Goal: Transaction & Acquisition: Purchase product/service

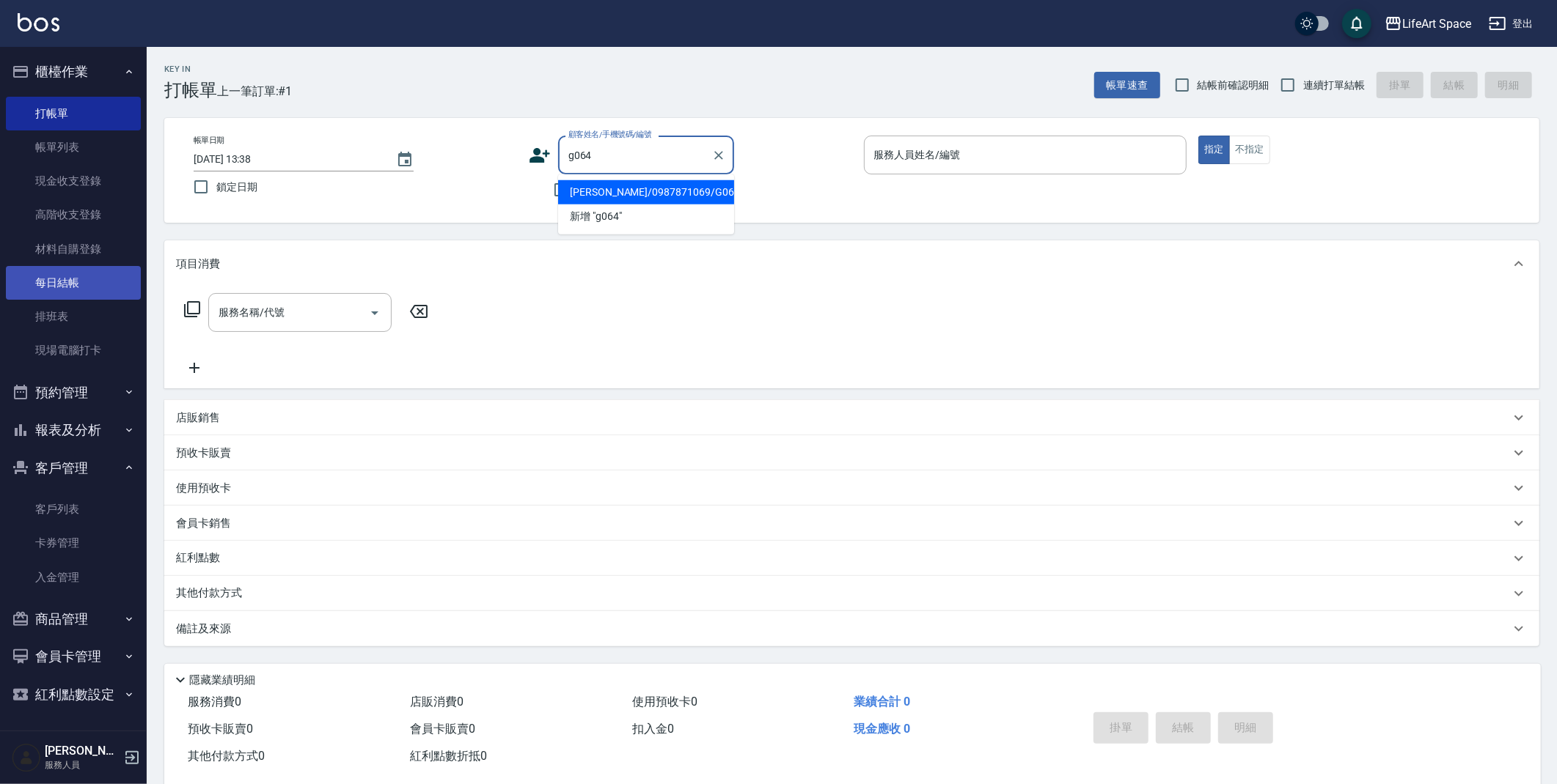
drag, startPoint x: 600, startPoint y: 188, endPoint x: 94, endPoint y: 286, distance: 515.4
click at [599, 190] on li "[PERSON_NAME]/0987871069/G064" at bounding box center [646, 192] width 176 height 24
type input "[PERSON_NAME]/0987871069/G064"
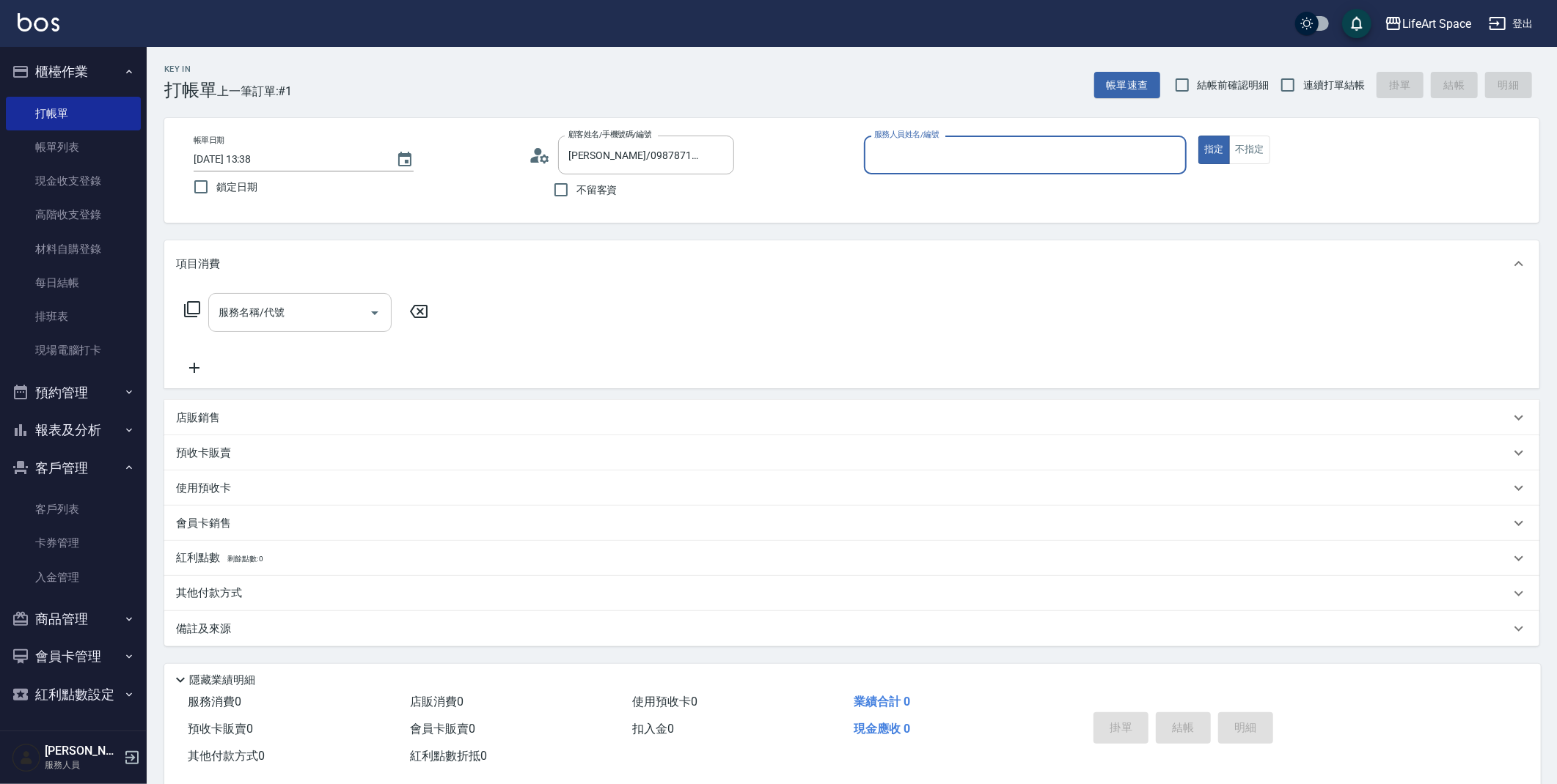
type input "[PERSON_NAME](無代號)"
click at [289, 286] on div "項目消費" at bounding box center [852, 263] width 1375 height 46
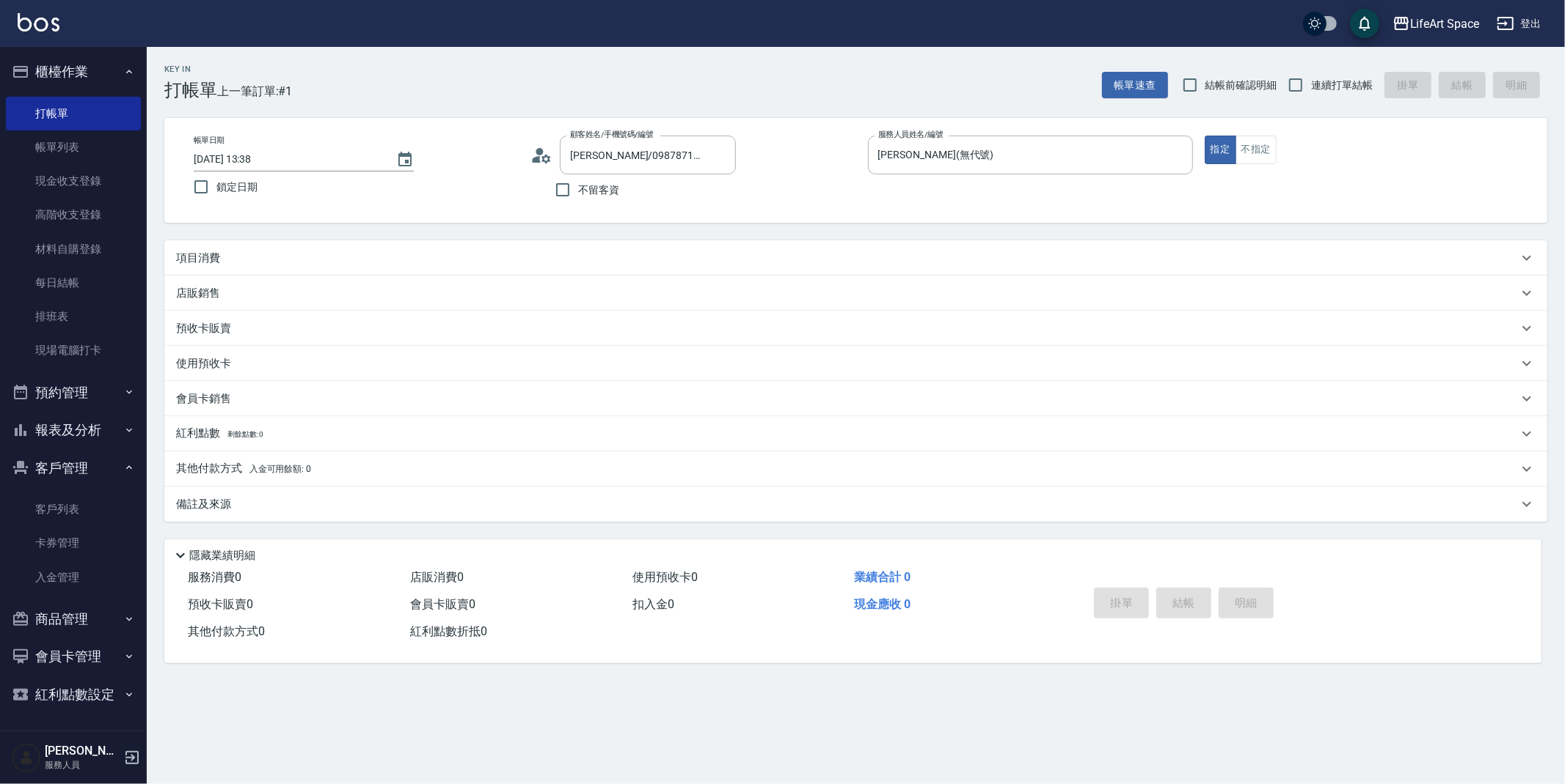
click at [286, 321] on div "預收卡販賣" at bounding box center [856, 328] width 1383 height 35
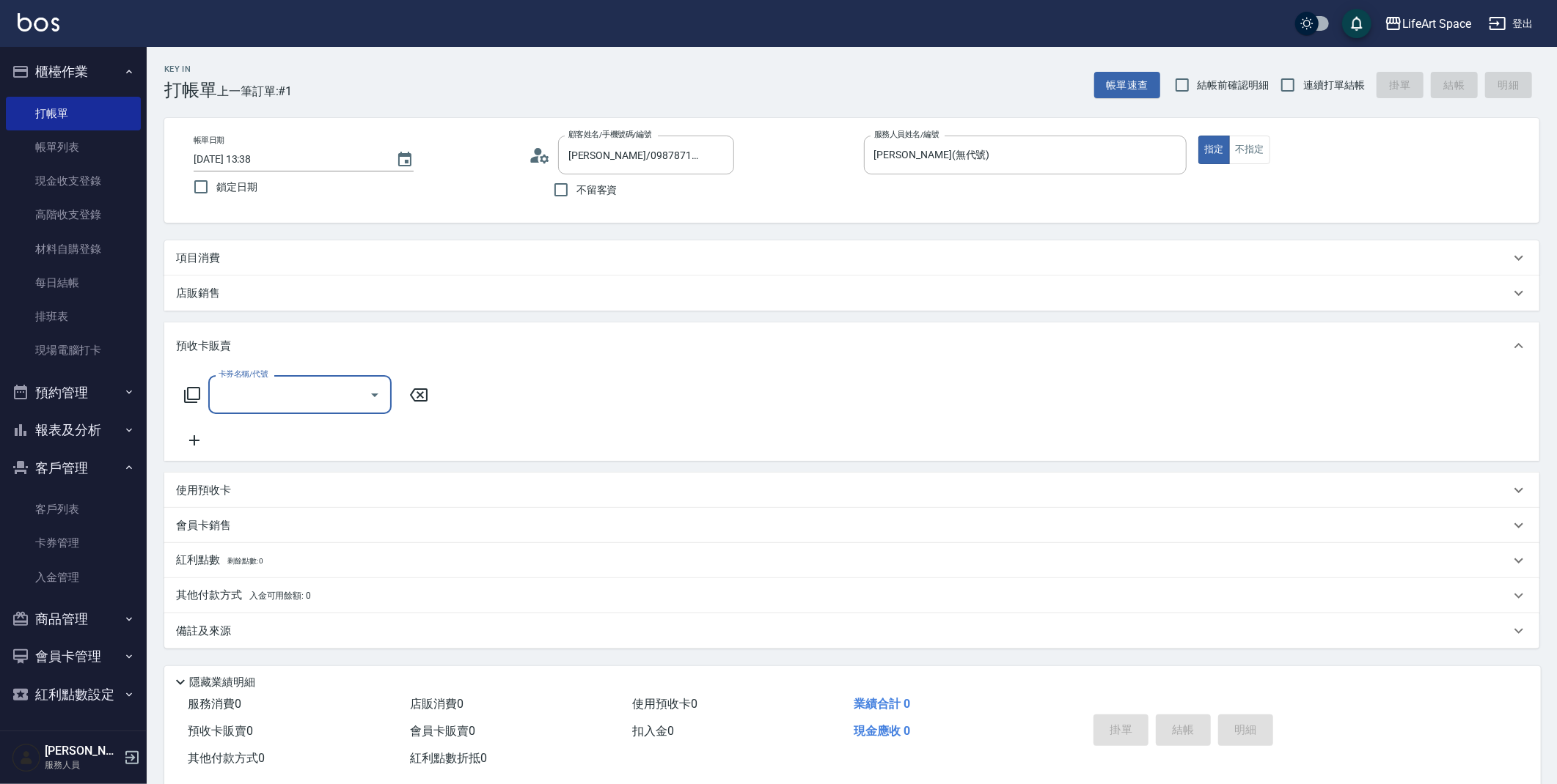
click at [256, 266] on div "項目消費" at bounding box center [852, 257] width 1375 height 35
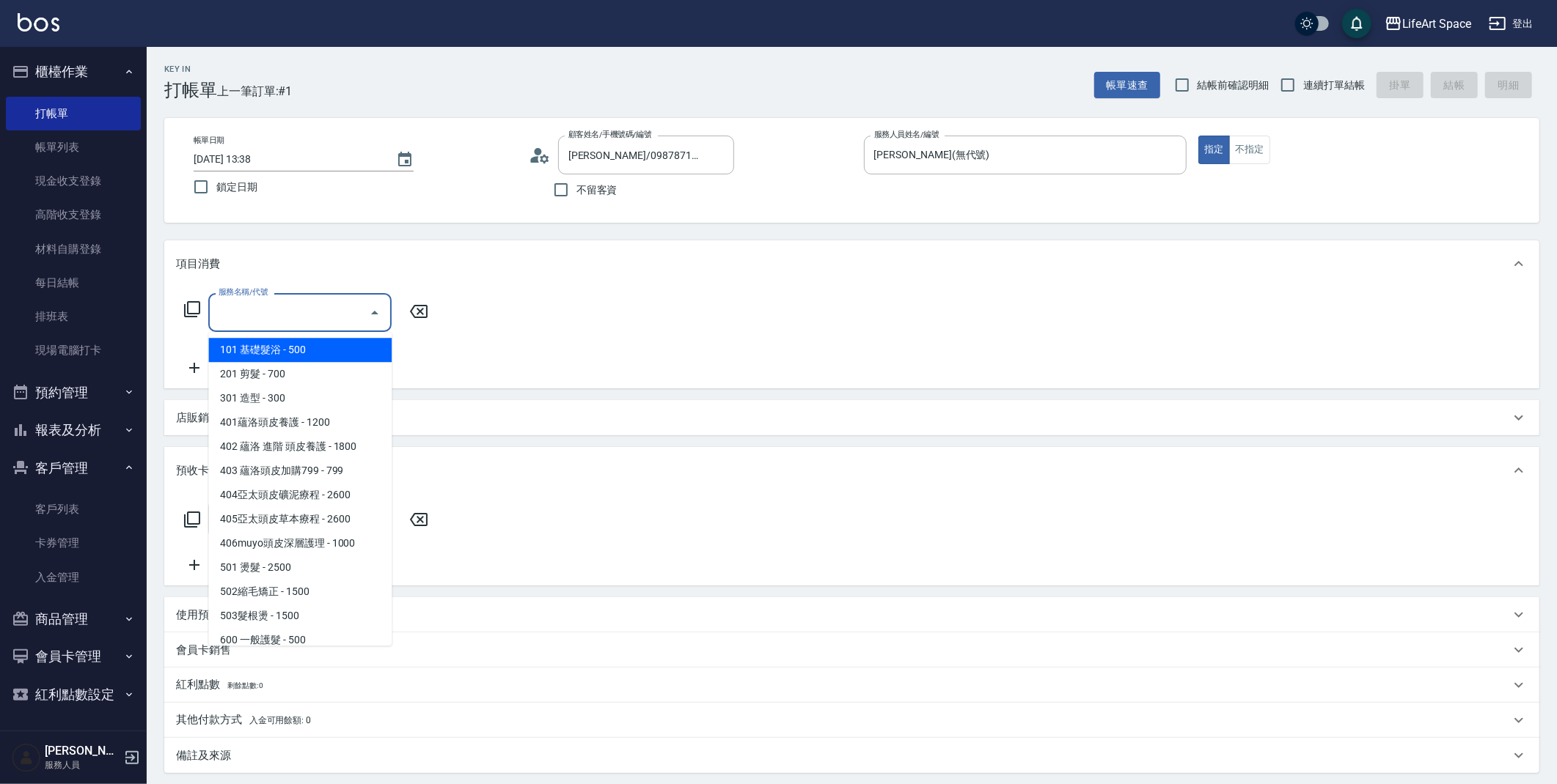
click at [260, 300] on input "服務名稱/代號" at bounding box center [289, 313] width 148 height 26
click at [260, 373] on span "201 剪髮 - 700" at bounding box center [299, 374] width 183 height 24
type input "201 剪髮(201)"
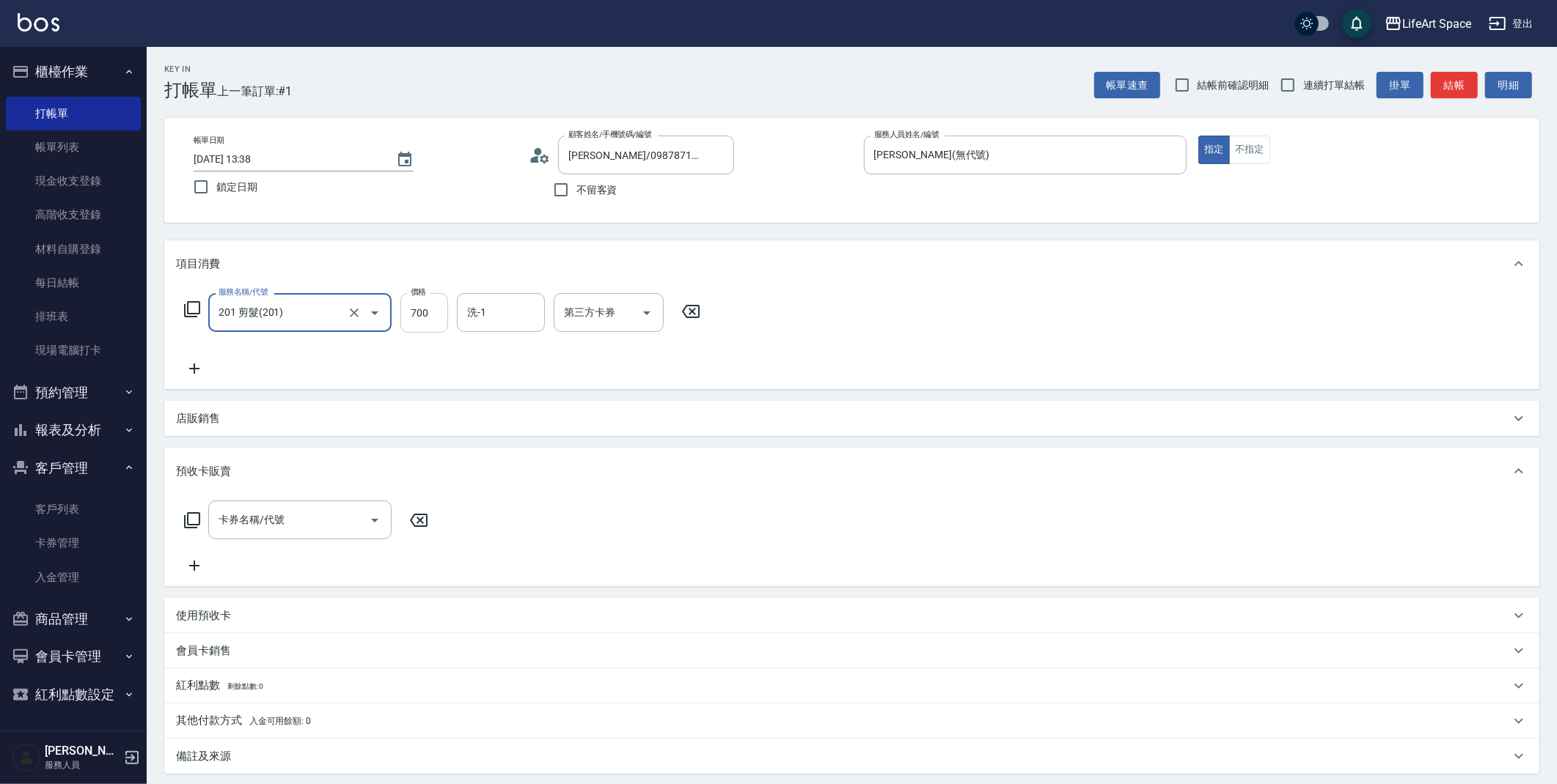
click at [426, 316] on input "700" at bounding box center [424, 313] width 47 height 40
type input "1600"
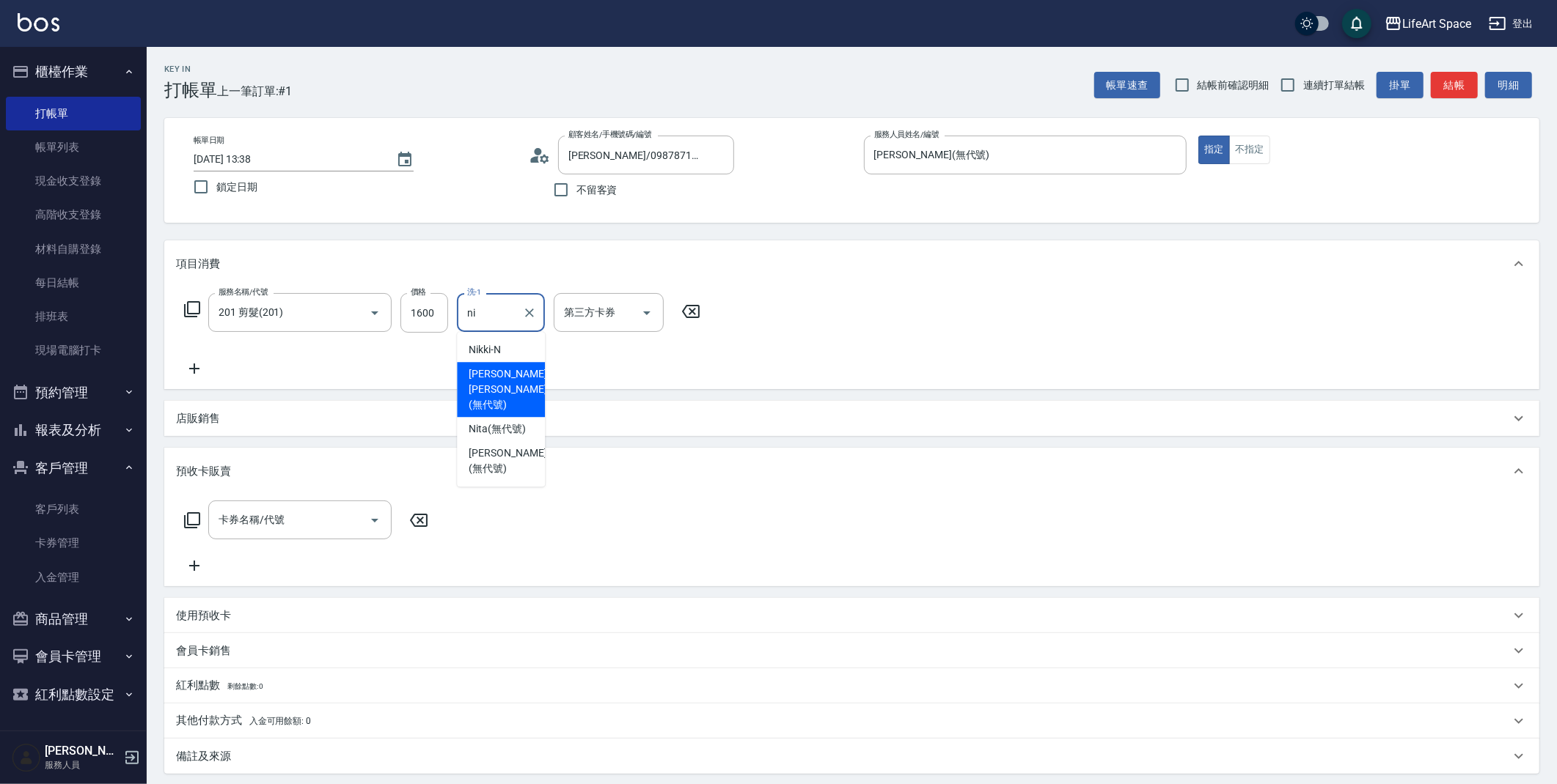
click at [495, 380] on span "[PERSON_NAME] [PERSON_NAME] (無代號)" at bounding box center [507, 390] width 77 height 46
type input "[PERSON_NAME] [PERSON_NAME](無代號)"
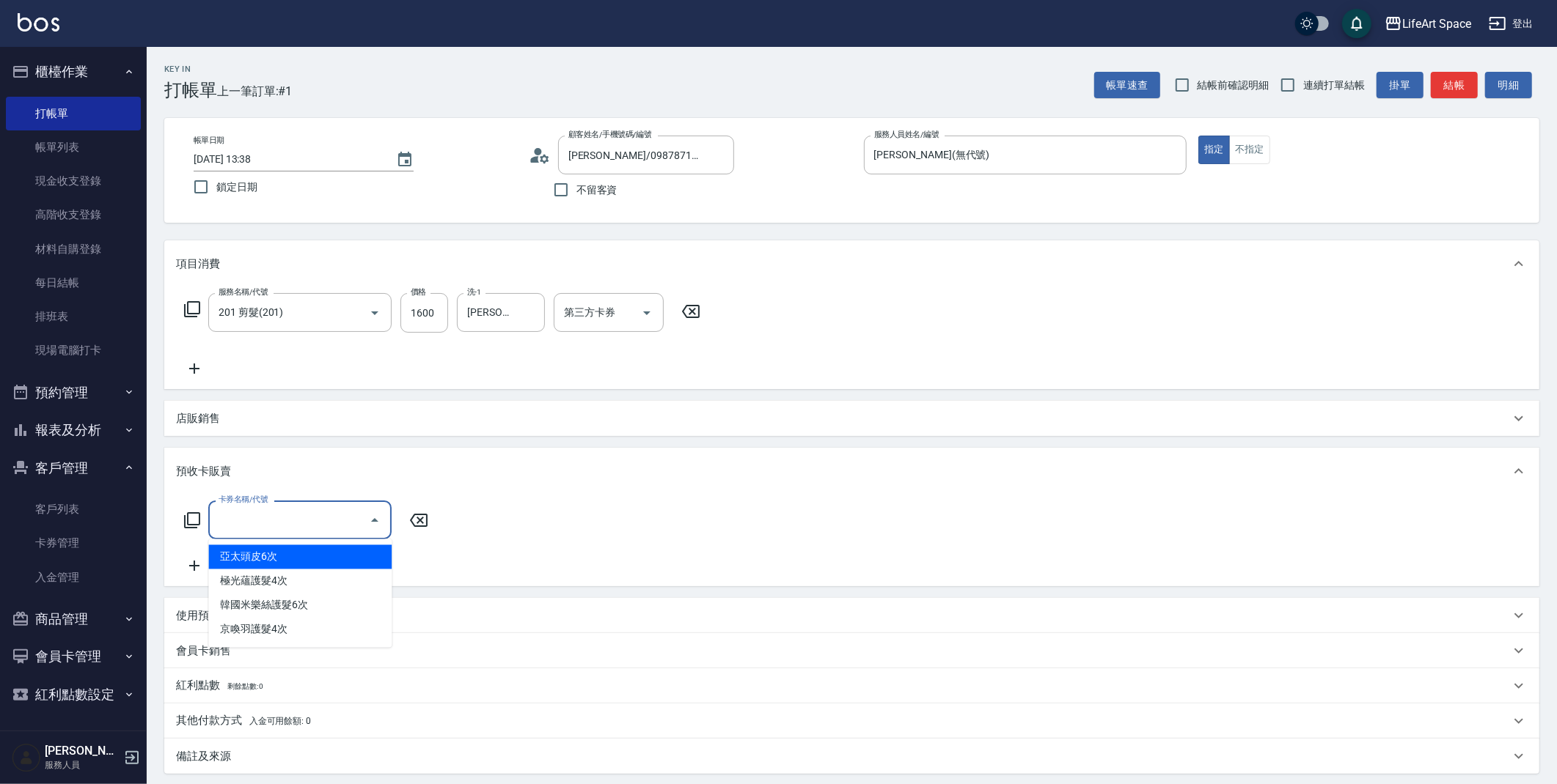
click at [283, 531] on input "卡券名稱/代號" at bounding box center [289, 520] width 148 height 26
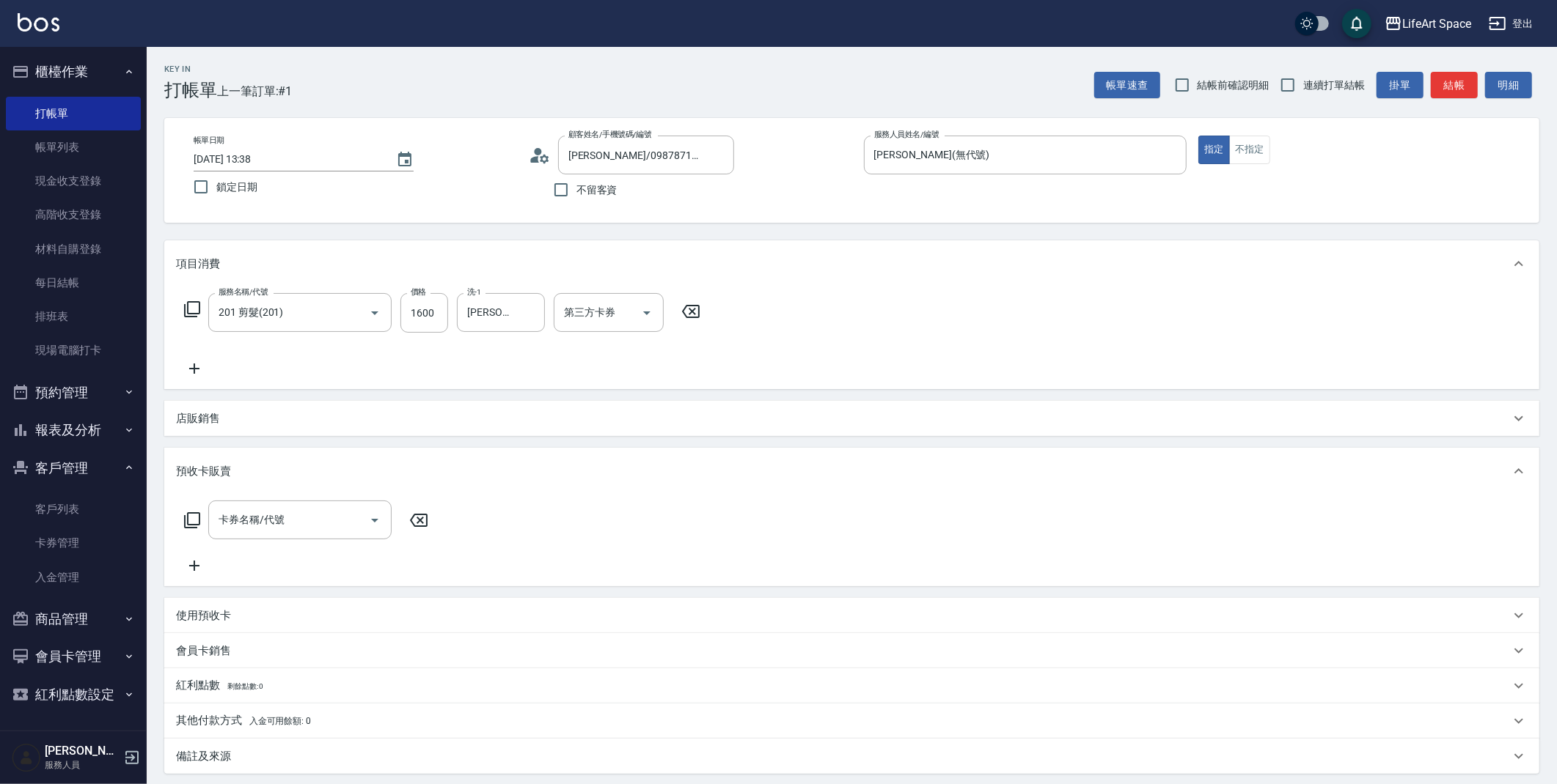
click at [233, 759] on div "備註及來源" at bounding box center [843, 757] width 1334 height 15
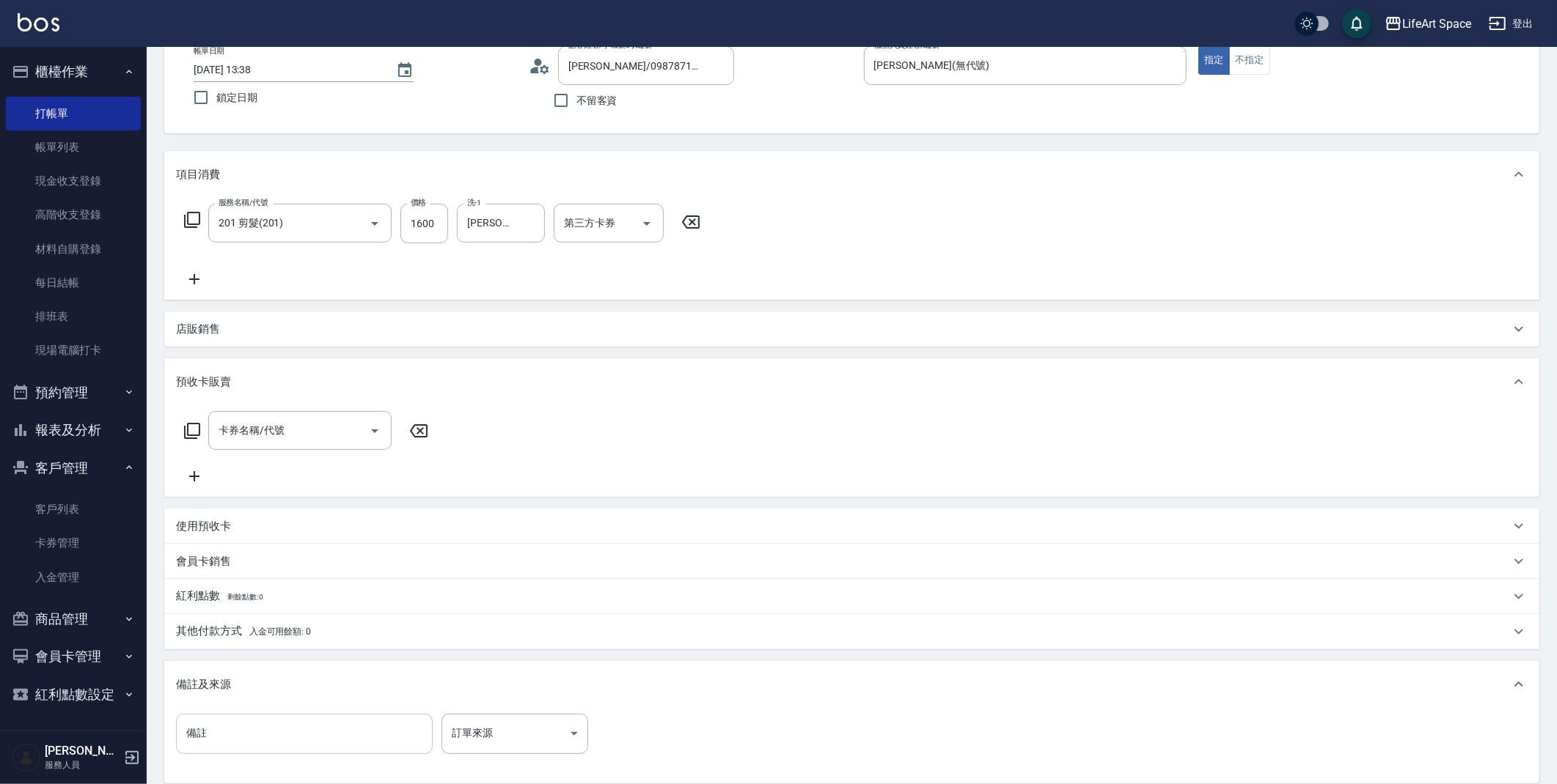
scroll to position [253, 0]
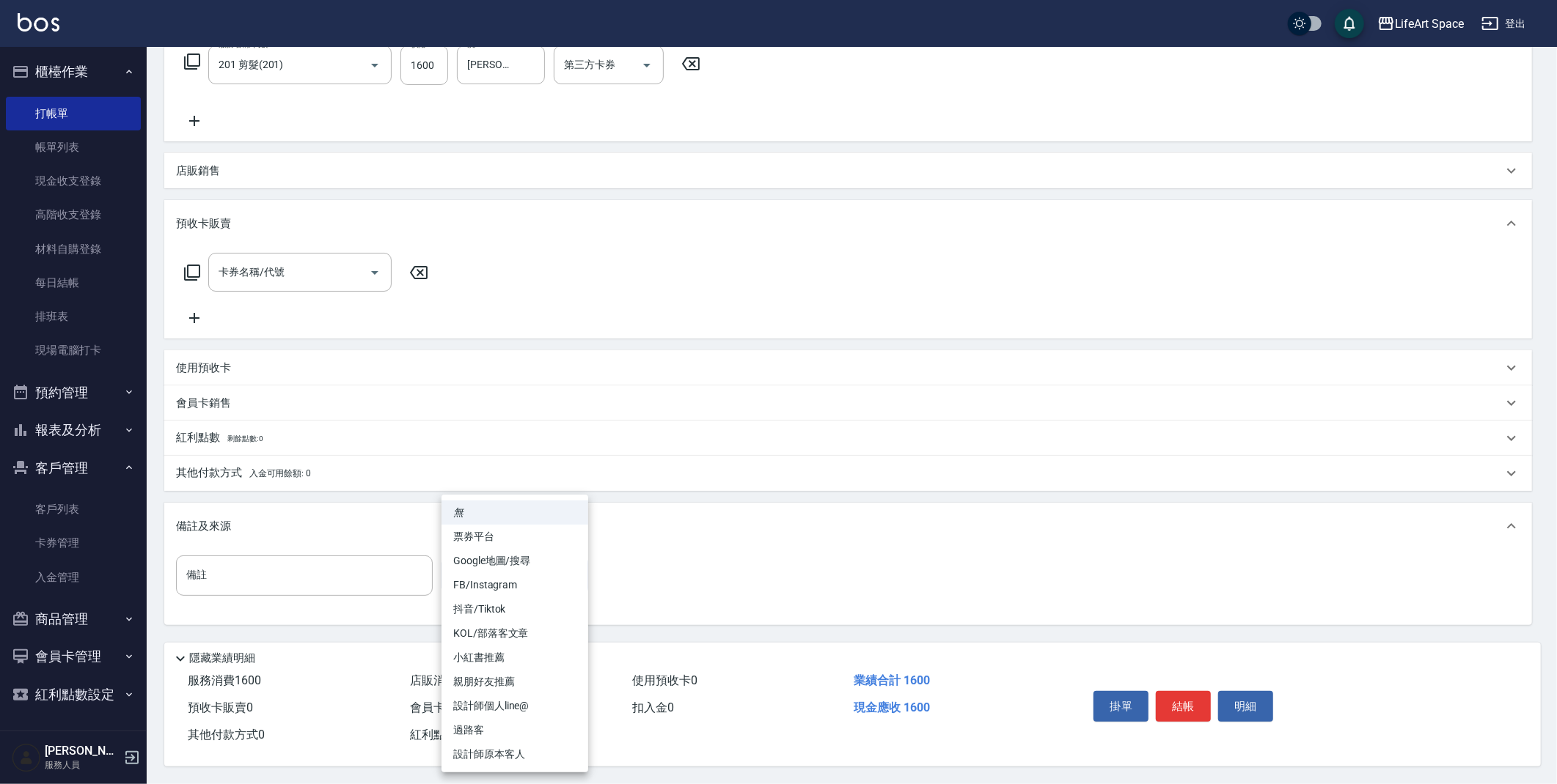
drag, startPoint x: 503, startPoint y: 569, endPoint x: 502, endPoint y: 593, distance: 24.0
click at [503, 569] on body "LifeArt Space 登出 櫃檯作業 打帳單 帳單列表 現金收支登錄 高階收支登錄 材料自購登錄 每日結帳 排班表 現場電腦打卡 預約管理 預約管理 單…" at bounding box center [778, 268] width 1557 height 1032
click at [474, 757] on li "設計師原本客人" at bounding box center [514, 754] width 146 height 24
type input "設計師原本客人"
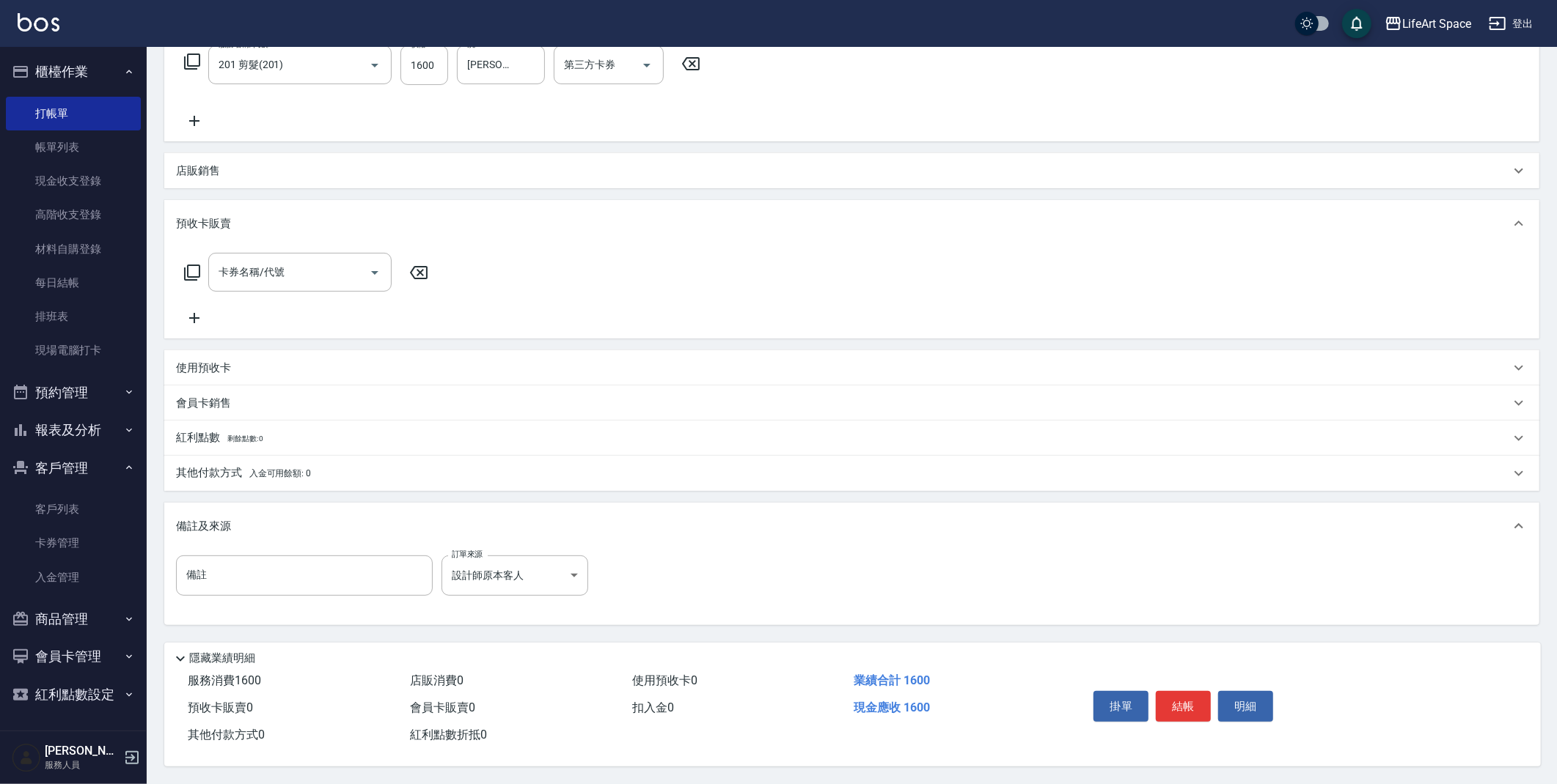
click at [224, 466] on p "其他付款方式 入金可用餘額: 0" at bounding box center [243, 473] width 135 height 16
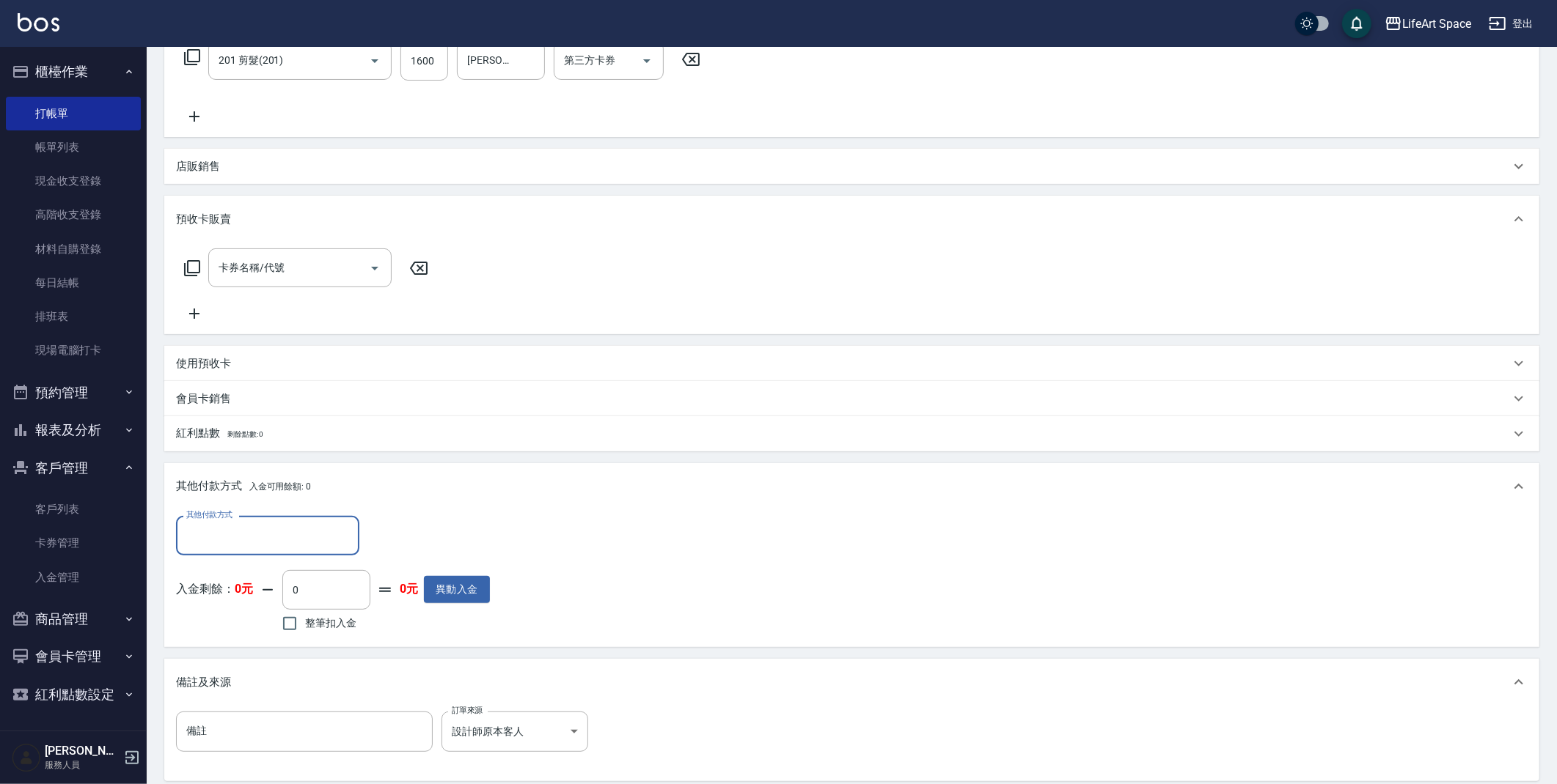
scroll to position [0, 0]
click at [222, 518] on label "其他付款方式" at bounding box center [209, 514] width 46 height 11
click at [222, 523] on input "其他付款方式" at bounding box center [268, 535] width 170 height 26
click at [225, 533] on input "其他付款方式" at bounding box center [268, 535] width 170 height 26
drag, startPoint x: 228, startPoint y: 569, endPoint x: 246, endPoint y: 562, distance: 19.3
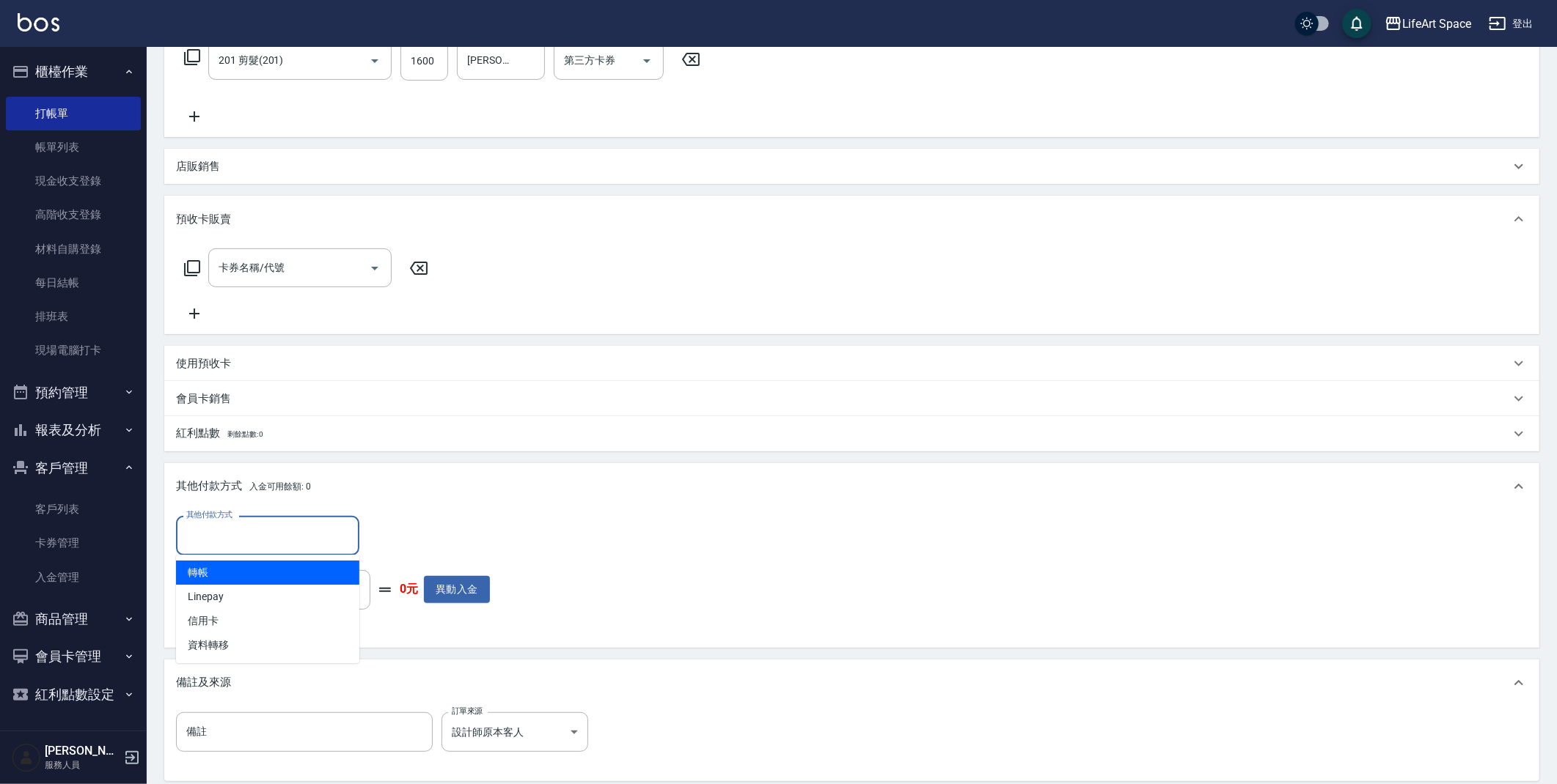
click at [229, 569] on span "轉帳" at bounding box center [267, 572] width 183 height 24
type input "轉帳"
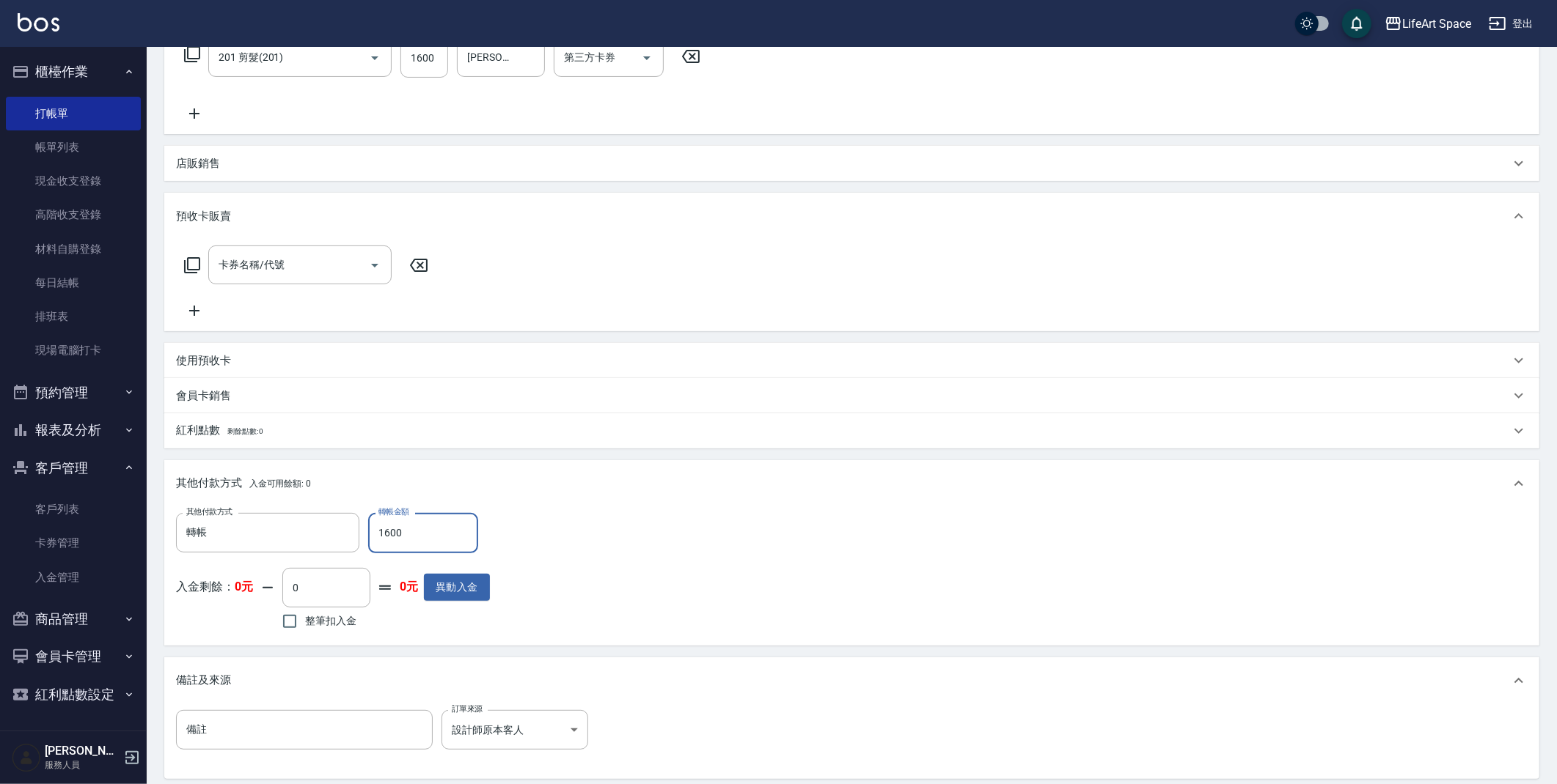
scroll to position [413, 0]
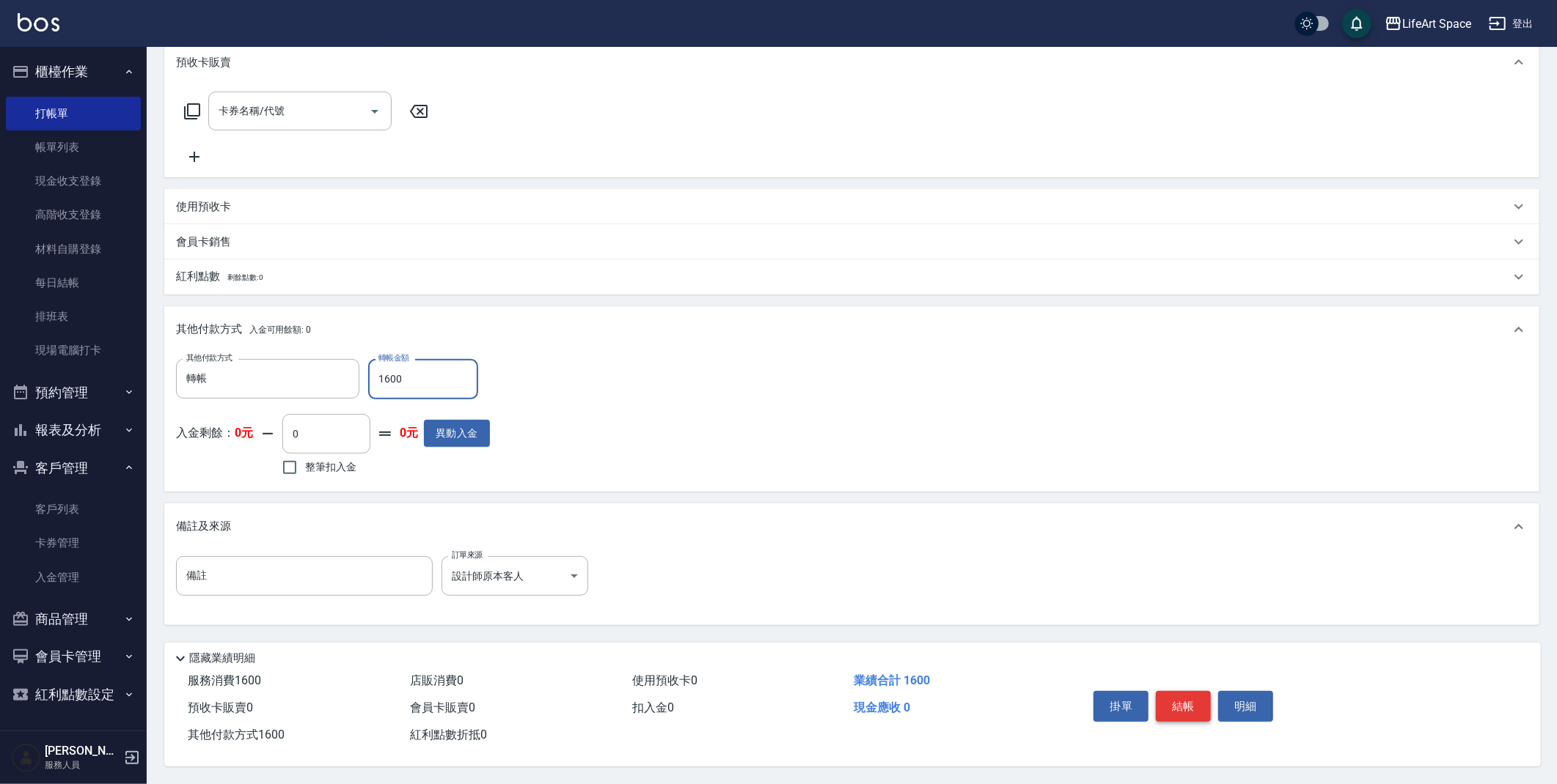
type input "1600"
click at [1194, 703] on button "結帳" at bounding box center [1183, 707] width 55 height 31
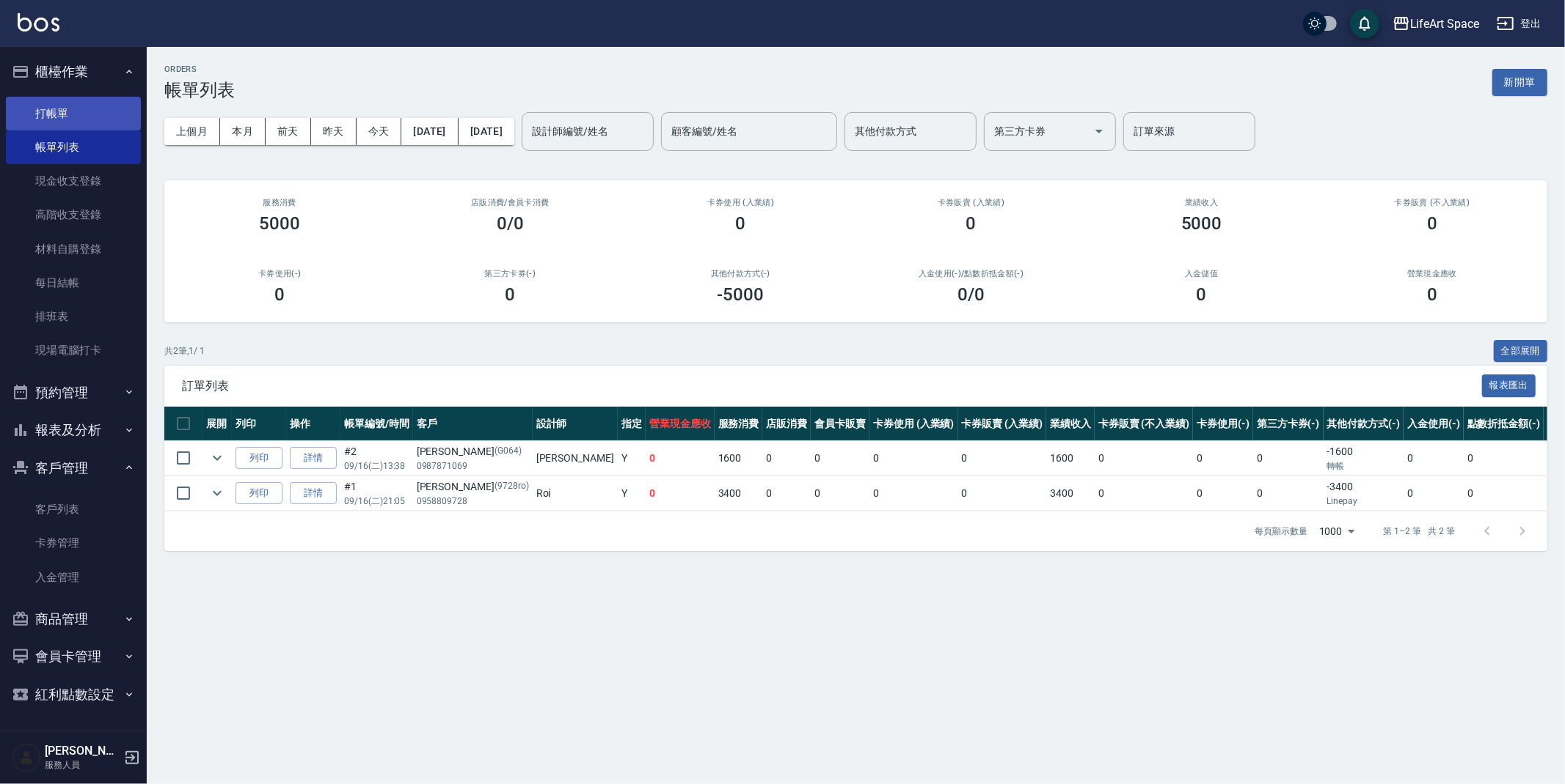
click at [55, 108] on link "打帳單" at bounding box center [73, 113] width 135 height 34
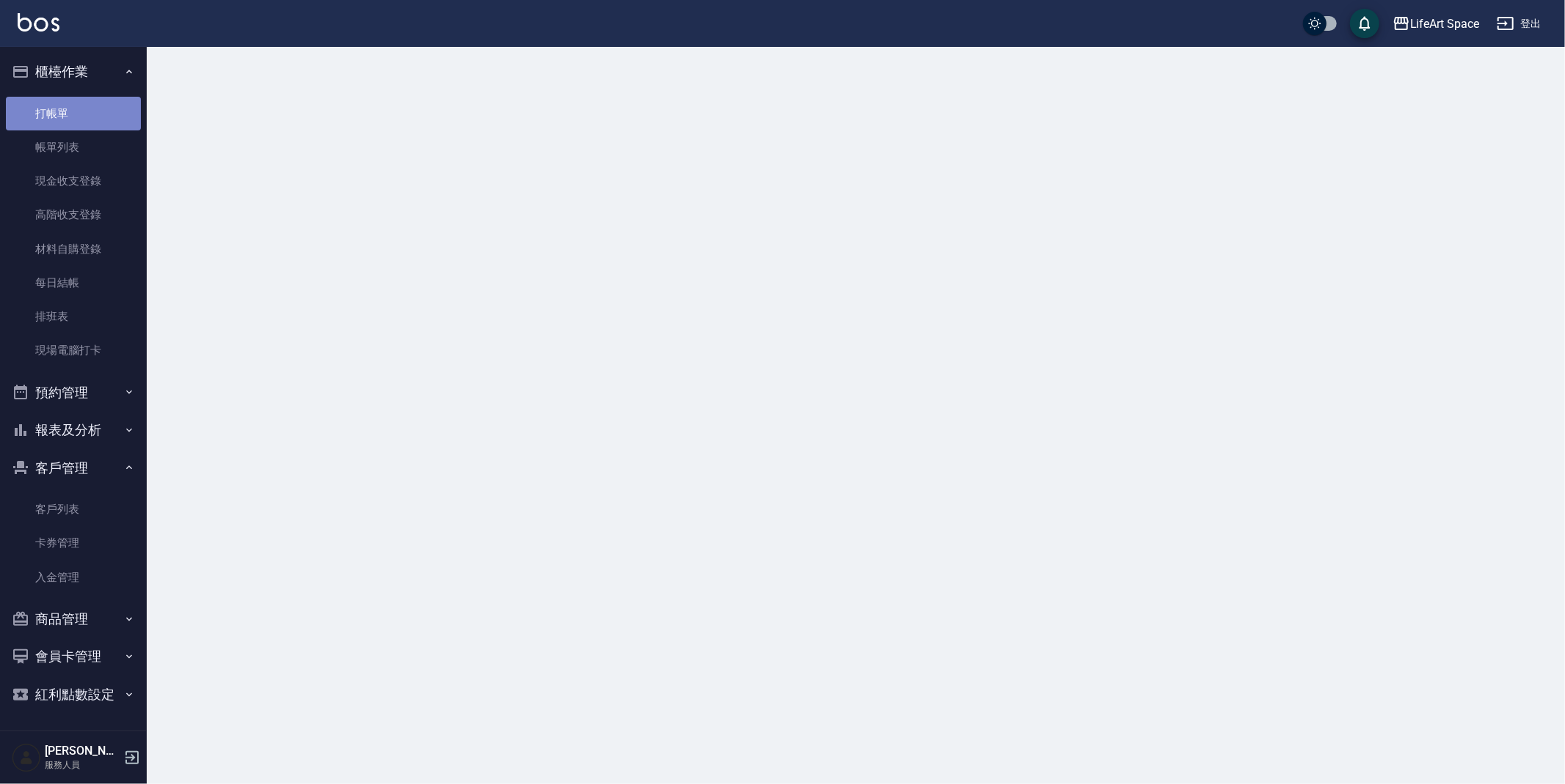
click at [55, 108] on link "打帳單" at bounding box center [73, 113] width 135 height 34
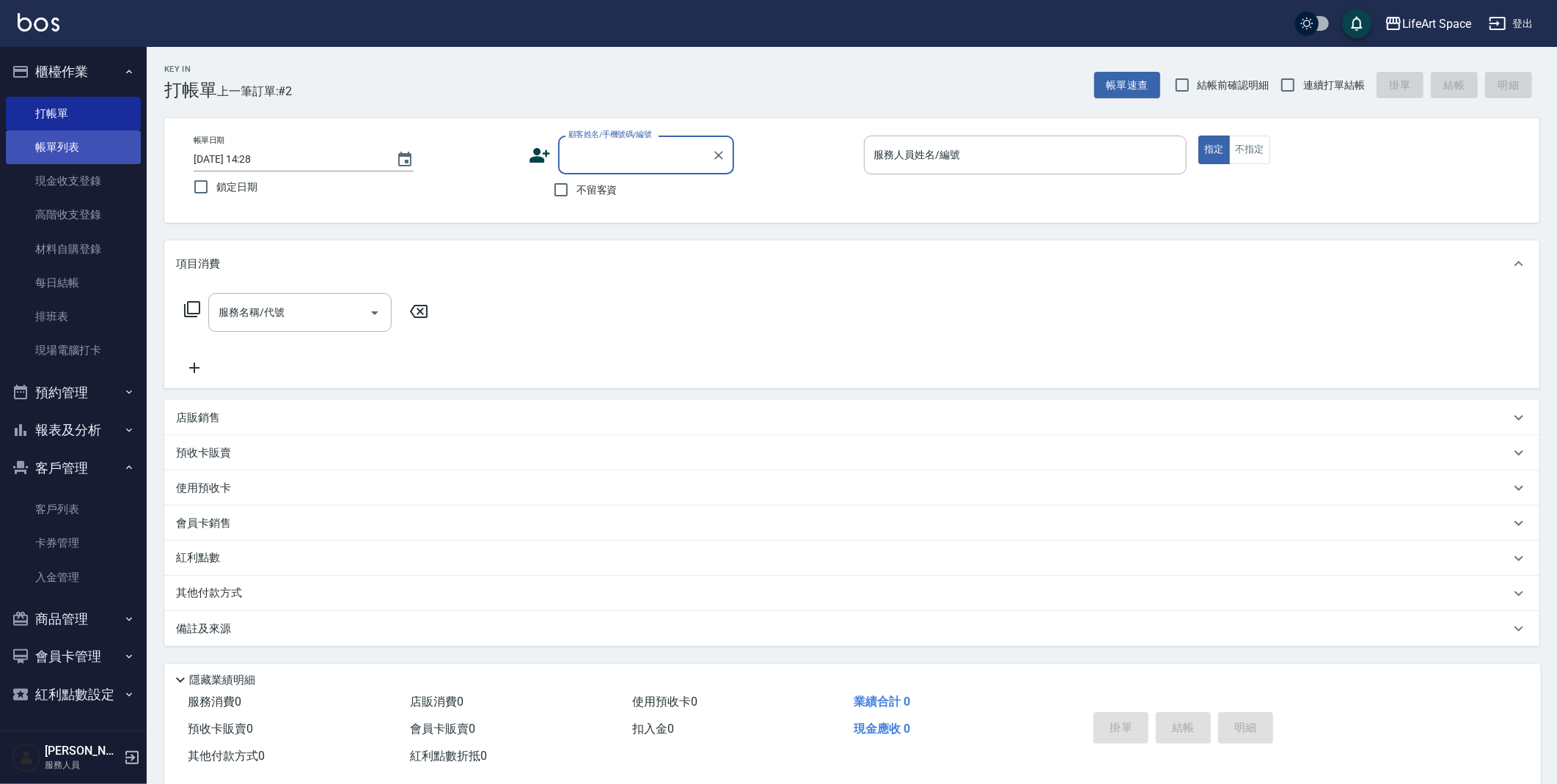
click at [102, 159] on link "帳單列表" at bounding box center [73, 147] width 135 height 34
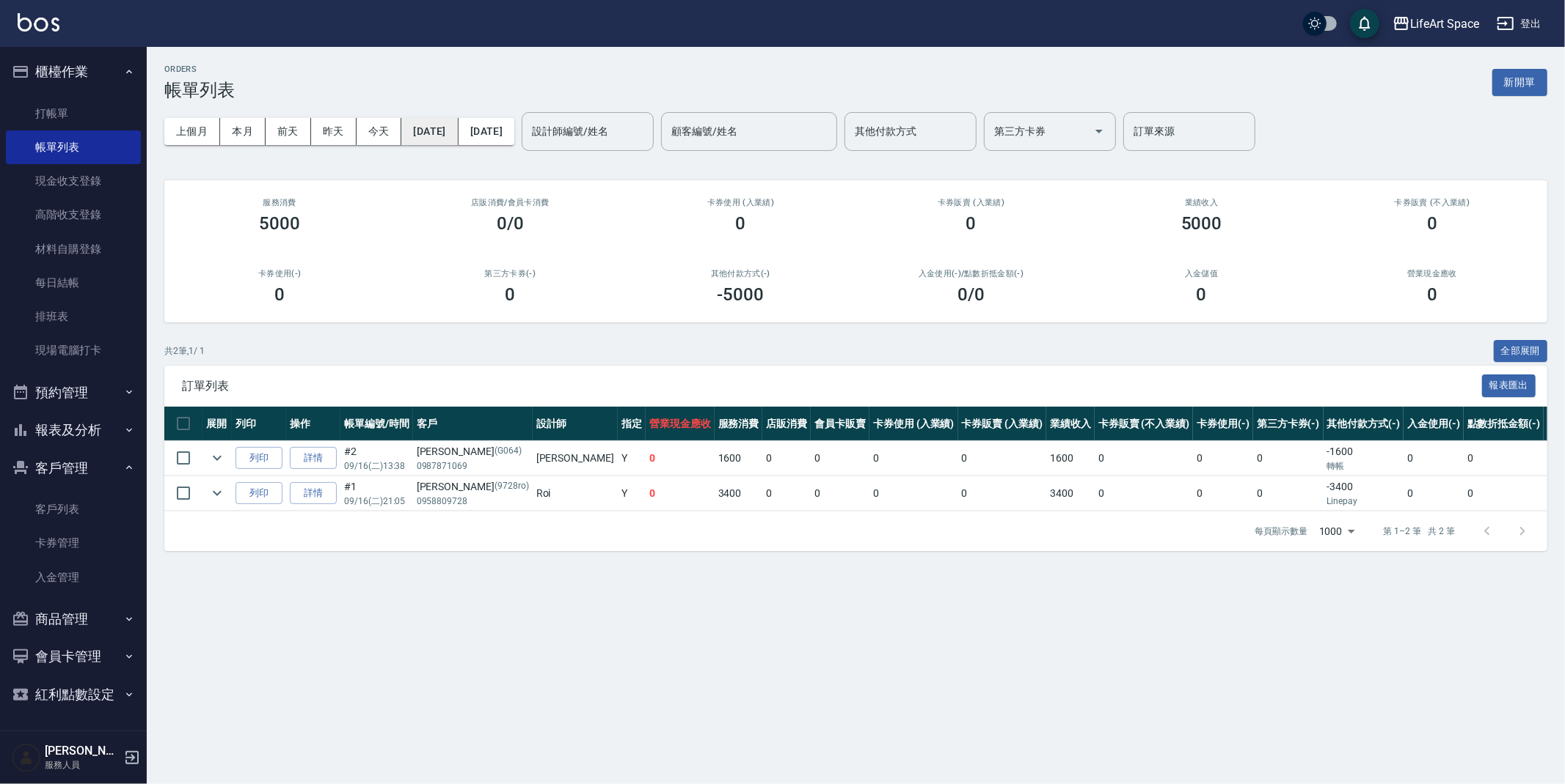
click at [452, 137] on button "[DATE]" at bounding box center [429, 132] width 56 height 27
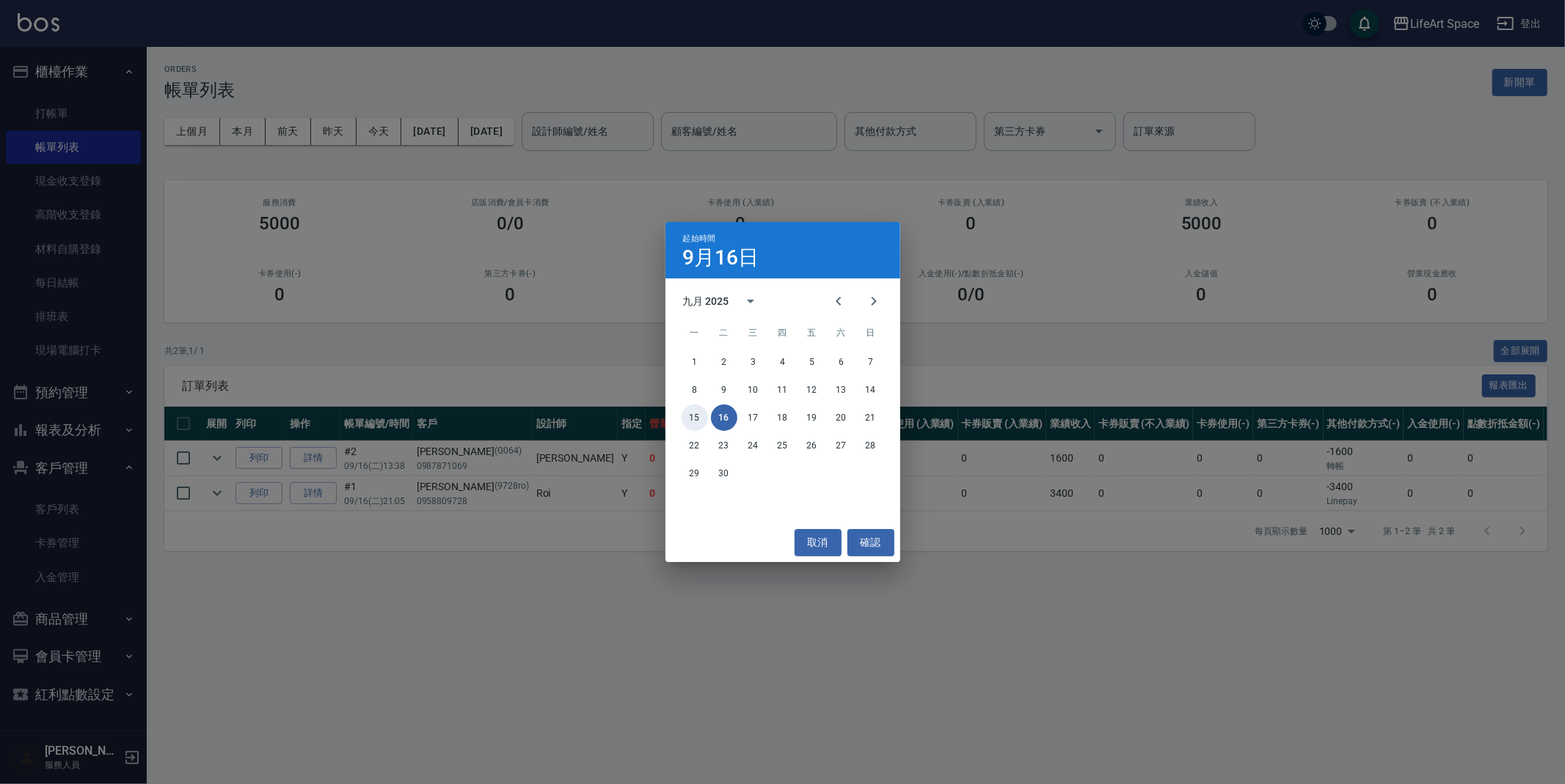
click at [694, 418] on button "15" at bounding box center [694, 417] width 26 height 26
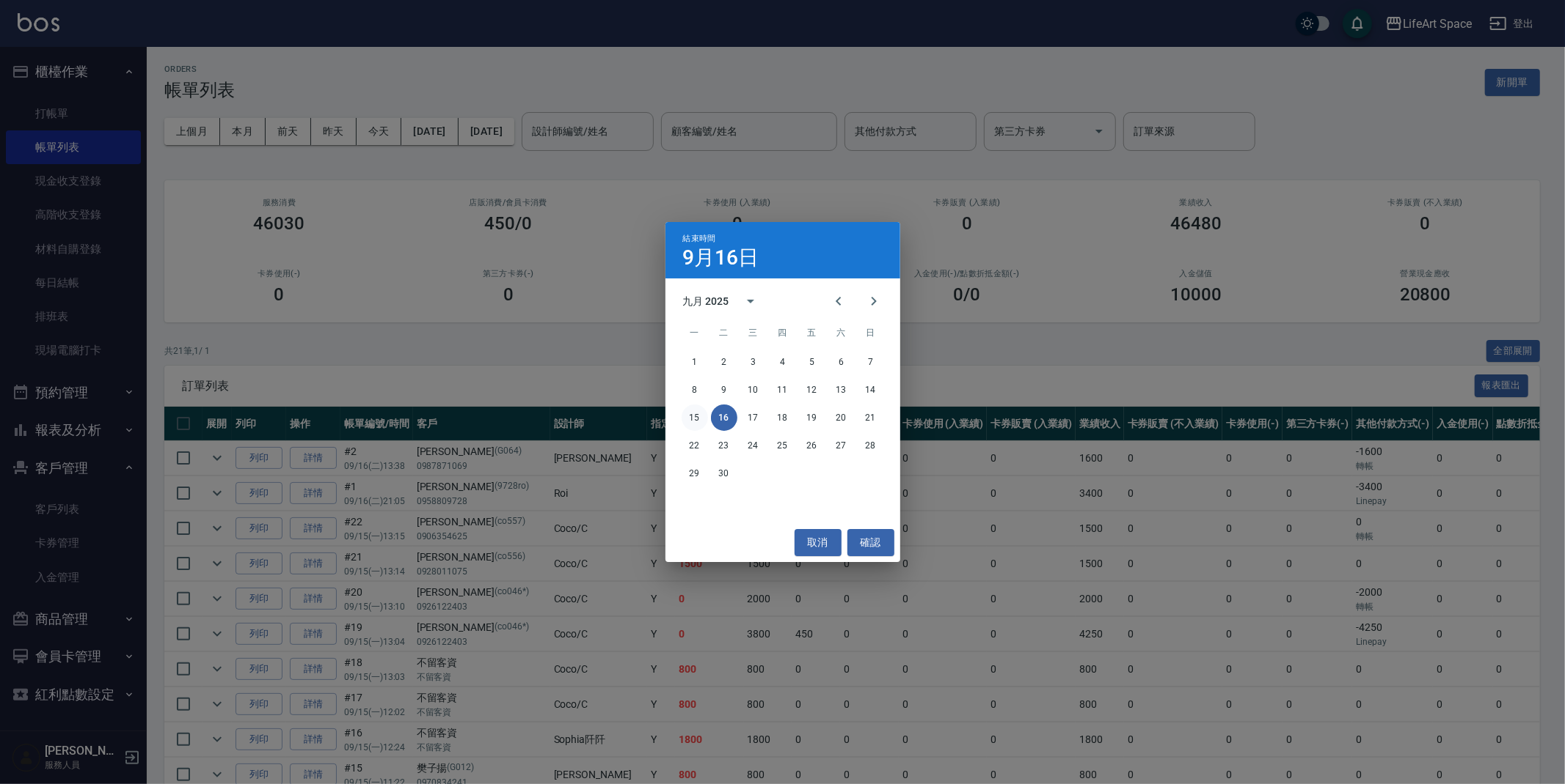
click at [682, 418] on button "15" at bounding box center [694, 417] width 26 height 26
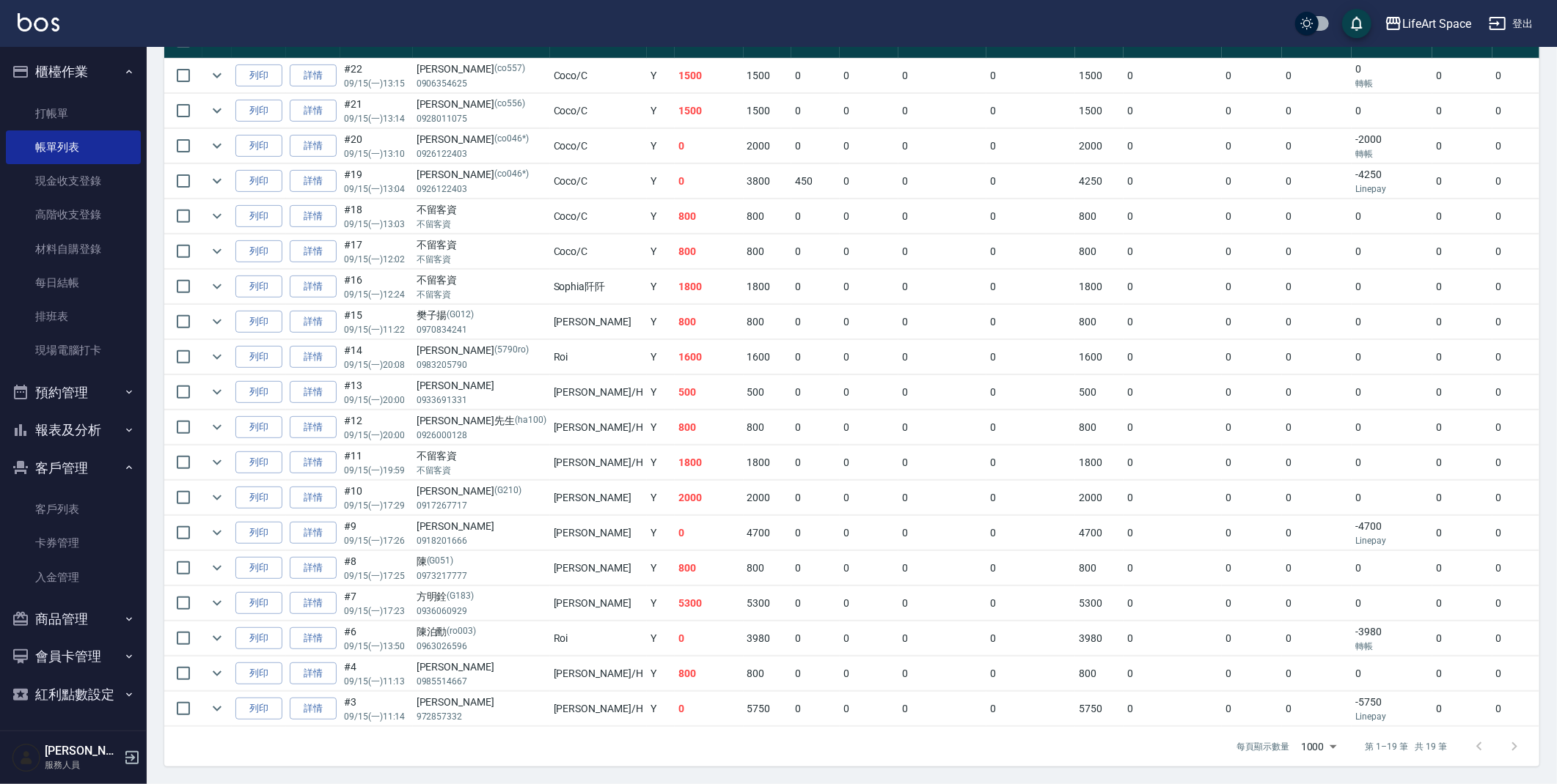
scroll to position [398, 0]
click at [71, 500] on link "客戶列表" at bounding box center [73, 509] width 135 height 34
click at [71, 498] on link "客戶列表" at bounding box center [73, 509] width 135 height 34
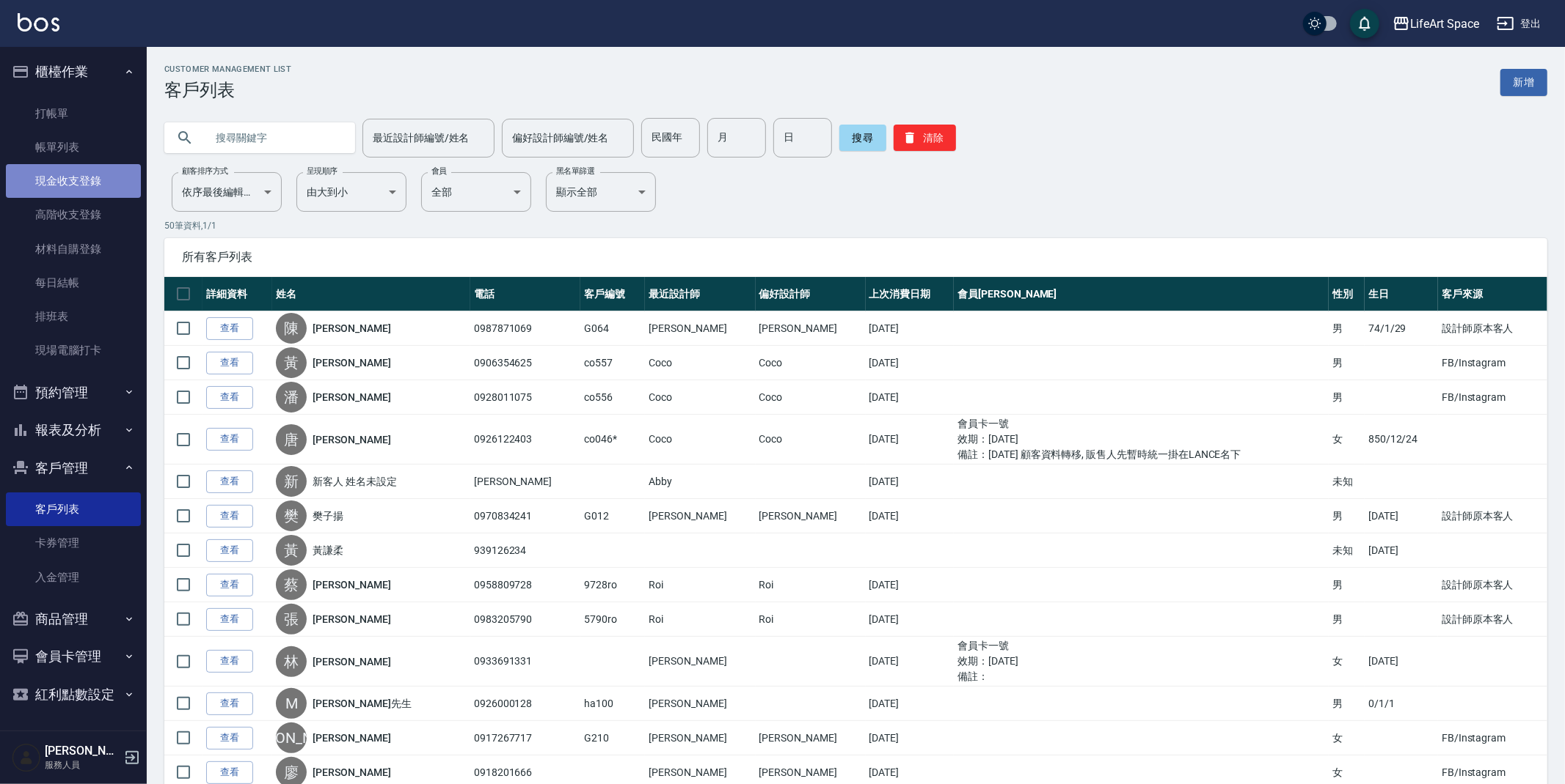
click at [89, 170] on link "現金收支登錄" at bounding box center [73, 181] width 135 height 34
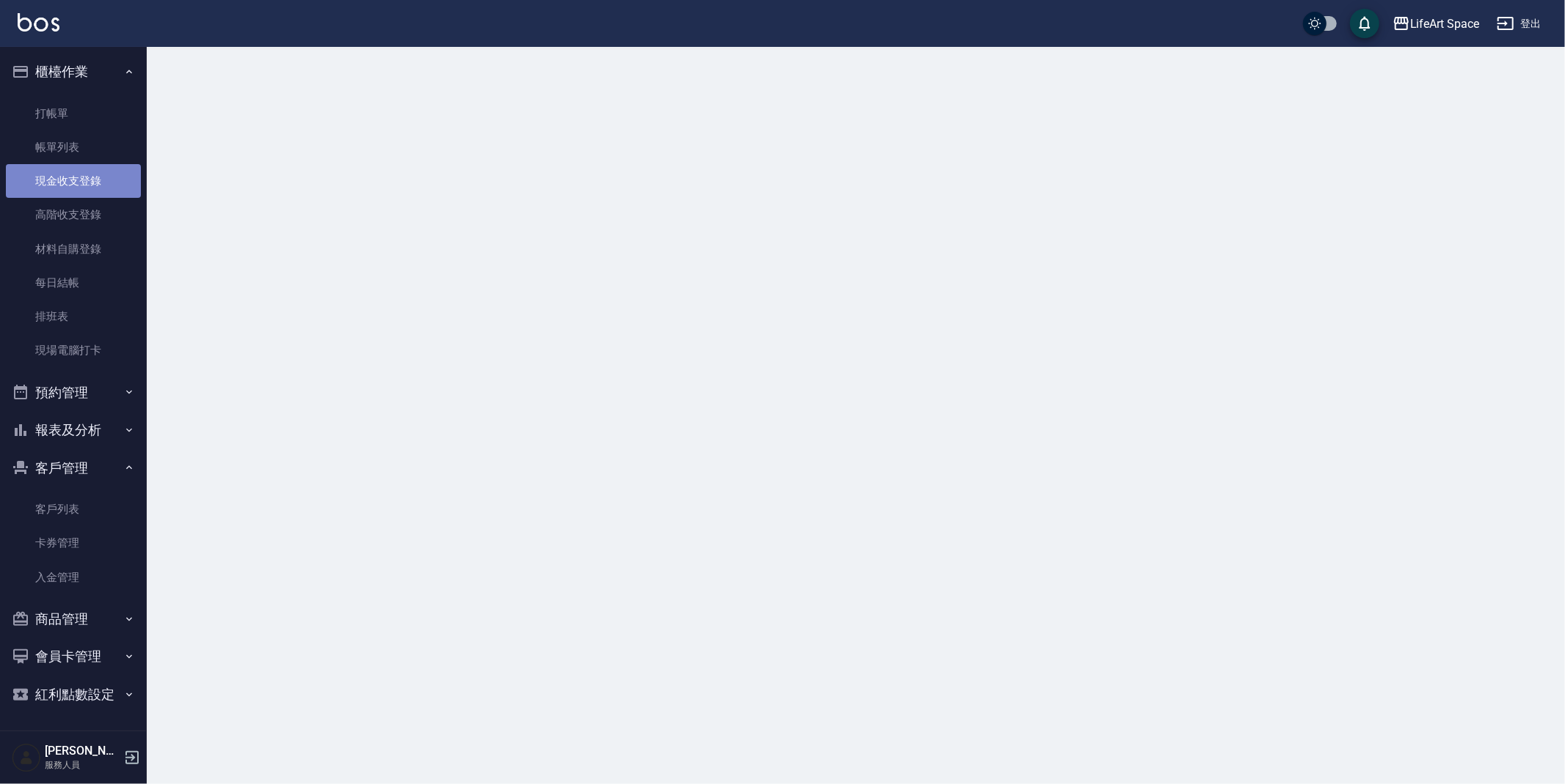
click at [89, 170] on link "現金收支登錄" at bounding box center [73, 181] width 135 height 34
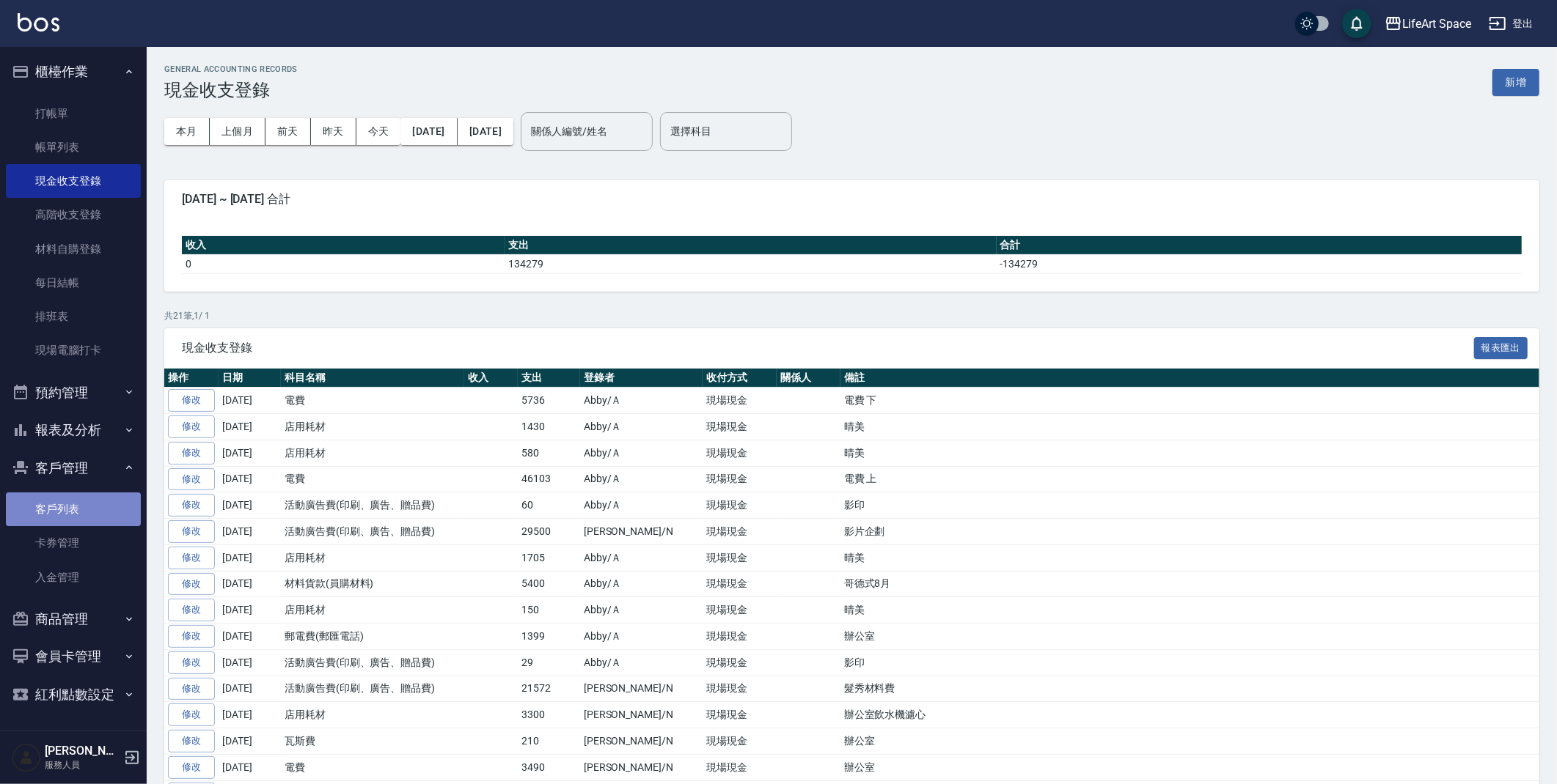
click at [56, 505] on link "客戶列表" at bounding box center [73, 509] width 135 height 34
click at [56, 504] on link "客戶列表" at bounding box center [73, 509] width 135 height 34
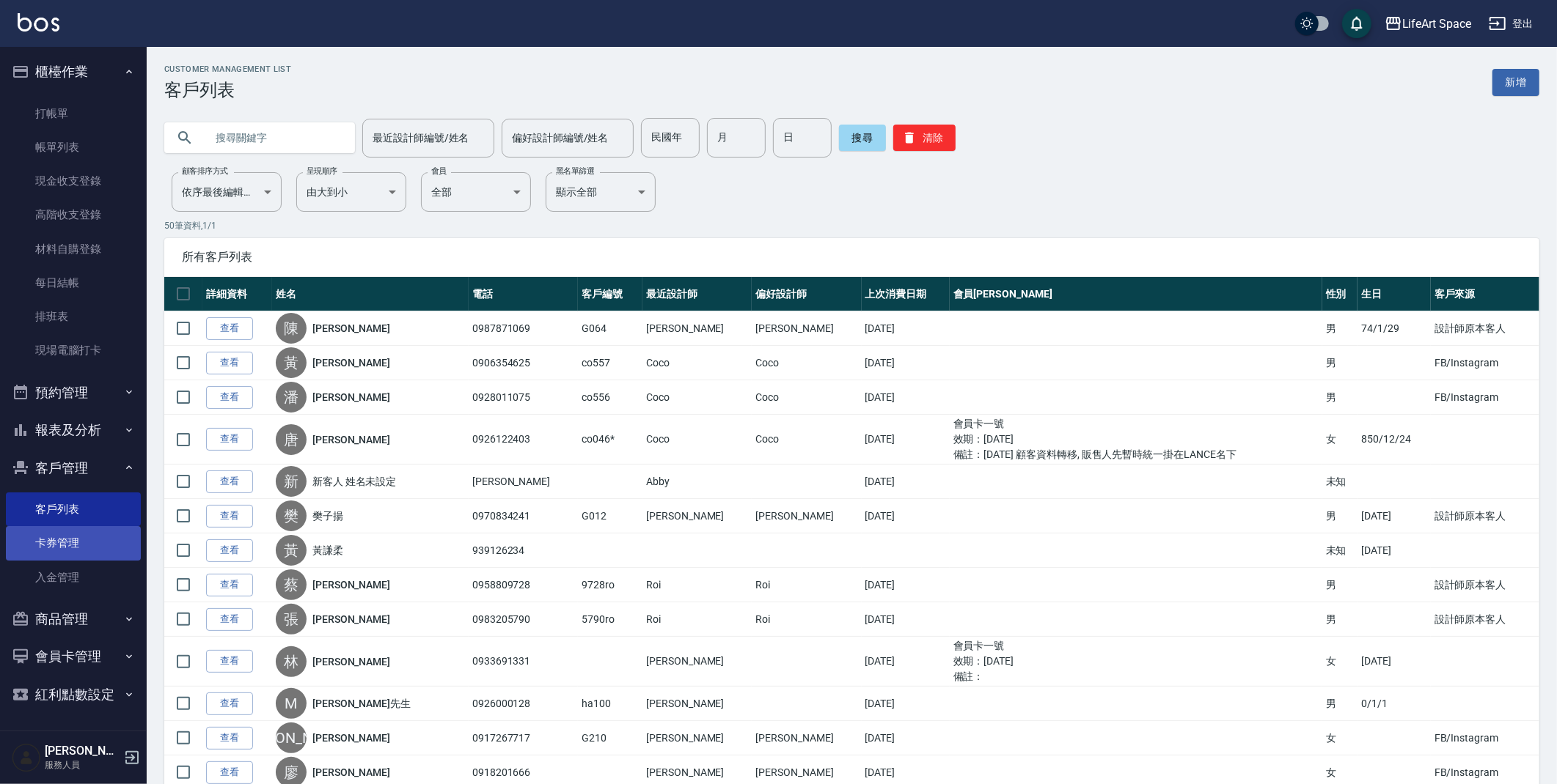
click at [94, 535] on link "卡券管理" at bounding box center [73, 543] width 135 height 34
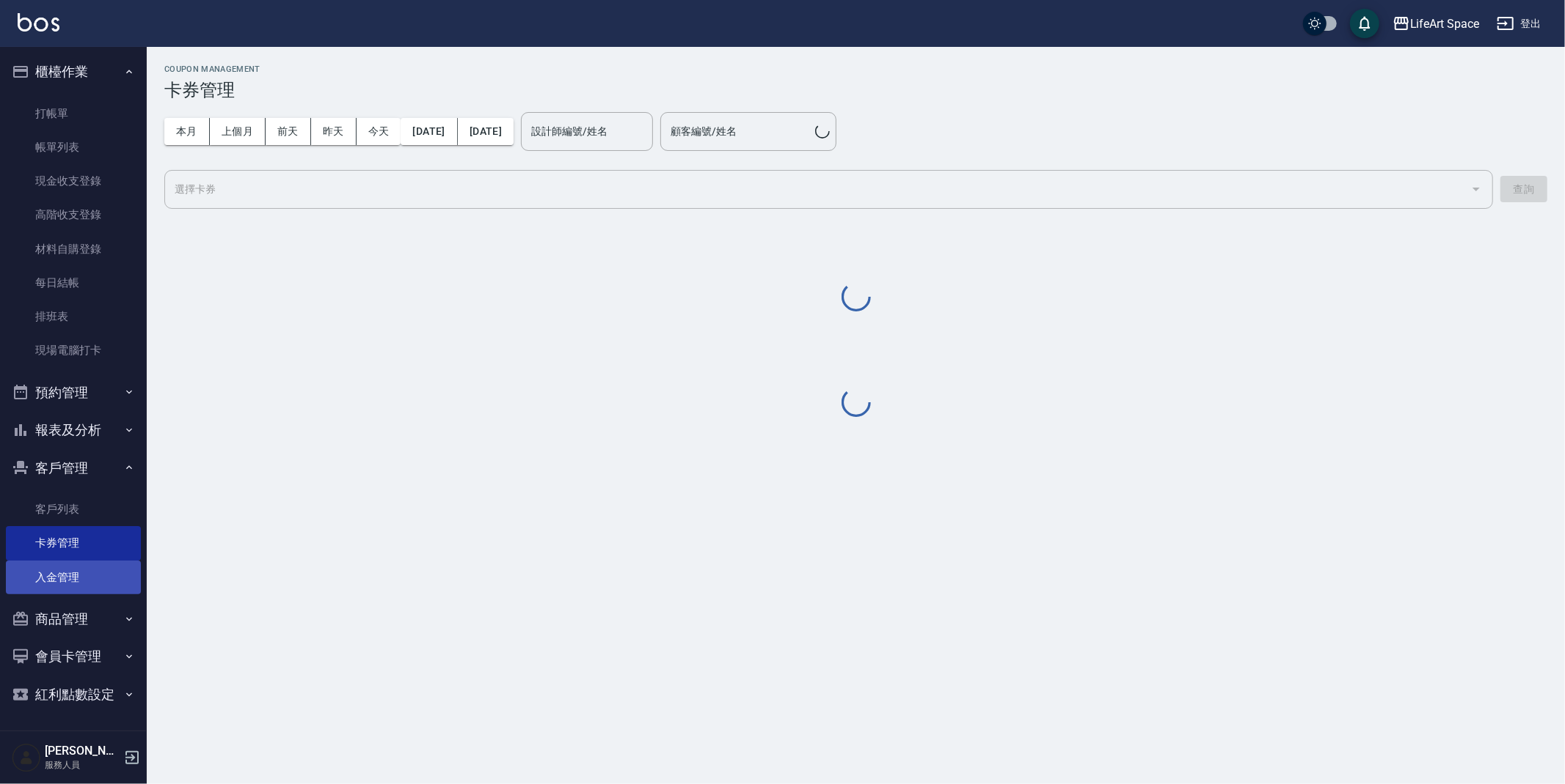
click at [110, 571] on link "入金管理" at bounding box center [73, 577] width 135 height 34
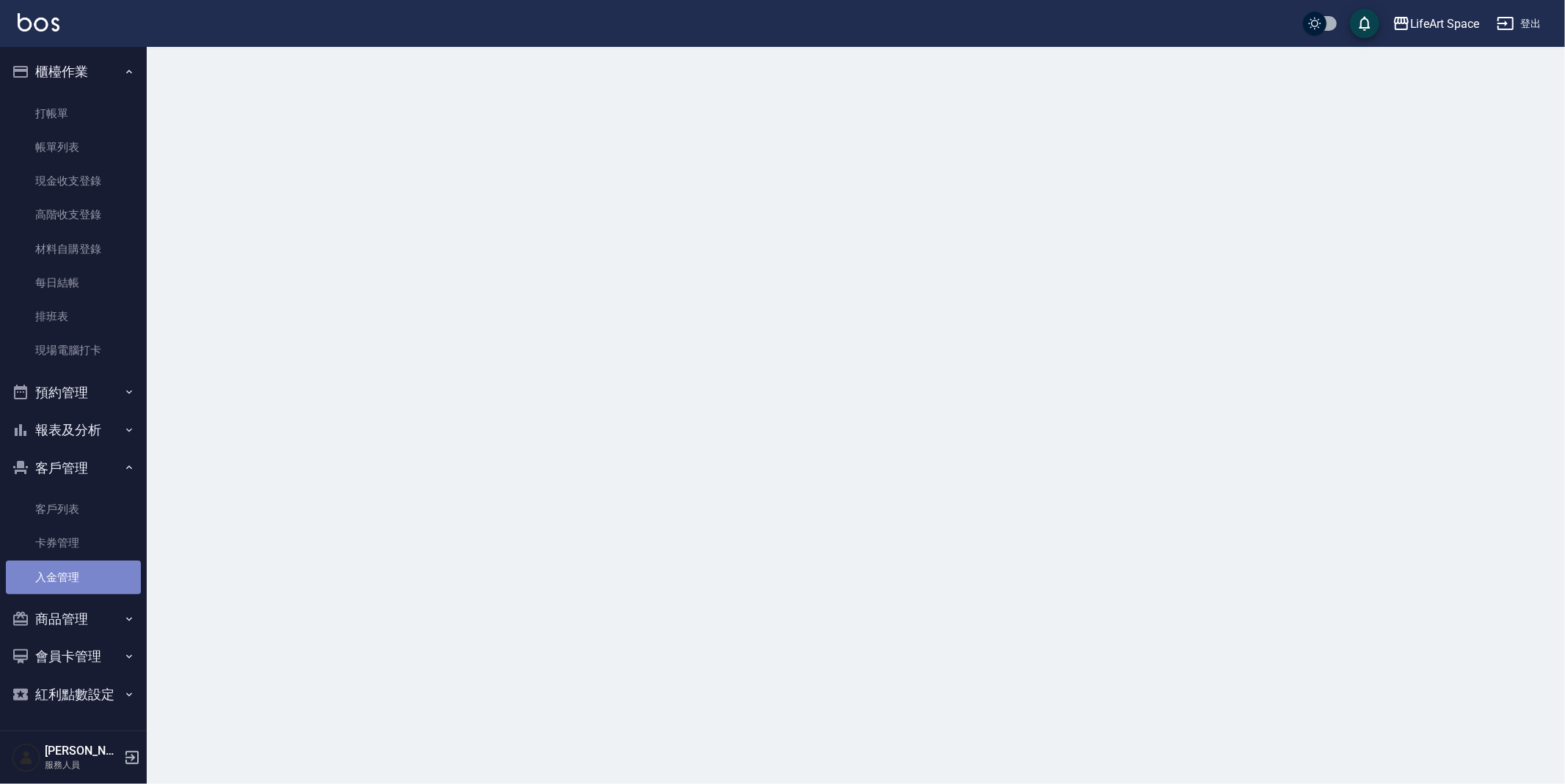
click at [110, 571] on link "入金管理" at bounding box center [73, 577] width 135 height 34
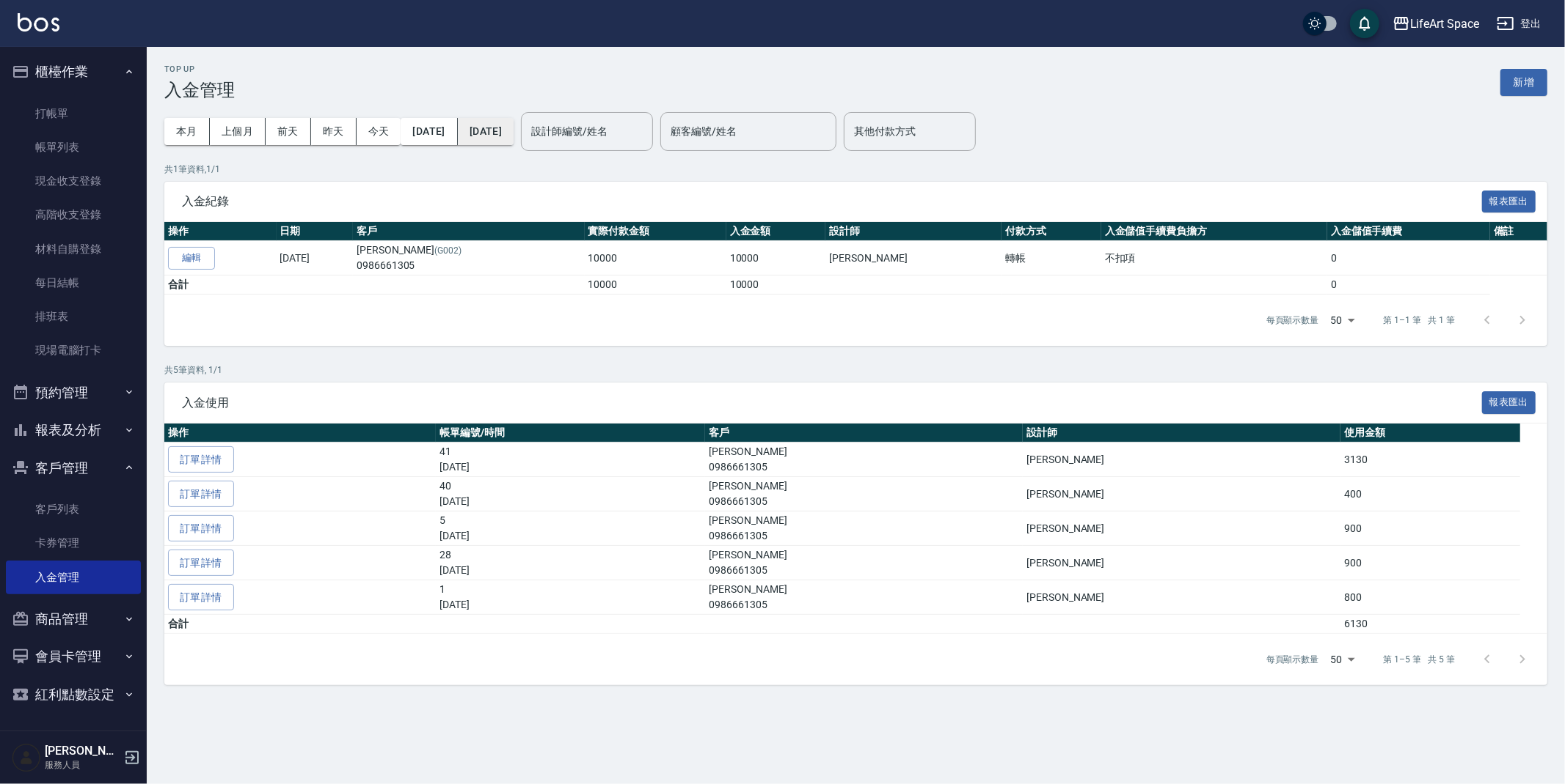
click at [513, 139] on button "[DATE]" at bounding box center [486, 132] width 56 height 27
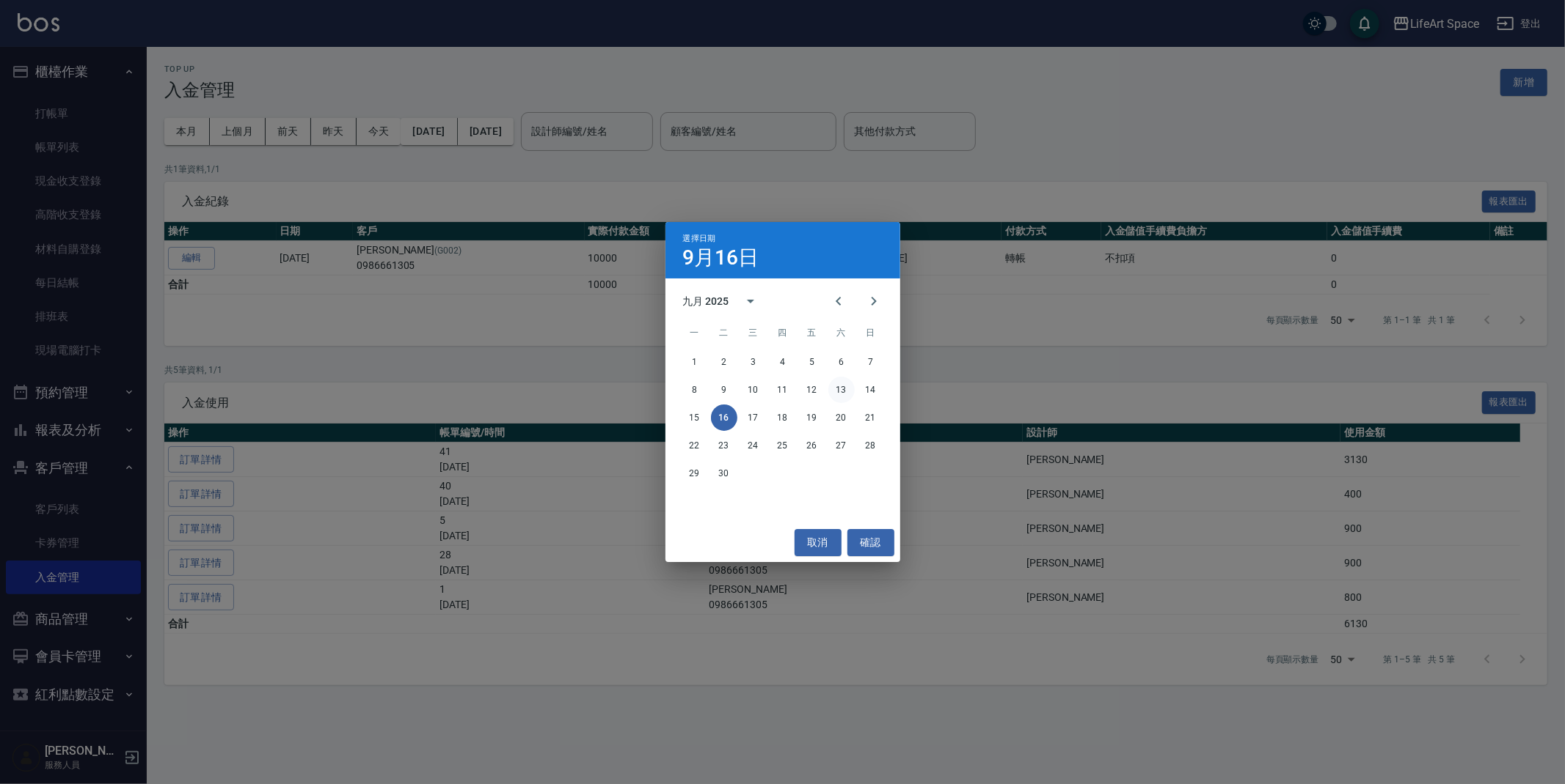
click at [849, 389] on button "13" at bounding box center [841, 389] width 26 height 26
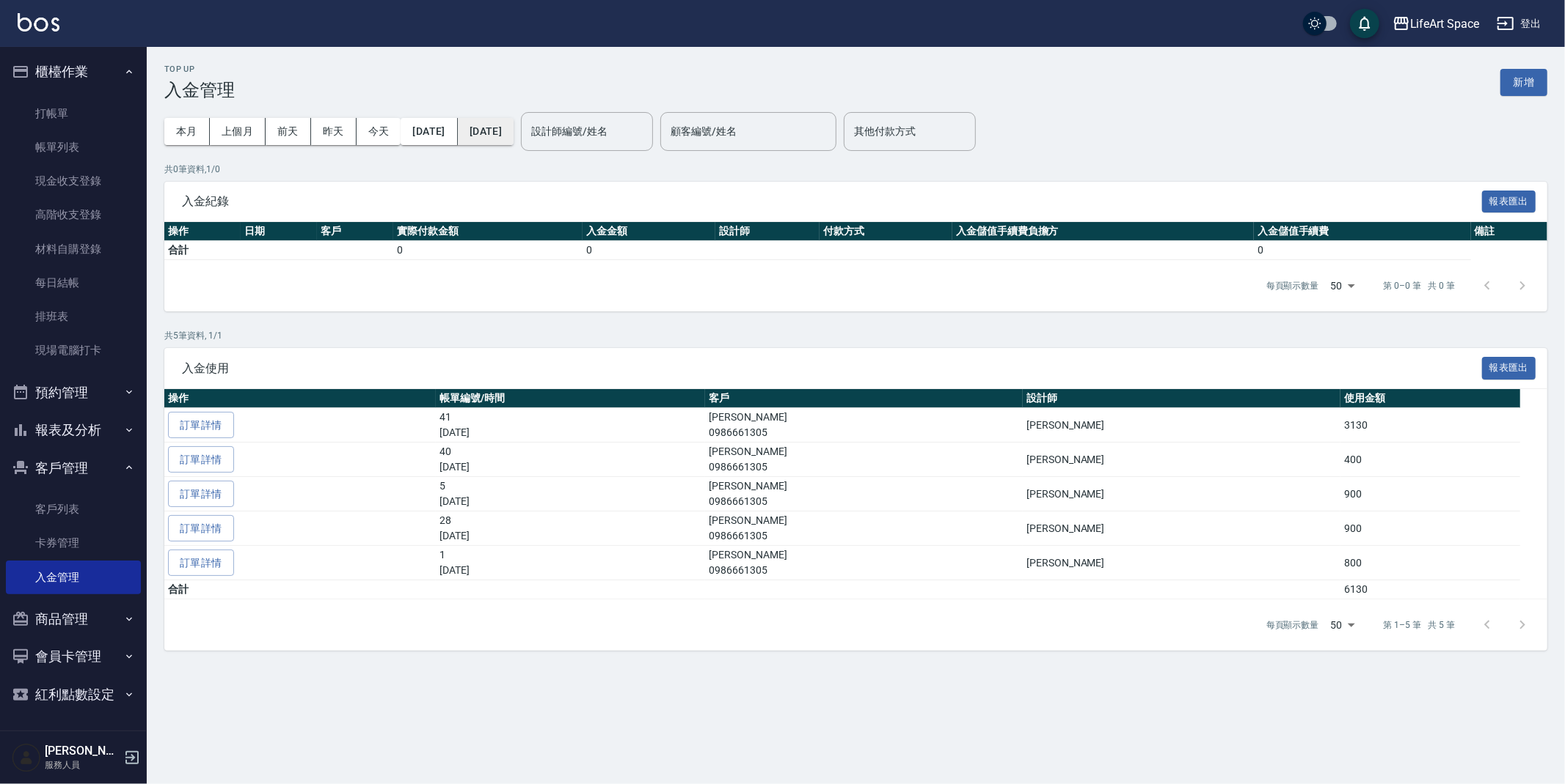
click at [513, 125] on button "[DATE]" at bounding box center [486, 132] width 56 height 27
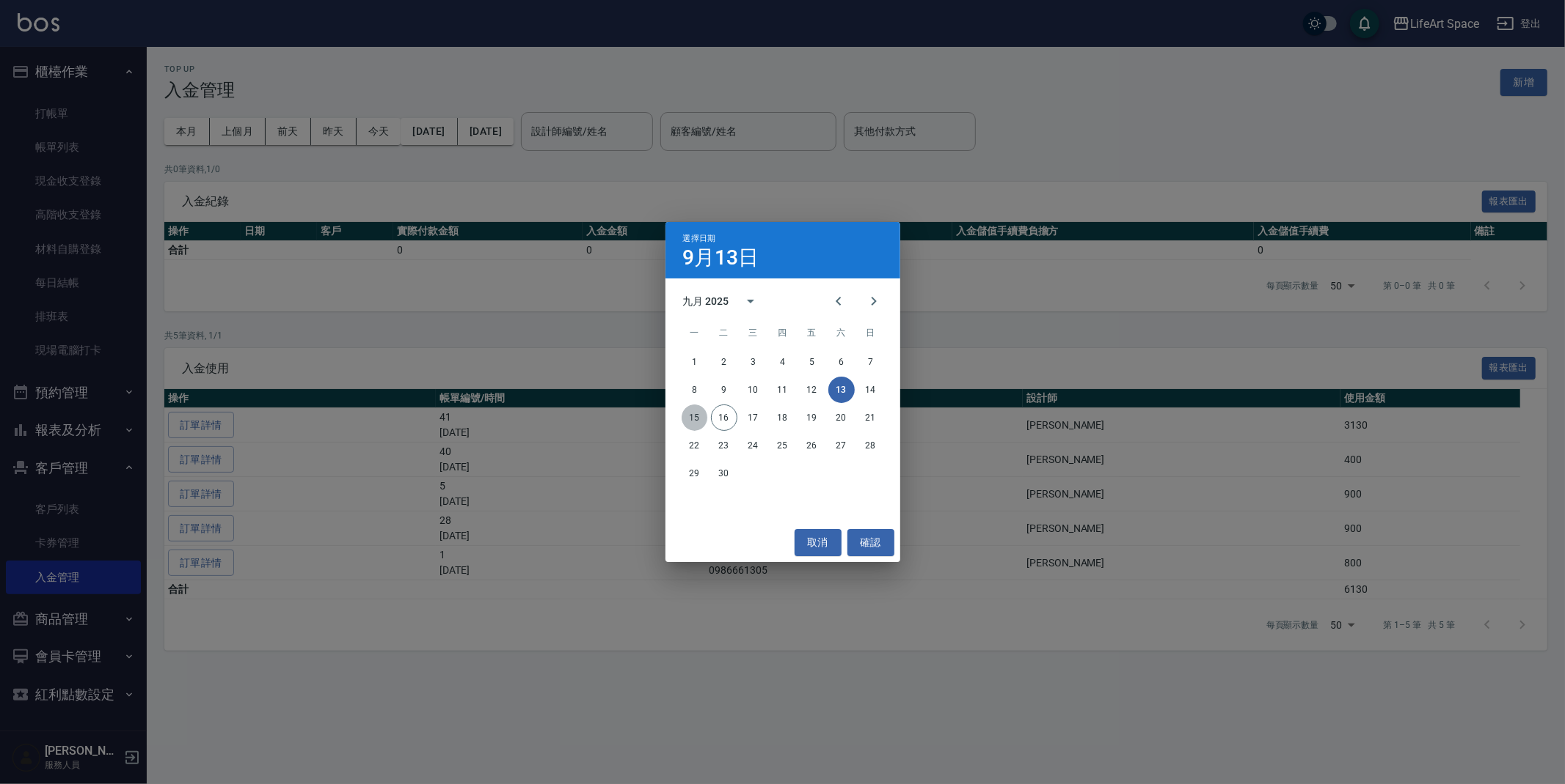
click at [694, 415] on button "15" at bounding box center [694, 417] width 26 height 26
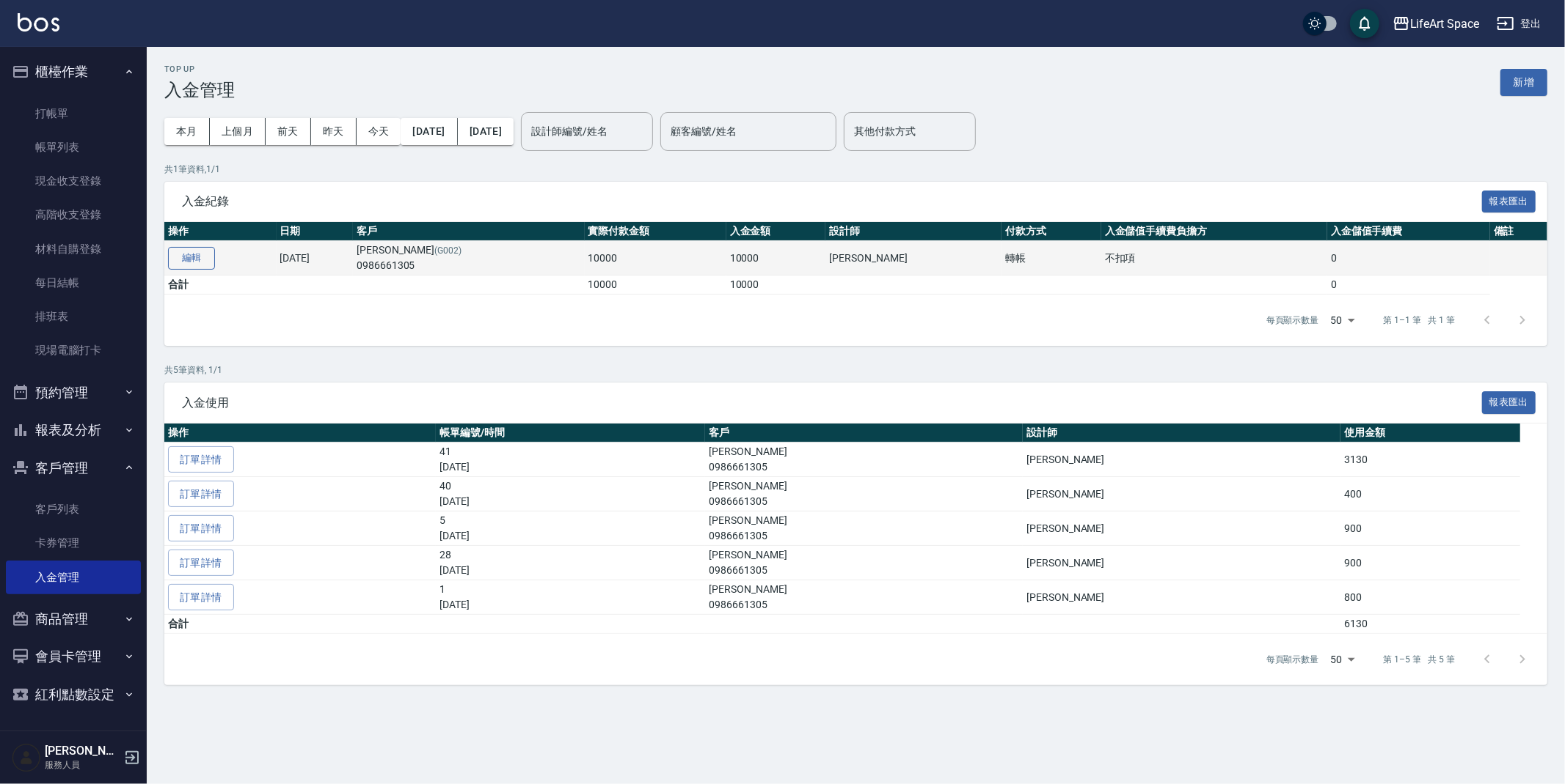
click at [185, 264] on button "編輯" at bounding box center [191, 257] width 46 height 22
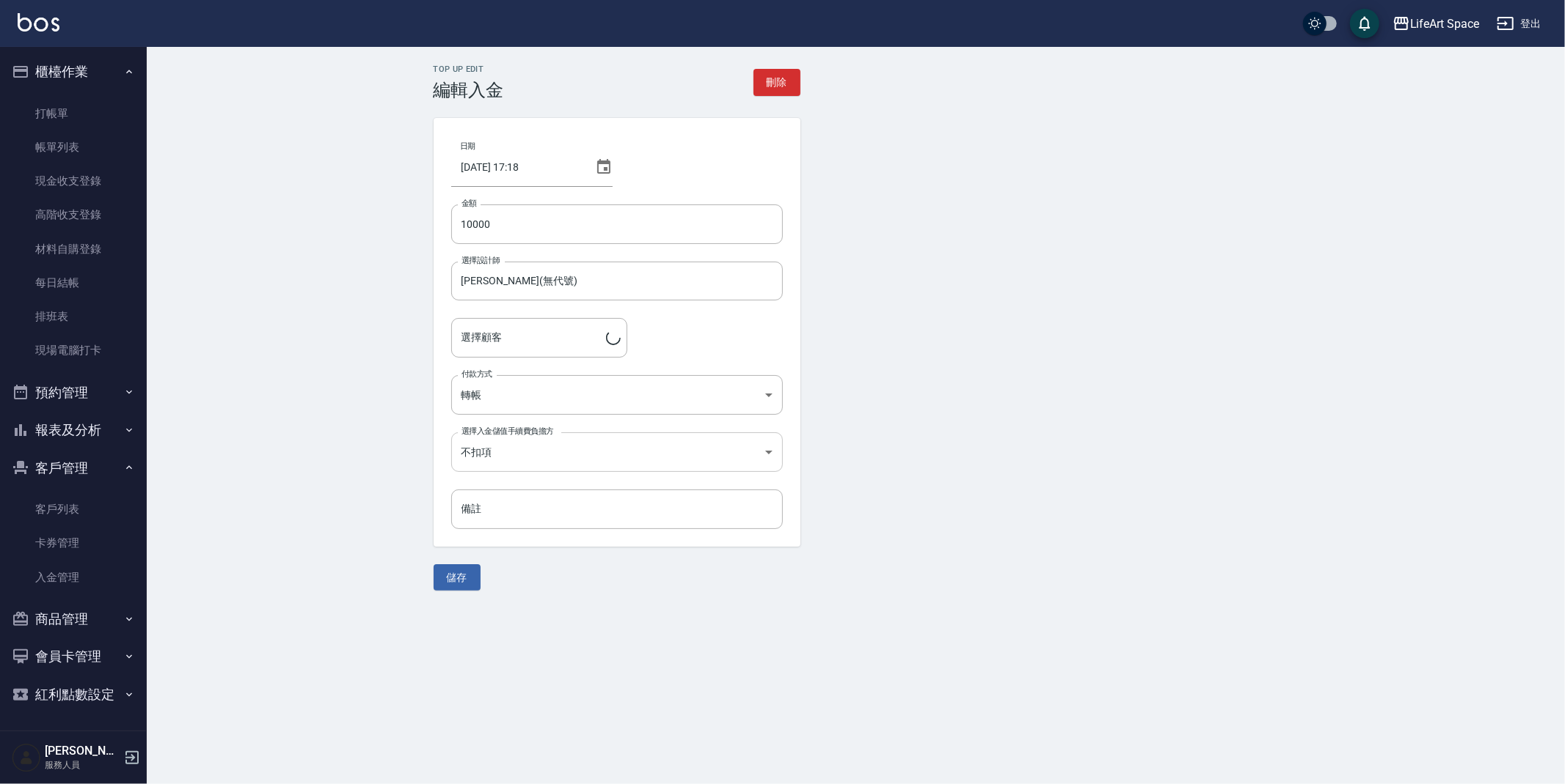
type input "[PERSON_NAME]/0986661305/G002"
click at [598, 165] on icon at bounding box center [604, 166] width 14 height 15
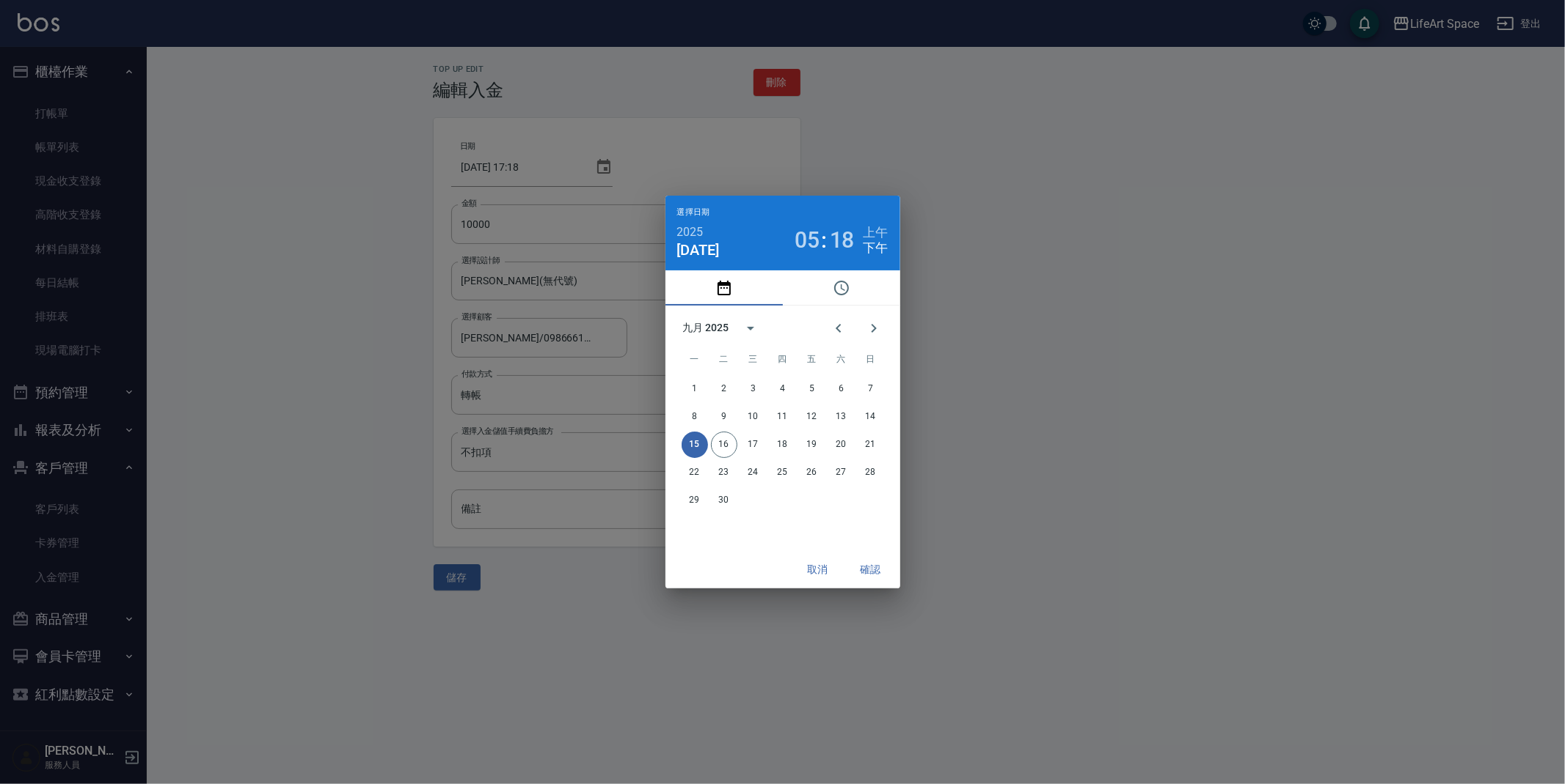
click at [625, 150] on div "選擇日期 2025 9月 15 05 : 18 上午 下午 九月 2025 一 二 三 四 五 六 日 1 2 3 4 5 6 7 8 9 10 11 12 …" at bounding box center [782, 392] width 1565 height 784
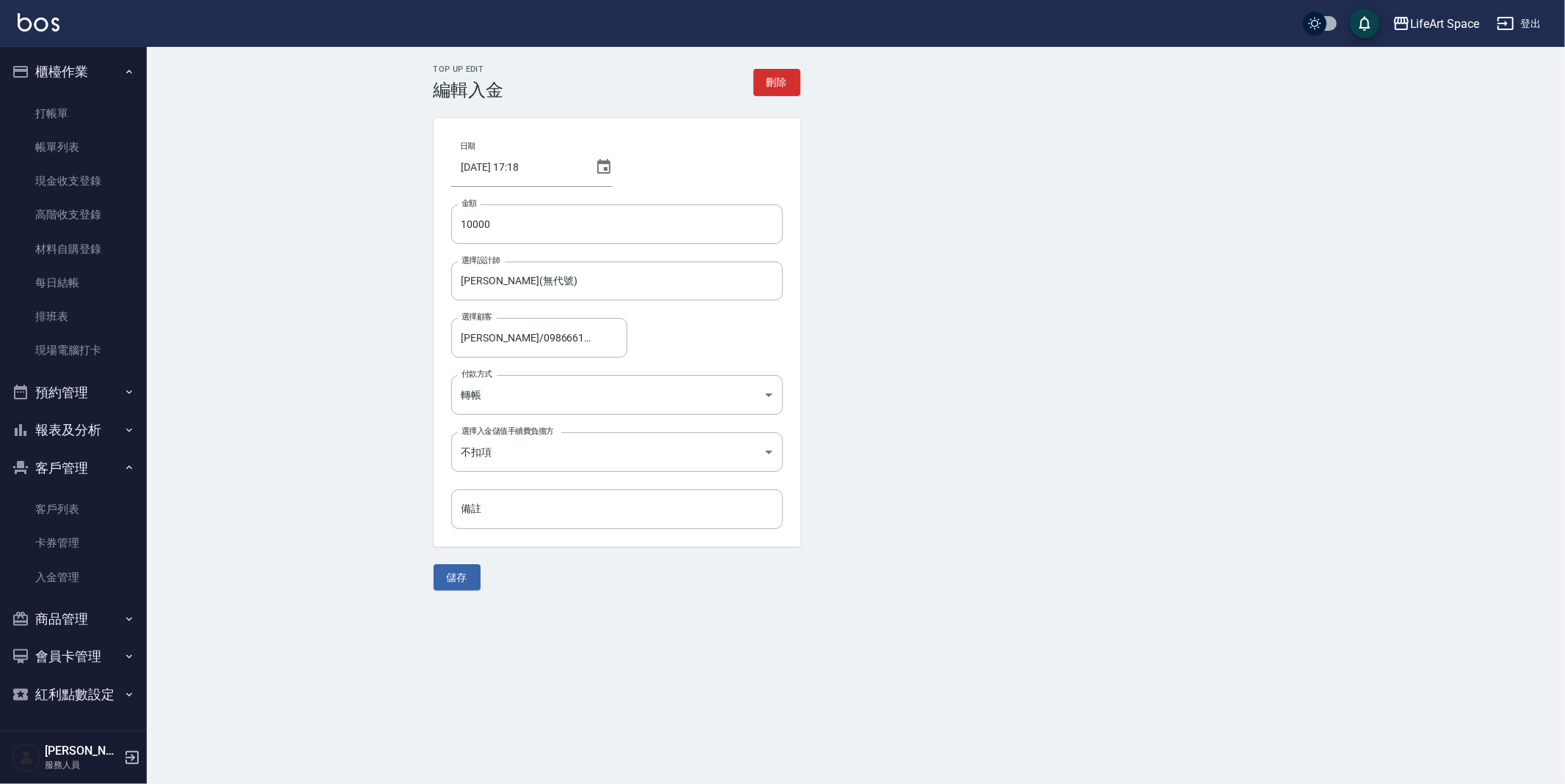
click at [598, 166] on icon at bounding box center [604, 166] width 14 height 15
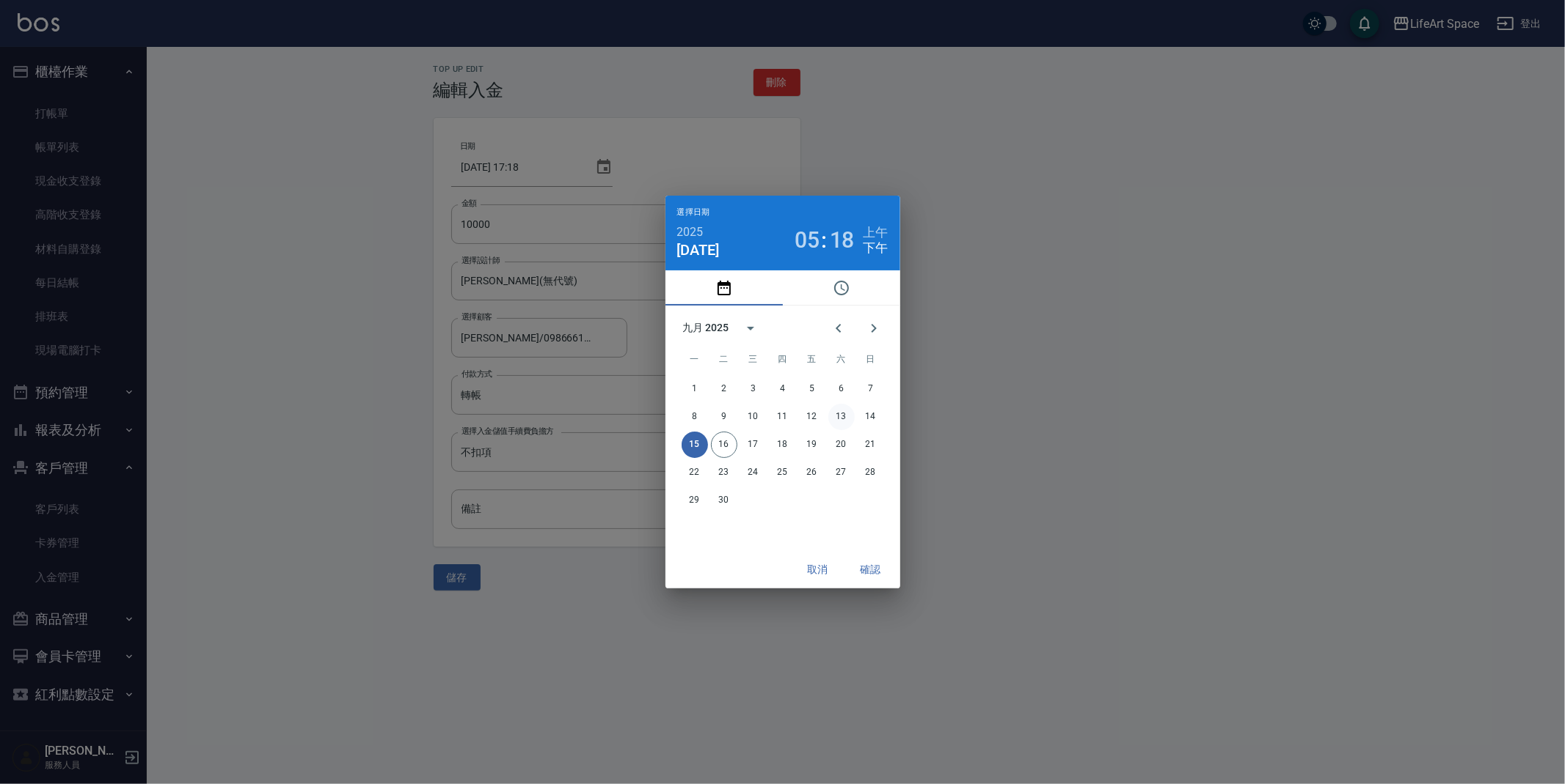
click at [848, 416] on button "13" at bounding box center [841, 416] width 26 height 26
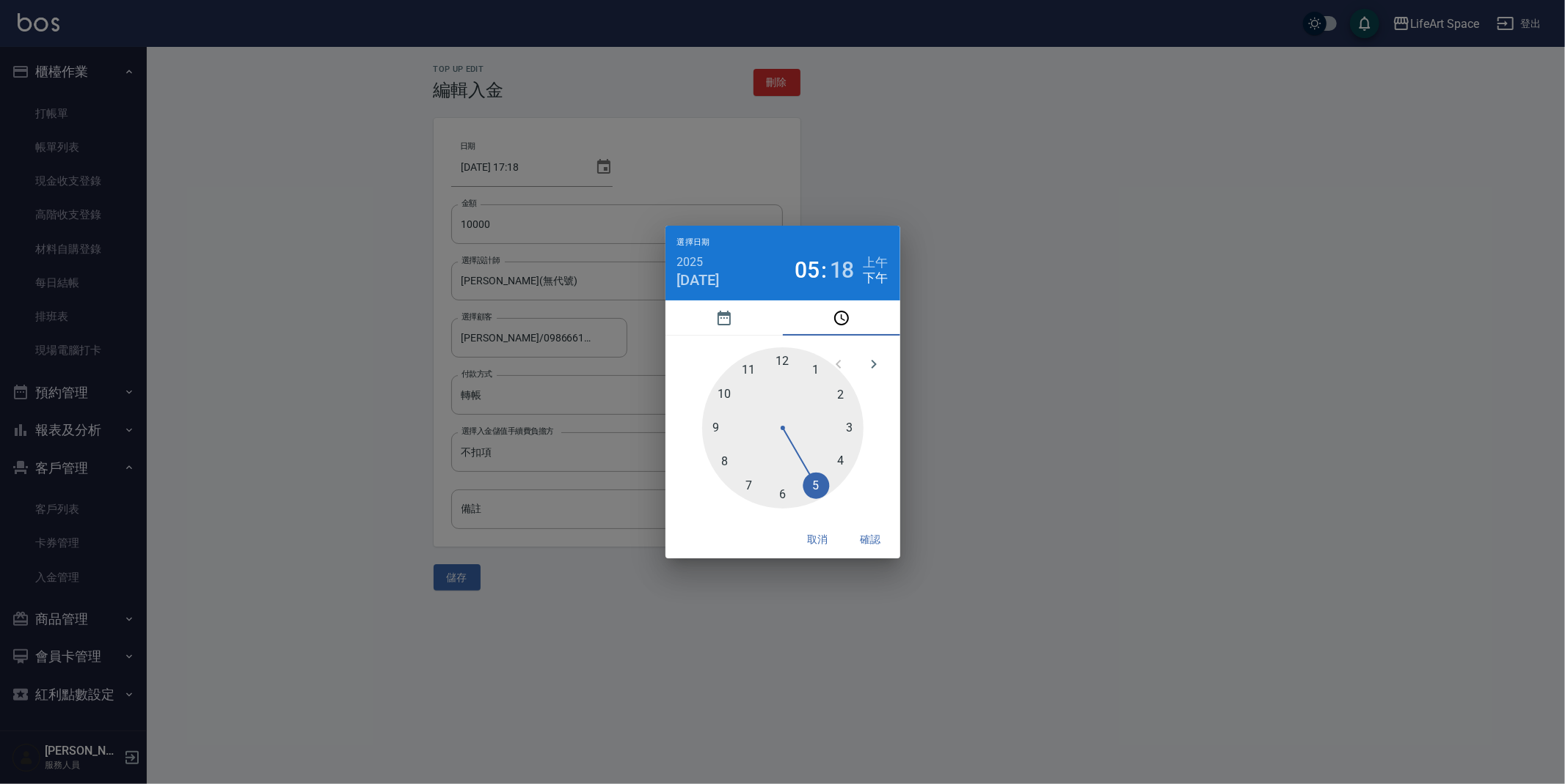
click at [869, 533] on button "確認" at bounding box center [871, 540] width 46 height 27
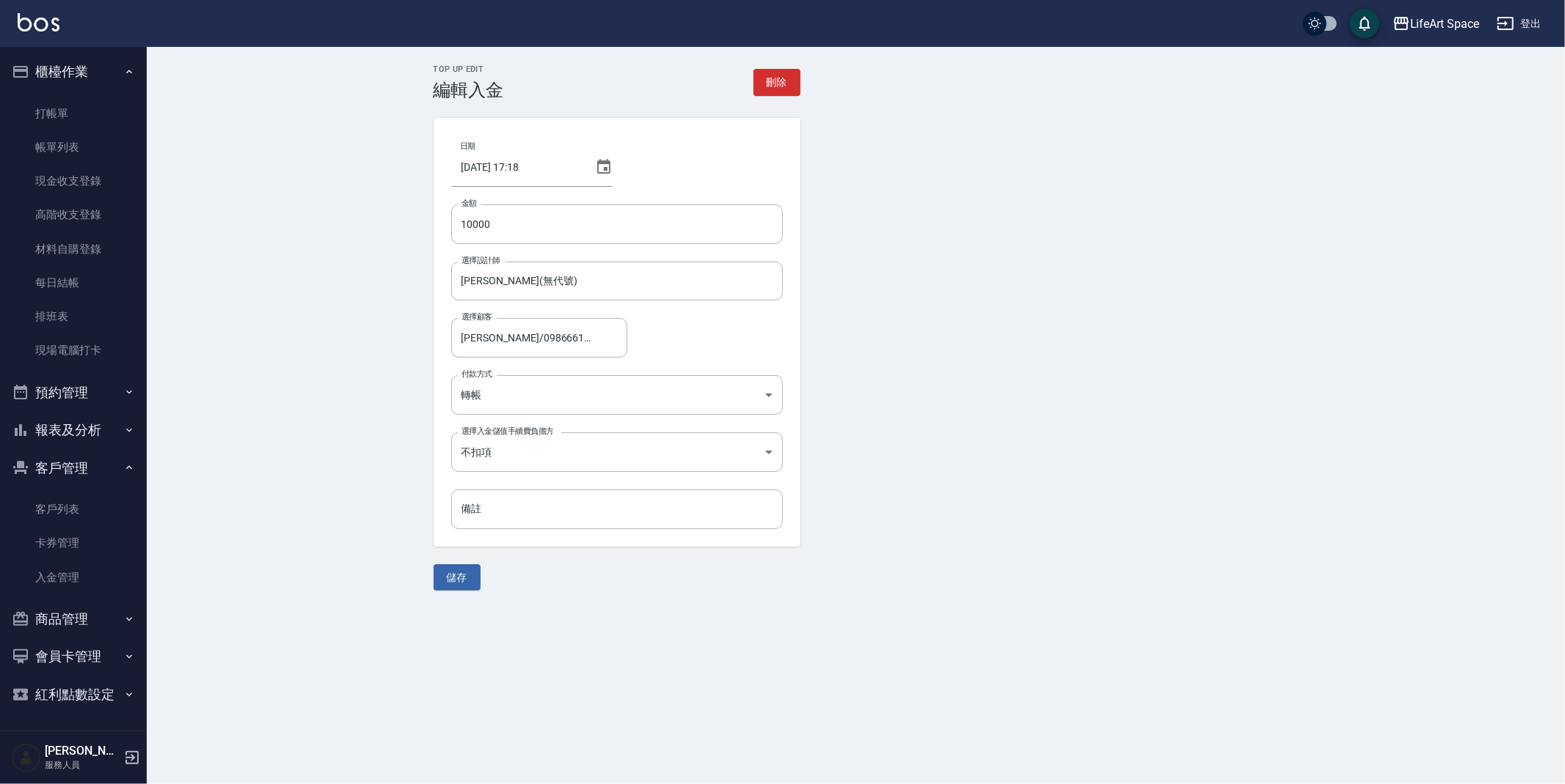
click at [461, 573] on button "儲存" at bounding box center [457, 578] width 46 height 27
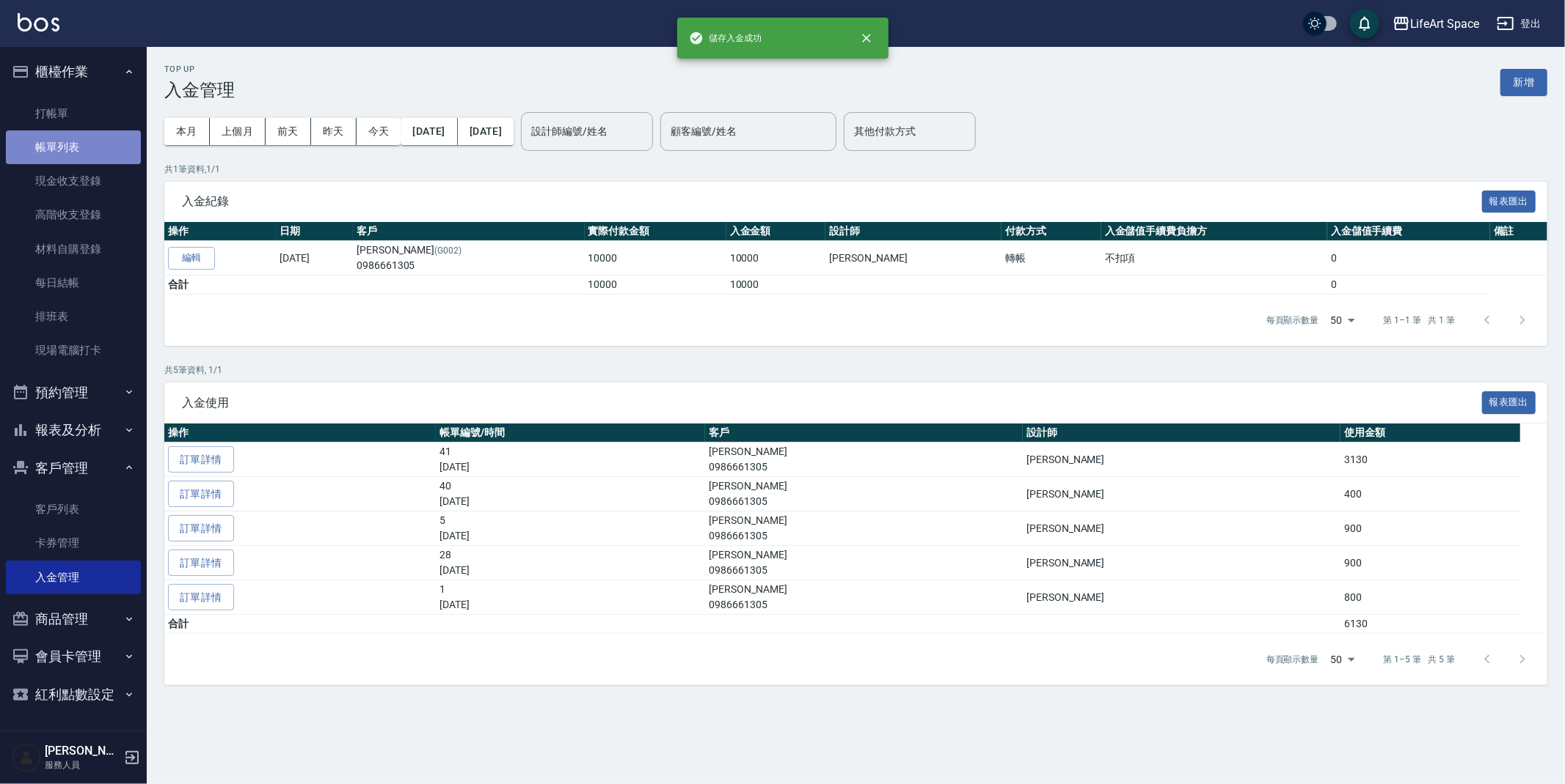
click at [59, 137] on link "帳單列表" at bounding box center [73, 147] width 135 height 34
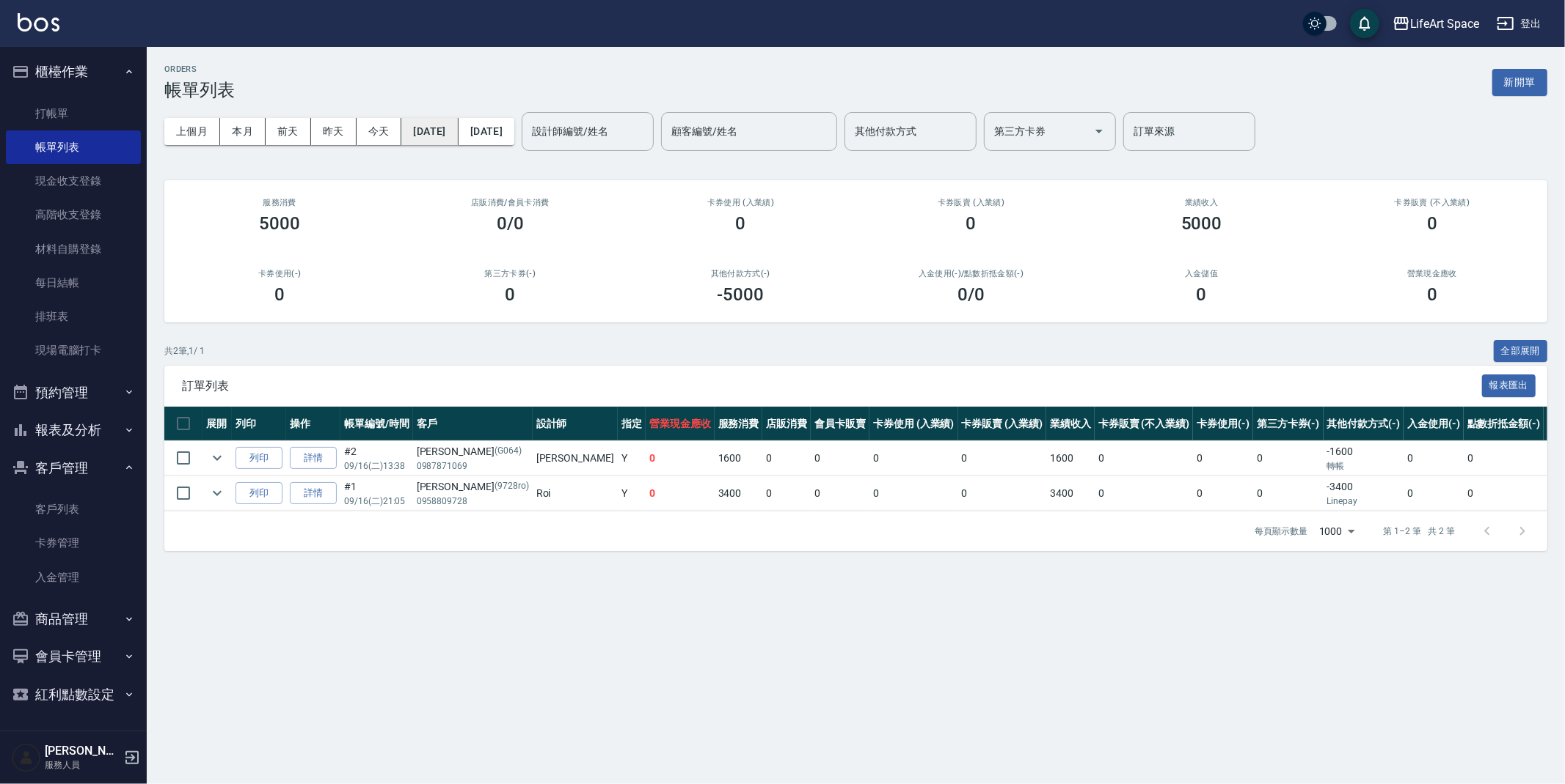
click at [431, 122] on button "[DATE]" at bounding box center [429, 132] width 56 height 27
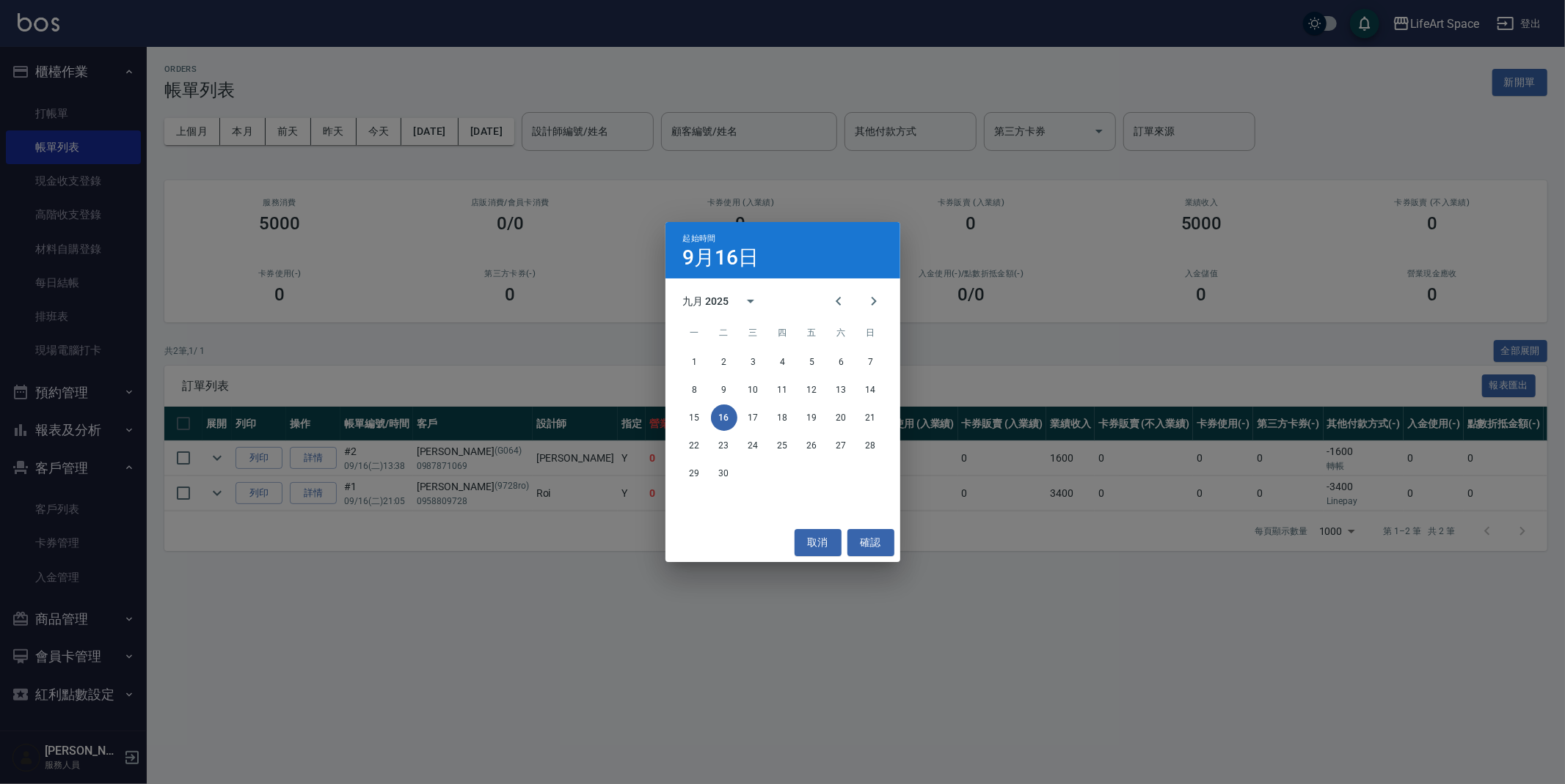
click at [844, 377] on div "8 9 10 11 12 13 14" at bounding box center [782, 389] width 234 height 26
click at [845, 390] on button "13" at bounding box center [841, 389] width 26 height 26
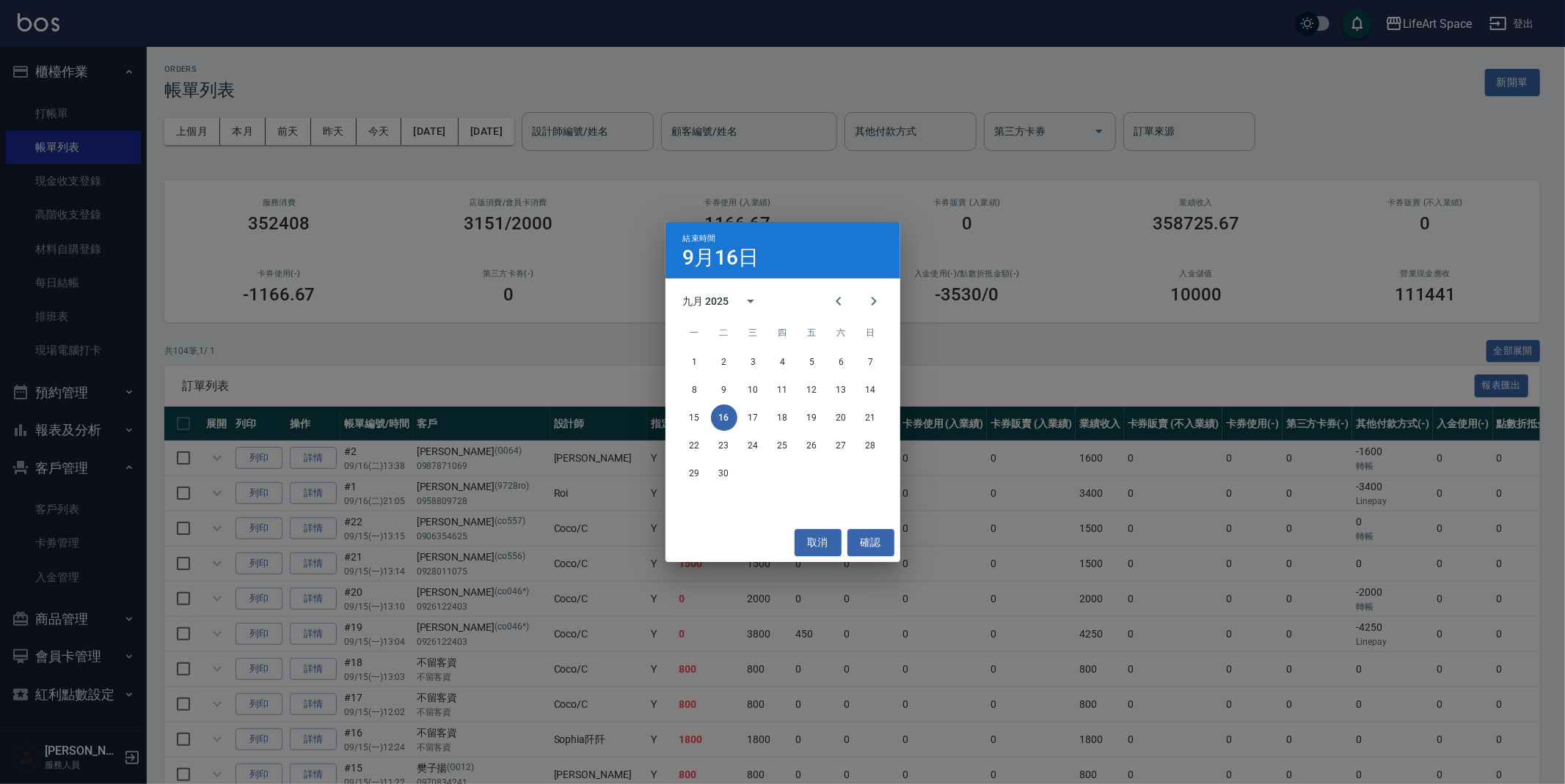
click at [830, 390] on span "訂單列表" at bounding box center [828, 386] width 1293 height 15
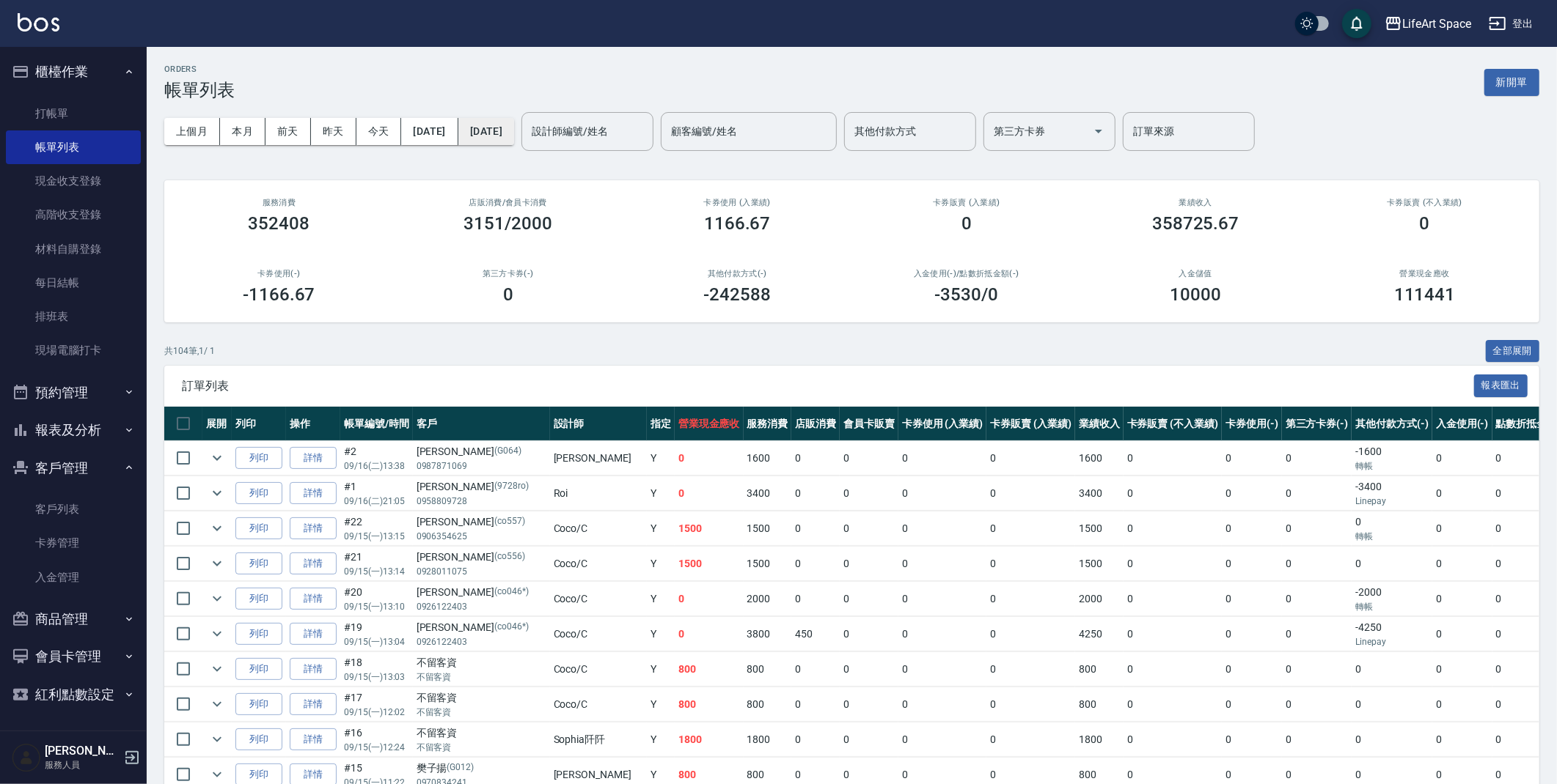
click at [514, 133] on button "[DATE]" at bounding box center [486, 132] width 56 height 27
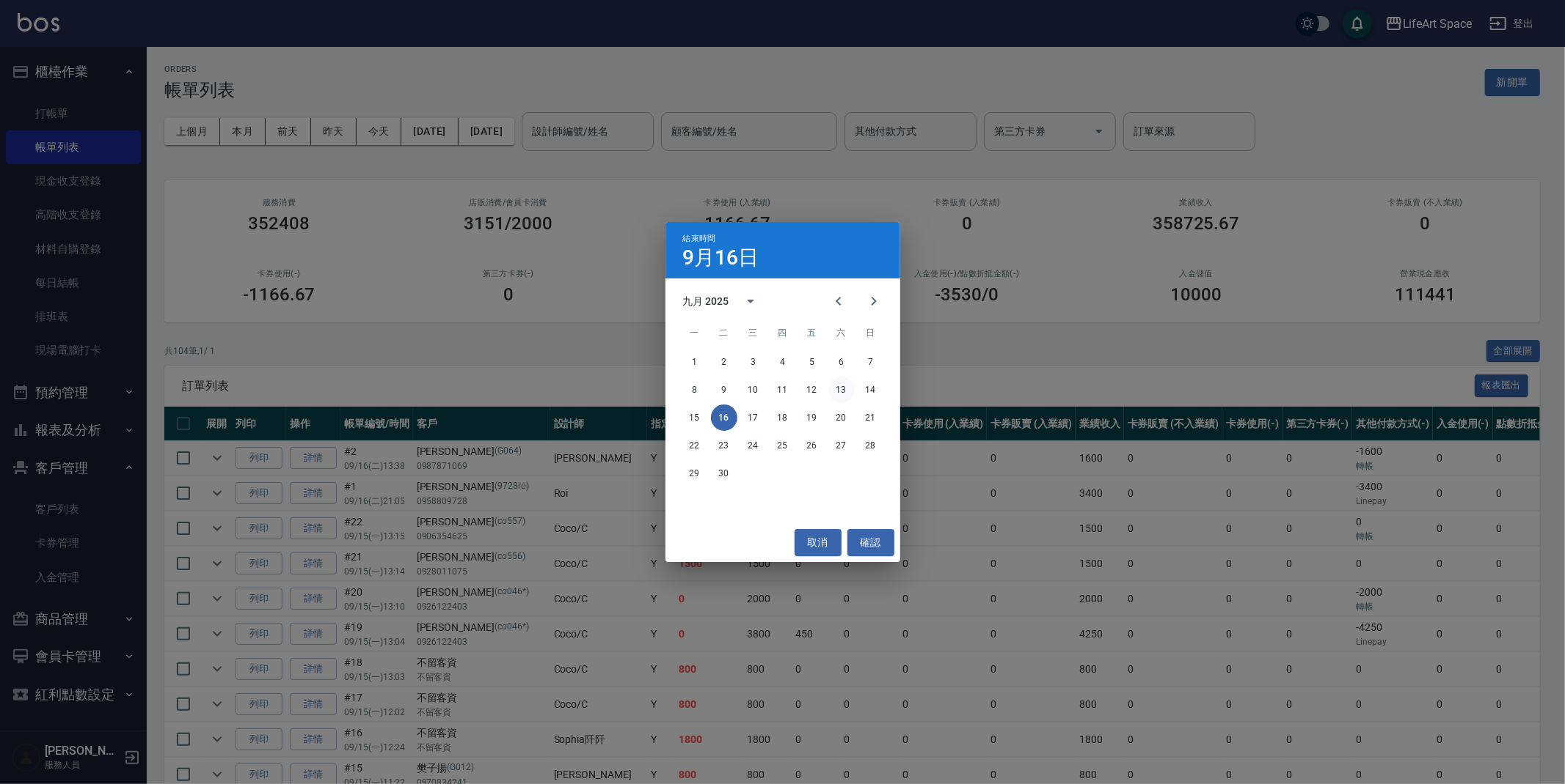
click at [845, 392] on button "13" at bounding box center [841, 389] width 26 height 26
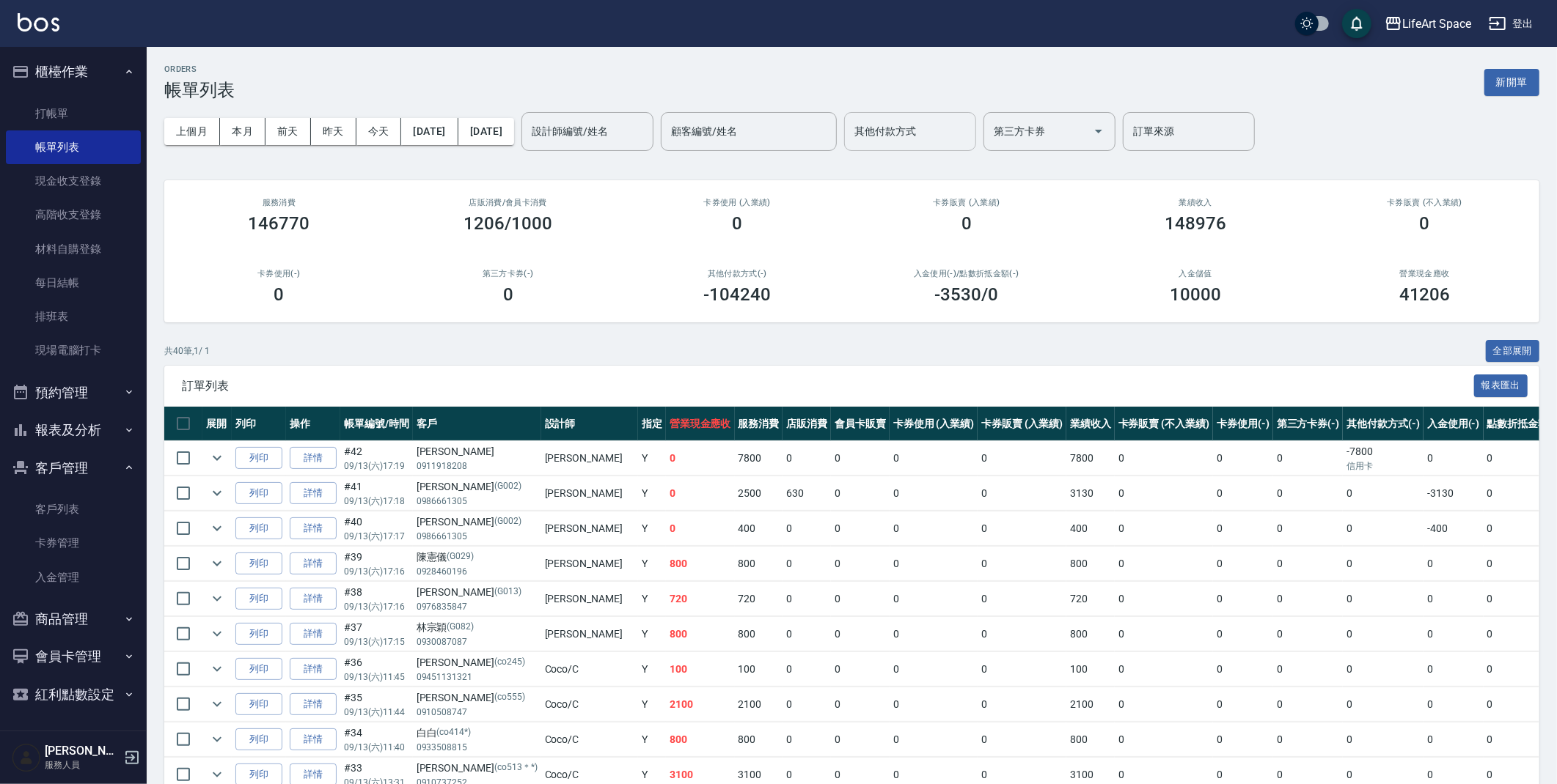
click at [960, 136] on input "其他付款方式" at bounding box center [910, 132] width 119 height 26
click at [955, 171] on span "轉帳" at bounding box center [961, 168] width 132 height 24
type input "轉帳"
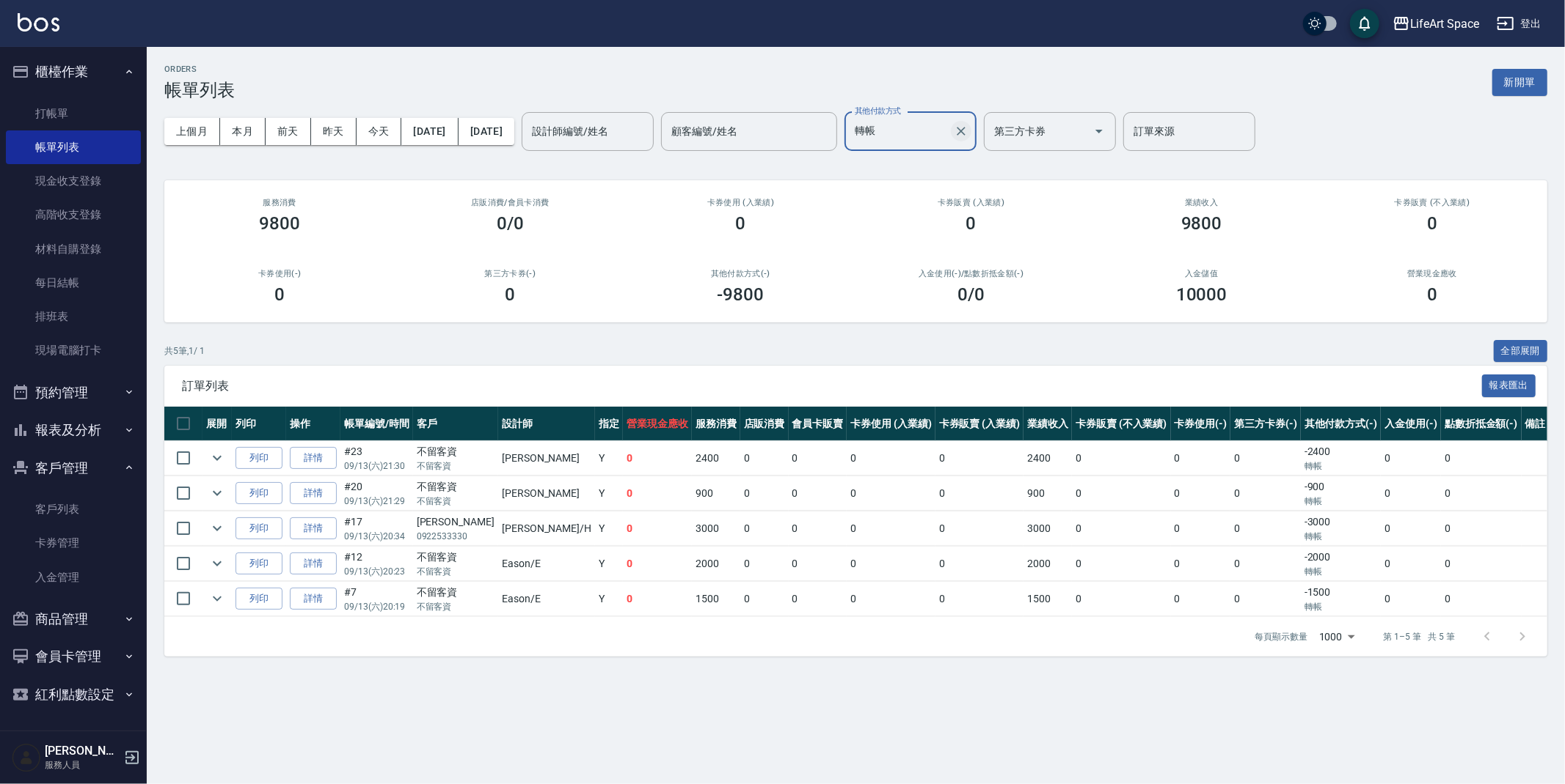
click at [971, 127] on button "Clear" at bounding box center [961, 131] width 20 height 20
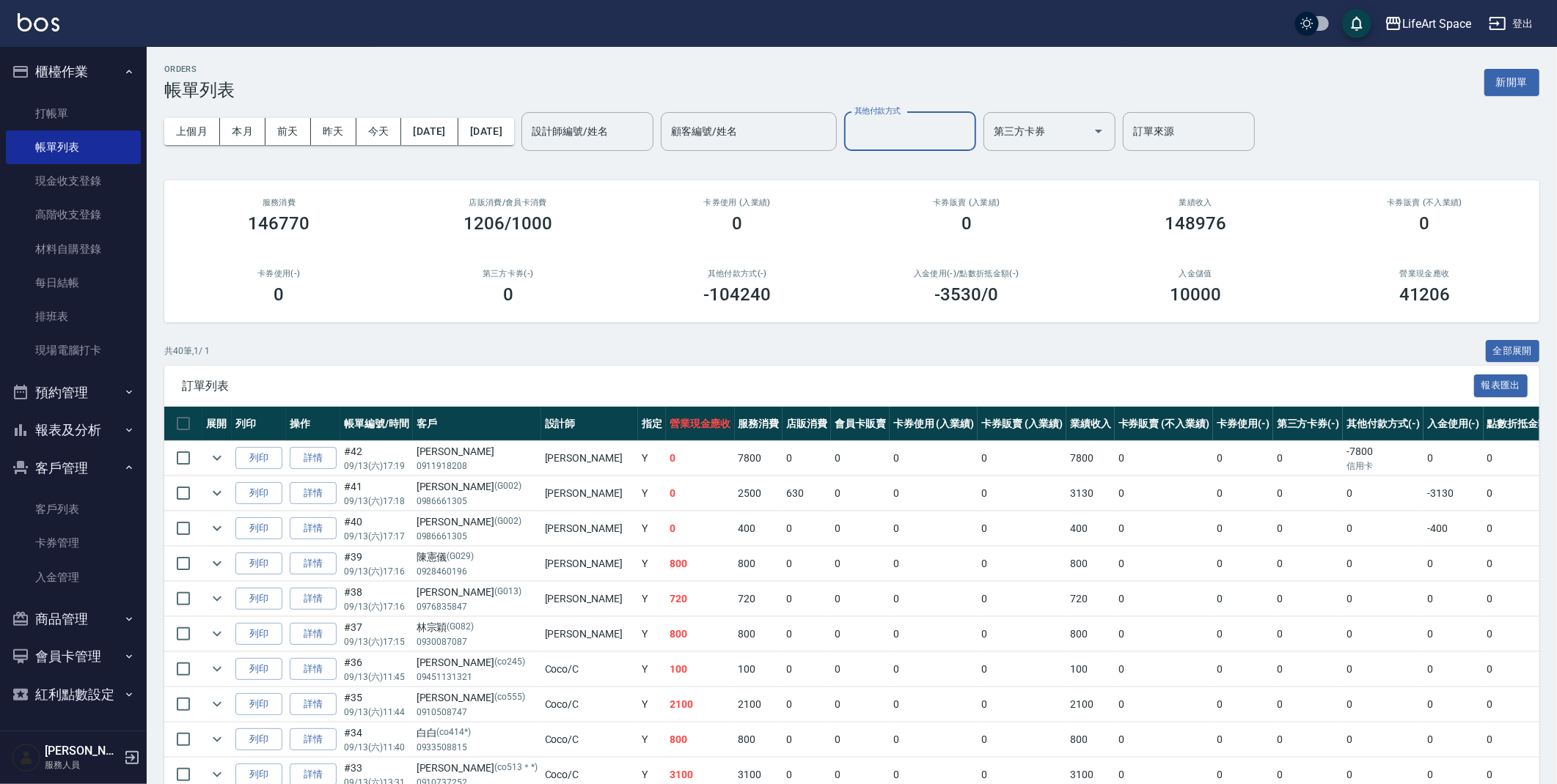
click at [969, 128] on input "其他付款方式" at bounding box center [910, 132] width 119 height 26
click at [890, 428] on th "卡券使用 (入業績)" at bounding box center [934, 424] width 89 height 35
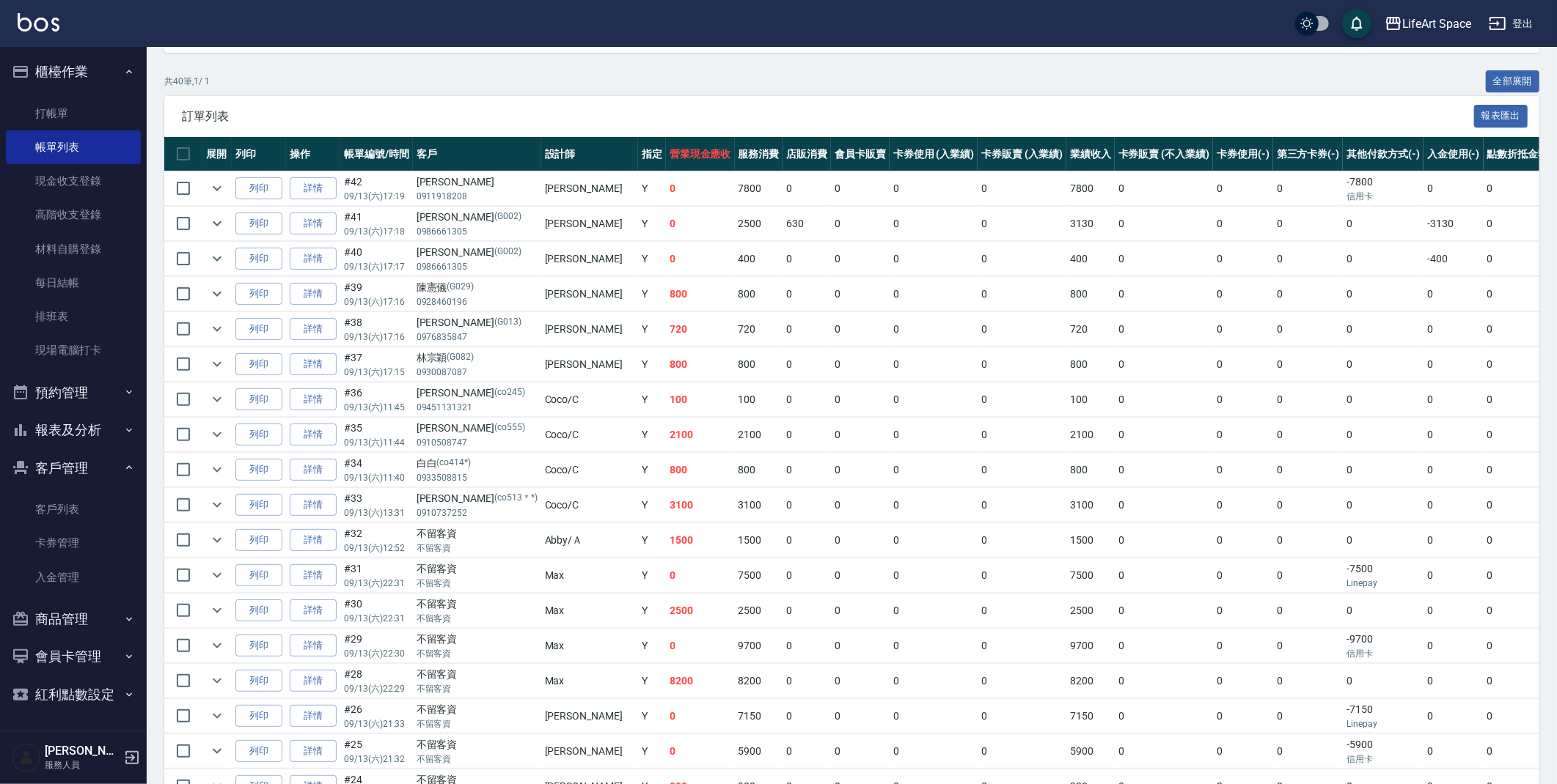
scroll to position [626, 0]
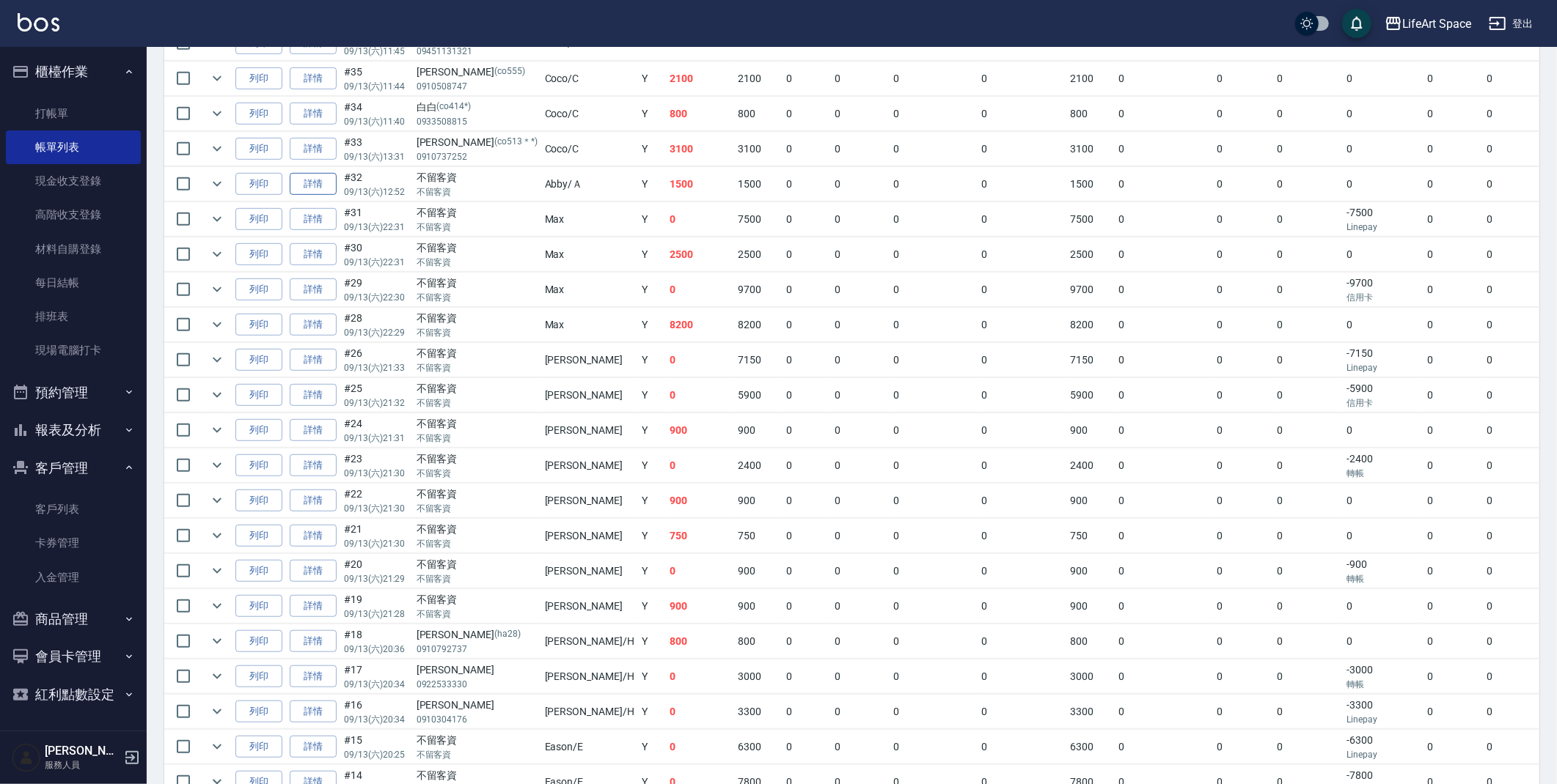
click at [324, 189] on link "詳情" at bounding box center [313, 184] width 46 height 22
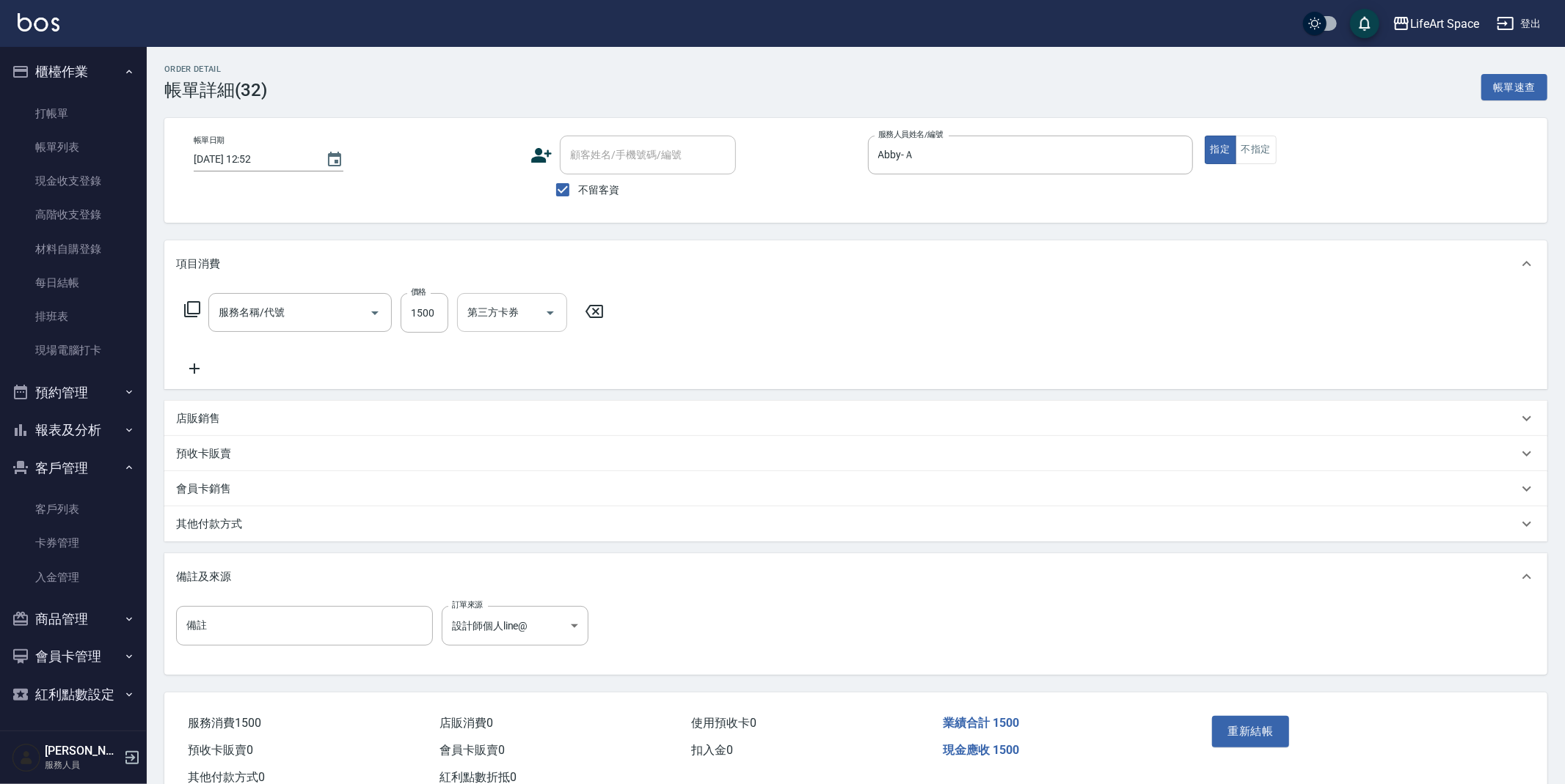
type input "2025/09/13 12:52"
checkbox input "true"
type input "Abby-Ａ"
type input "設計師個人line@"
type input "501 燙髮(501)"
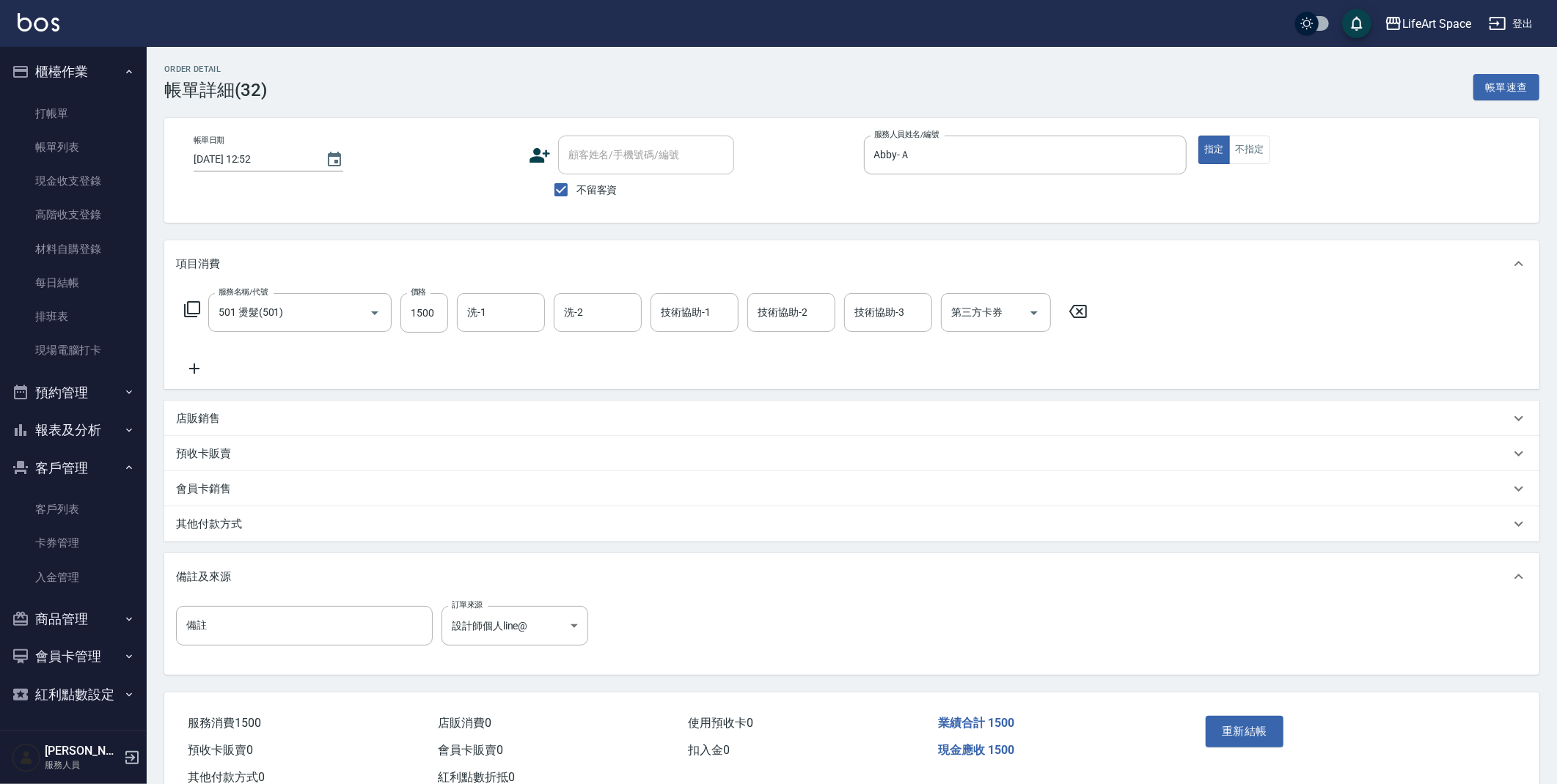
click at [227, 525] on p "其他付款方式" at bounding box center [209, 525] width 66 height 15
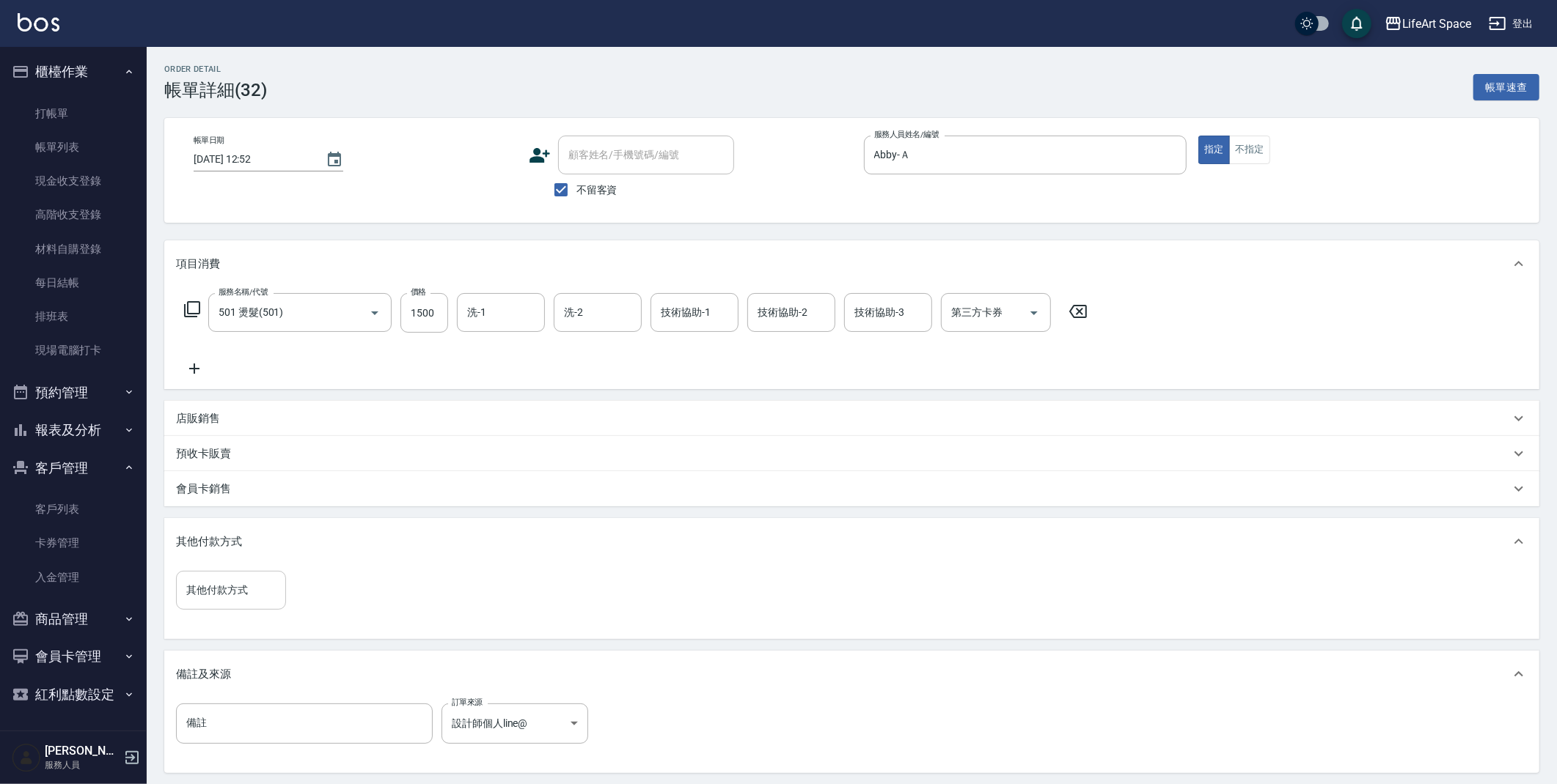
click at [253, 603] on input "其他付款方式" at bounding box center [231, 590] width 97 height 26
click at [251, 625] on span "轉帳" at bounding box center [231, 627] width 110 height 24
type input "轉帳"
click at [335, 603] on input "0" at bounding box center [350, 590] width 110 height 40
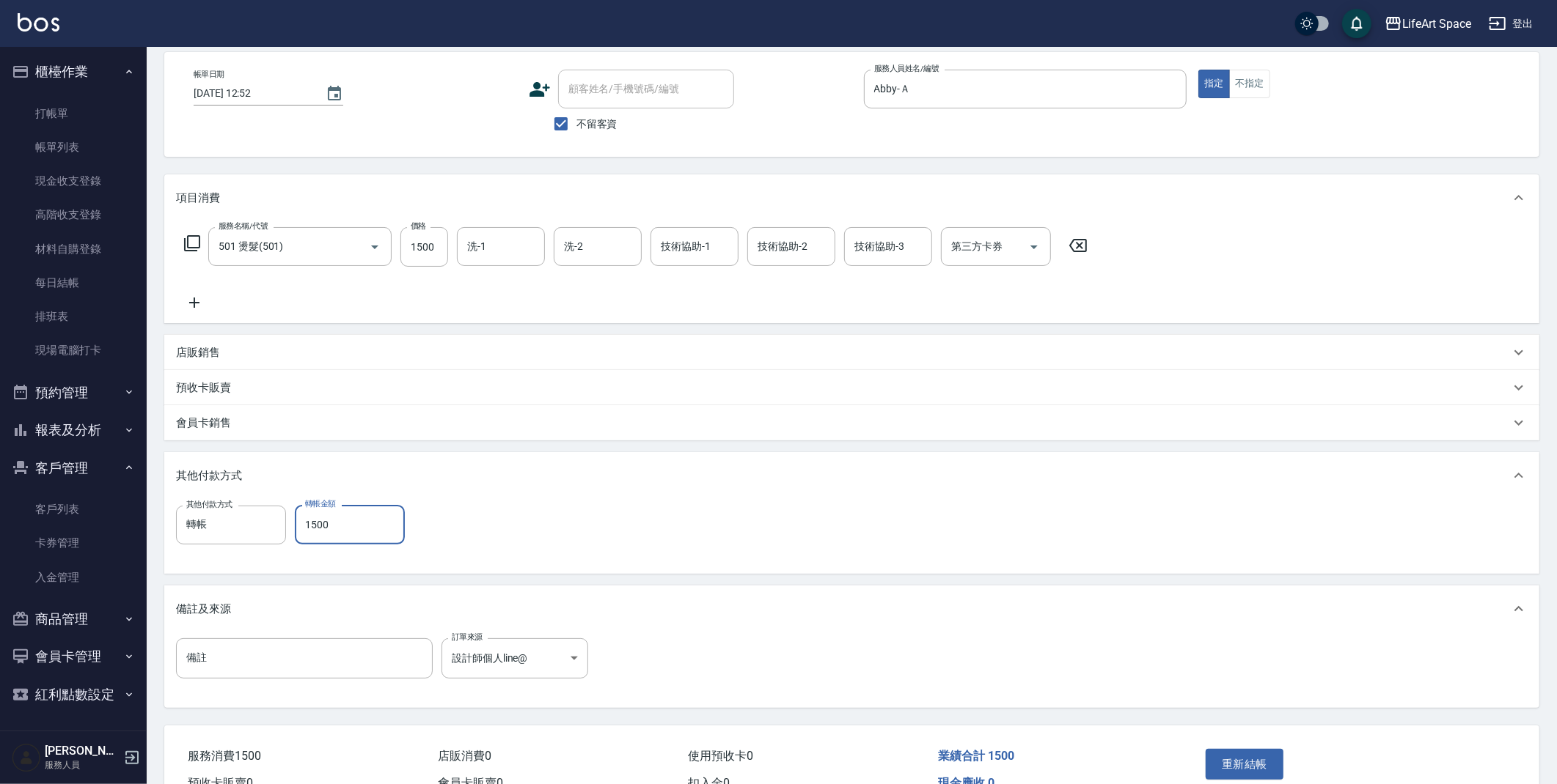
scroll to position [145, 0]
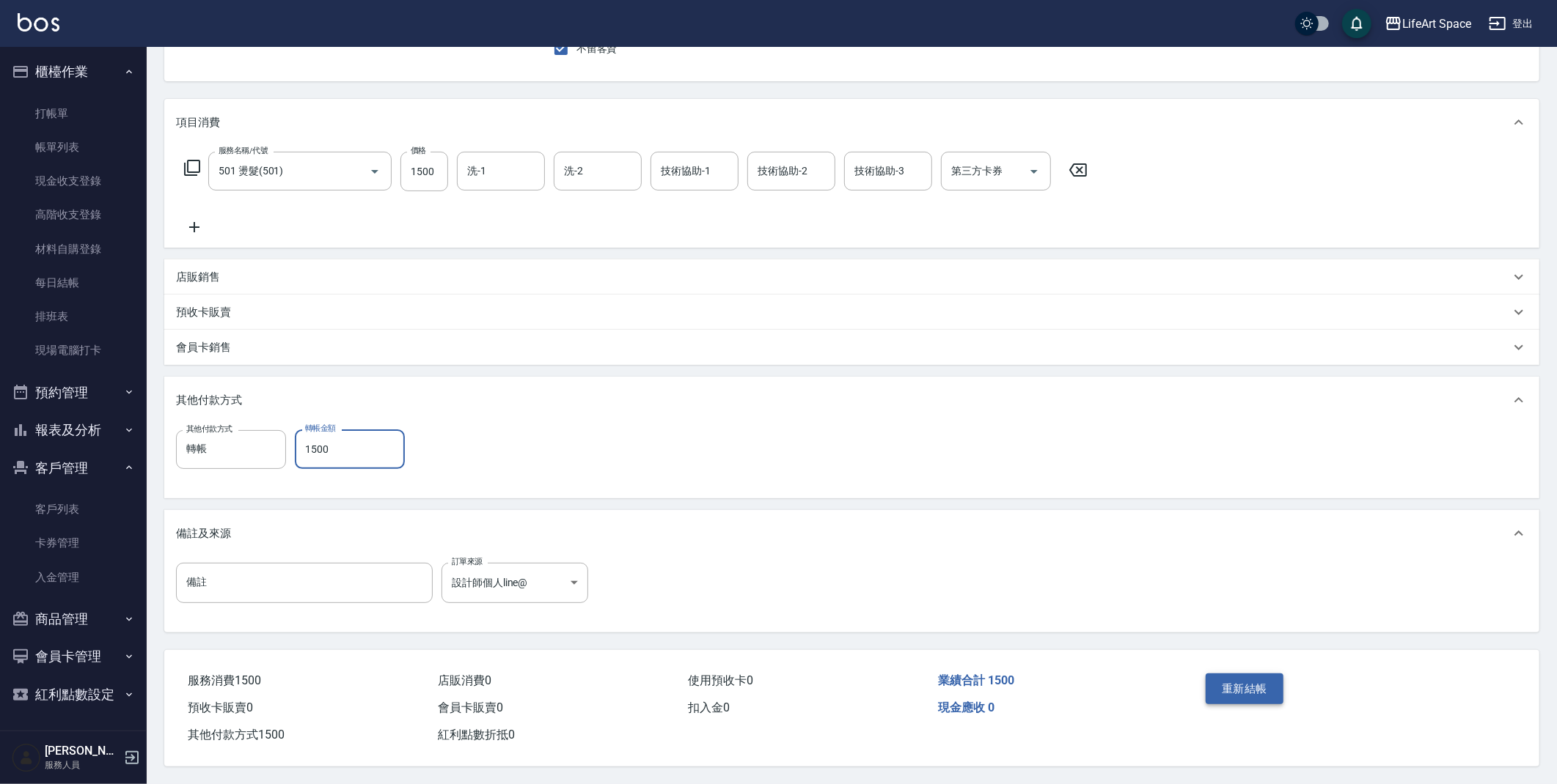
type input "1500"
click at [1229, 689] on button "重新結帳" at bounding box center [1244, 689] width 77 height 31
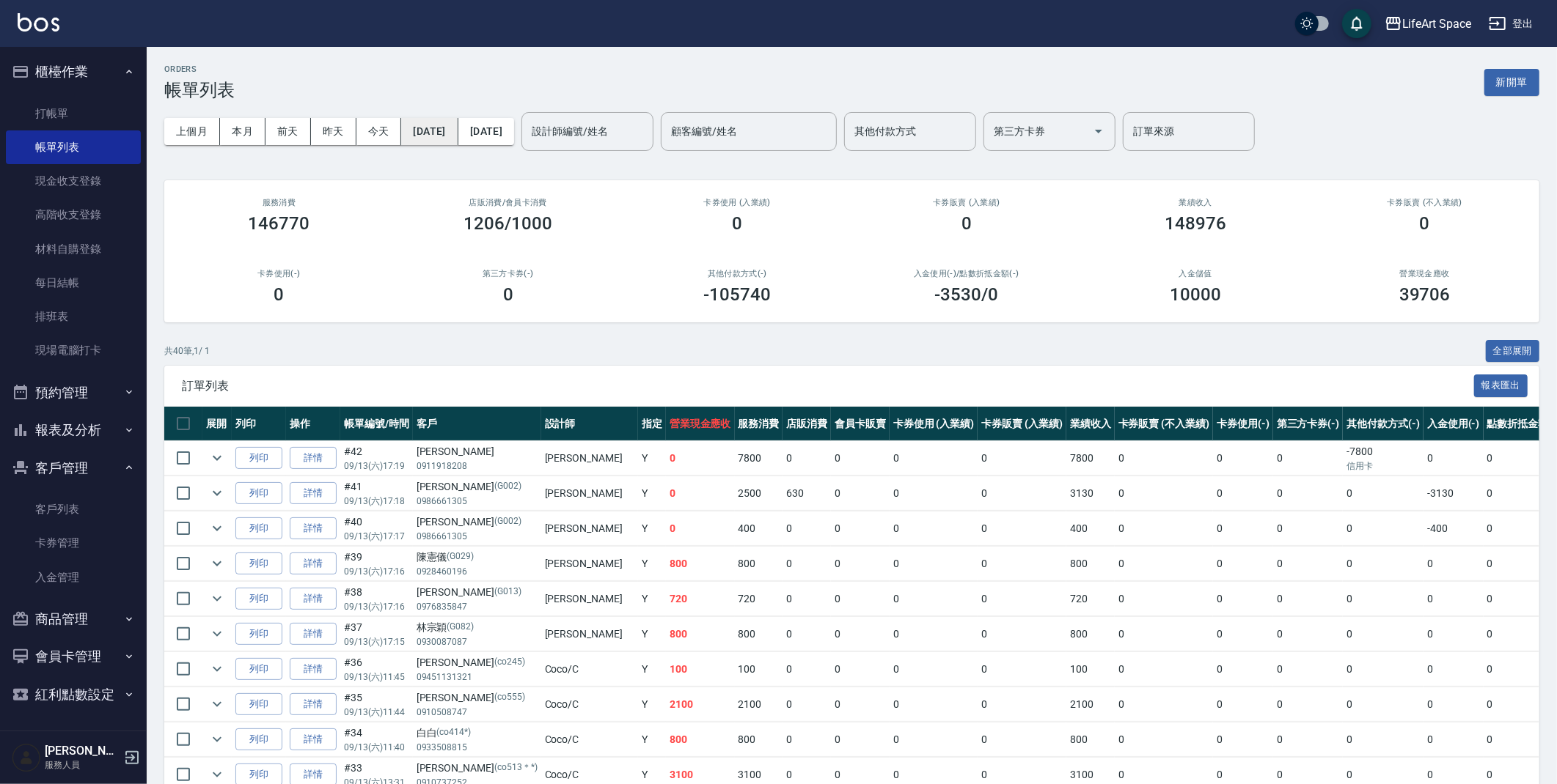
click at [428, 130] on button "[DATE]" at bounding box center [429, 132] width 56 height 27
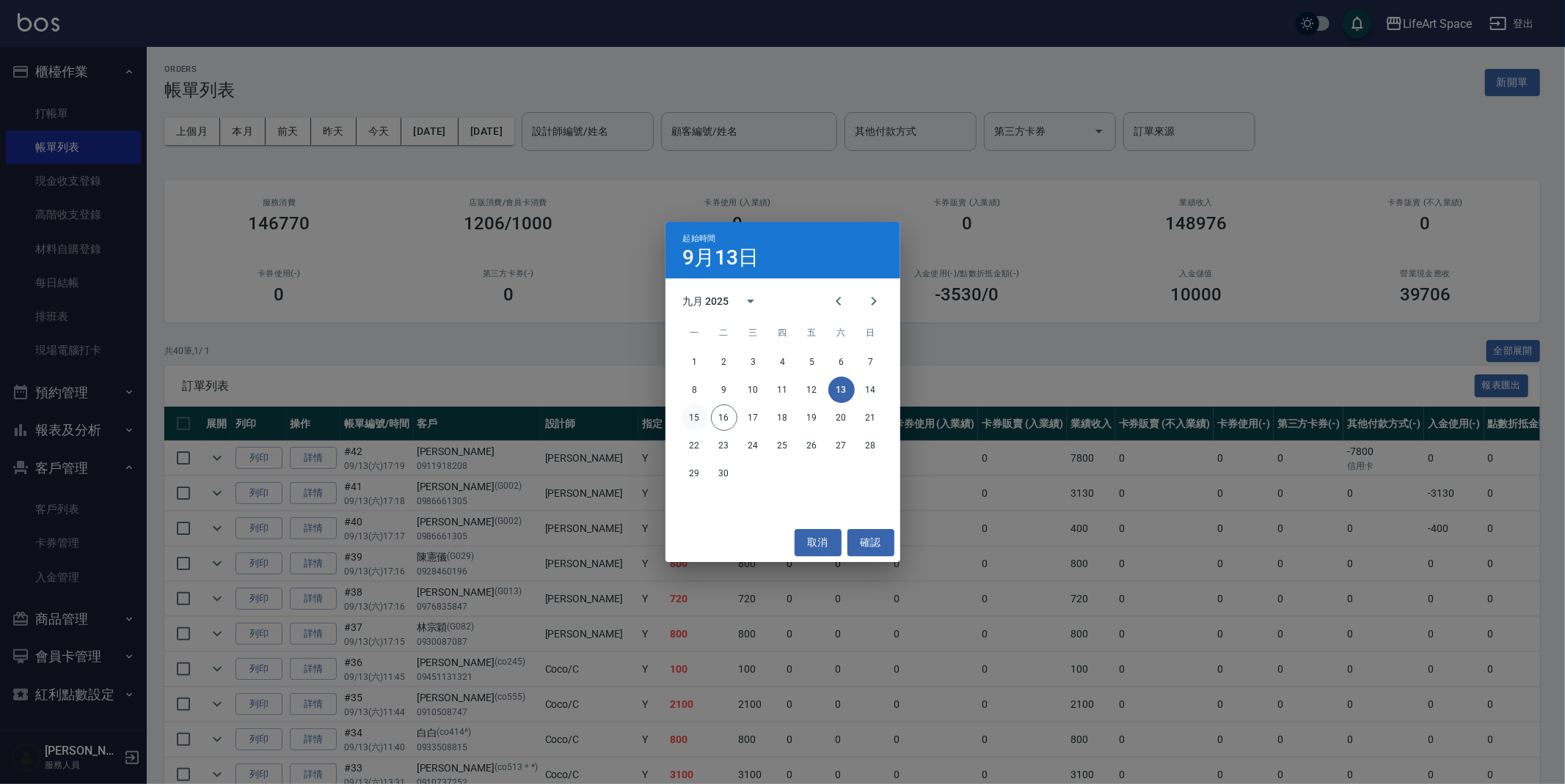
click at [691, 413] on button "15" at bounding box center [694, 417] width 26 height 26
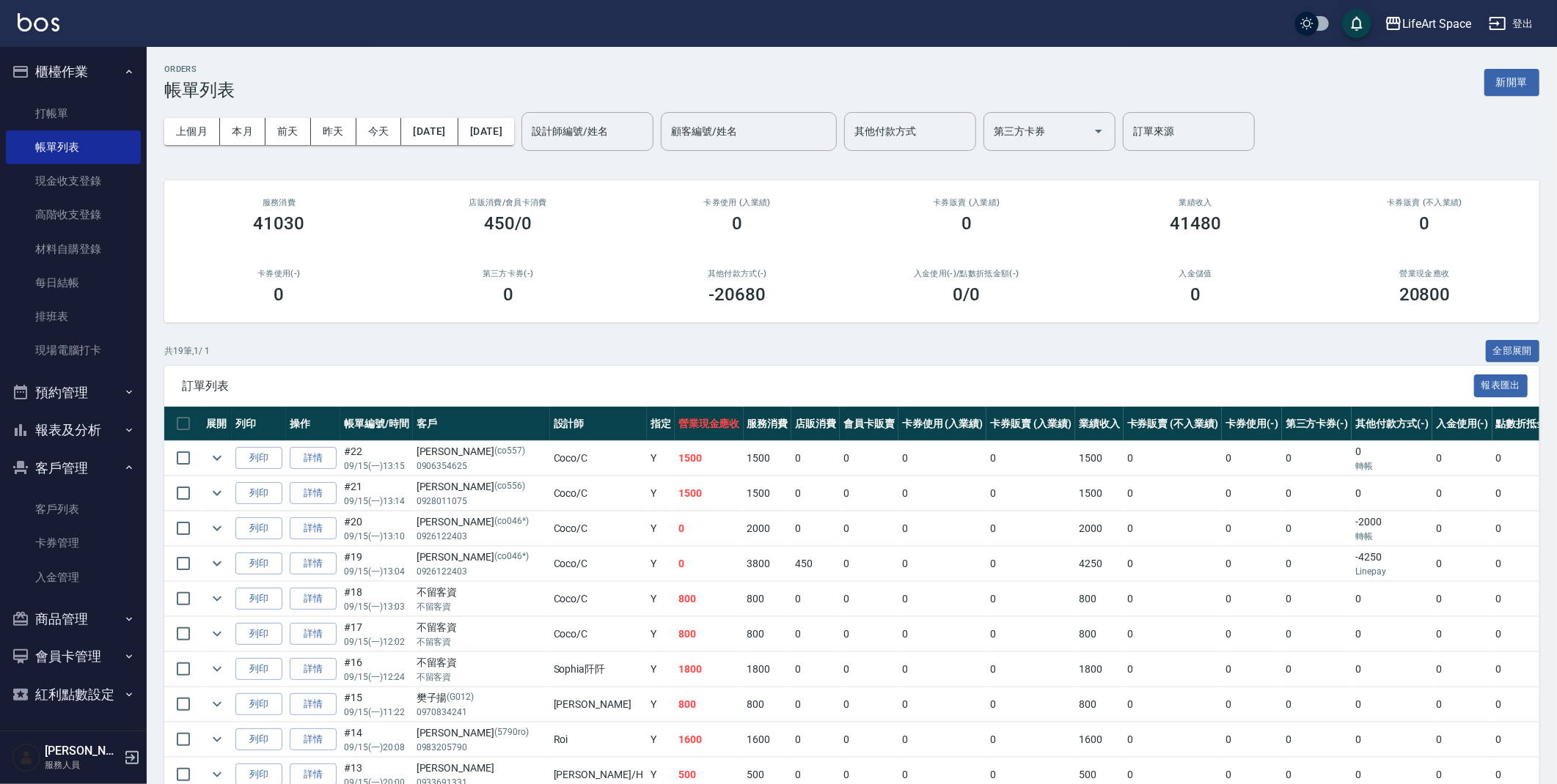
click at [778, 109] on div "上個月 本月 前天 昨天 今天 2025/09/15 2025/09/15 設計師編號/姓名 設計師編號/姓名 顧客編號/姓名 顧客編號/姓名 其他付款方式 …" at bounding box center [852, 132] width 1375 height 62
click at [779, 116] on div "顧客編號/姓名" at bounding box center [748, 132] width 176 height 39
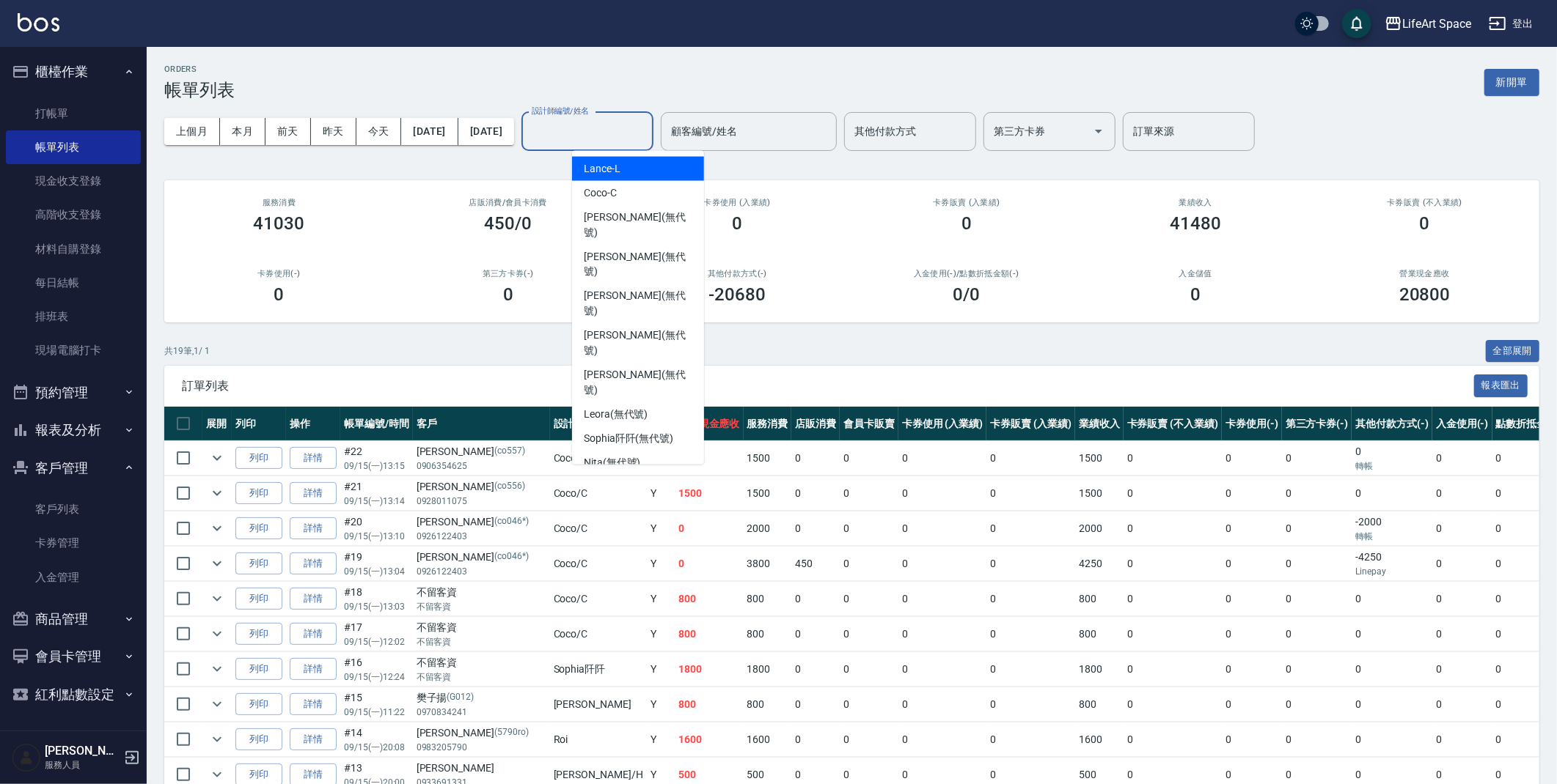
click at [647, 128] on input "設計師編號/姓名" at bounding box center [587, 132] width 119 height 26
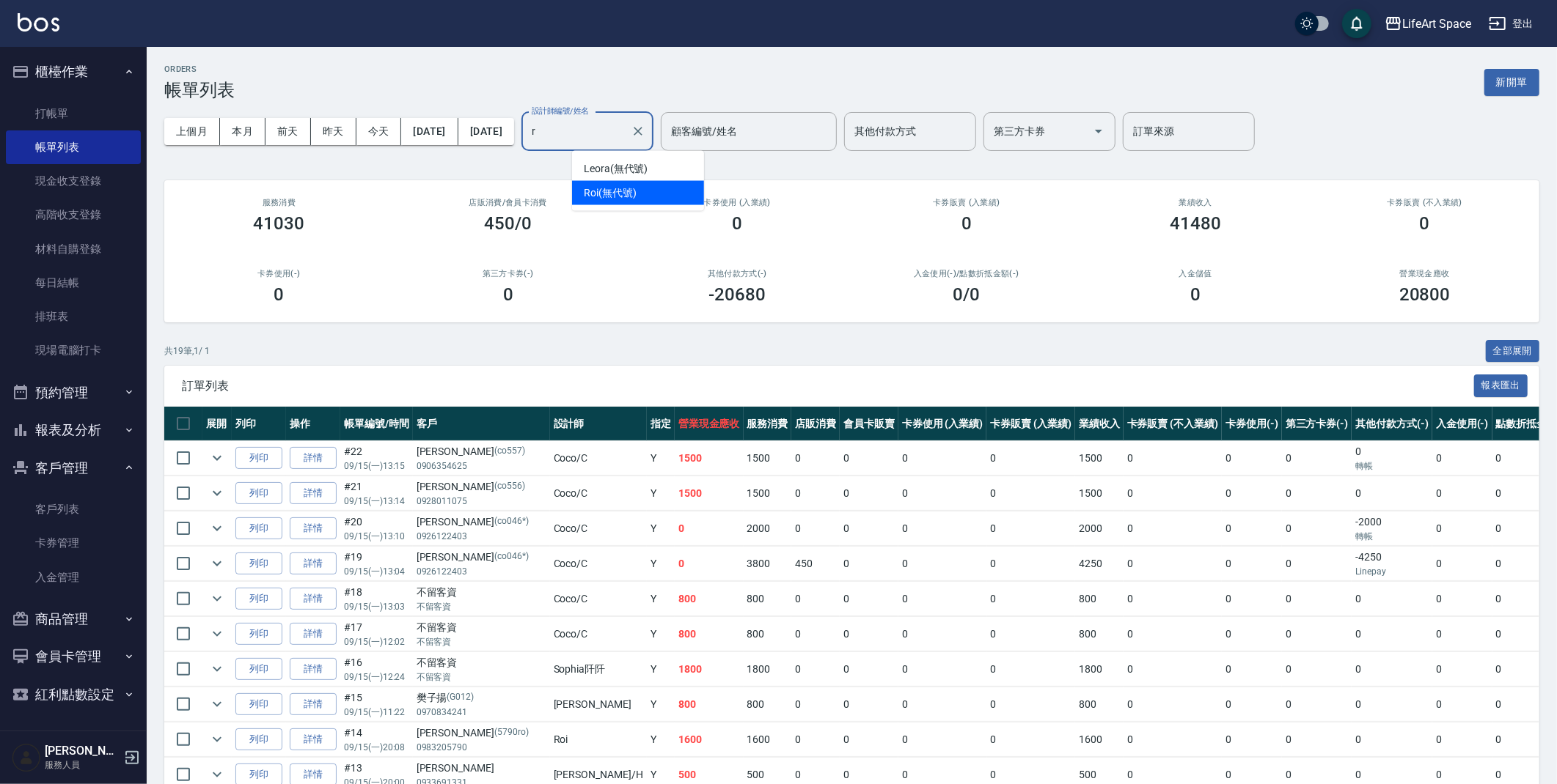
click at [677, 194] on div "Roi (無代號)" at bounding box center [638, 193] width 132 height 24
type input "Roi(無代號)"
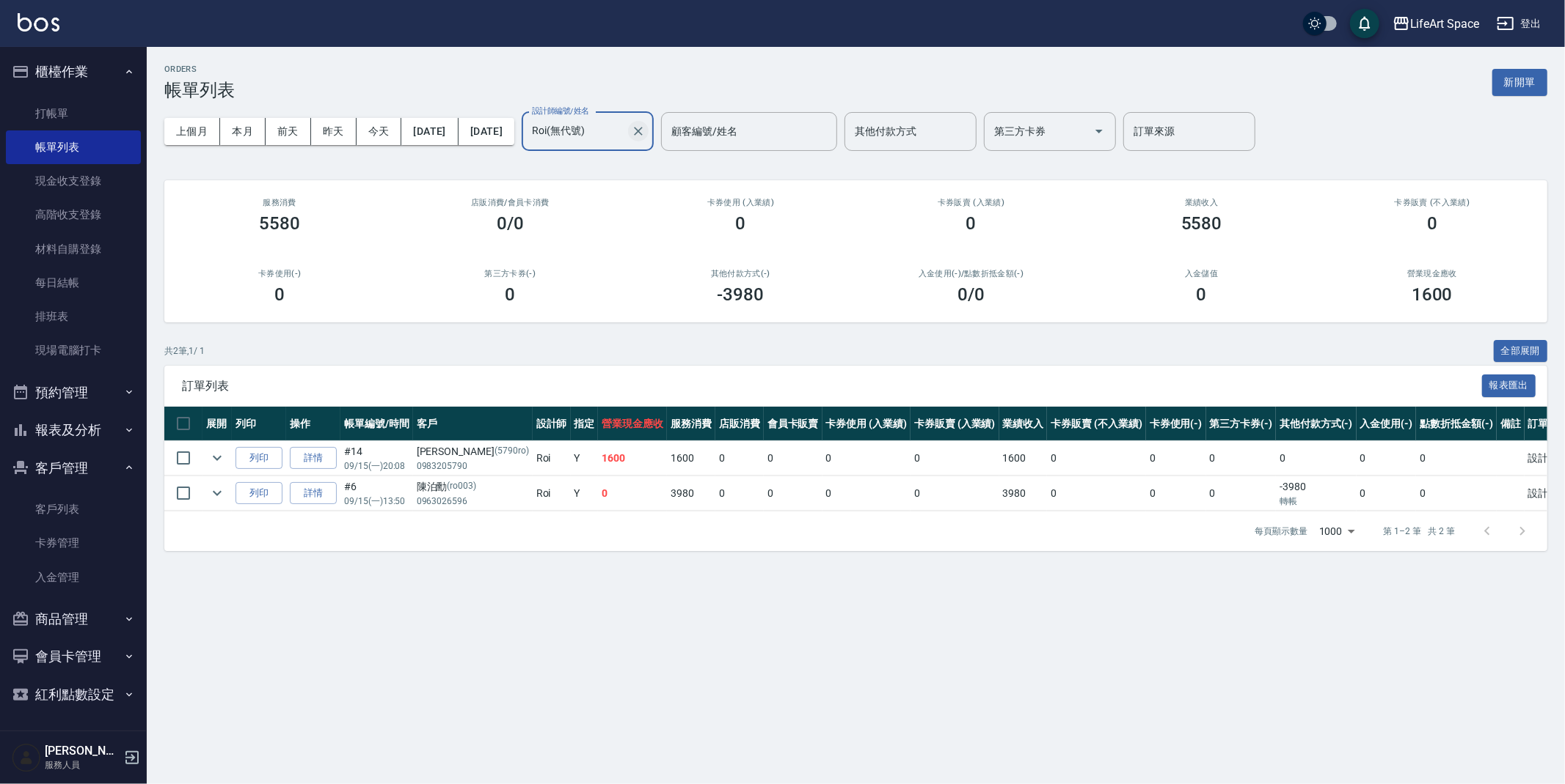
click at [646, 129] on icon "Clear" at bounding box center [637, 131] width 15 height 15
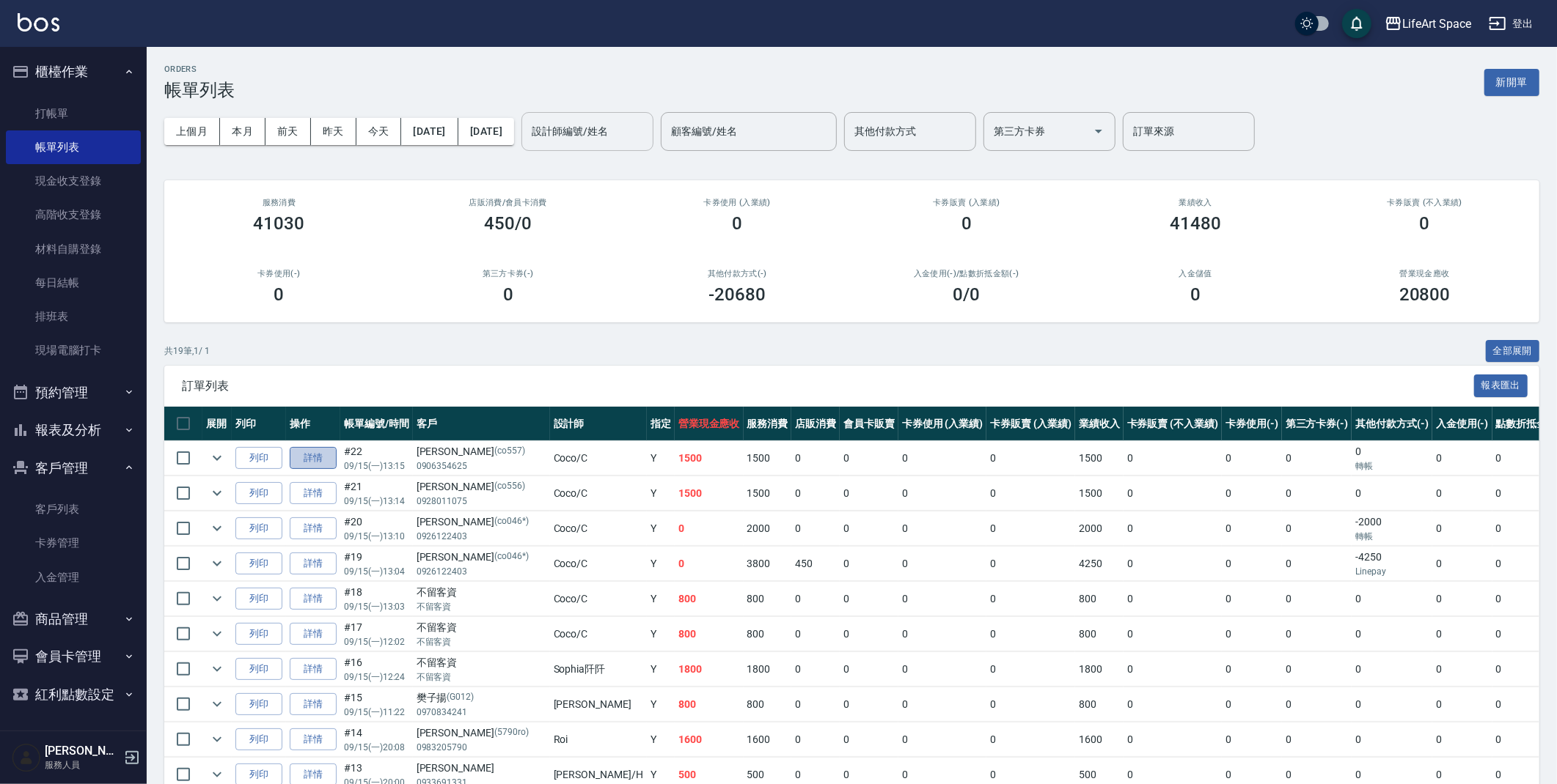
click at [326, 447] on link "詳情" at bounding box center [313, 458] width 46 height 22
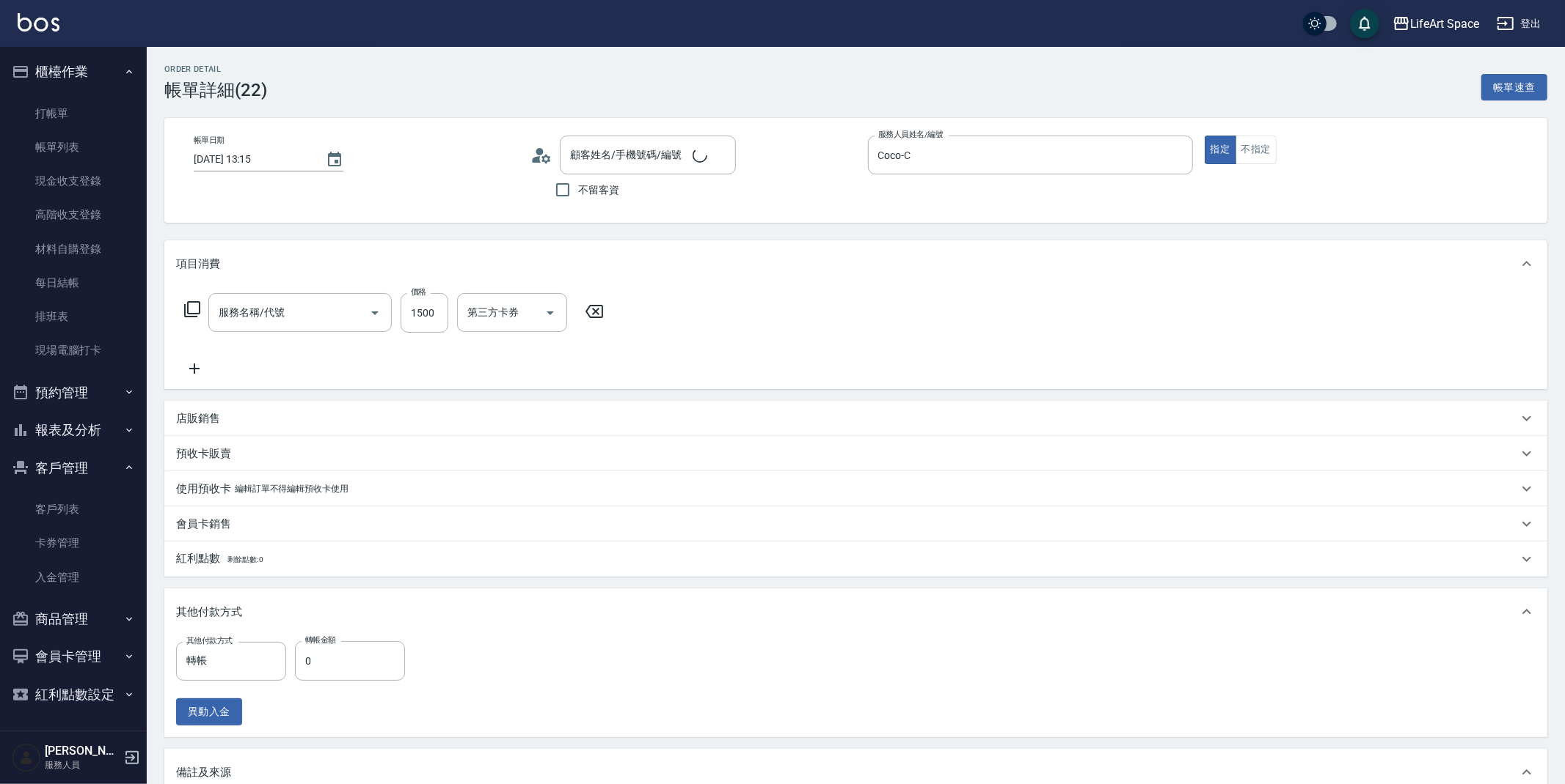
type input "2025/09/15 13:15"
type input "Coco-C"
type input "FB/Instagram"
type input "[PERSON_NAME]/0906354625/co557"
click at [383, 659] on input "0" at bounding box center [350, 661] width 110 height 40
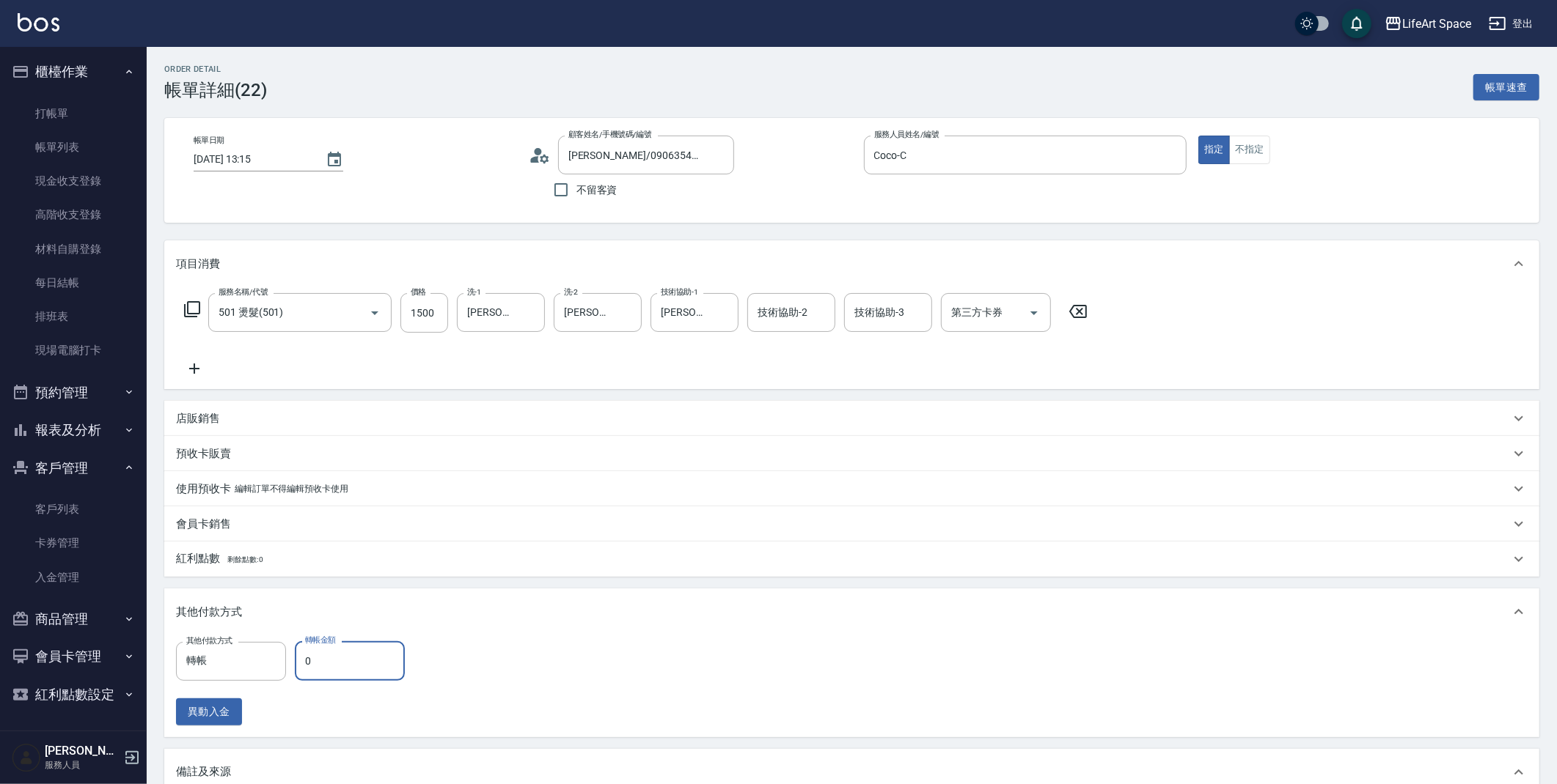
type input "501 燙髮(501)"
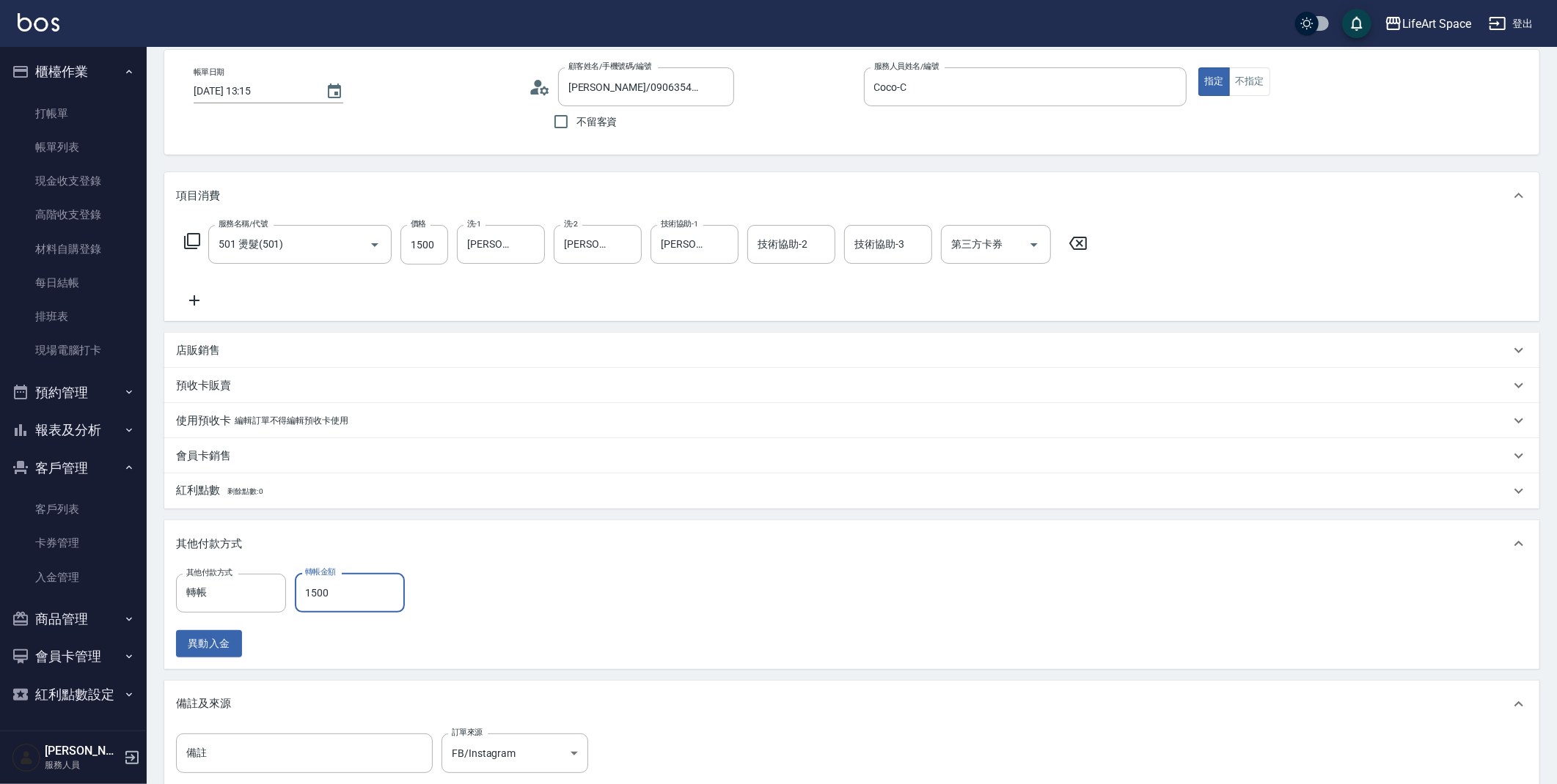
scroll to position [243, 0]
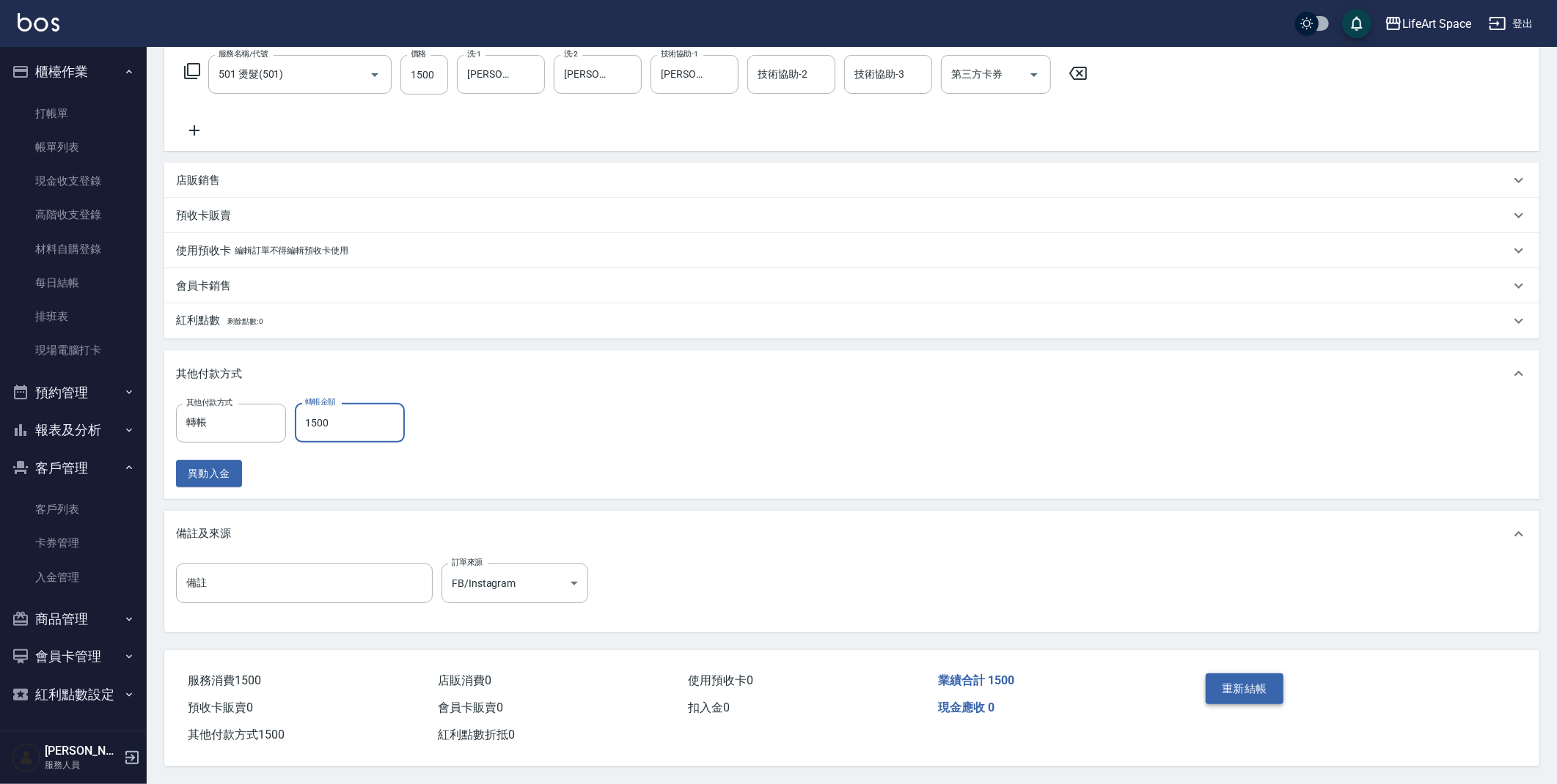
type input "1500"
click at [1260, 683] on button "重新結帳" at bounding box center [1244, 689] width 77 height 31
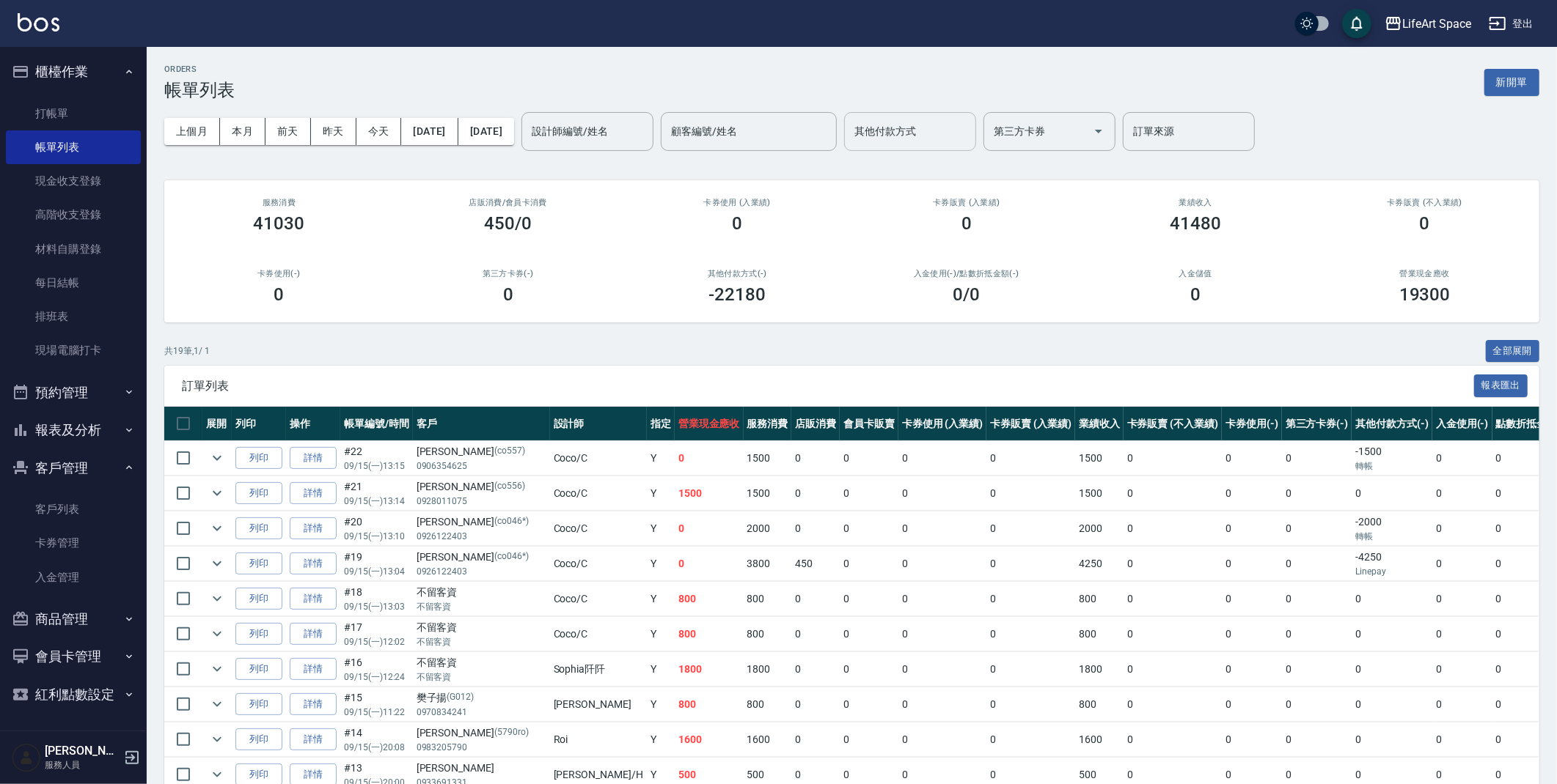
click at [896, 141] on div "其他付款方式" at bounding box center [910, 132] width 132 height 39
click at [904, 132] on input "其他付款方式" at bounding box center [910, 132] width 119 height 26
click at [904, 146] on div "其他付款方式" at bounding box center [910, 132] width 132 height 39
click at [922, 166] on span "轉帳" at bounding box center [961, 168] width 132 height 24
type input "轉帳"
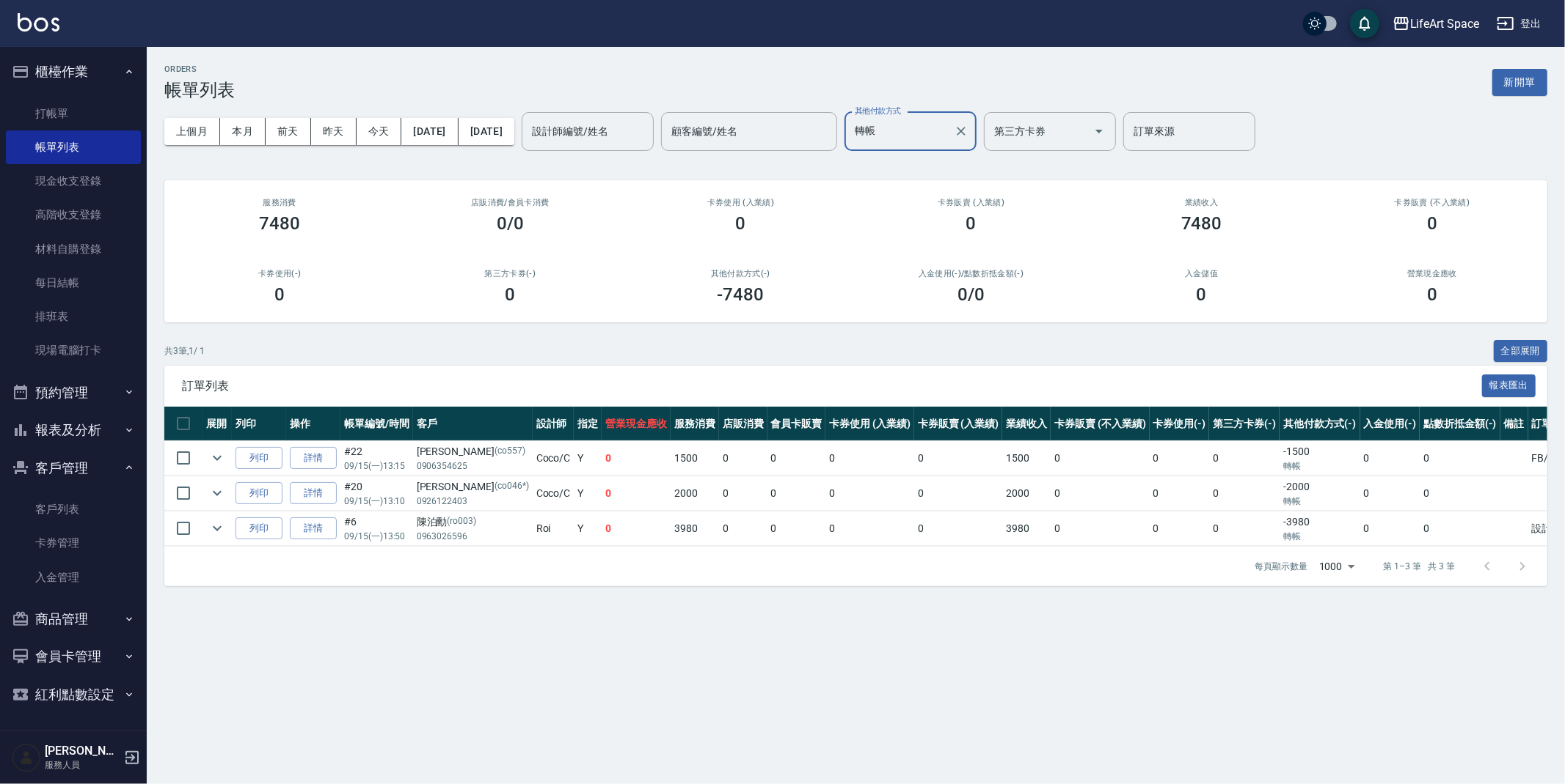
click at [976, 129] on div "轉帳 其他付款方式" at bounding box center [910, 132] width 132 height 39
click at [968, 129] on icon "Clear" at bounding box center [961, 131] width 15 height 15
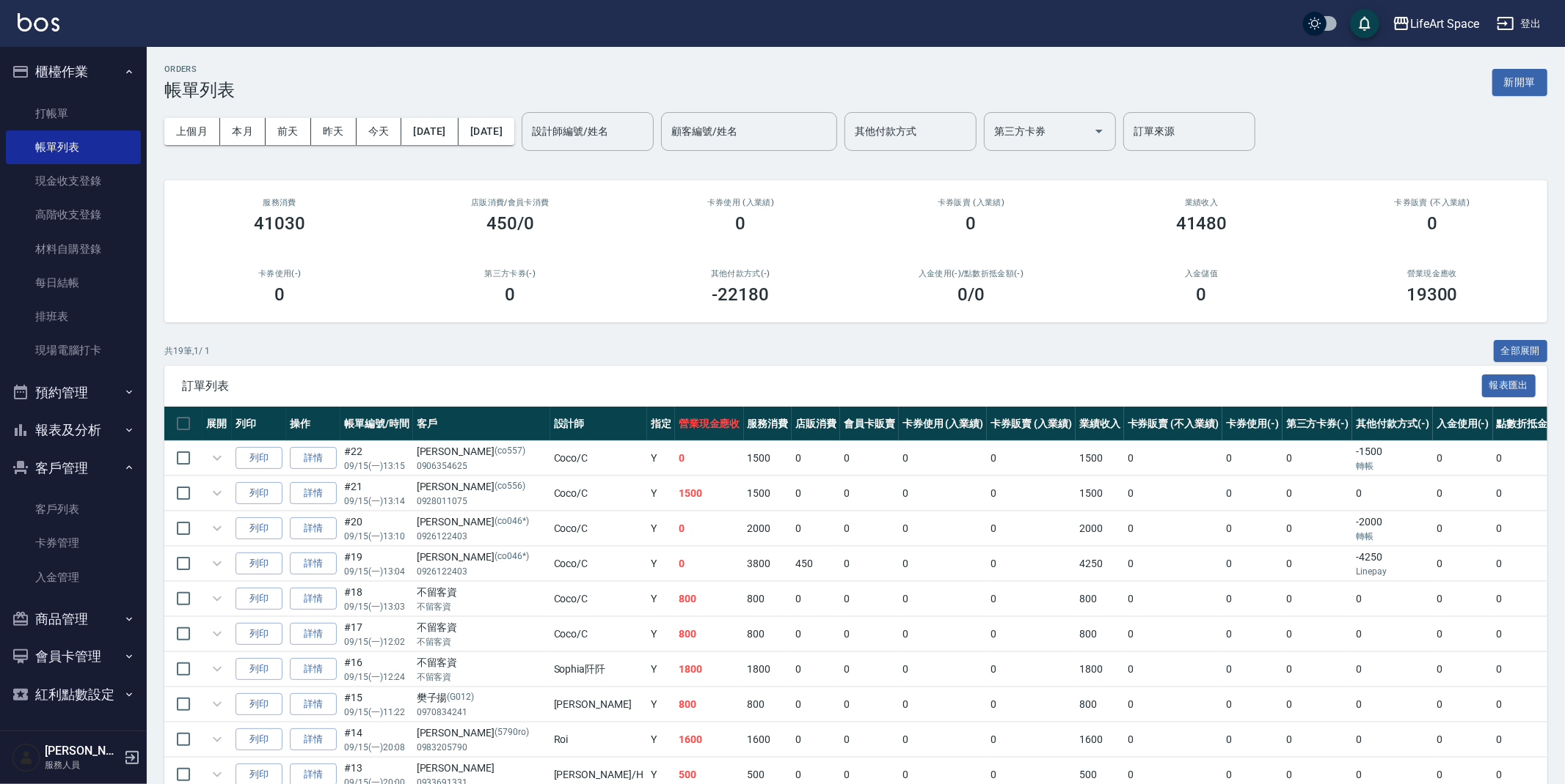
click at [1016, 68] on div "ORDERS 帳單列表 新開單" at bounding box center [856, 82] width 1383 height 36
click at [932, 118] on div "其他付款方式 其他付款方式" at bounding box center [910, 132] width 132 height 39
click at [949, 190] on span "Linepay" at bounding box center [961, 193] width 132 height 24
type input "Linepay"
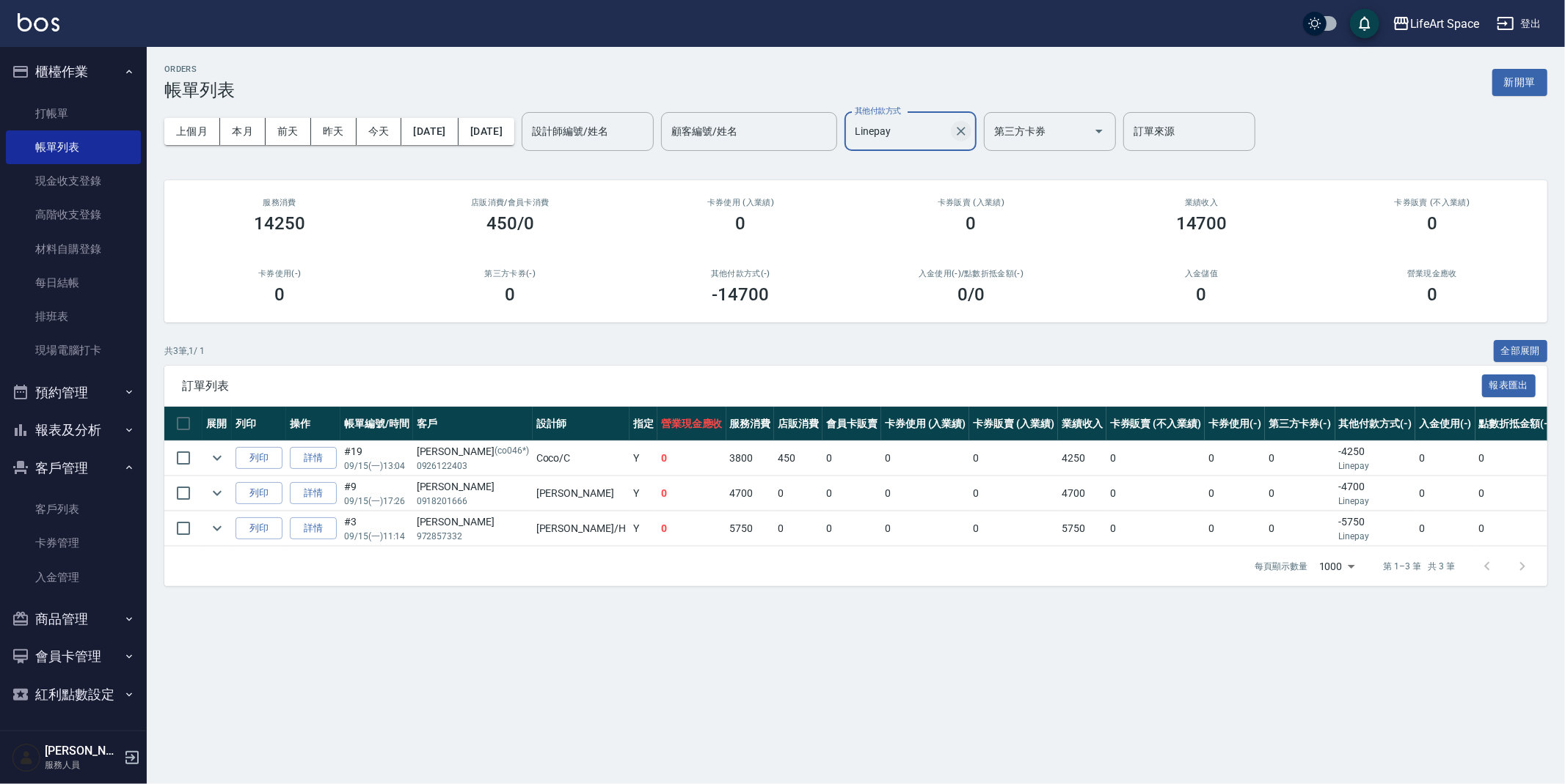
click at [971, 134] on button "Clear" at bounding box center [961, 131] width 20 height 20
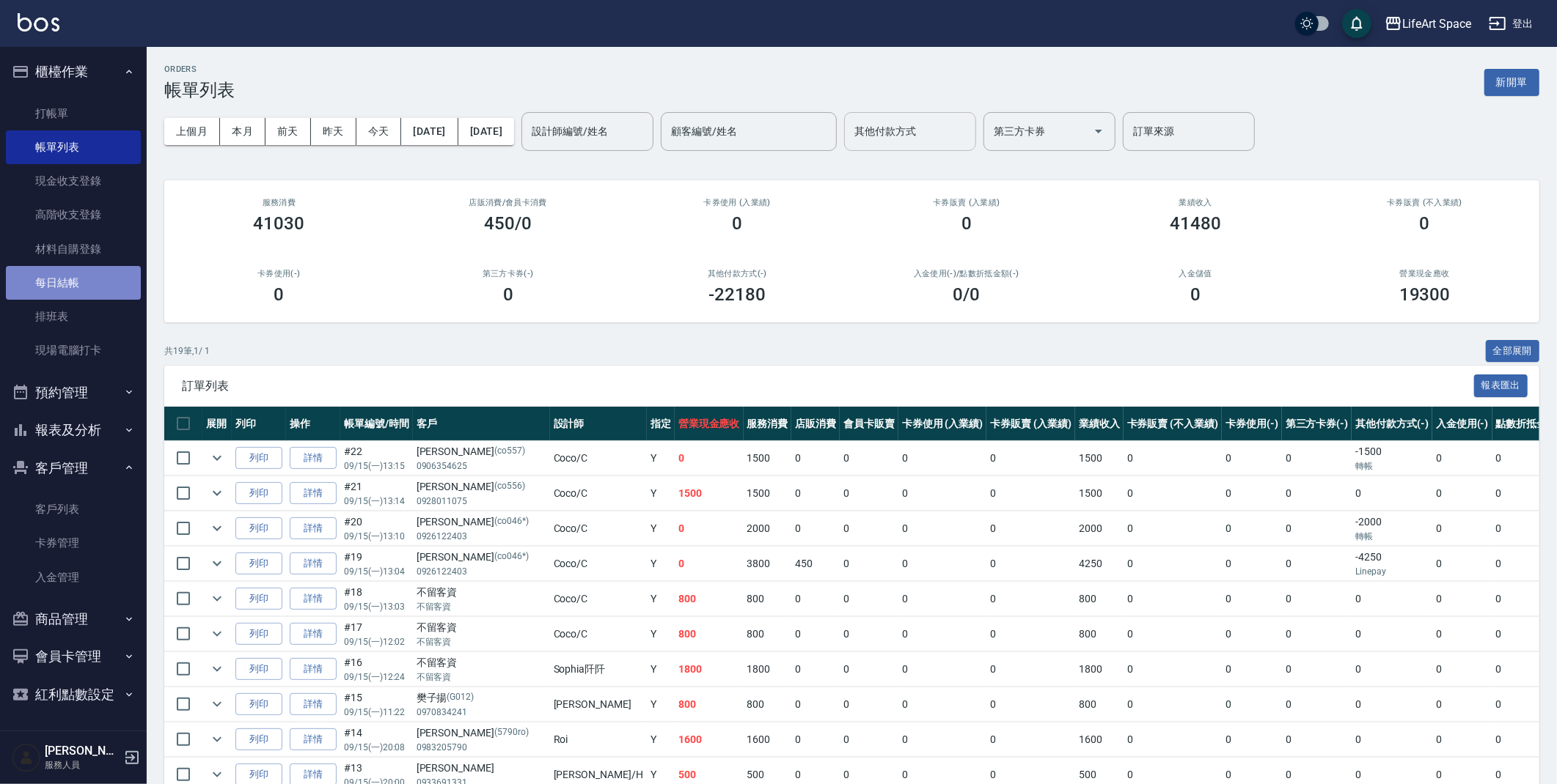
click at [81, 280] on link "每日結帳" at bounding box center [73, 283] width 135 height 34
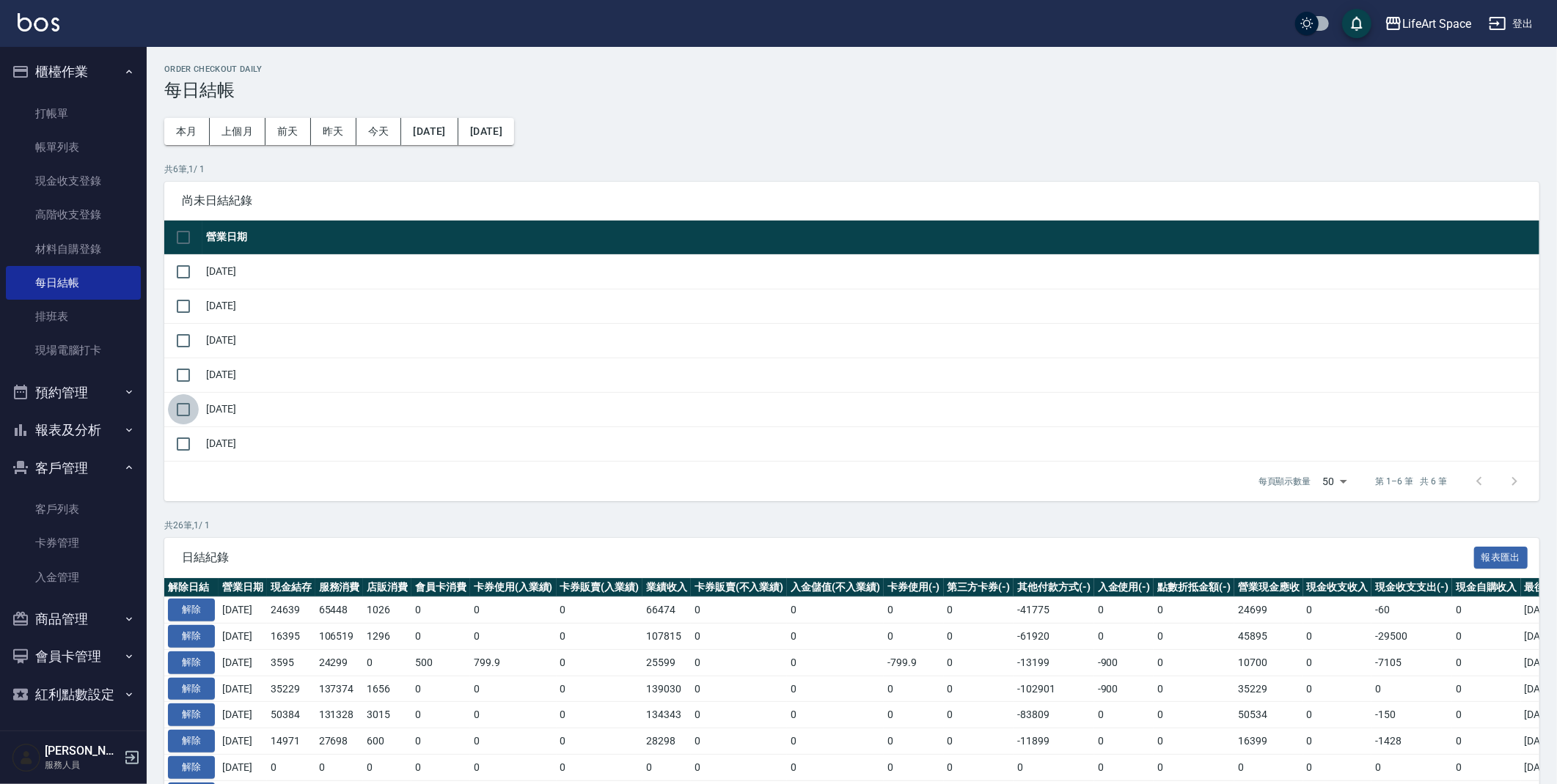
click at [191, 406] on input "checkbox" at bounding box center [183, 409] width 31 height 31
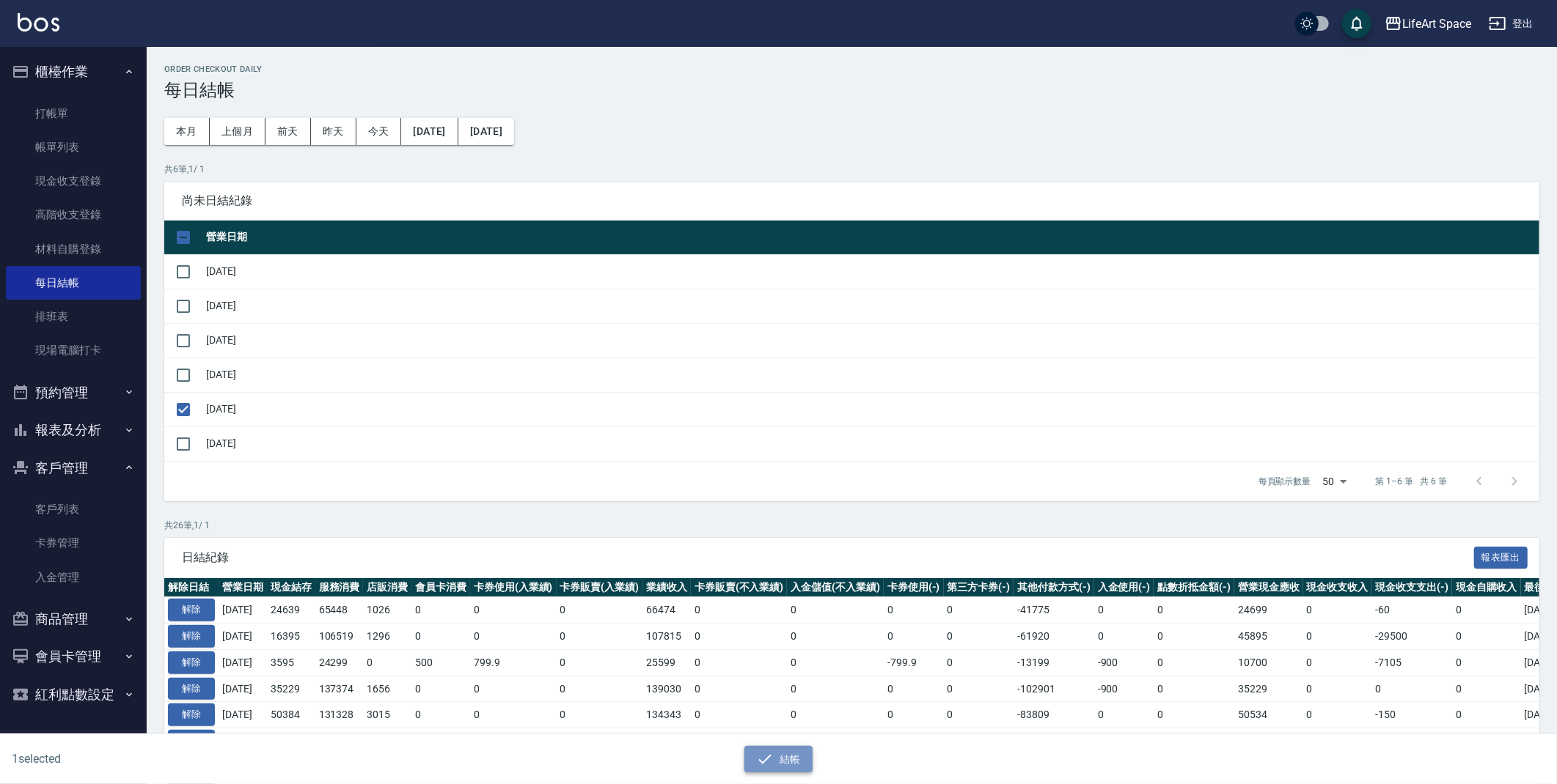
click at [766, 765] on icon "button" at bounding box center [765, 760] width 17 height 17
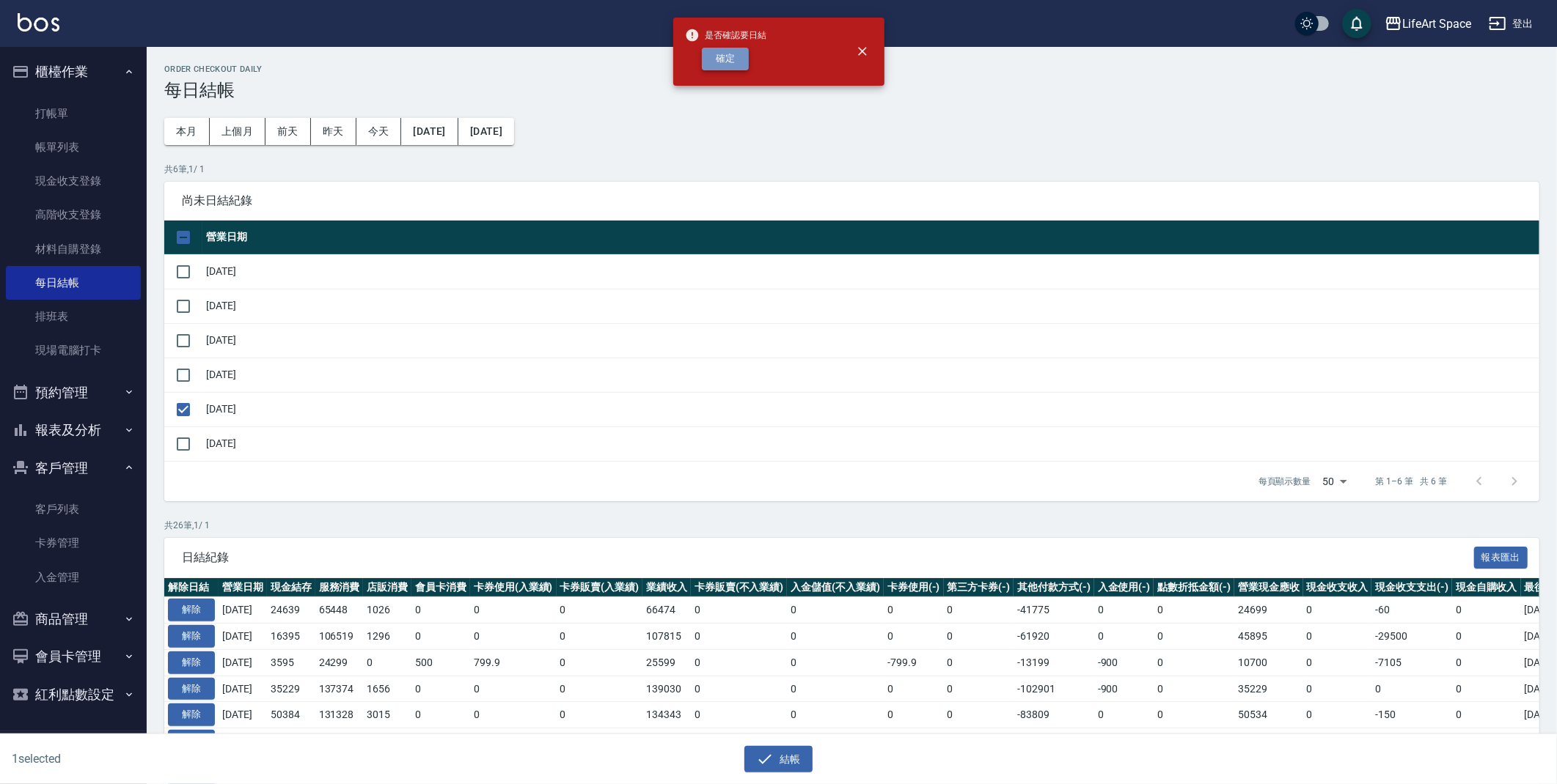
click at [719, 61] on button "確定" at bounding box center [725, 58] width 46 height 22
checkbox input "false"
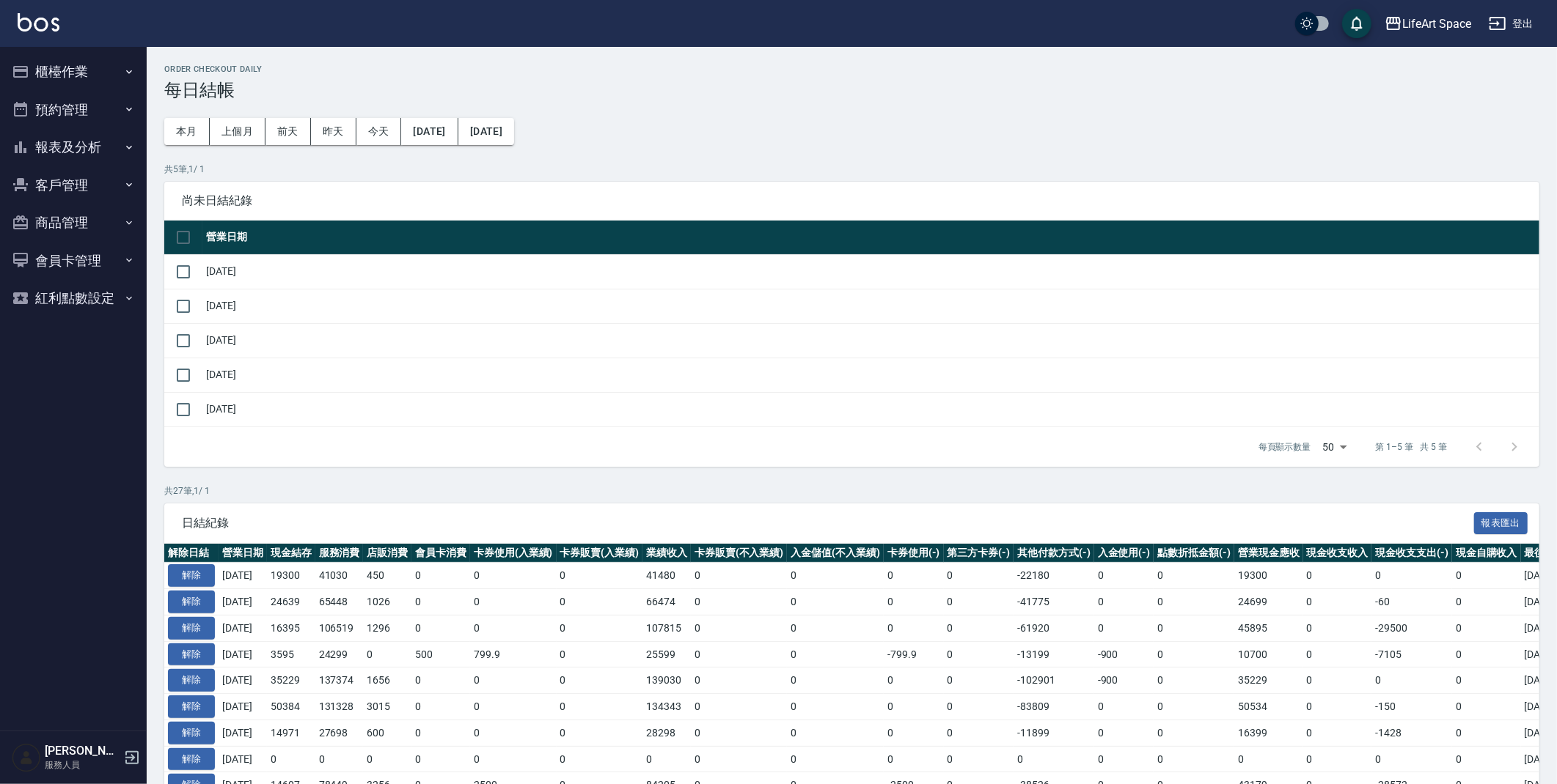
click at [32, 94] on button "預約管理" at bounding box center [73, 109] width 135 height 38
click at [77, 101] on button "預約管理" at bounding box center [73, 109] width 135 height 38
click at [86, 62] on button "櫃檯作業" at bounding box center [73, 72] width 135 height 38
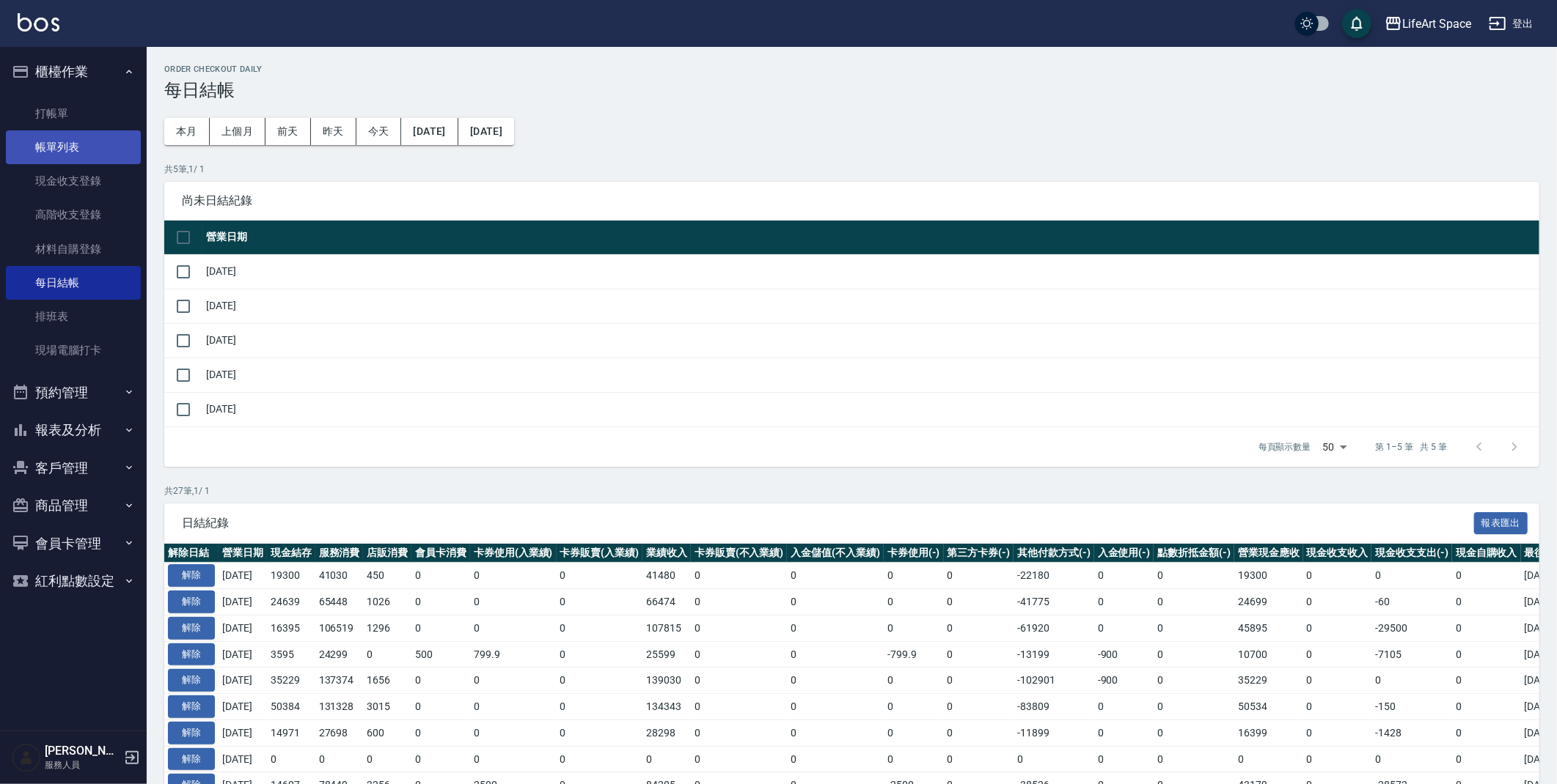
click at [103, 140] on link "帳單列表" at bounding box center [73, 147] width 135 height 34
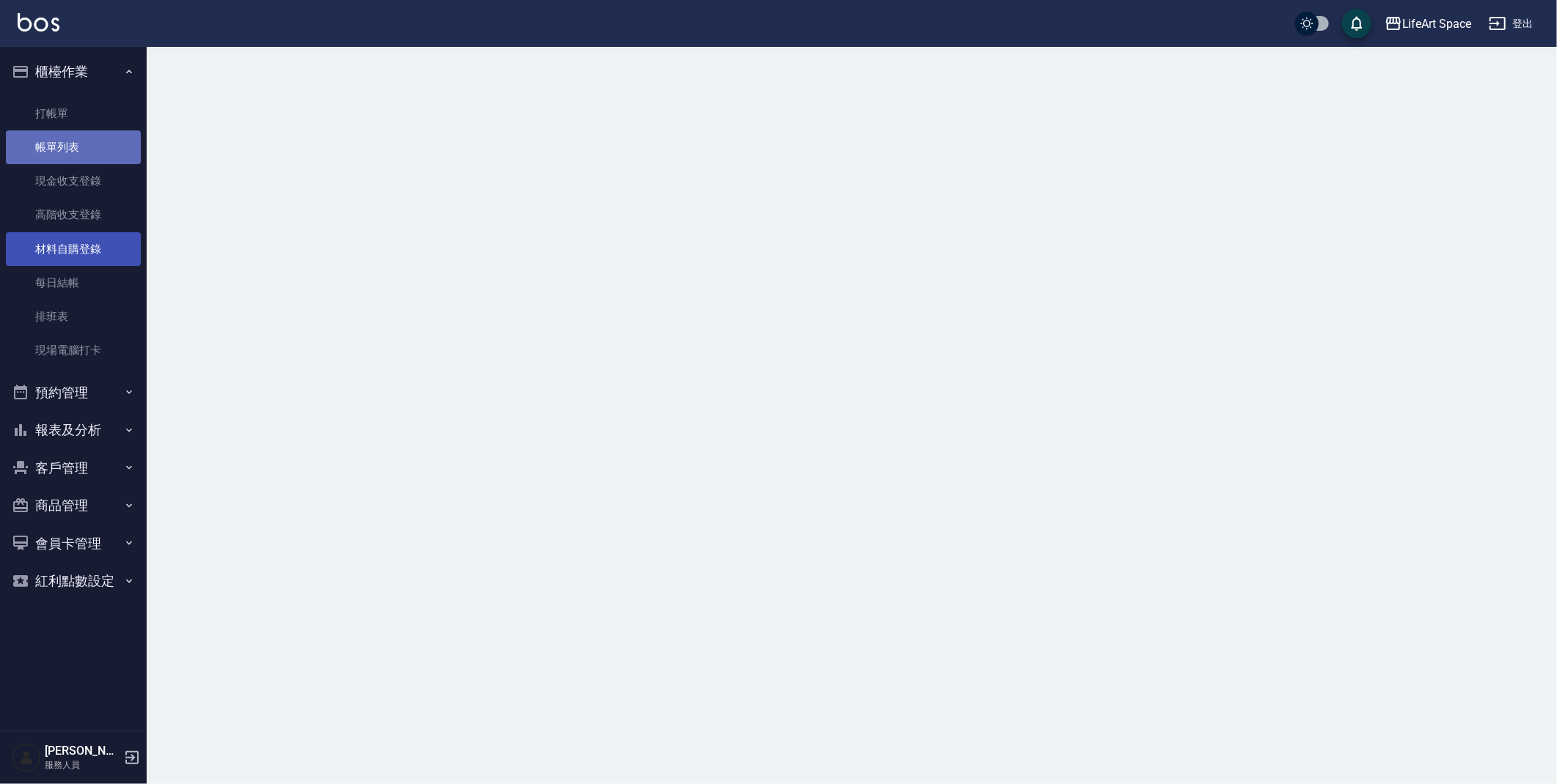
drag, startPoint x: 103, startPoint y: 140, endPoint x: 40, endPoint y: 248, distance: 125.0
click at [105, 140] on link "帳單列表" at bounding box center [73, 147] width 135 height 34
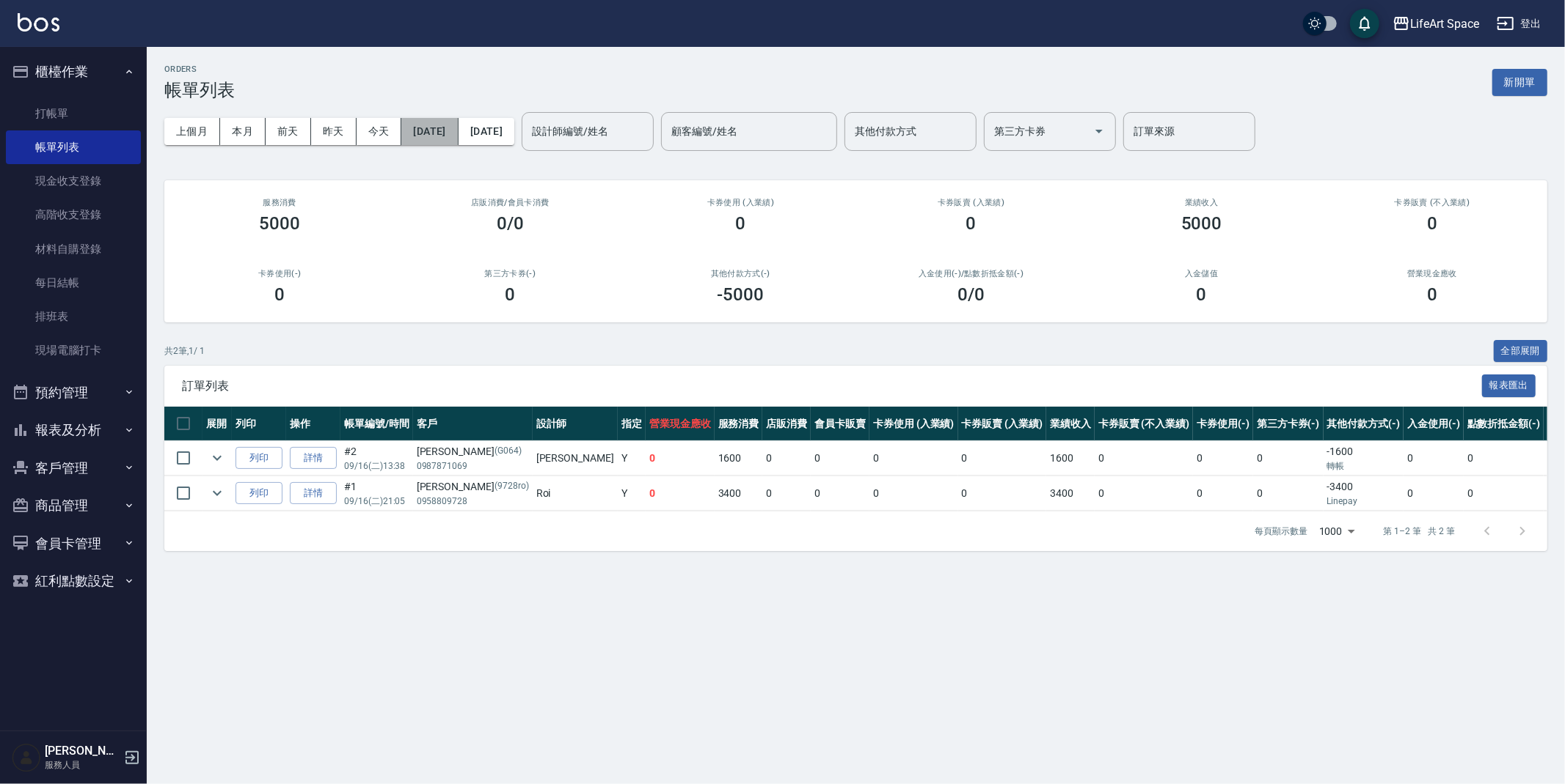
click at [425, 124] on button "[DATE]" at bounding box center [429, 132] width 56 height 27
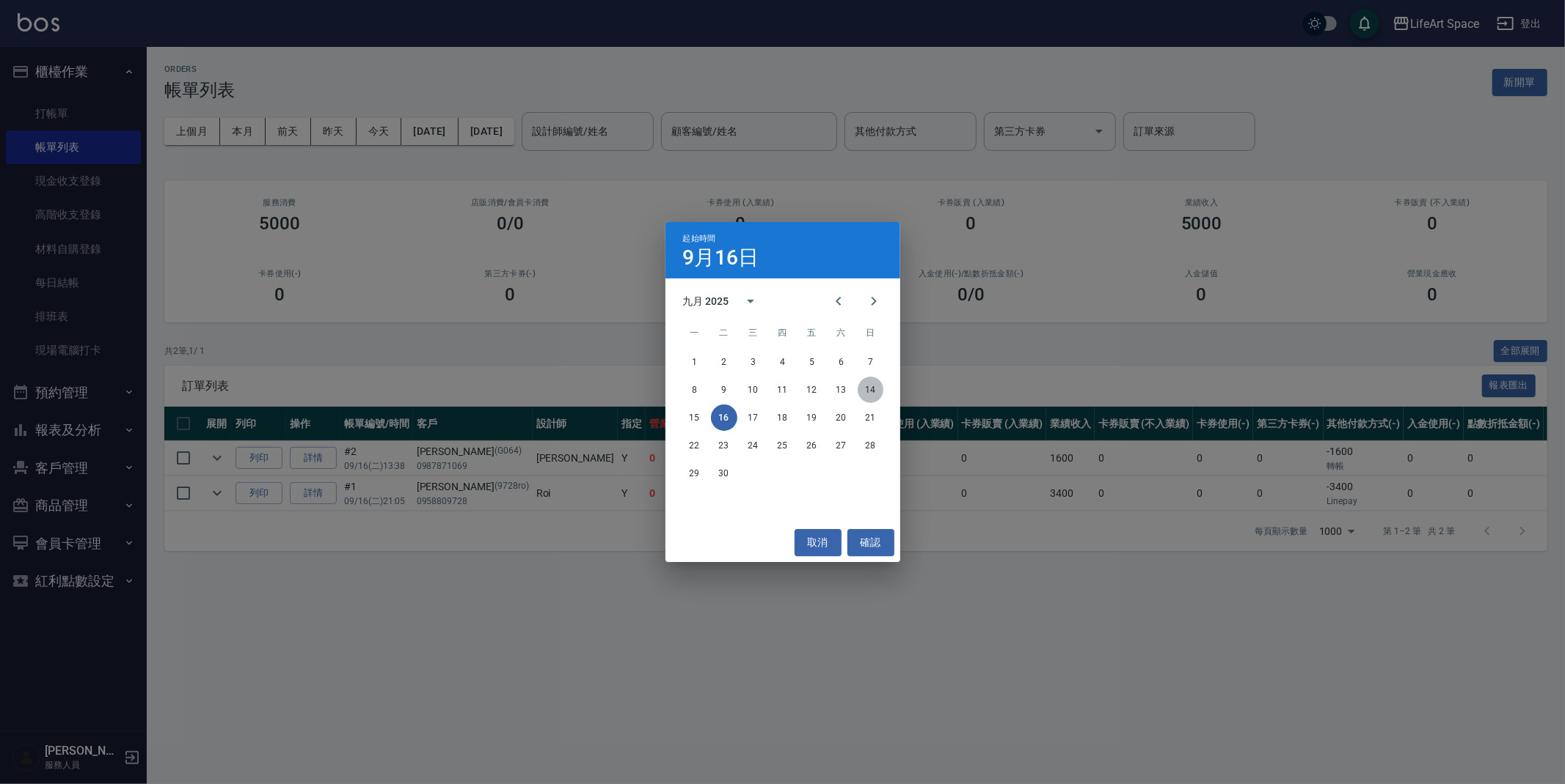
click at [866, 391] on button "14" at bounding box center [870, 389] width 26 height 26
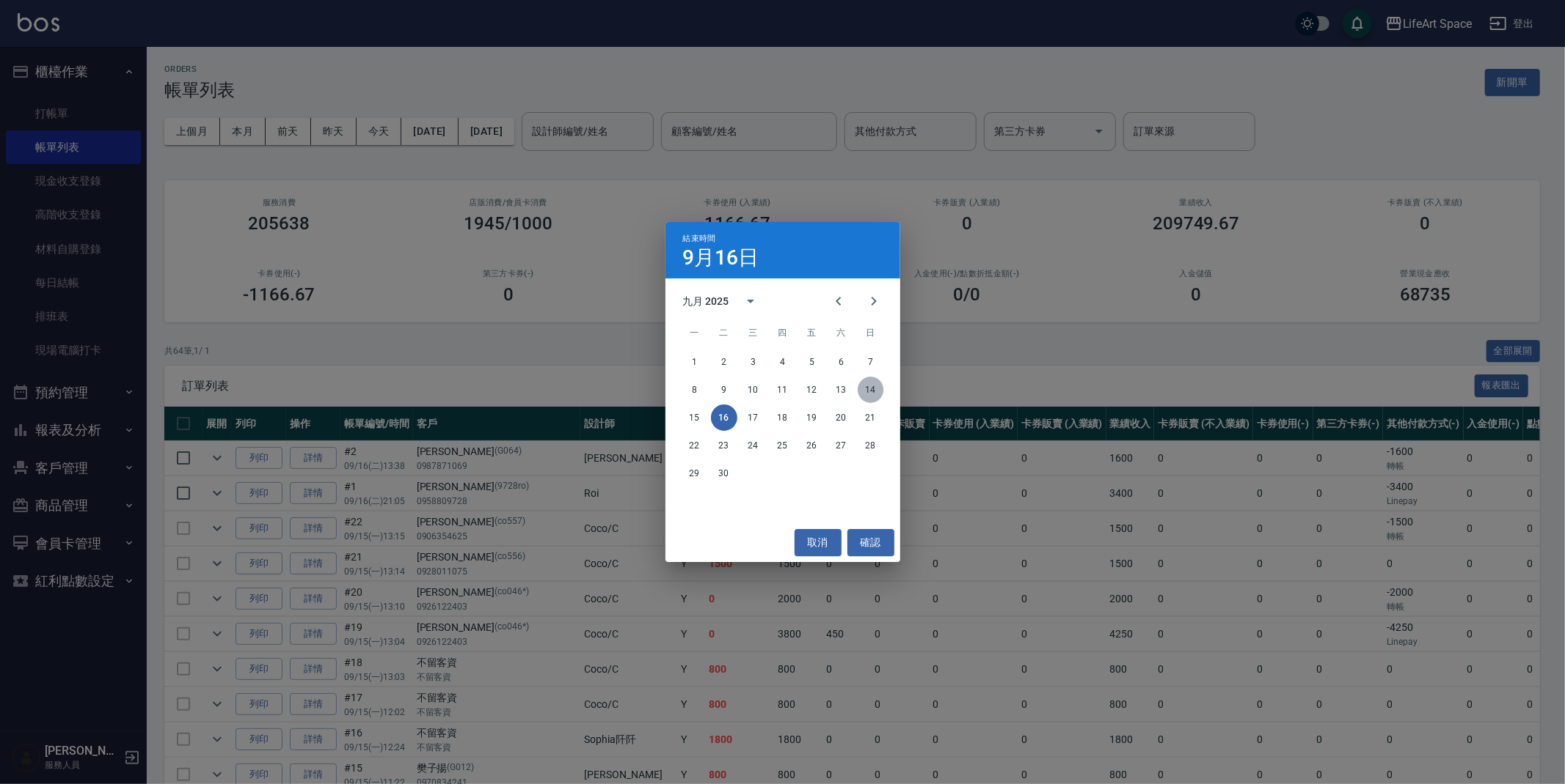
drag, startPoint x: 875, startPoint y: 389, endPoint x: 871, endPoint y: 380, distance: 9.8
click at [875, 388] on button "14" at bounding box center [870, 389] width 26 height 26
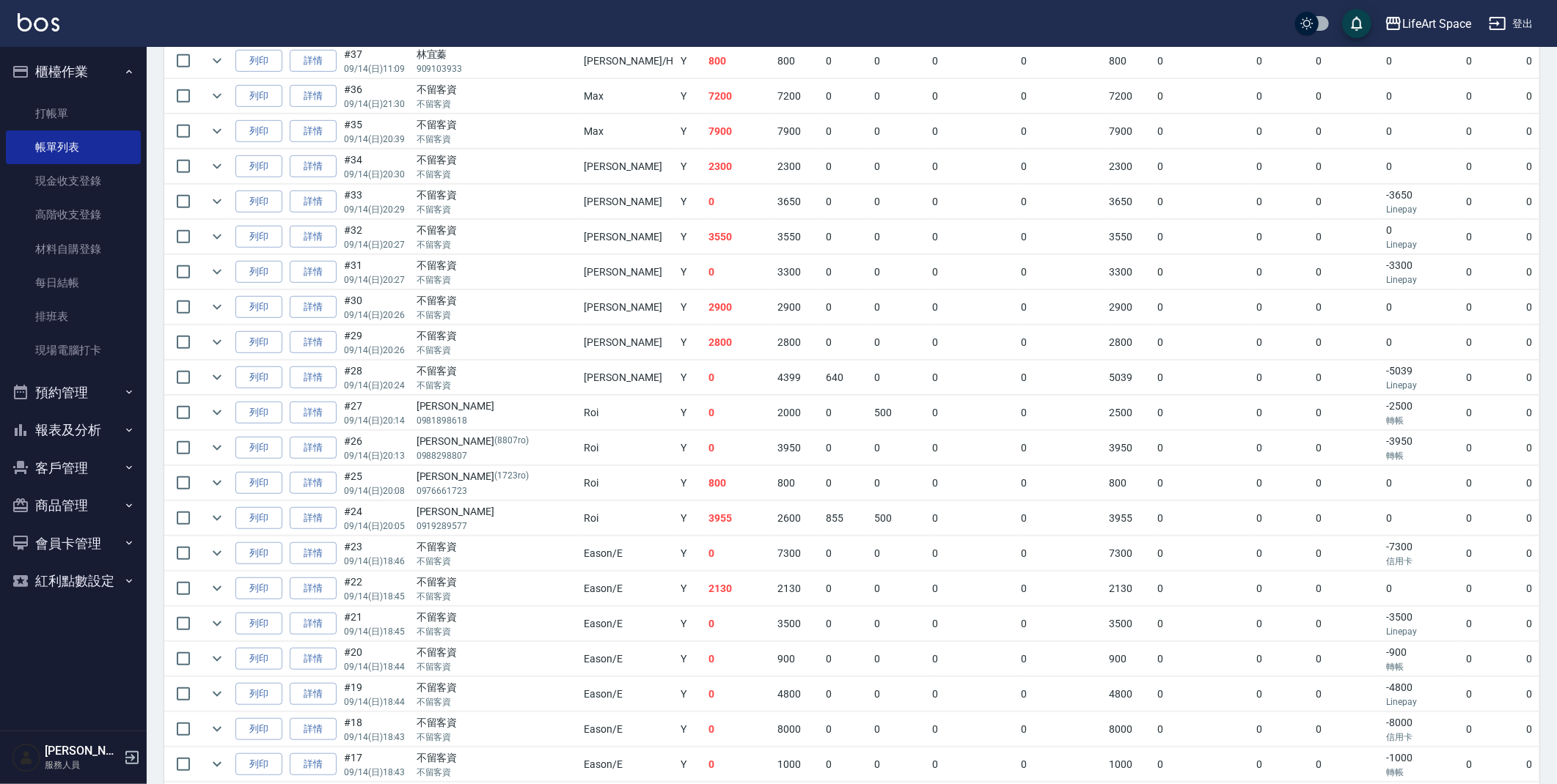
scroll to position [687, 0]
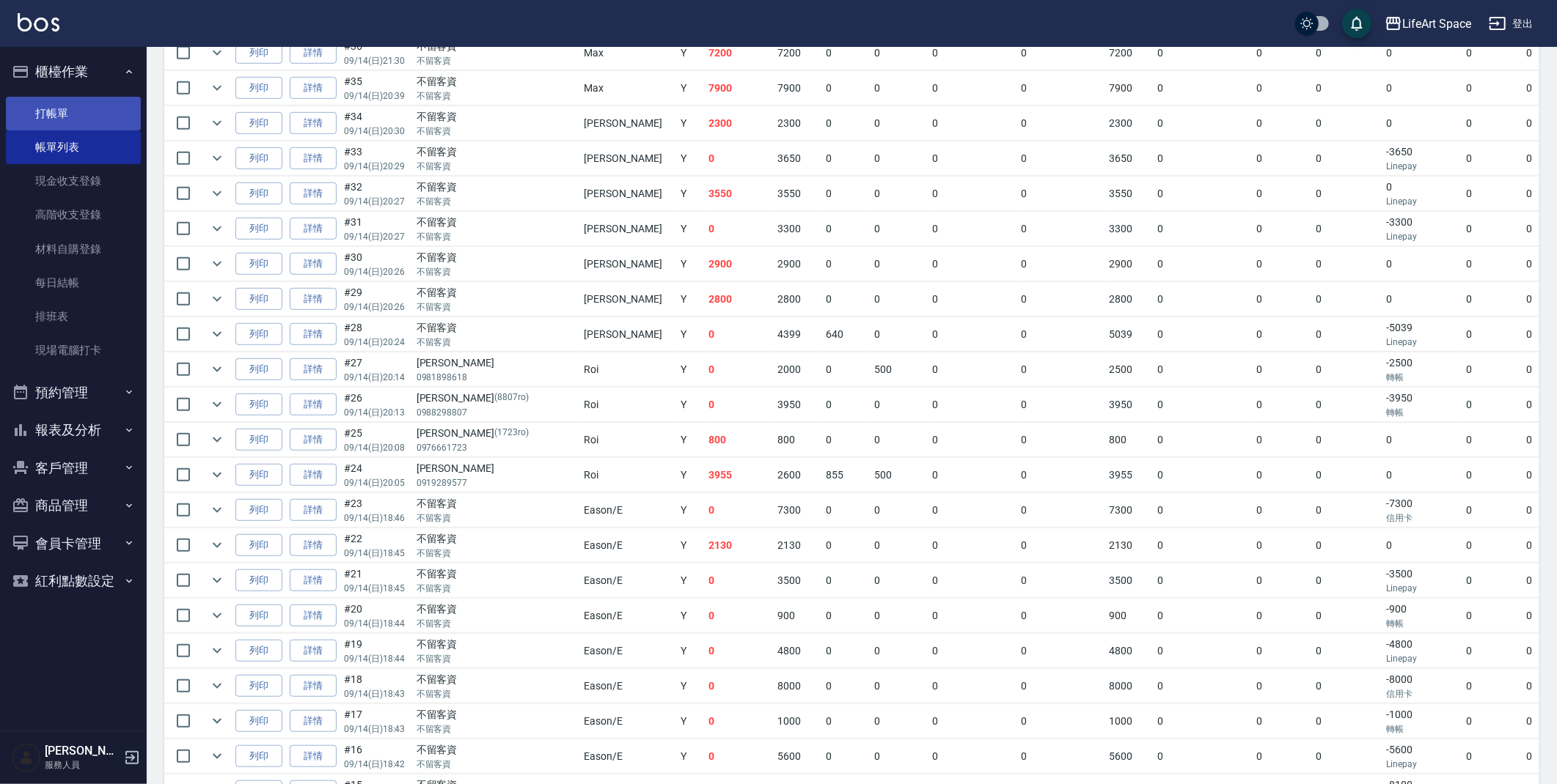
click at [56, 106] on link "打帳單" at bounding box center [73, 113] width 135 height 34
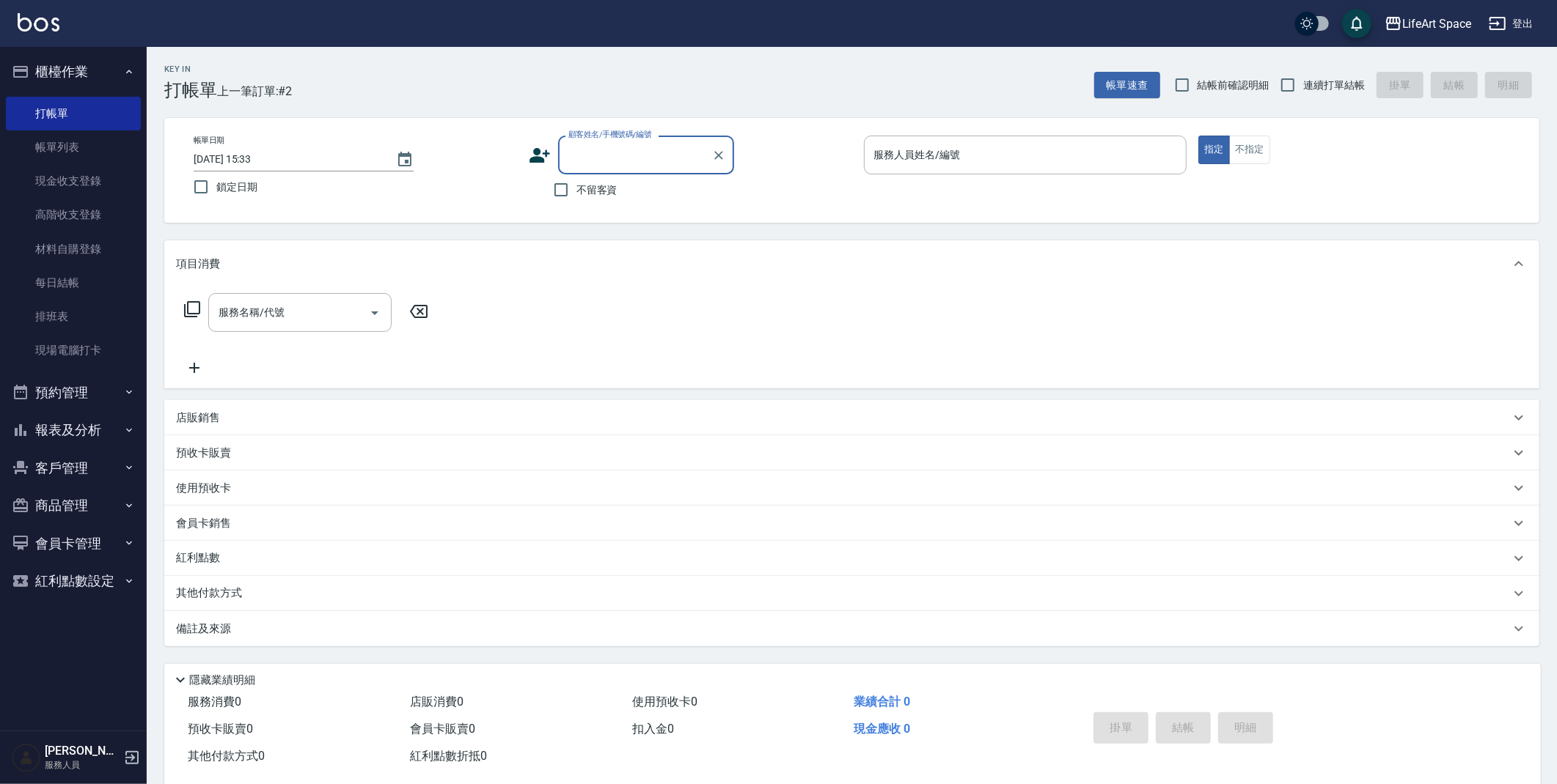
type input "g"
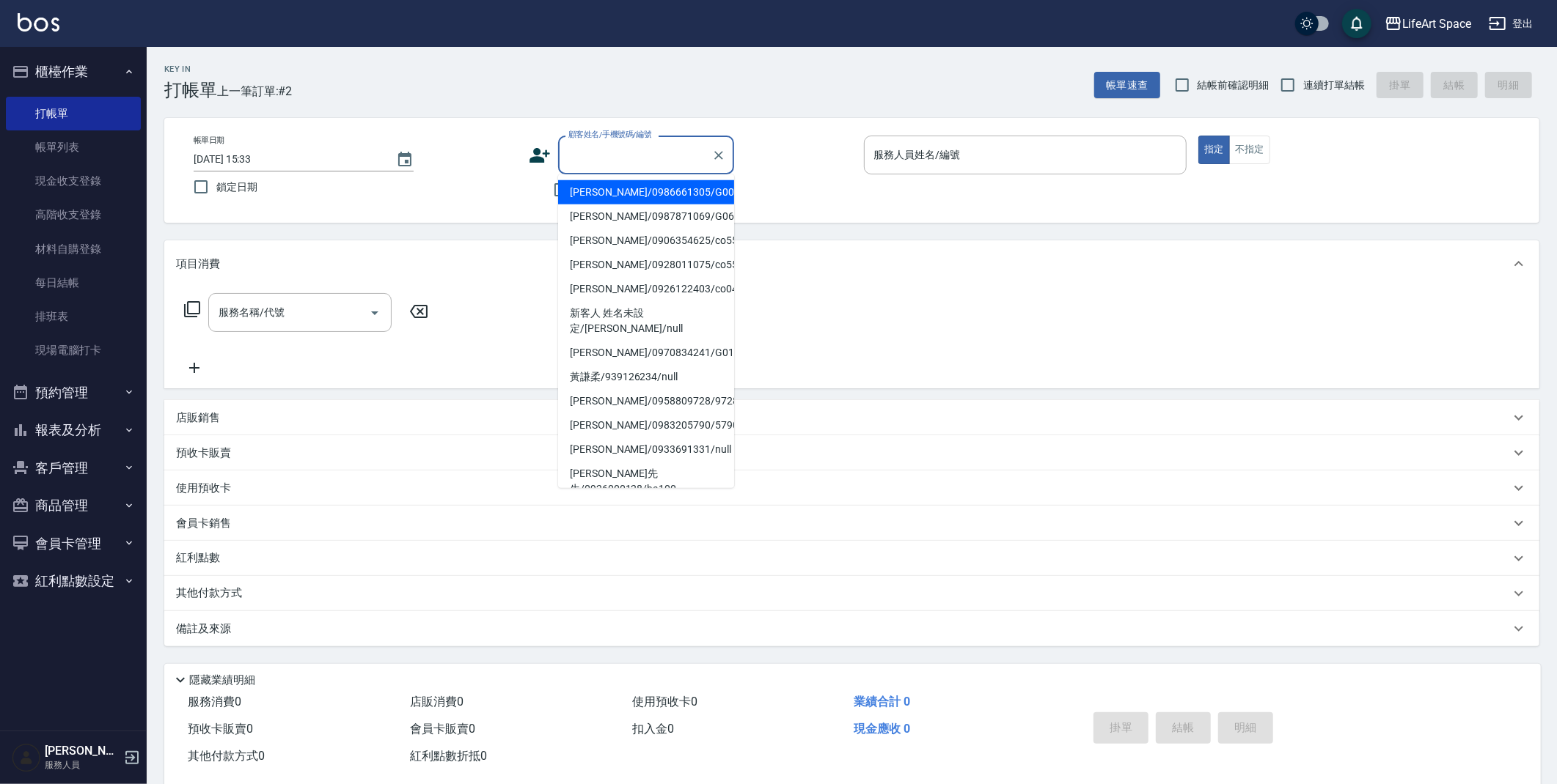
click at [916, 159] on div "服務人員姓名/編號 服務人員姓名/編號" at bounding box center [1025, 155] width 323 height 39
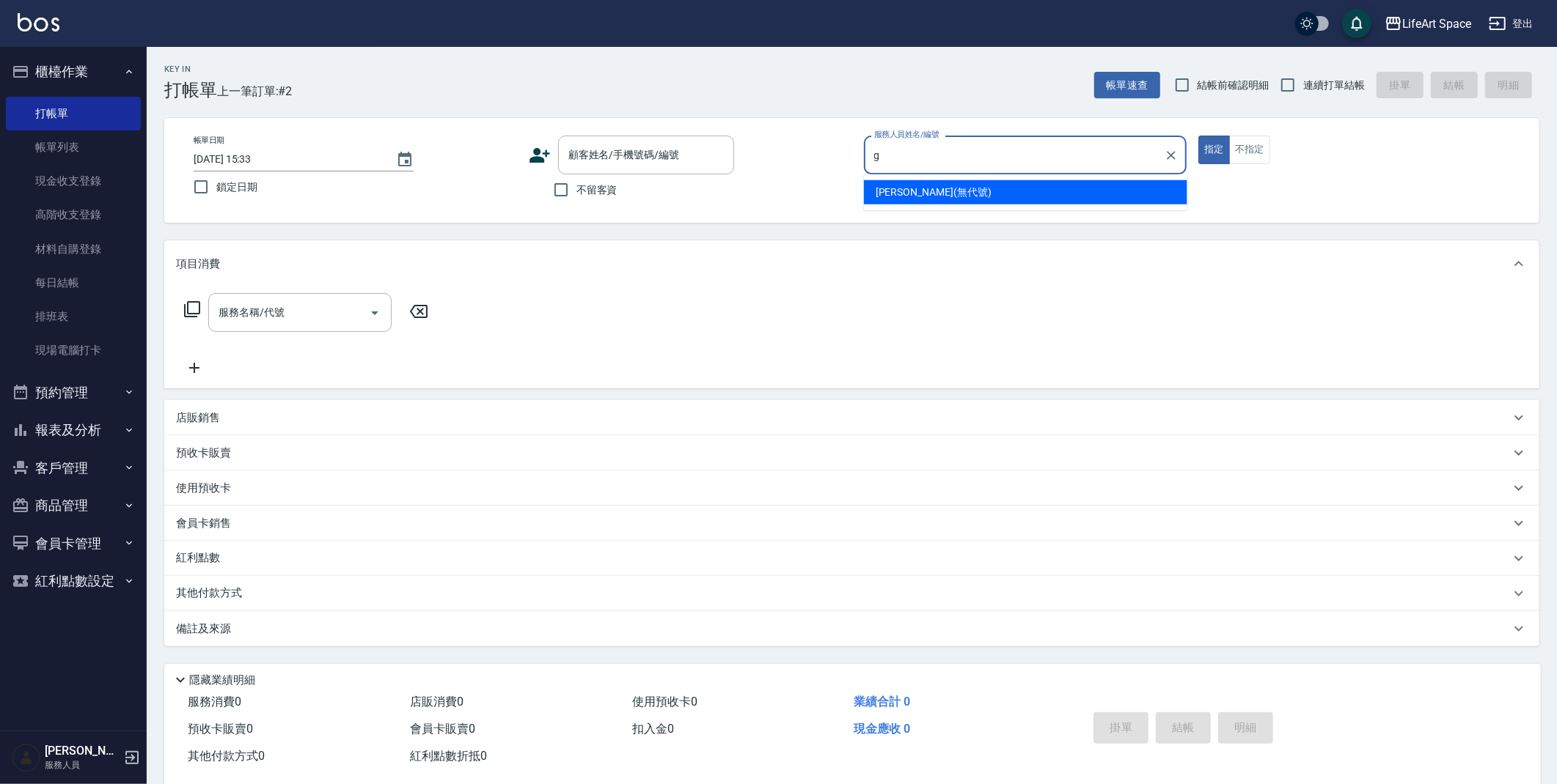
click at [895, 200] on div "[PERSON_NAME] (無代號)" at bounding box center [1025, 192] width 323 height 24
type input "[PERSON_NAME](無代號)"
click at [1236, 156] on button "不指定" at bounding box center [1249, 150] width 41 height 29
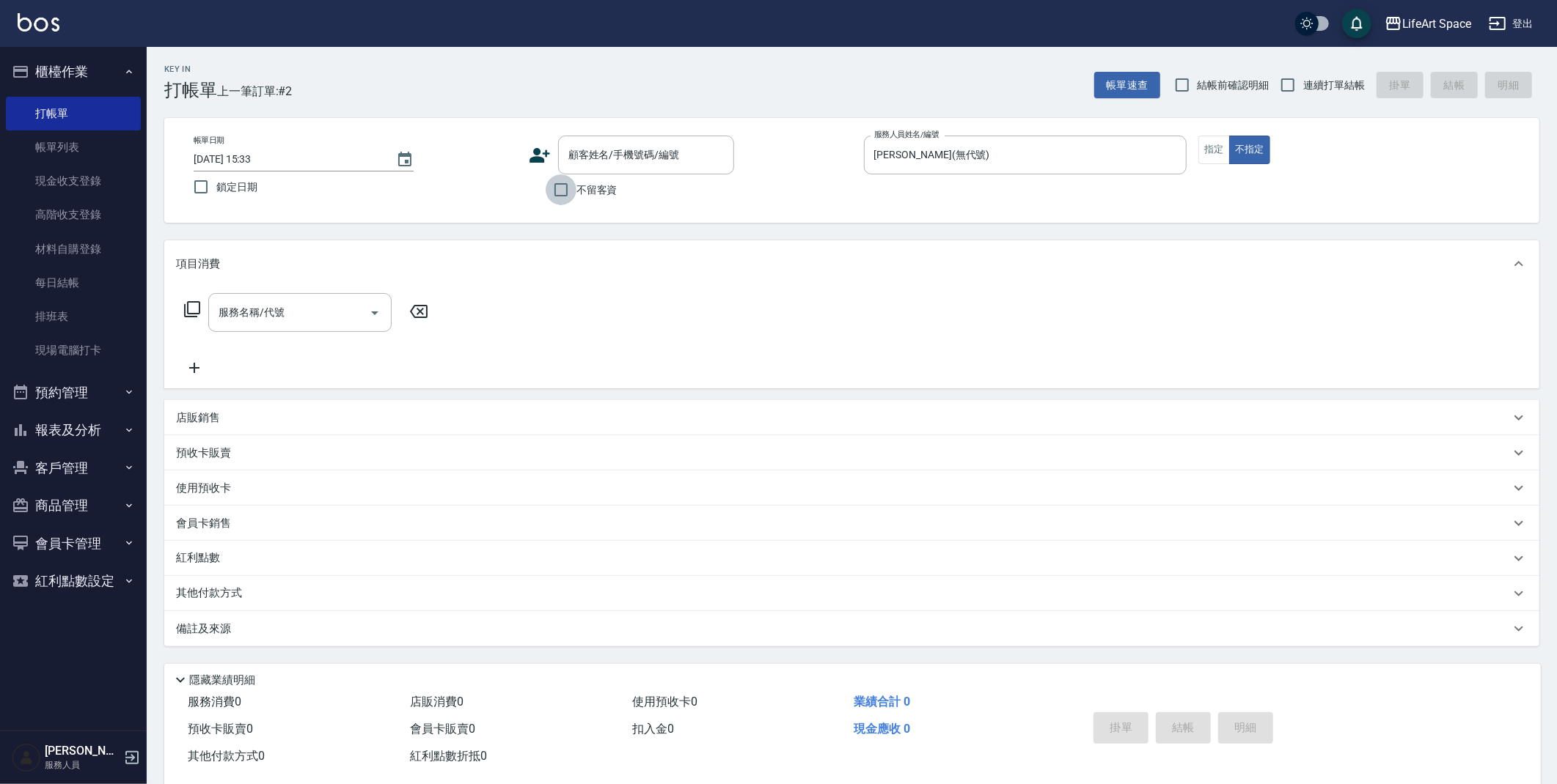
click at [569, 195] on input "不留客資" at bounding box center [562, 190] width 31 height 31
checkbox input "true"
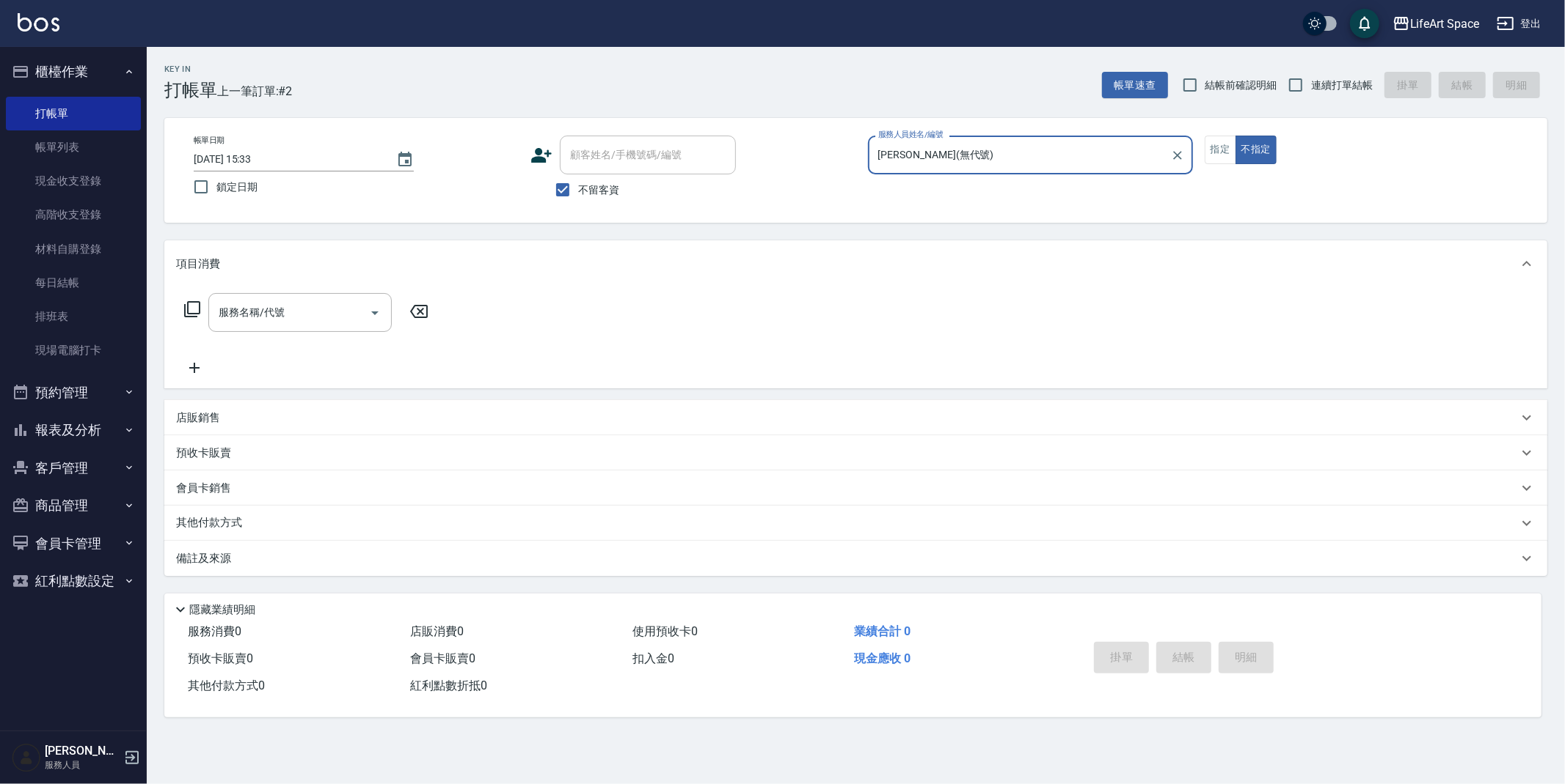
click at [222, 305] on div "服務名稱/代號 服務名稱/代號" at bounding box center [299, 313] width 183 height 39
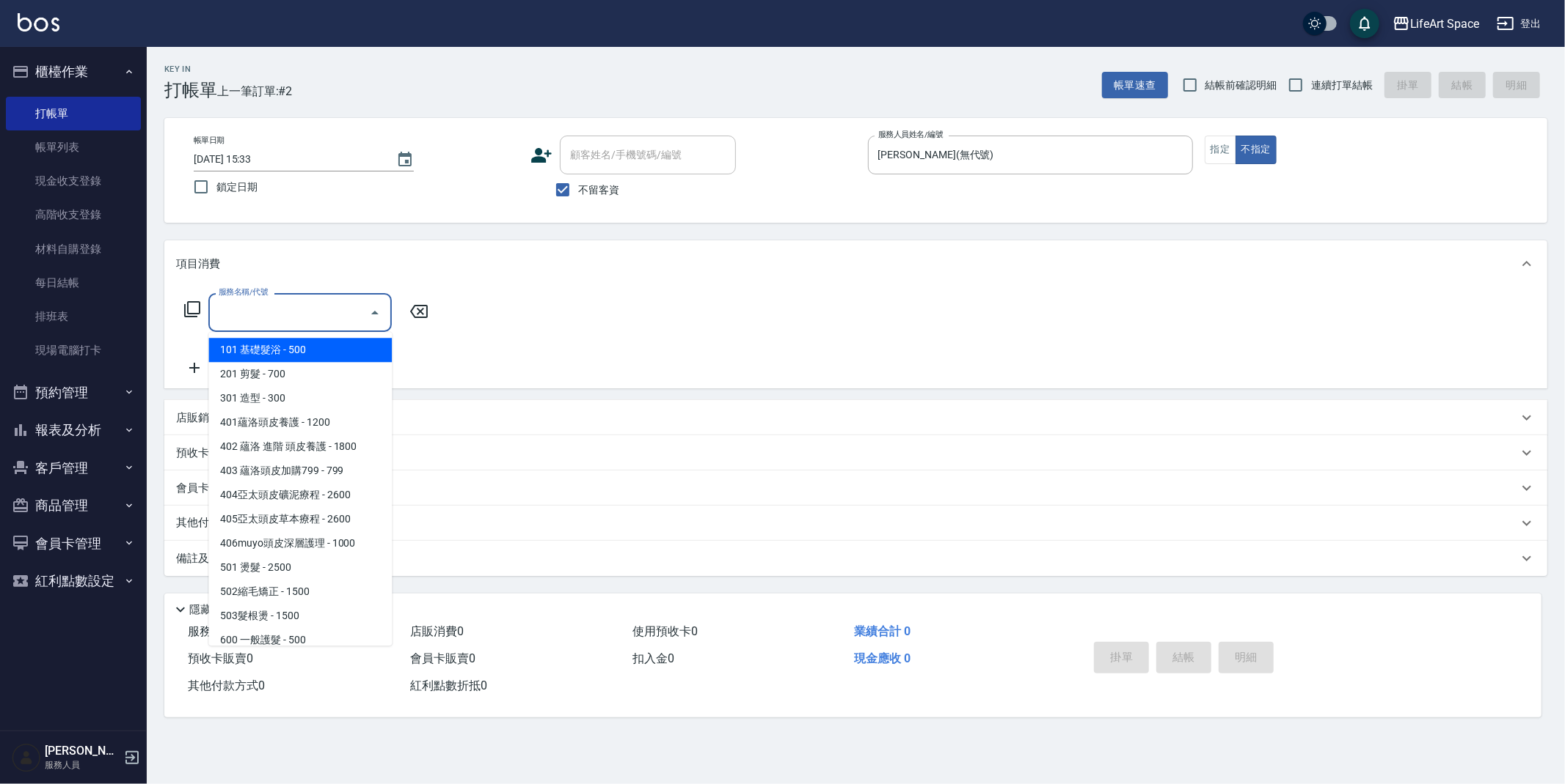
click at [259, 356] on span "101 基礎髮浴 - 500" at bounding box center [299, 349] width 183 height 24
type input "101 基礎髮浴 (101)"
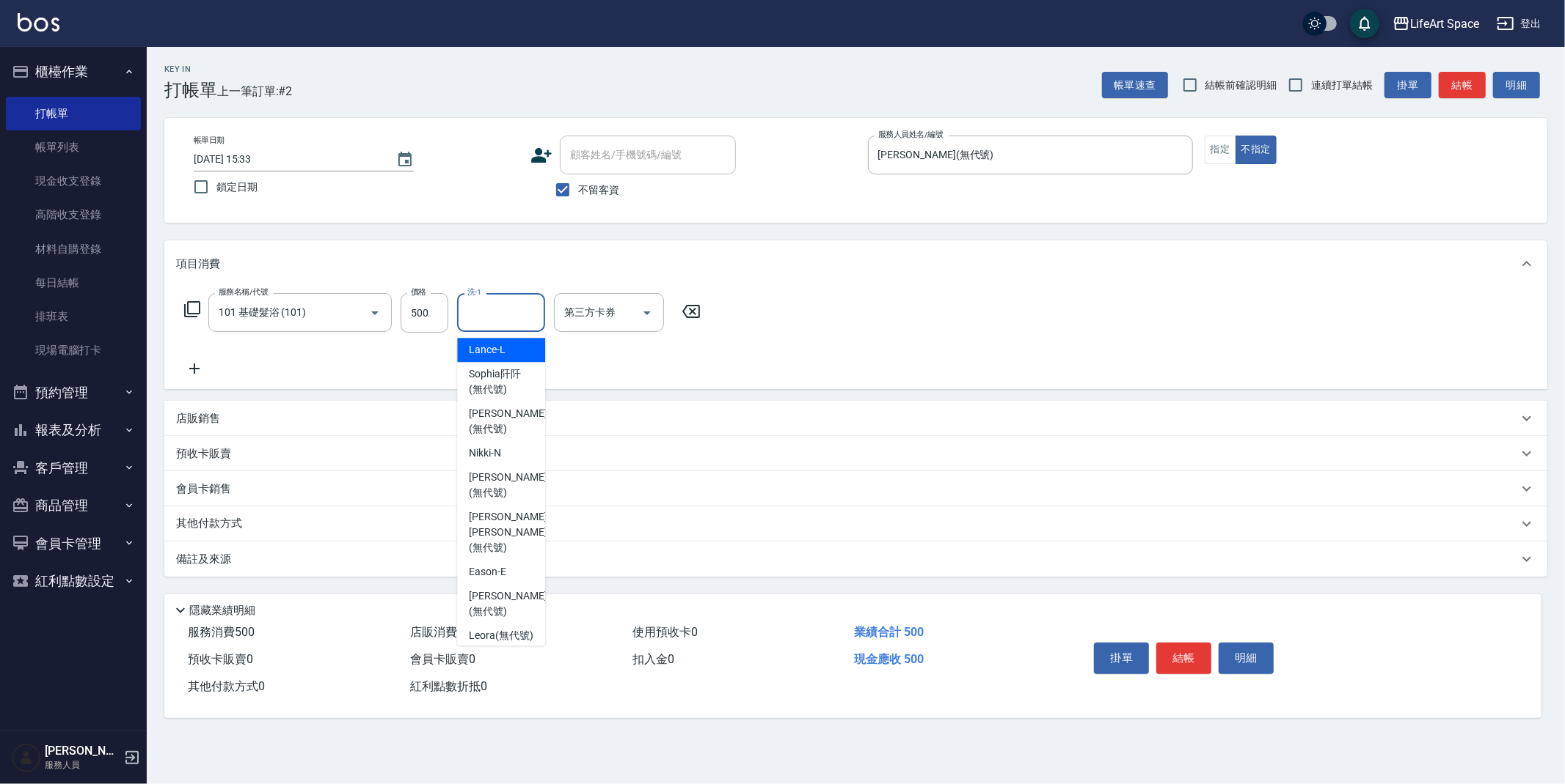
click at [476, 321] on input "洗-1" at bounding box center [501, 313] width 75 height 26
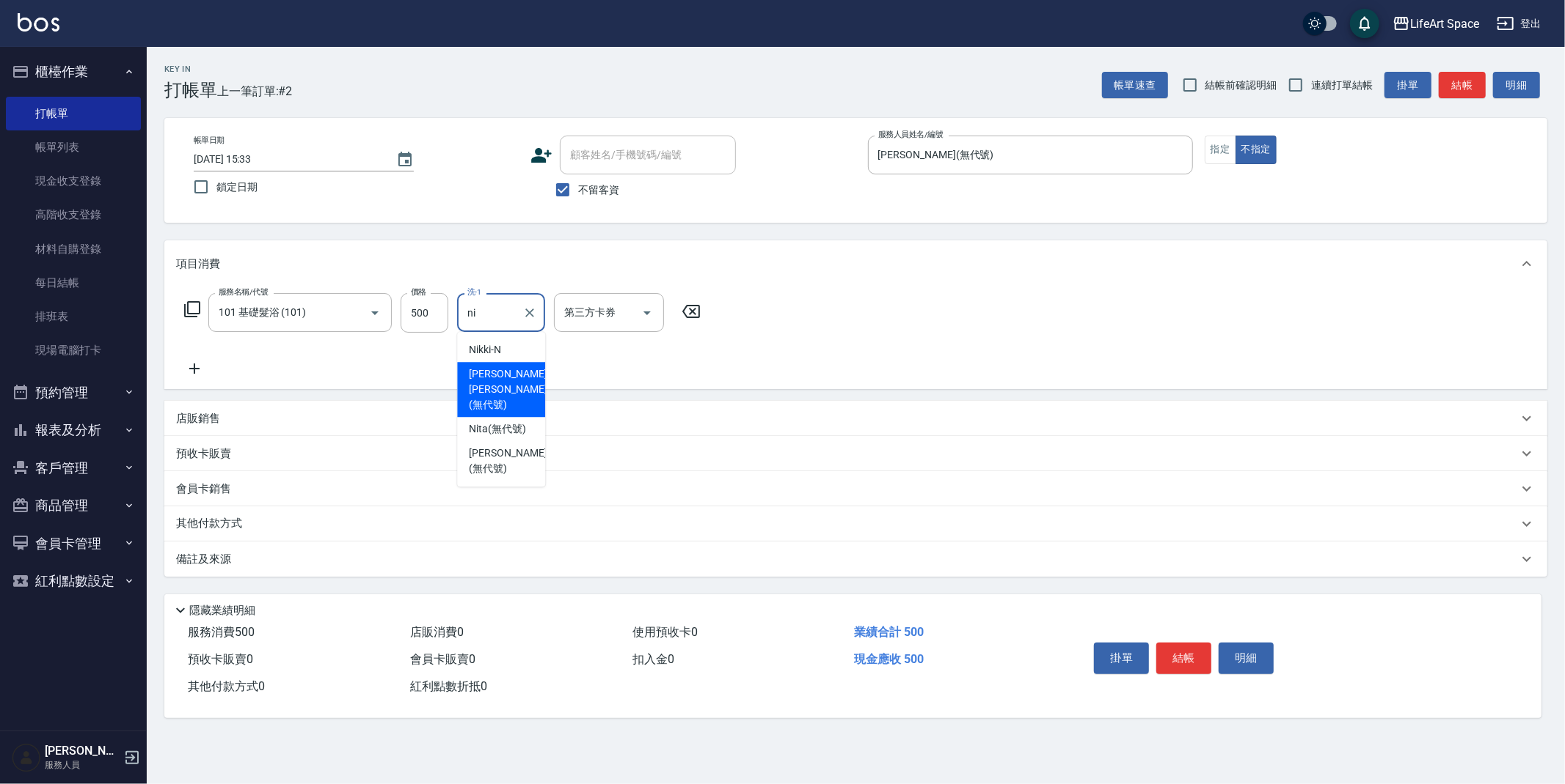
click at [504, 378] on span "[PERSON_NAME] [PERSON_NAME] (無代號)" at bounding box center [507, 390] width 77 height 46
type input "[PERSON_NAME] [PERSON_NAME](無代號)"
click at [197, 557] on p "備註及來源" at bounding box center [203, 559] width 55 height 15
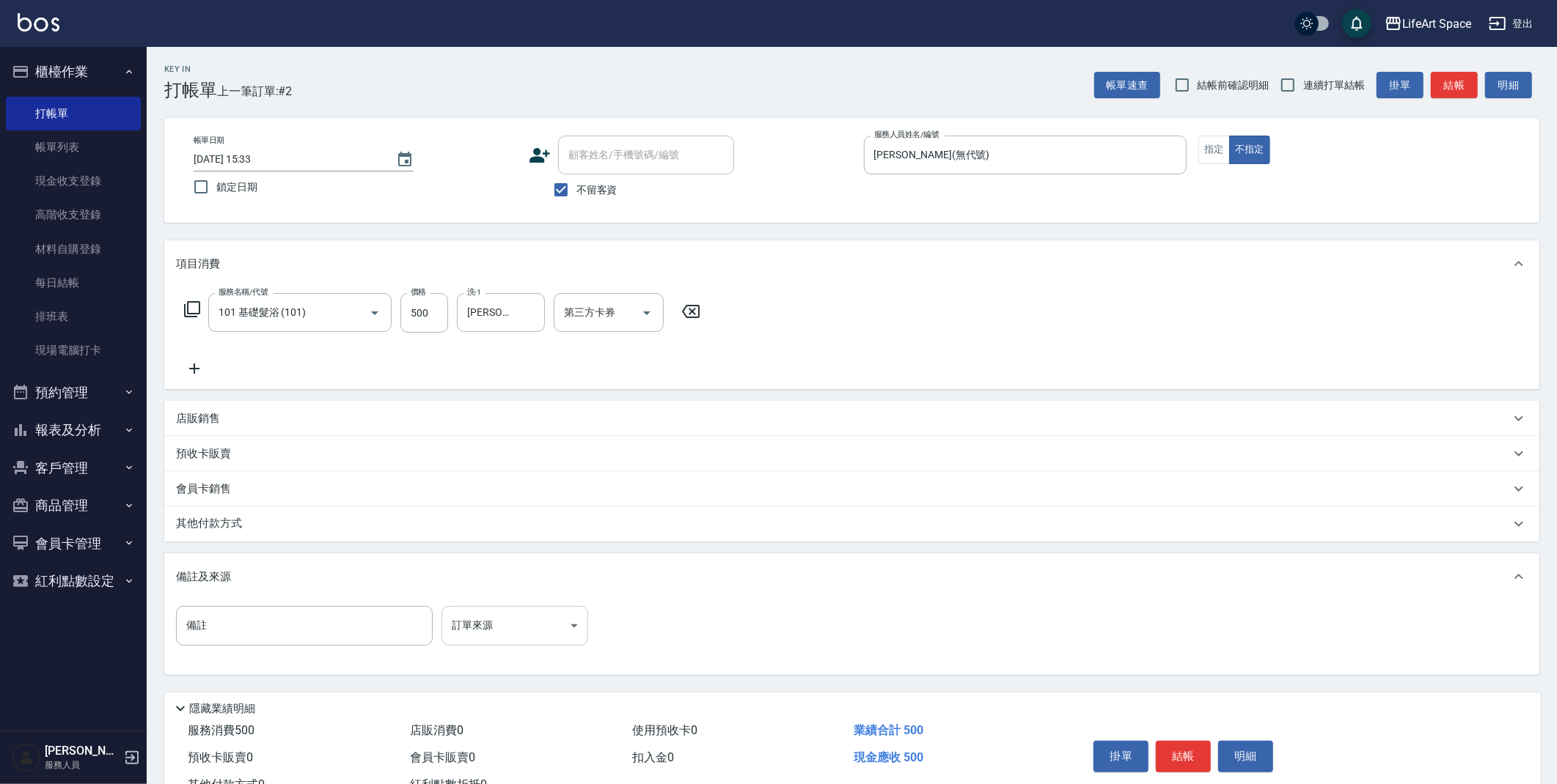
click at [495, 621] on body "LifeArt Space 登出 櫃檯作業 打帳單 帳單列表 現金收支登錄 高階收支登錄 材料自購登錄 每日結帳 排班表 現場電腦打卡 預約管理 預約管理 單…" at bounding box center [778, 417] width 1557 height 834
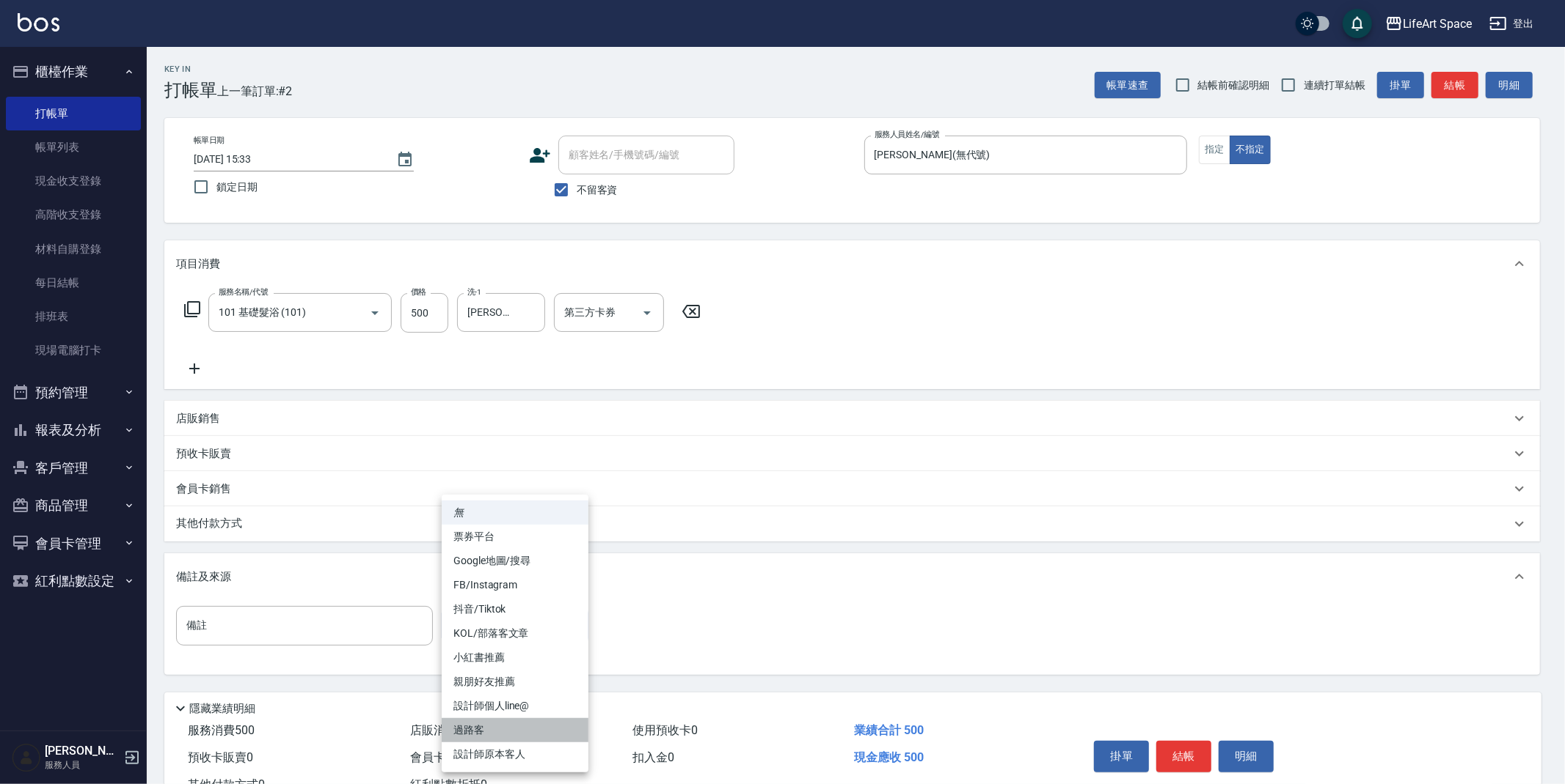
click at [484, 730] on li "過路客" at bounding box center [514, 730] width 146 height 24
type input "過路客"
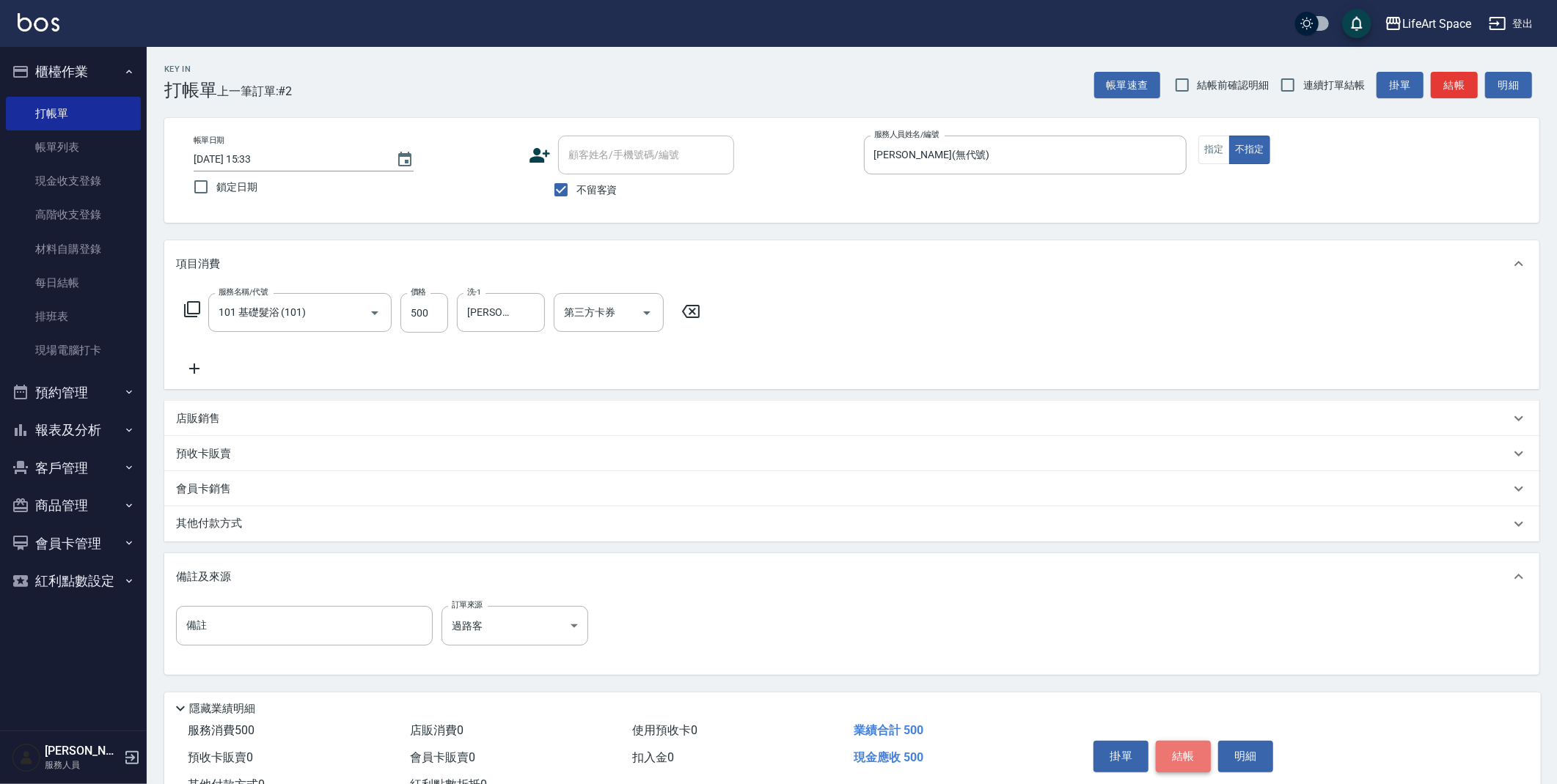
click at [1186, 763] on button "結帳" at bounding box center [1183, 757] width 55 height 31
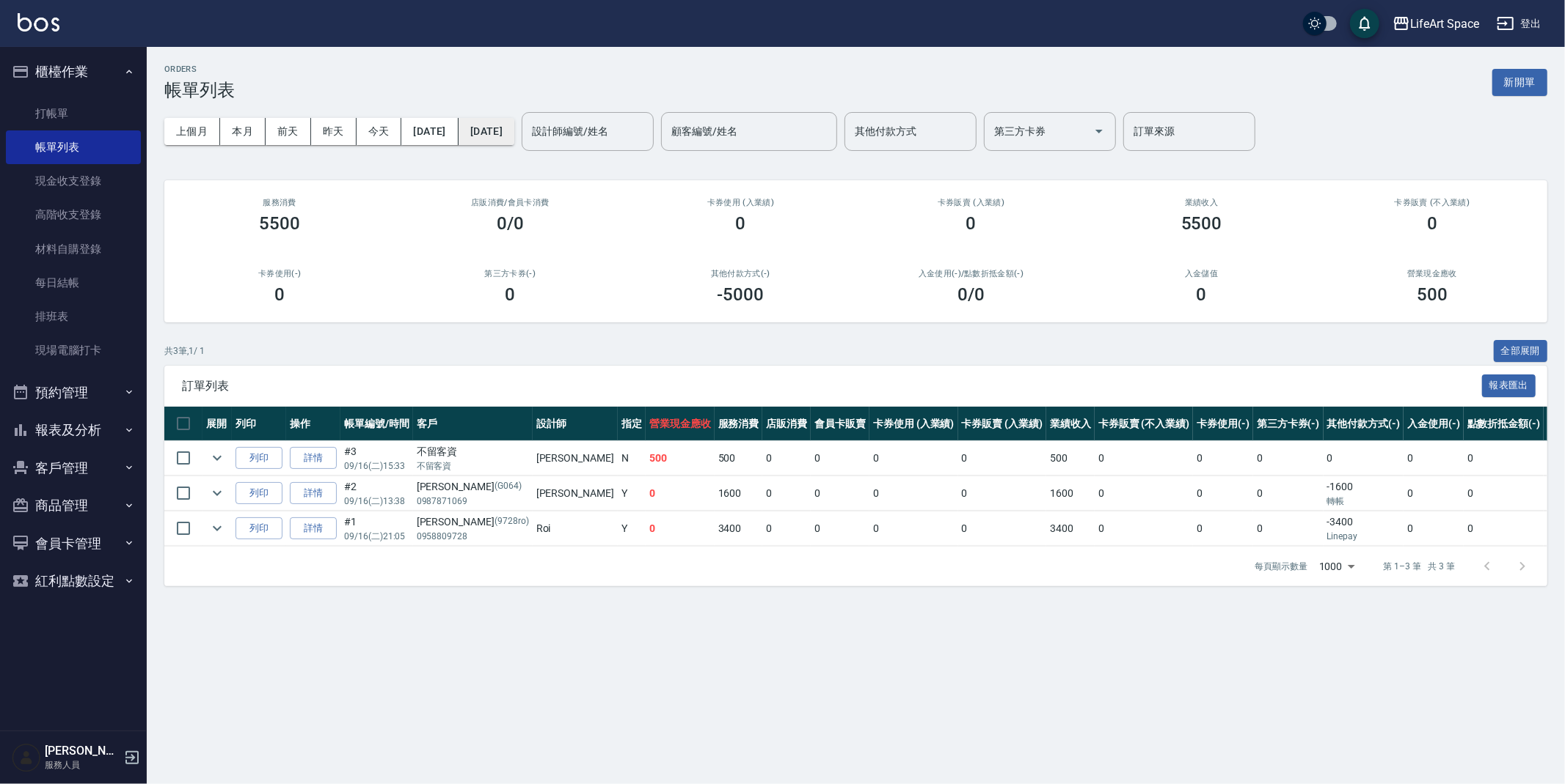
click at [501, 136] on button "[DATE]" at bounding box center [486, 132] width 56 height 27
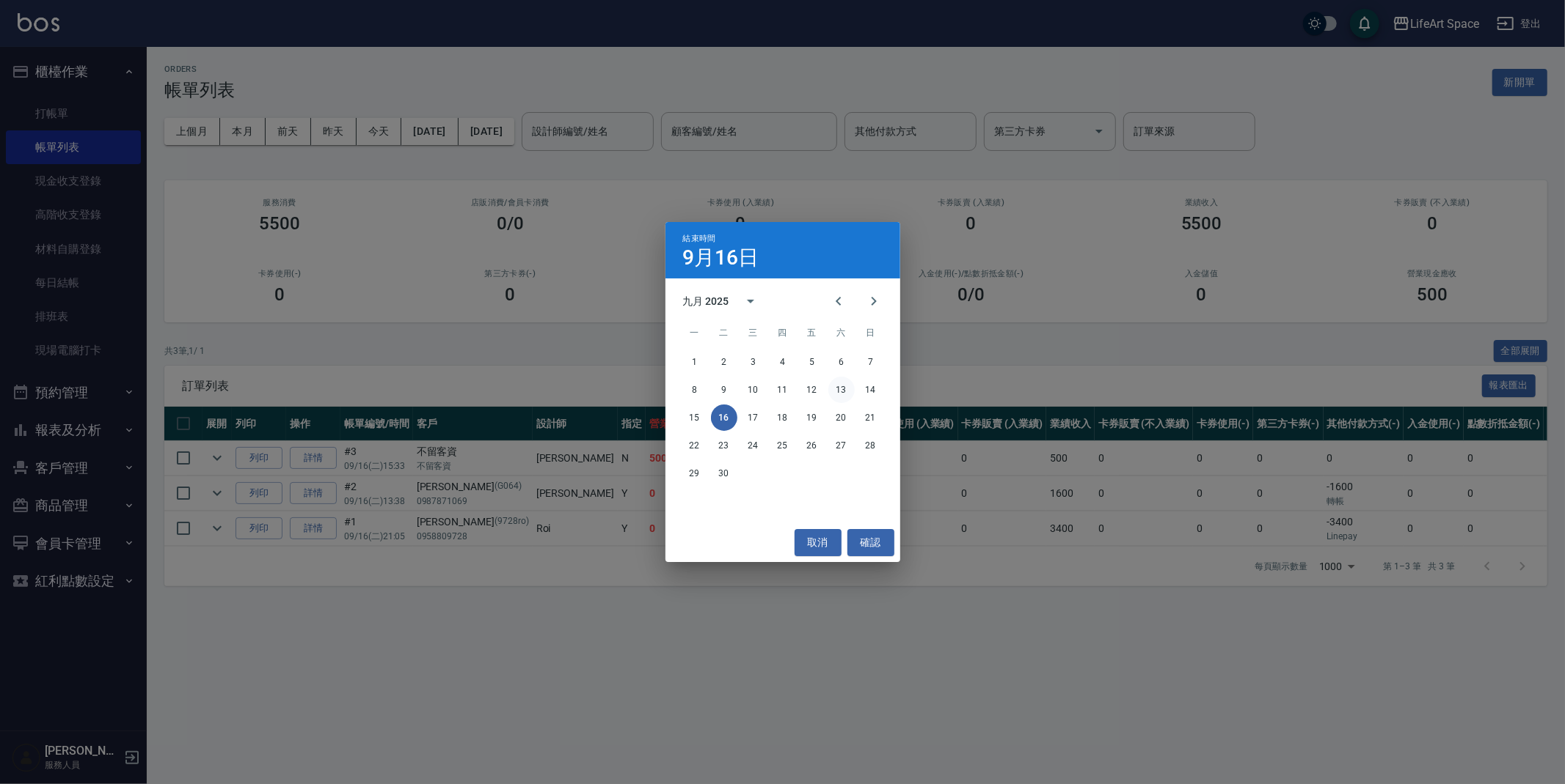
click at [840, 394] on button "13" at bounding box center [841, 389] width 26 height 26
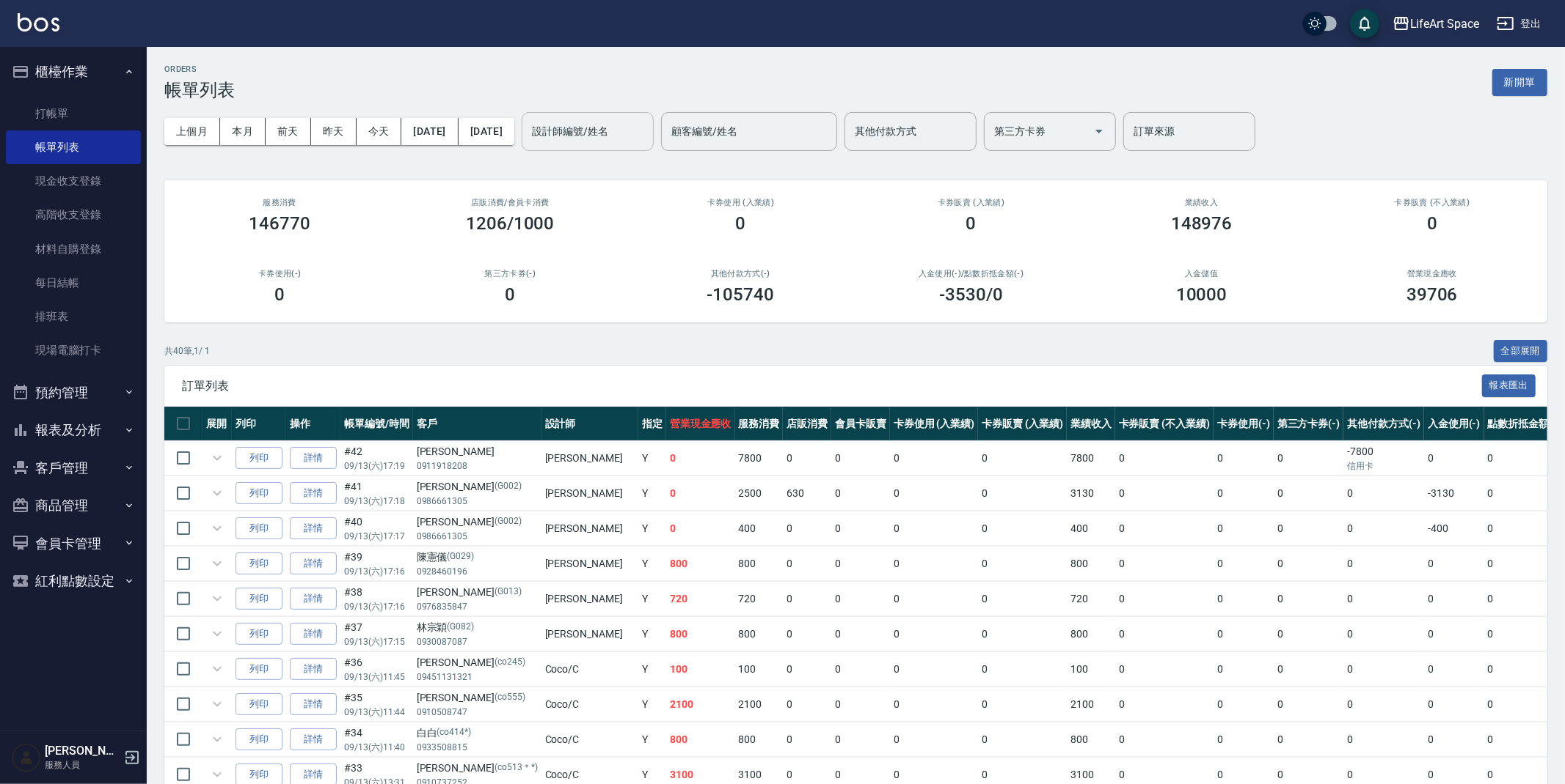
click at [648, 128] on div "設計師編號/姓名 設計師編號/姓名" at bounding box center [588, 132] width 132 height 39
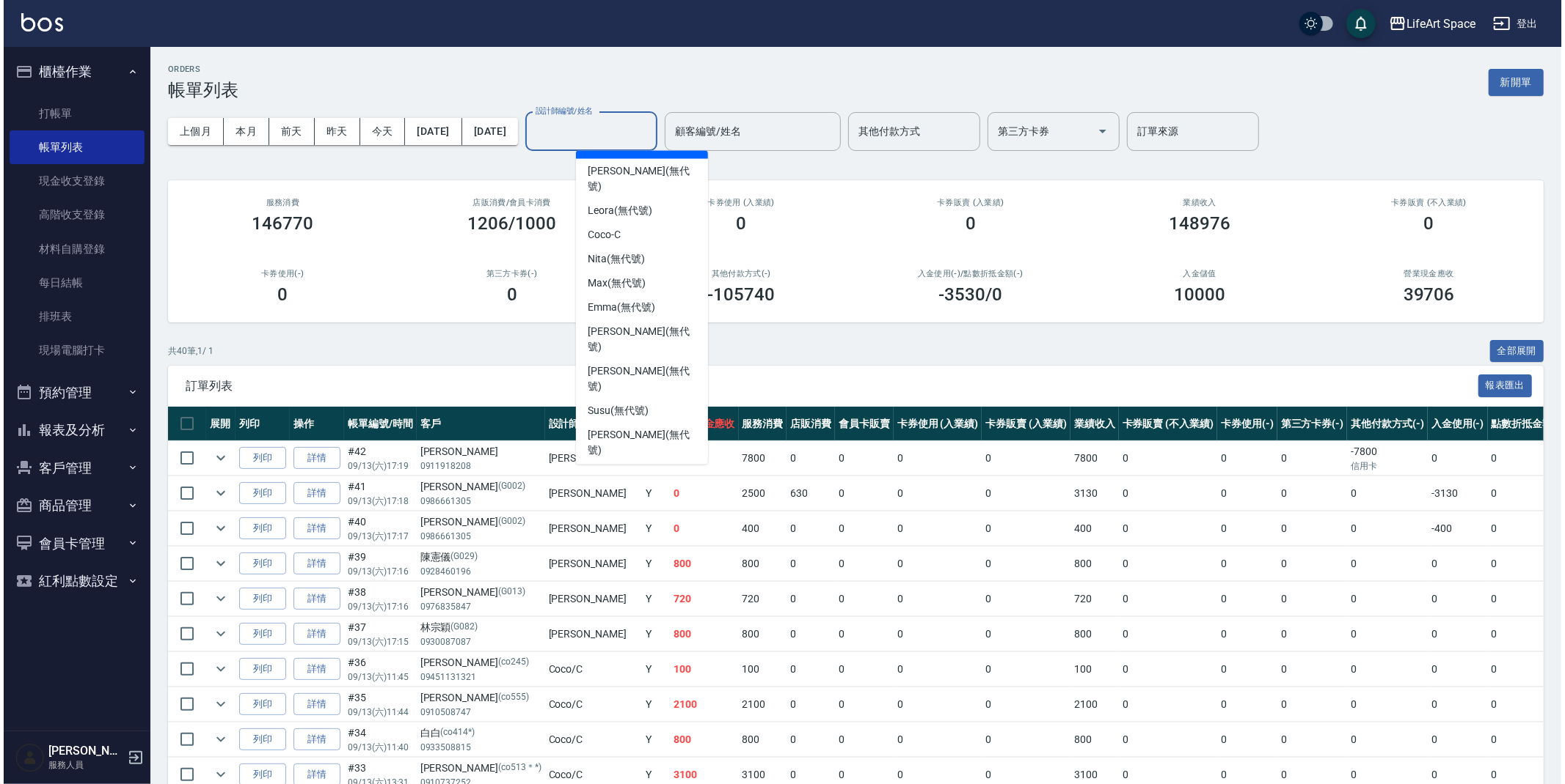
scroll to position [254, 0]
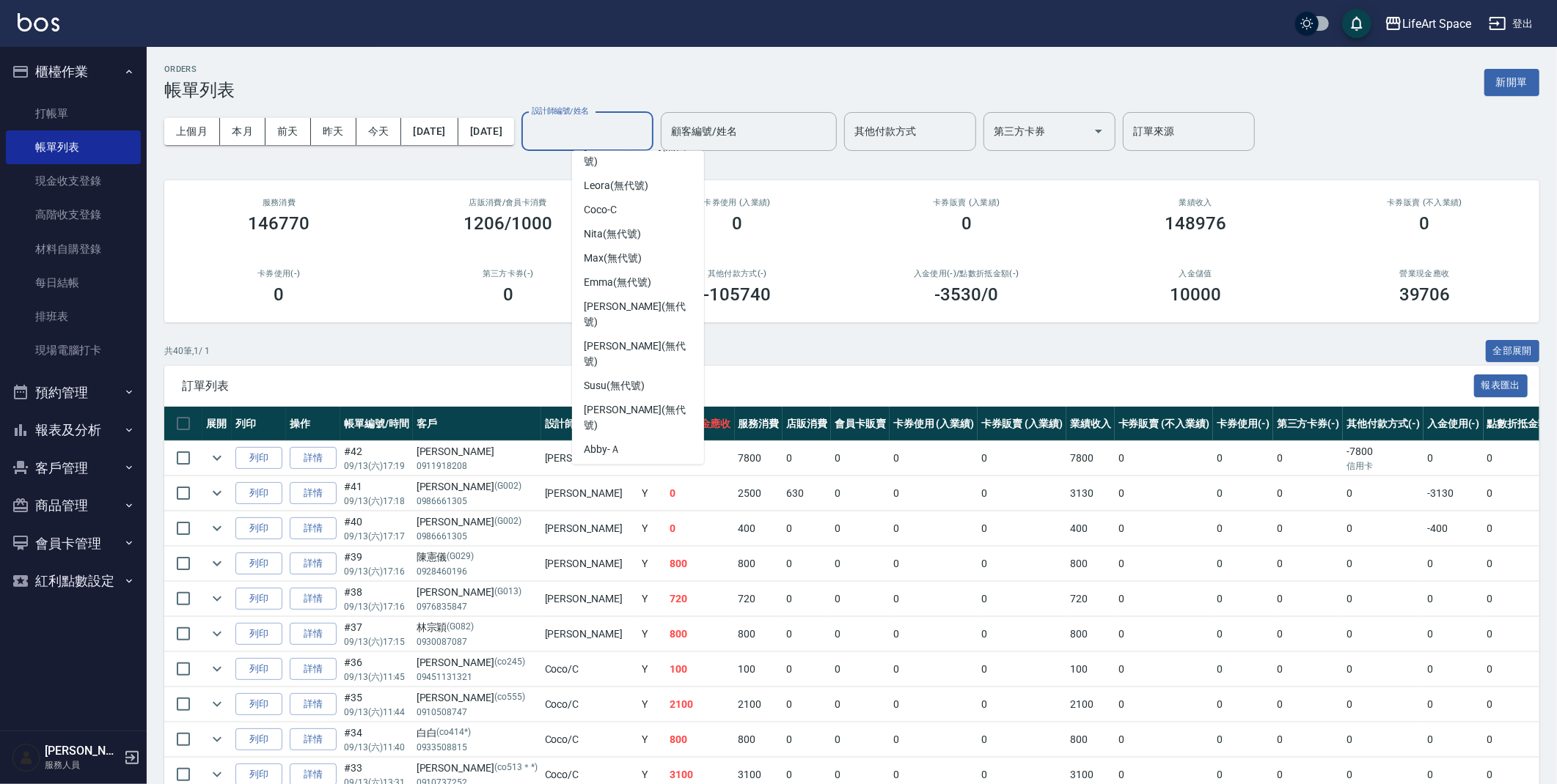
click at [662, 550] on div "[PERSON_NAME]" at bounding box center [638, 561] width 132 height 24
type input "[PERSON_NAME]"
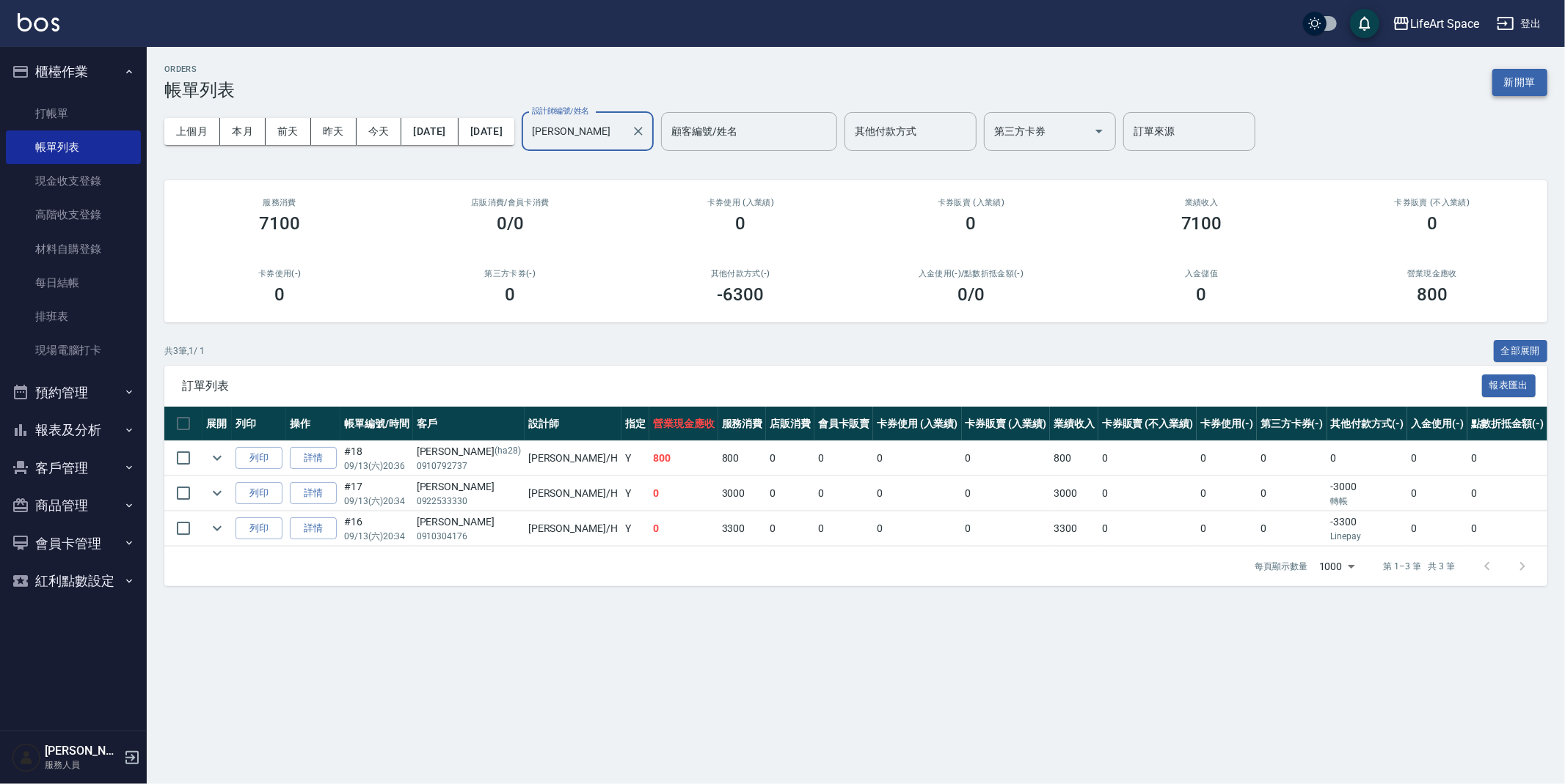
click at [1530, 76] on button "新開單" at bounding box center [1519, 82] width 55 height 27
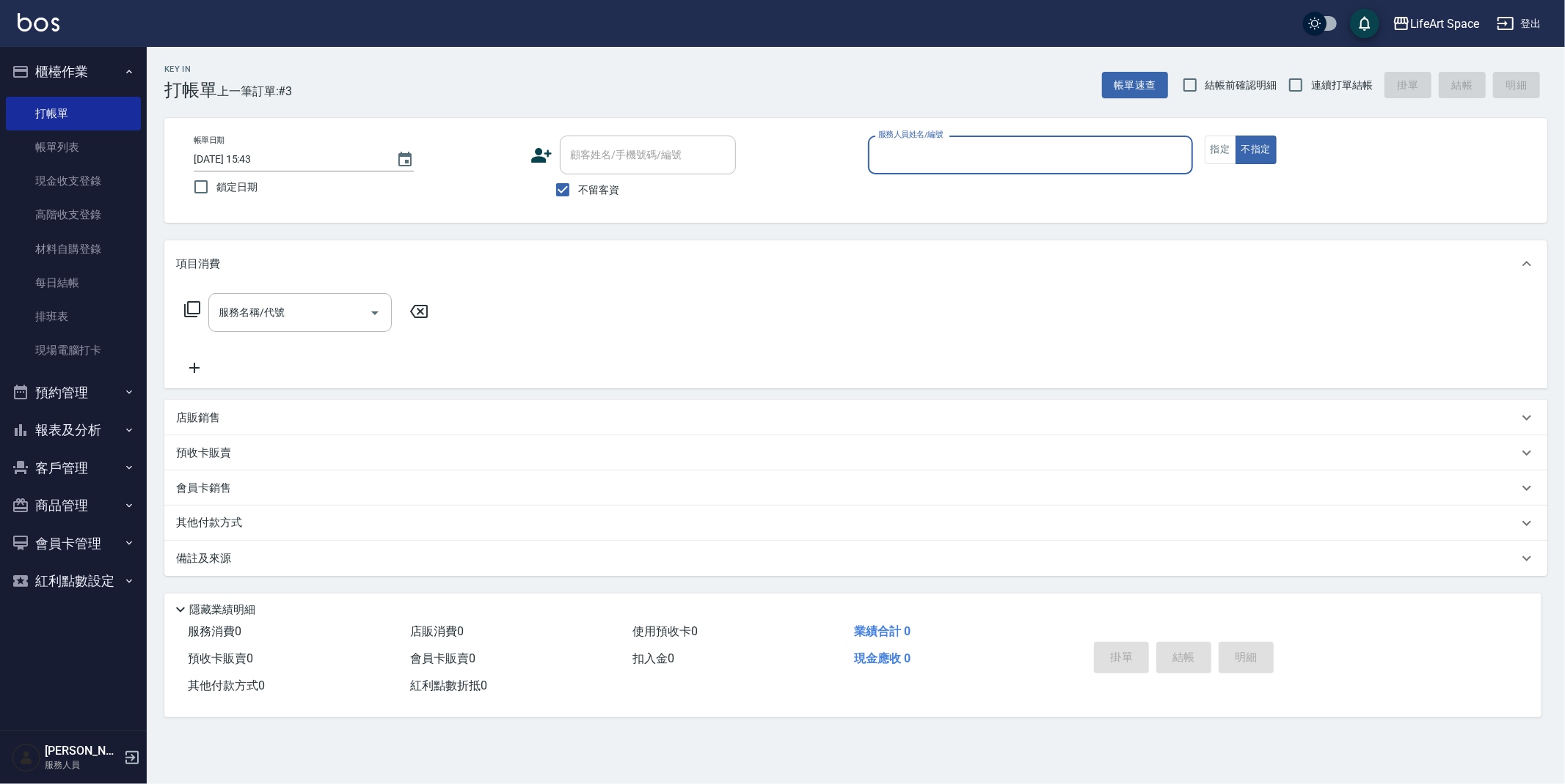
click at [951, 149] on input "服務人員姓名/編號" at bounding box center [1030, 155] width 312 height 26
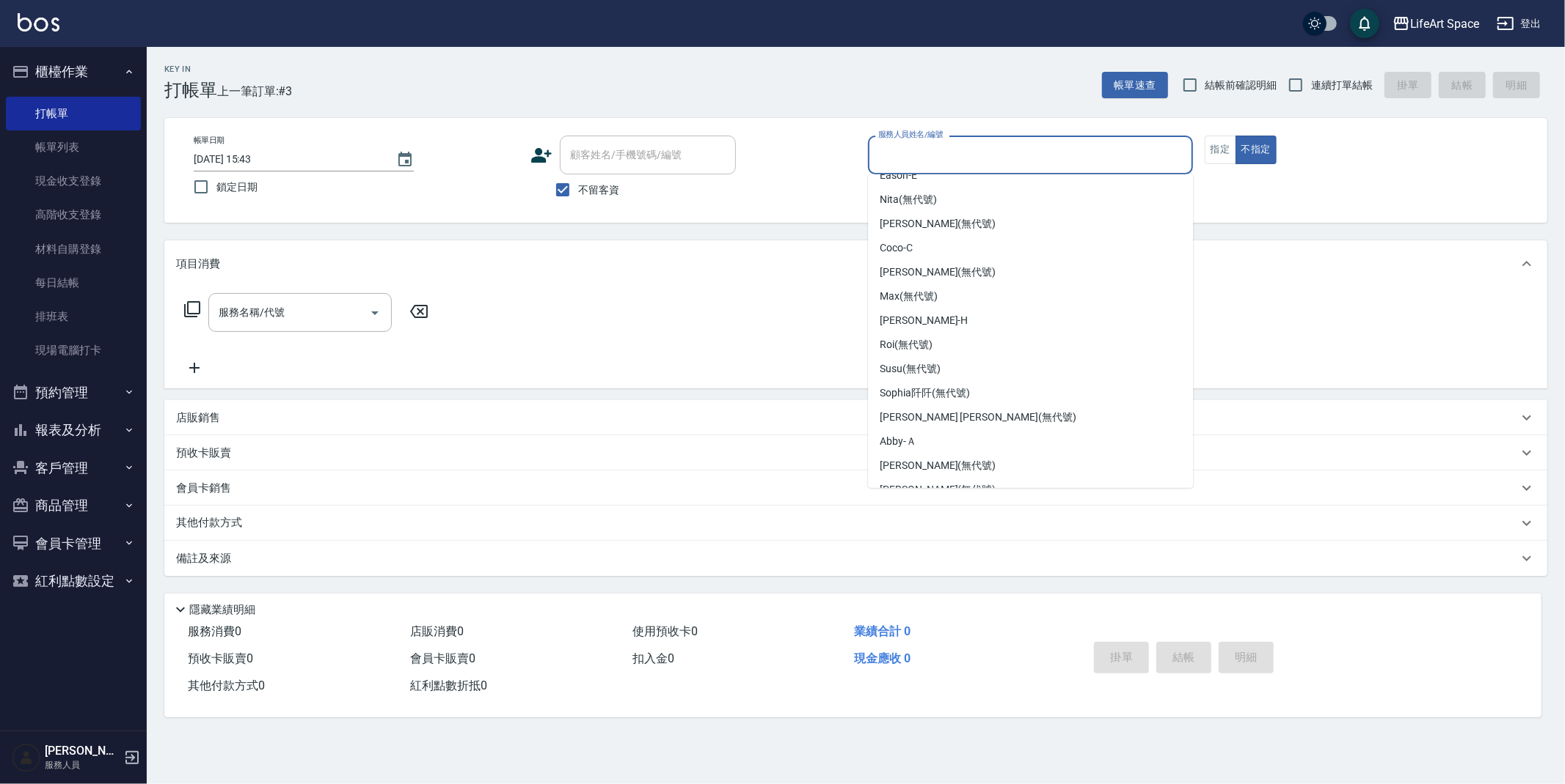
scroll to position [185, 0]
click at [976, 324] on div "[PERSON_NAME]" at bounding box center [1030, 321] width 325 height 24
type input "[PERSON_NAME]"
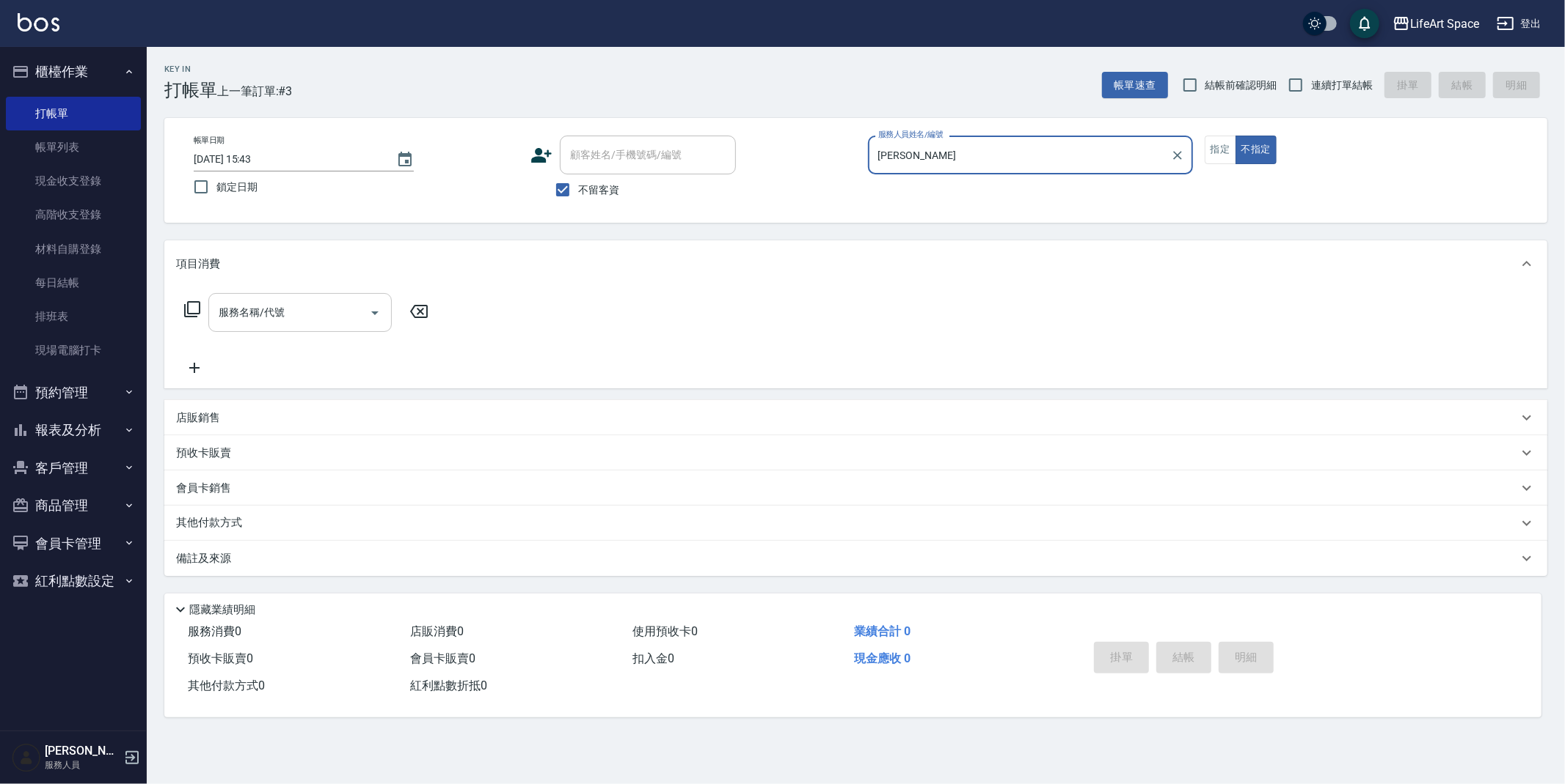
click at [322, 314] on input "服務名稱/代號" at bounding box center [289, 313] width 148 height 26
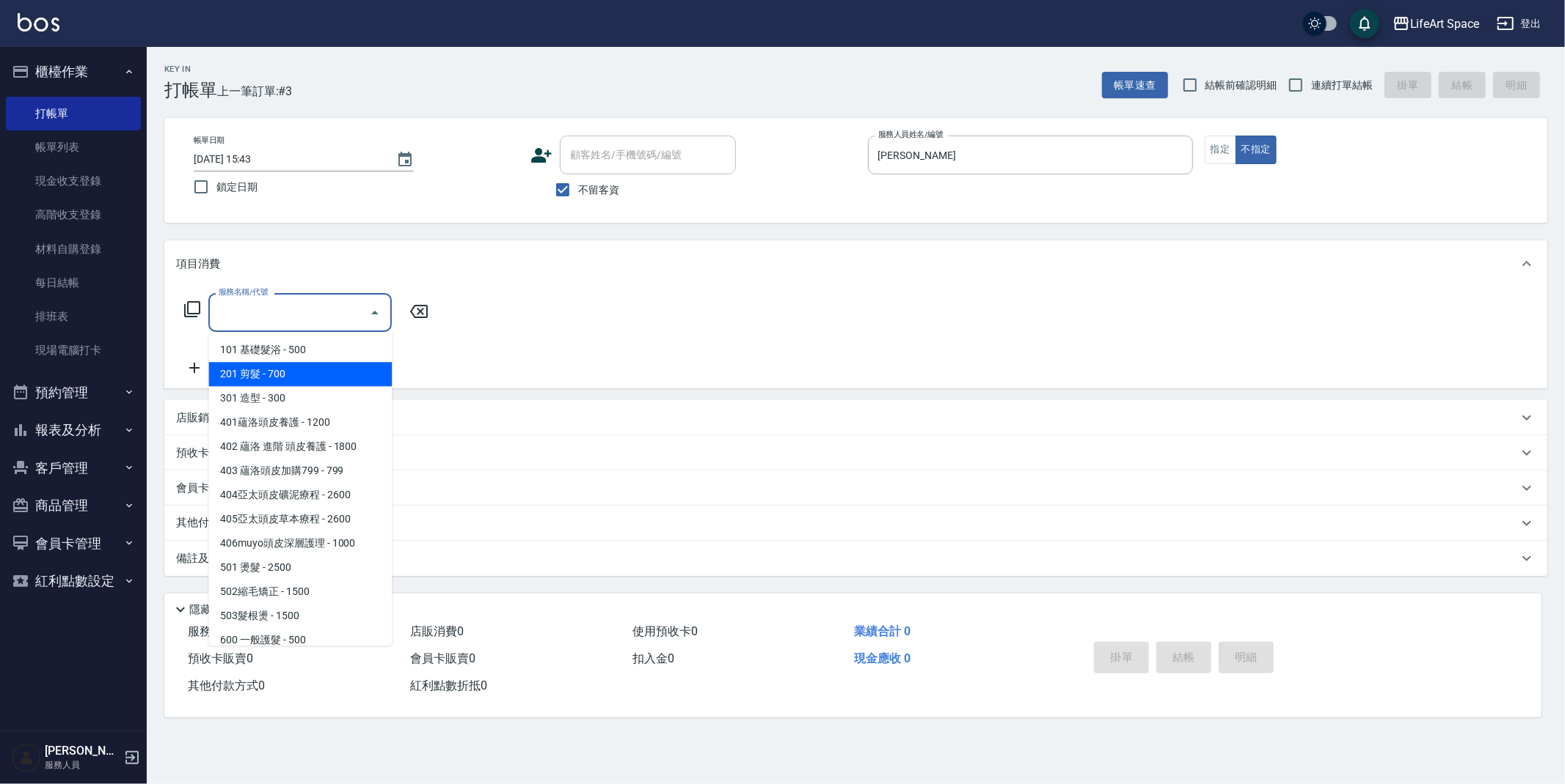
drag, startPoint x: 319, startPoint y: 374, endPoint x: 331, endPoint y: 363, distance: 16.3
click at [319, 374] on span "201 剪髮 - 700" at bounding box center [299, 374] width 183 height 24
type input "201 剪髮(201)"
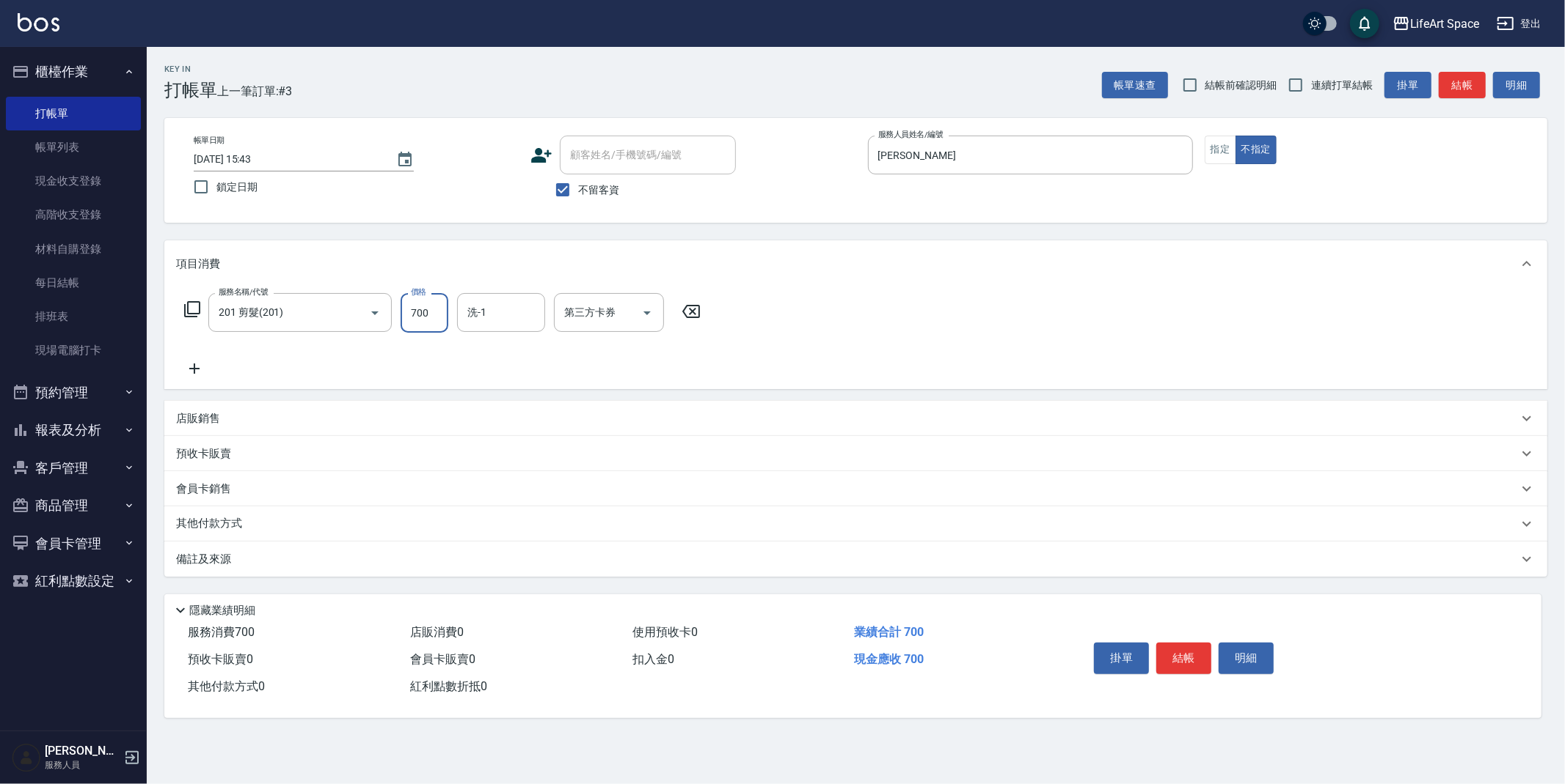
click at [431, 323] on input "700" at bounding box center [424, 313] width 47 height 40
type input "800"
click at [401, 165] on icon "Choose date, selected date is 2025-09-16" at bounding box center [405, 159] width 14 height 15
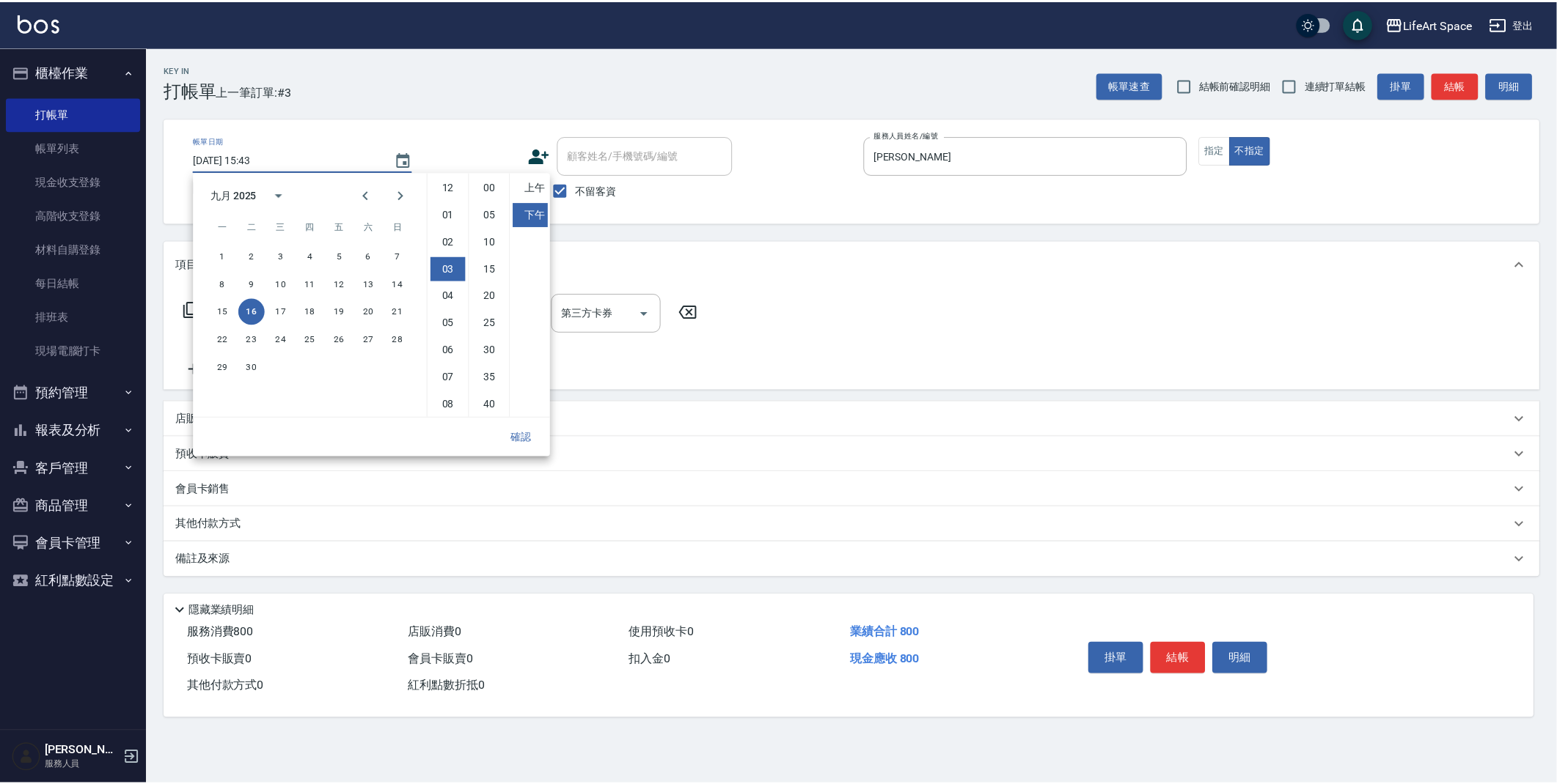
scroll to position [80, 0]
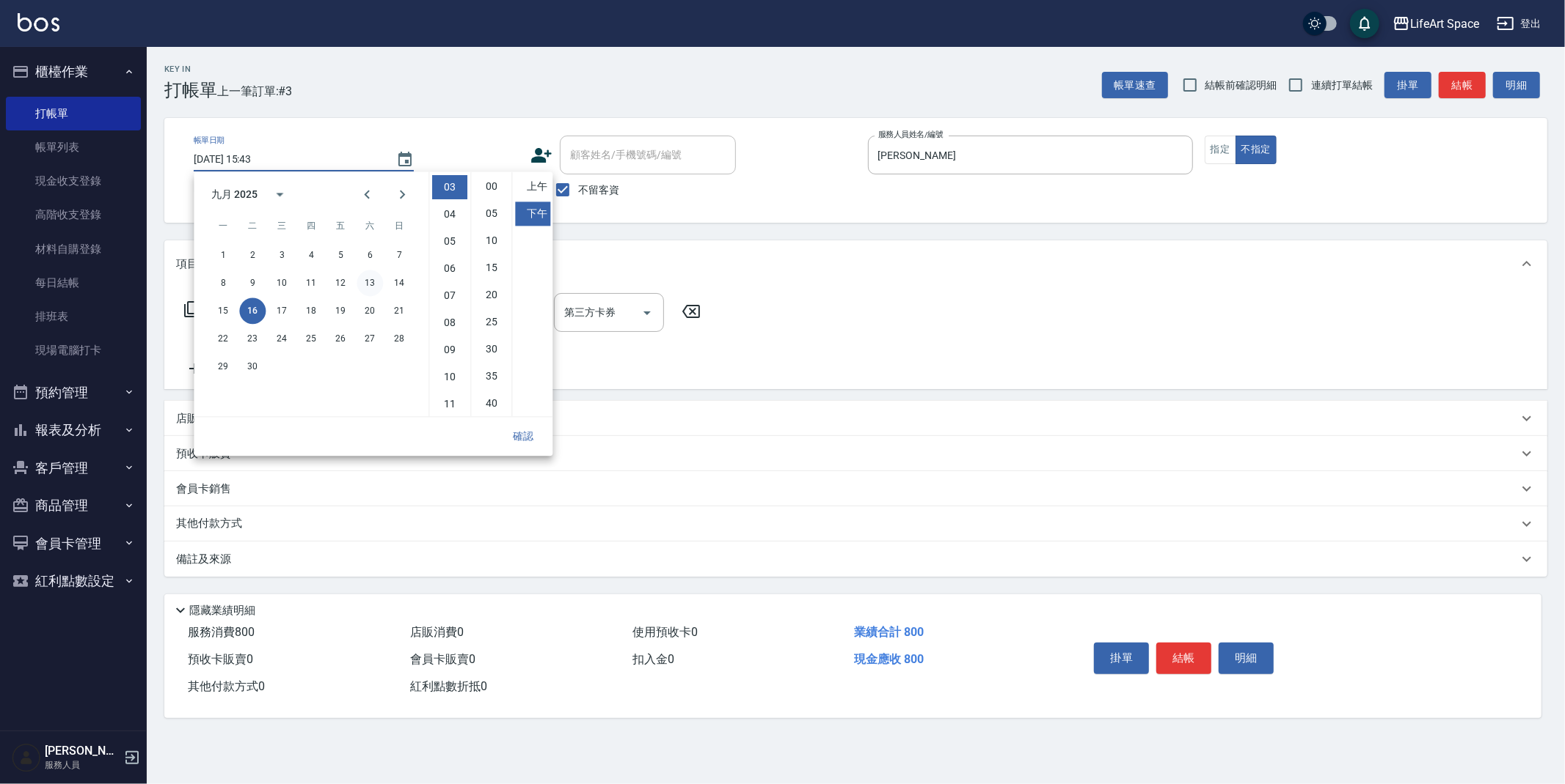
click at [377, 279] on button "13" at bounding box center [369, 283] width 26 height 26
type input "[DATE] 15:43"
click at [528, 438] on button "確認" at bounding box center [523, 437] width 46 height 27
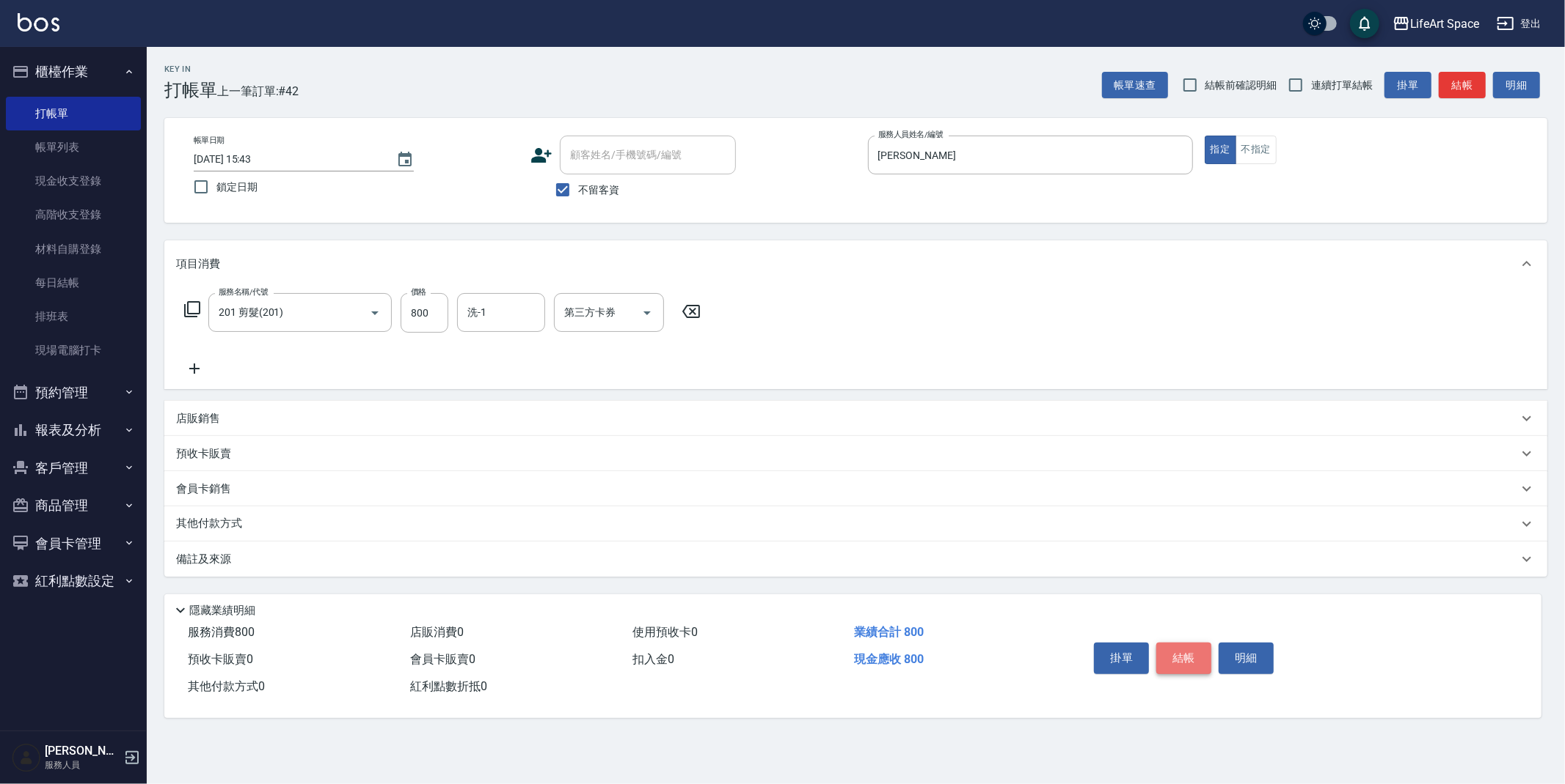
click at [1193, 660] on button "結帳" at bounding box center [1183, 658] width 55 height 31
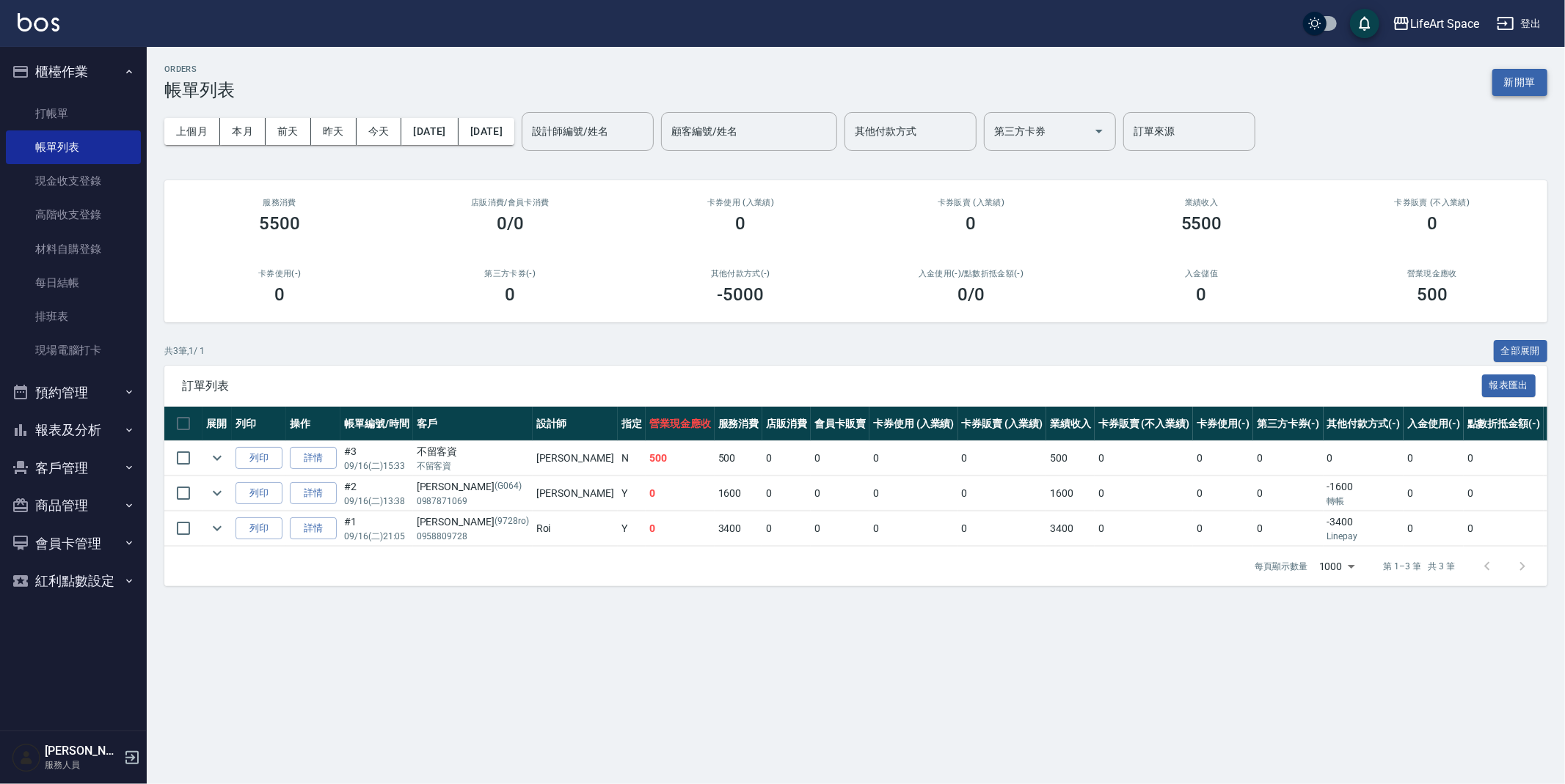
click at [1534, 79] on button "新開單" at bounding box center [1519, 82] width 55 height 27
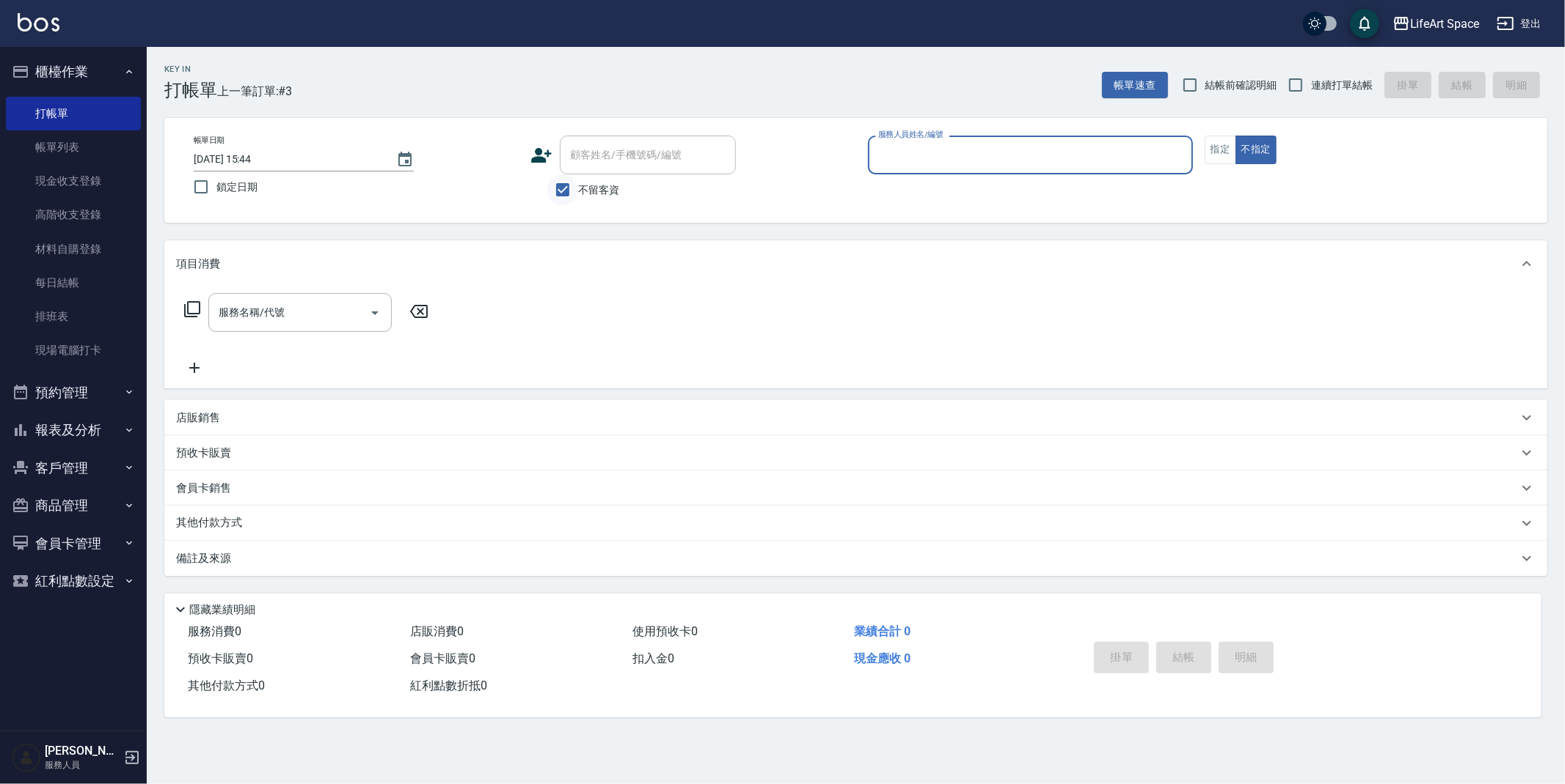
click at [573, 186] on input "不留客資" at bounding box center [563, 190] width 31 height 31
checkbox input "false"
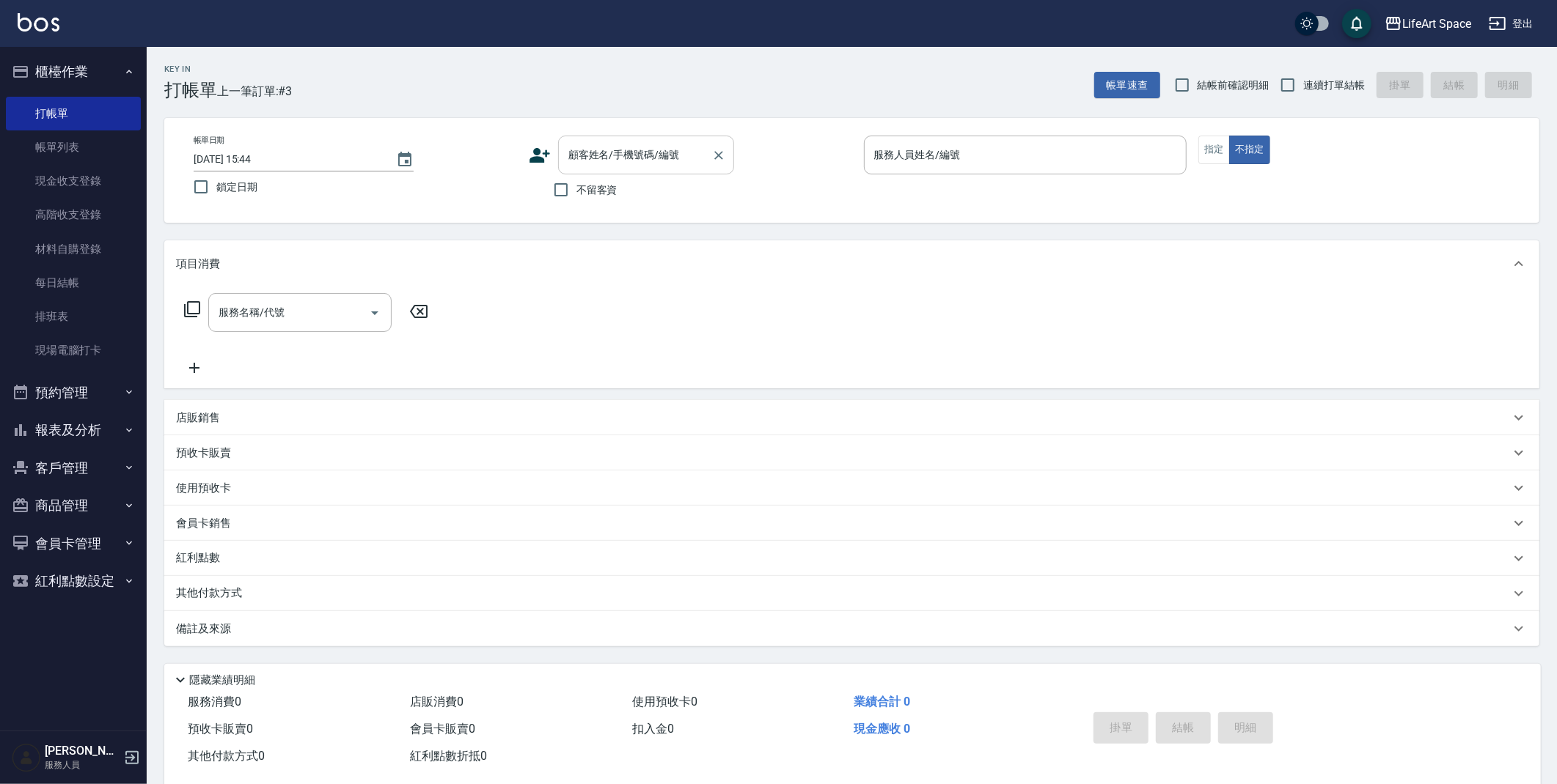
click at [597, 159] on div "顧客姓名/手機號碼/編號 顧客姓名/手機號碼/編號" at bounding box center [646, 155] width 176 height 39
type input "f"
drag, startPoint x: 676, startPoint y: 188, endPoint x: 870, endPoint y: 174, distance: 194.5
click at [676, 188] on li "[PERSON_NAME]/0930190580/" at bounding box center [646, 192] width 176 height 24
type input "[PERSON_NAME]/0930190580/"
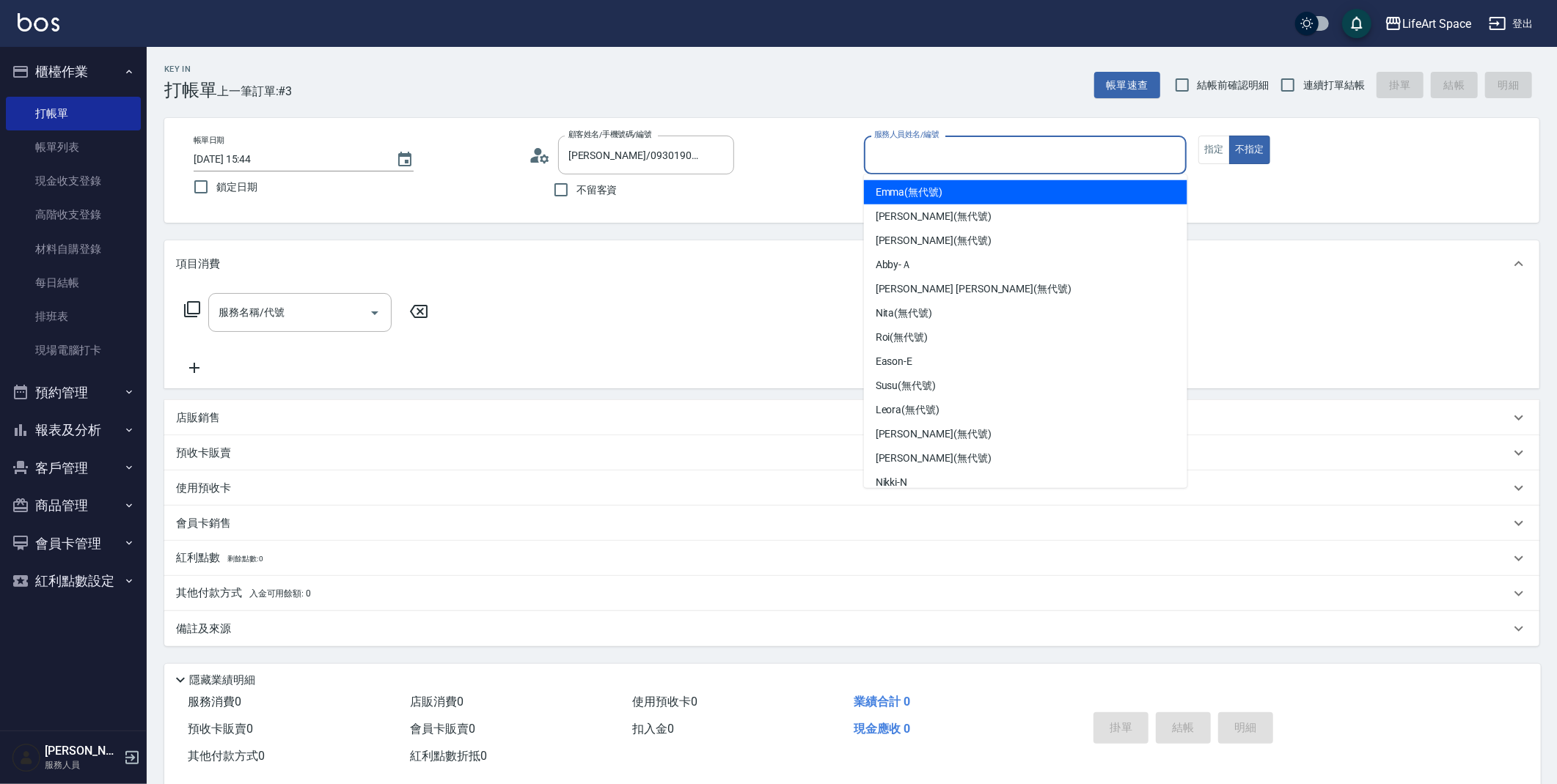
click at [1006, 163] on input "服務人員姓名/編號" at bounding box center [1025, 155] width 310 height 26
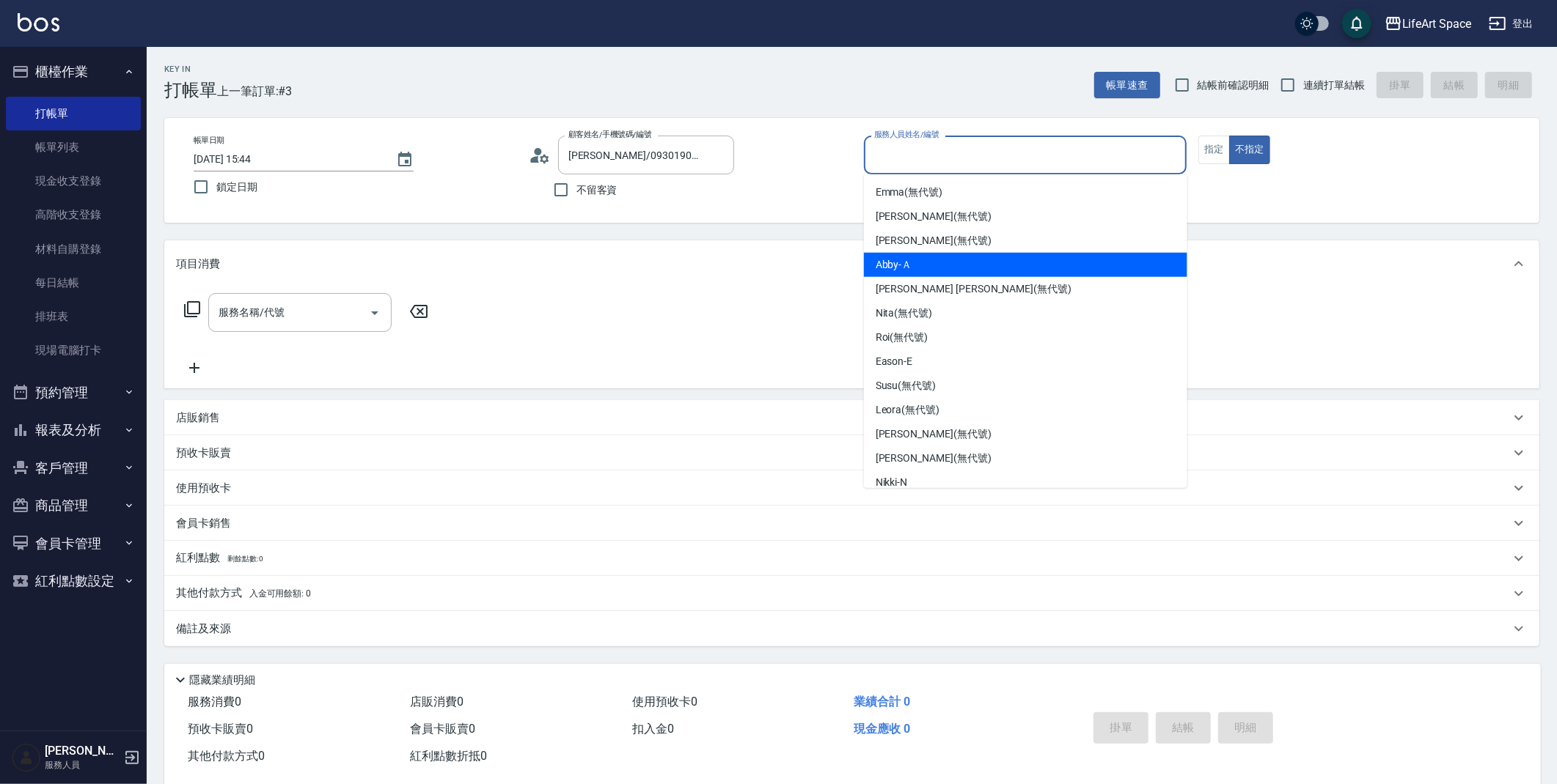
scroll to position [254, 0]
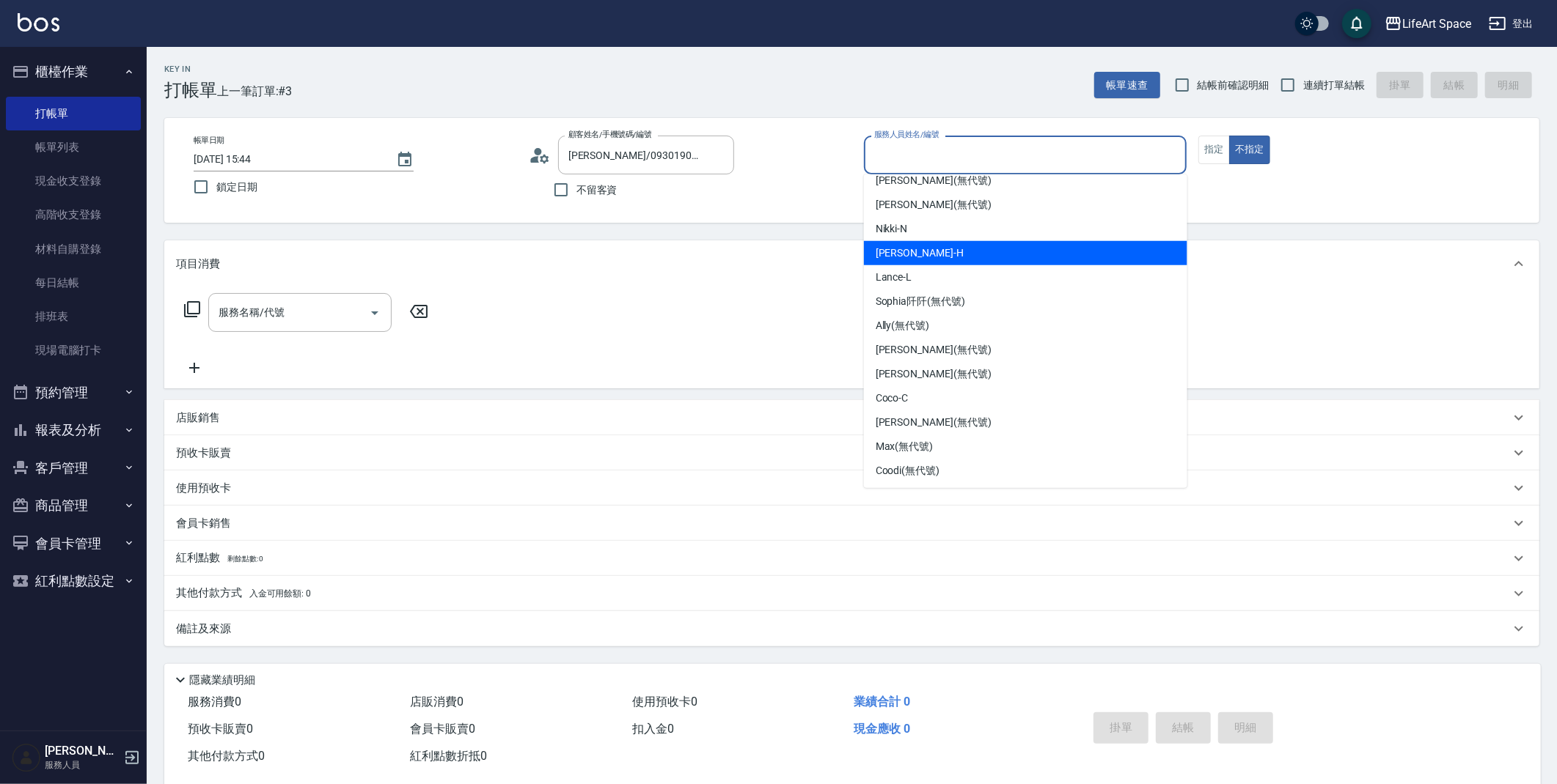
click at [1033, 261] on div "[PERSON_NAME]" at bounding box center [1025, 253] width 323 height 24
type input "[PERSON_NAME]"
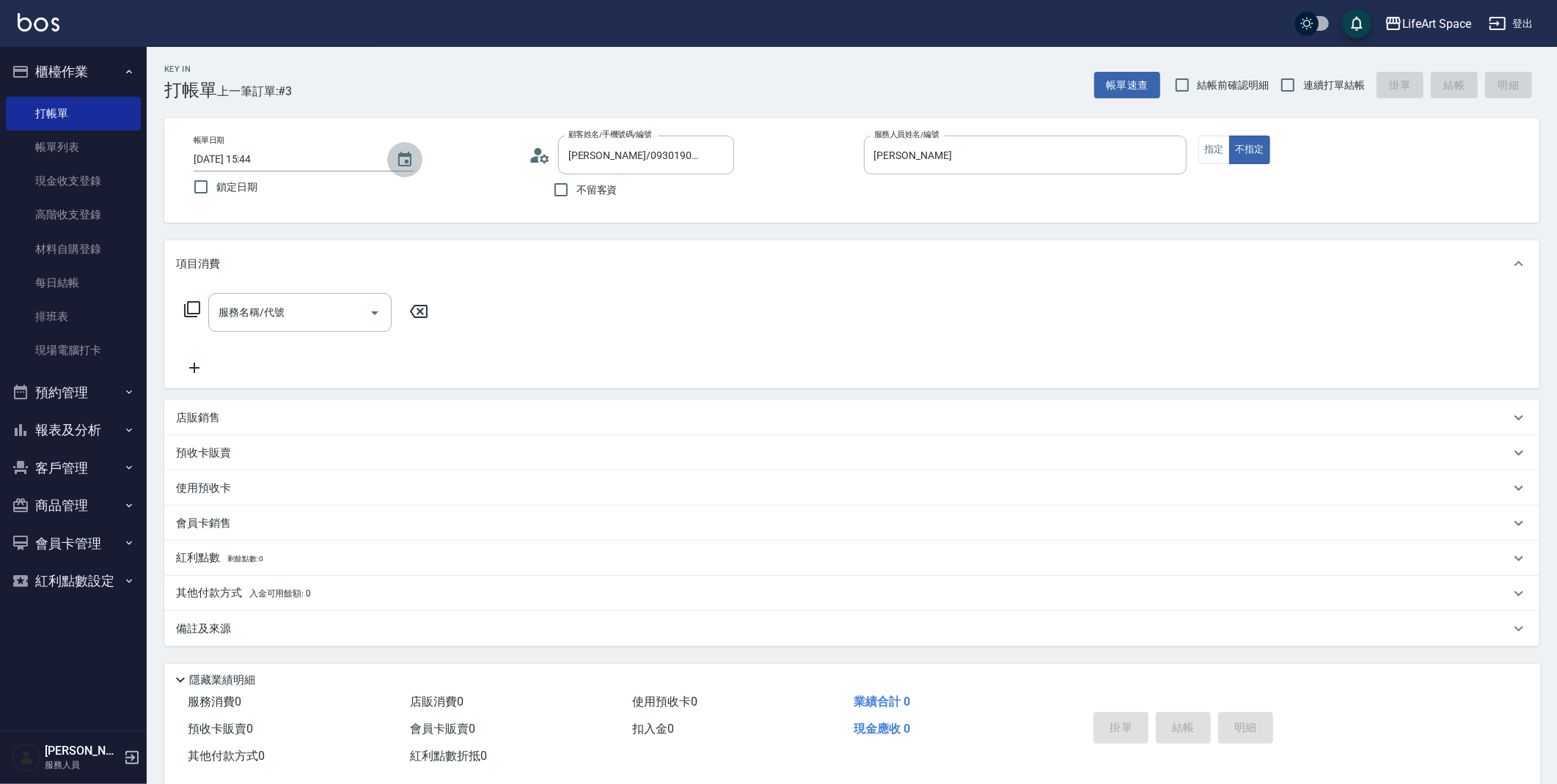
click at [404, 160] on icon "Choose date, selected date is 2025-09-16" at bounding box center [405, 160] width 17 height 17
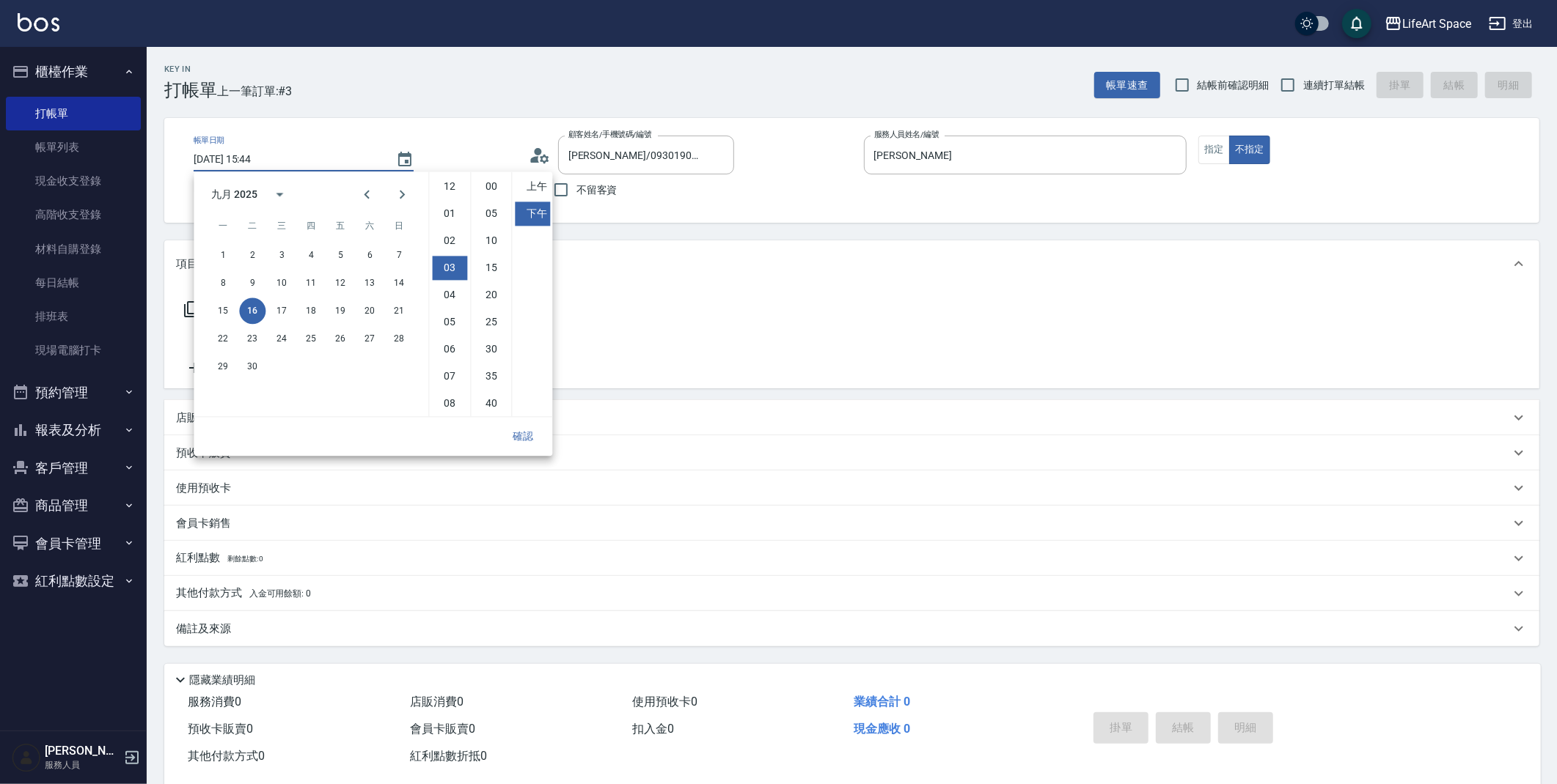
scroll to position [80, 0]
click at [373, 283] on button "13" at bounding box center [369, 283] width 26 height 26
type input "[DATE] 15:44"
click at [534, 432] on button "確認" at bounding box center [523, 437] width 46 height 27
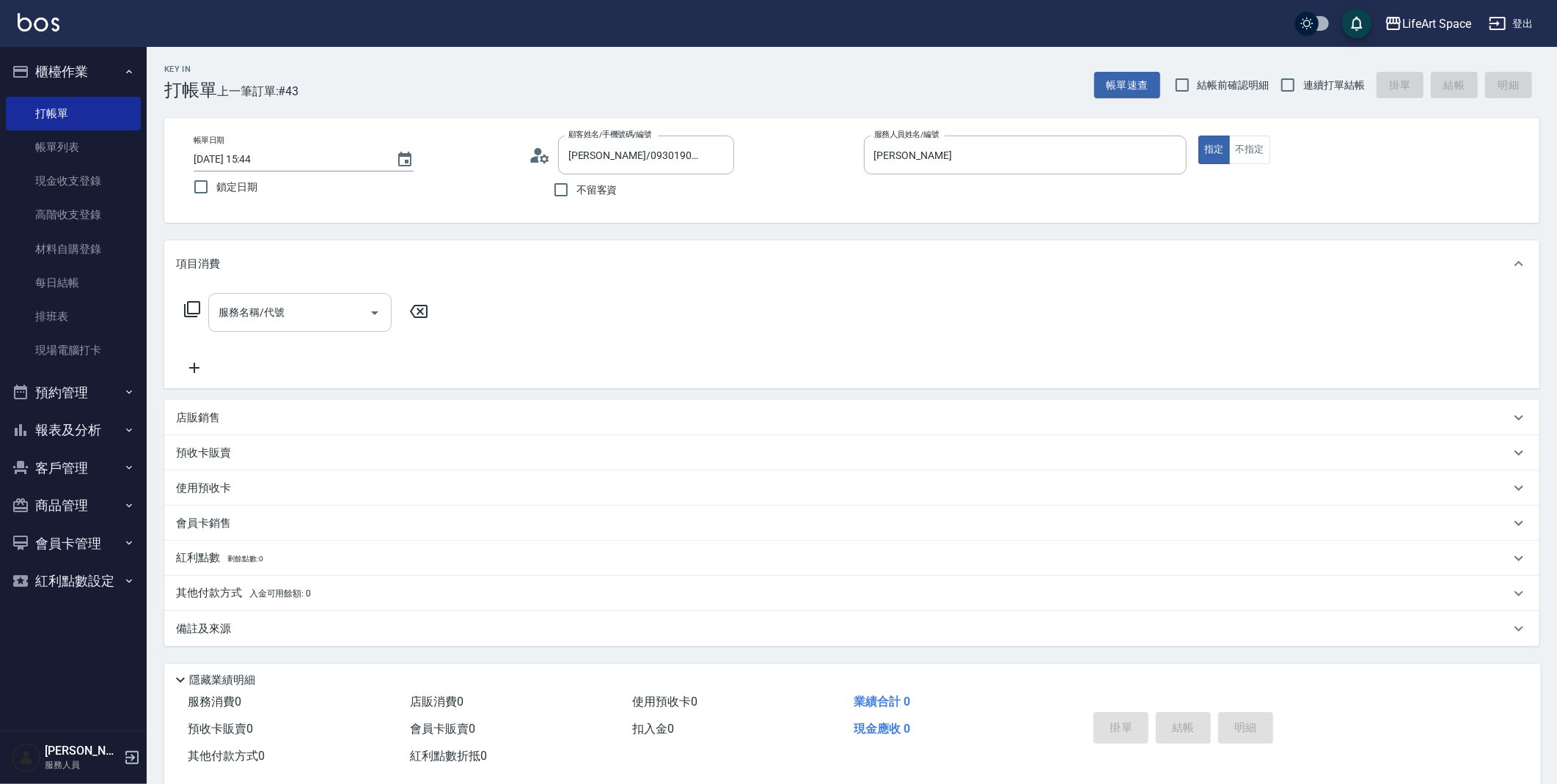
click at [282, 301] on div "服務名稱/代號" at bounding box center [299, 313] width 183 height 39
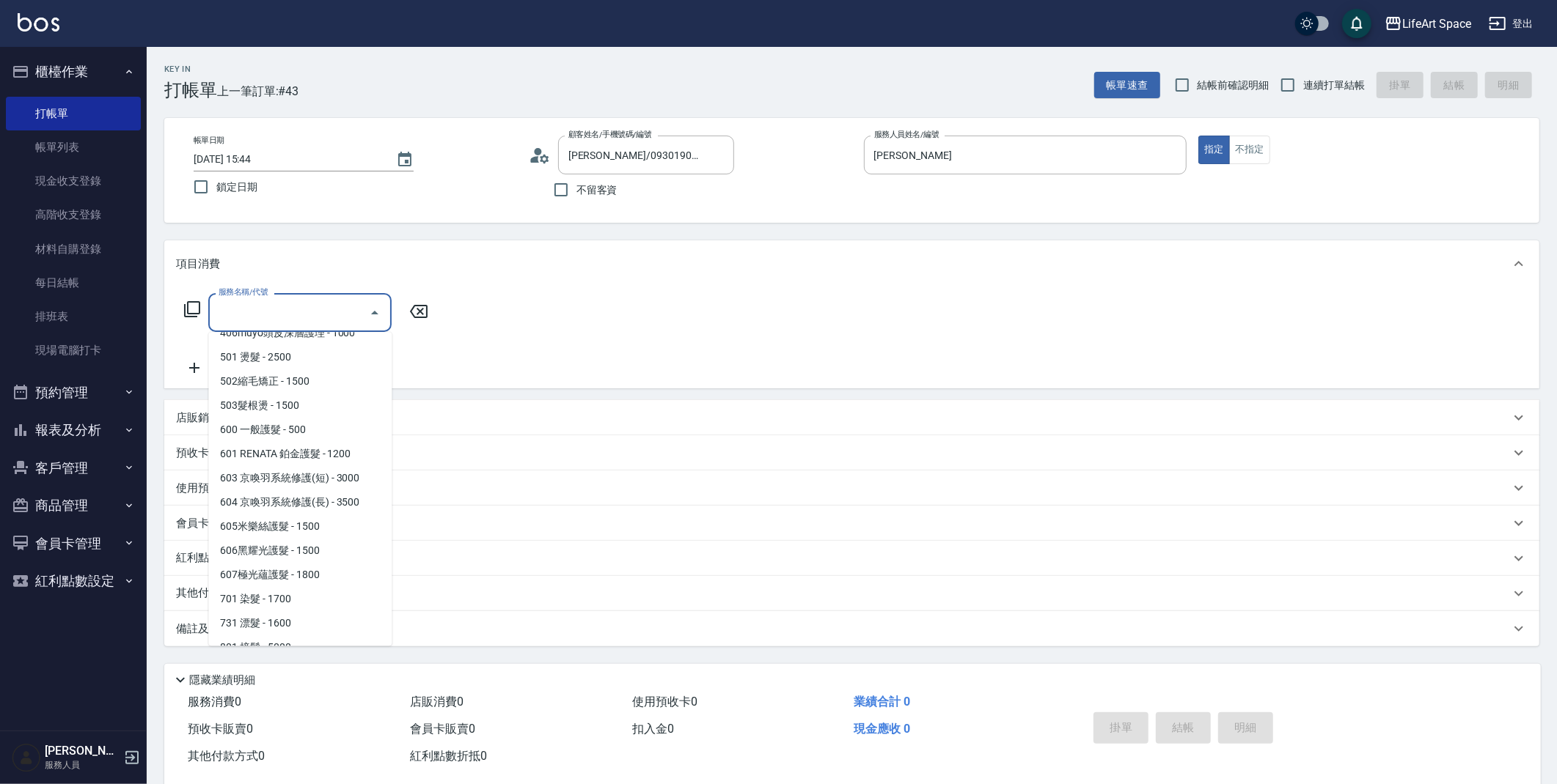
scroll to position [206, 0]
click at [325, 360] on span "501 燙髮 - 2500" at bounding box center [299, 361] width 183 height 24
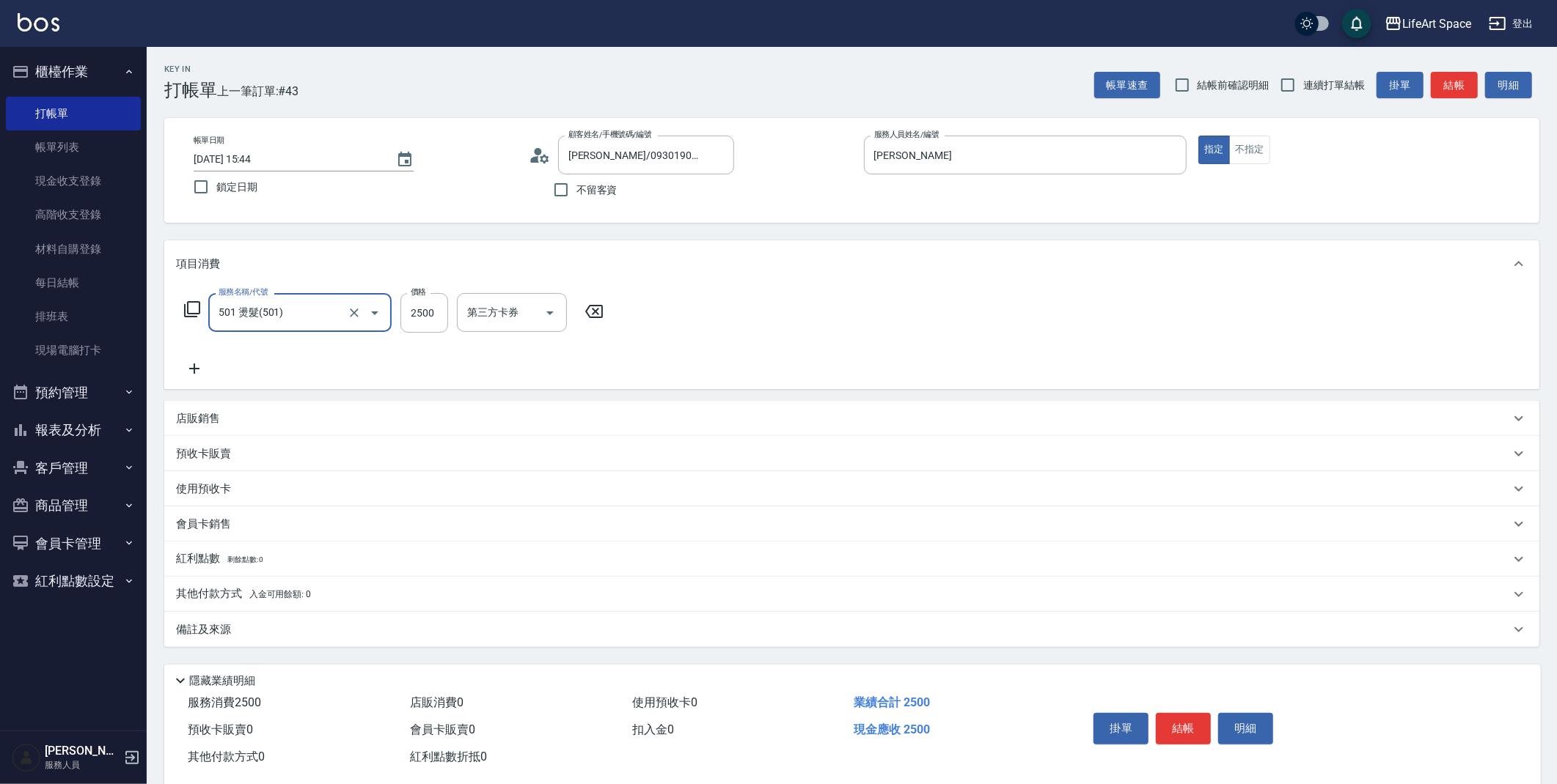
type input "501 燙髮(501)"
click at [425, 321] on input "2500" at bounding box center [424, 313] width 47 height 40
type input "2800"
click at [1181, 727] on button "結帳" at bounding box center [1183, 729] width 55 height 31
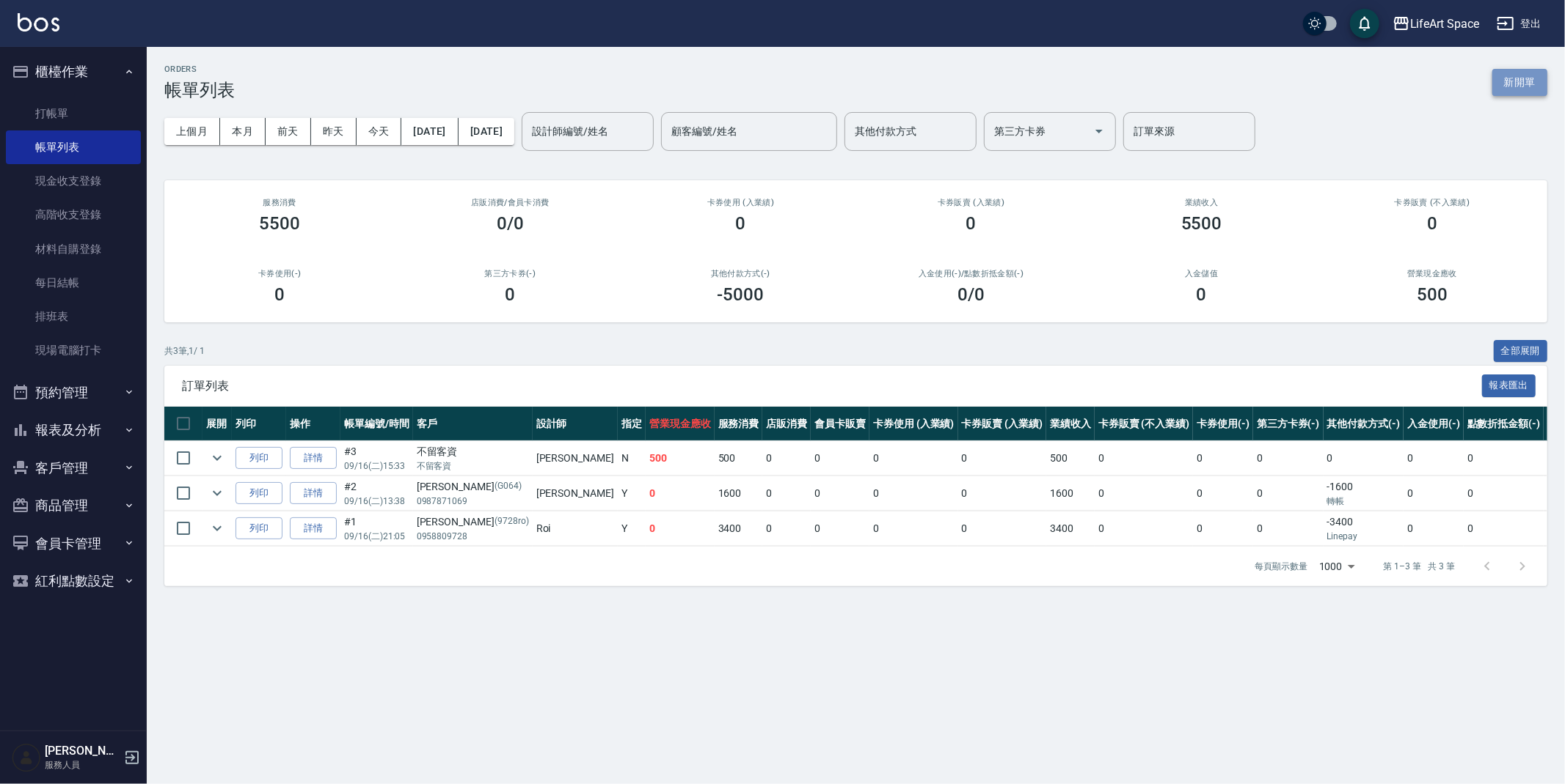
click at [1522, 92] on button "新開單" at bounding box center [1519, 82] width 55 height 27
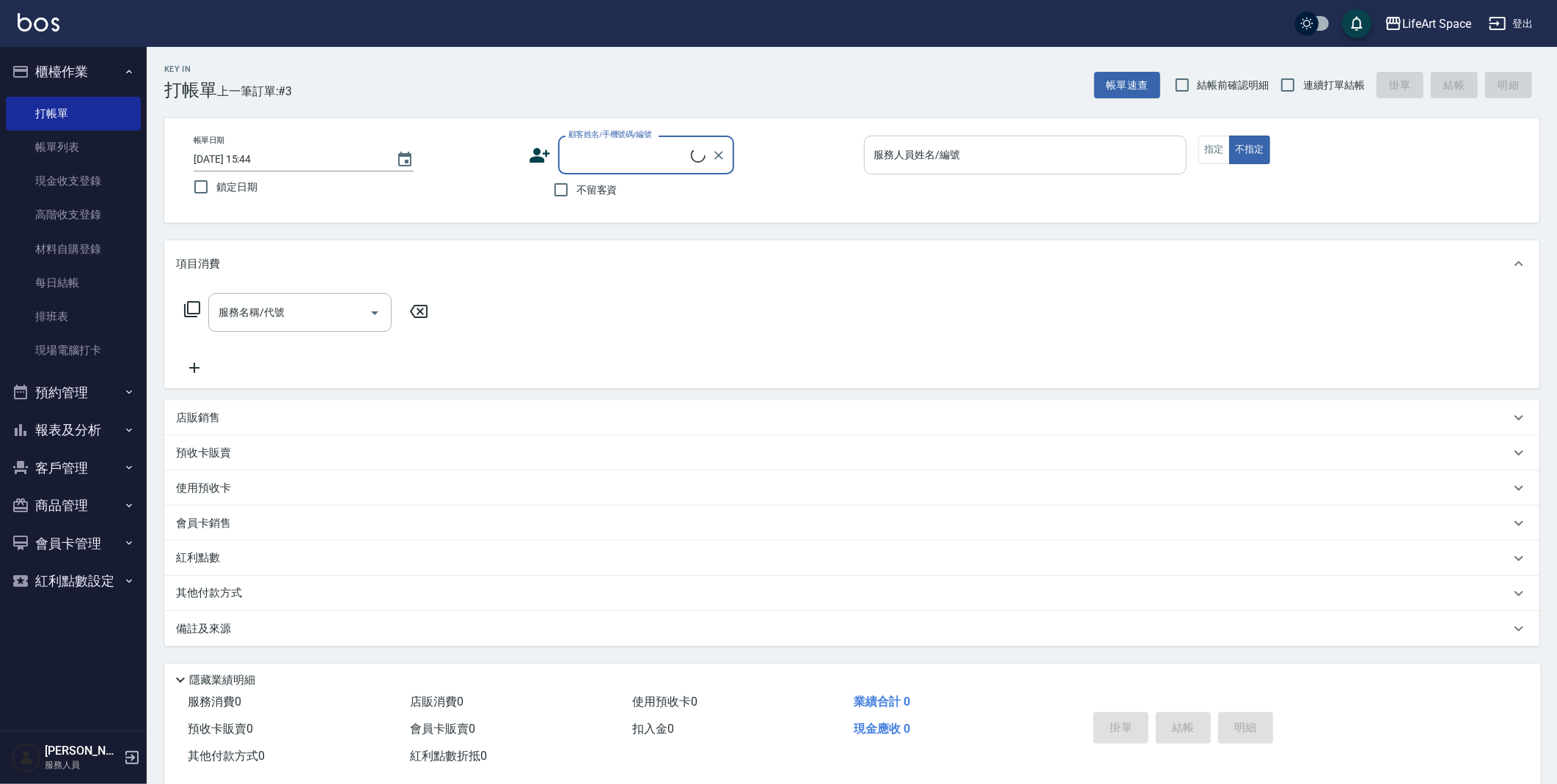
click at [1051, 161] on input "服務人員姓名/編號" at bounding box center [1025, 155] width 310 height 26
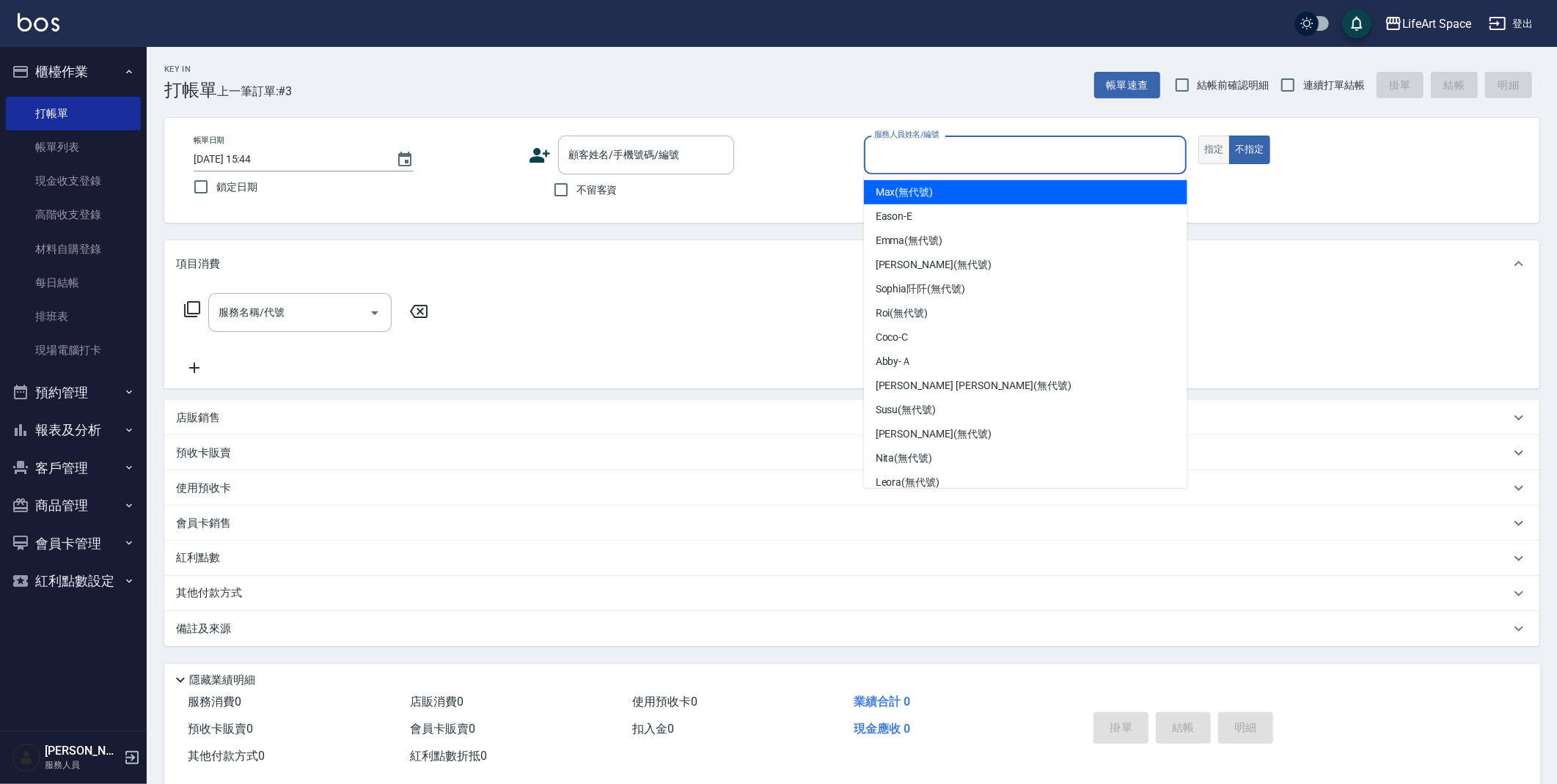
click at [1206, 147] on button "指定" at bounding box center [1214, 150] width 32 height 29
click at [932, 151] on input "服務人員姓名/編號" at bounding box center [1025, 155] width 310 height 26
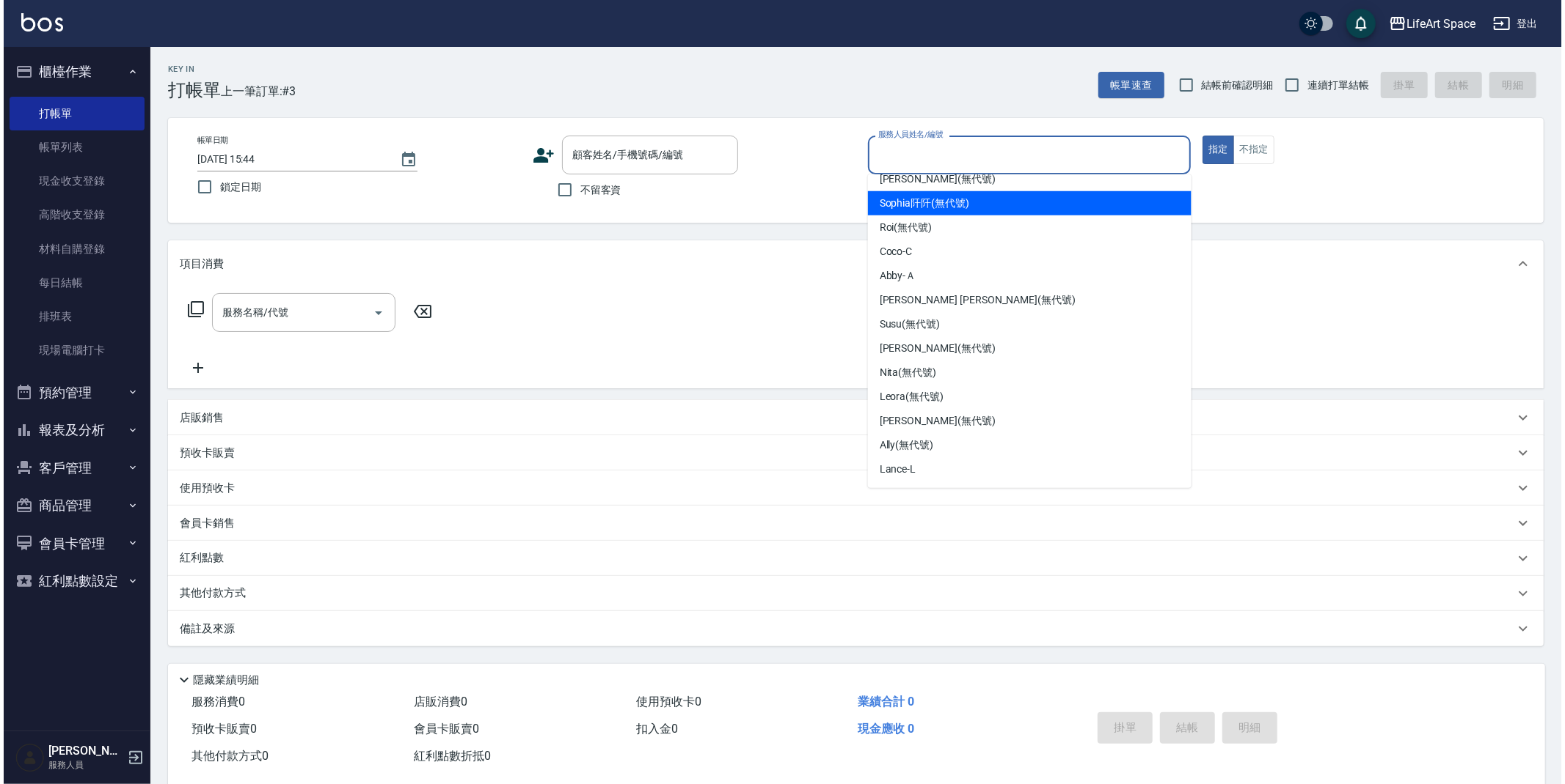
scroll to position [254, 0]
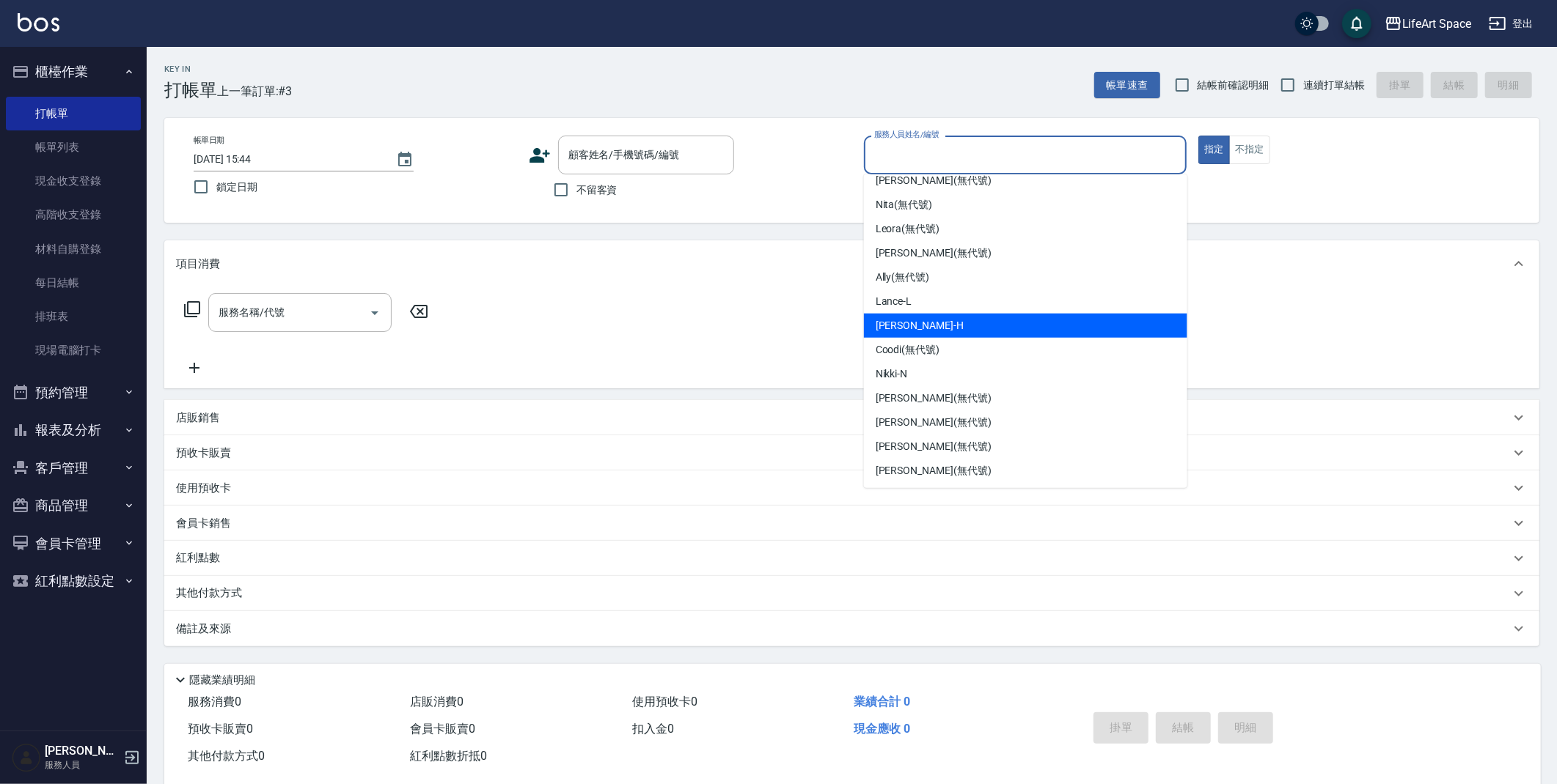
click at [1069, 319] on div "[PERSON_NAME]" at bounding box center [1025, 325] width 323 height 24
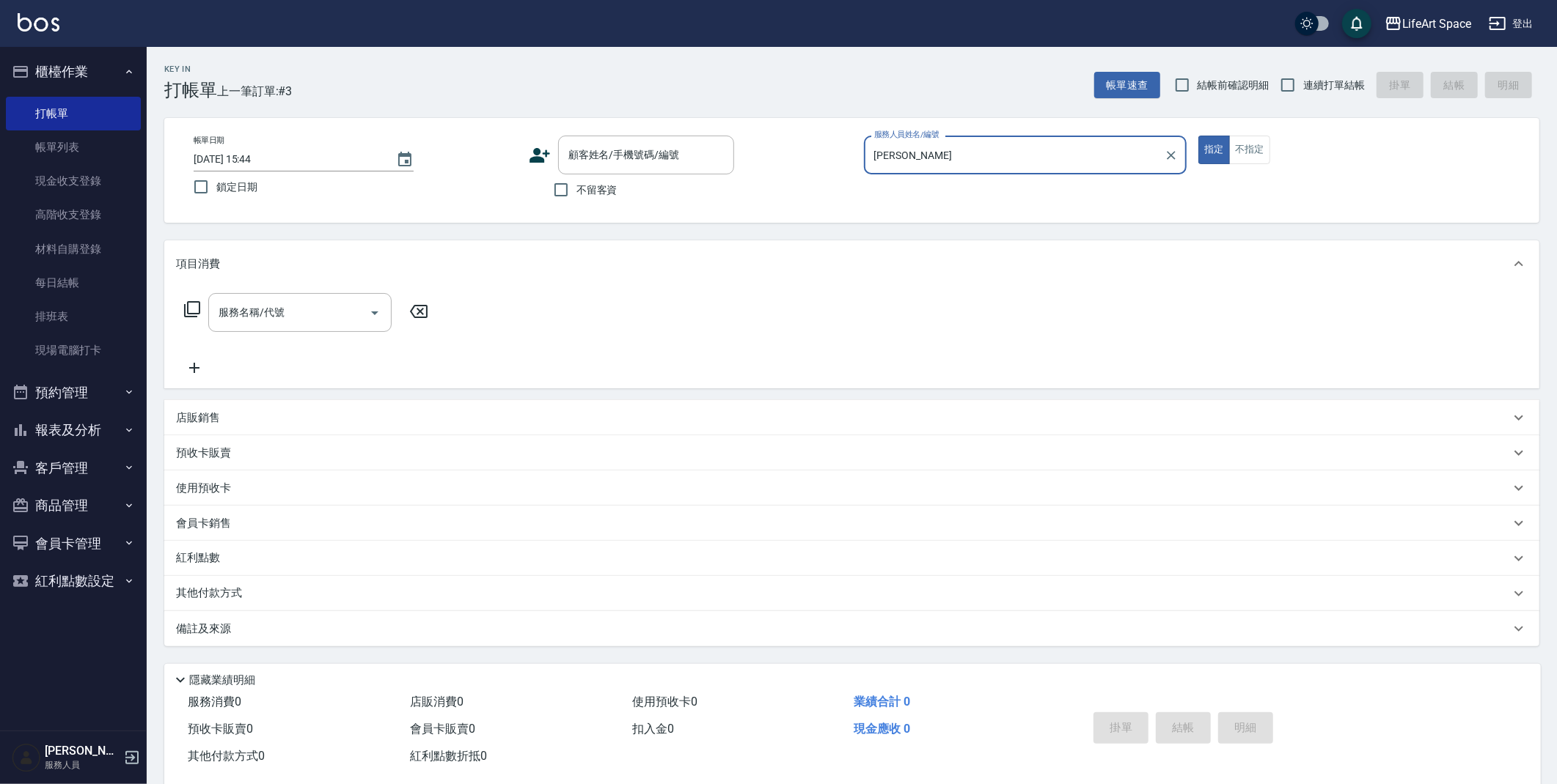
type input "[PERSON_NAME]"
click at [569, 192] on input "不留客資" at bounding box center [562, 190] width 31 height 31
checkbox input "true"
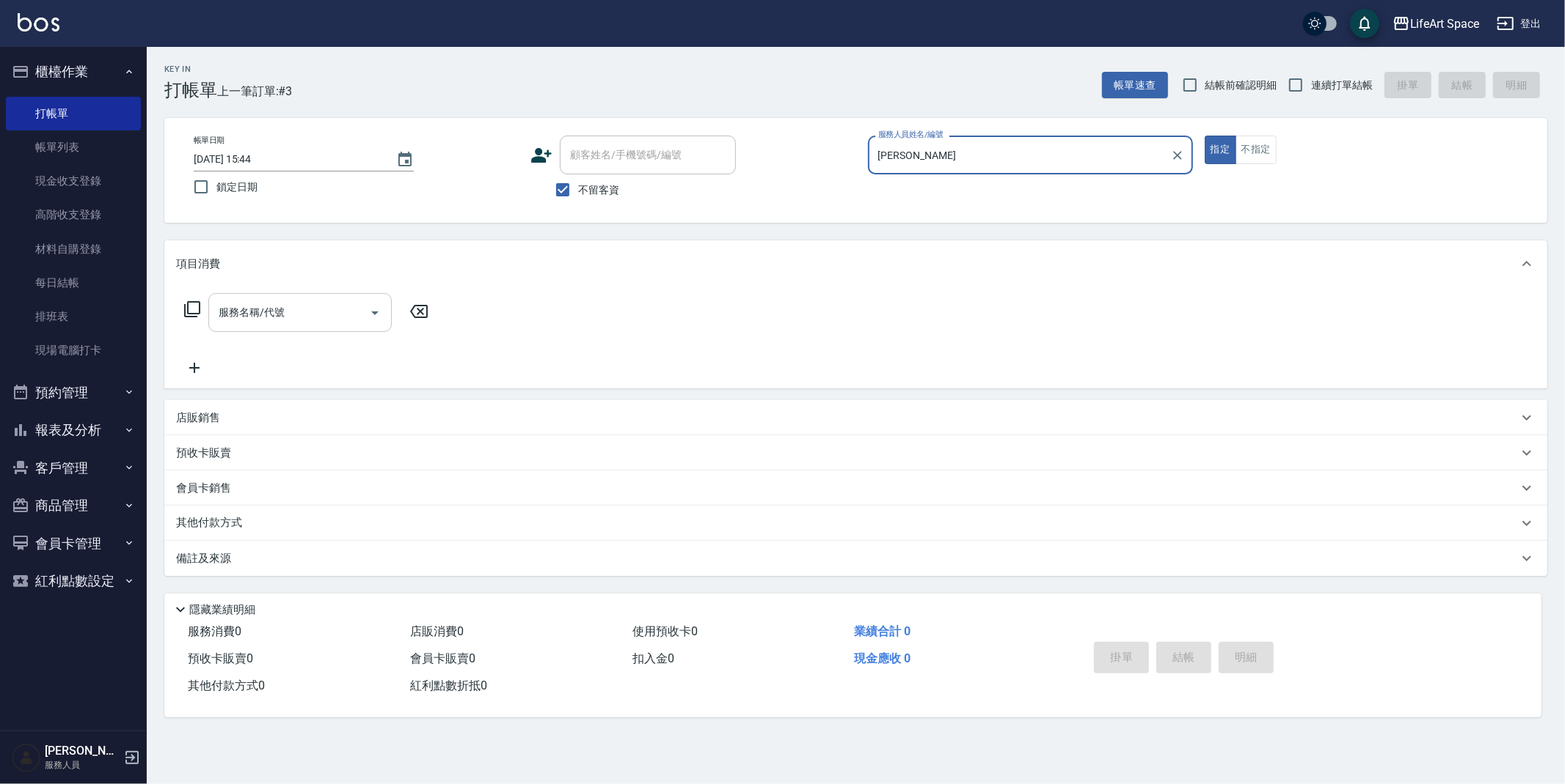
click at [311, 319] on input "服務名稱/代號" at bounding box center [289, 313] width 148 height 26
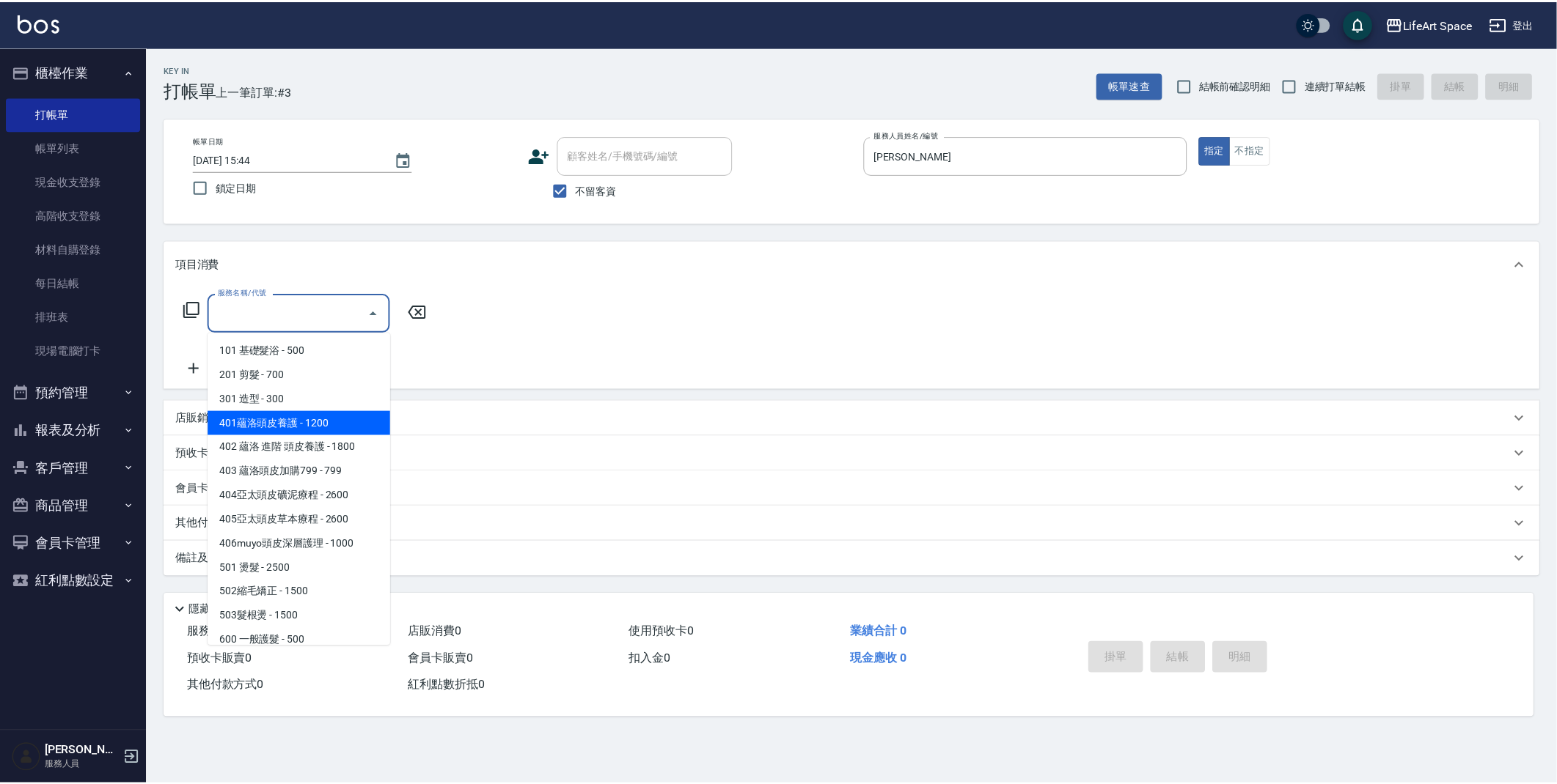
scroll to position [11, 0]
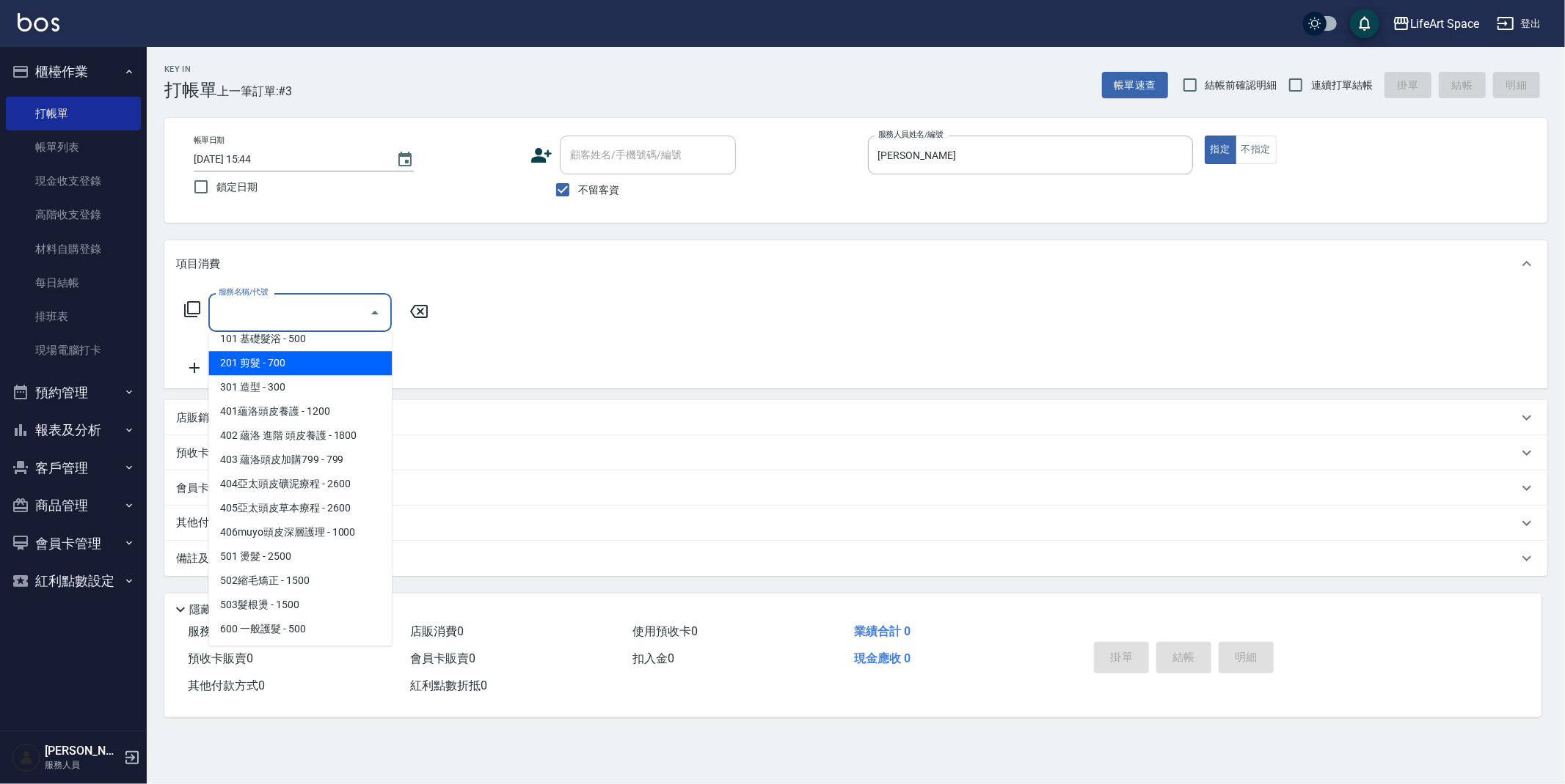
click at [302, 362] on span "201 剪髮 - 700" at bounding box center [299, 363] width 183 height 24
type input "201 剪髮(201)"
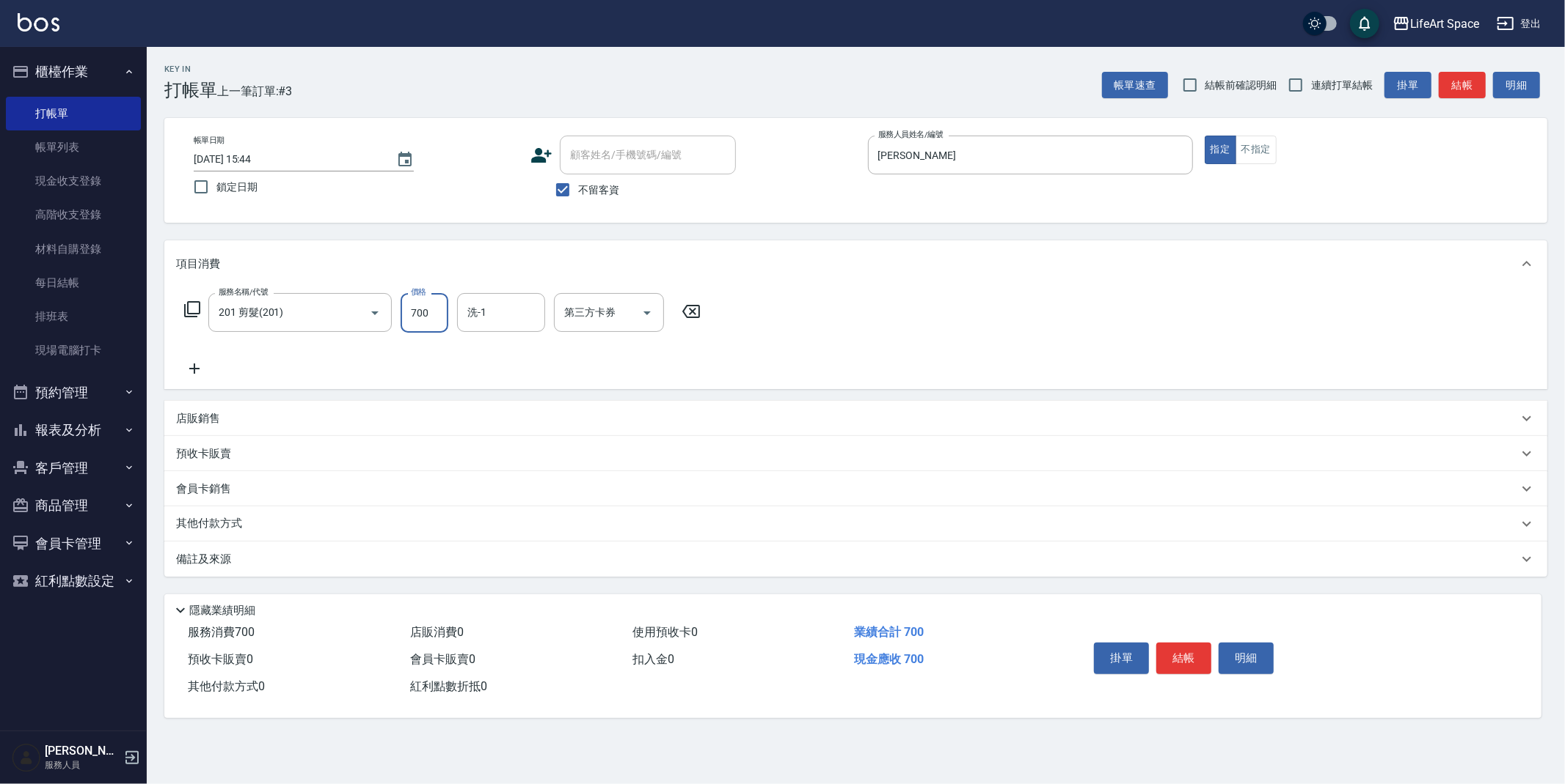
click at [428, 317] on input "700" at bounding box center [424, 313] width 47 height 40
type input "800"
click at [195, 364] on icon at bounding box center [194, 369] width 11 height 11
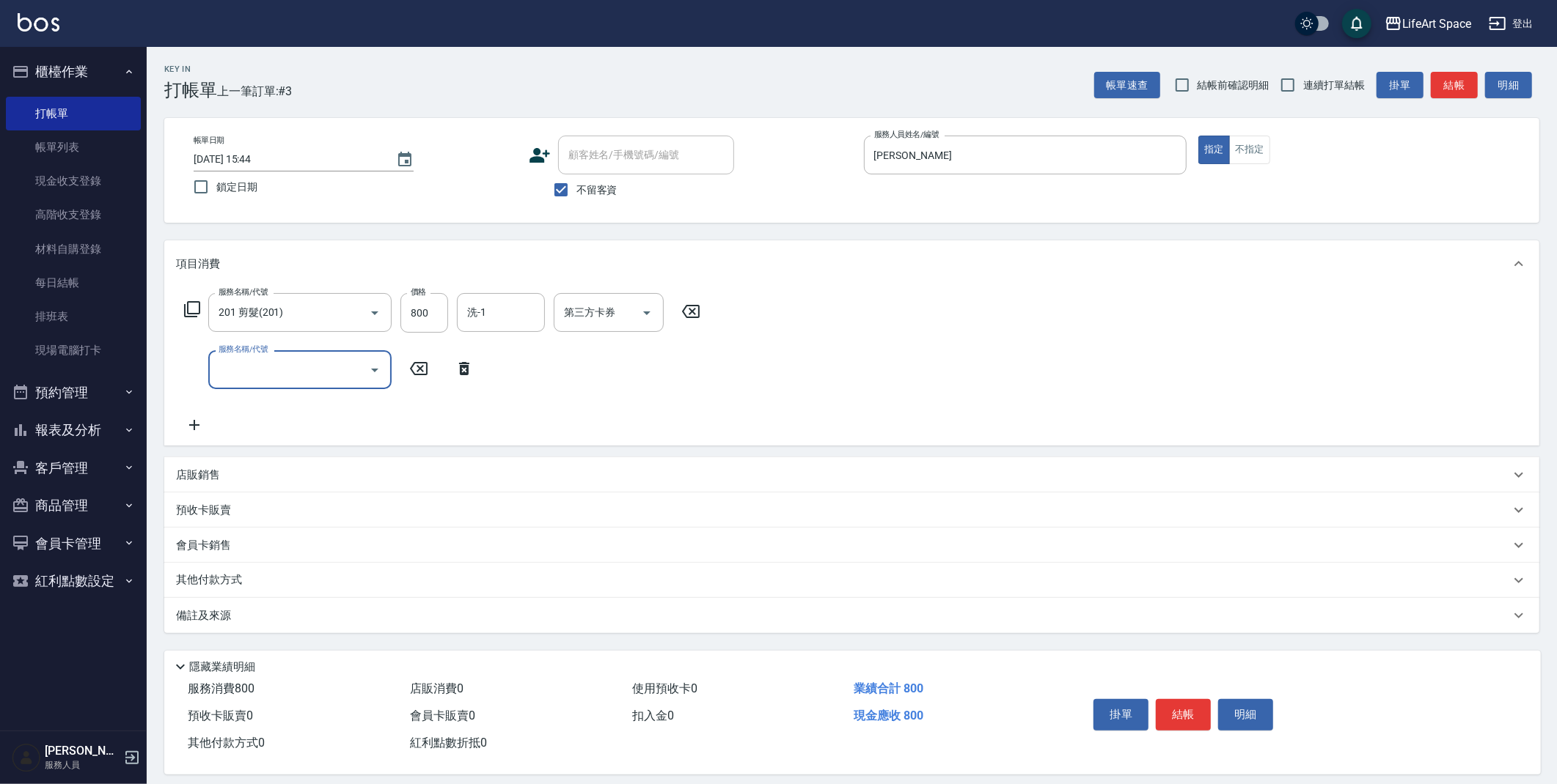
click at [283, 377] on input "服務名稱/代號" at bounding box center [289, 370] width 148 height 26
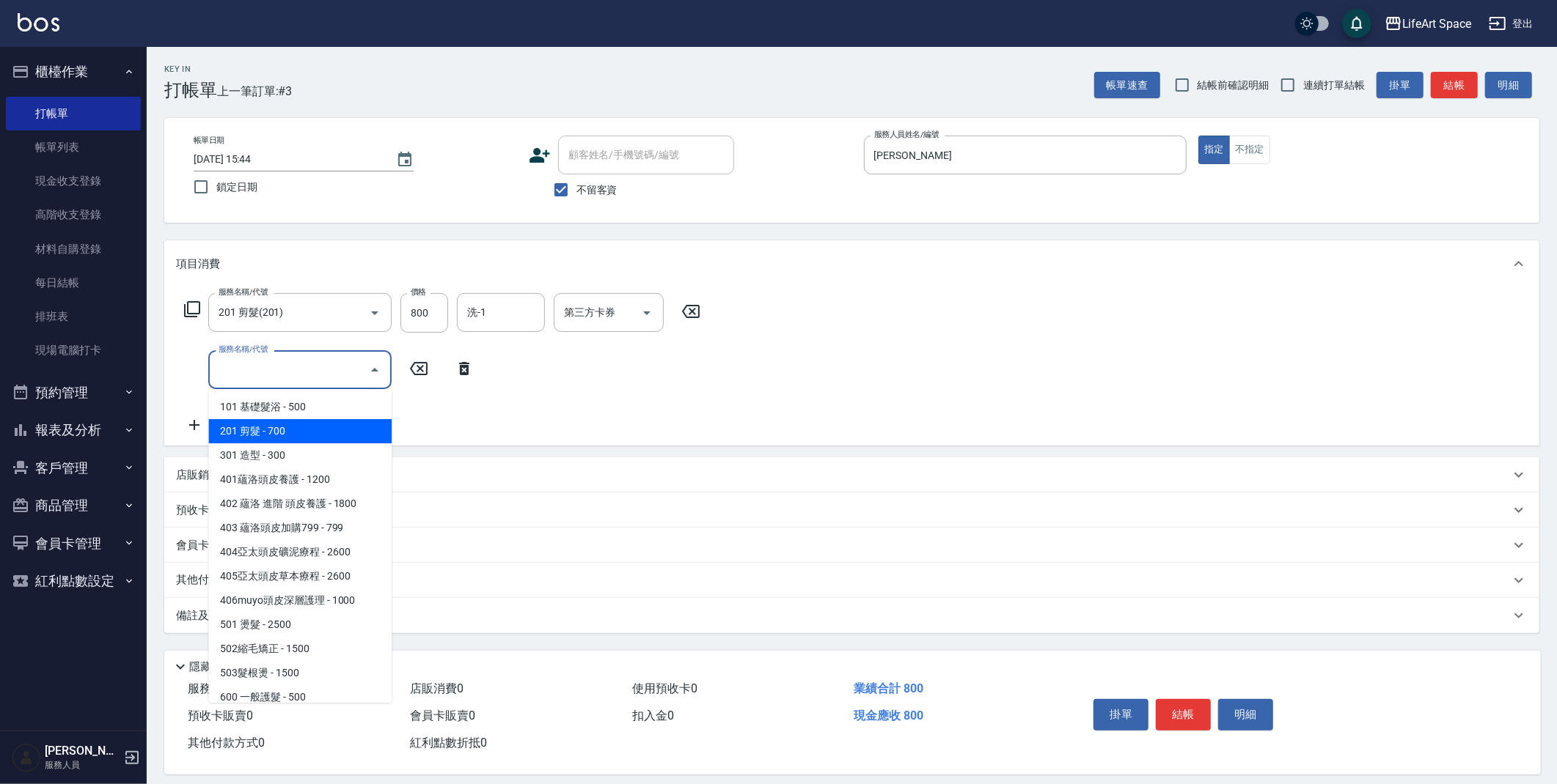
click at [277, 433] on span "201 剪髮 - 700" at bounding box center [299, 431] width 183 height 24
type input "201 剪髮(201)"
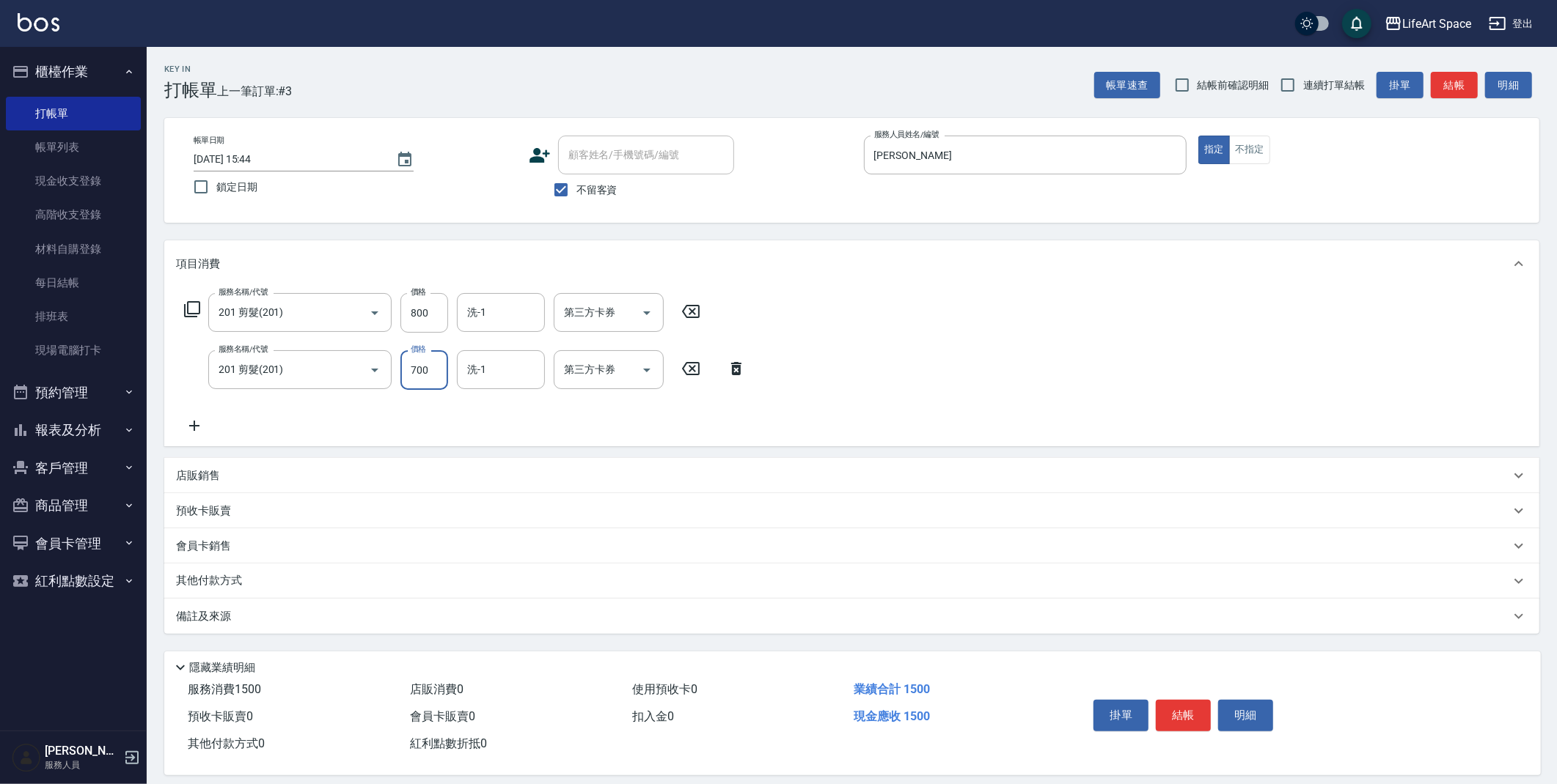
click at [436, 370] on input "700" at bounding box center [424, 370] width 47 height 40
type input "800"
click at [405, 162] on icon "Choose date, selected date is 2025-09-16" at bounding box center [405, 159] width 14 height 15
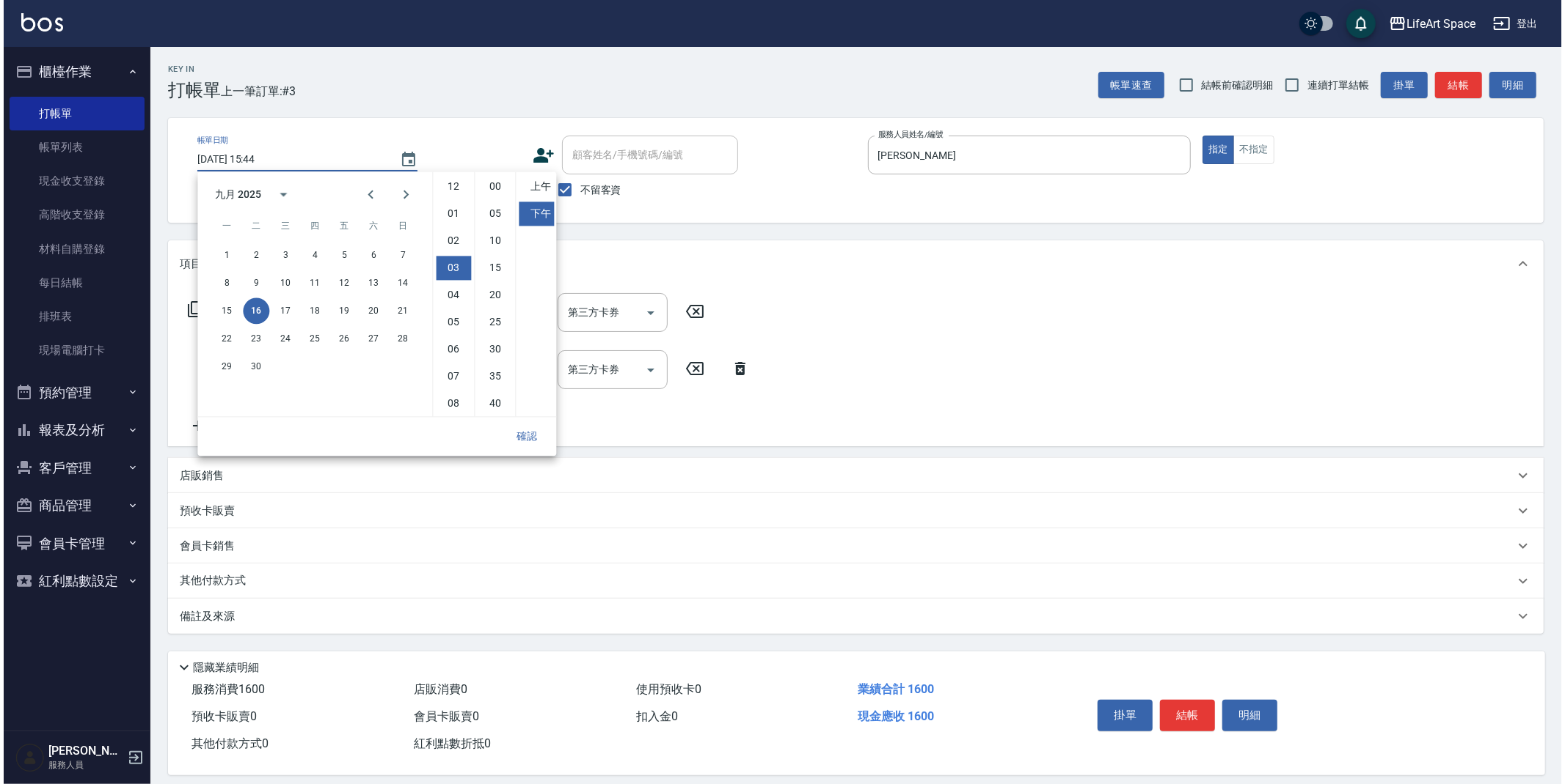
scroll to position [80, 0]
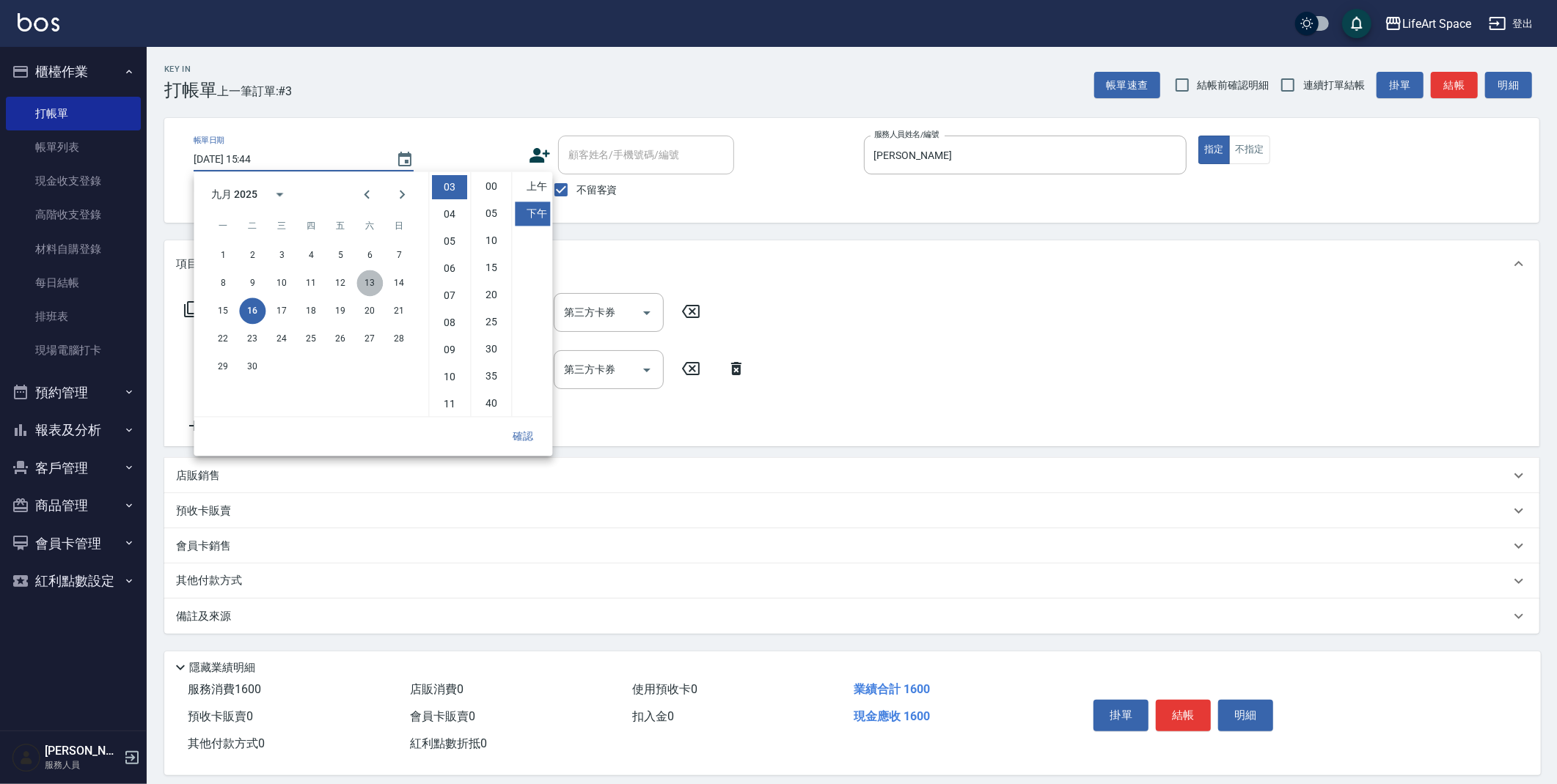
click at [369, 280] on button "13" at bounding box center [369, 283] width 26 height 26
type input "[DATE] 15:44"
click at [521, 435] on button "確認" at bounding box center [523, 437] width 46 height 27
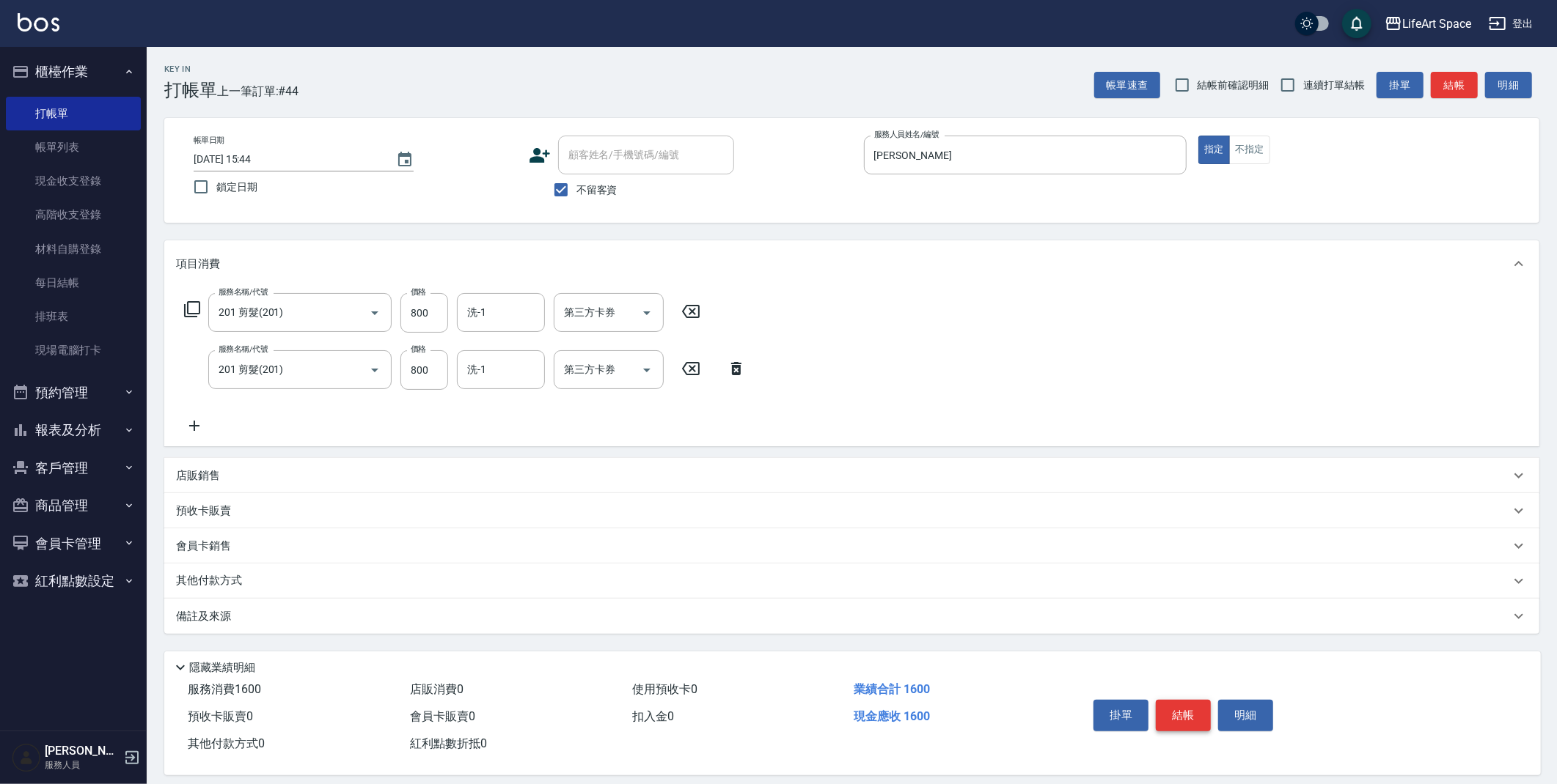
click at [1186, 723] on button "結帳" at bounding box center [1183, 715] width 55 height 31
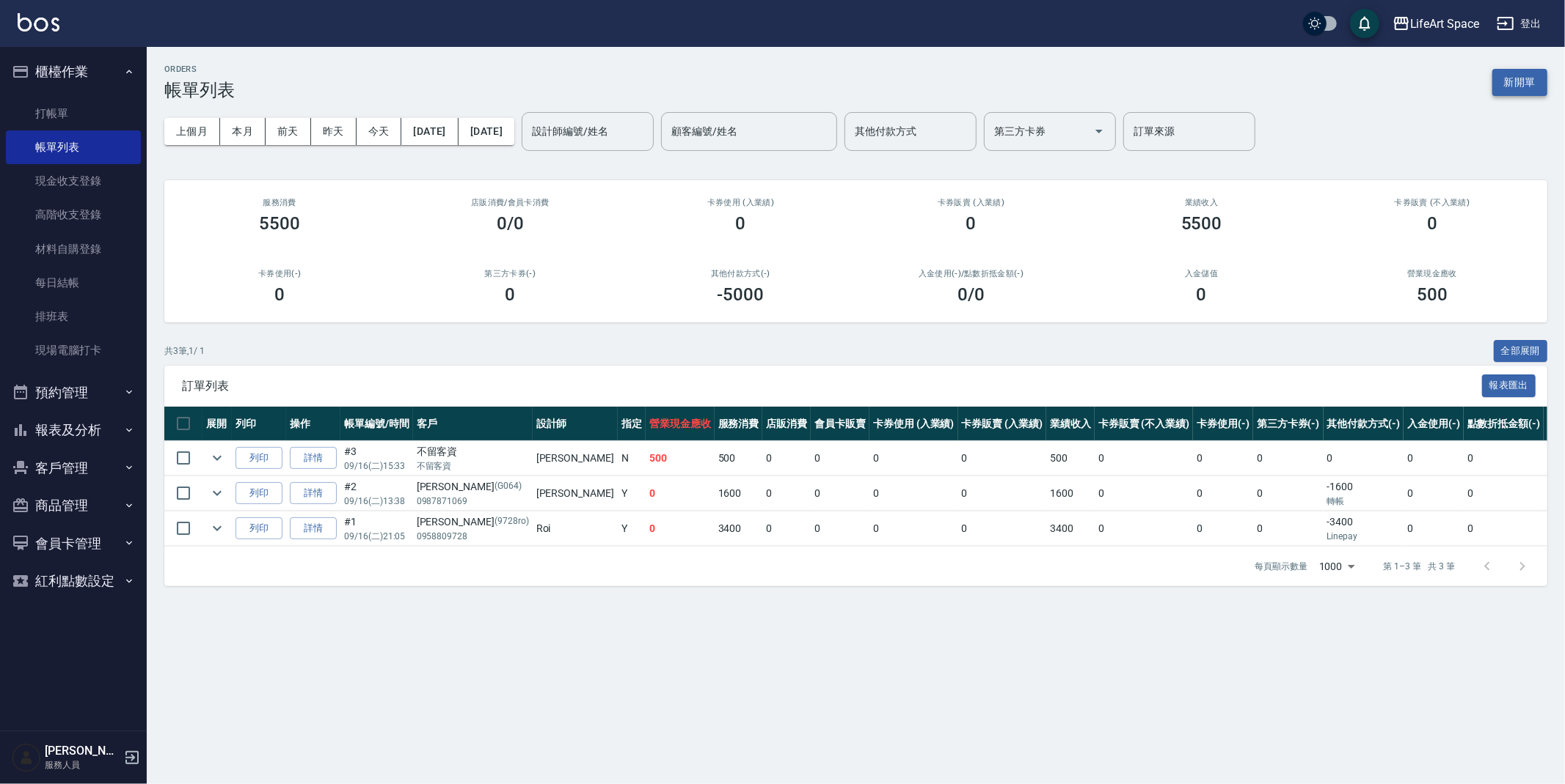
click at [1541, 80] on button "新開單" at bounding box center [1519, 82] width 55 height 27
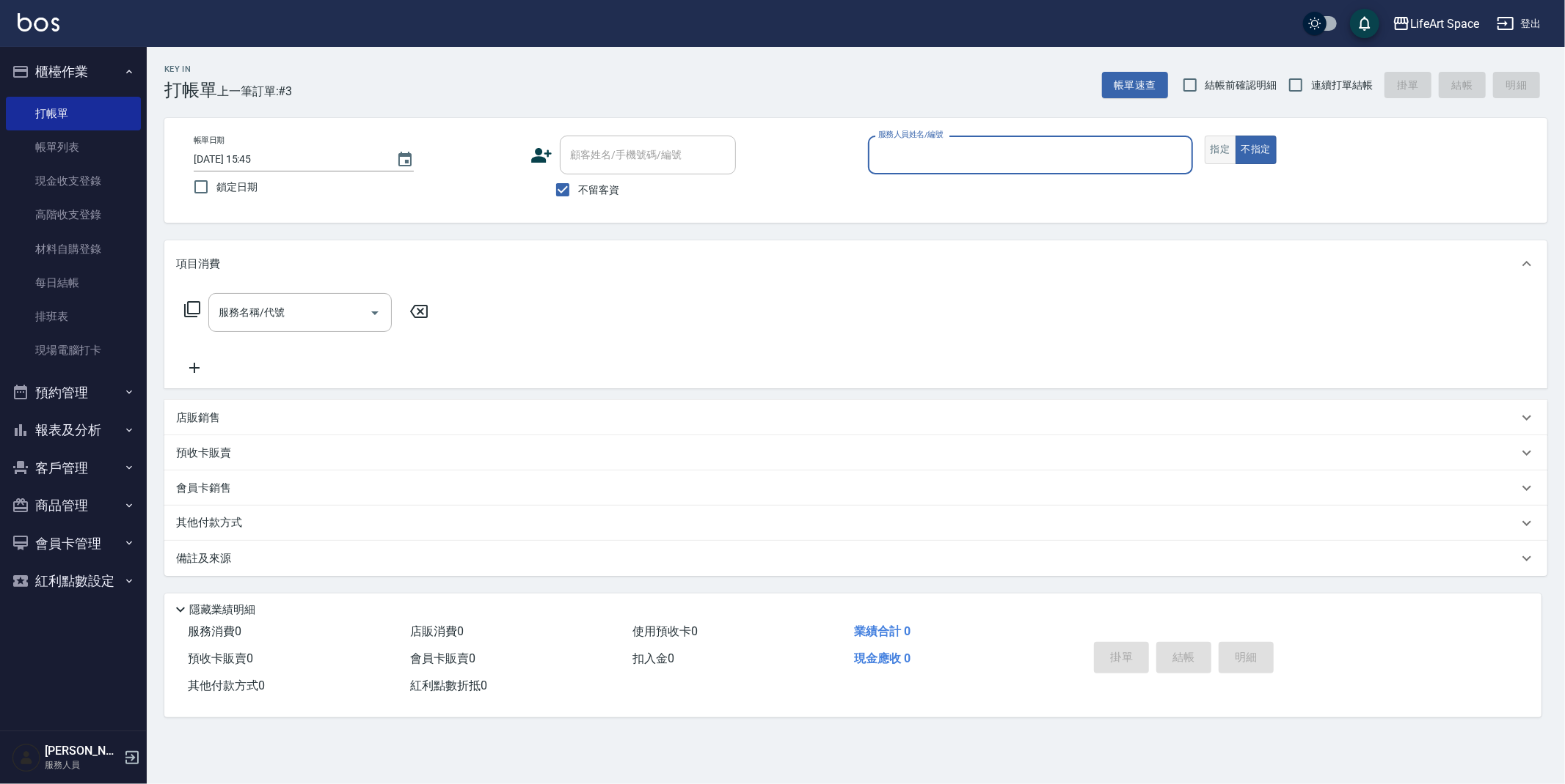
drag, startPoint x: 1225, startPoint y: 148, endPoint x: 1215, endPoint y: 156, distance: 12.8
click at [1225, 149] on button "指定" at bounding box center [1220, 150] width 32 height 29
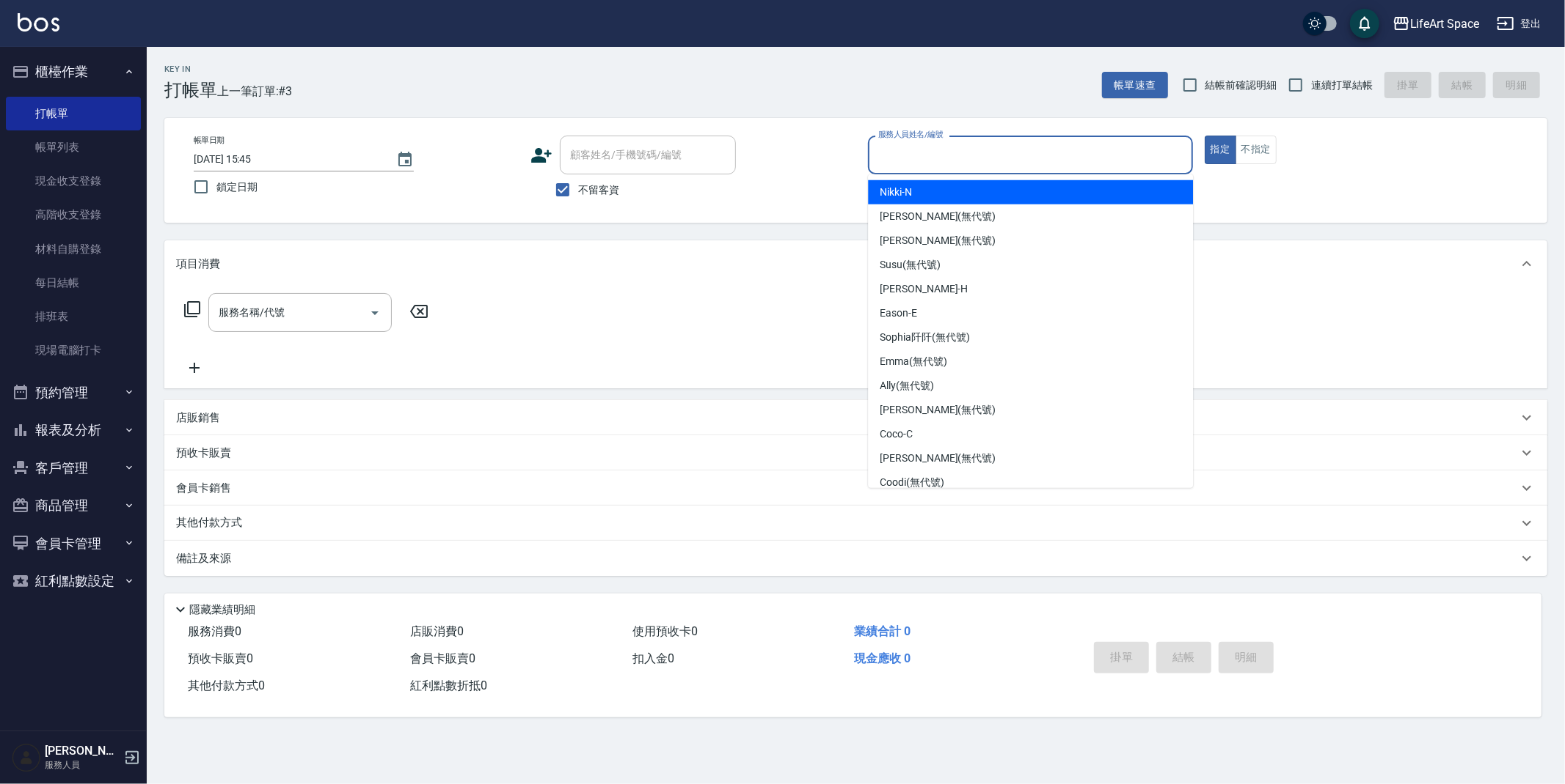
click at [1105, 158] on input "服務人員姓名/編號" at bounding box center [1030, 155] width 312 height 26
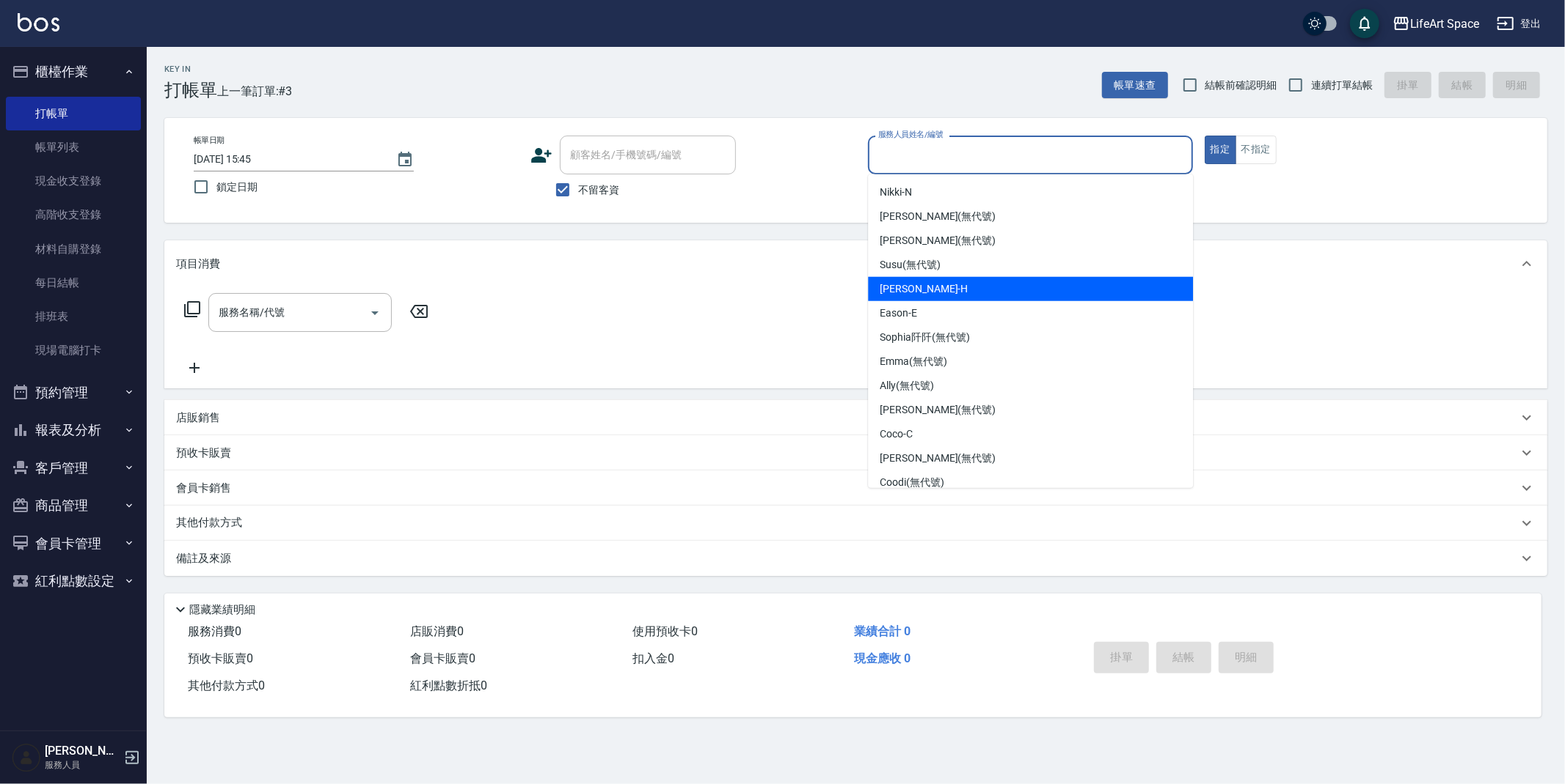
click at [1029, 290] on div "[PERSON_NAME]" at bounding box center [1030, 288] width 325 height 24
type input "[PERSON_NAME]"
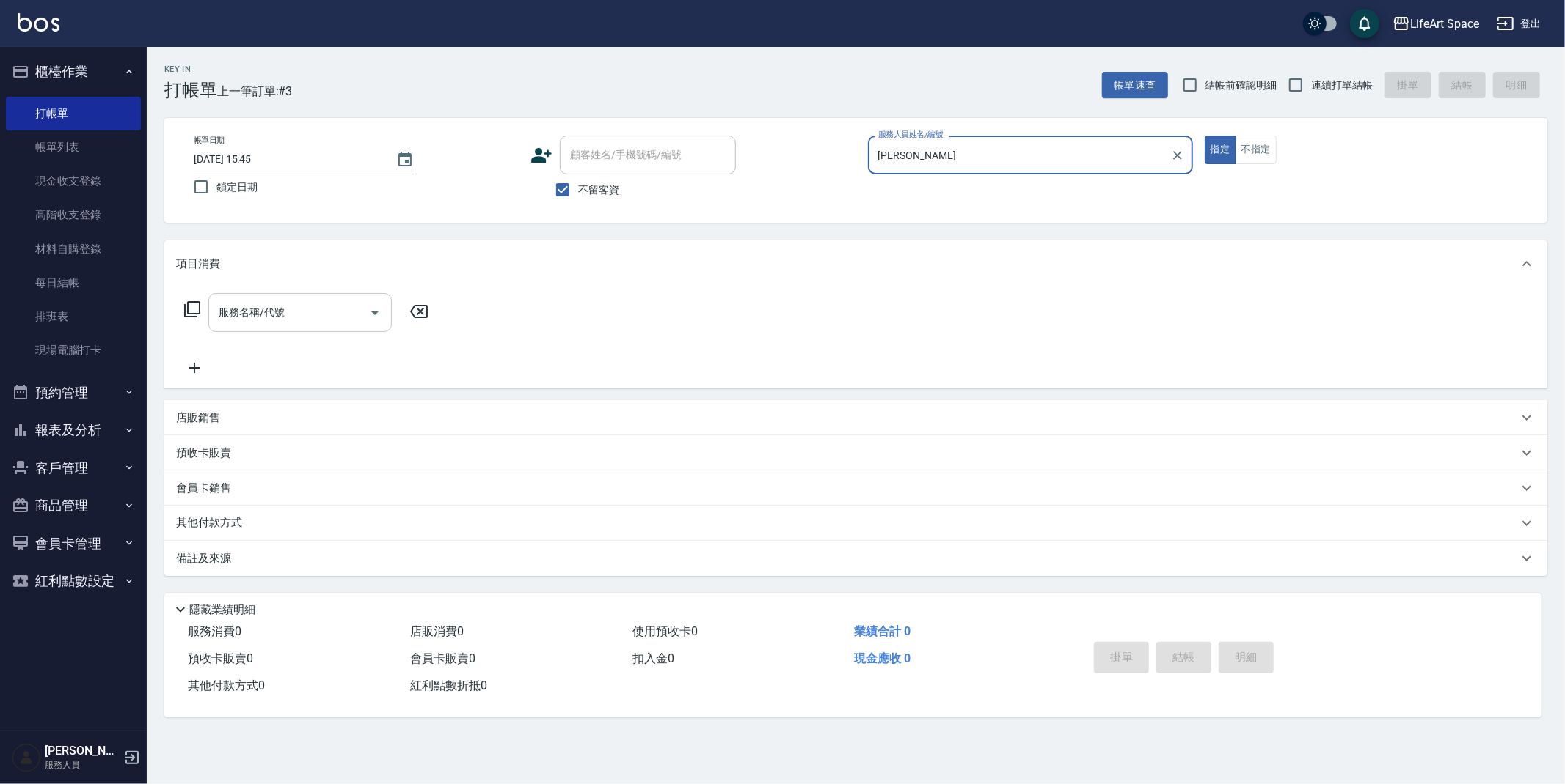
click at [300, 309] on input "服務名稱/代號" at bounding box center [289, 313] width 148 height 26
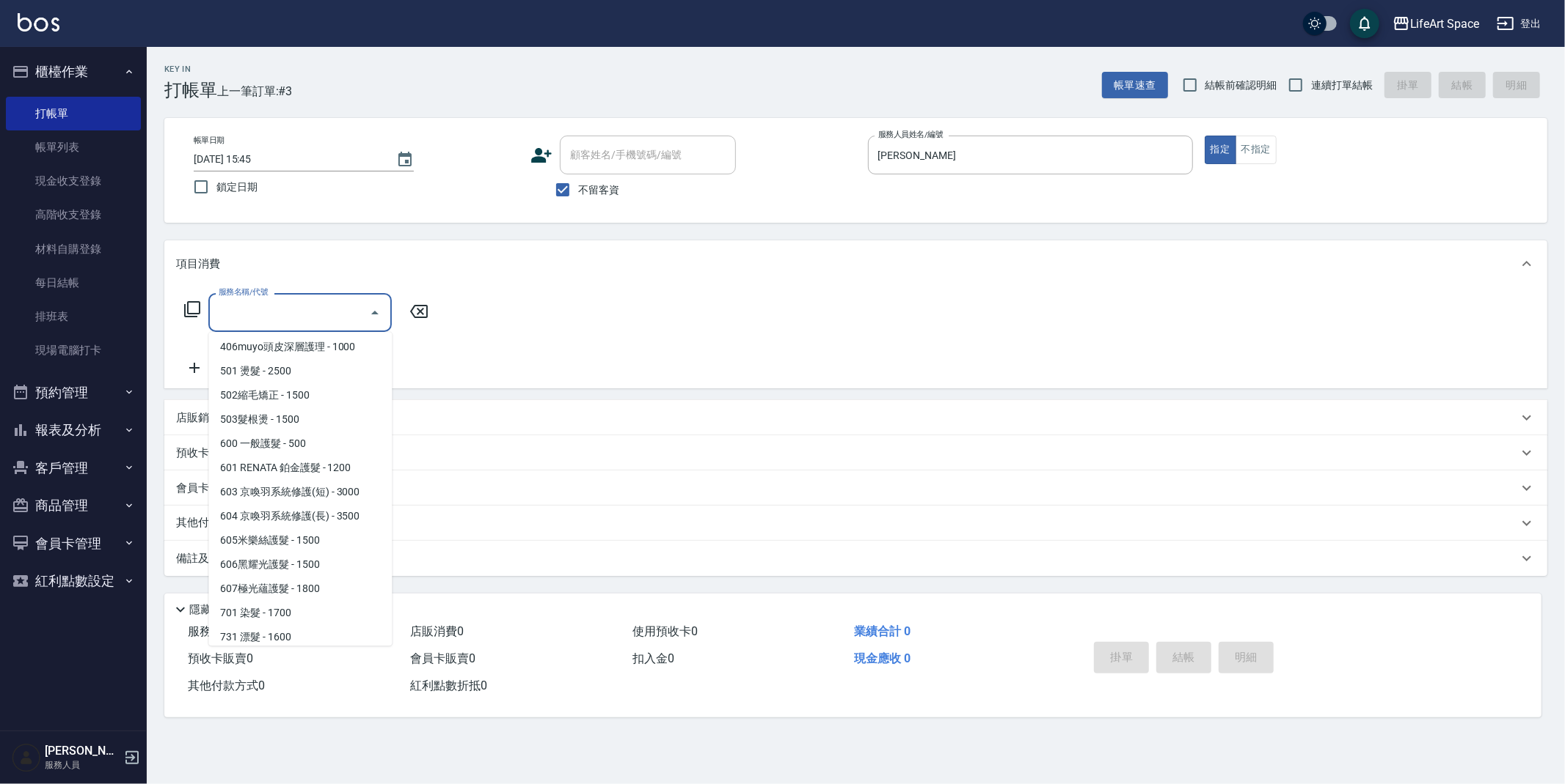
scroll to position [195, 0]
click at [342, 603] on span "701 染髮 - 1700" at bounding box center [299, 615] width 183 height 24
type input "701 染髮(701)"
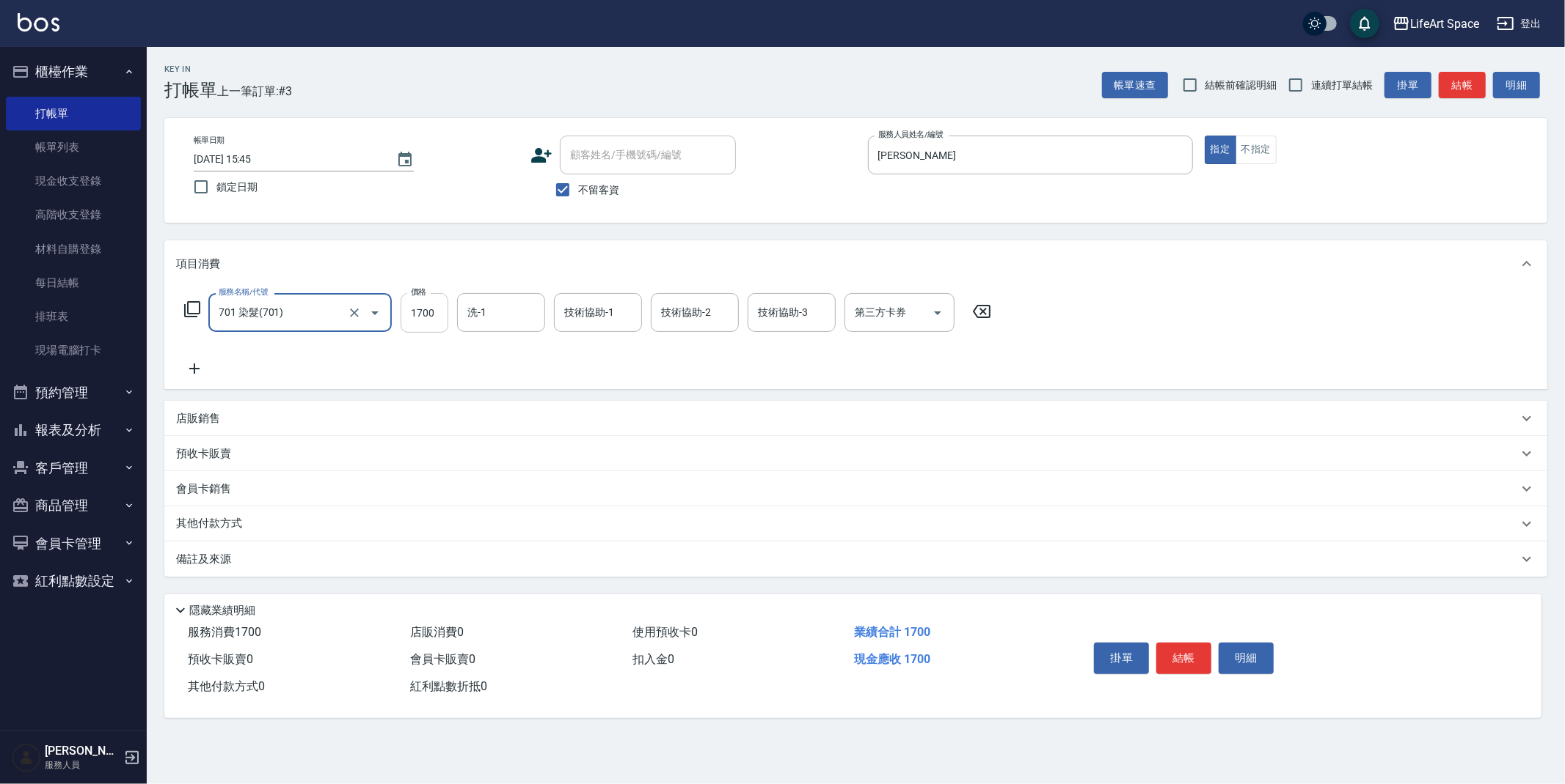
click at [418, 307] on input "1700" at bounding box center [424, 313] width 47 height 40
click at [425, 307] on input "1700" at bounding box center [424, 313] width 47 height 40
type input "1500"
click at [494, 316] on input "洗-1" at bounding box center [501, 313] width 75 height 26
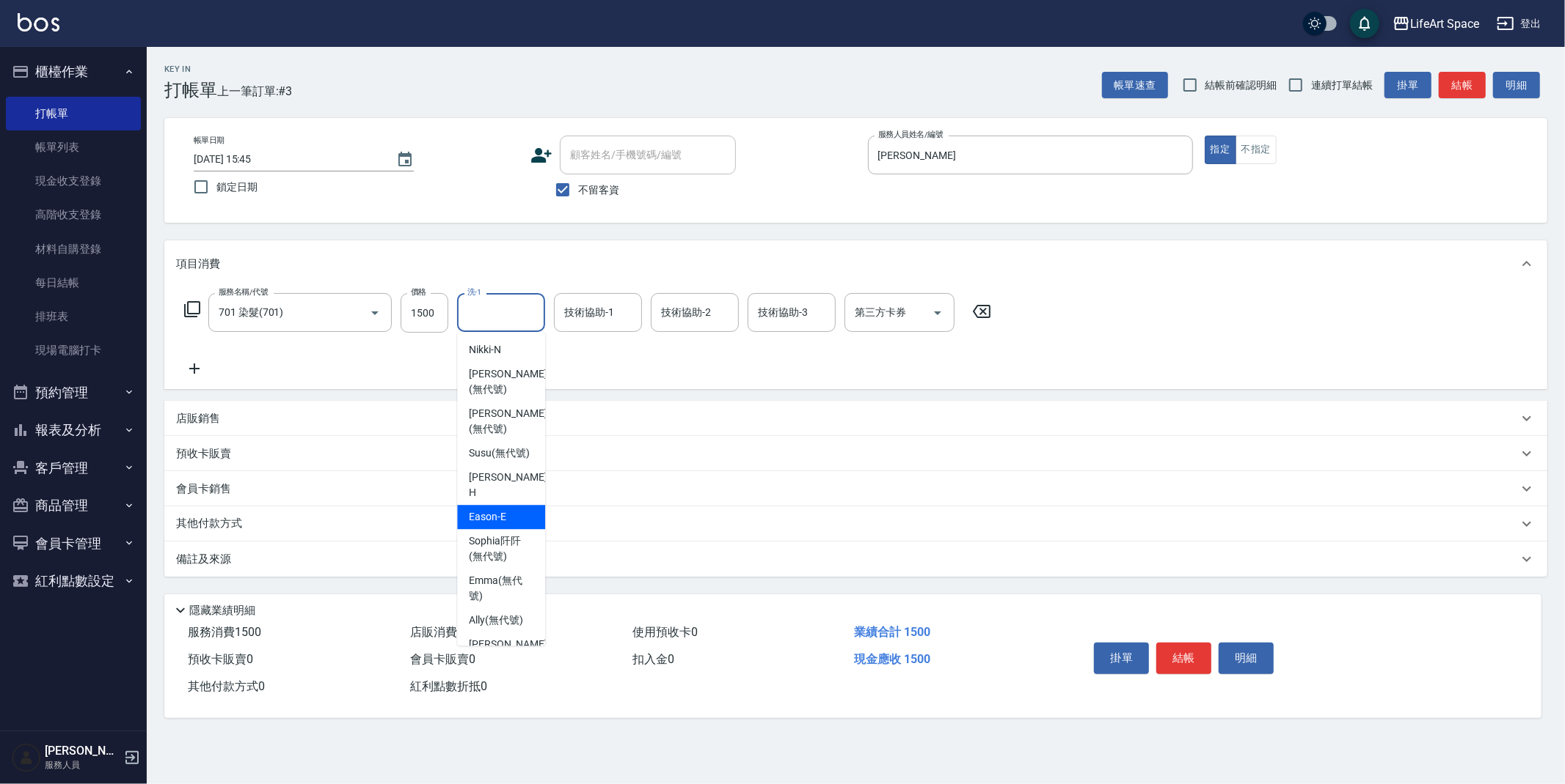
drag, startPoint x: 537, startPoint y: 394, endPoint x: 533, endPoint y: 482, distance: 88.1
click at [535, 512] on ul "[PERSON_NAME] (無代號) [PERSON_NAME] (無代號) Susu (無代號) [PERSON_NAME] -E [PERSON_NAM…" at bounding box center [501, 489] width 88 height 314
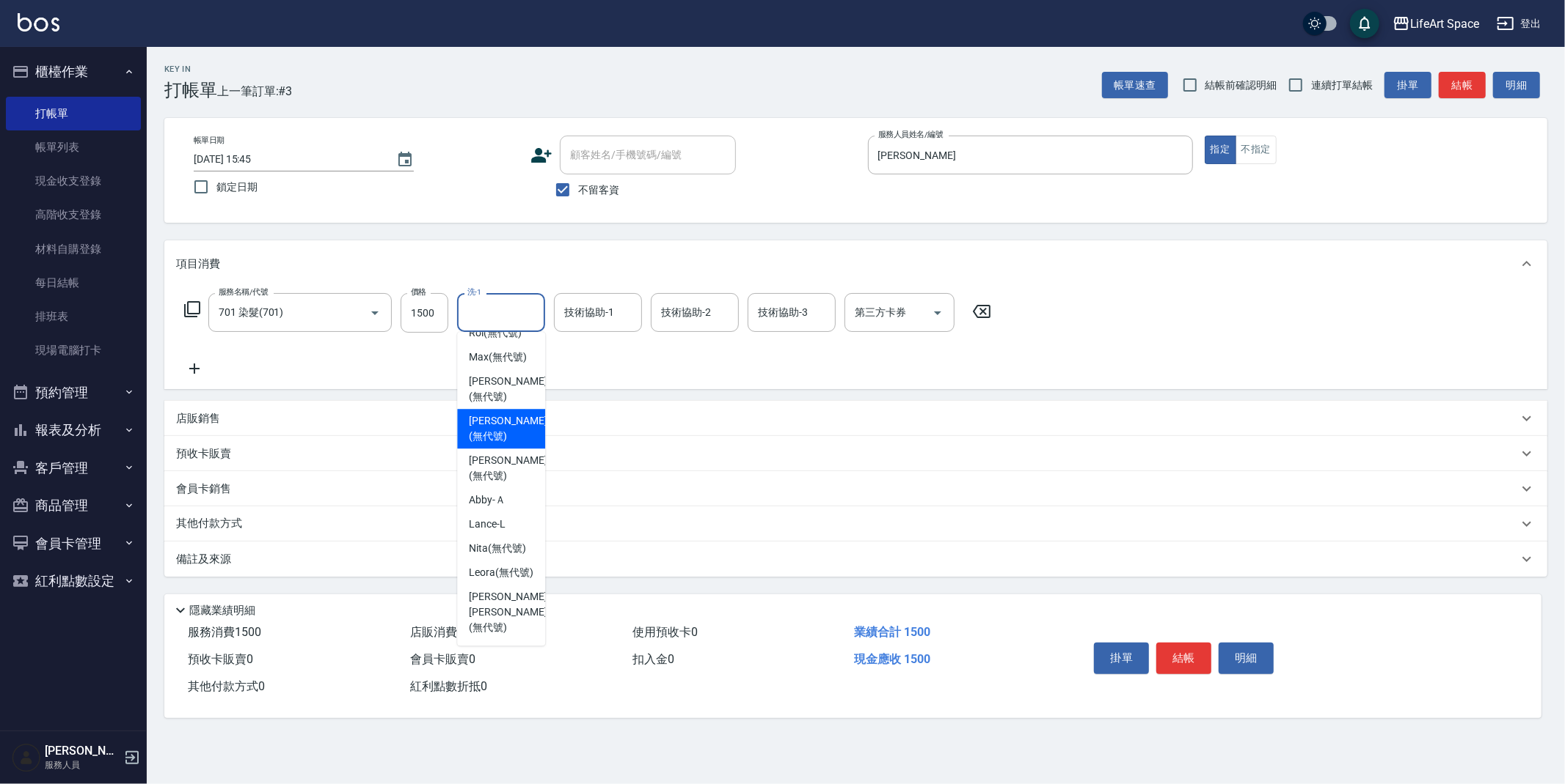
click at [468, 409] on div "[PERSON_NAME] (無代號)" at bounding box center [501, 429] width 88 height 40
type input "[PERSON_NAME](無代號)"
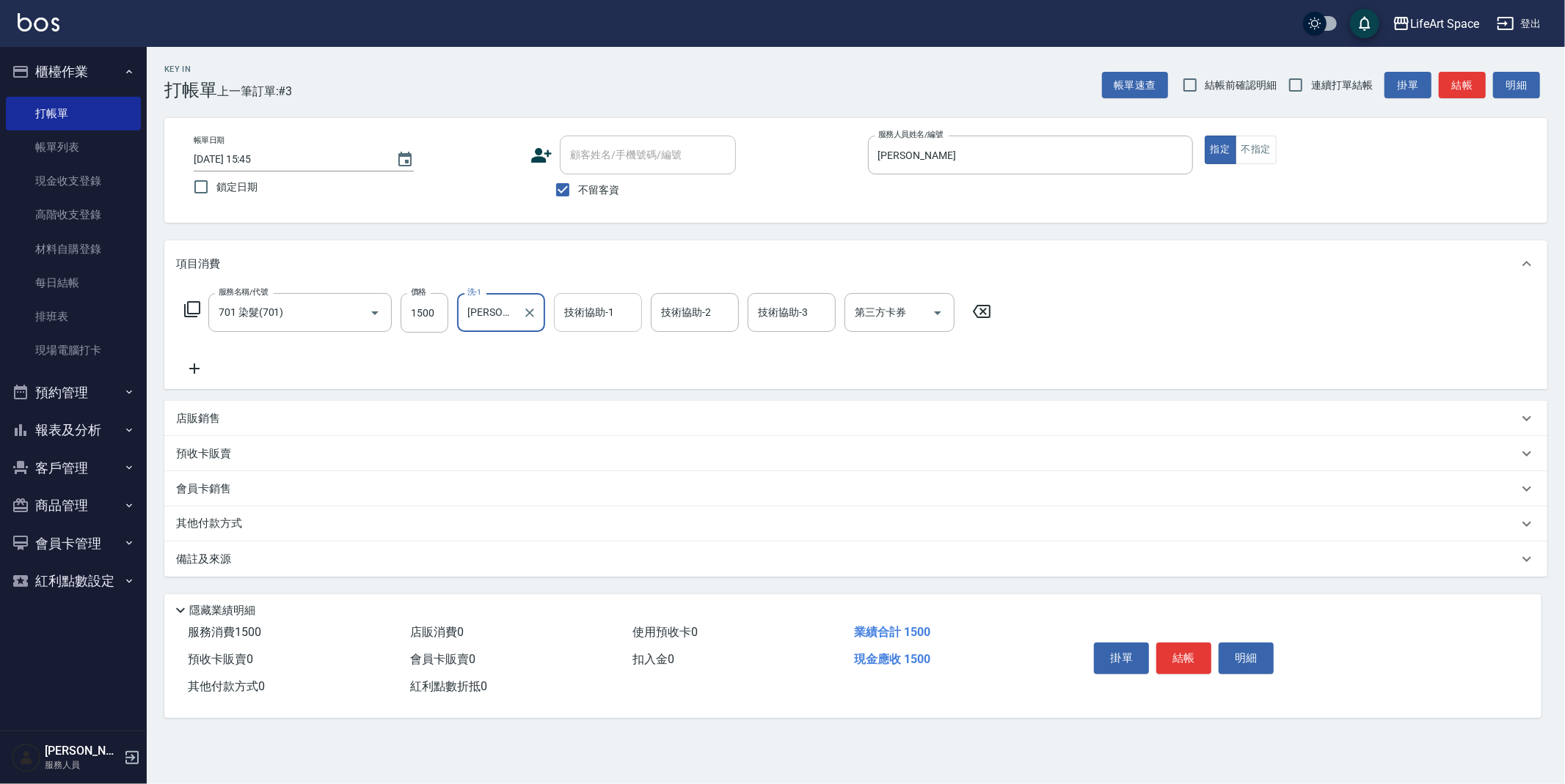
click at [585, 313] on div "技術協助-1 技術協助-1" at bounding box center [598, 313] width 88 height 39
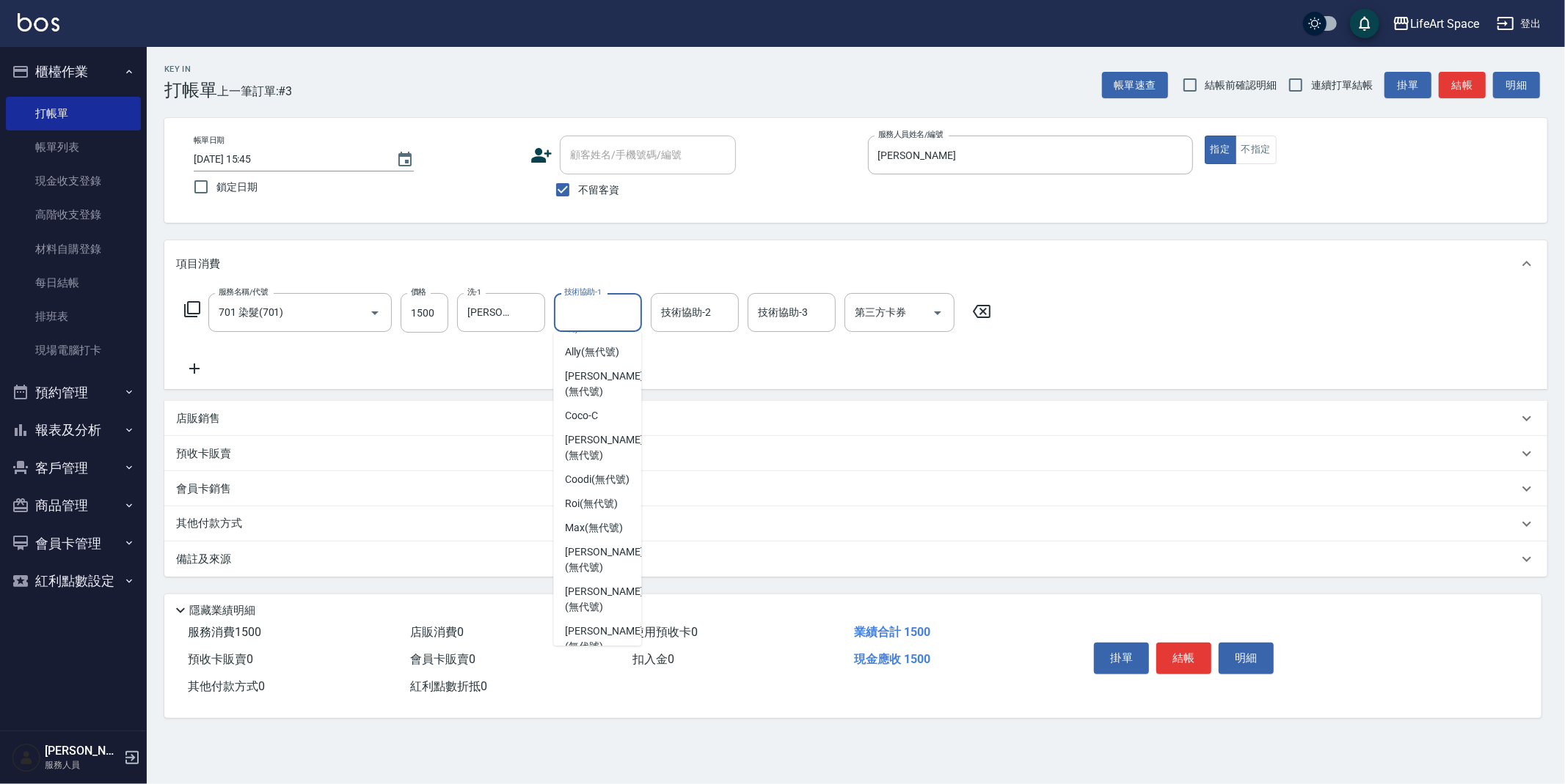
scroll to position [286, 0]
click at [591, 581] on span "[PERSON_NAME] (無代號)" at bounding box center [603, 582] width 77 height 31
type input "[PERSON_NAME](無代號)"
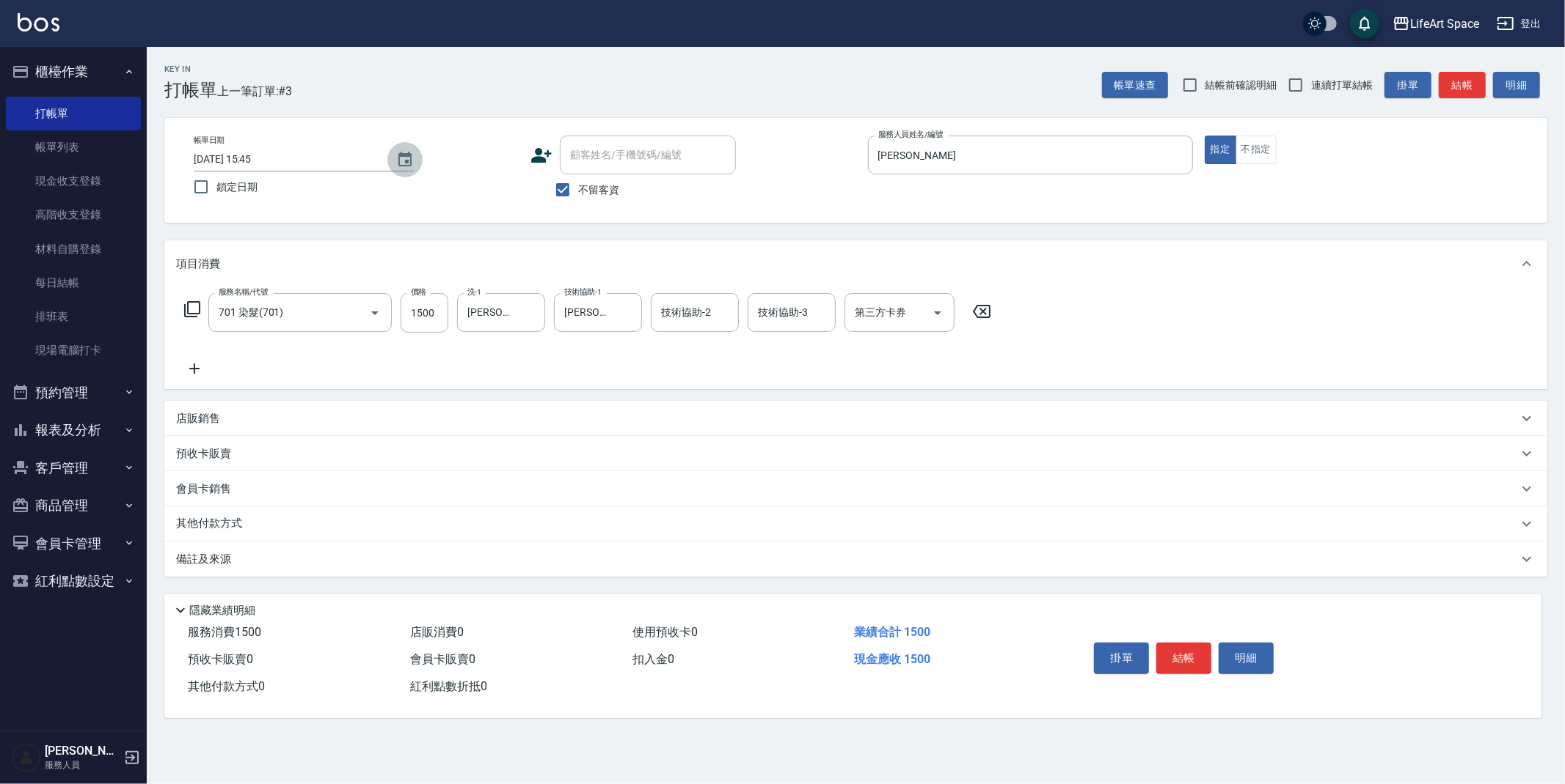
click at [413, 150] on button "Choose date, selected date is 2025-09-16" at bounding box center [405, 160] width 35 height 35
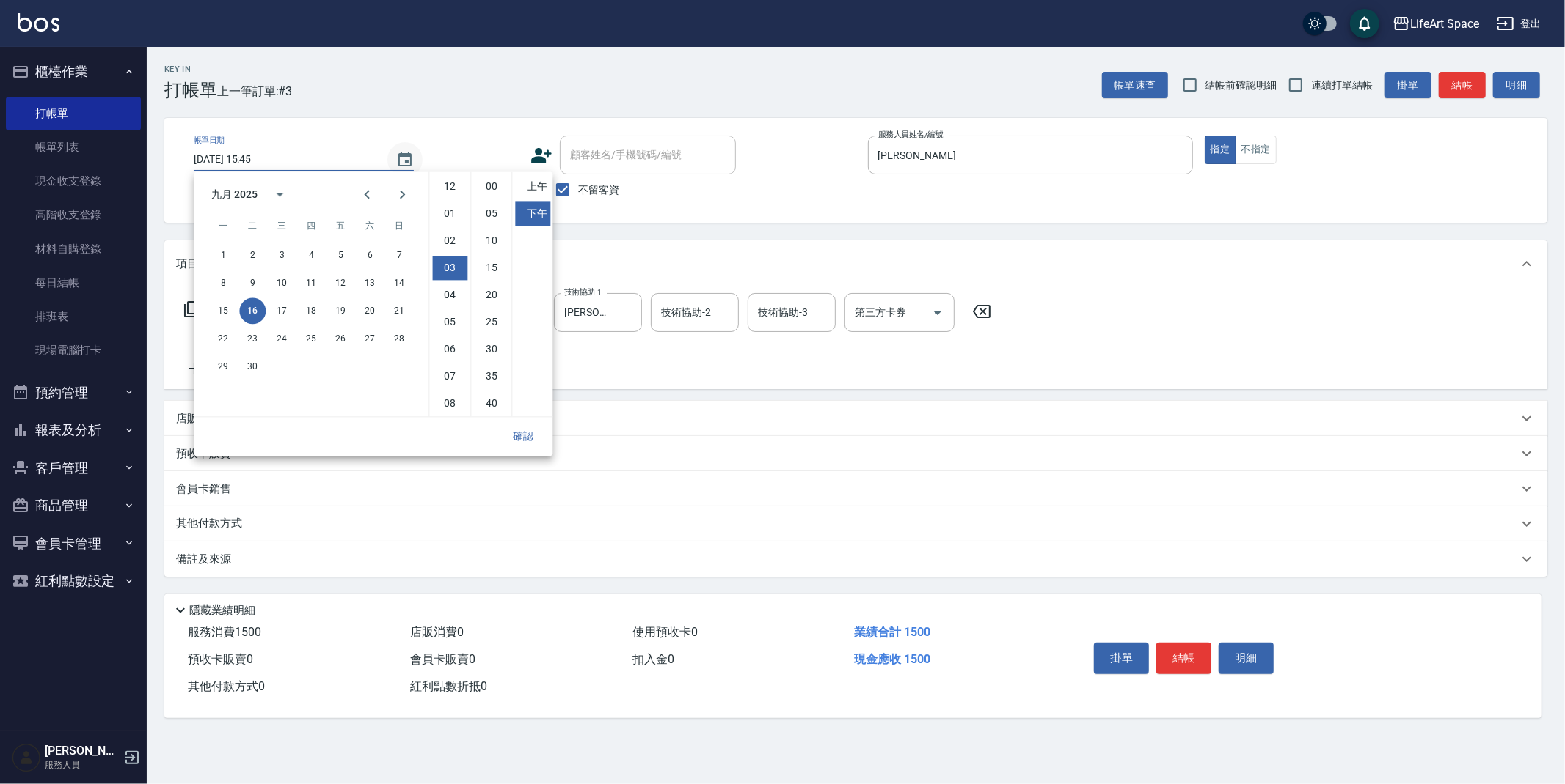
scroll to position [81, 0]
click at [370, 281] on button "13" at bounding box center [369, 283] width 26 height 26
type input "[DATE] 15:45"
click at [528, 430] on button "確認" at bounding box center [523, 437] width 46 height 27
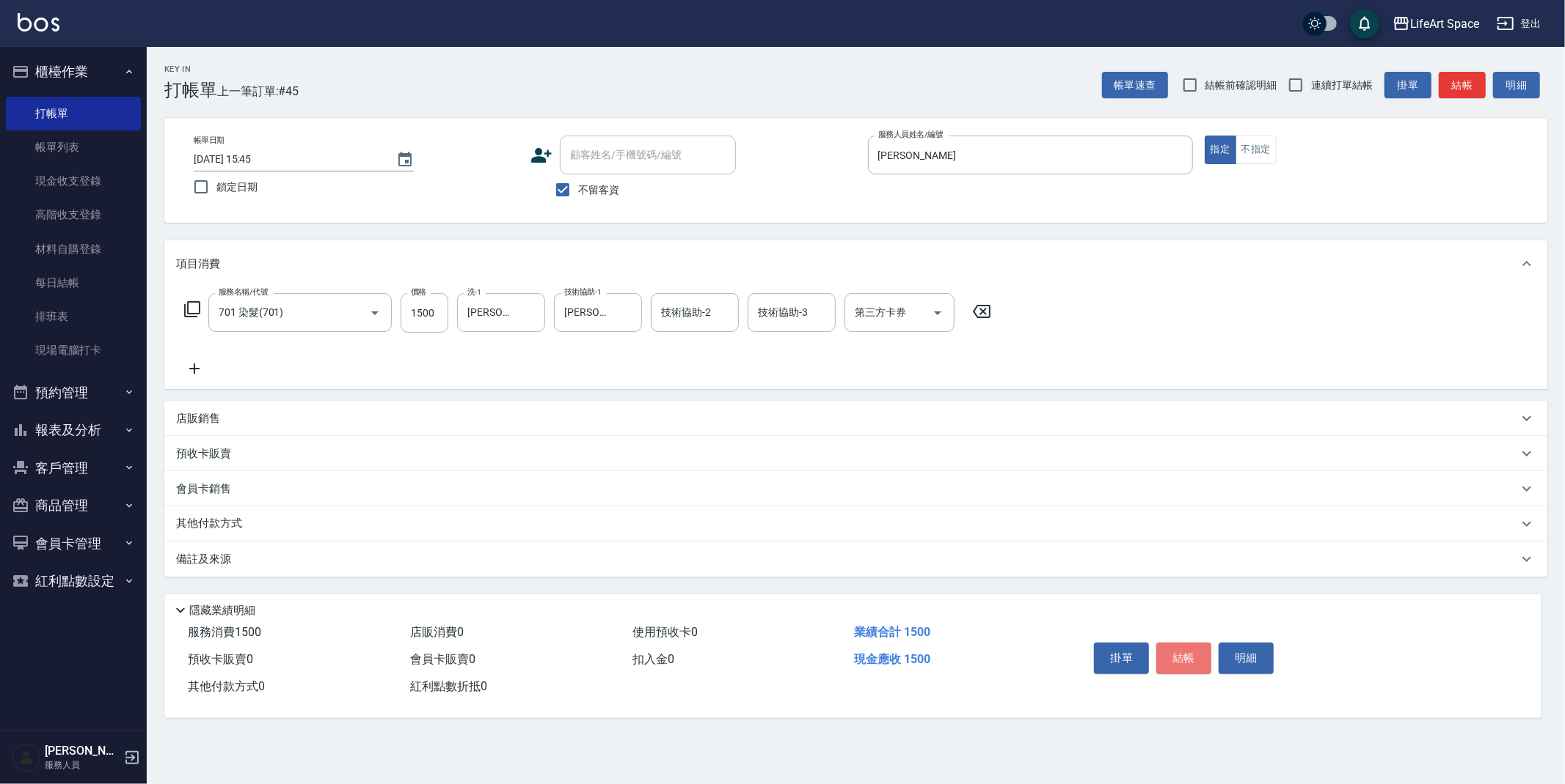
click at [1171, 657] on button "結帳" at bounding box center [1183, 658] width 55 height 31
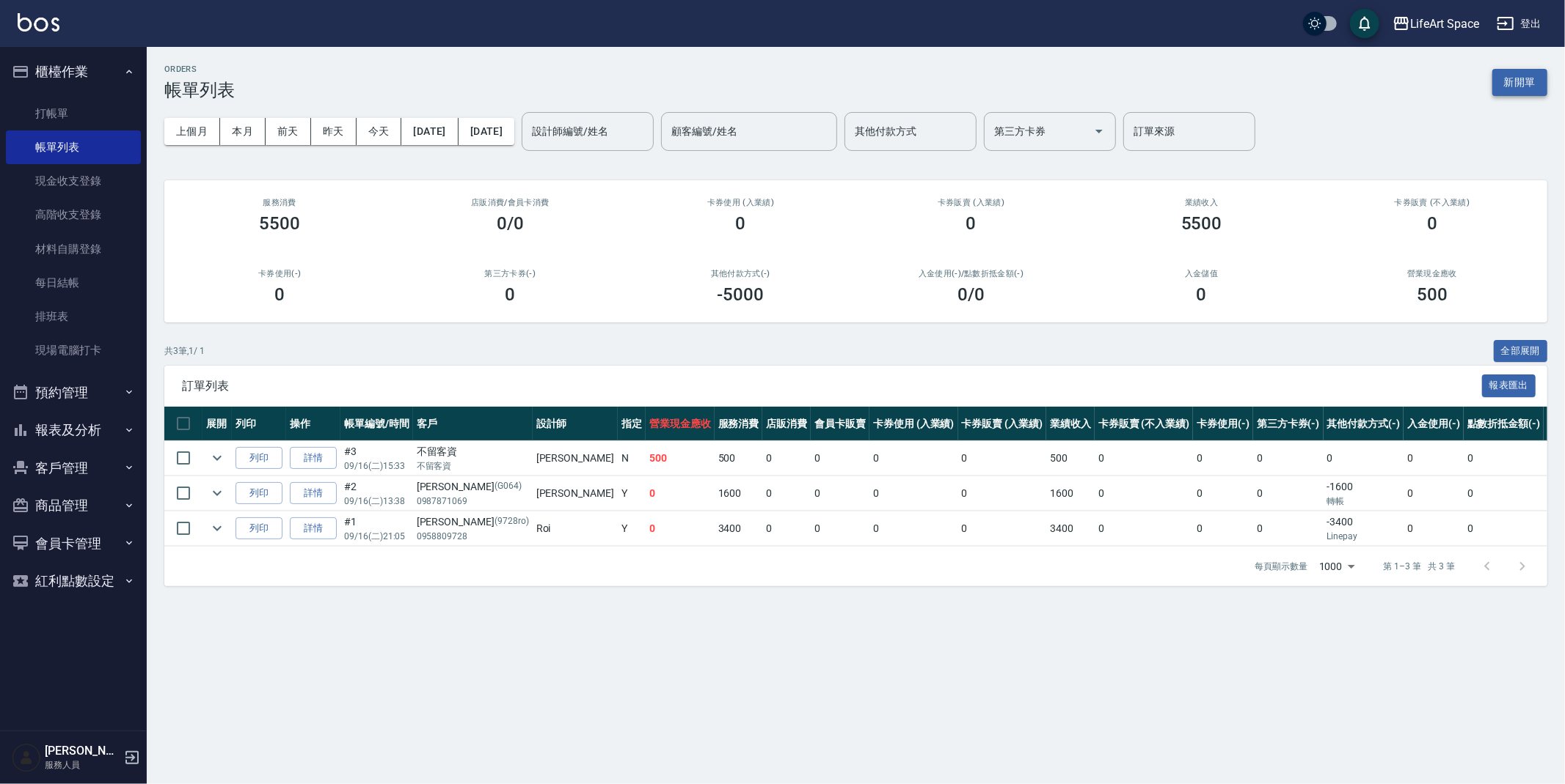
click at [1534, 80] on button "新開單" at bounding box center [1519, 82] width 55 height 27
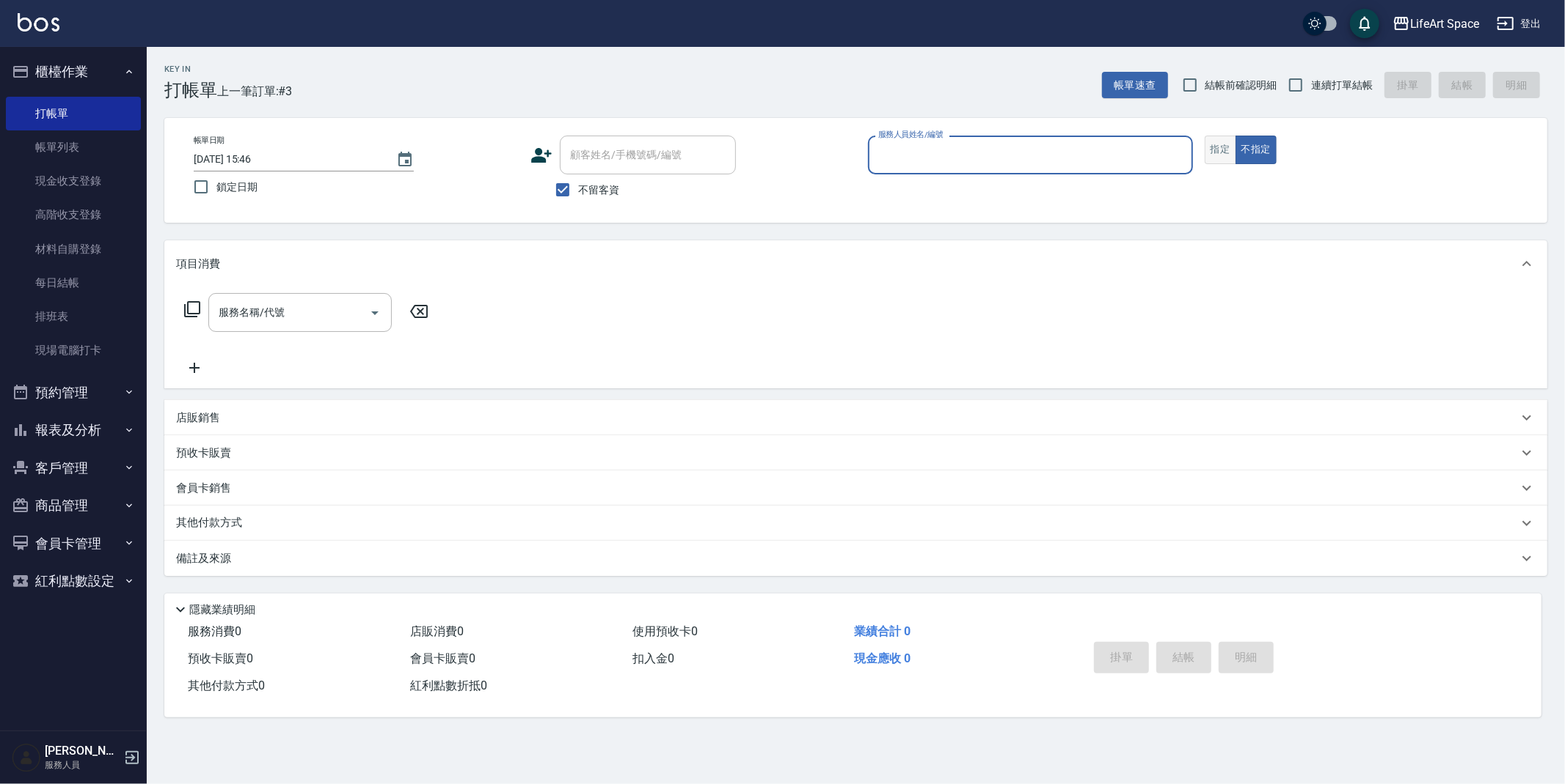
click at [1223, 150] on button "指定" at bounding box center [1220, 150] width 32 height 29
click at [1005, 151] on input "服務人員姓名/編號" at bounding box center [1030, 155] width 312 height 26
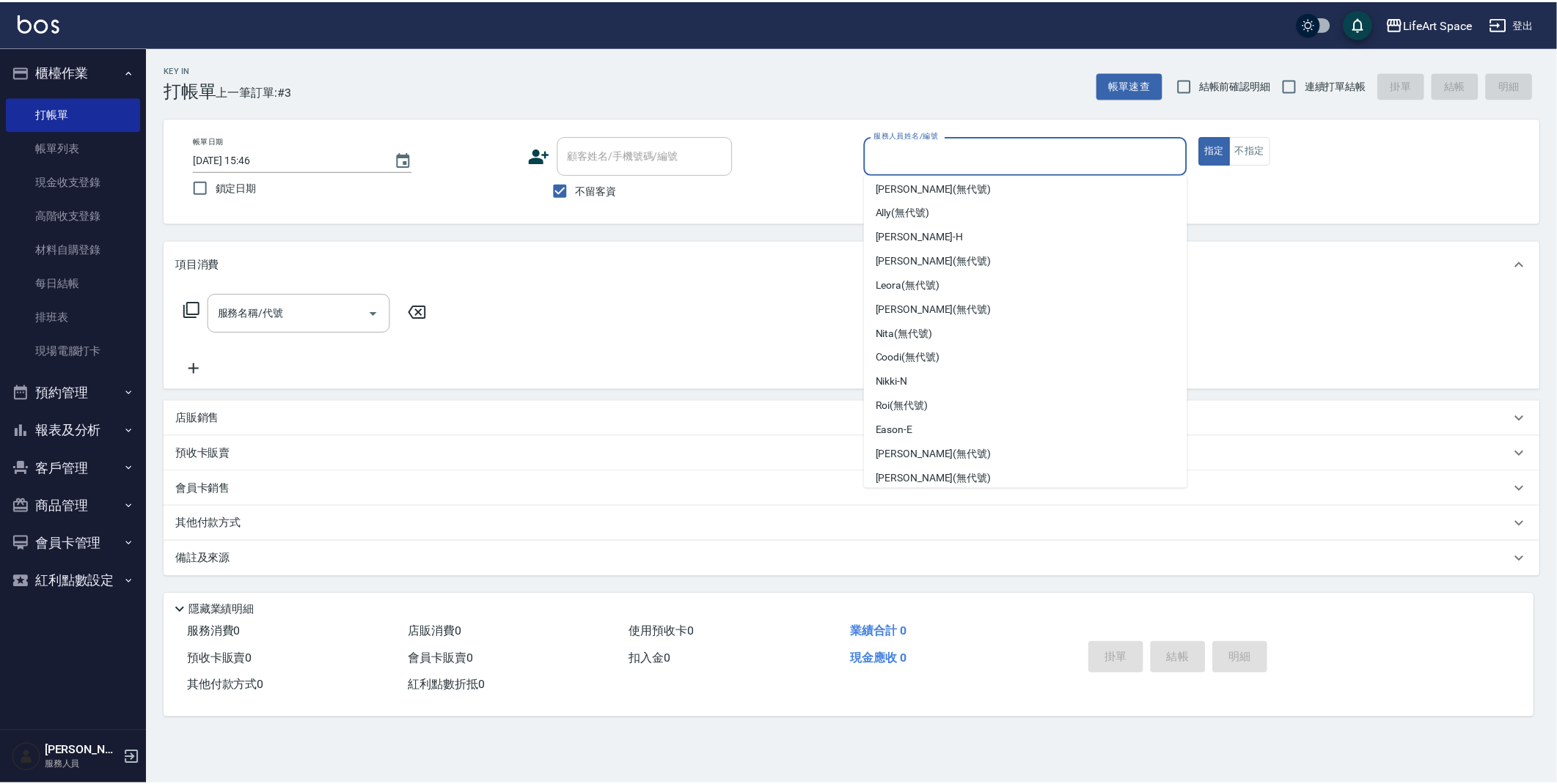
scroll to position [254, 0]
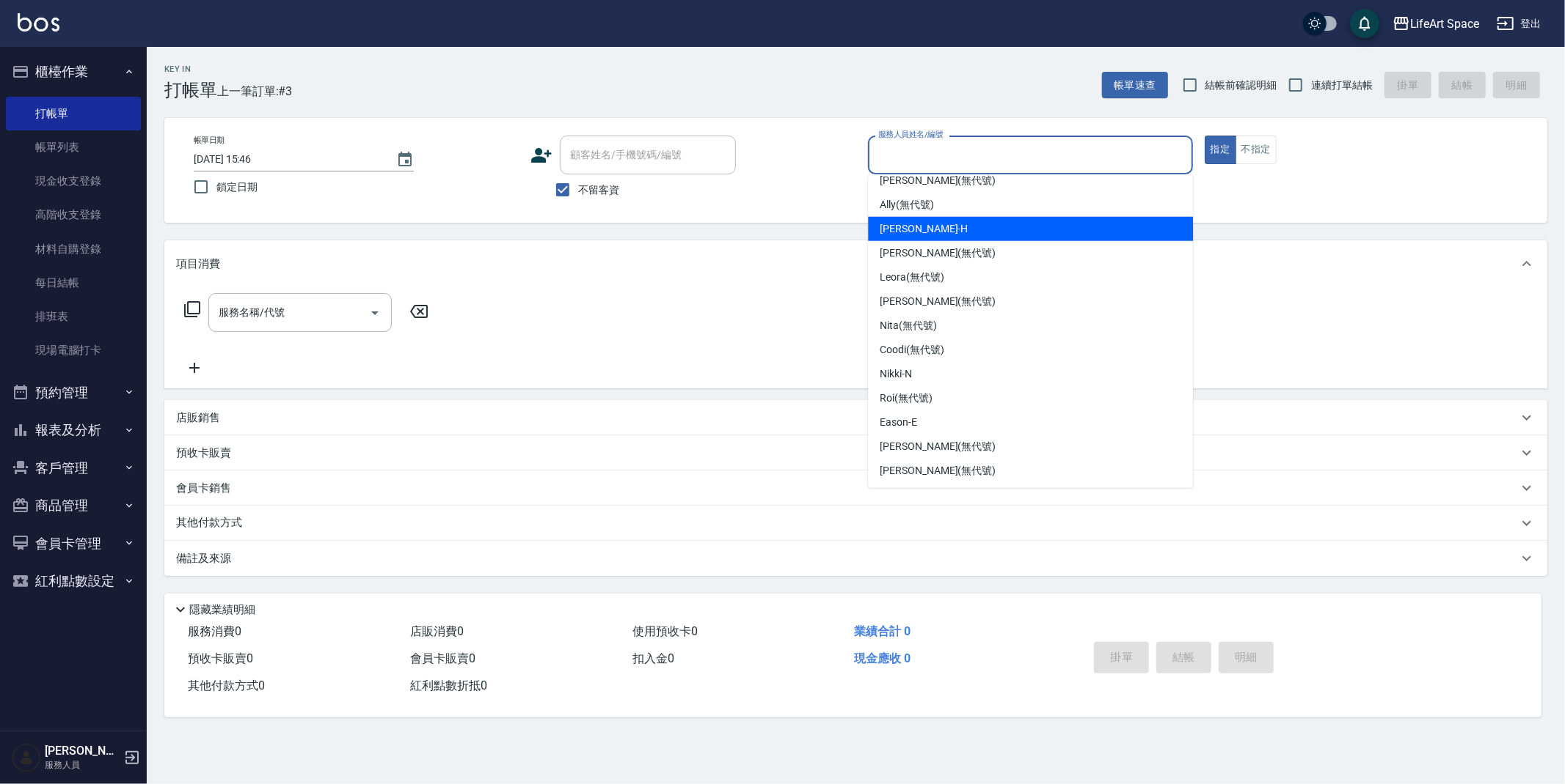
click at [994, 233] on div "[PERSON_NAME]" at bounding box center [1030, 228] width 325 height 24
type input "[PERSON_NAME]"
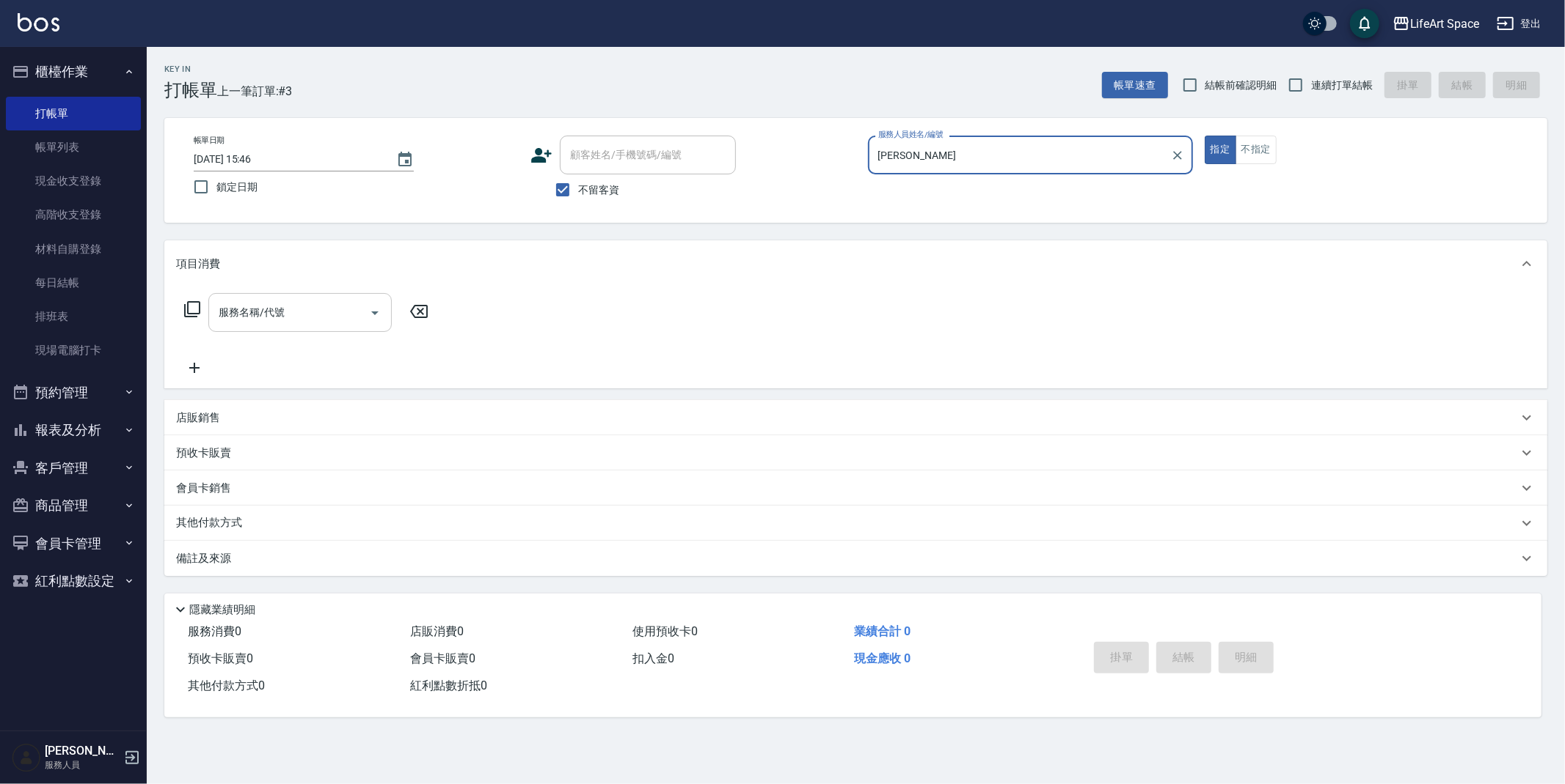
click at [321, 304] on input "服務名稱/代號" at bounding box center [289, 313] width 148 height 26
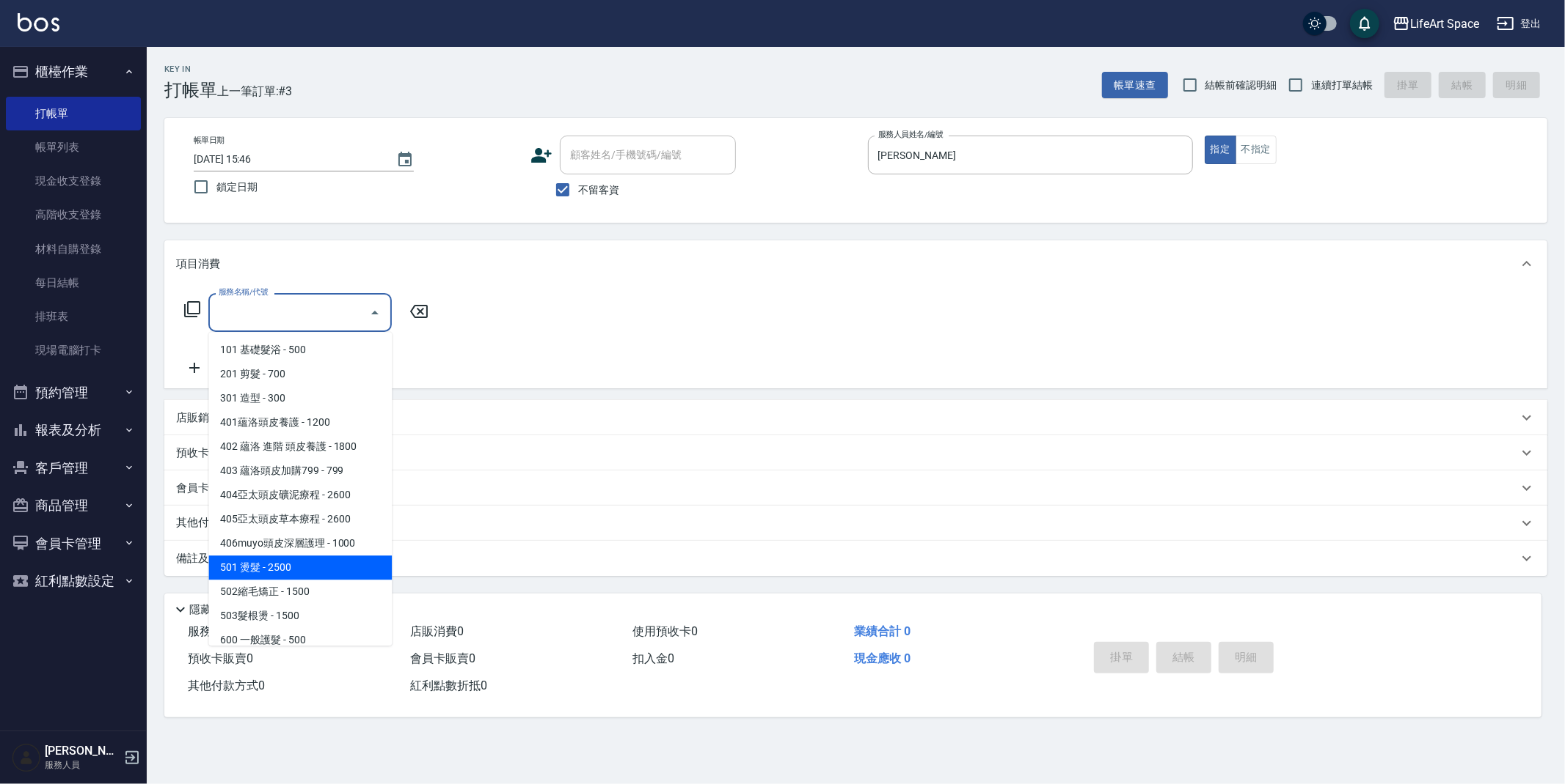
click at [328, 566] on span "501 燙髮 - 2500" at bounding box center [299, 567] width 183 height 24
type input "501 燙髮(501)"
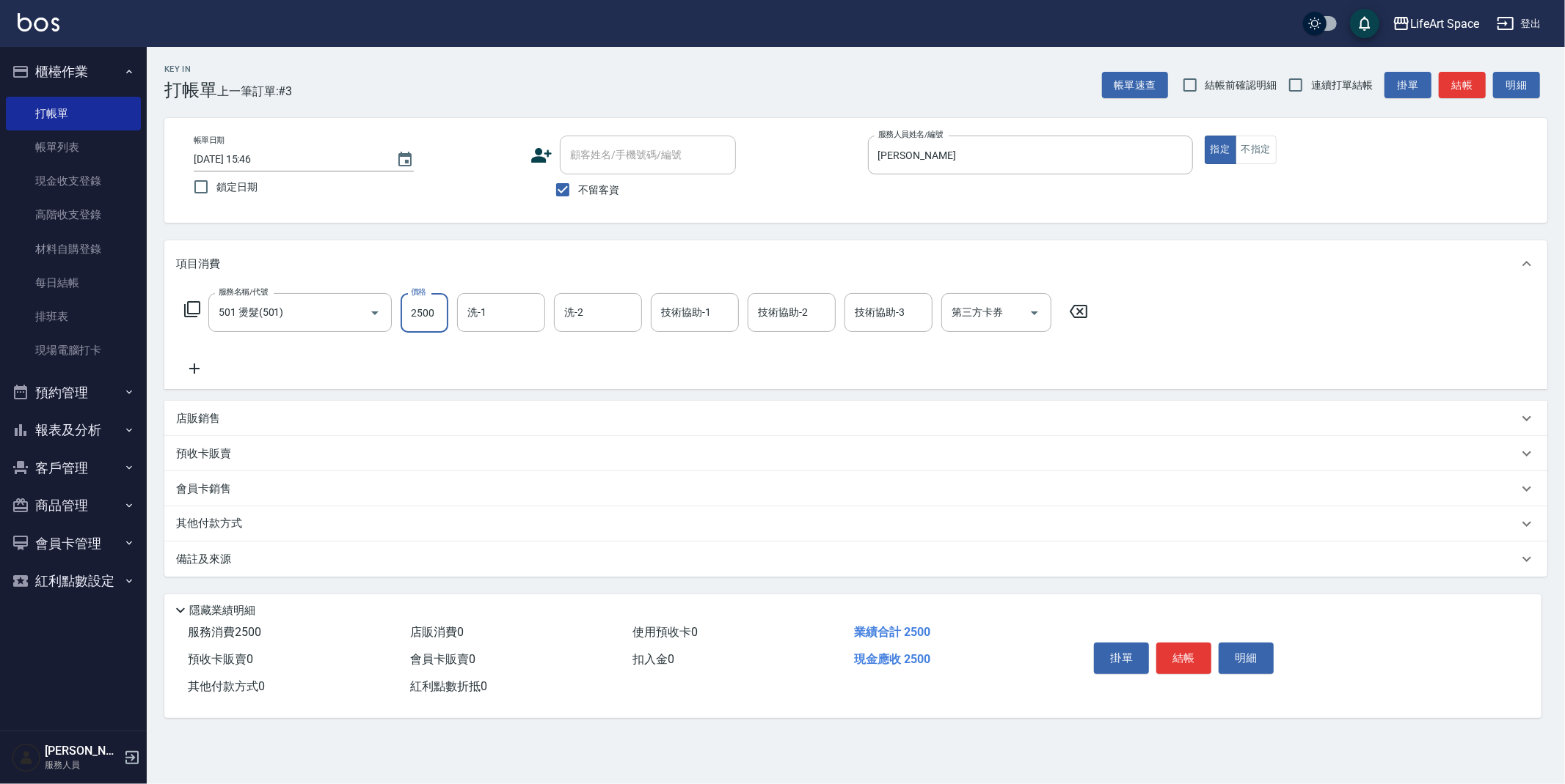
click at [437, 316] on input "2500" at bounding box center [424, 313] width 47 height 40
type input "2600"
click at [793, 569] on div "備註及來源" at bounding box center [856, 559] width 1383 height 35
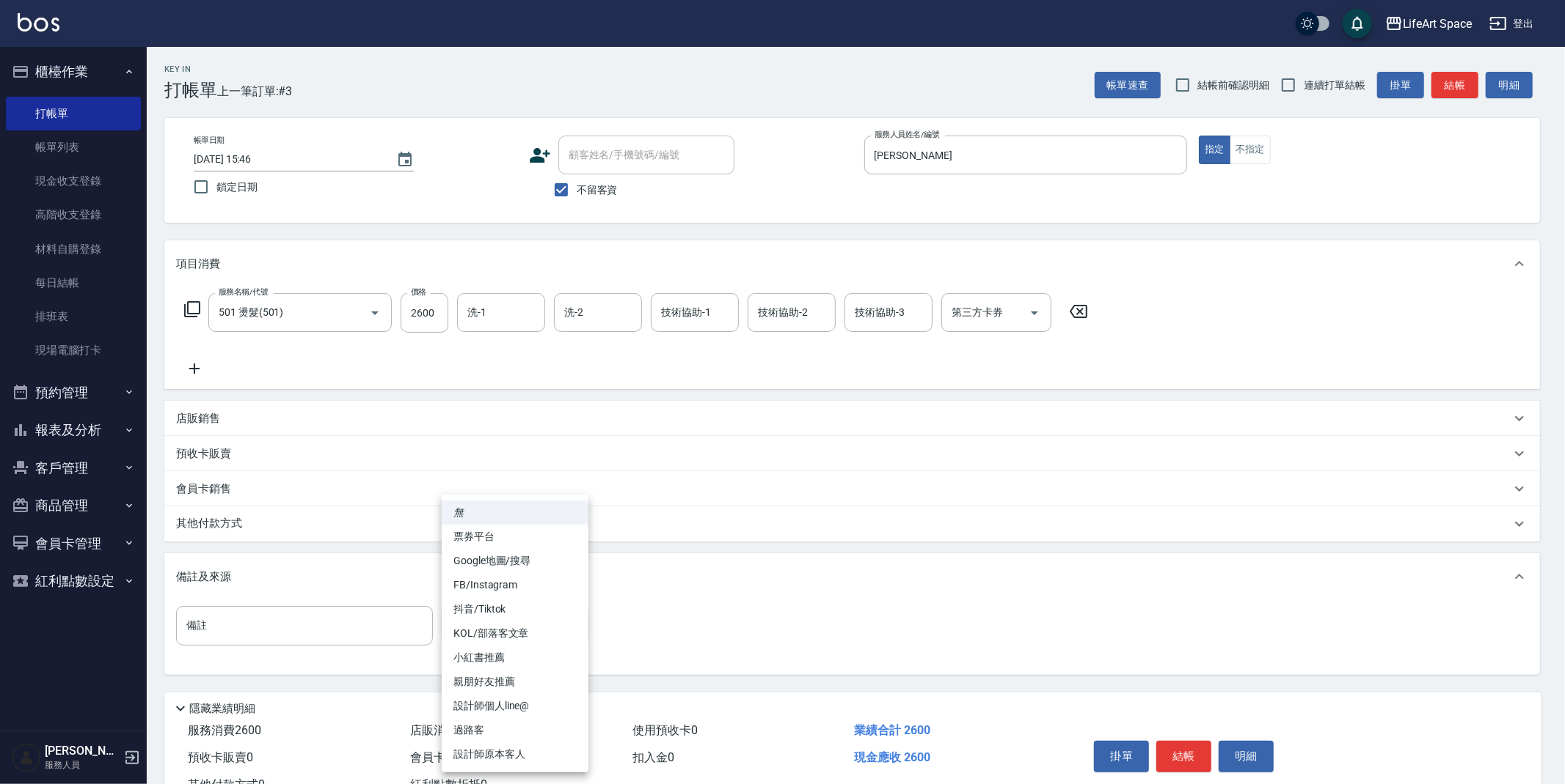
drag, startPoint x: 464, startPoint y: 611, endPoint x: 477, endPoint y: 630, distance: 23.0
click at [464, 611] on body "LifeArt Space 登出 櫃檯作業 打帳單 帳單列表 現金收支登錄 高階收支登錄 材料自購登錄 每日結帳 排班表 現場電腦打卡 預約管理 預約管理 單…" at bounding box center [782, 417] width 1565 height 834
click at [498, 755] on li "設計師原本客人" at bounding box center [514, 754] width 146 height 24
type input "設計師原本客人"
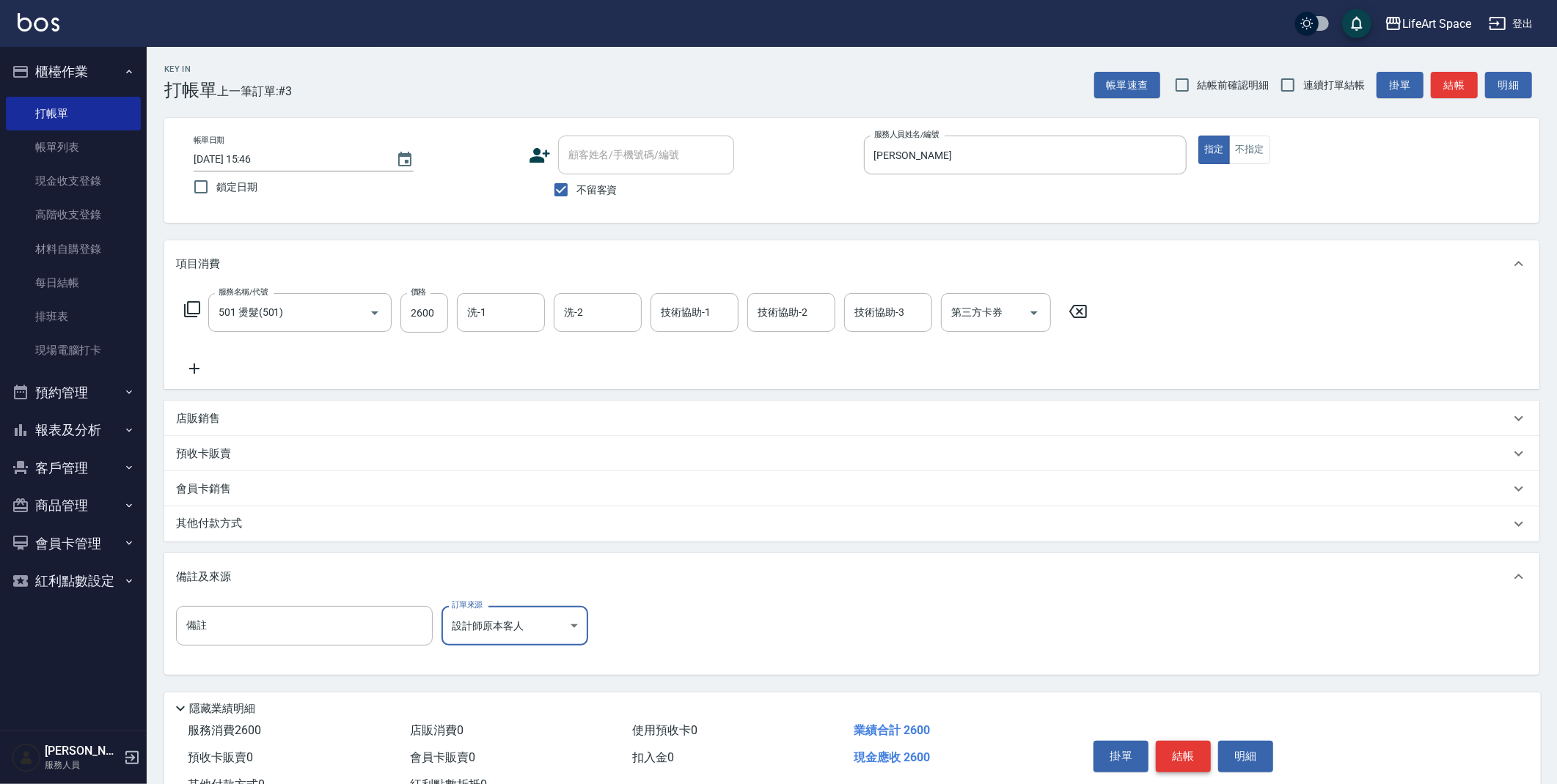
click at [1177, 760] on button "結帳" at bounding box center [1183, 757] width 55 height 31
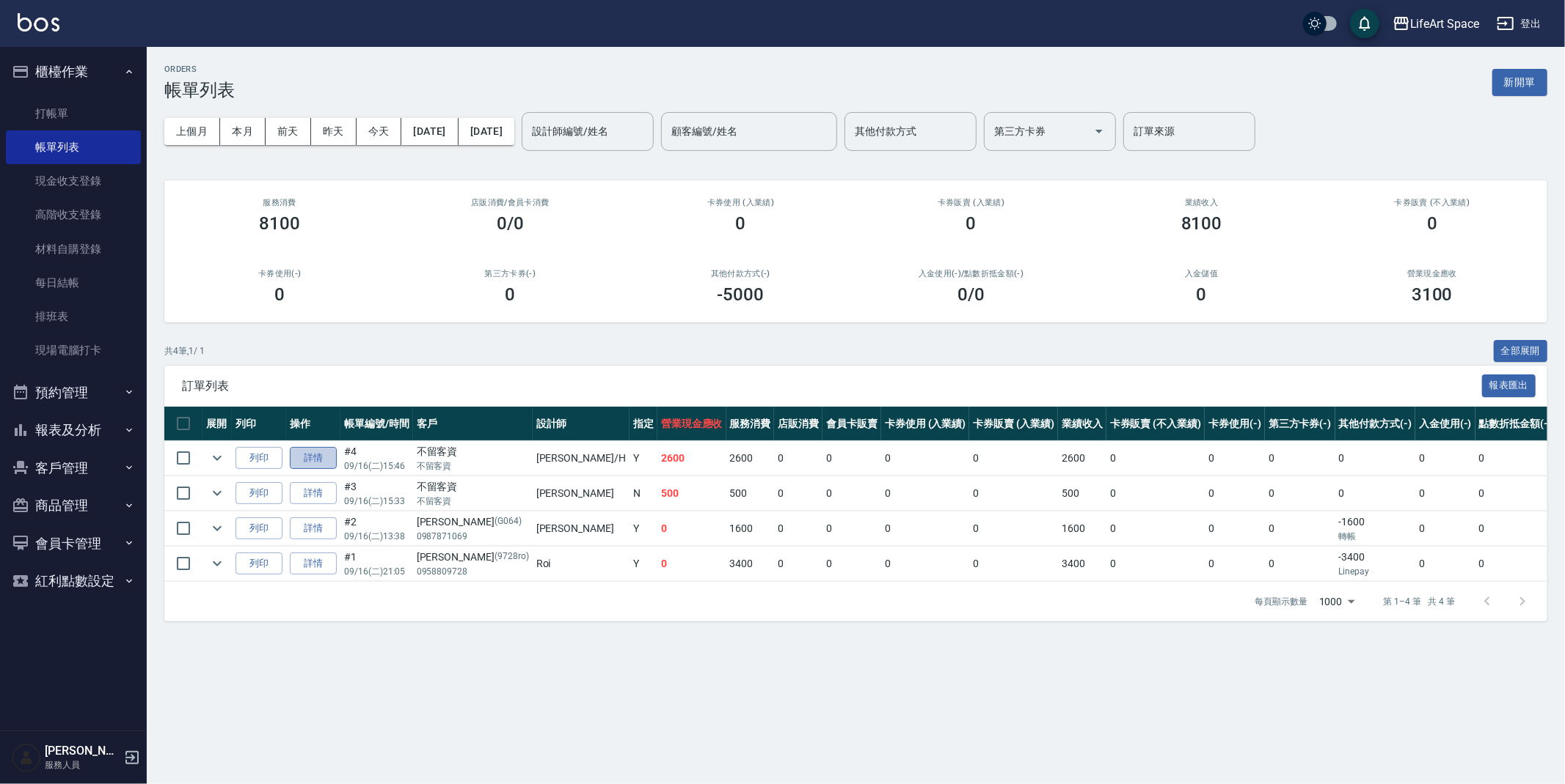
click at [317, 461] on link "詳情" at bounding box center [313, 458] width 46 height 22
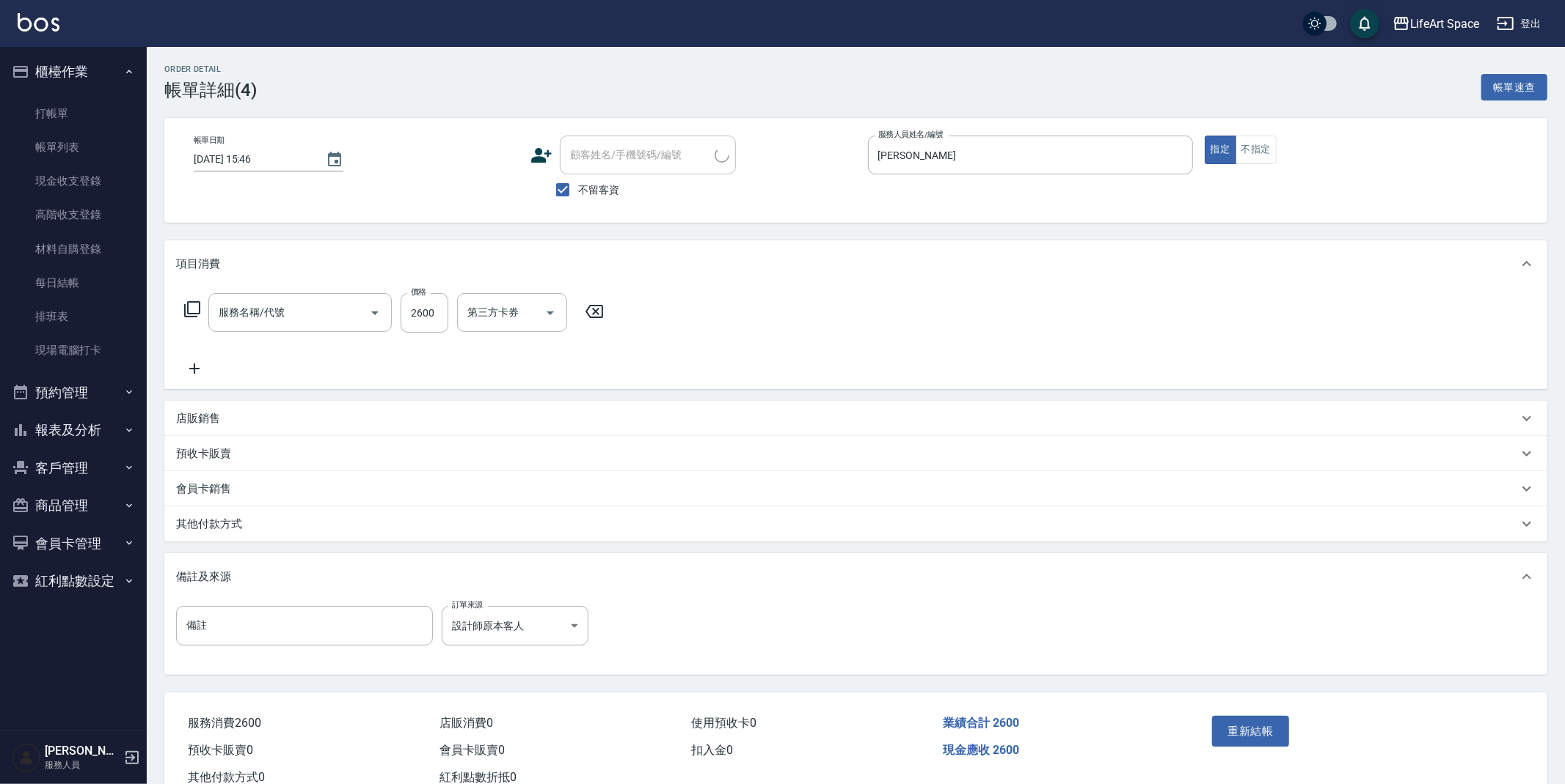
checkbox input "true"
type input "[PERSON_NAME]"
type input "設計師原本客人"
type input "501 燙髮(501)"
click at [325, 158] on icon "Choose date, selected date is 2025-09-16" at bounding box center [334, 160] width 17 height 17
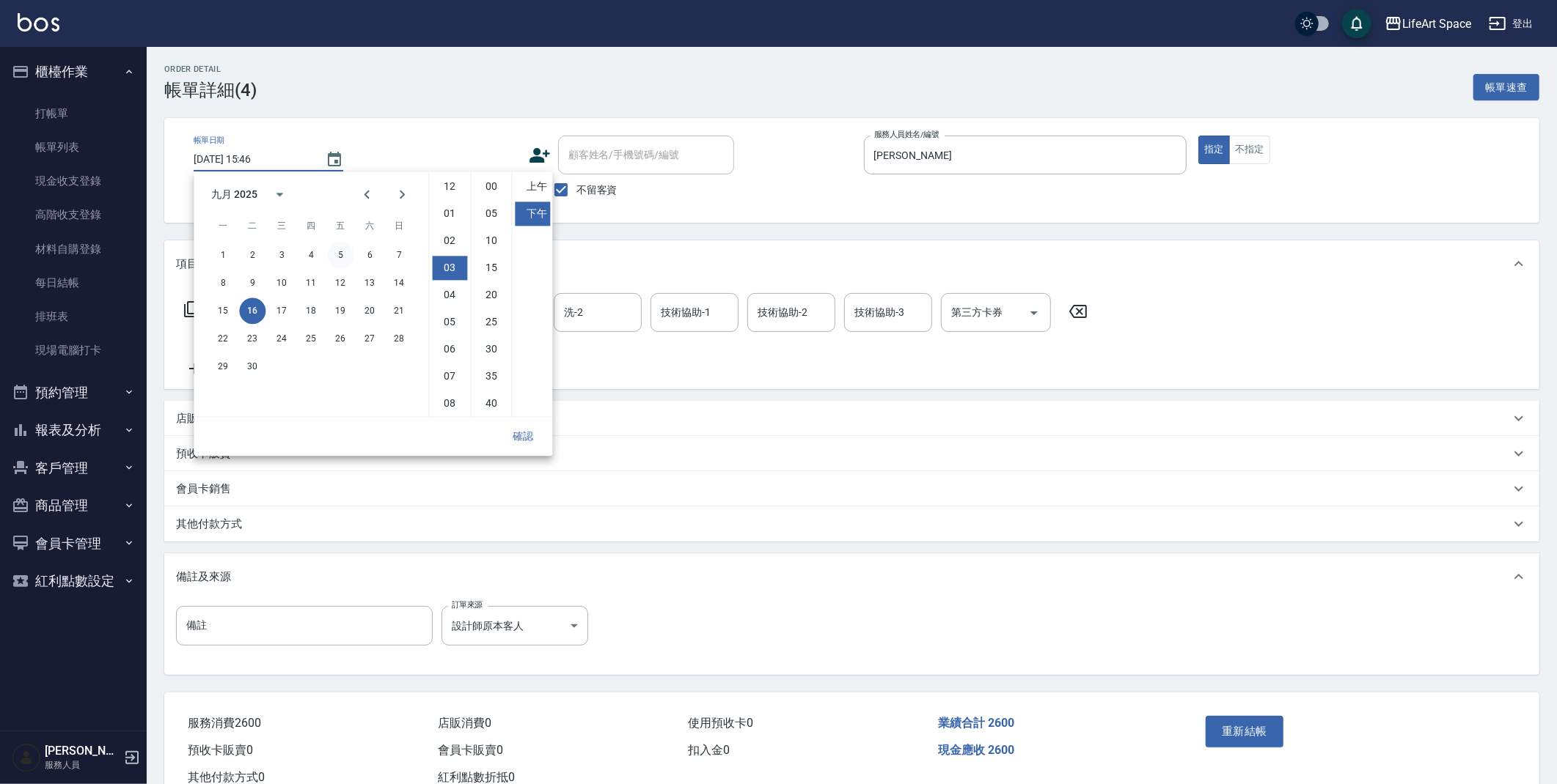
scroll to position [80, 0]
click at [370, 284] on button "13" at bounding box center [369, 283] width 26 height 26
click at [487, 401] on li "40" at bounding box center [491, 403] width 35 height 24
type input "[DATE] 15:40"
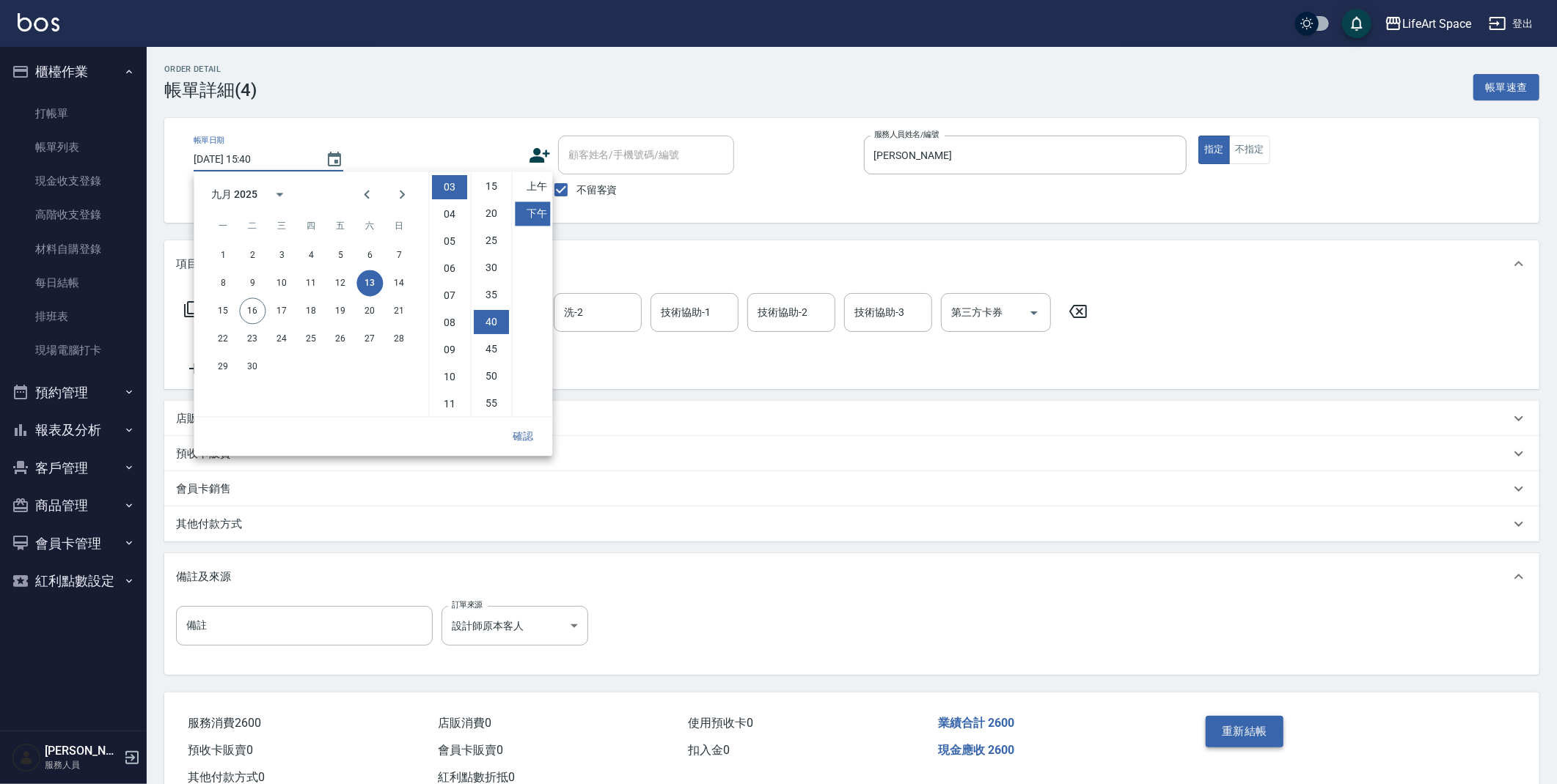
click at [1246, 739] on button "重新結帳" at bounding box center [1244, 732] width 77 height 31
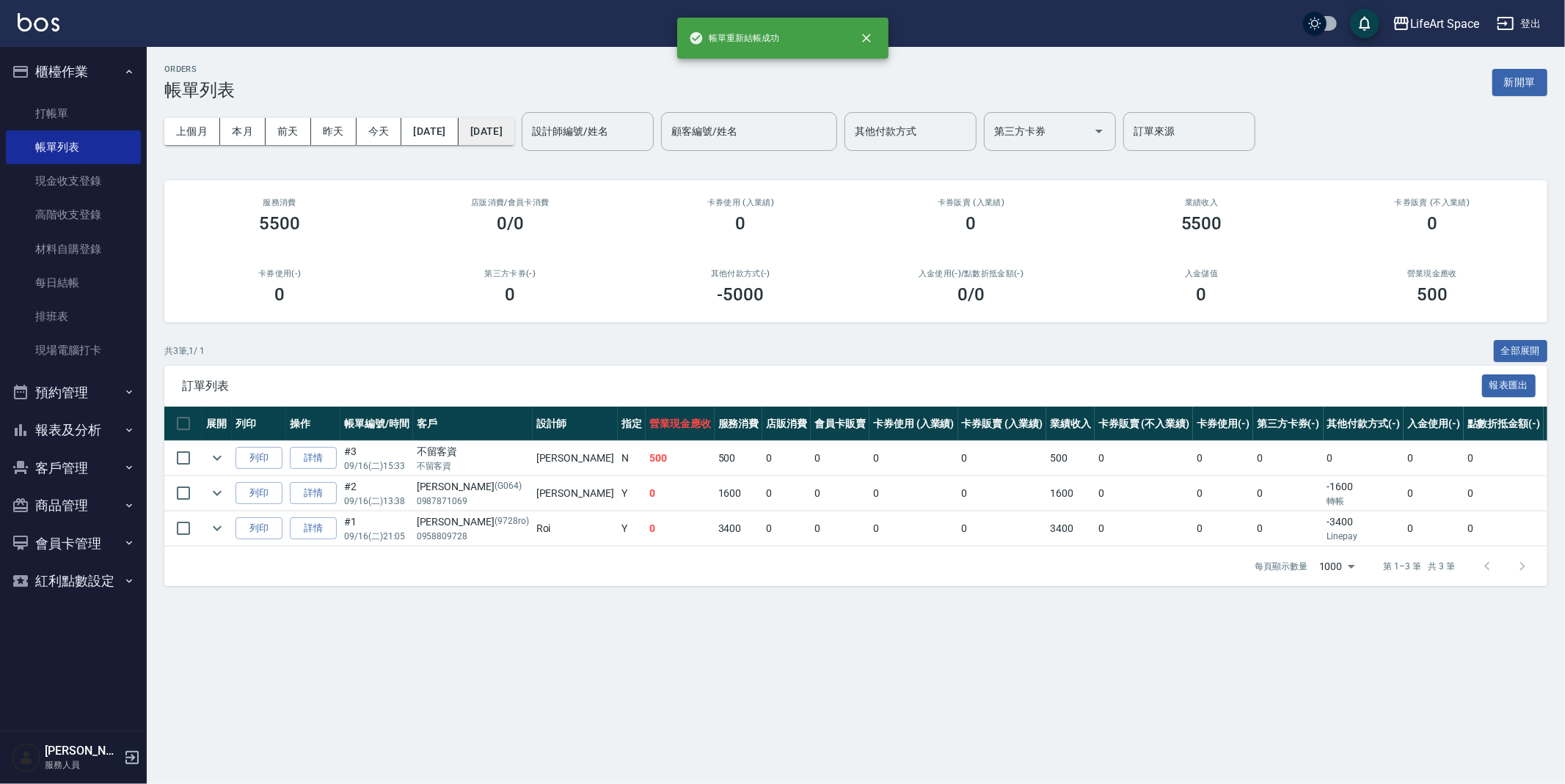
click at [514, 136] on button "[DATE]" at bounding box center [486, 132] width 56 height 27
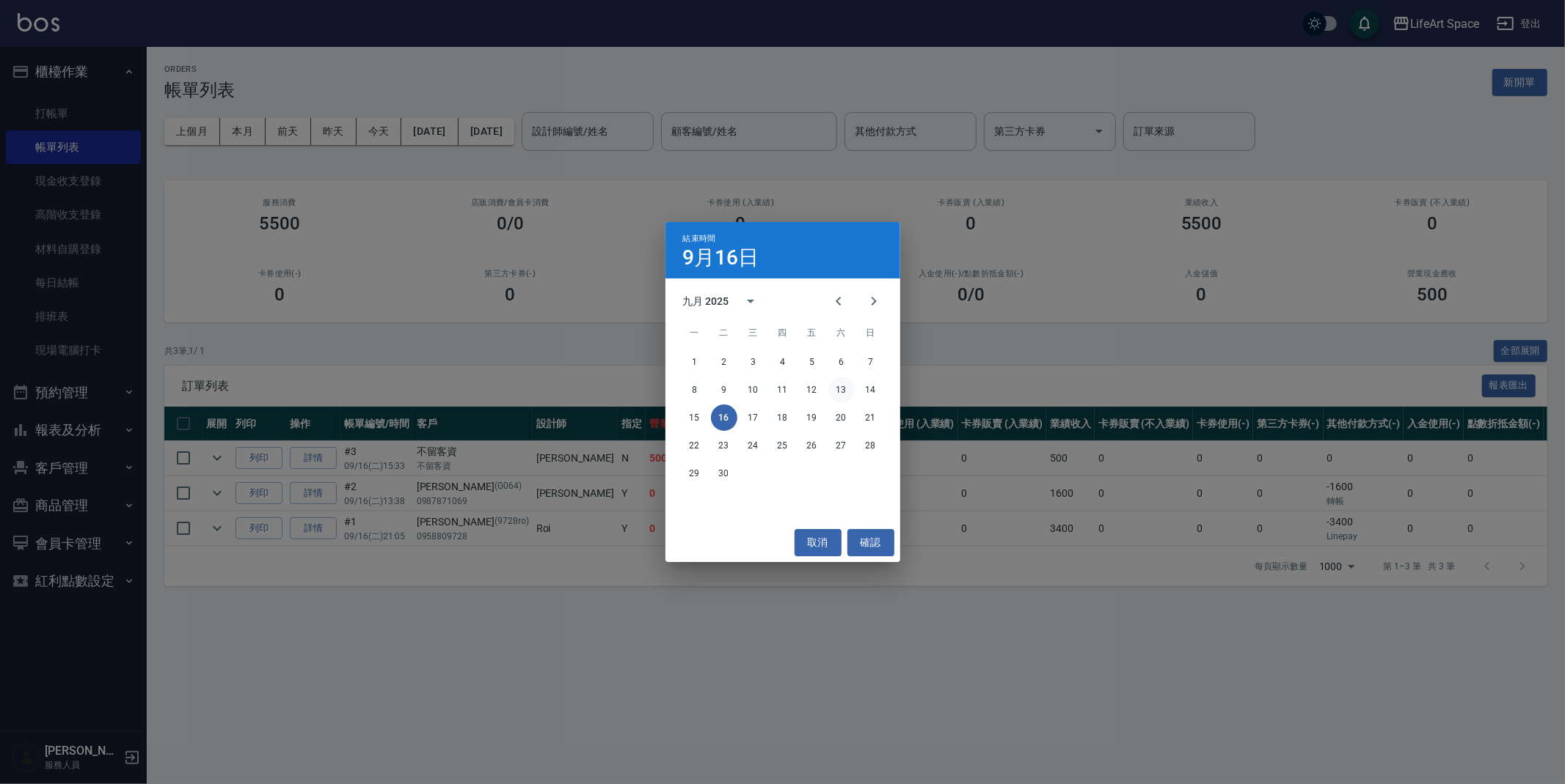
click at [844, 385] on button "13" at bounding box center [841, 389] width 26 height 26
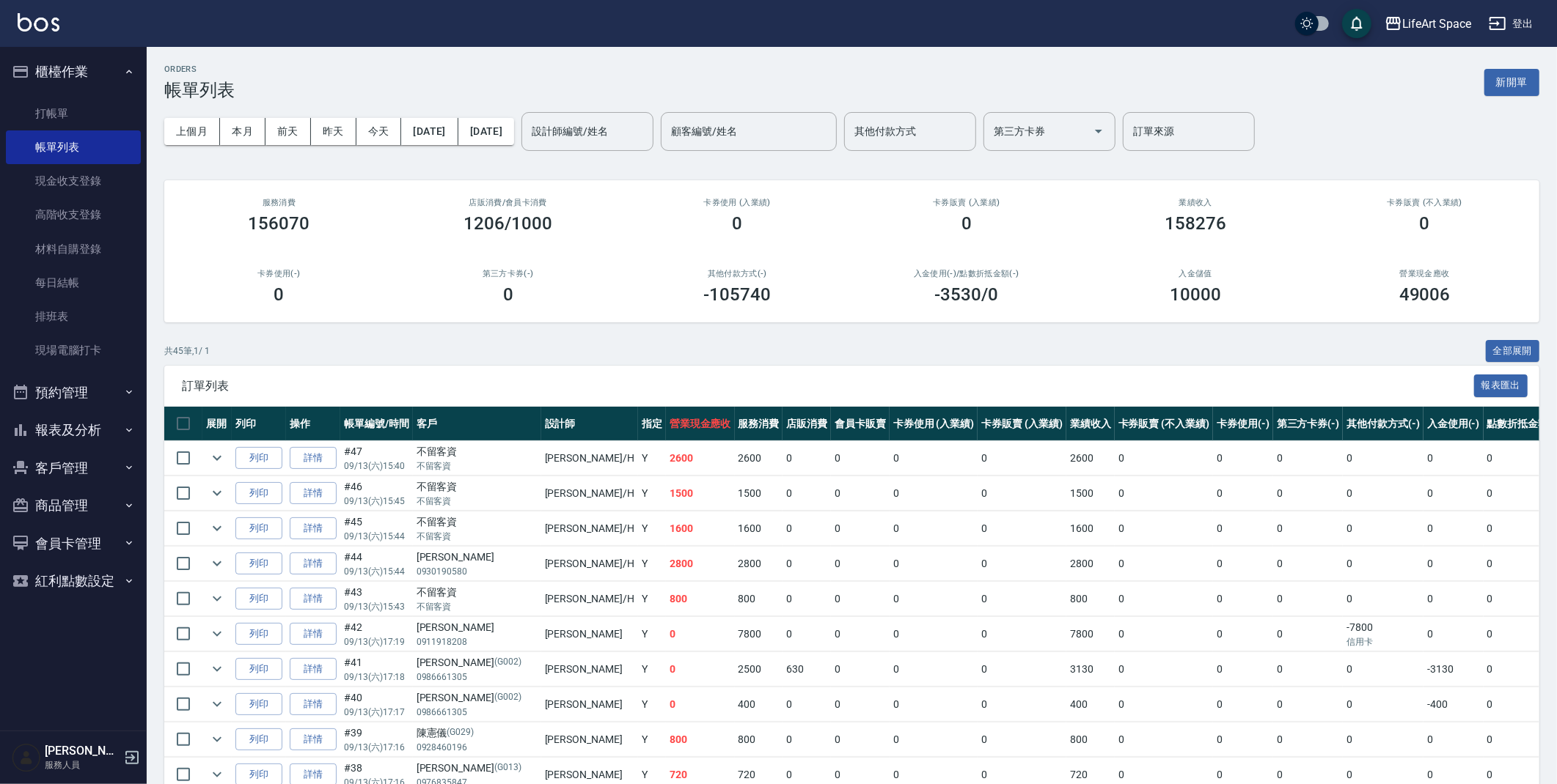
click at [639, 146] on div "設計師編號/姓名" at bounding box center [588, 132] width 132 height 39
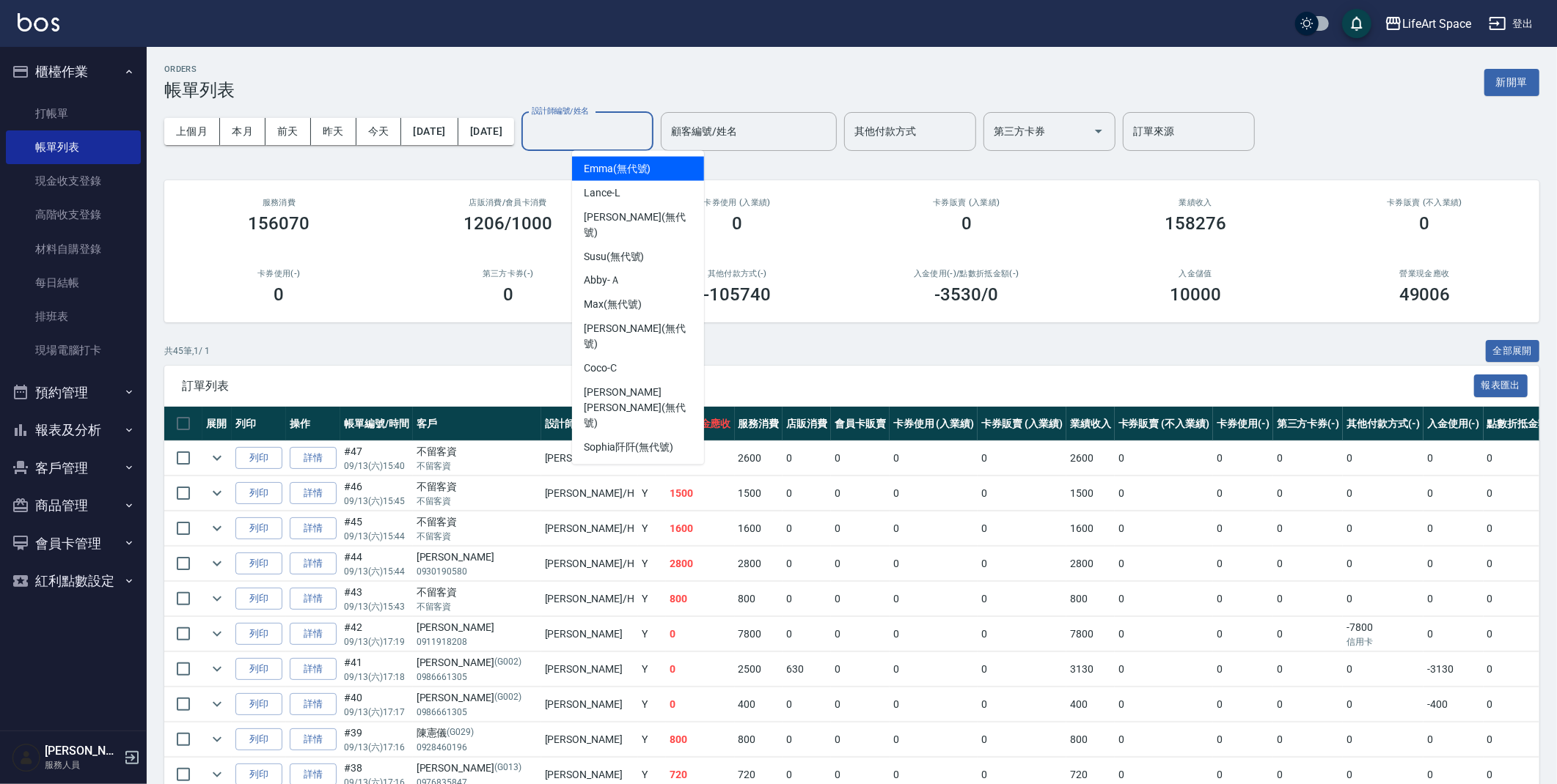
click at [589, 114] on label "設計師編號/姓名" at bounding box center [560, 110] width 57 height 11
click at [622, 119] on input "設計師編號/姓名" at bounding box center [587, 132] width 119 height 26
click at [589, 115] on label "設計師編號/姓名" at bounding box center [560, 110] width 57 height 11
click at [622, 119] on input "設計師編號/姓名" at bounding box center [587, 132] width 119 height 26
click at [618, 122] on input "設計師編號/姓名" at bounding box center [587, 132] width 119 height 26
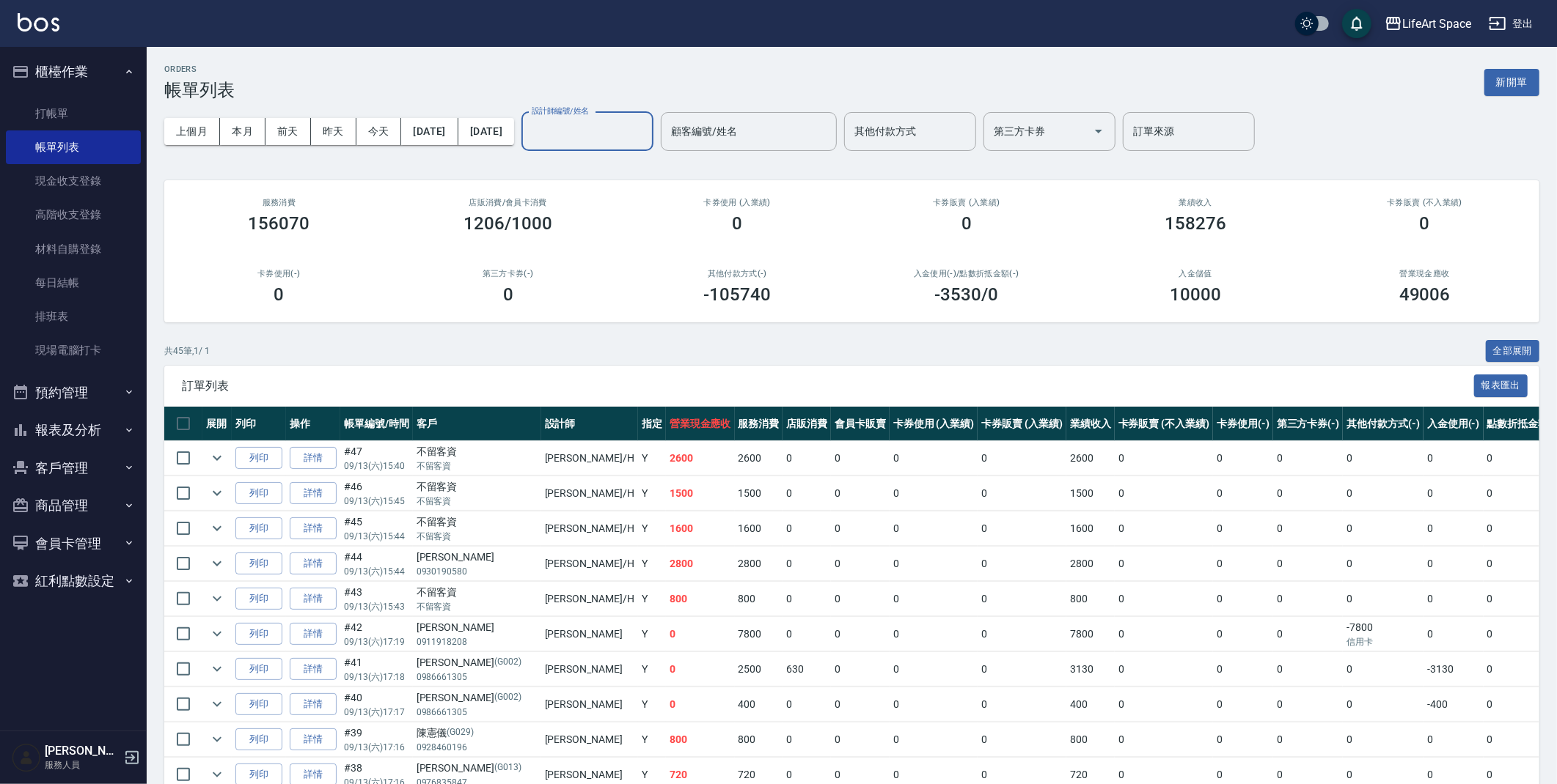
click at [618, 122] on input "設計師編號/姓名" at bounding box center [587, 132] width 119 height 26
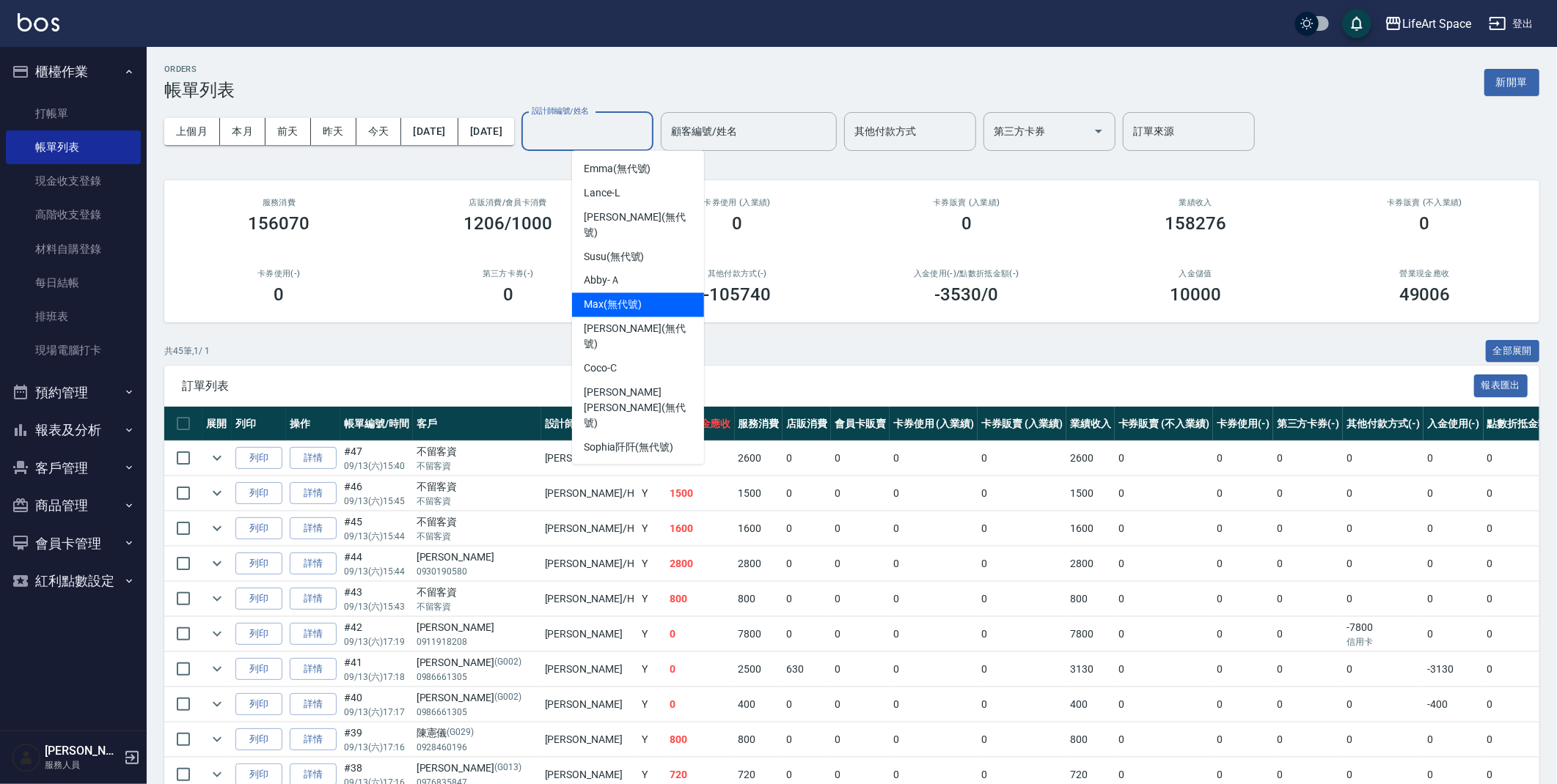
scroll to position [254, 0]
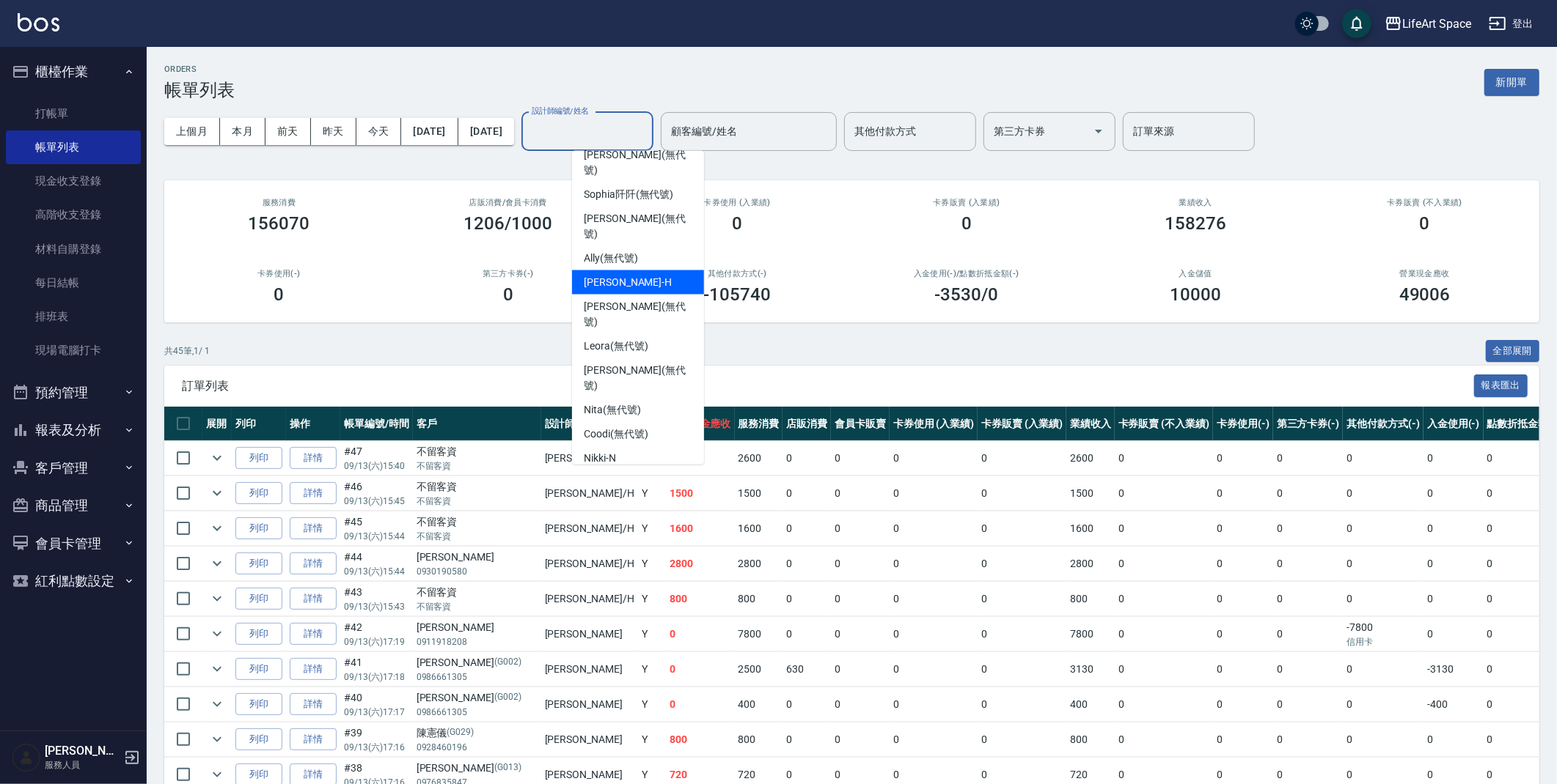
click at [602, 275] on span "[PERSON_NAME]" at bounding box center [627, 283] width 88 height 15
type input "[PERSON_NAME]"
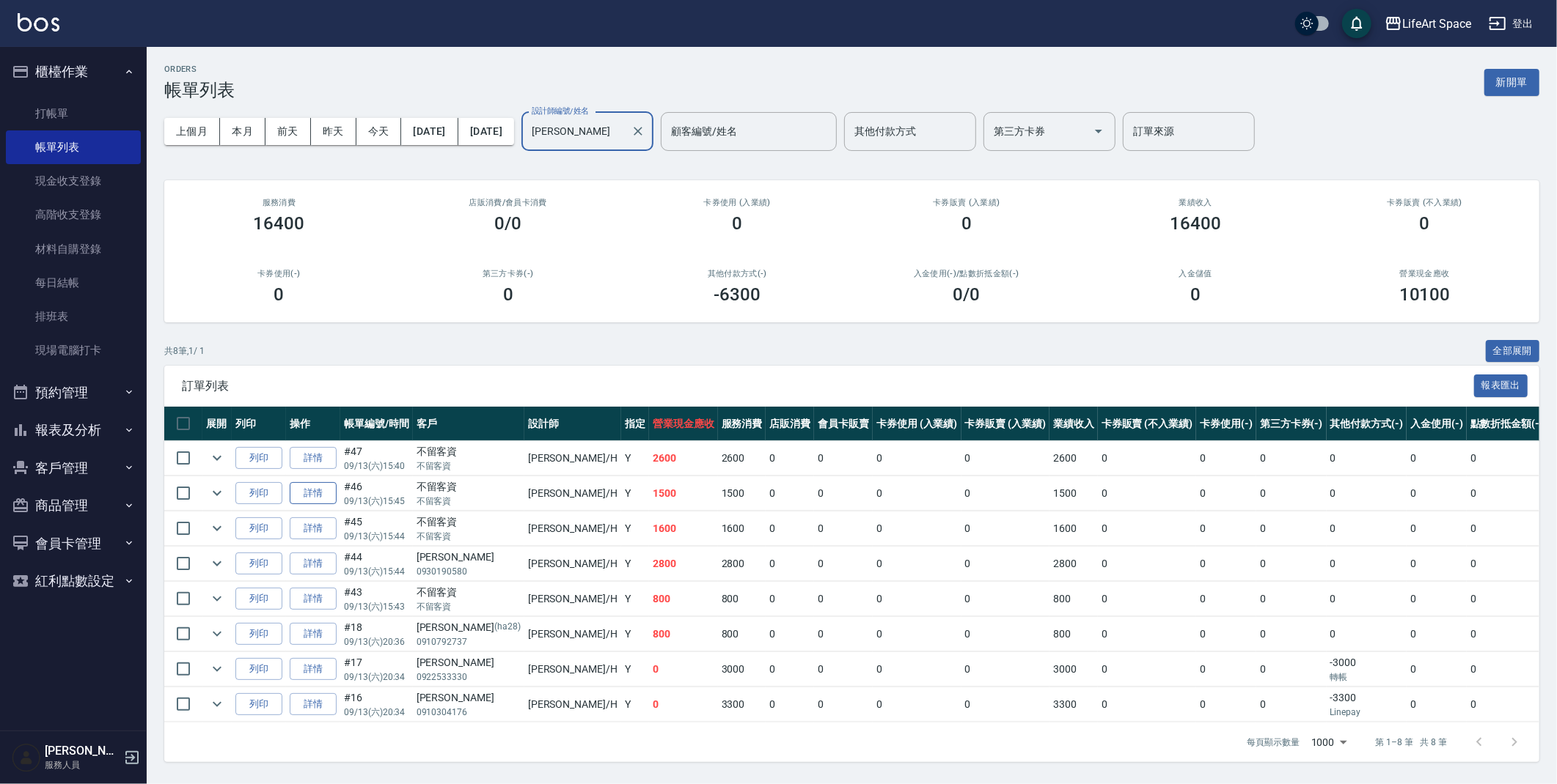
click at [319, 494] on link "詳情" at bounding box center [313, 493] width 46 height 22
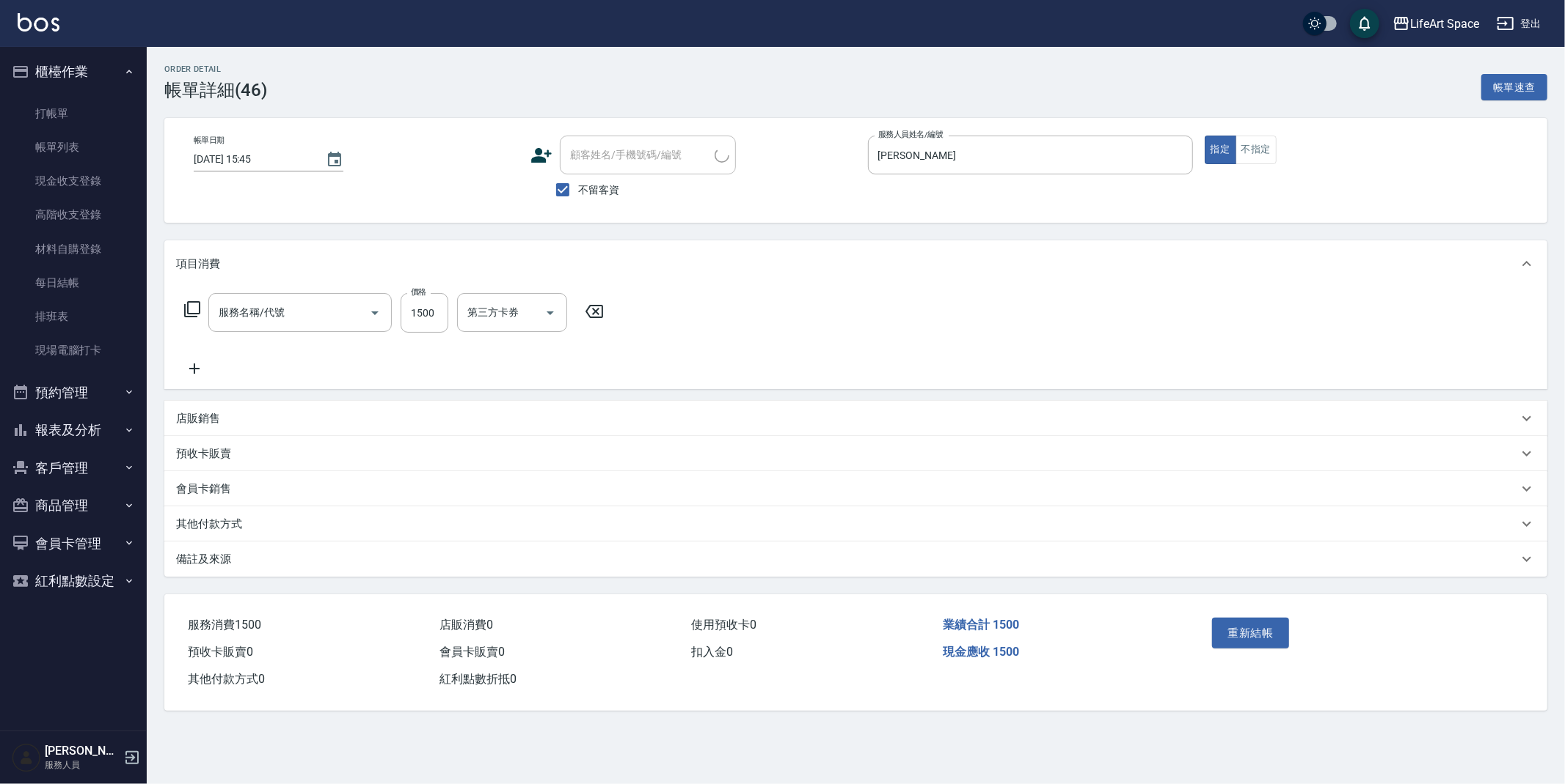
type input "[DATE] 15:45"
checkbox input "true"
type input "[PERSON_NAME]"
type input "701 染髮(701)"
drag, startPoint x: 231, startPoint y: 563, endPoint x: 222, endPoint y: 565, distance: 9.2
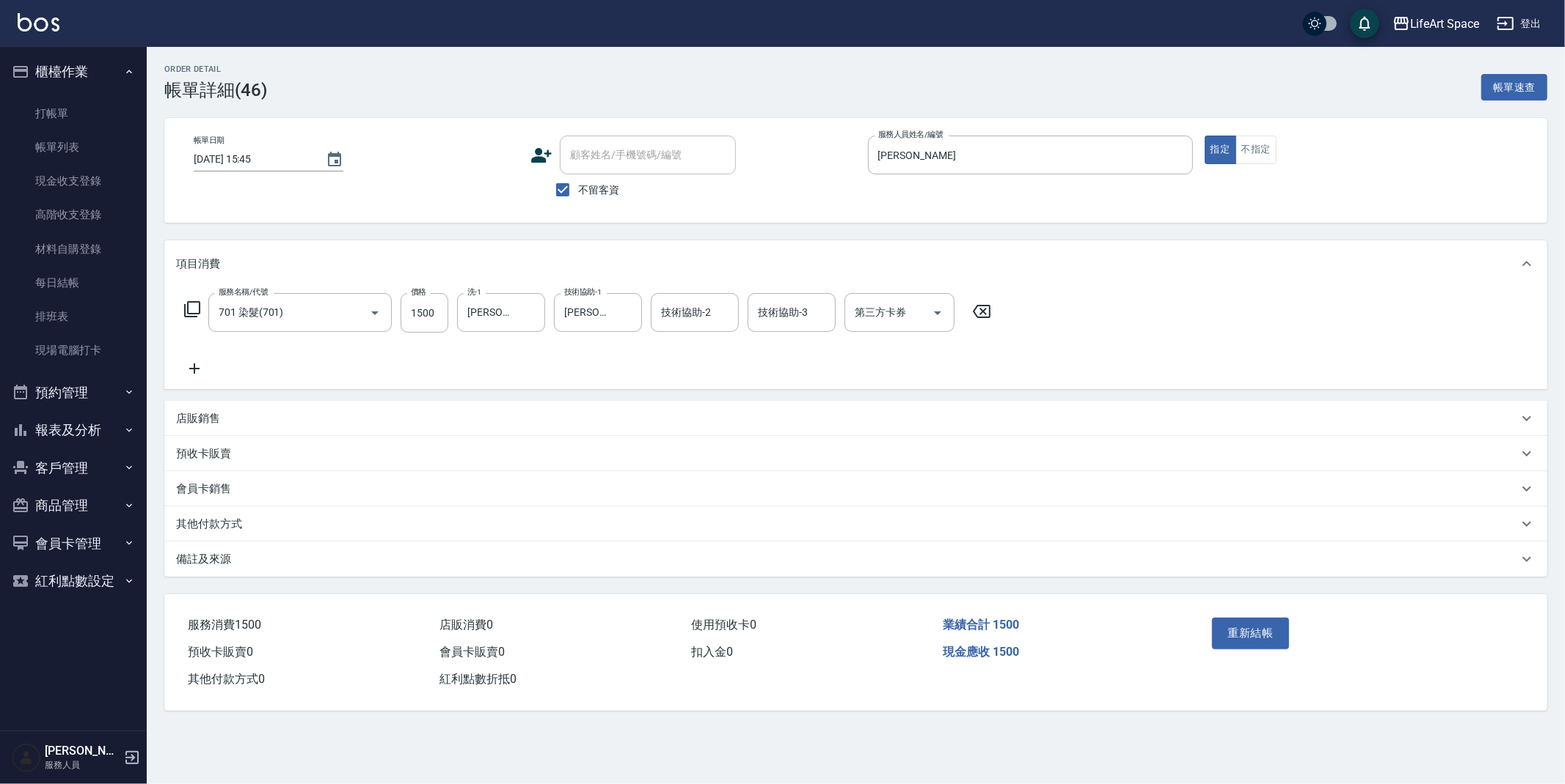
click at [227, 560] on div "備註及來源" at bounding box center [846, 559] width 1341 height 15
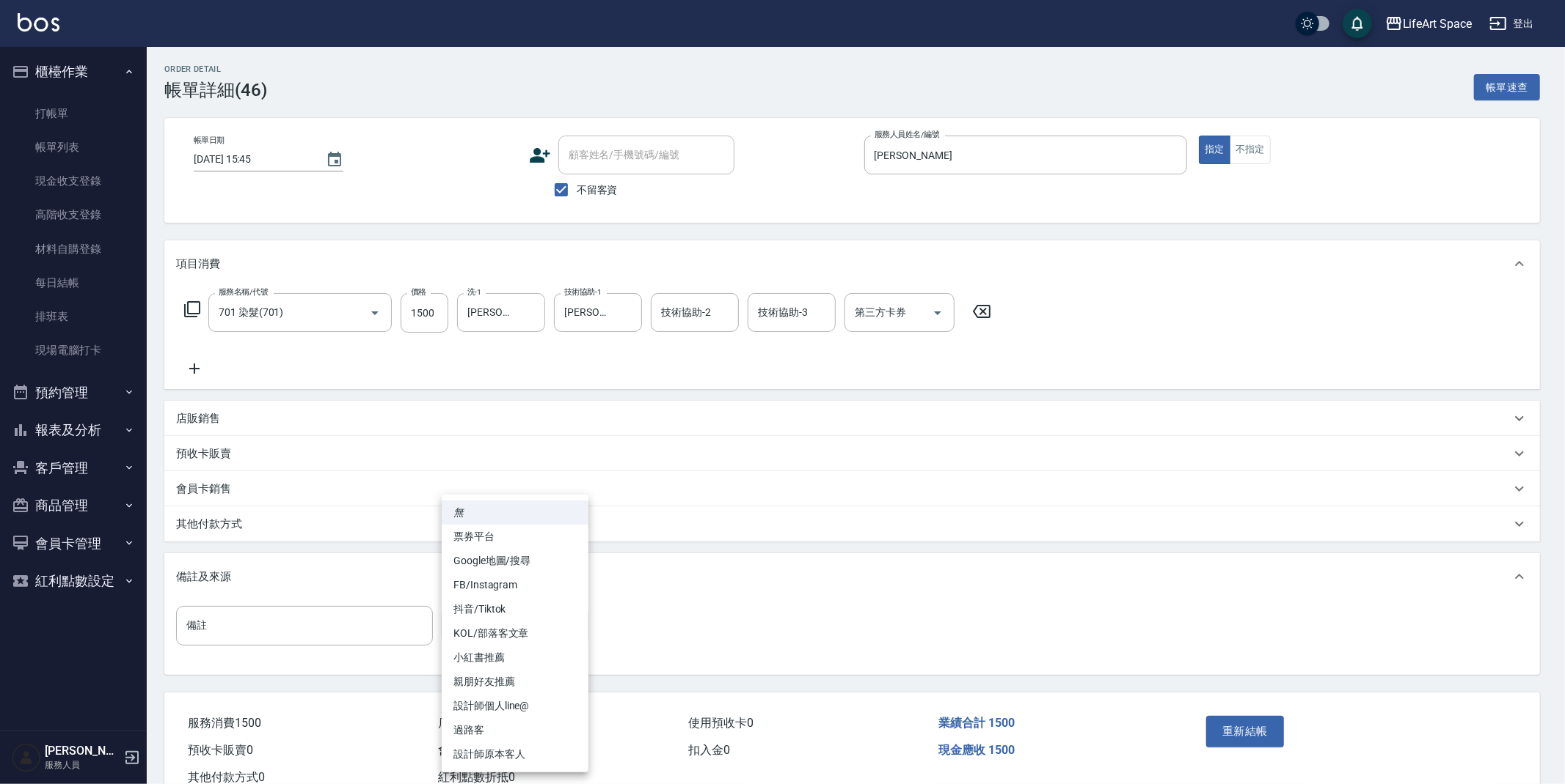
click at [479, 639] on body "LifeArt Space 登出 櫃檯作業 打帳單 帳單列表 現金收支登錄 高階收支登錄 材料自購登錄 每日結帳 排班表 現場電腦打卡 預約管理 預約管理 單…" at bounding box center [782, 413] width 1565 height 827
click at [494, 751] on li "設計師原本客人" at bounding box center [514, 754] width 146 height 24
type input "設計師原本客人"
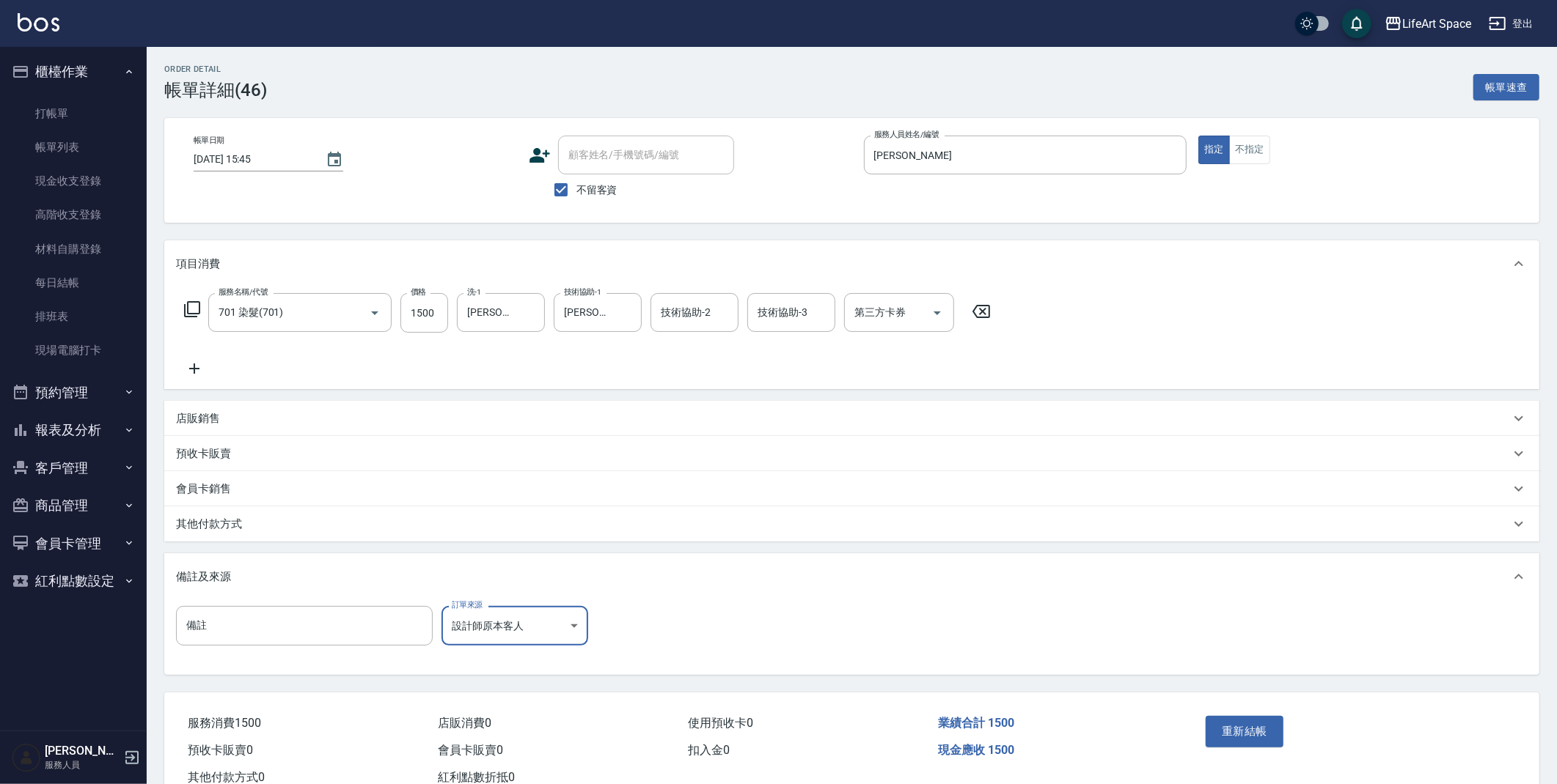
click at [1243, 741] on button "重新結帳" at bounding box center [1244, 732] width 77 height 31
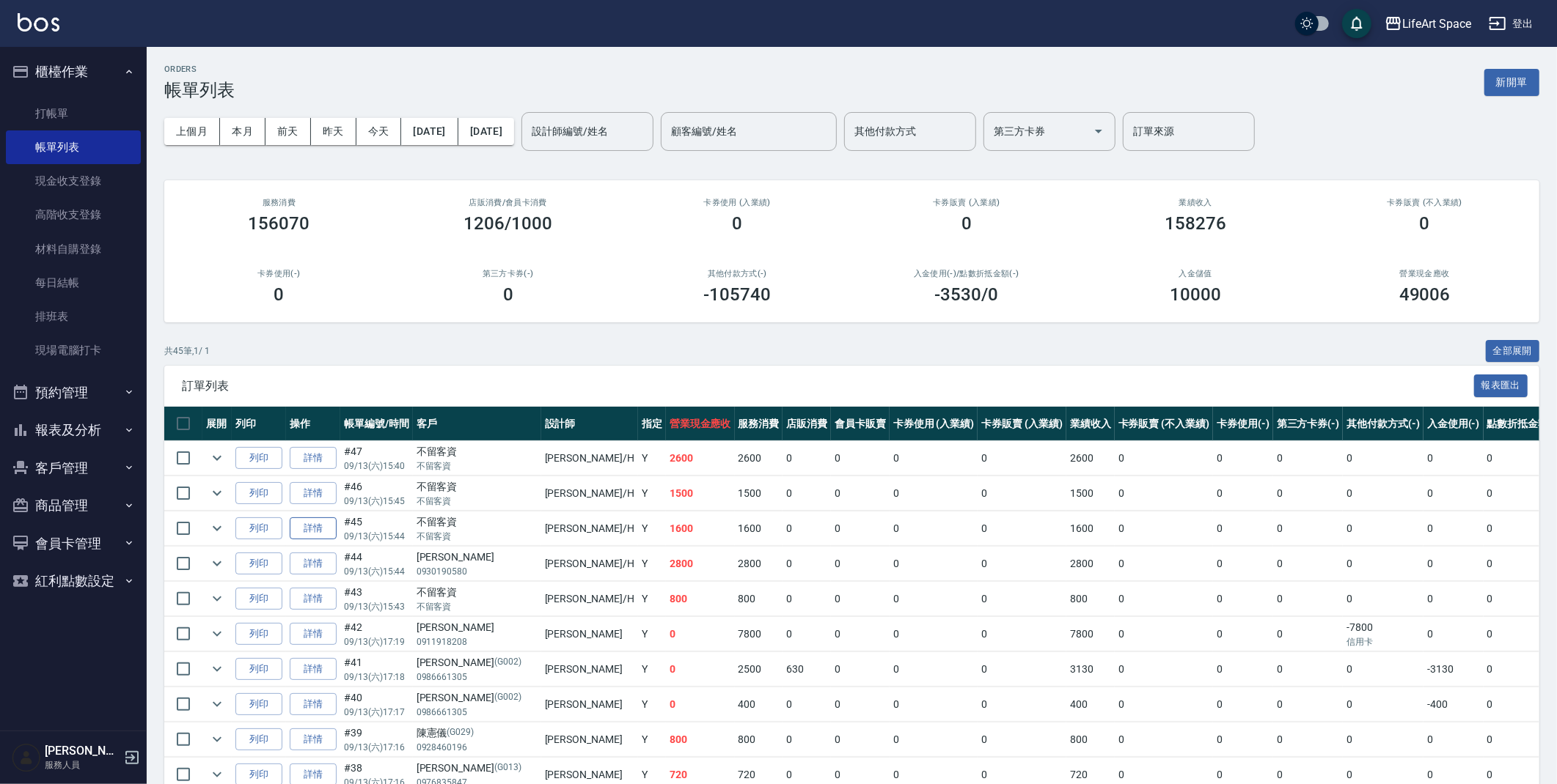
click at [328, 528] on link "詳情" at bounding box center [313, 528] width 46 height 22
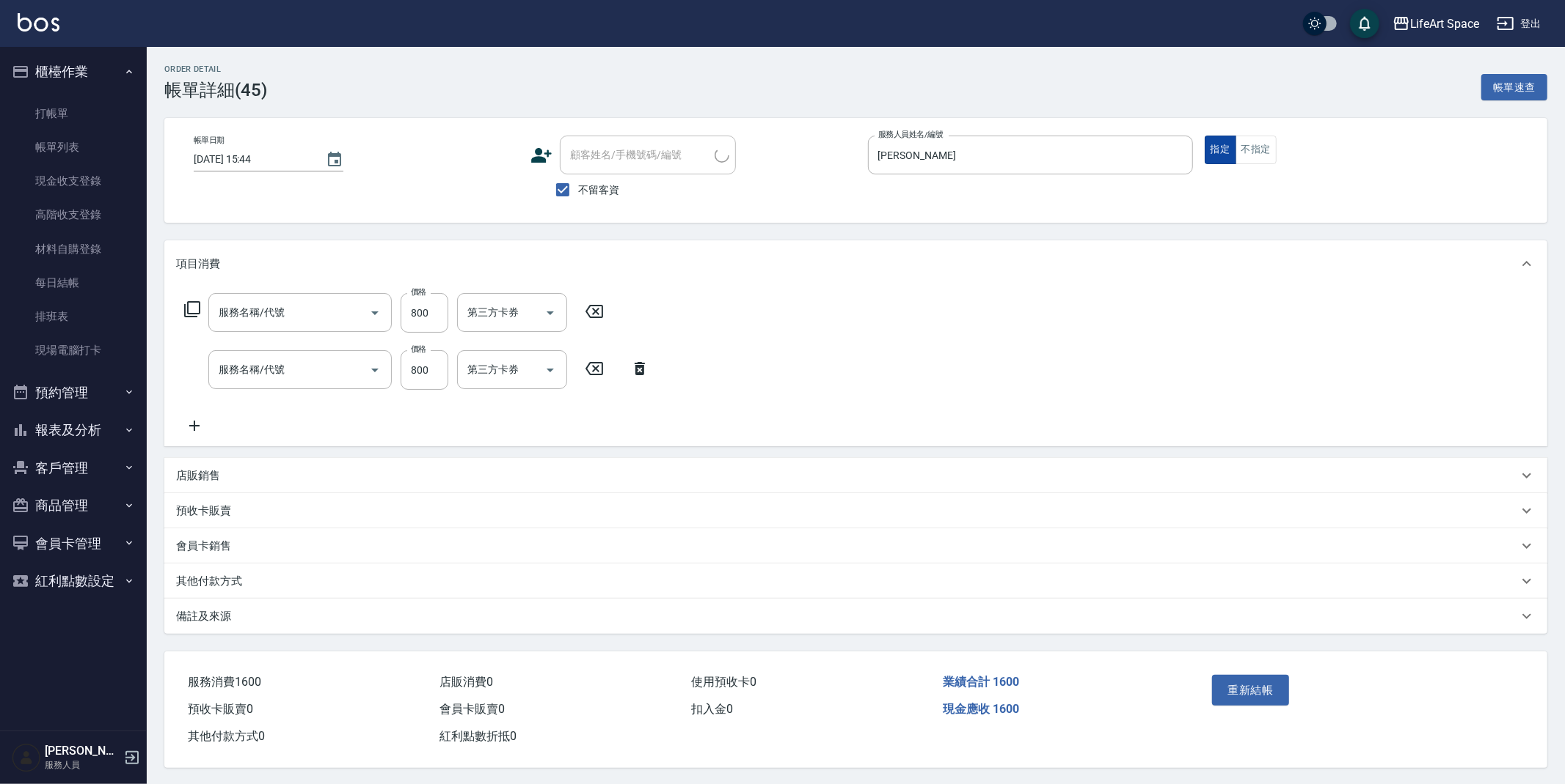
type input "[DATE] 15:44"
checkbox input "true"
type input "[PERSON_NAME]"
click at [1211, 149] on button "指定" at bounding box center [1220, 150] width 32 height 29
type input "201 剪髮(201)"
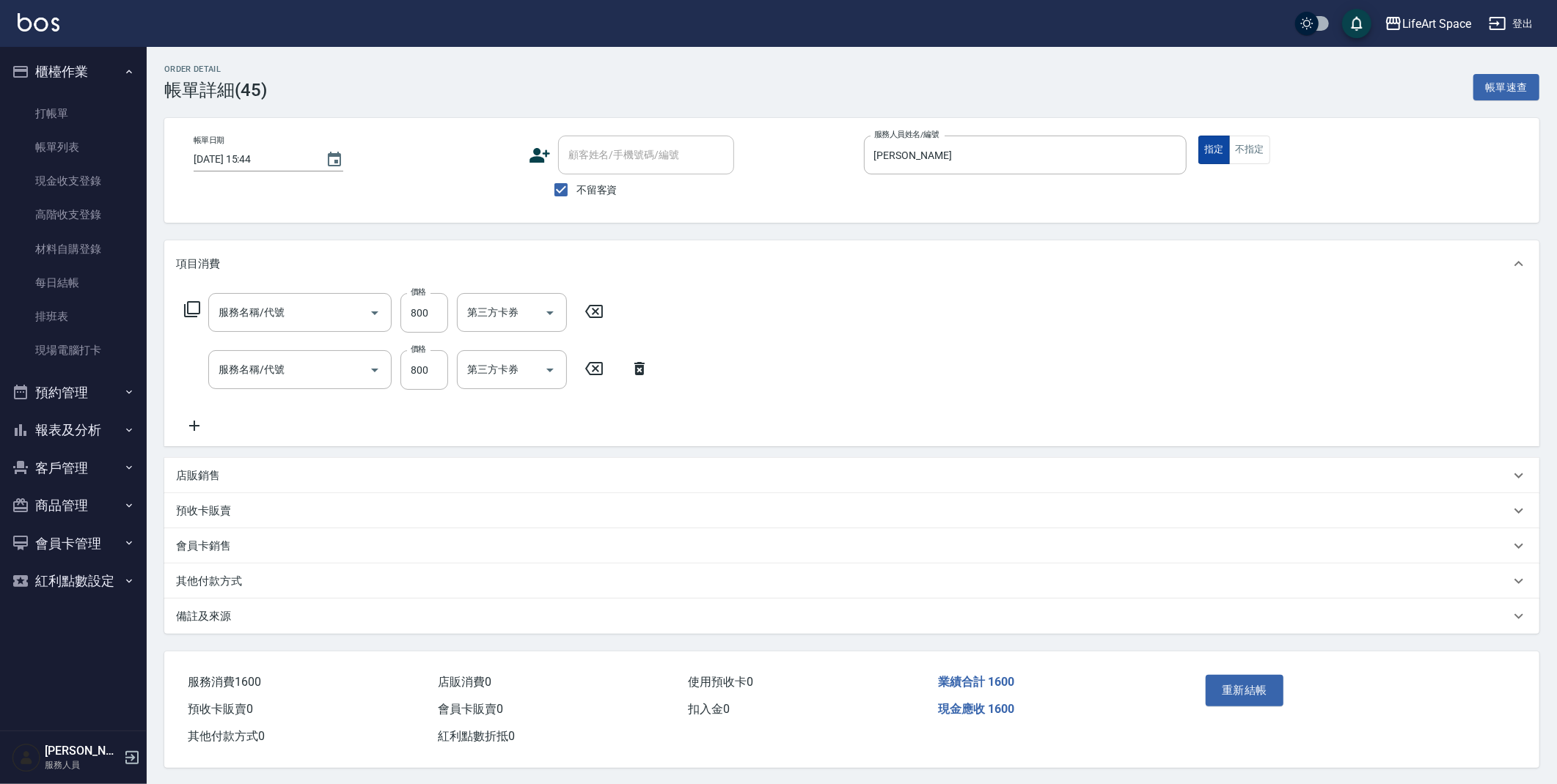
type input "201 剪髮(201)"
click at [304, 597] on div "其他付款方式" at bounding box center [852, 581] width 1375 height 35
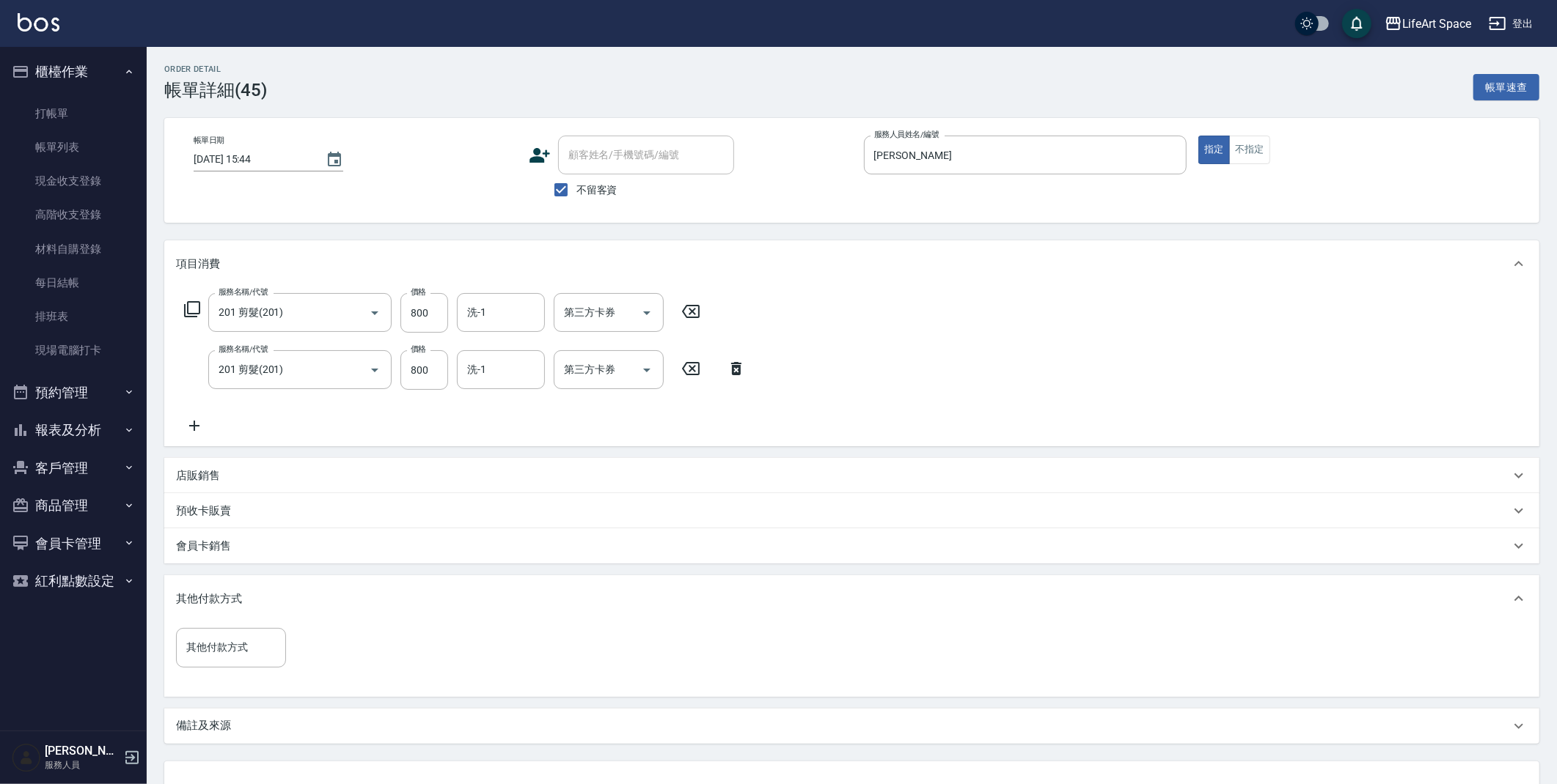
click at [308, 712] on div "備註及來源" at bounding box center [852, 726] width 1375 height 35
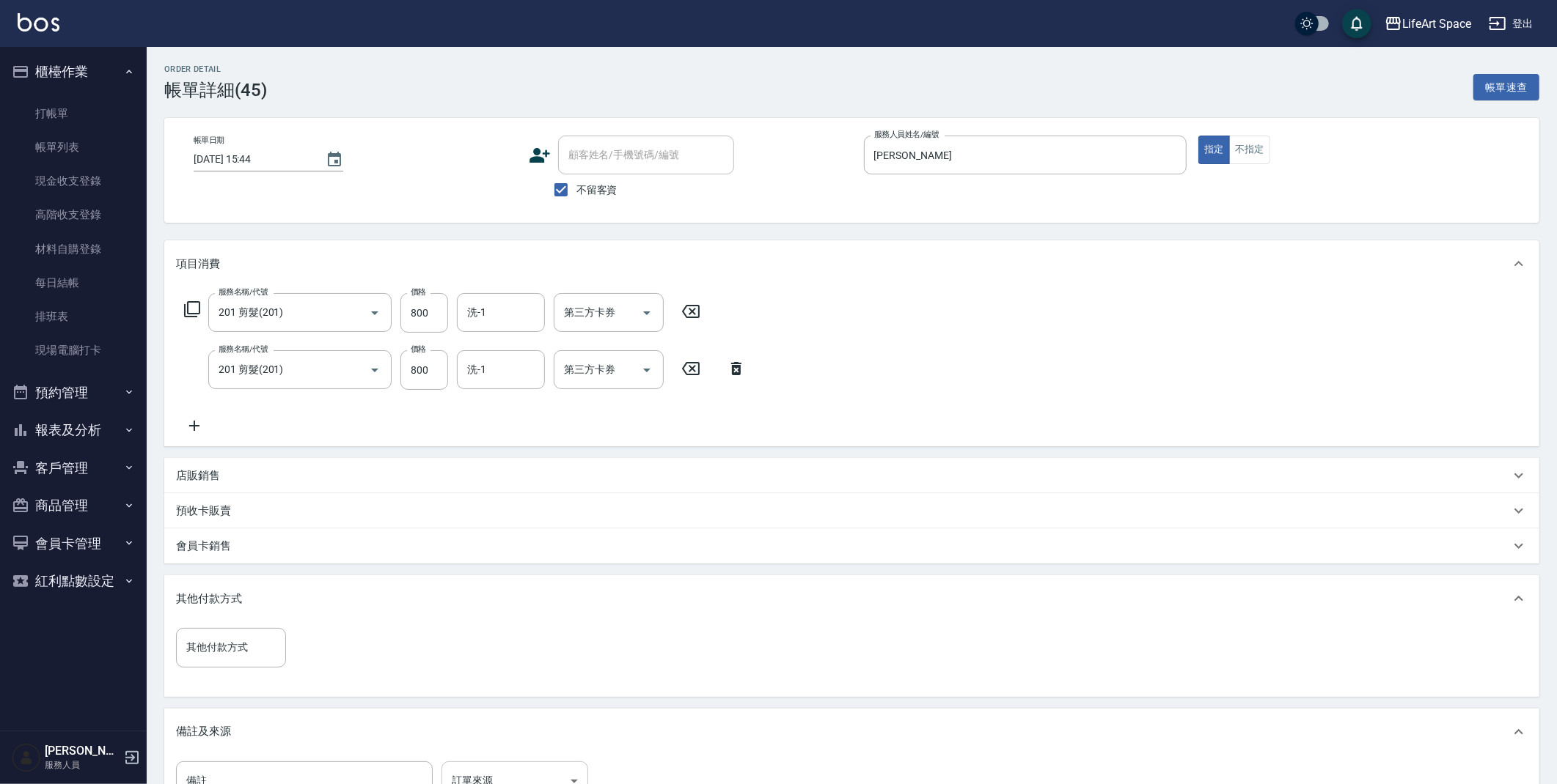
click at [485, 780] on body "LifeArt Space 登出 櫃檯作業 打帳單 帳單列表 現金收支登錄 高階收支登錄 材料自購登錄 每日結帳 排班表 現場電腦打卡 預約管理 預約管理 單…" at bounding box center [778, 491] width 1557 height 982
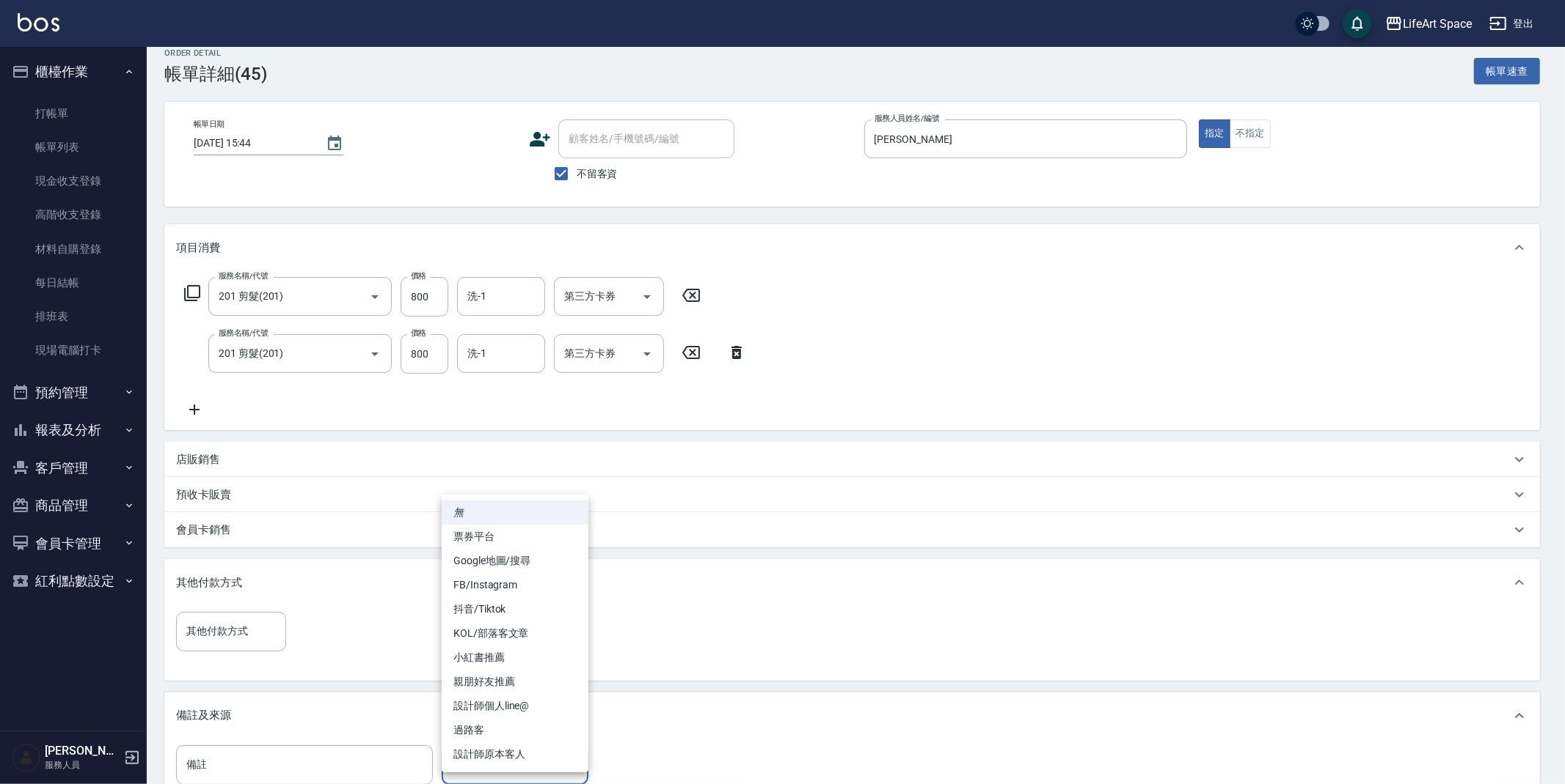
click at [488, 756] on li "設計師原本客人" at bounding box center [514, 754] width 146 height 24
type input "設計師原本客人"
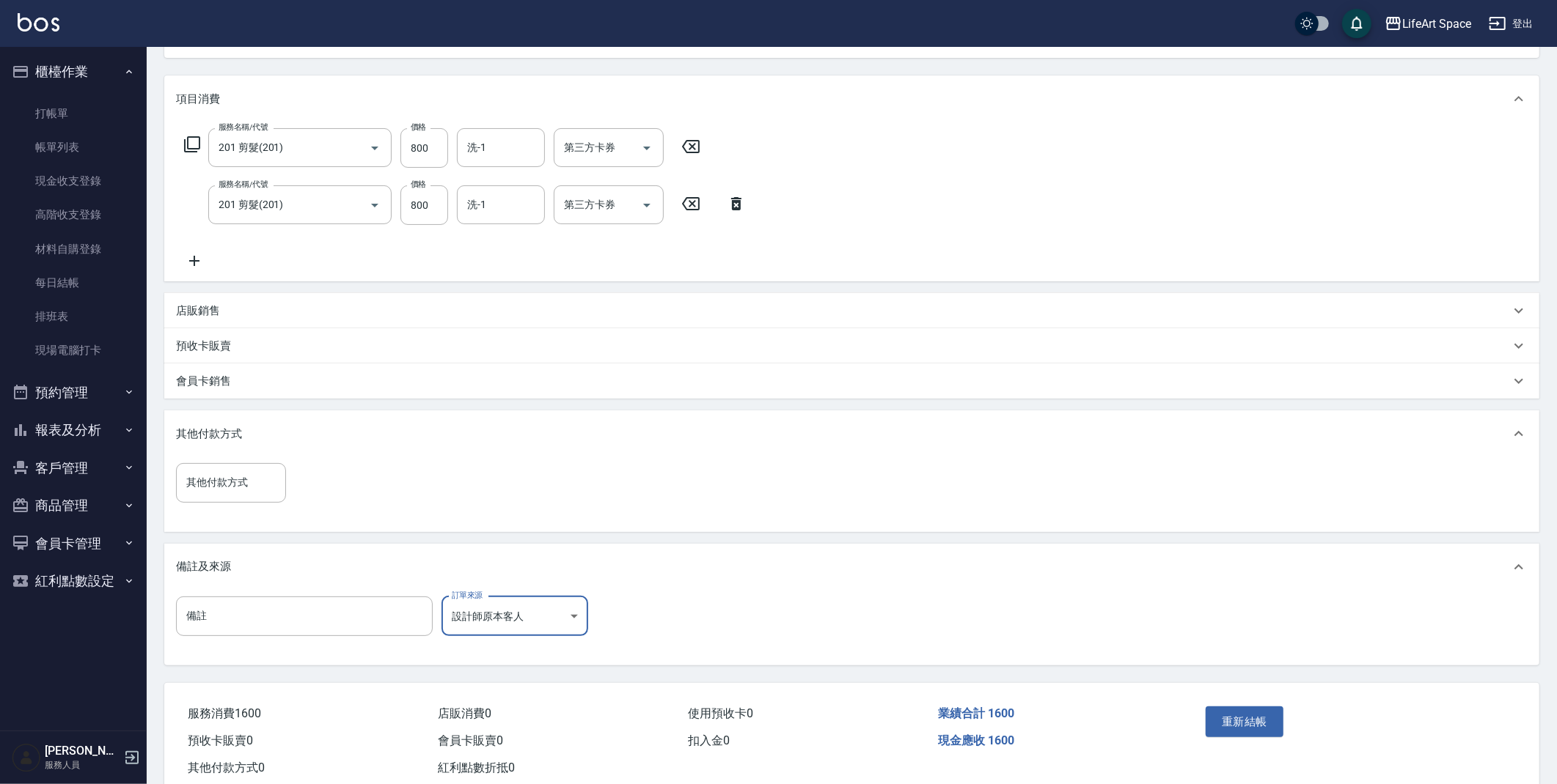
scroll to position [202, 0]
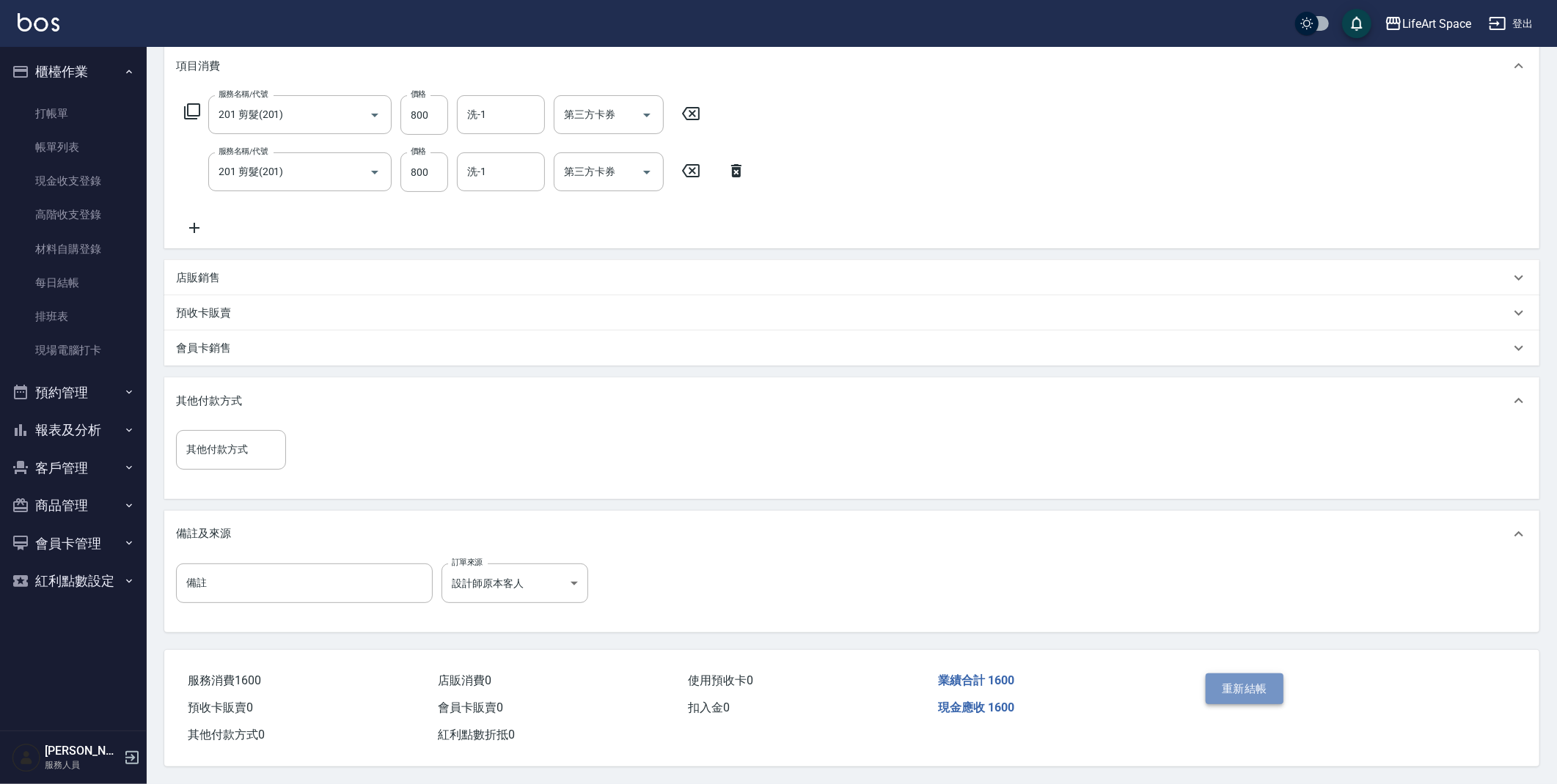
click at [1251, 682] on button "重新結帳" at bounding box center [1244, 689] width 77 height 31
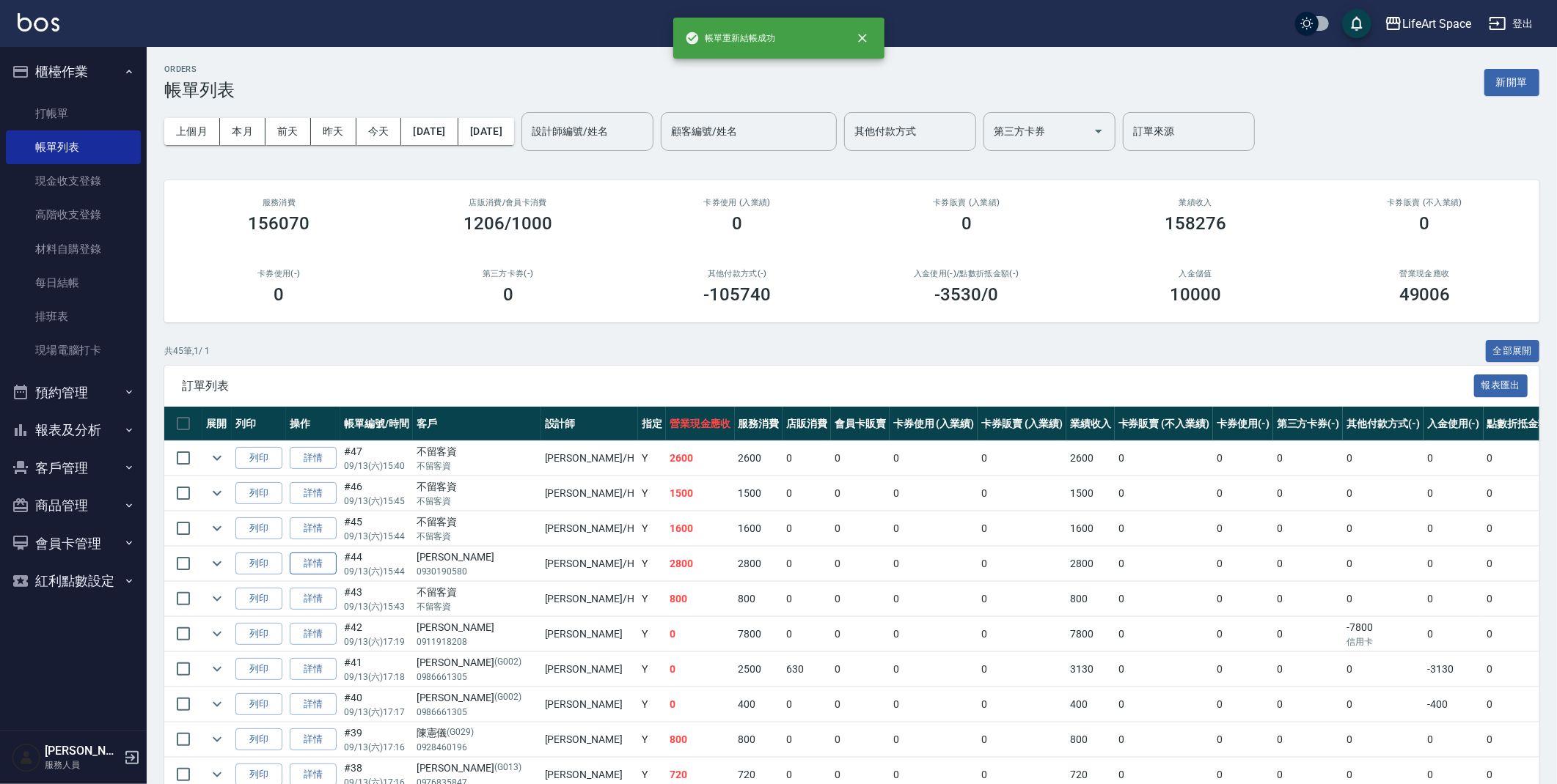
click at [316, 573] on link "詳情" at bounding box center [313, 563] width 46 height 22
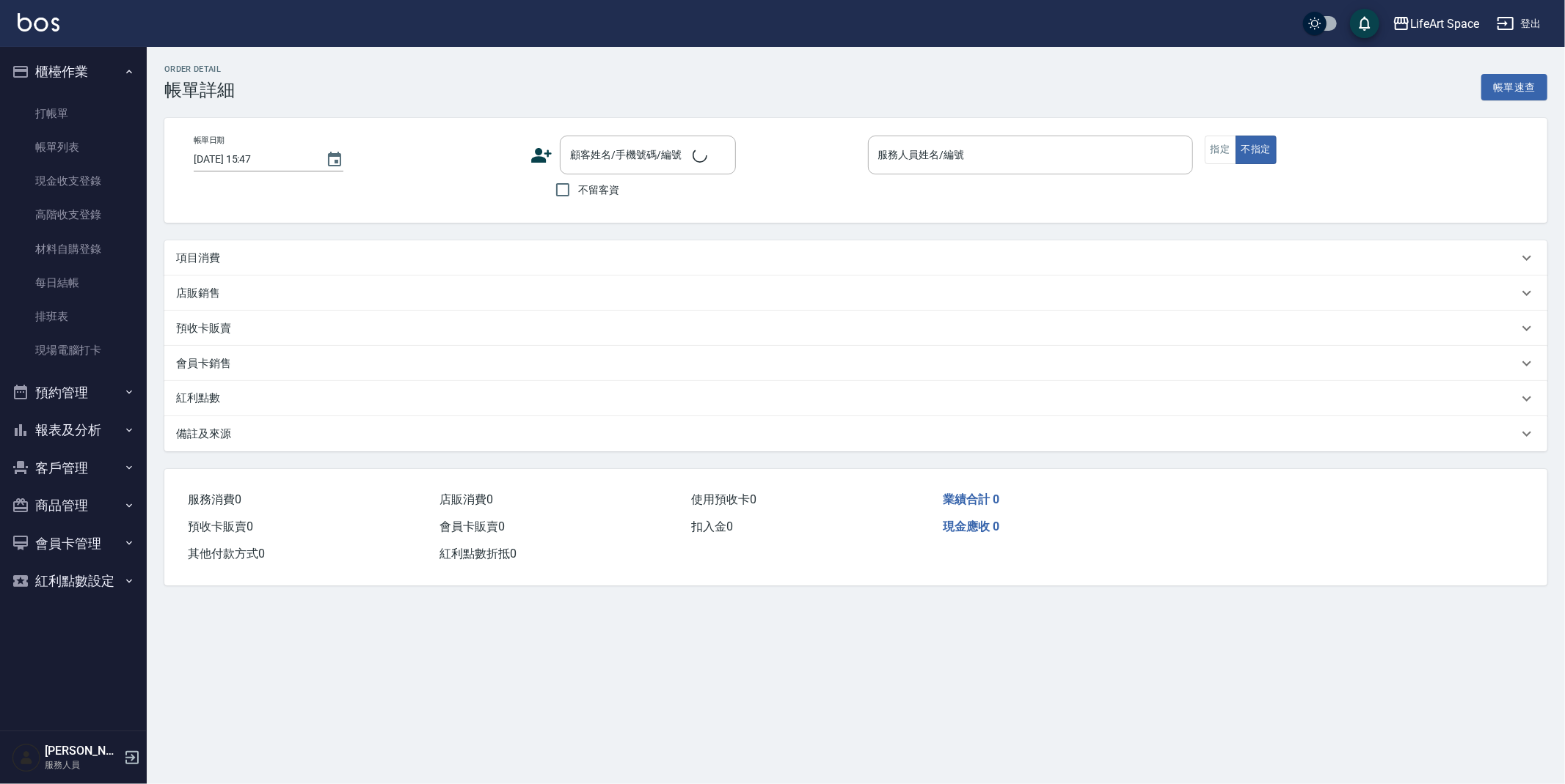
type input "[DATE] 15:44"
type input "[PERSON_NAME]"
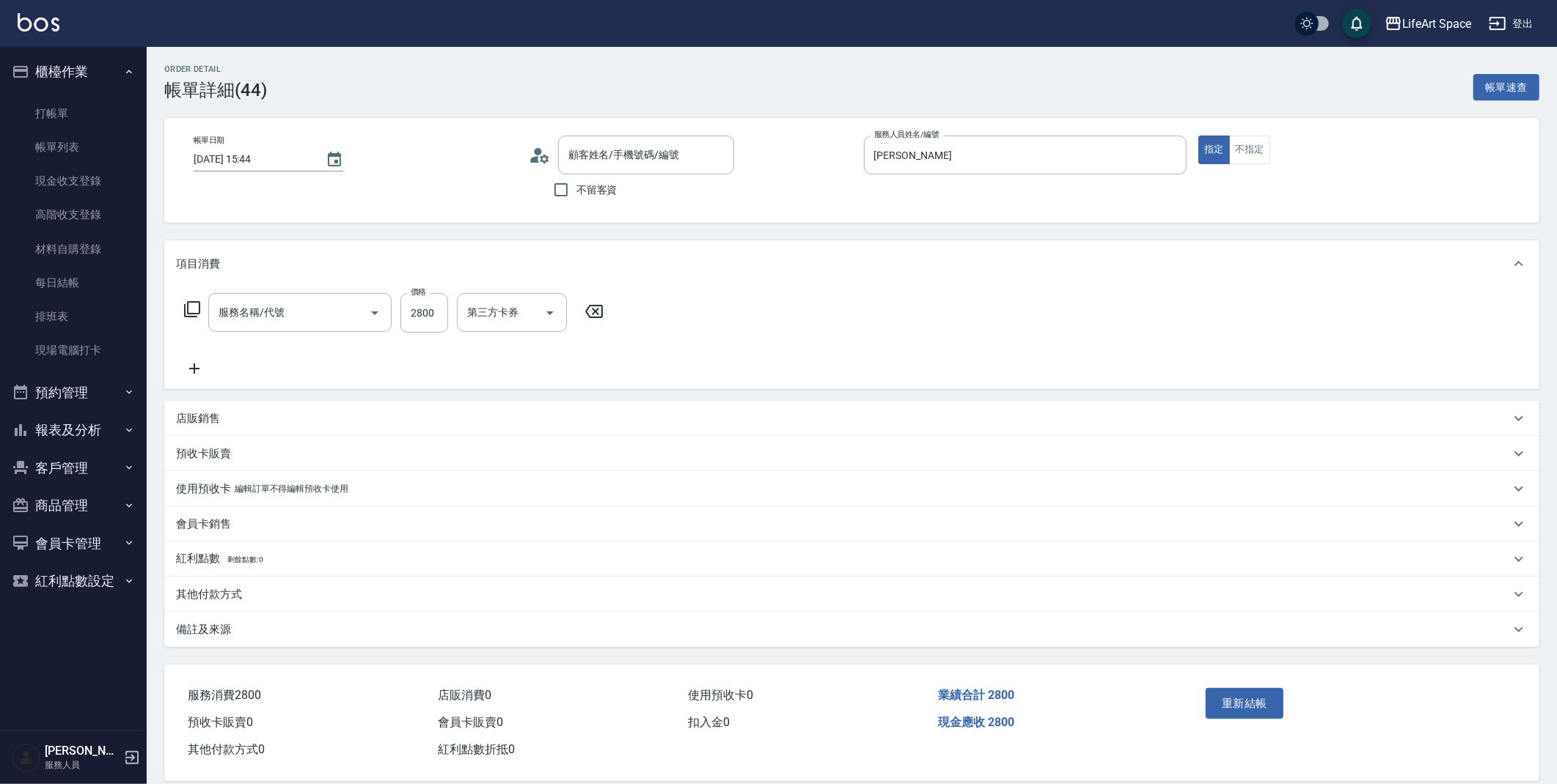
type input "[PERSON_NAME]/0930190580/"
type input "501 燙髮(501)"
click at [224, 626] on p "備註及來源" at bounding box center [203, 630] width 55 height 15
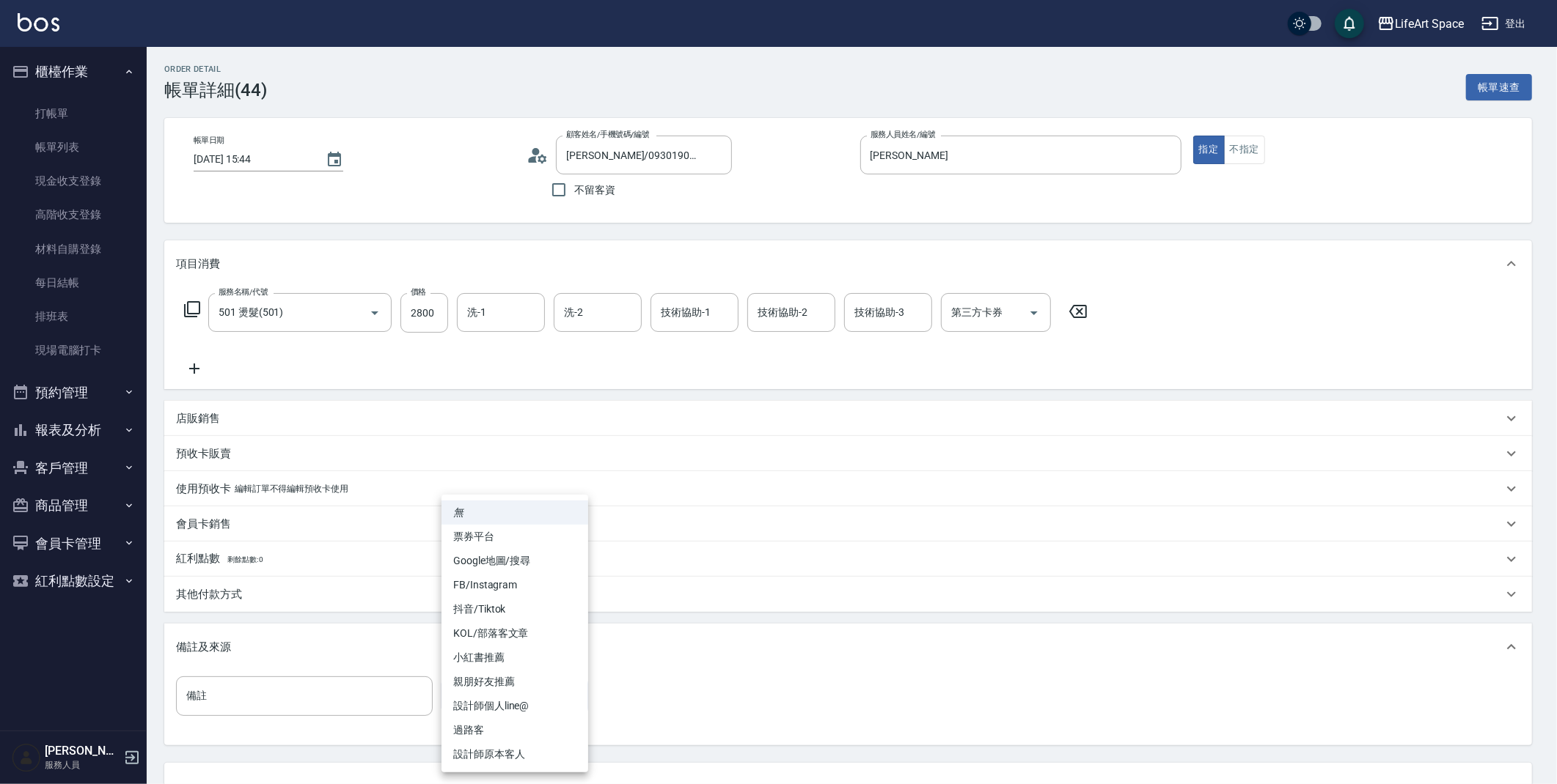
click at [481, 694] on body "LifeArt Space 登出 櫃檯作業 打帳單 帳單列表 現金收支登錄 高階收支登錄 材料自購登錄 每日結帳 排班表 現場電腦打卡 預約管理 預約管理 單…" at bounding box center [778, 448] width 1557 height 897
click at [502, 583] on li "FB/Instagram" at bounding box center [514, 585] width 146 height 24
type input "FB/Instagram"
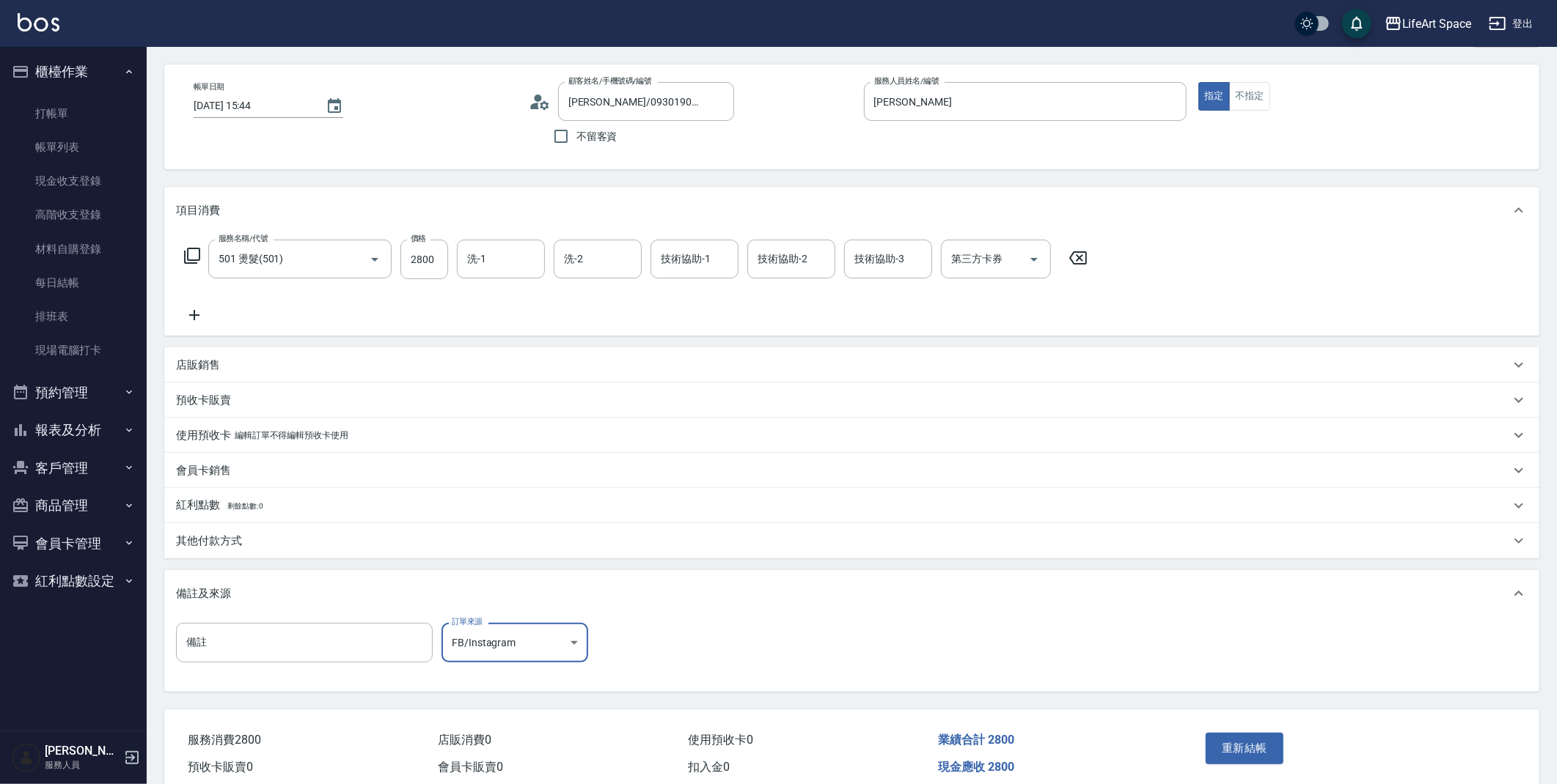
scroll to position [118, 0]
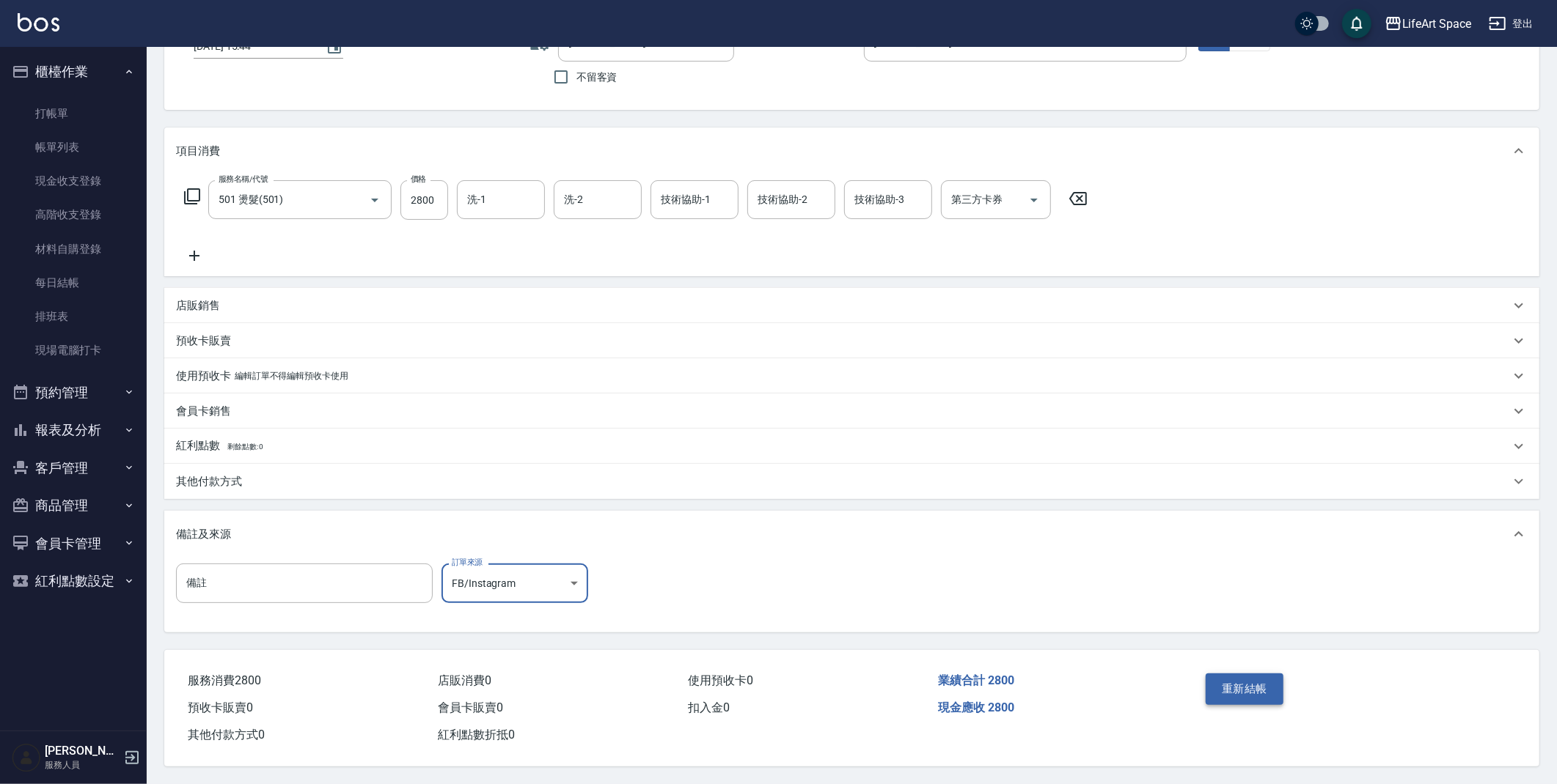
click at [1246, 684] on button "重新結帳" at bounding box center [1244, 689] width 77 height 31
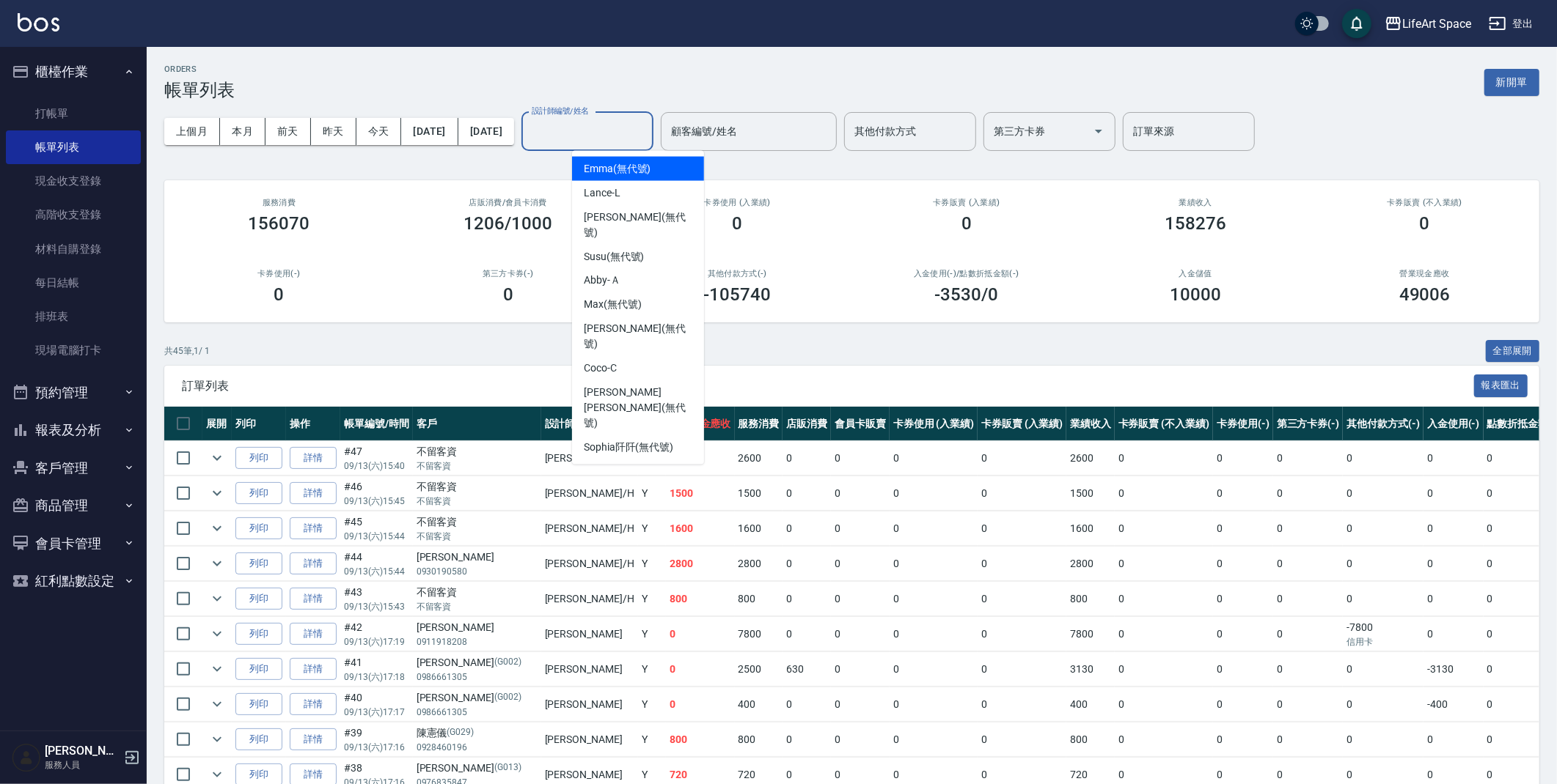
click at [647, 122] on input "設計師編號/姓名" at bounding box center [587, 132] width 119 height 26
click at [630, 525] on div "[PERSON_NAME]" at bounding box center [638, 536] width 132 height 24
type input "[PERSON_NAME]"
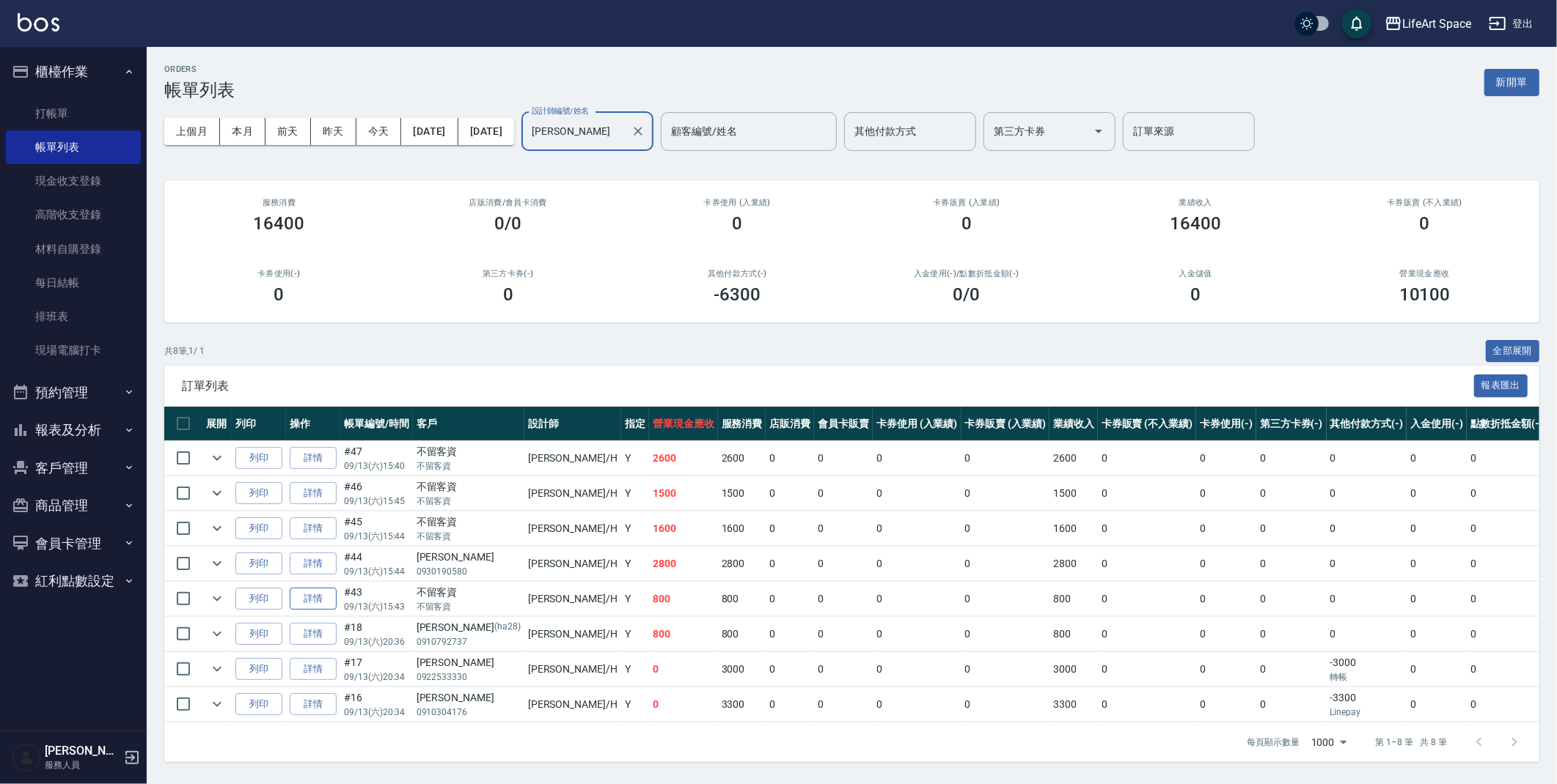
click at [309, 598] on link "詳情" at bounding box center [313, 598] width 46 height 22
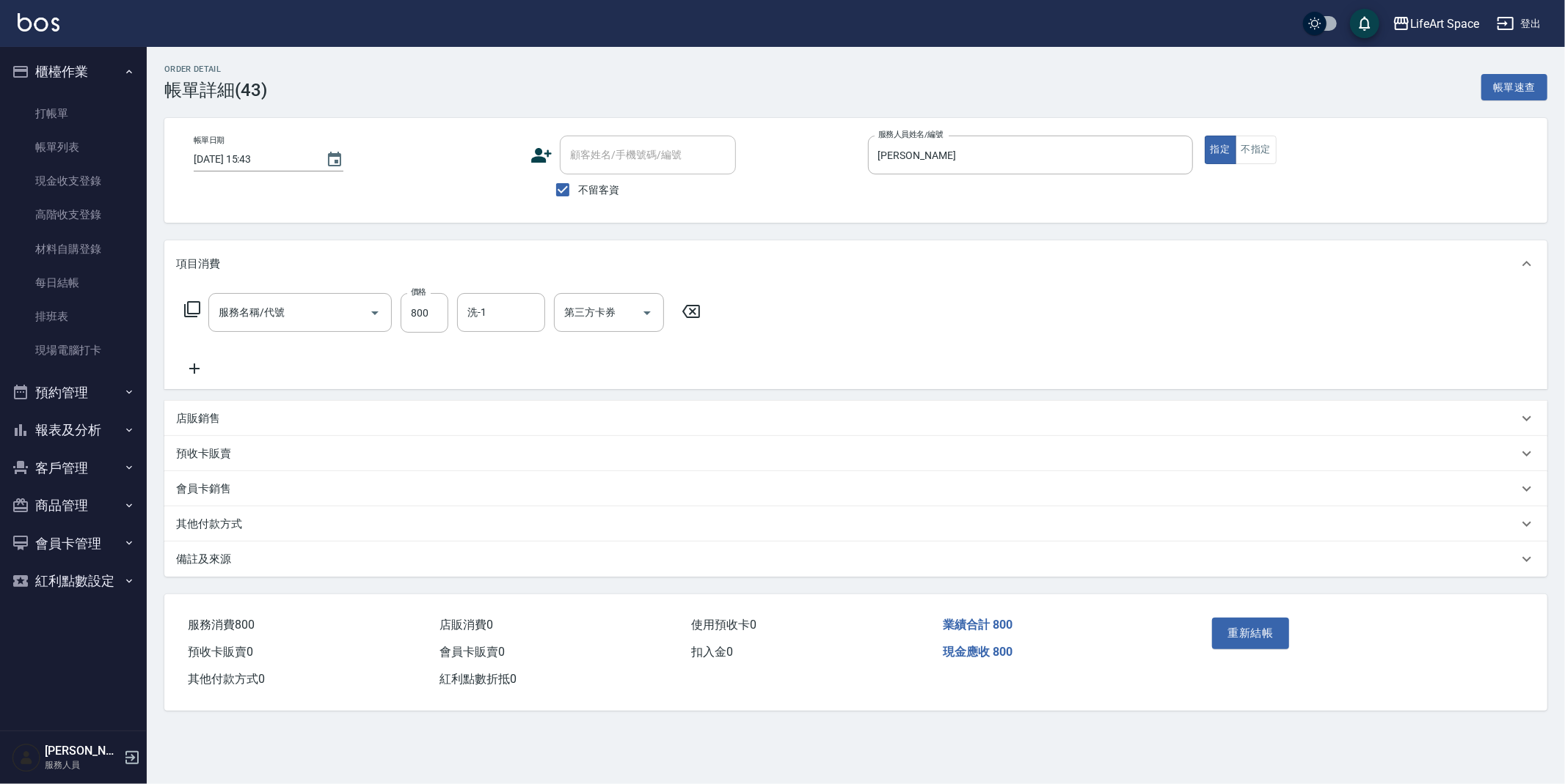
type input "[DATE] 15:43"
checkbox input "true"
type input "[PERSON_NAME]"
type input "201 剪髮(201)"
click at [280, 548] on div "備註及來源" at bounding box center [856, 559] width 1383 height 35
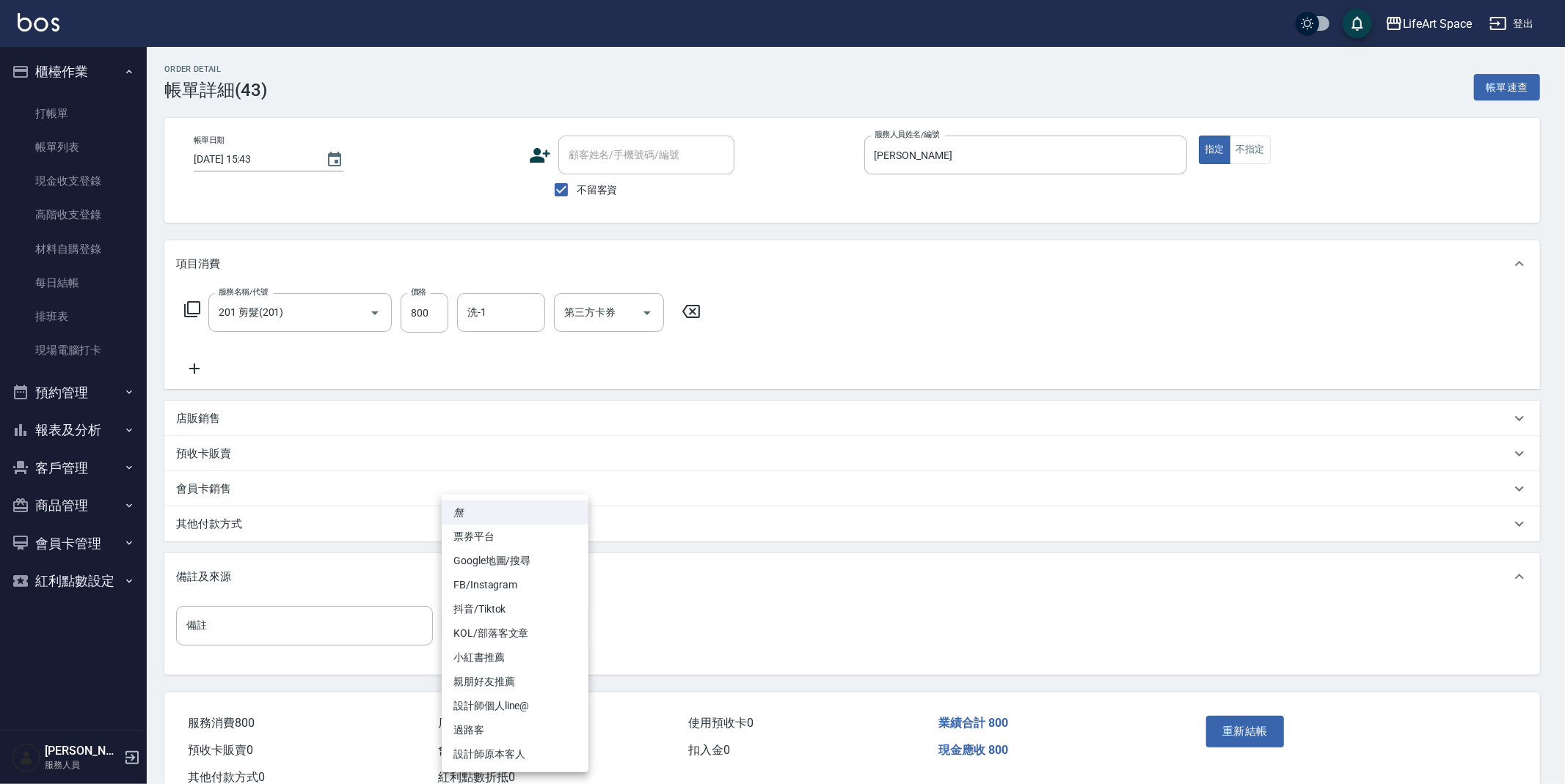
click at [483, 619] on body "LifeArt Space 登出 櫃檯作業 打帳單 帳單列表 現金收支登錄 高階收支登錄 材料自購登錄 每日結帳 排班表 現場電腦打卡 預約管理 預約管理 單…" at bounding box center [782, 413] width 1565 height 827
click at [517, 728] on li "過路客" at bounding box center [514, 730] width 146 height 24
type input "過路客"
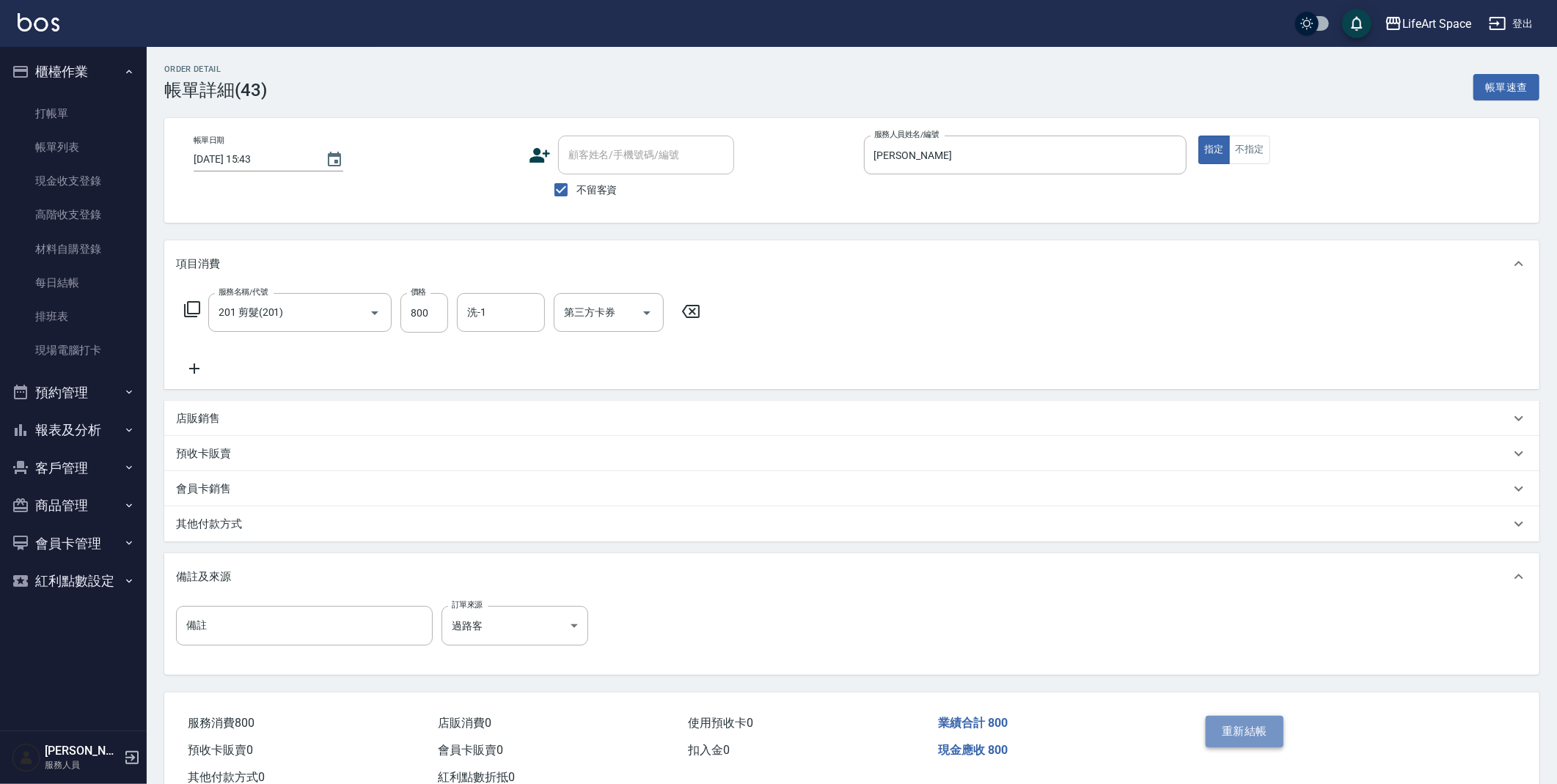
click at [1236, 731] on button "重新結帳" at bounding box center [1244, 732] width 77 height 31
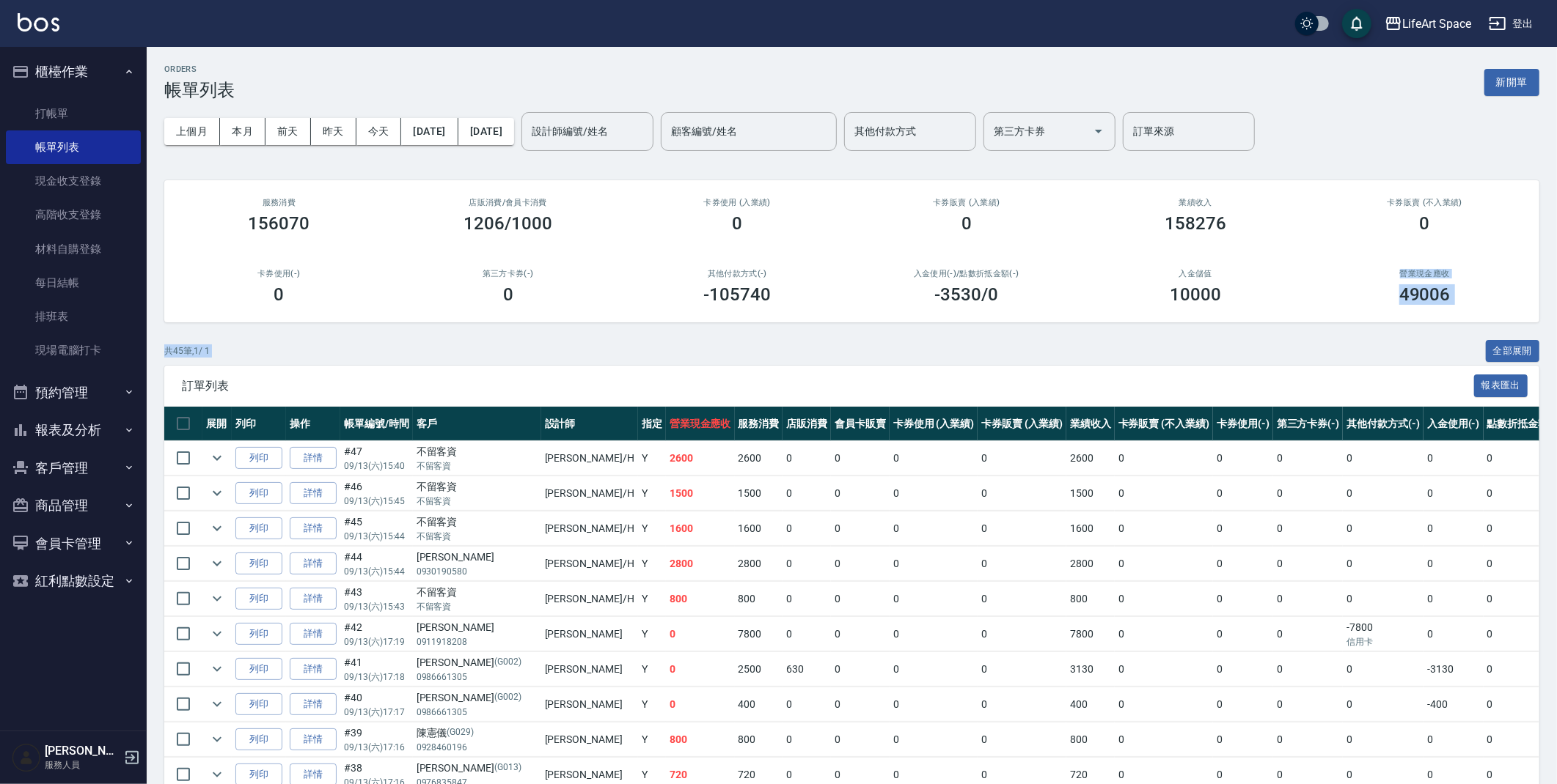
drag, startPoint x: 1564, startPoint y: 266, endPoint x: 1565, endPoint y: 340, distance: 74.0
click at [614, 136] on input "設計師編號/姓名" at bounding box center [587, 132] width 119 height 26
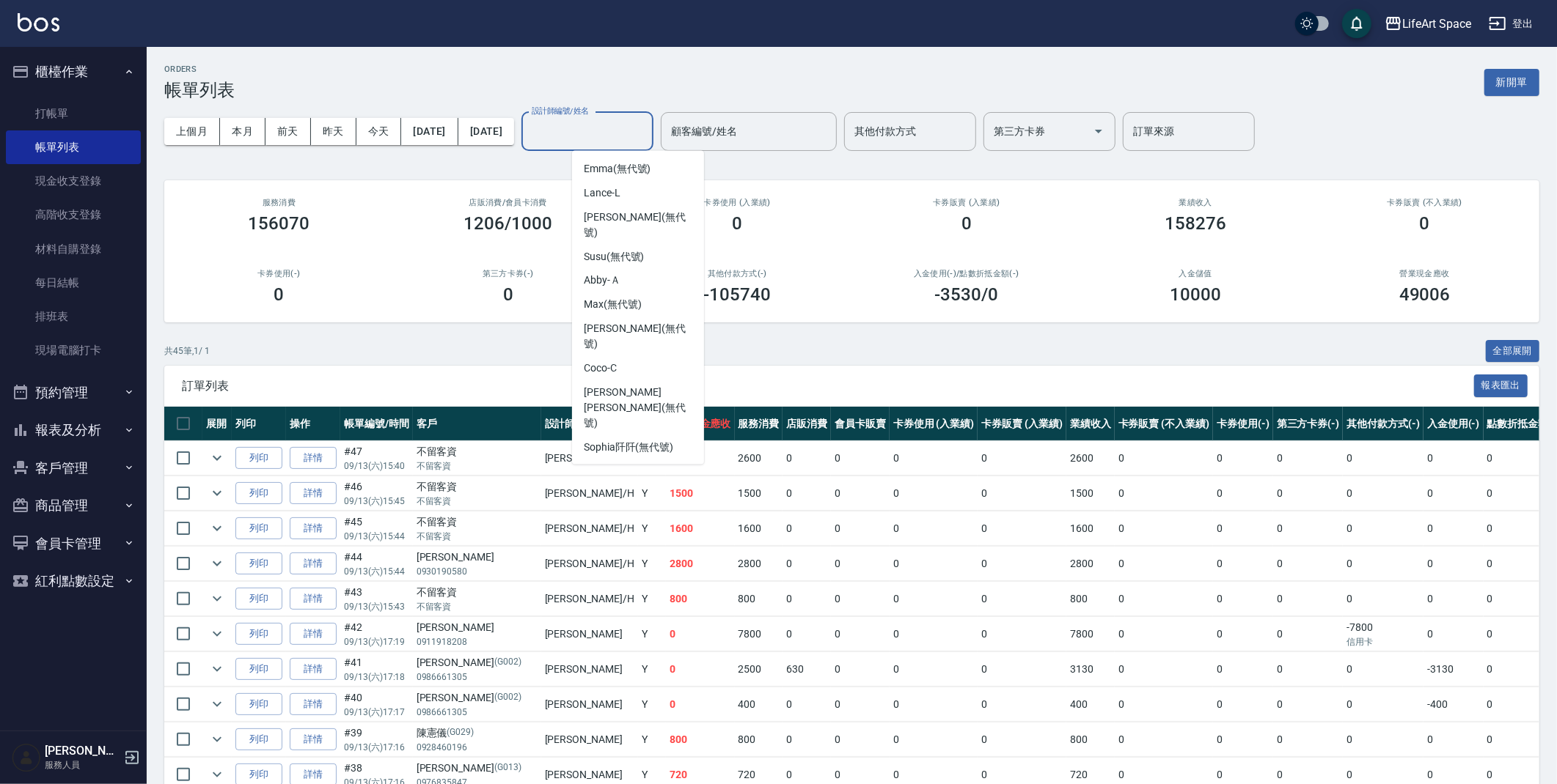
click at [649, 525] on div "[PERSON_NAME]" at bounding box center [638, 536] width 132 height 24
type input "[PERSON_NAME]"
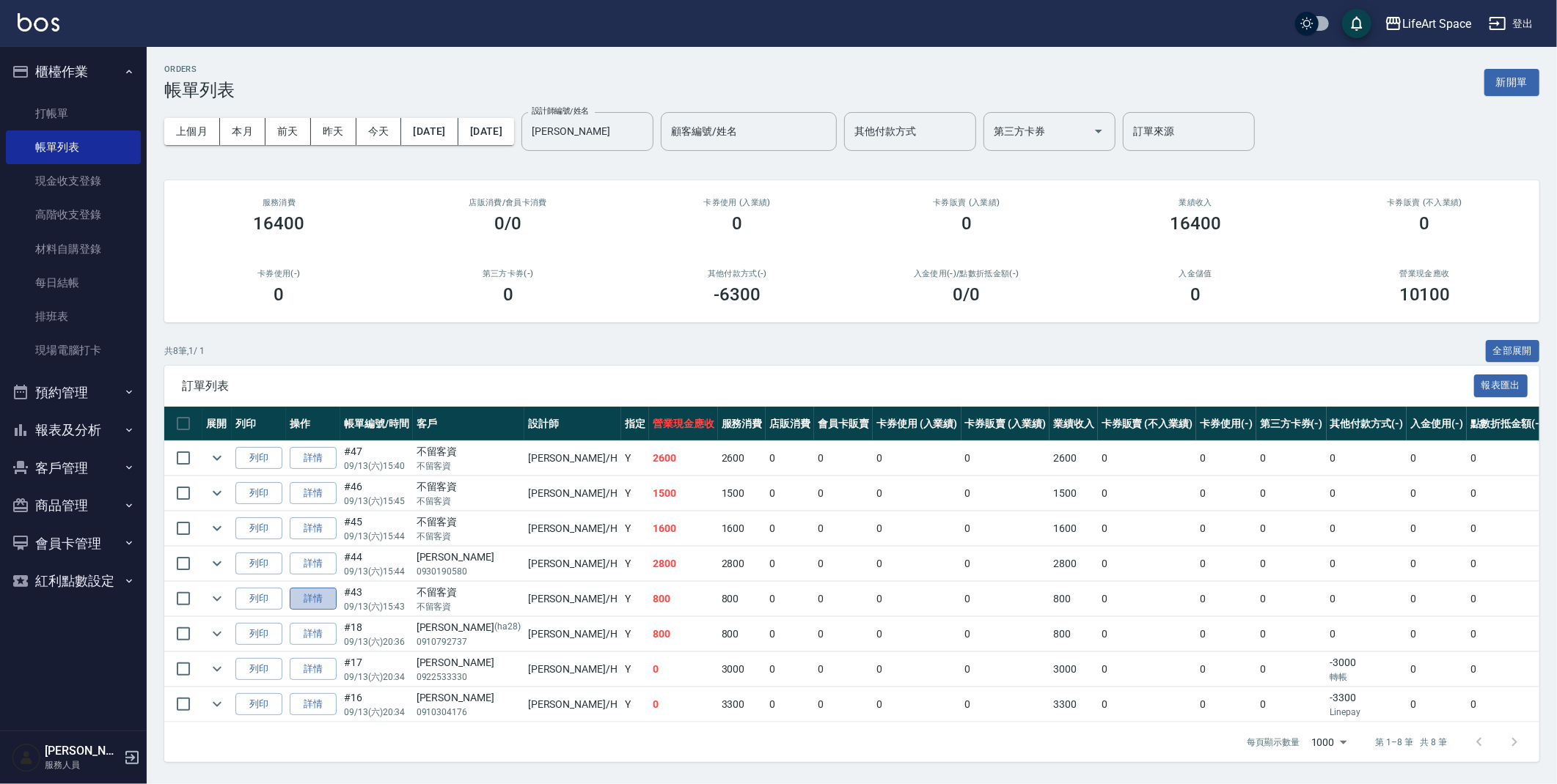
click at [323, 600] on link "詳情" at bounding box center [313, 598] width 46 height 22
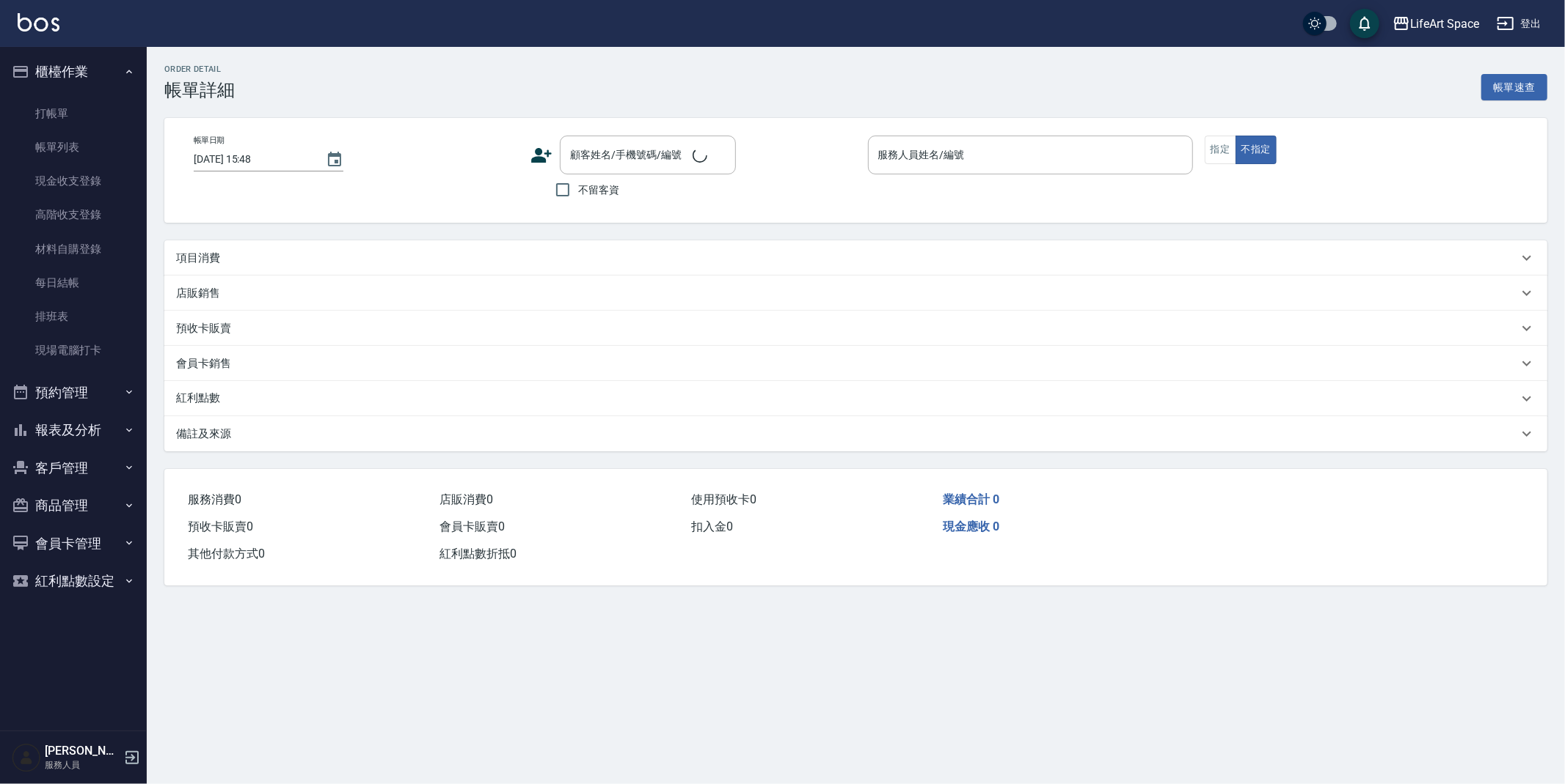
type input "[DATE] 15:43"
checkbox input "true"
type input "[PERSON_NAME]"
type input "過路客"
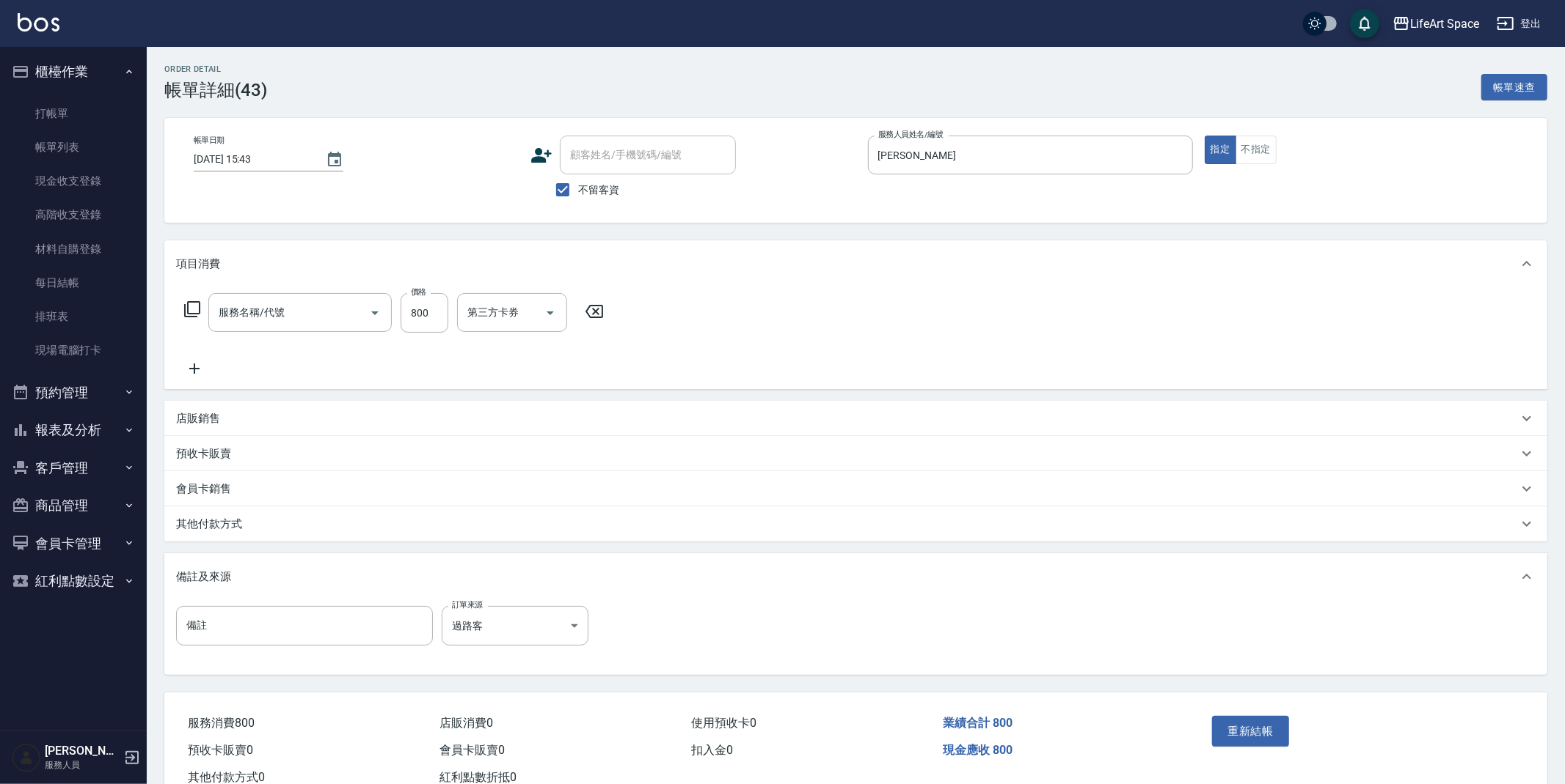
type input "201 剪髮(201)"
click at [1264, 155] on button "不指定" at bounding box center [1249, 150] width 41 height 29
click at [1264, 154] on button "不指定" at bounding box center [1249, 150] width 41 height 29
click at [1259, 725] on button "重新結帳" at bounding box center [1244, 732] width 77 height 31
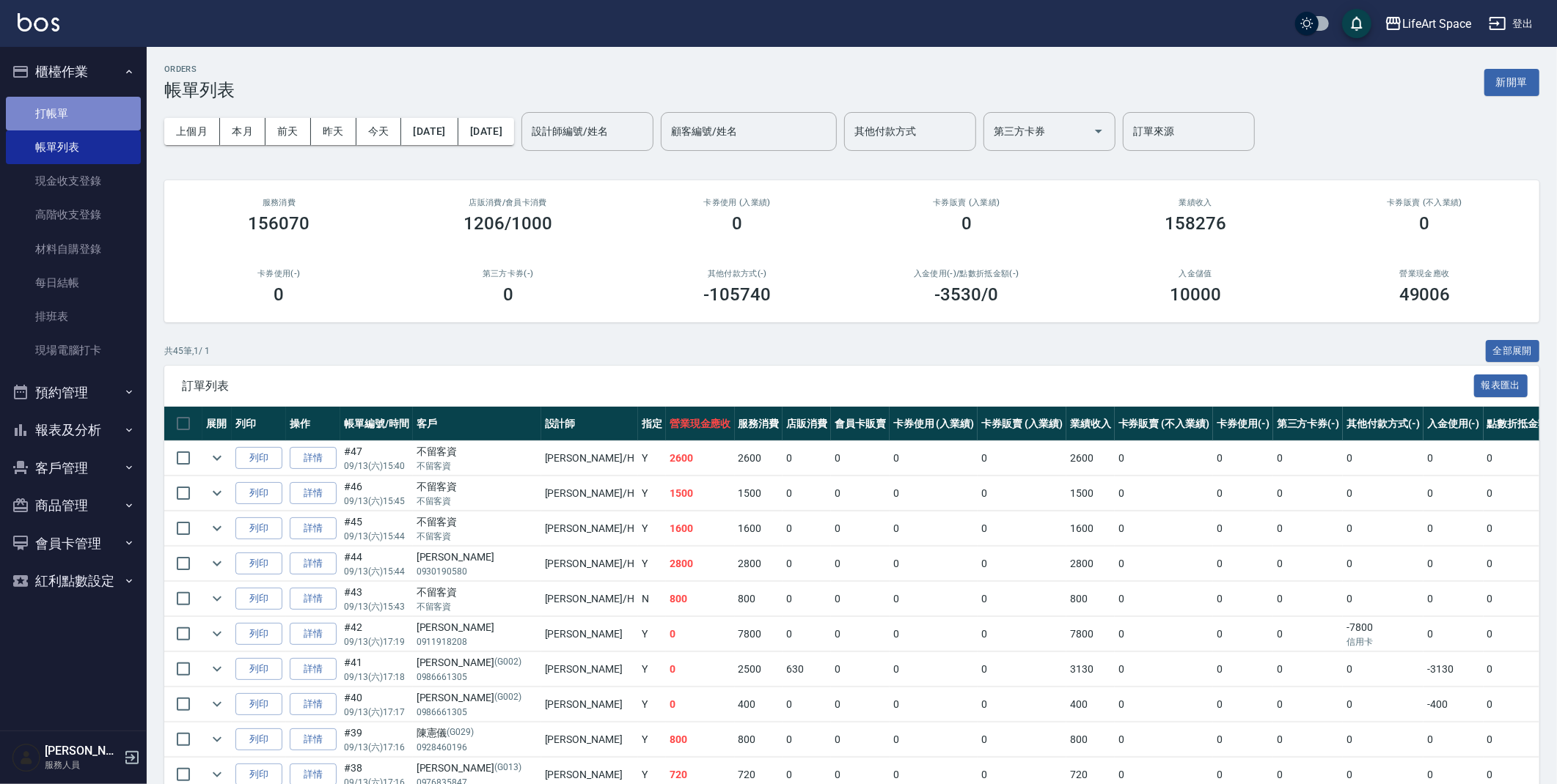
click at [98, 103] on link "打帳單" at bounding box center [73, 113] width 135 height 34
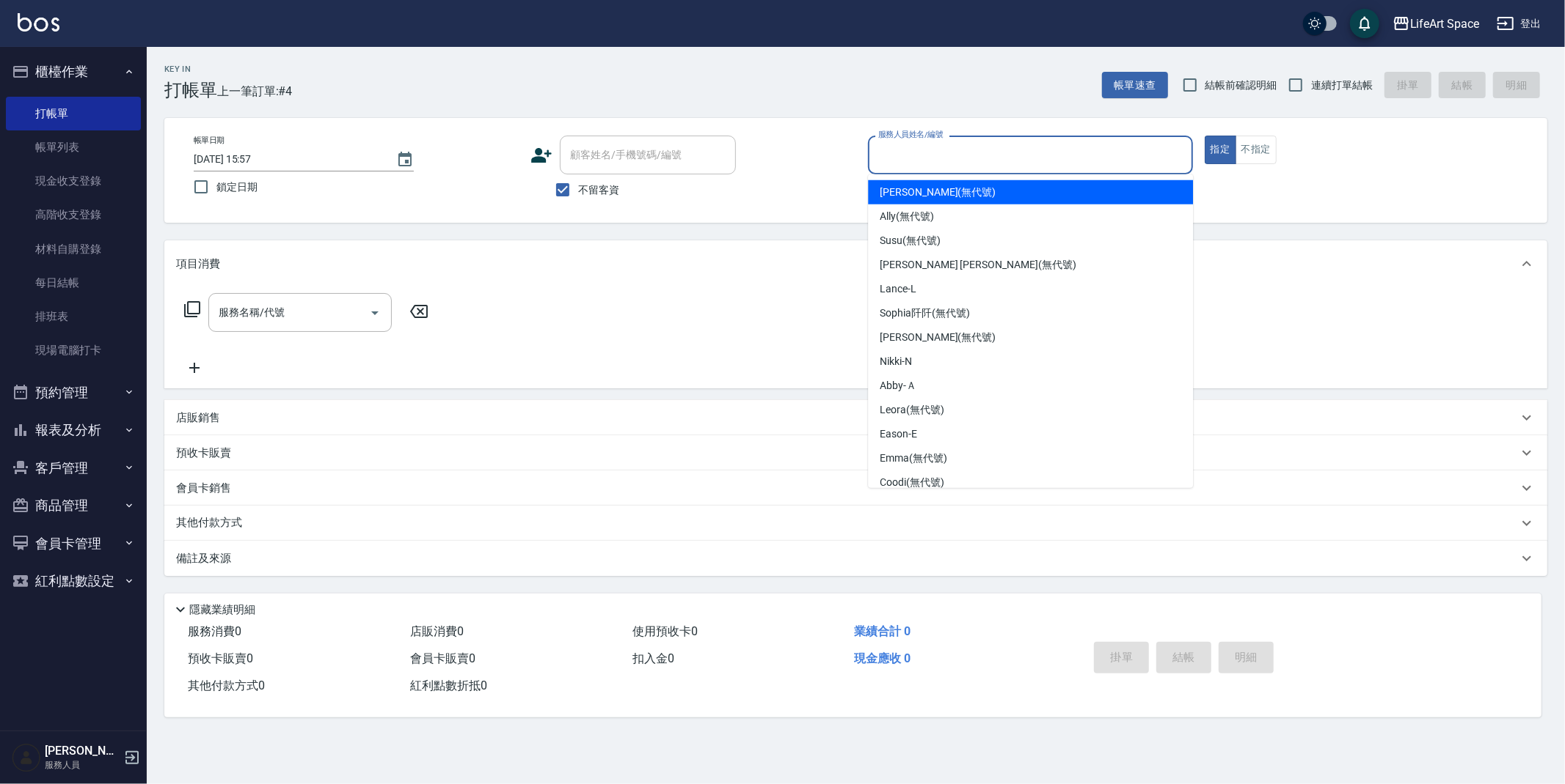
click at [917, 158] on input "服務人員姓名/編號" at bounding box center [1030, 155] width 312 height 26
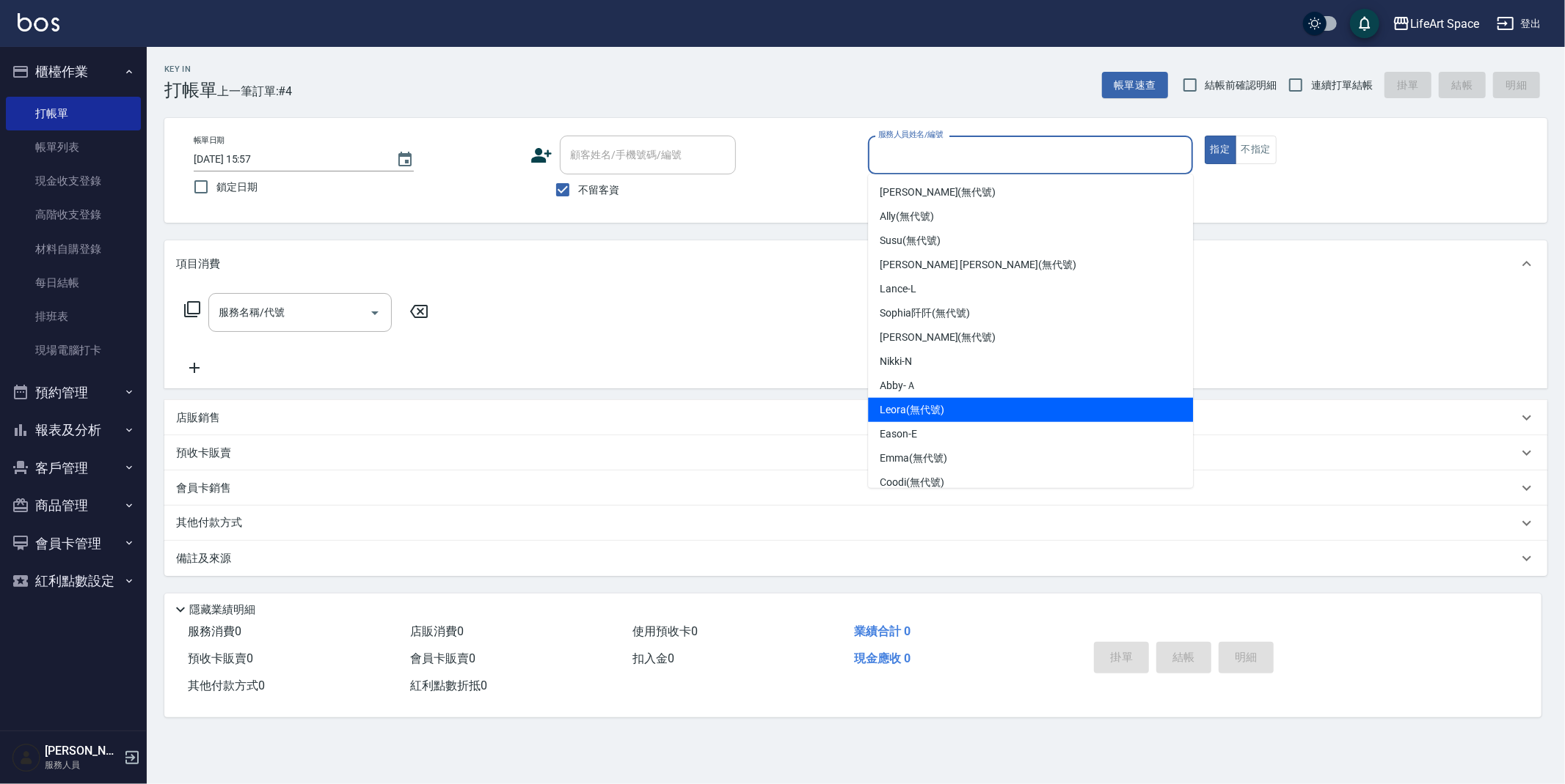
scroll to position [59, 0]
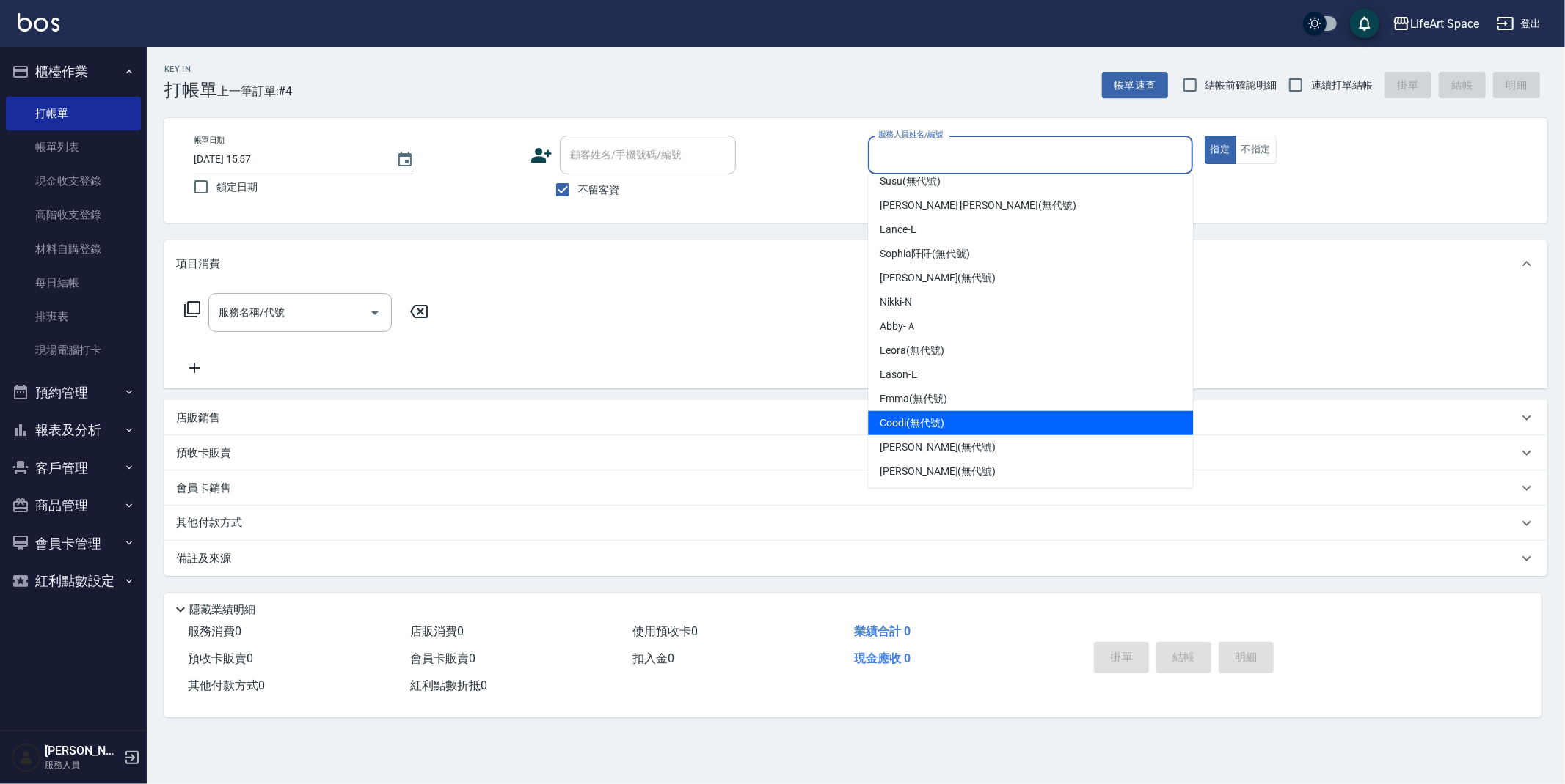
click at [922, 429] on span "Coodi (無代號)" at bounding box center [911, 423] width 65 height 15
type input "Coodi(無代號)"
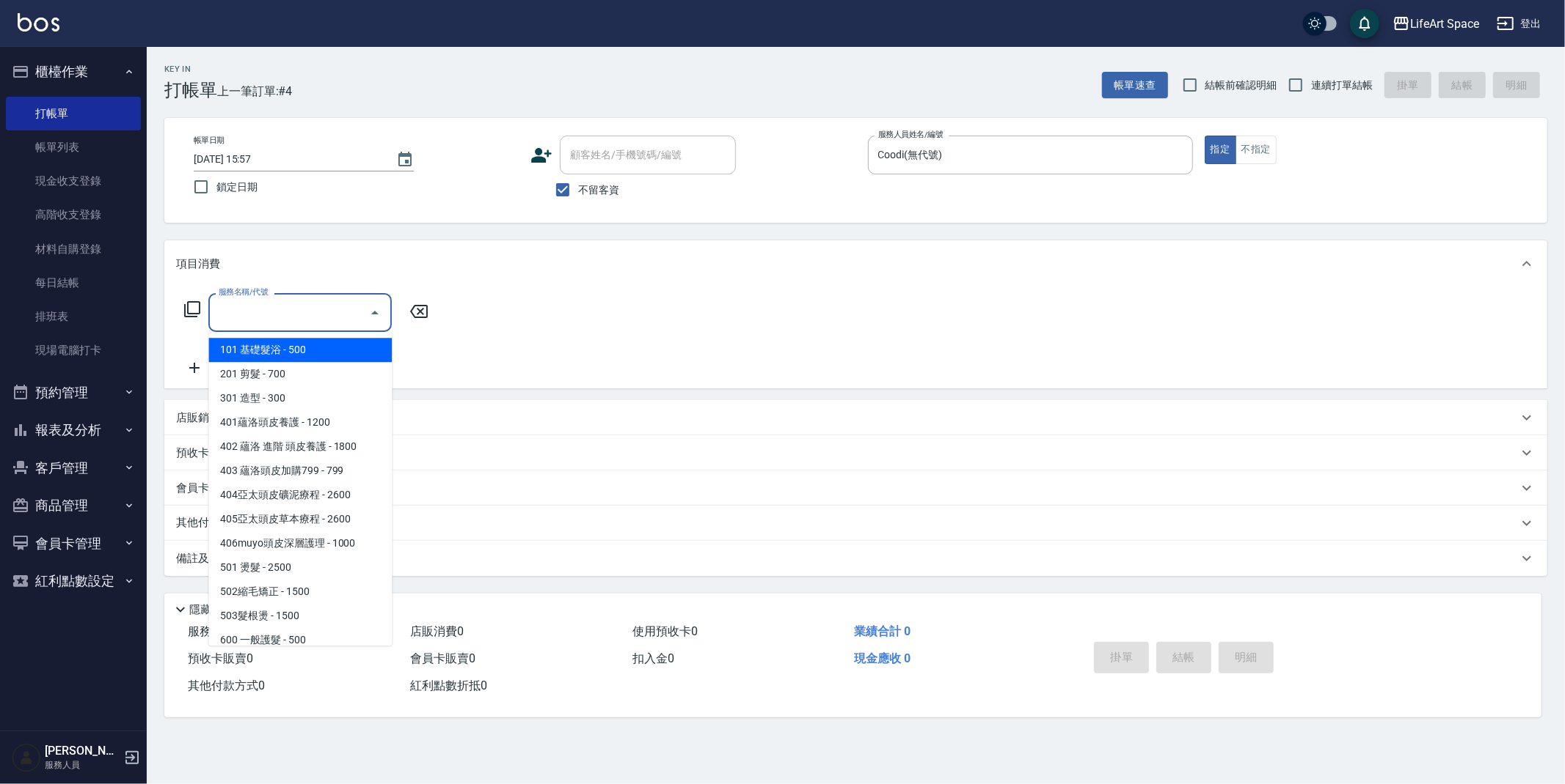
click at [297, 304] on input "服務名稱/代號" at bounding box center [289, 313] width 148 height 26
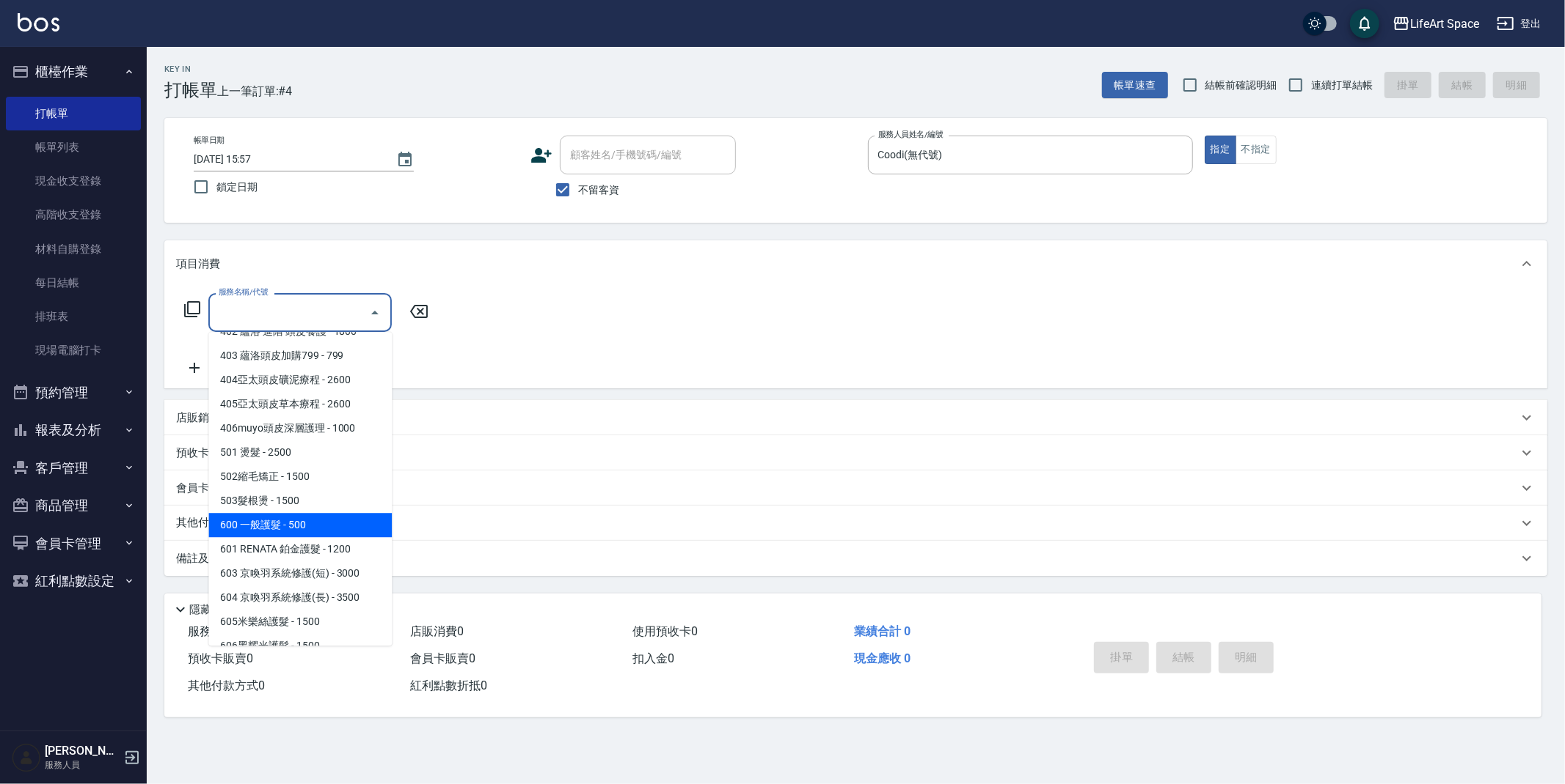
scroll to position [229, 0]
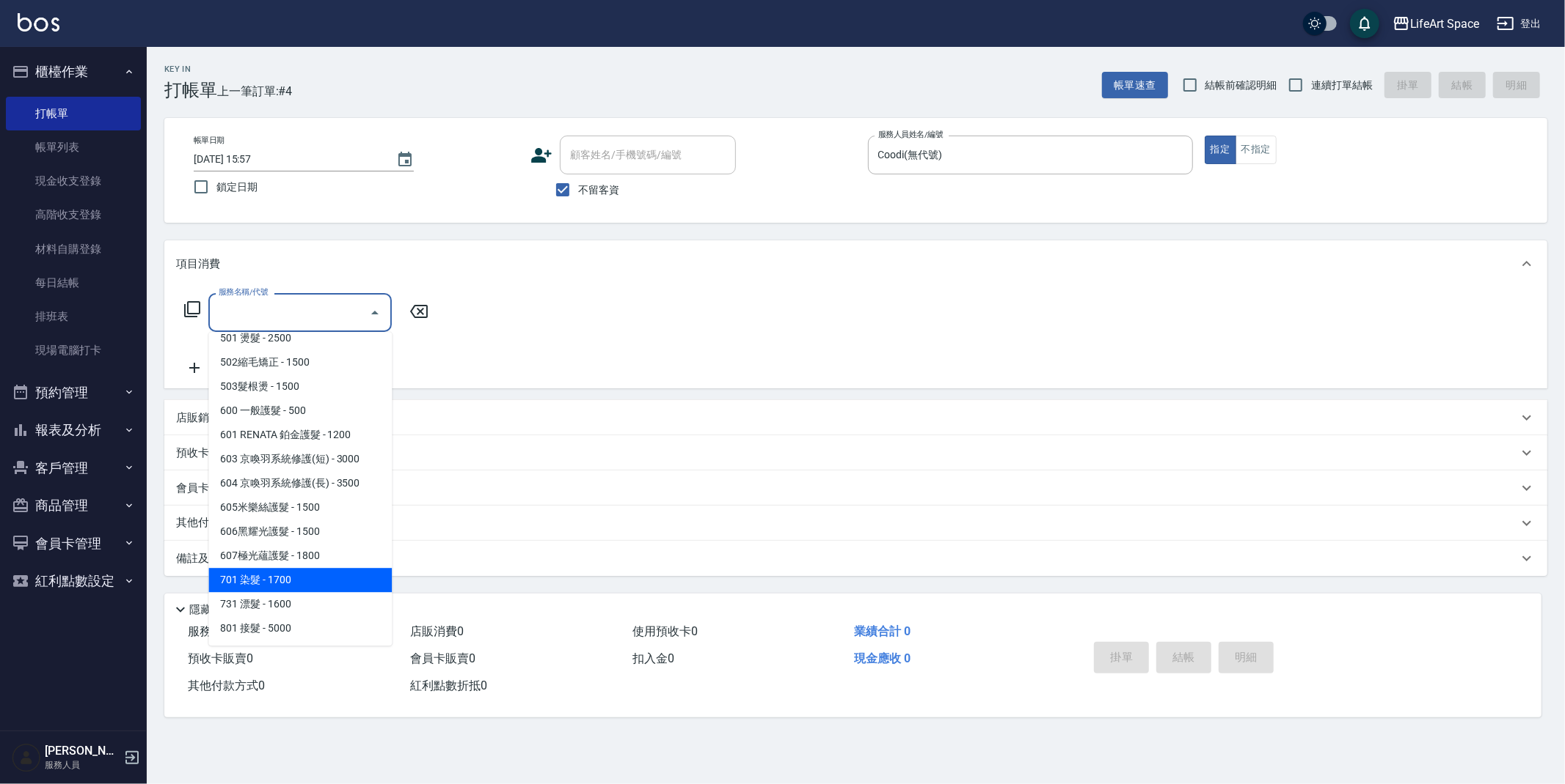
click at [292, 589] on span "701 染髮 - 1700" at bounding box center [299, 580] width 183 height 24
type input "701 染髮(701)"
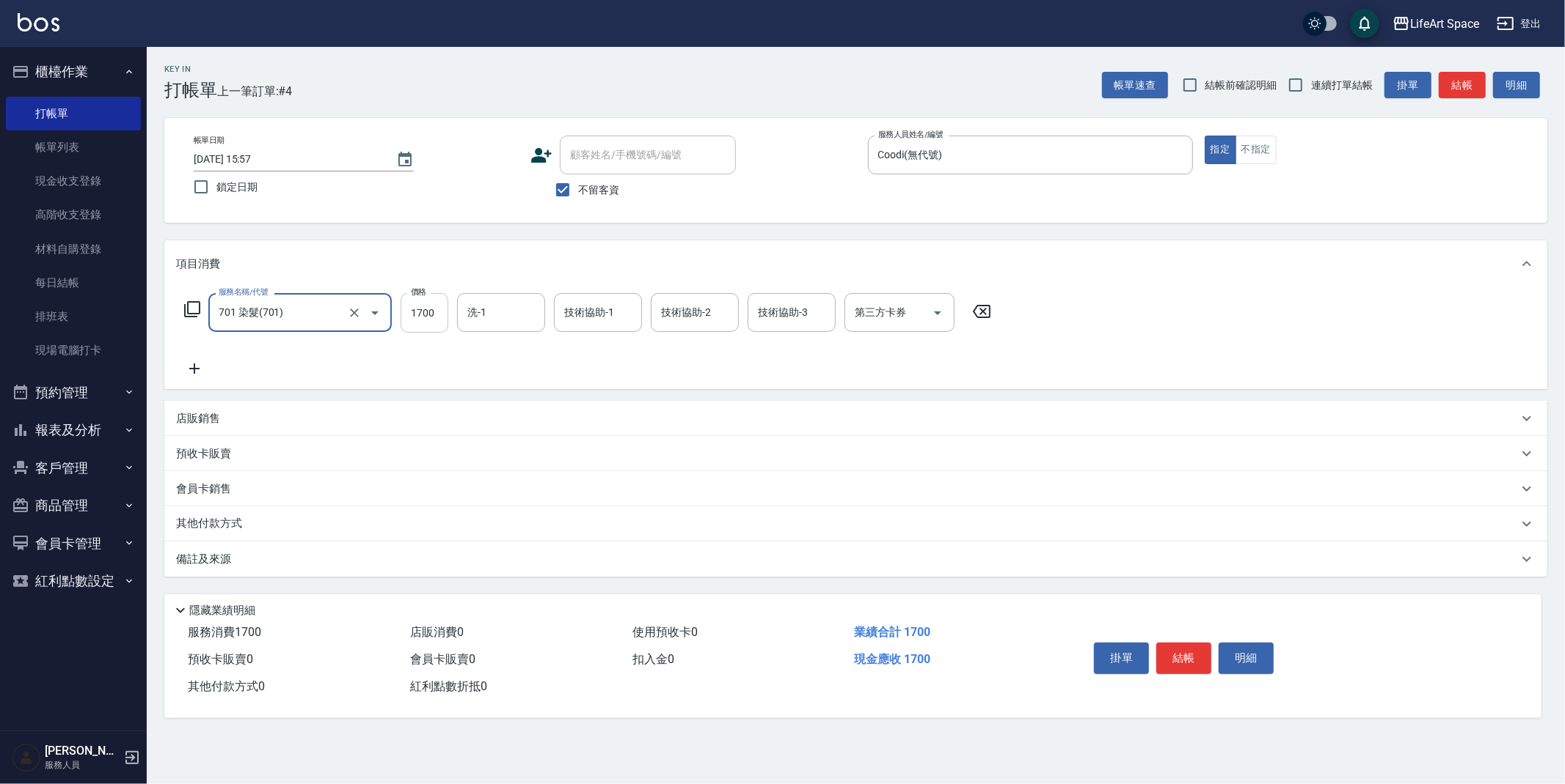
click at [438, 323] on input "1700" at bounding box center [424, 313] width 47 height 40
type input "2999"
click at [216, 523] on p "其他付款方式" at bounding box center [213, 524] width 74 height 16
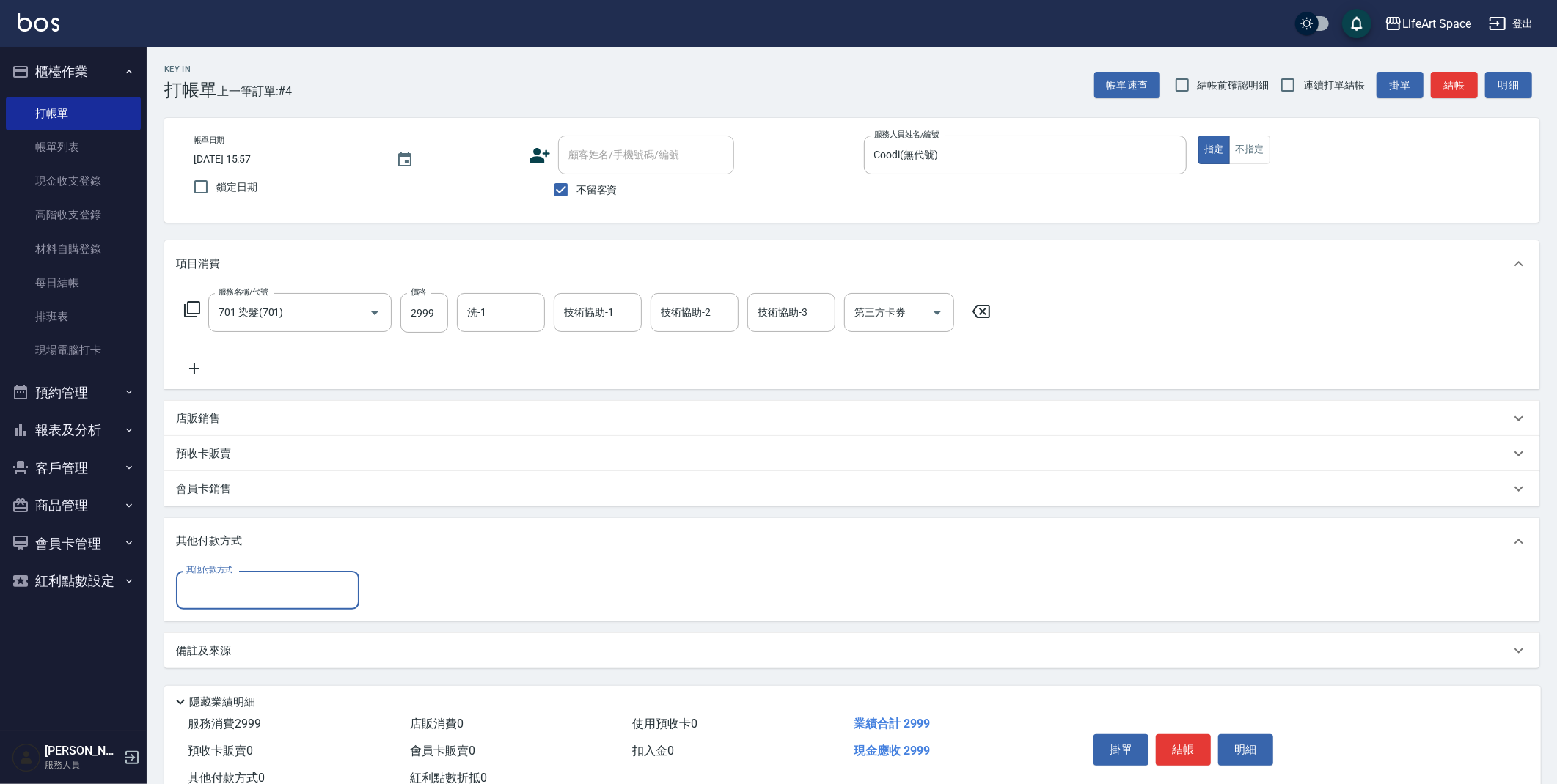
scroll to position [0, 0]
click at [214, 592] on input "其他付款方式" at bounding box center [268, 590] width 170 height 26
click at [263, 616] on span "轉帳" at bounding box center [267, 627] width 183 height 24
type input "轉帳"
click at [398, 597] on input "0" at bounding box center [423, 590] width 110 height 40
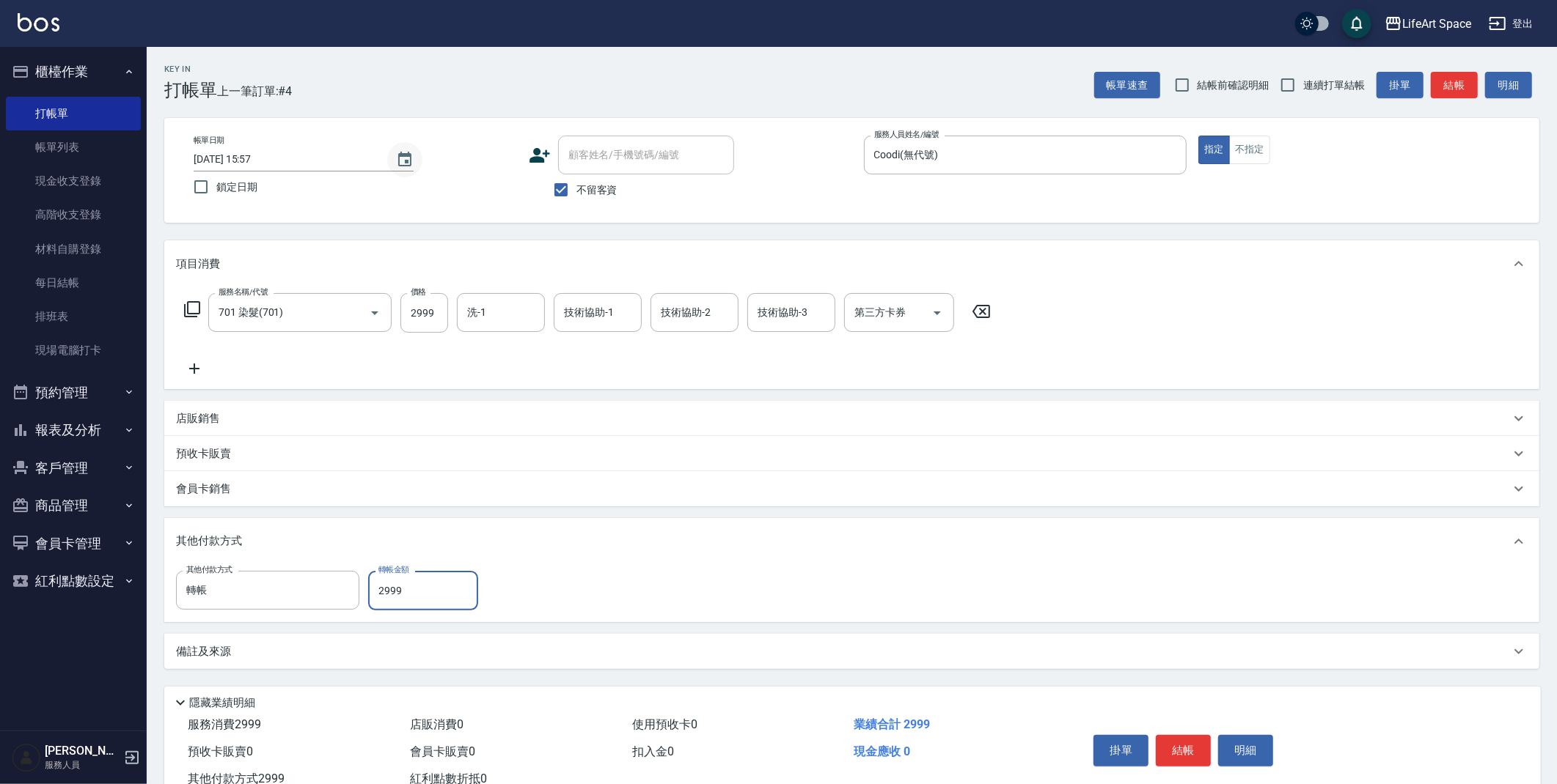
type input "2999"
click at [410, 162] on icon "Choose date, selected date is 2025-09-16" at bounding box center [405, 160] width 17 height 17
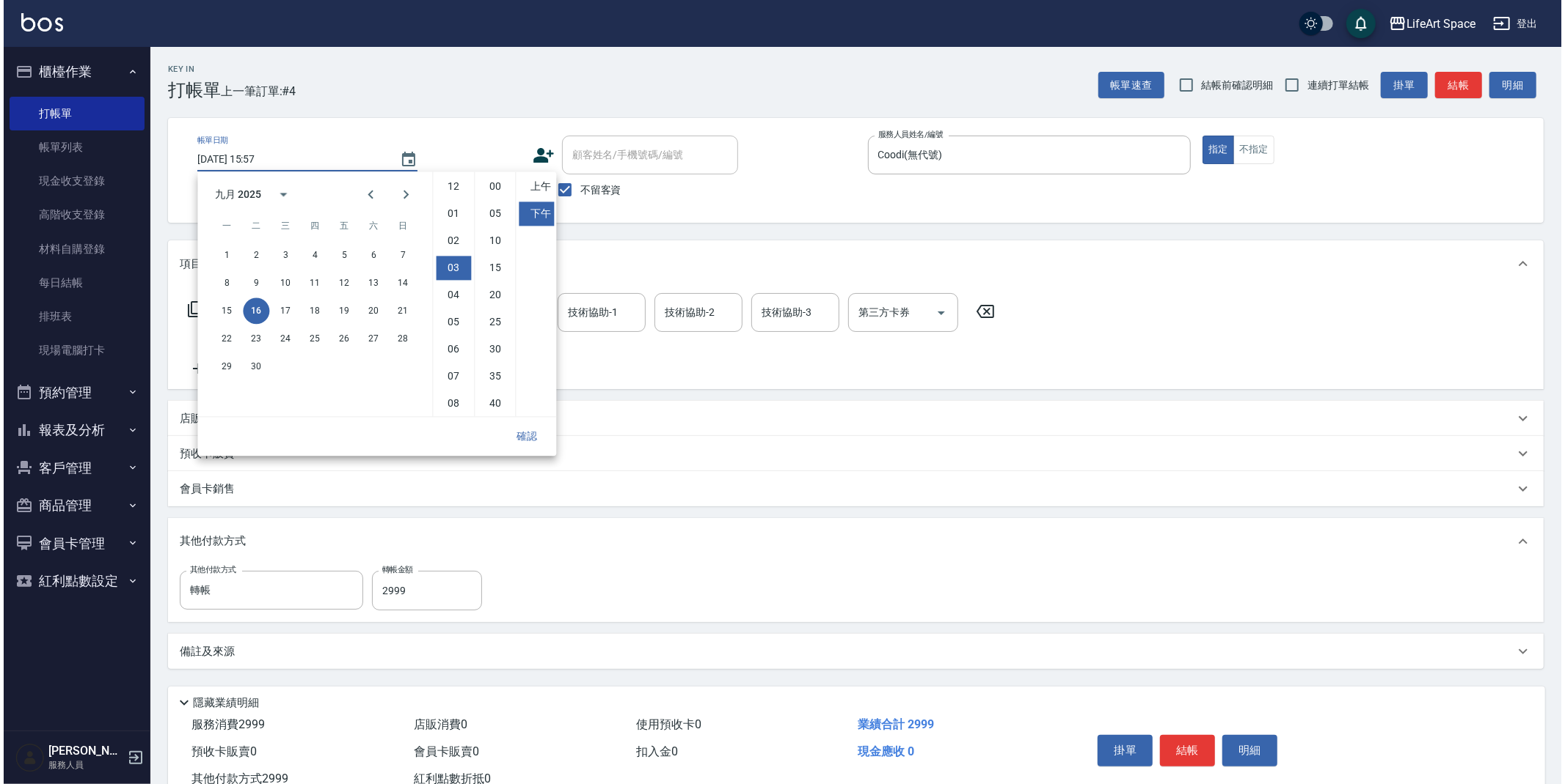
scroll to position [80, 0]
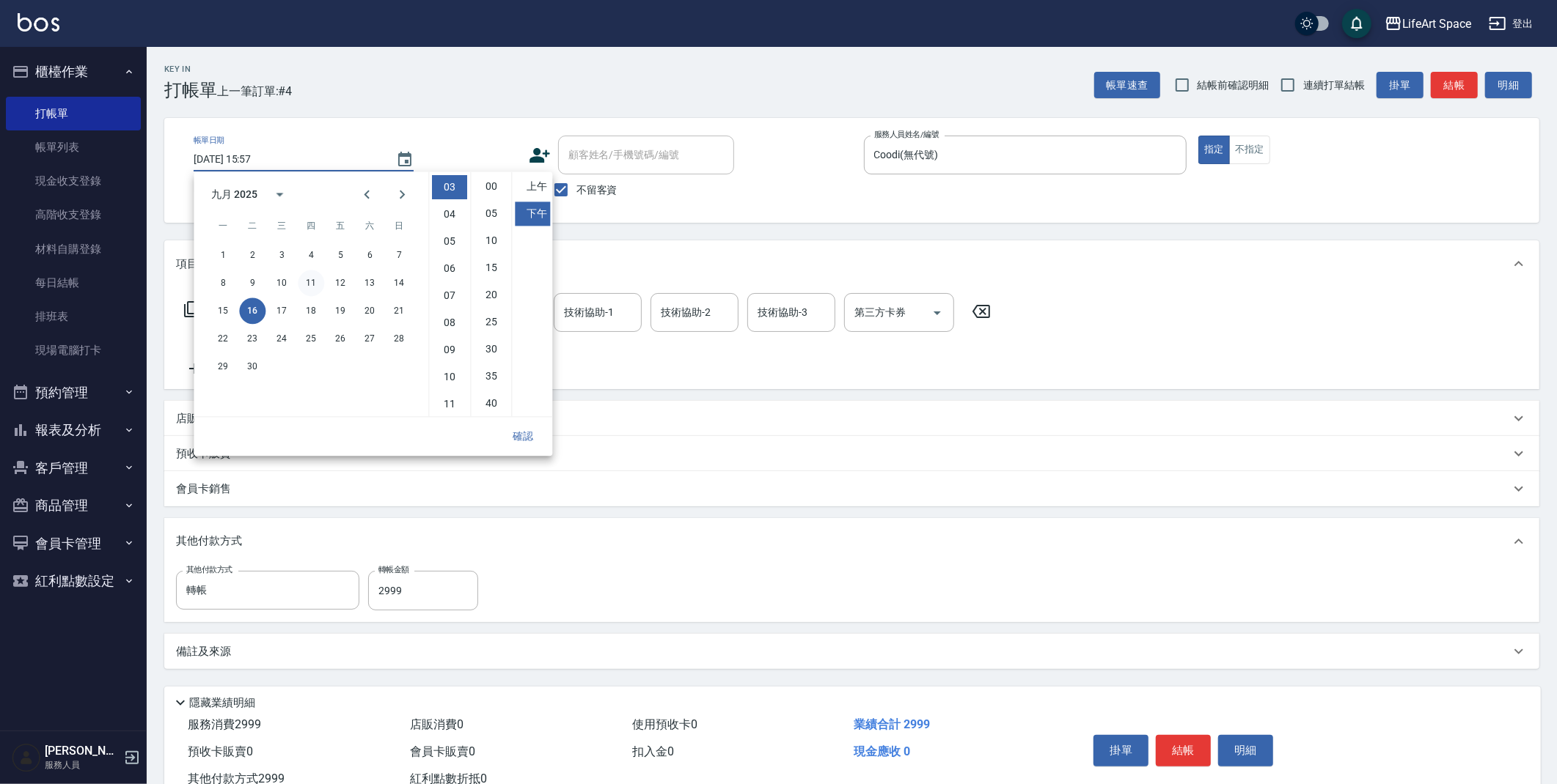
click at [317, 286] on button "11" at bounding box center [311, 283] width 26 height 26
type input "[DATE] 15:57"
click at [526, 437] on button "確認" at bounding box center [523, 437] width 46 height 27
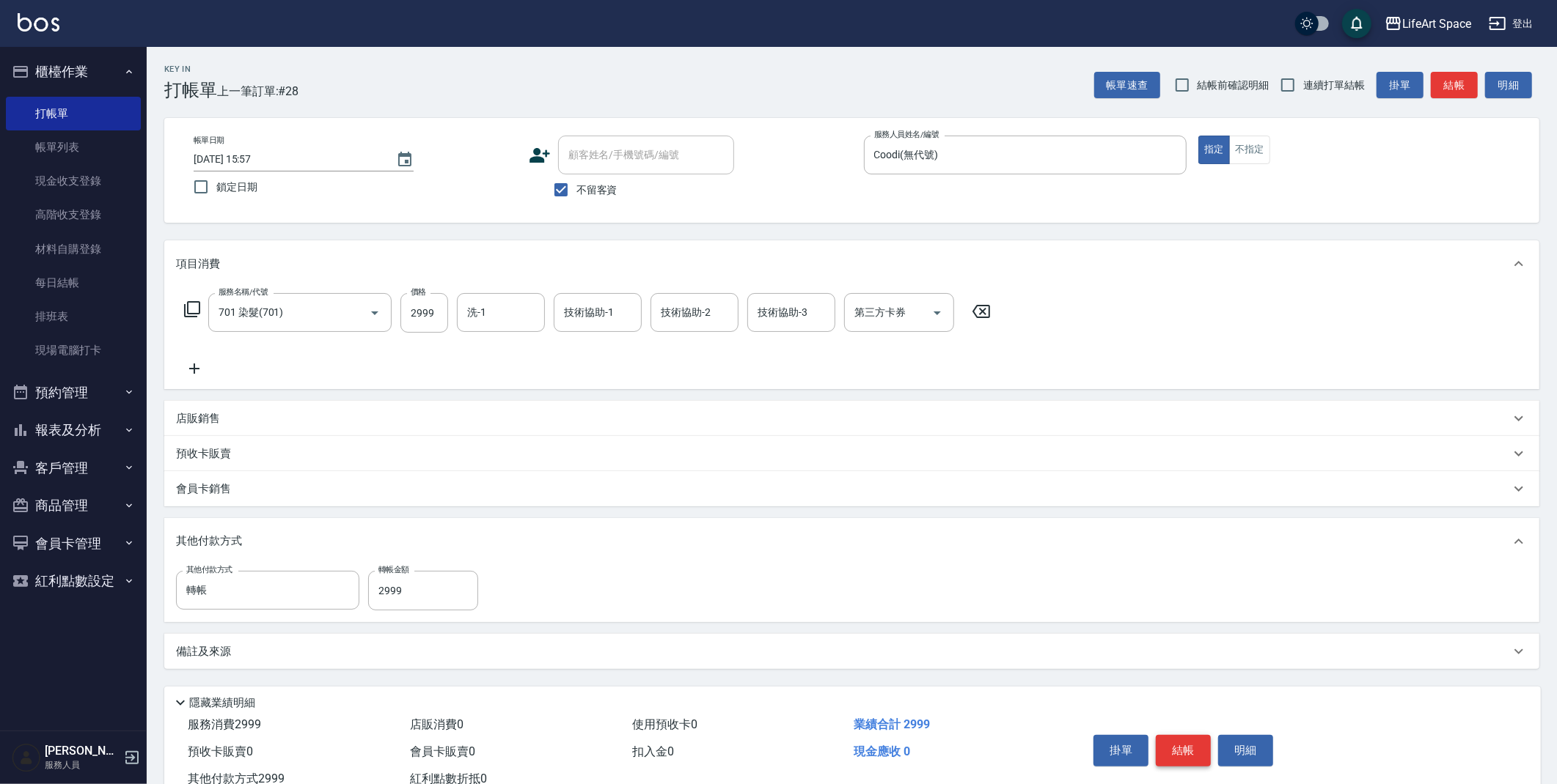
click at [1189, 751] on button "結帳" at bounding box center [1183, 751] width 55 height 31
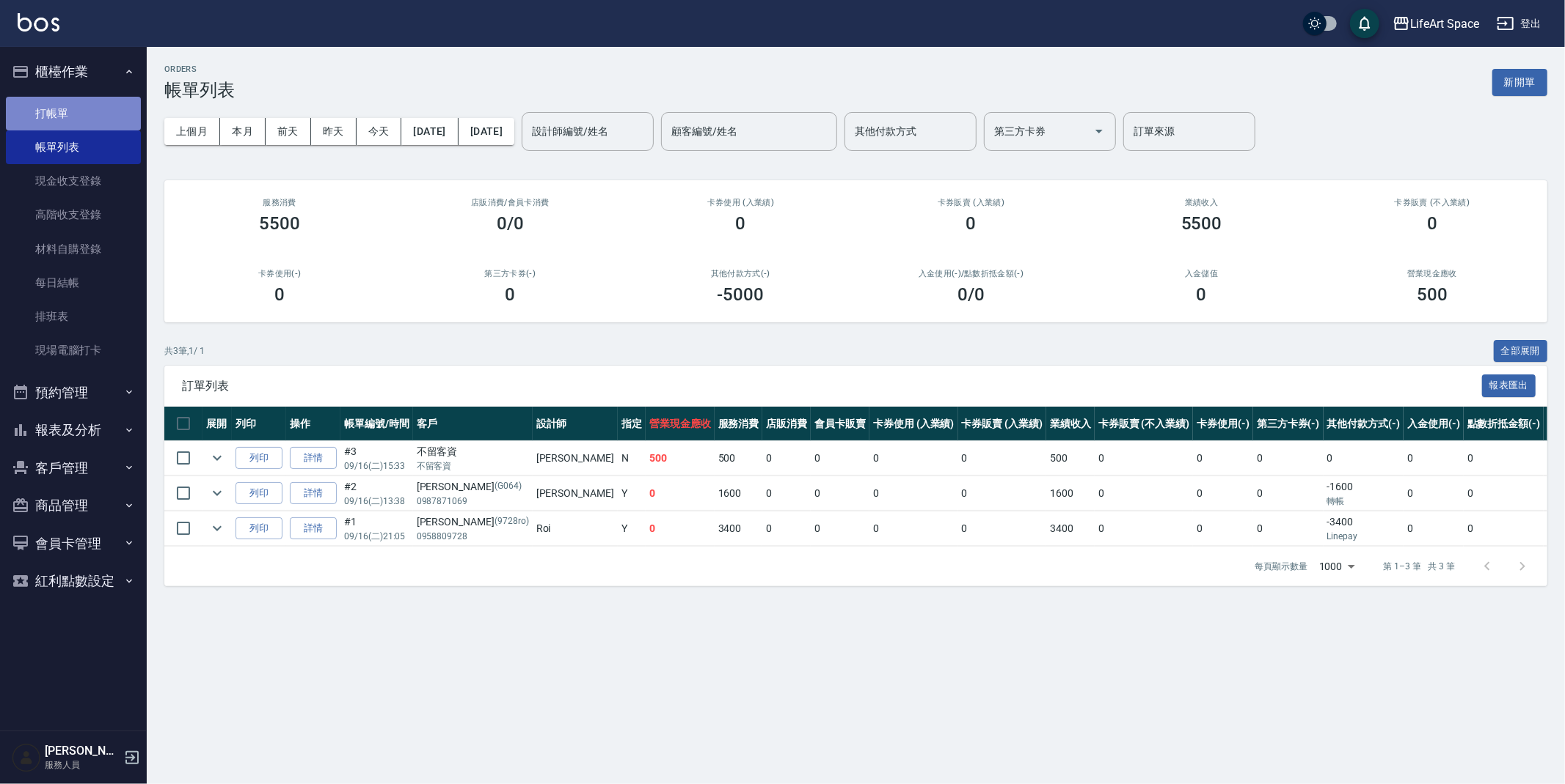
click at [68, 113] on link "打帳單" at bounding box center [73, 113] width 135 height 34
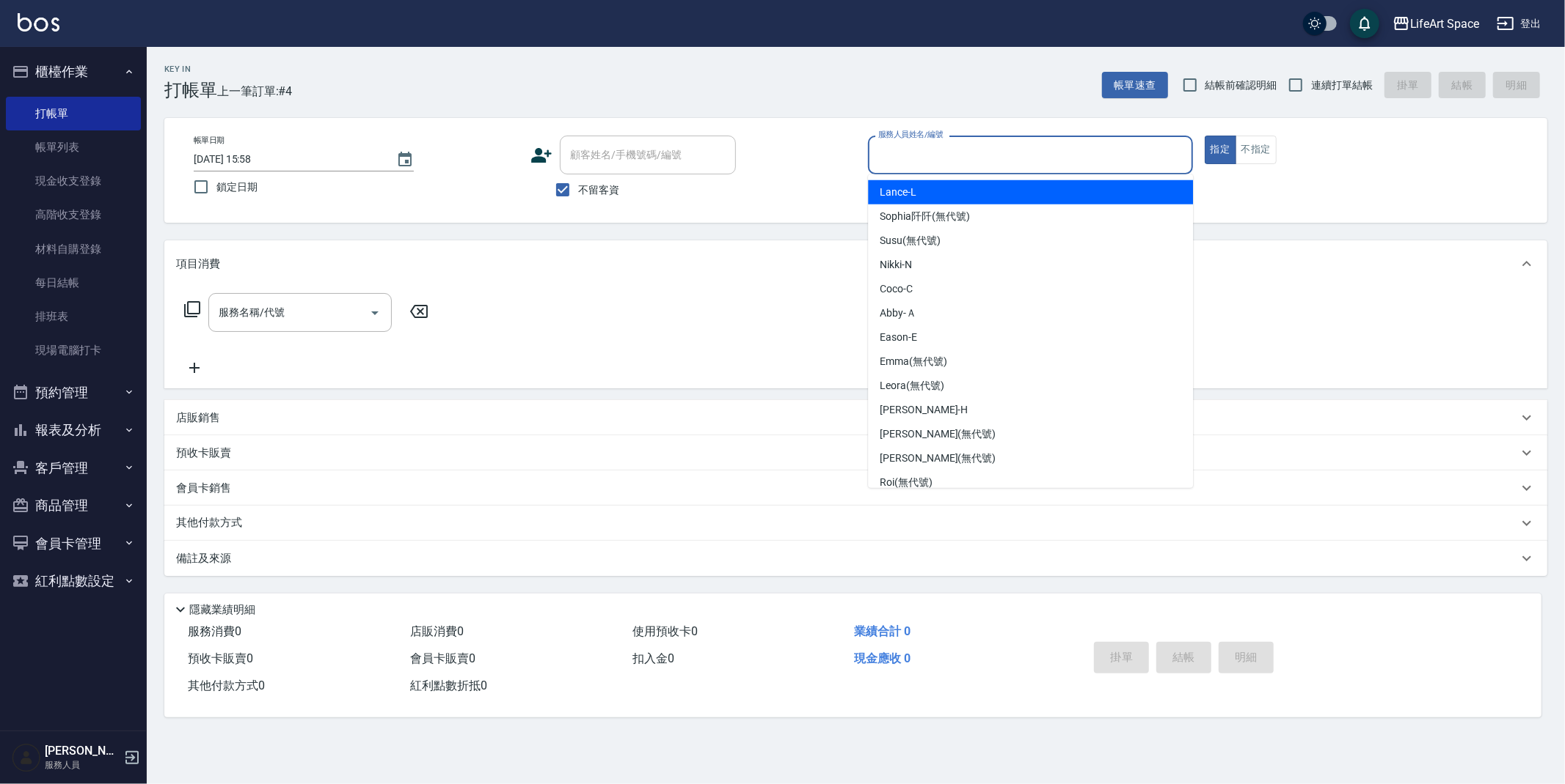
click at [1078, 162] on input "服務人員姓名/編號" at bounding box center [1030, 155] width 312 height 26
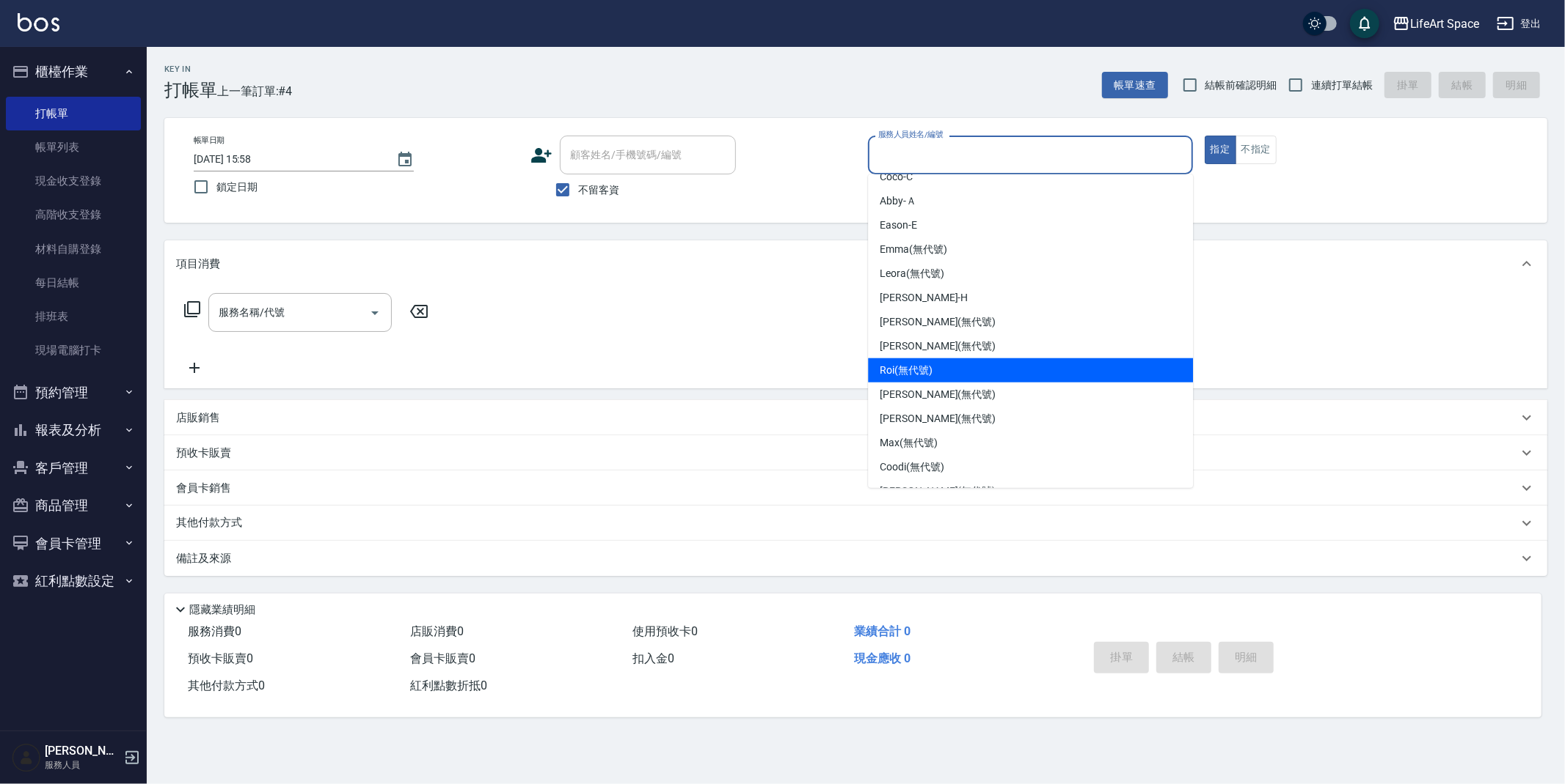
scroll to position [166, 0]
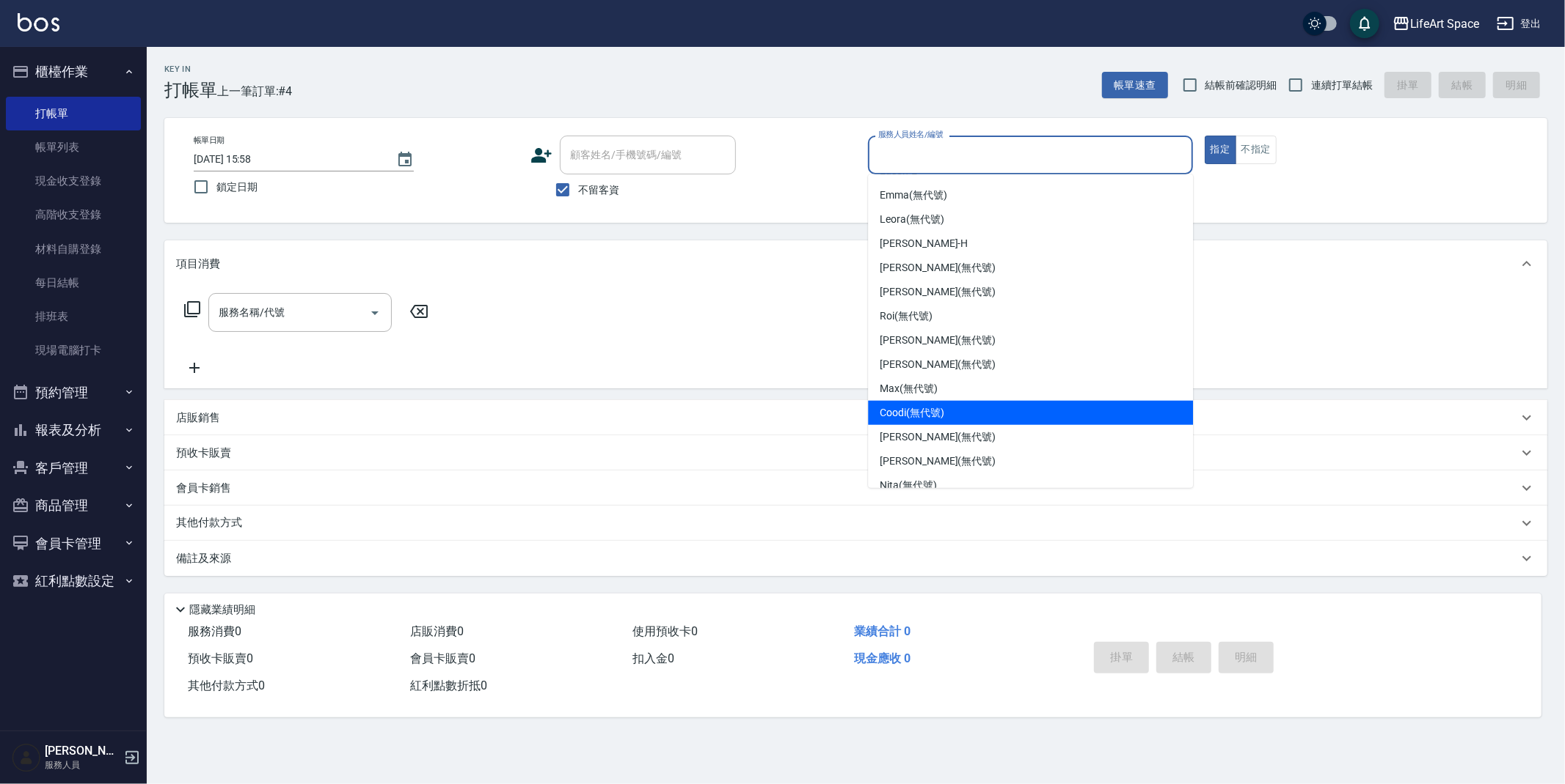
click at [954, 401] on div "Coodi (無代號)" at bounding box center [1030, 412] width 325 height 24
type input "Coodi(無代號)"
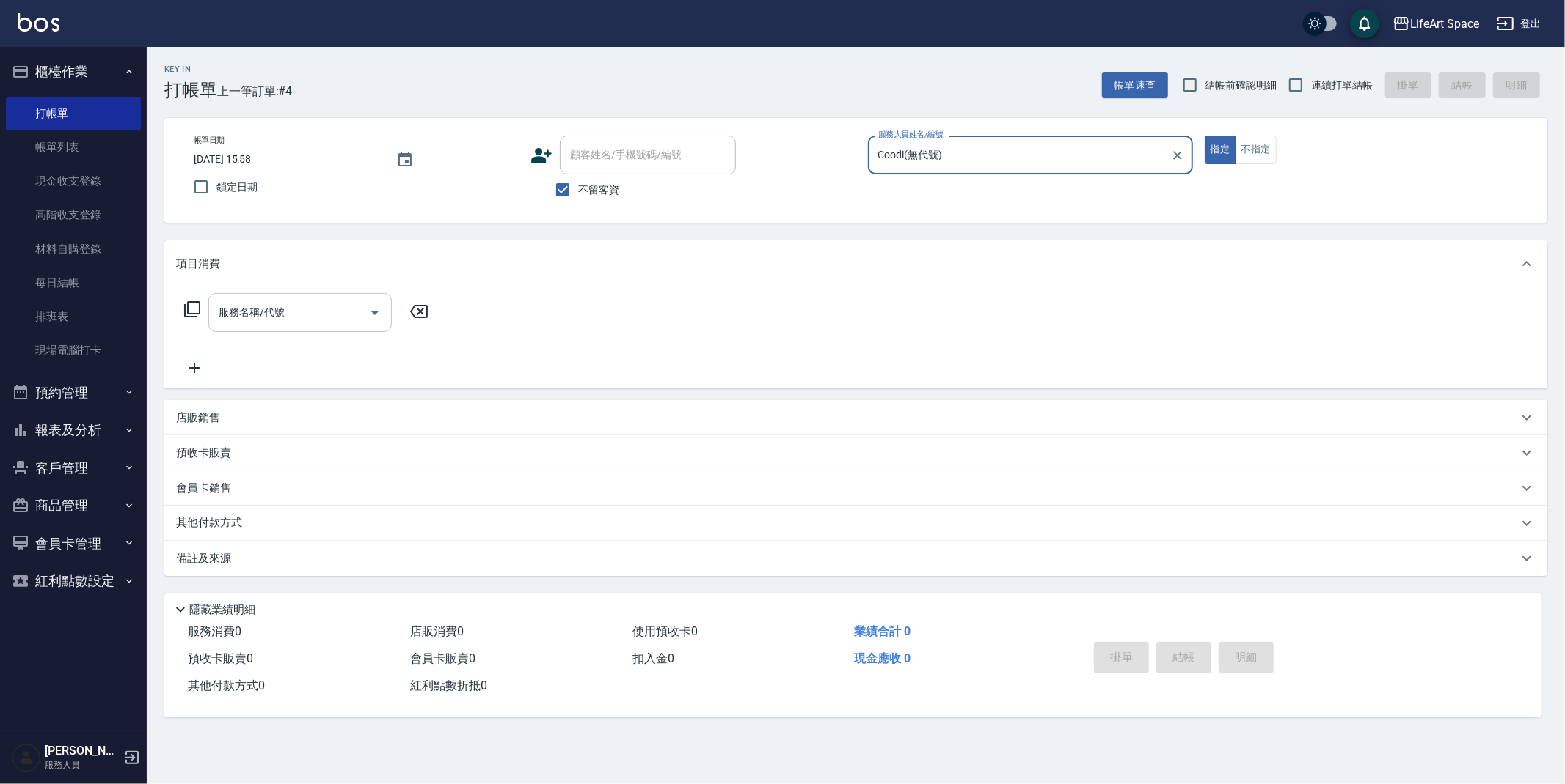
click at [297, 307] on input "服務名稱/代號" at bounding box center [289, 313] width 148 height 26
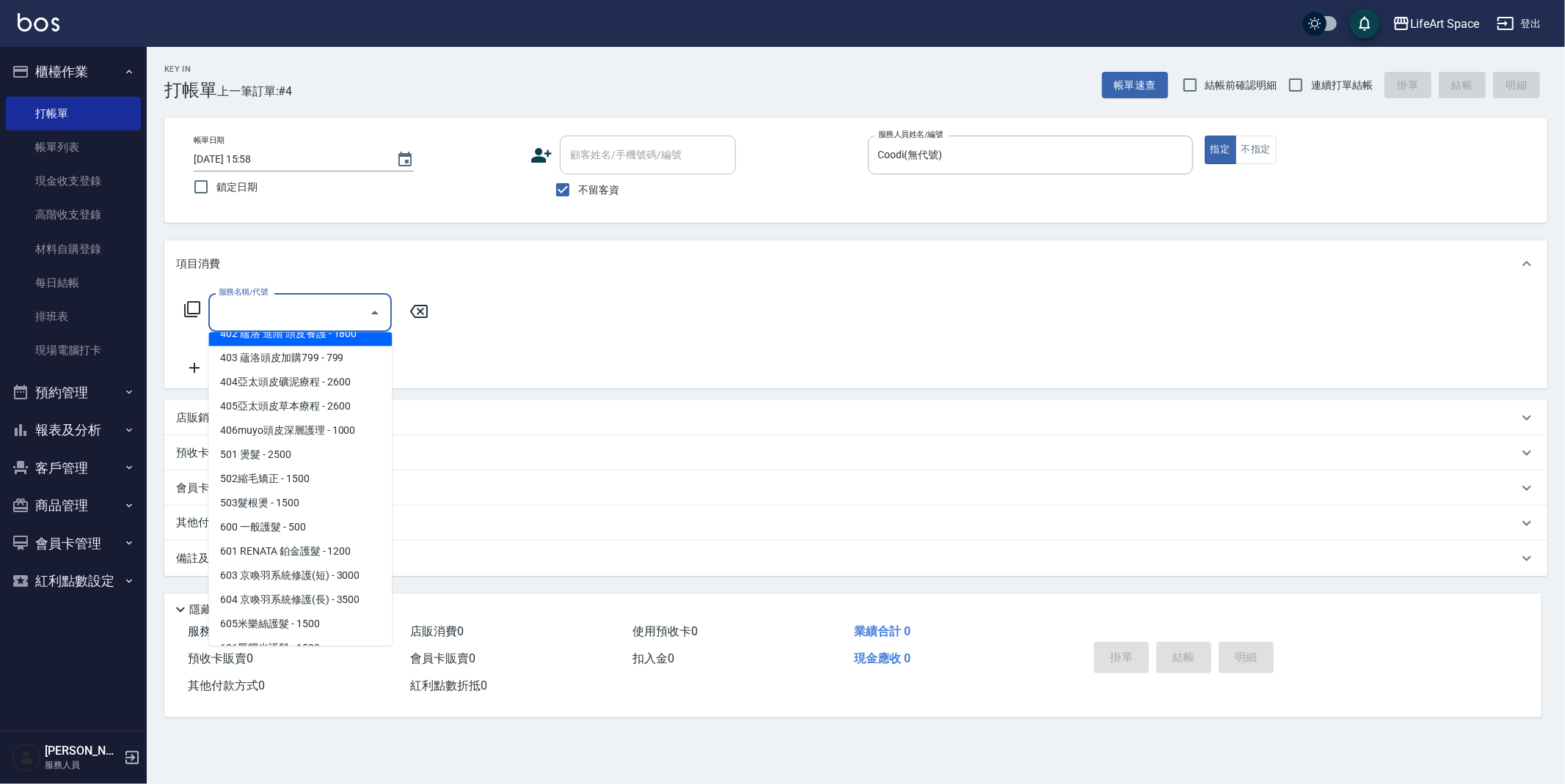
scroll to position [229, 0]
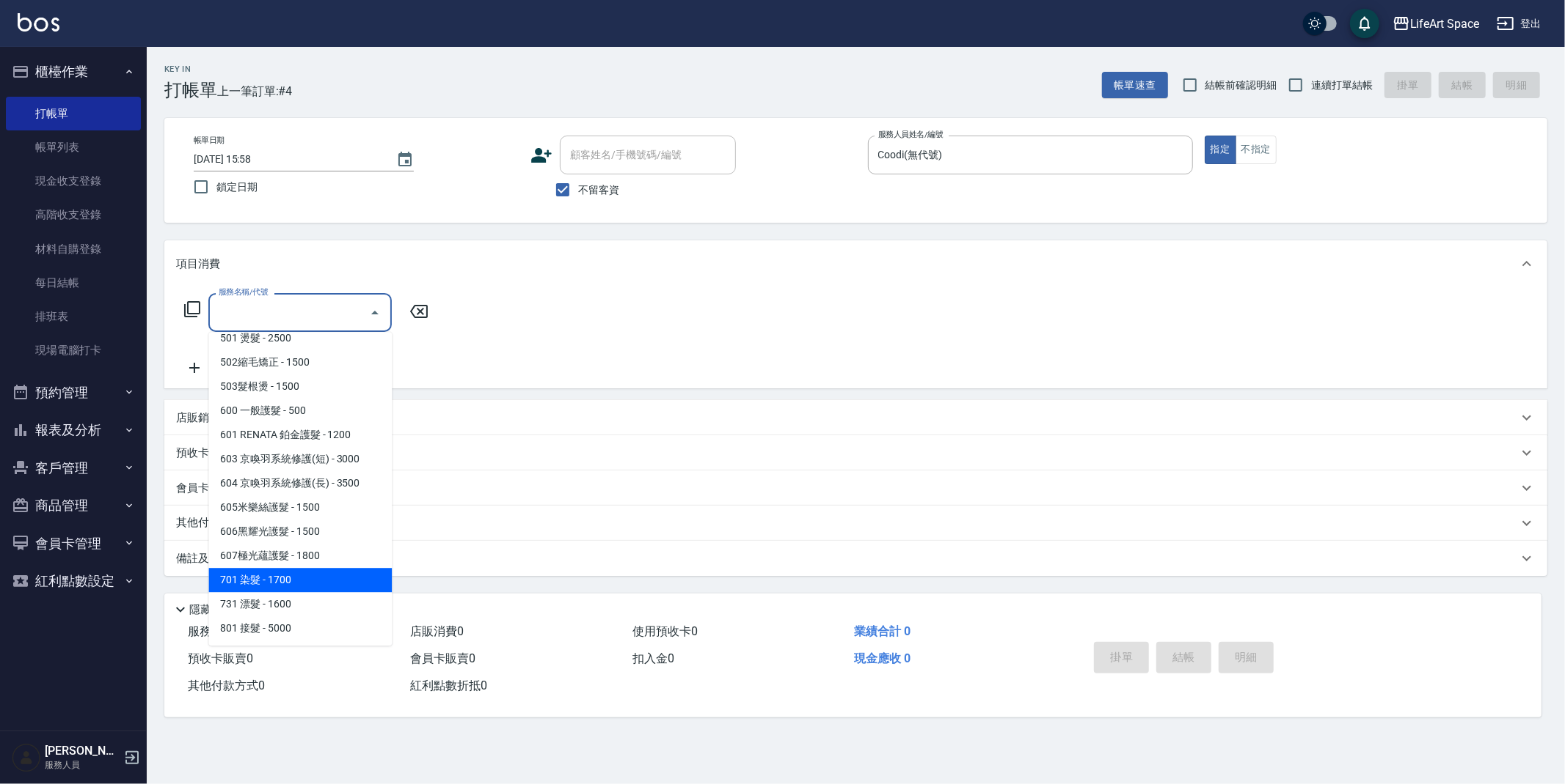
click at [312, 574] on span "701 染髮 - 1700" at bounding box center [299, 580] width 183 height 24
type input "701 染髮(701)"
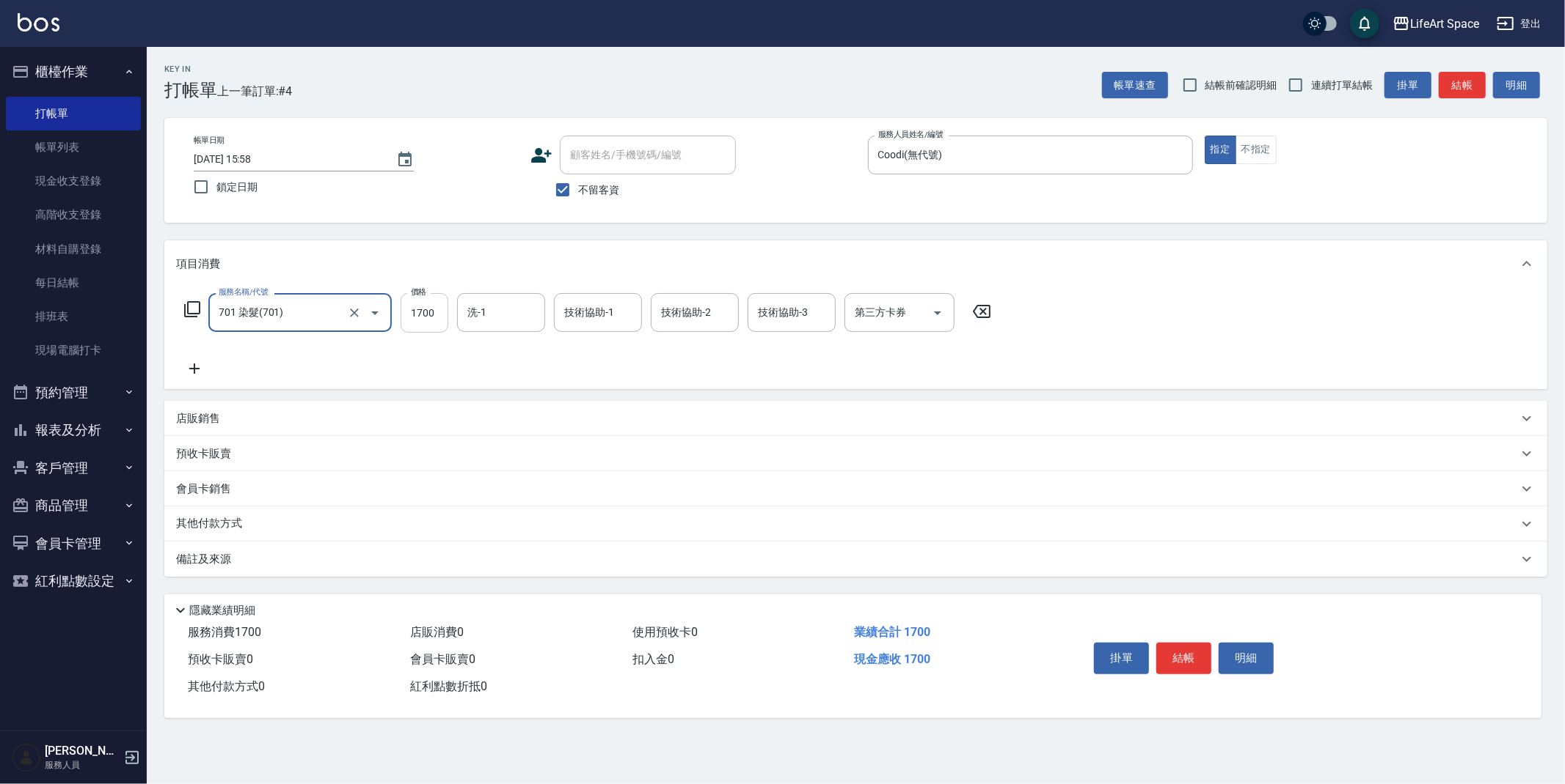
click at [445, 316] on input "1700" at bounding box center [424, 313] width 47 height 40
type input "2999"
click at [212, 525] on p "其他付款方式" at bounding box center [213, 524] width 74 height 16
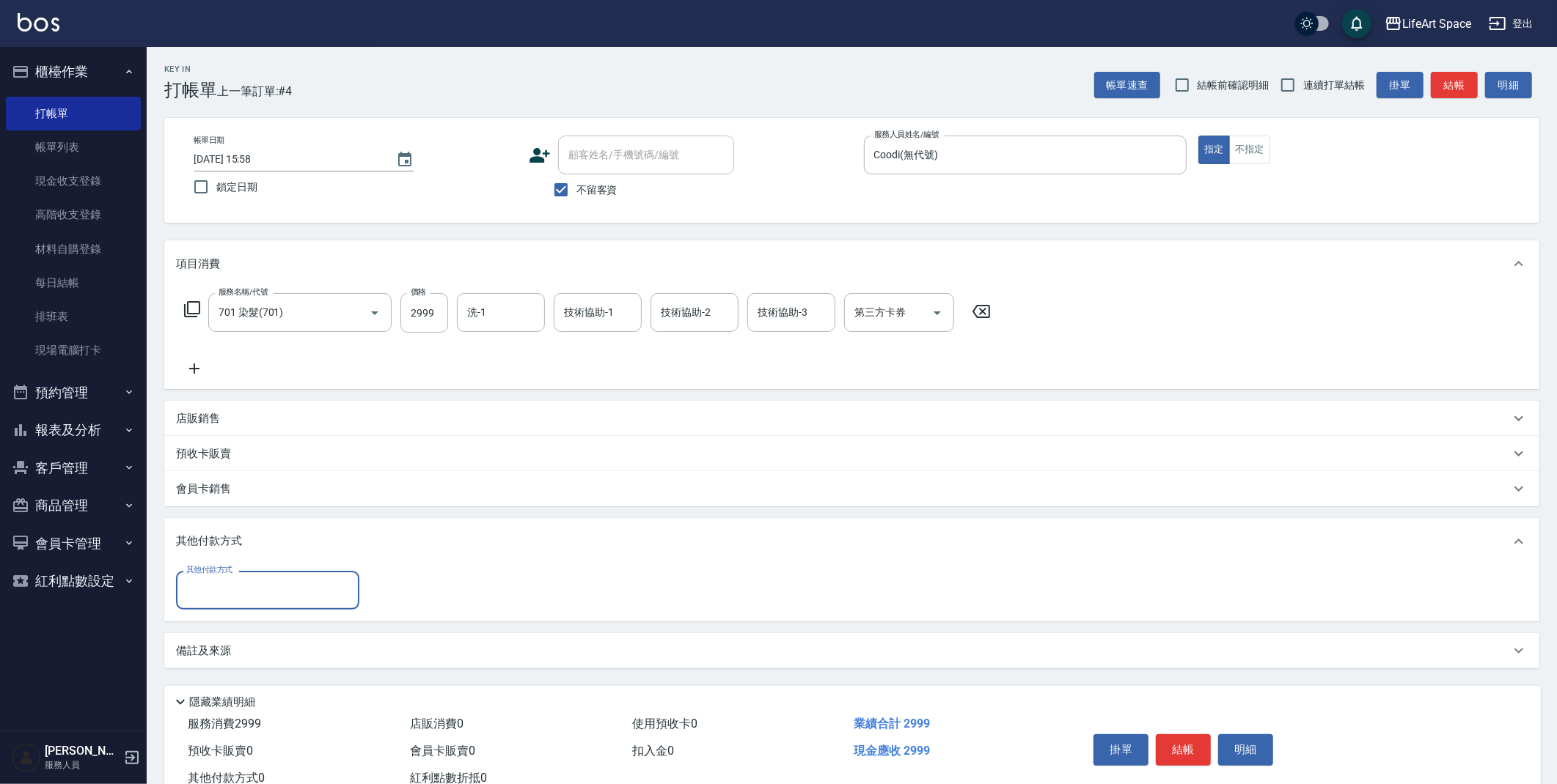
scroll to position [0, 0]
click at [246, 598] on input "其他付款方式" at bounding box center [268, 590] width 170 height 26
click at [268, 619] on span "轉帳" at bounding box center [267, 627] width 183 height 24
type input "轉帳"
click at [401, 597] on input "0" at bounding box center [423, 590] width 110 height 40
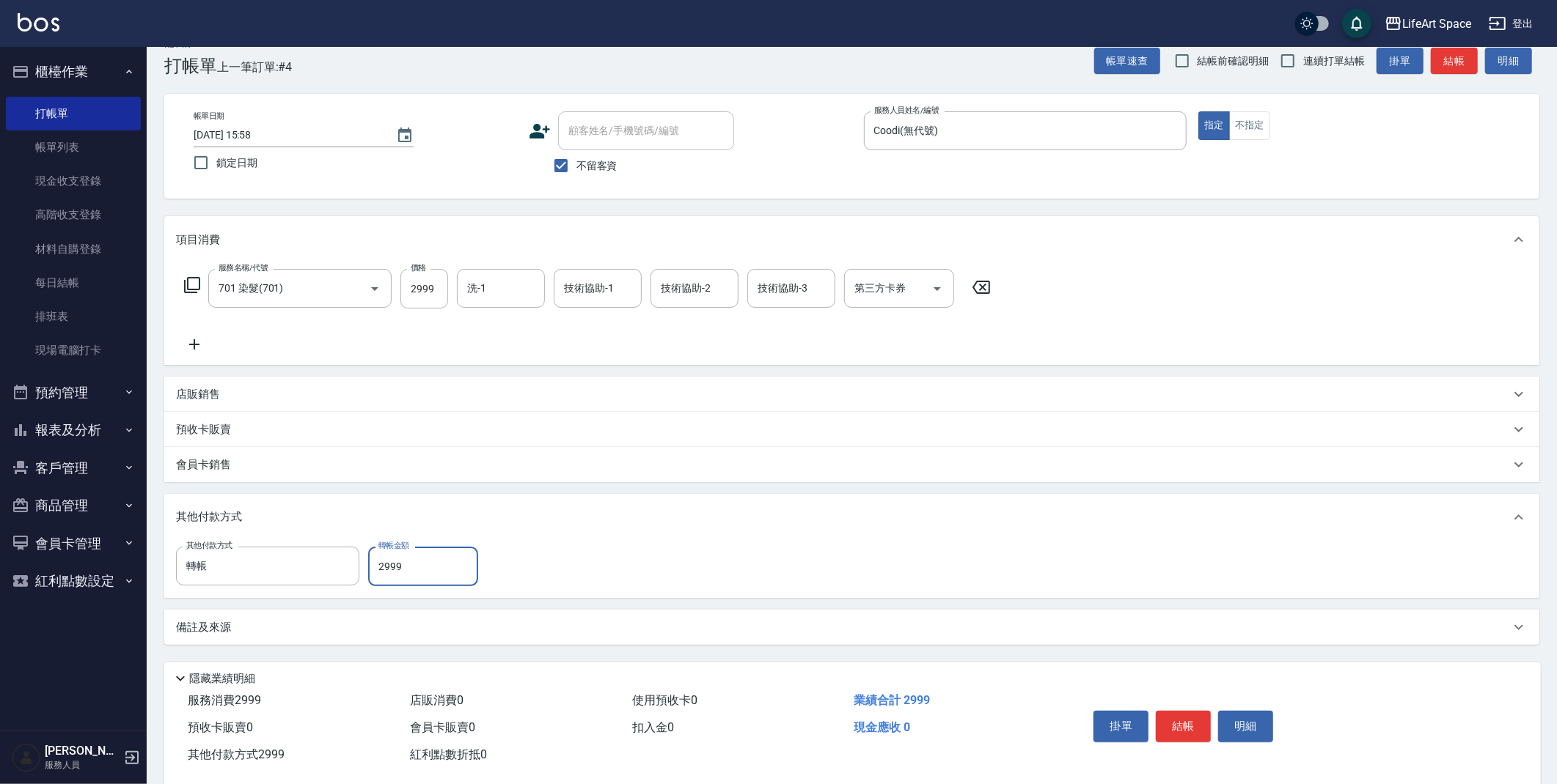
scroll to position [48, 0]
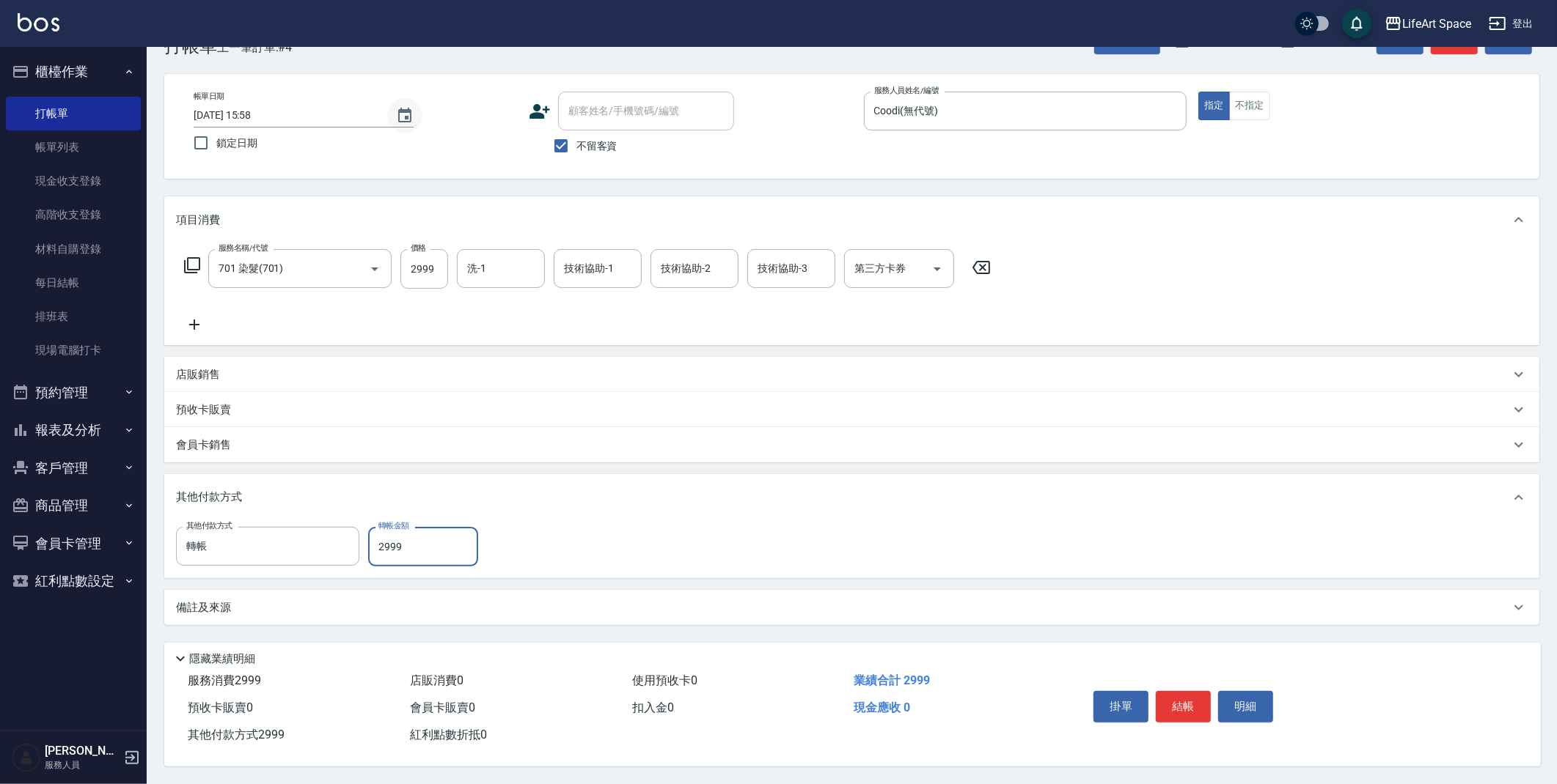
type input "2999"
click at [413, 113] on button "Choose date, selected date is 2025-09-16" at bounding box center [405, 115] width 35 height 35
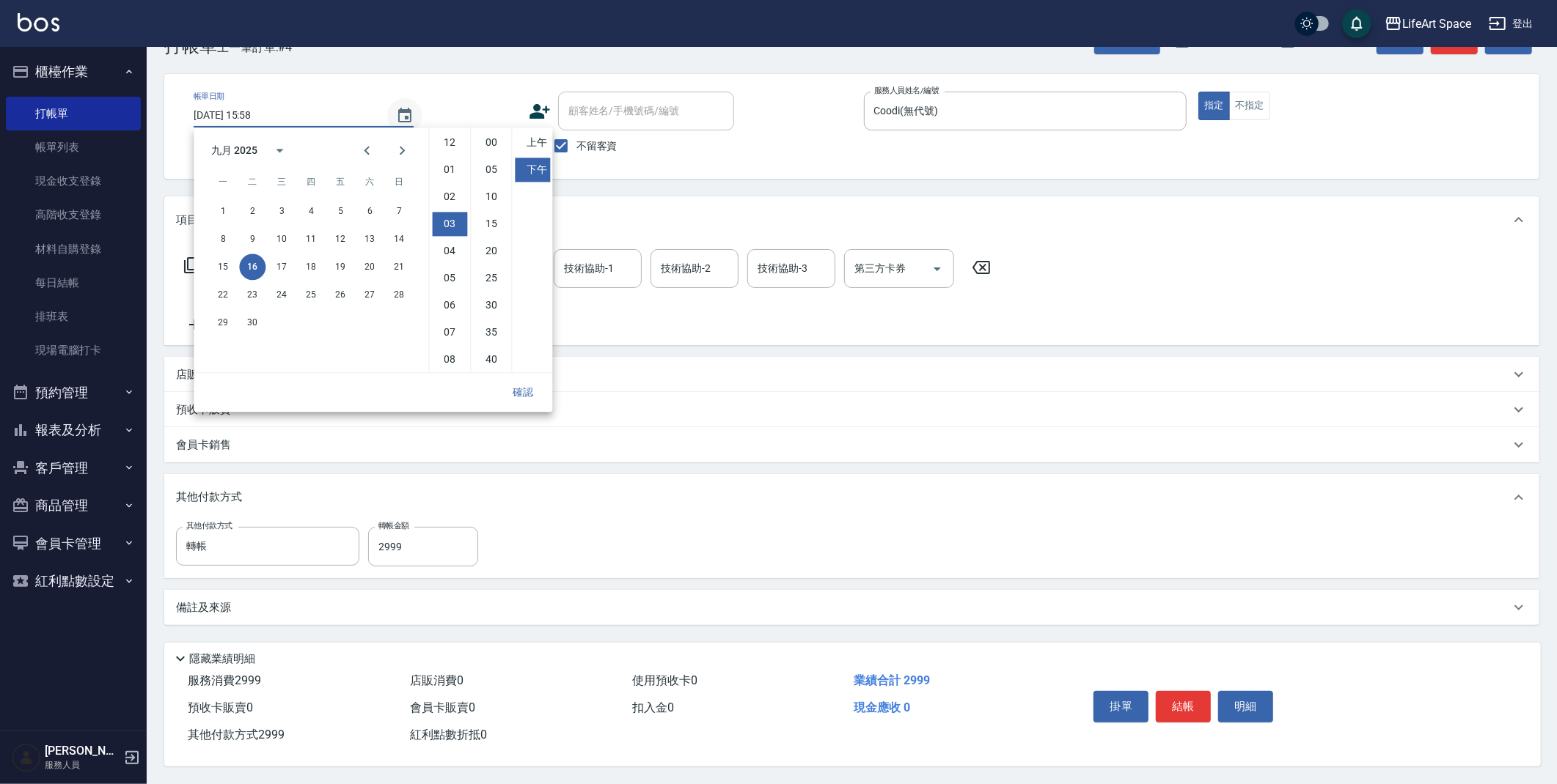
scroll to position [80, 0]
click at [309, 236] on button "11" at bounding box center [311, 238] width 26 height 26
type input "[DATE] 15:58"
click at [531, 388] on button "確認" at bounding box center [523, 393] width 46 height 27
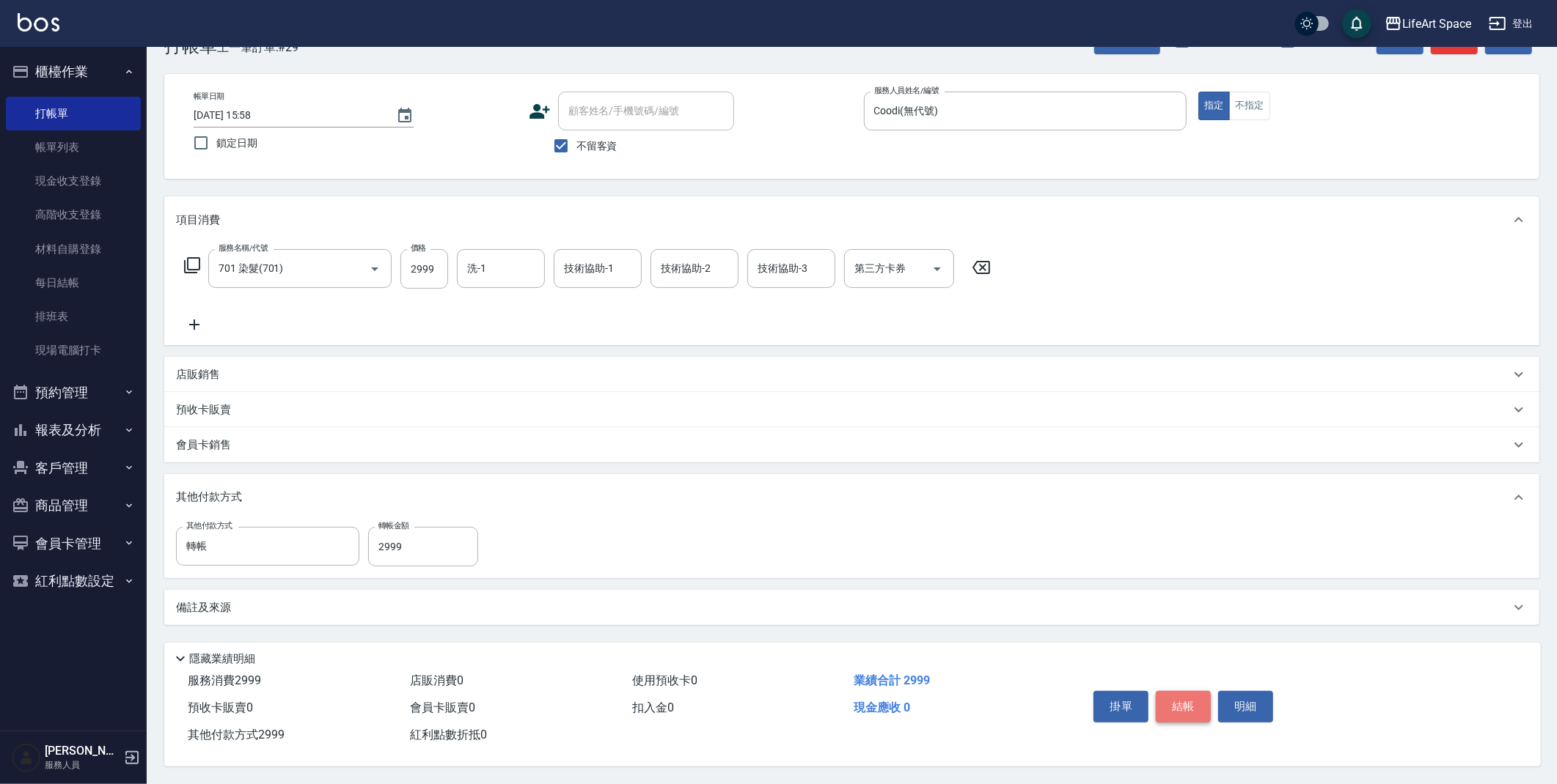
click at [1183, 707] on button "結帳" at bounding box center [1183, 707] width 55 height 31
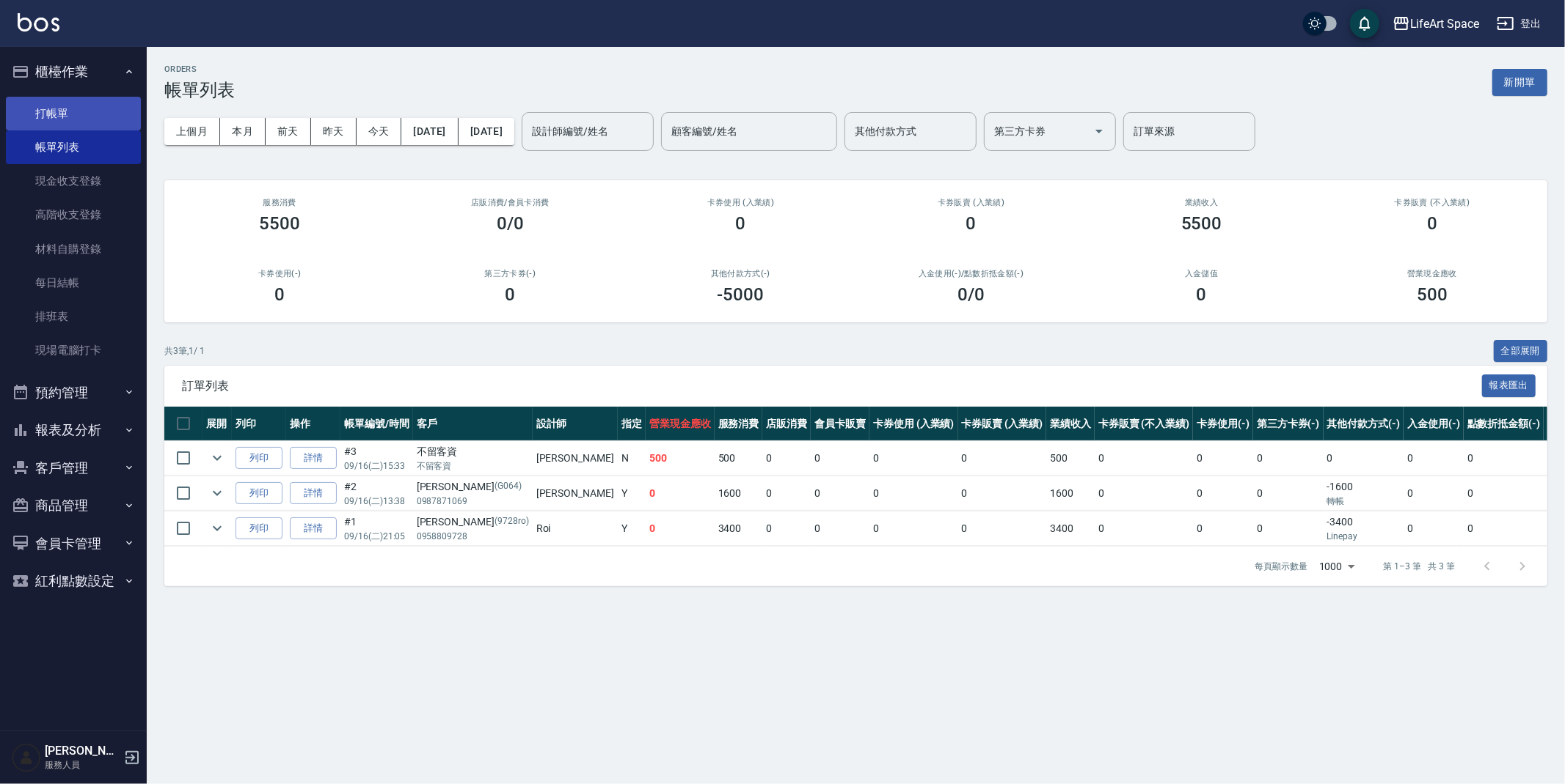
click at [107, 111] on link "打帳單" at bounding box center [73, 113] width 135 height 34
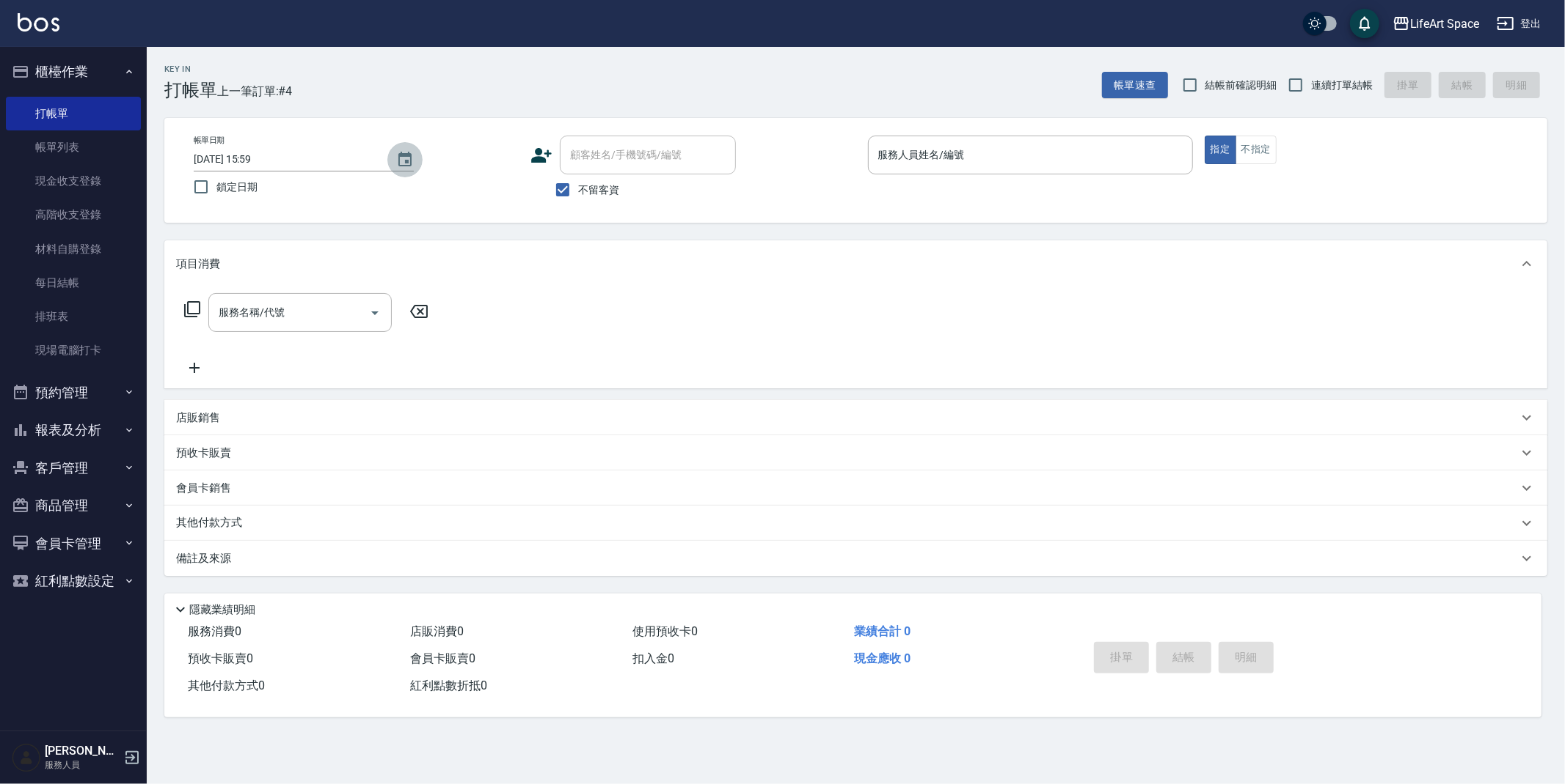
click at [402, 164] on icon "Choose date, selected date is 2025-09-16" at bounding box center [405, 160] width 17 height 17
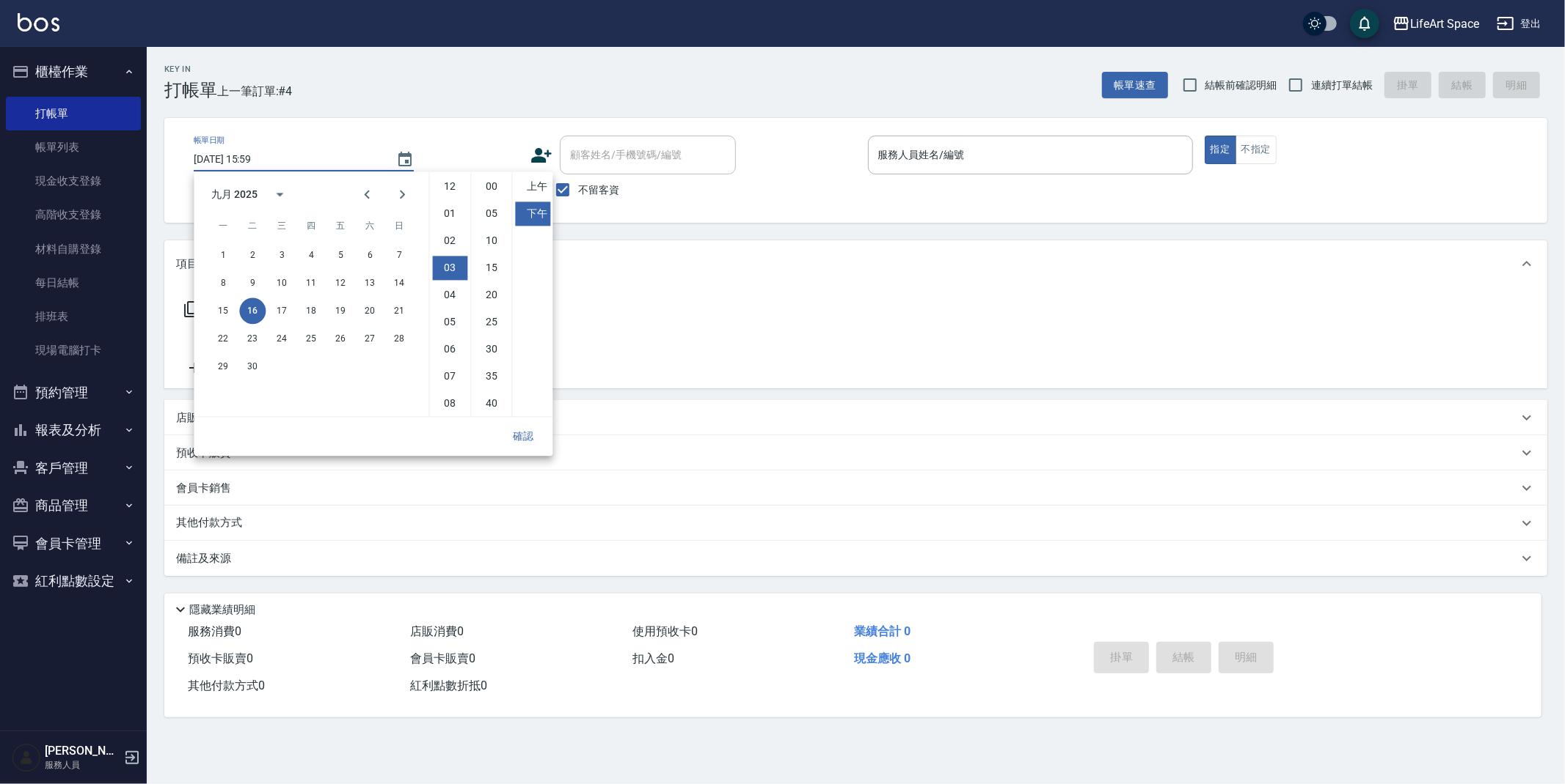
scroll to position [80, 0]
click at [347, 288] on button "12" at bounding box center [340, 283] width 26 height 26
type input "[DATE] 15:59"
click at [524, 439] on button "確認" at bounding box center [523, 437] width 46 height 27
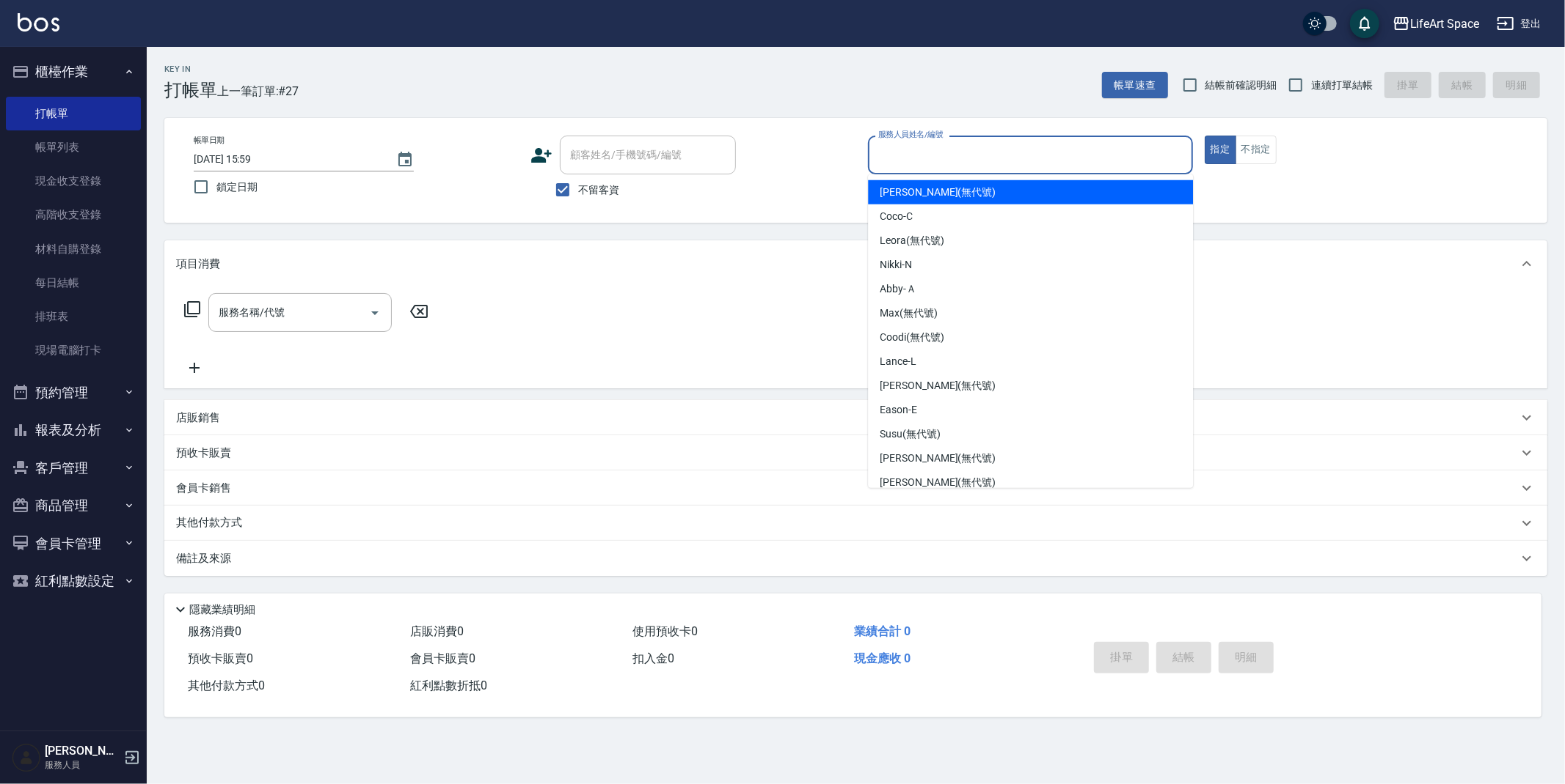
click at [921, 154] on input "服務人員姓名/編號" at bounding box center [1030, 155] width 312 height 26
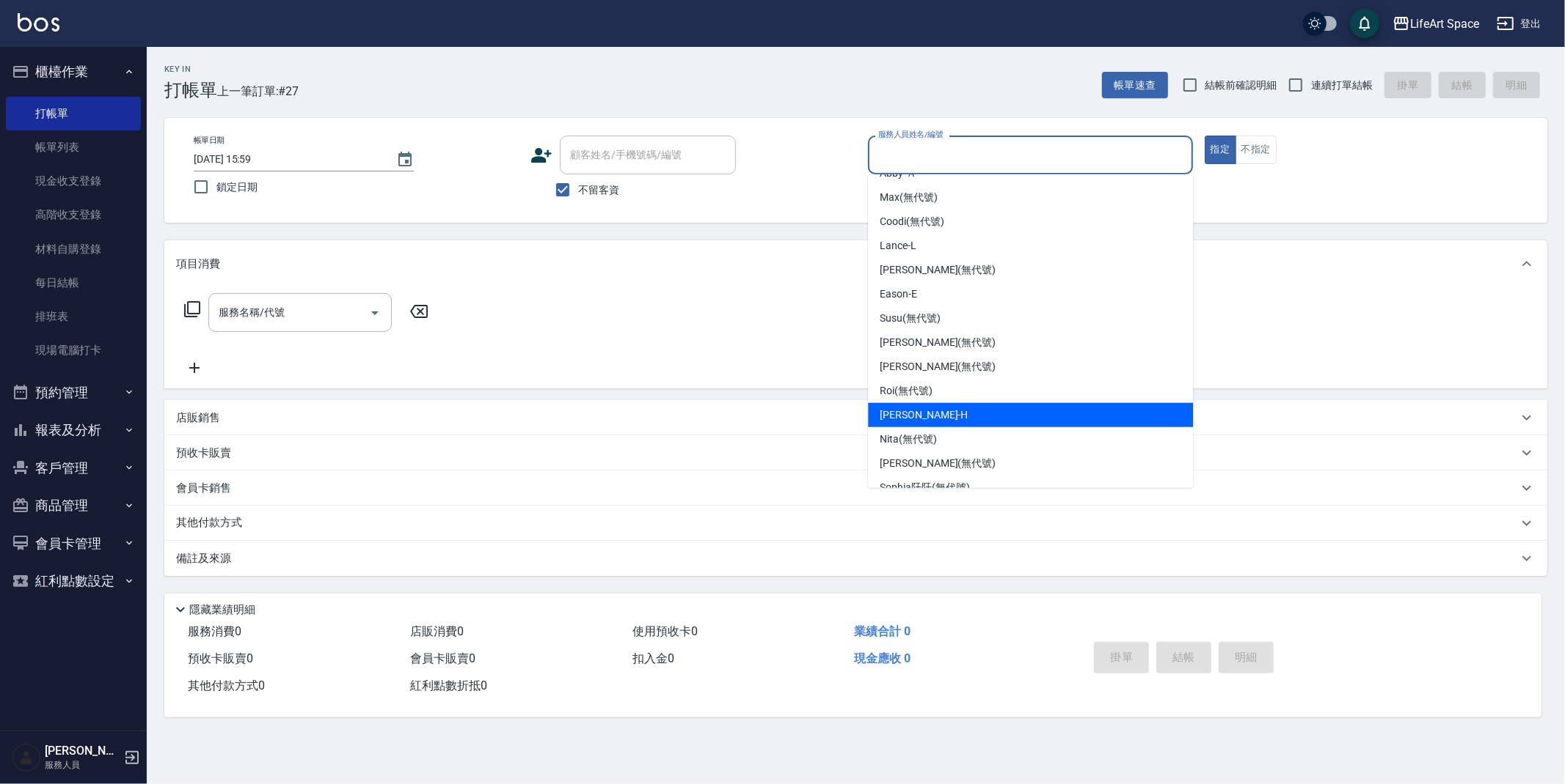
scroll to position [0, 0]
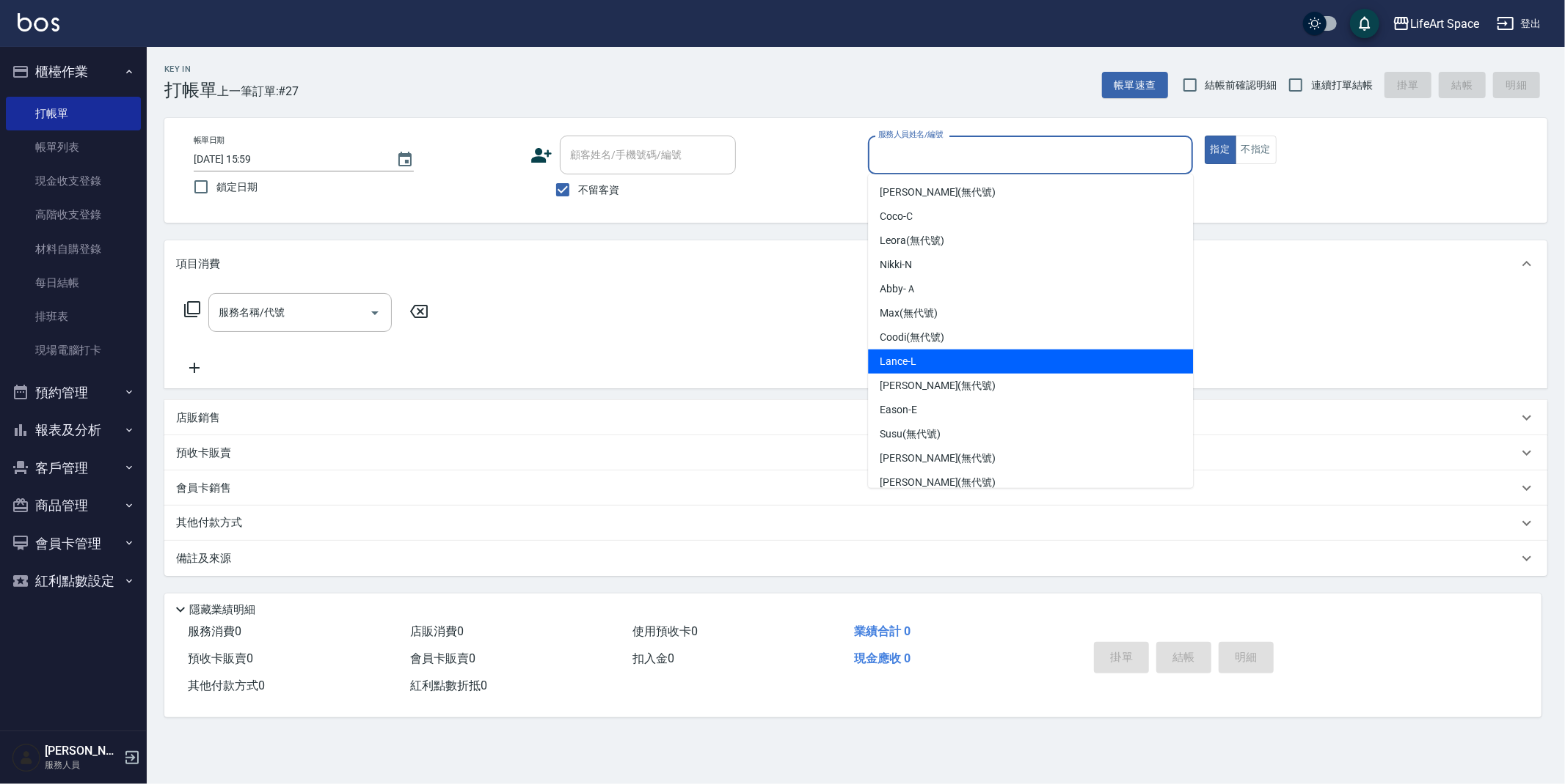
click at [981, 349] on div "Lance -L" at bounding box center [1030, 361] width 325 height 24
type input "Lance-L"
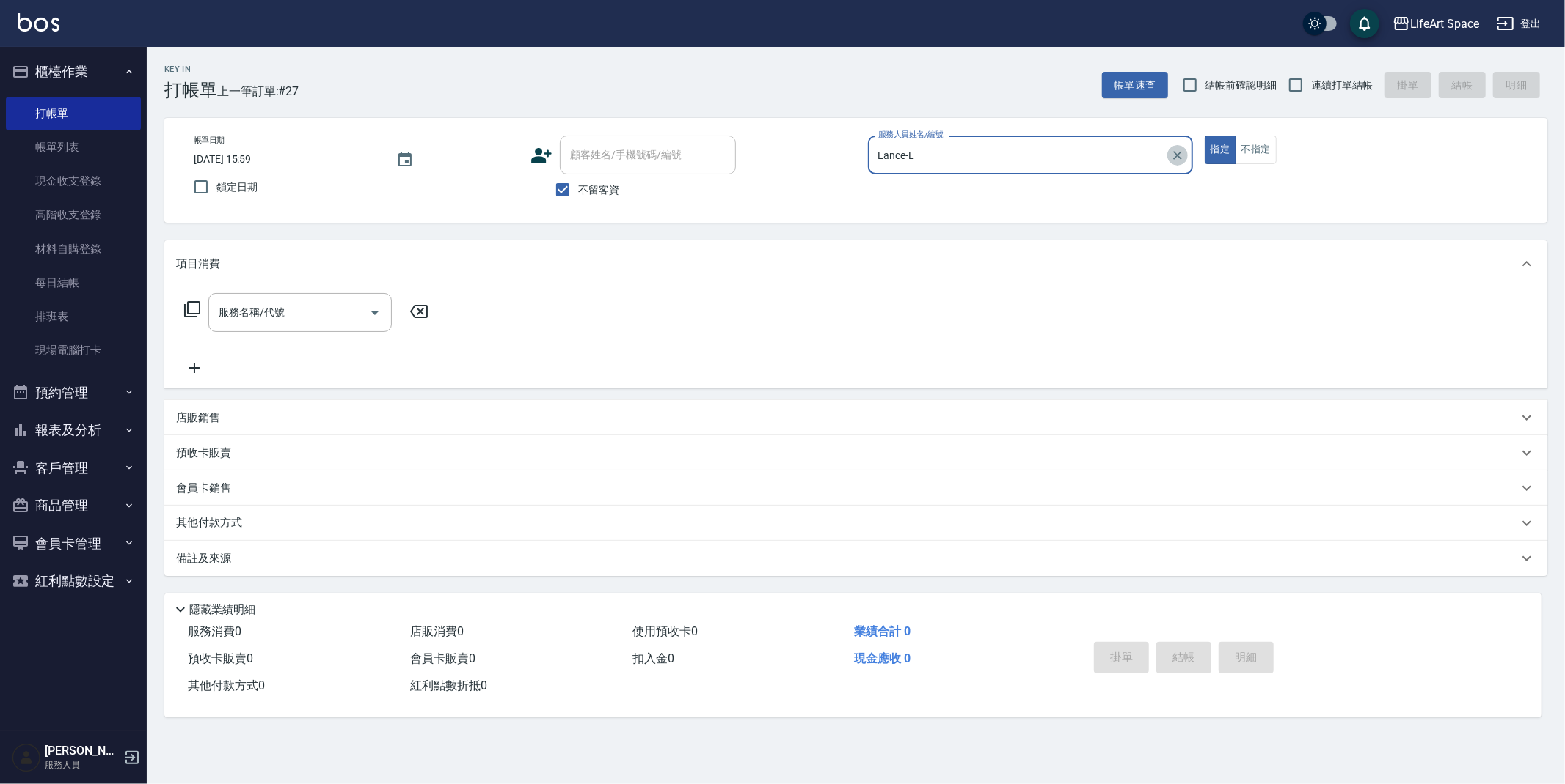
click at [1175, 156] on icon "Clear" at bounding box center [1177, 155] width 15 height 15
click at [986, 176] on p at bounding box center [1030, 182] width 325 height 15
click at [987, 161] on input "服務人員姓名/編號" at bounding box center [1030, 155] width 312 height 26
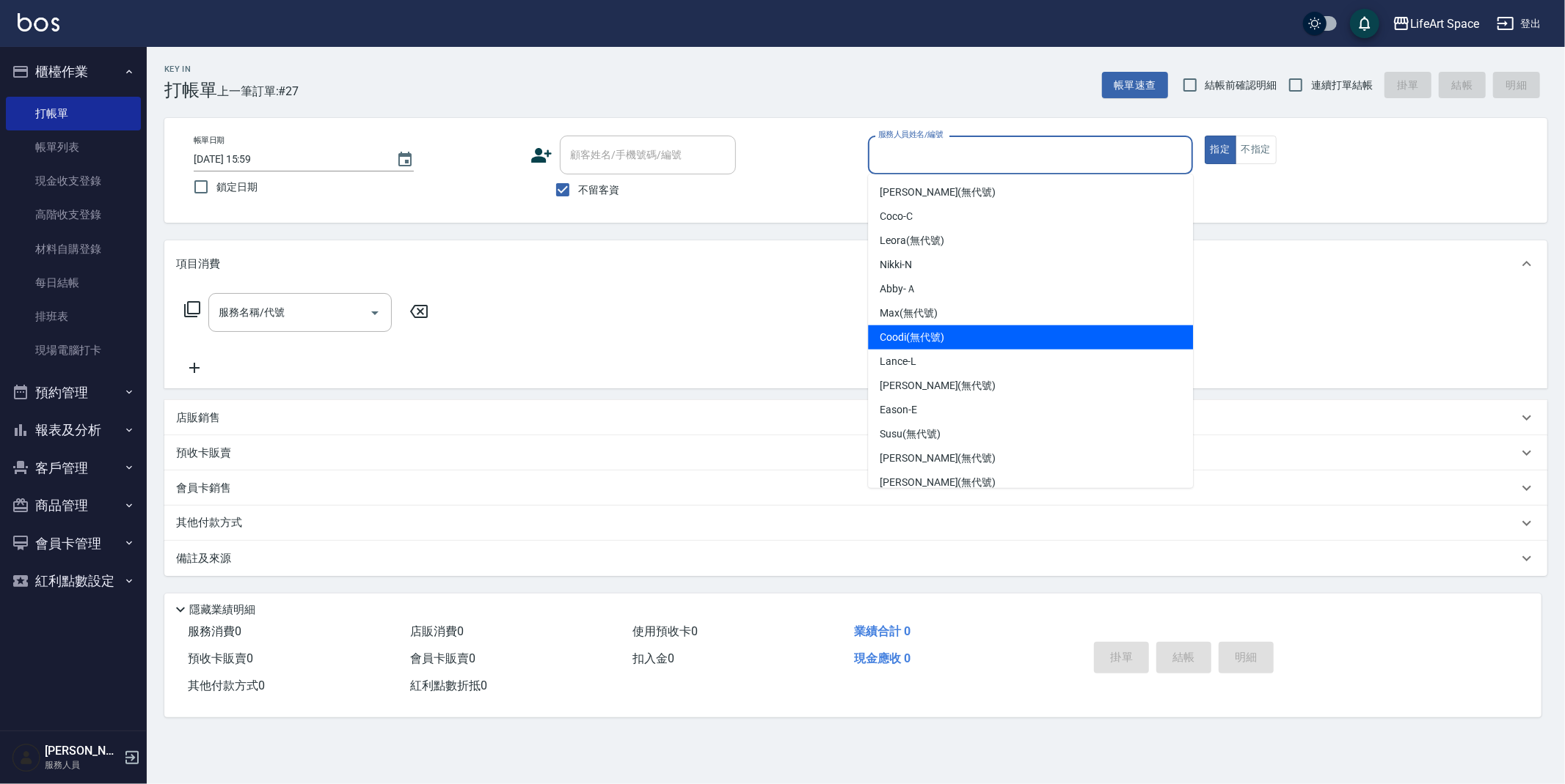
drag, startPoint x: 961, startPoint y: 331, endPoint x: 902, endPoint y: 330, distance: 59.0
click at [961, 331] on div "Coodi (無代號)" at bounding box center [1030, 337] width 325 height 24
type input "Coodi(無代號)"
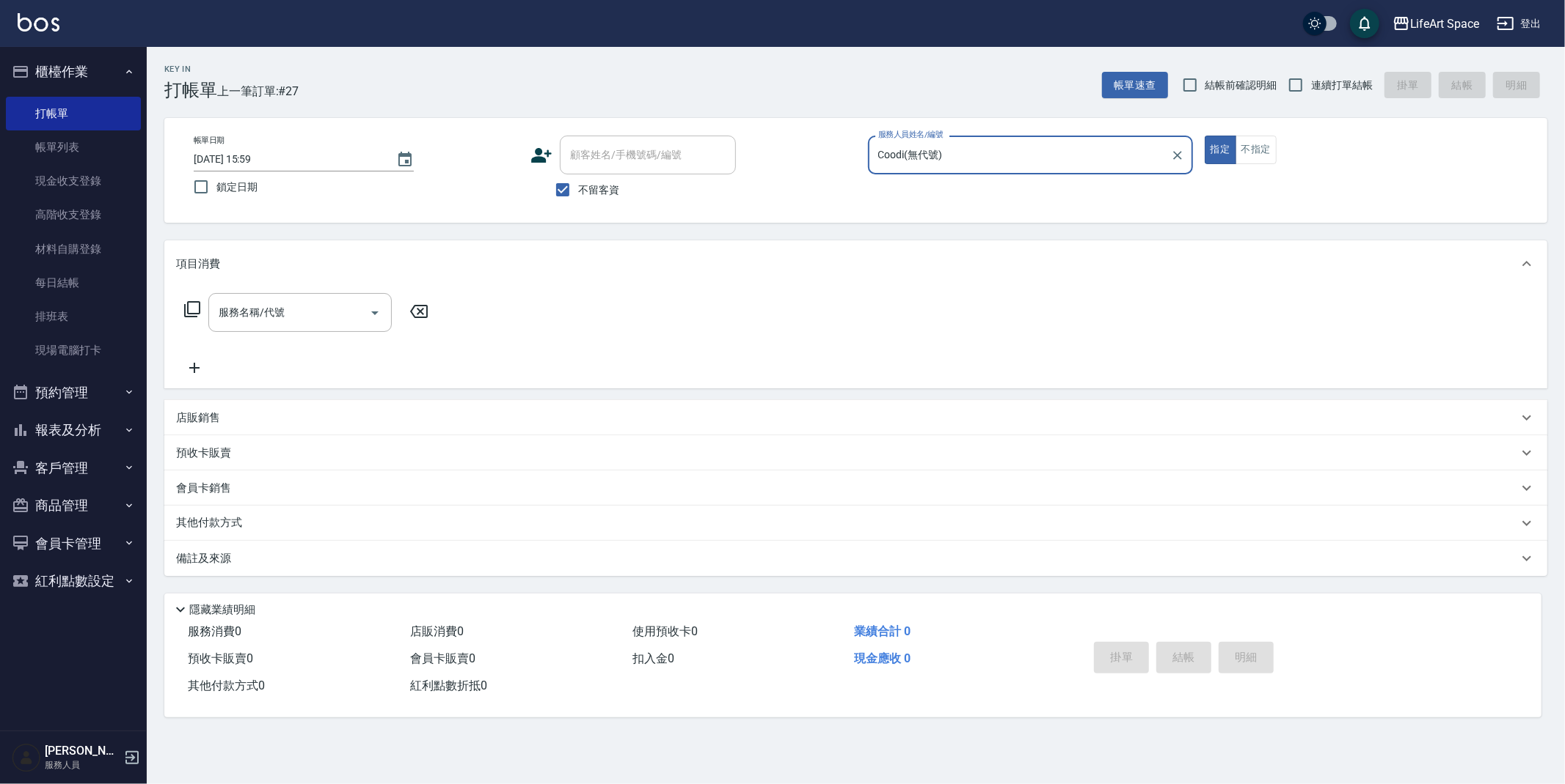
click at [236, 311] on div "服務名稱/代號 服務名稱/代號" at bounding box center [299, 313] width 183 height 39
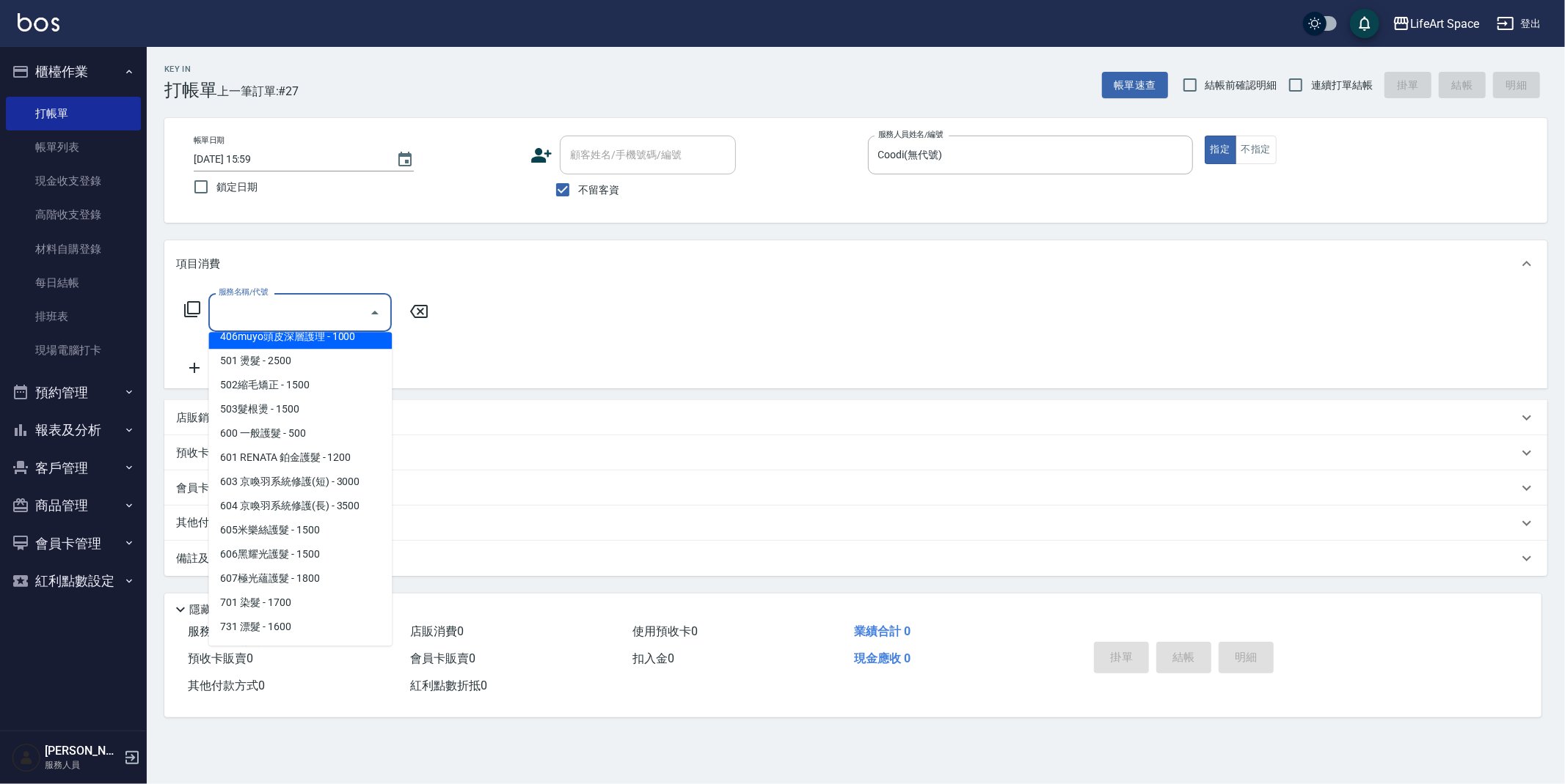
scroll to position [229, 0]
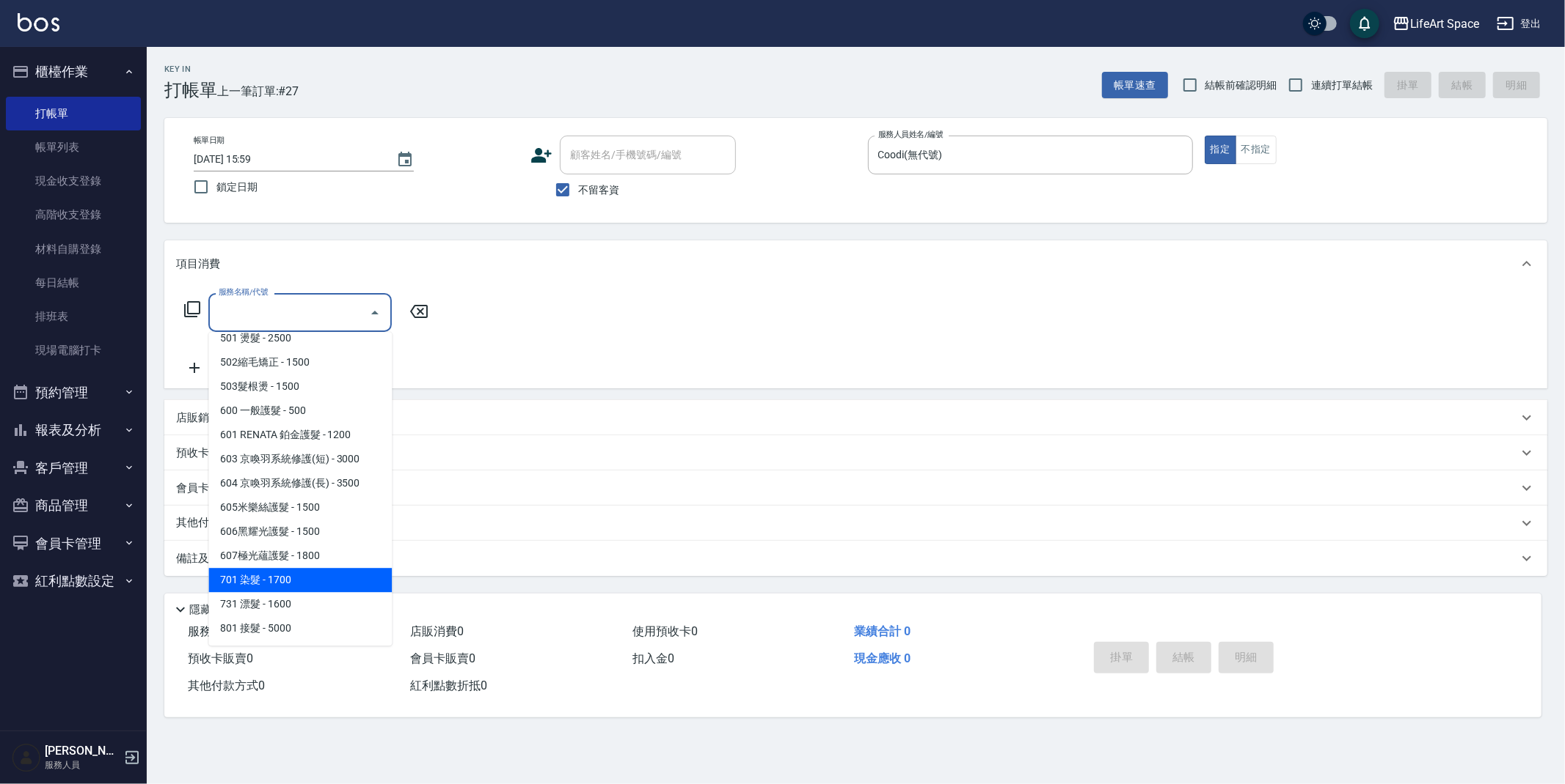
click at [248, 574] on span "701 染髮 - 1700" at bounding box center [299, 580] width 183 height 24
type input "701 染髮(701)"
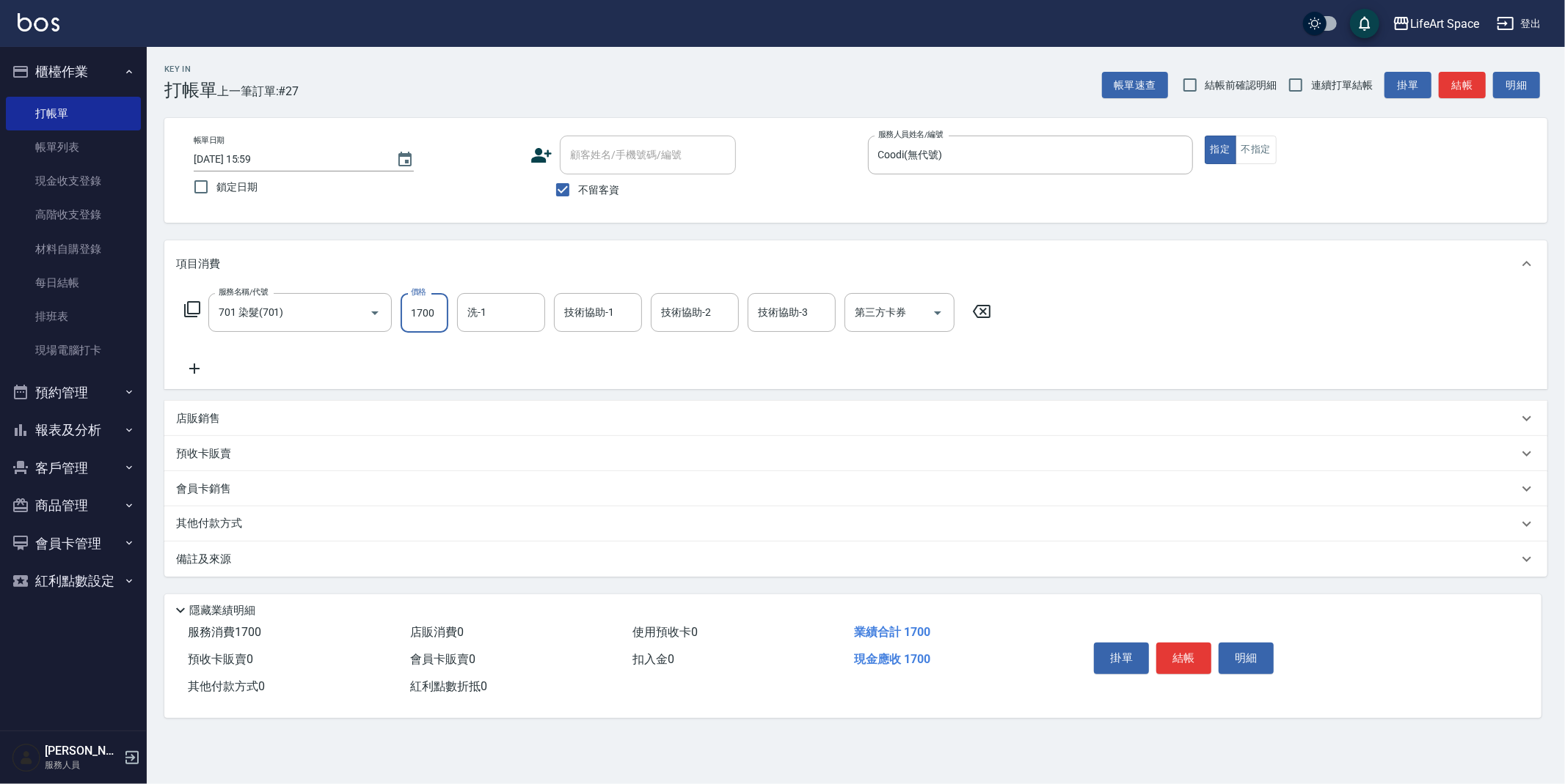
click at [434, 311] on input "1700" at bounding box center [424, 313] width 47 height 40
type input "4099"
click at [793, 318] on div "技術協助-3 技術協助-3" at bounding box center [791, 313] width 88 height 39
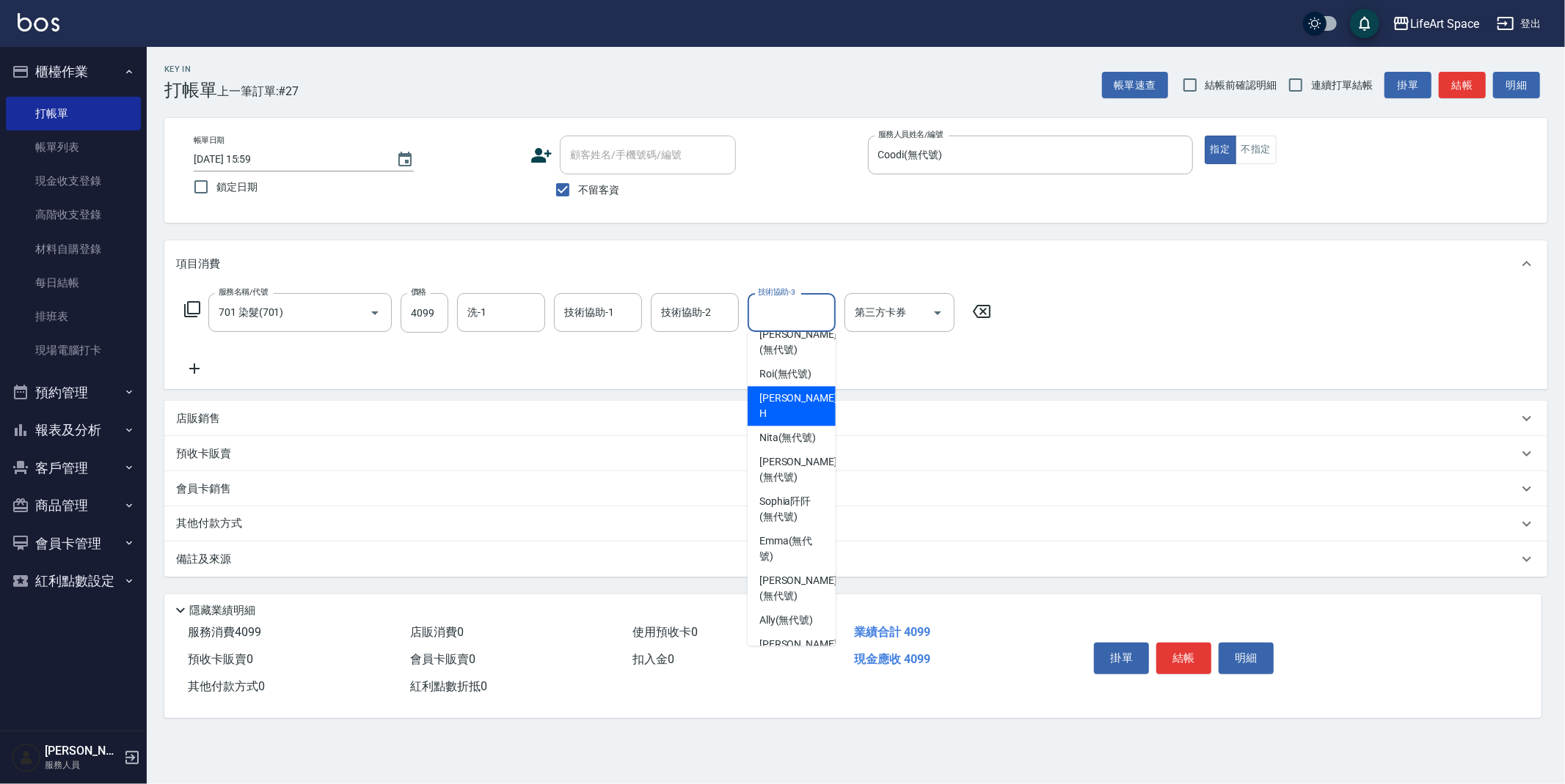
scroll to position [453, 0]
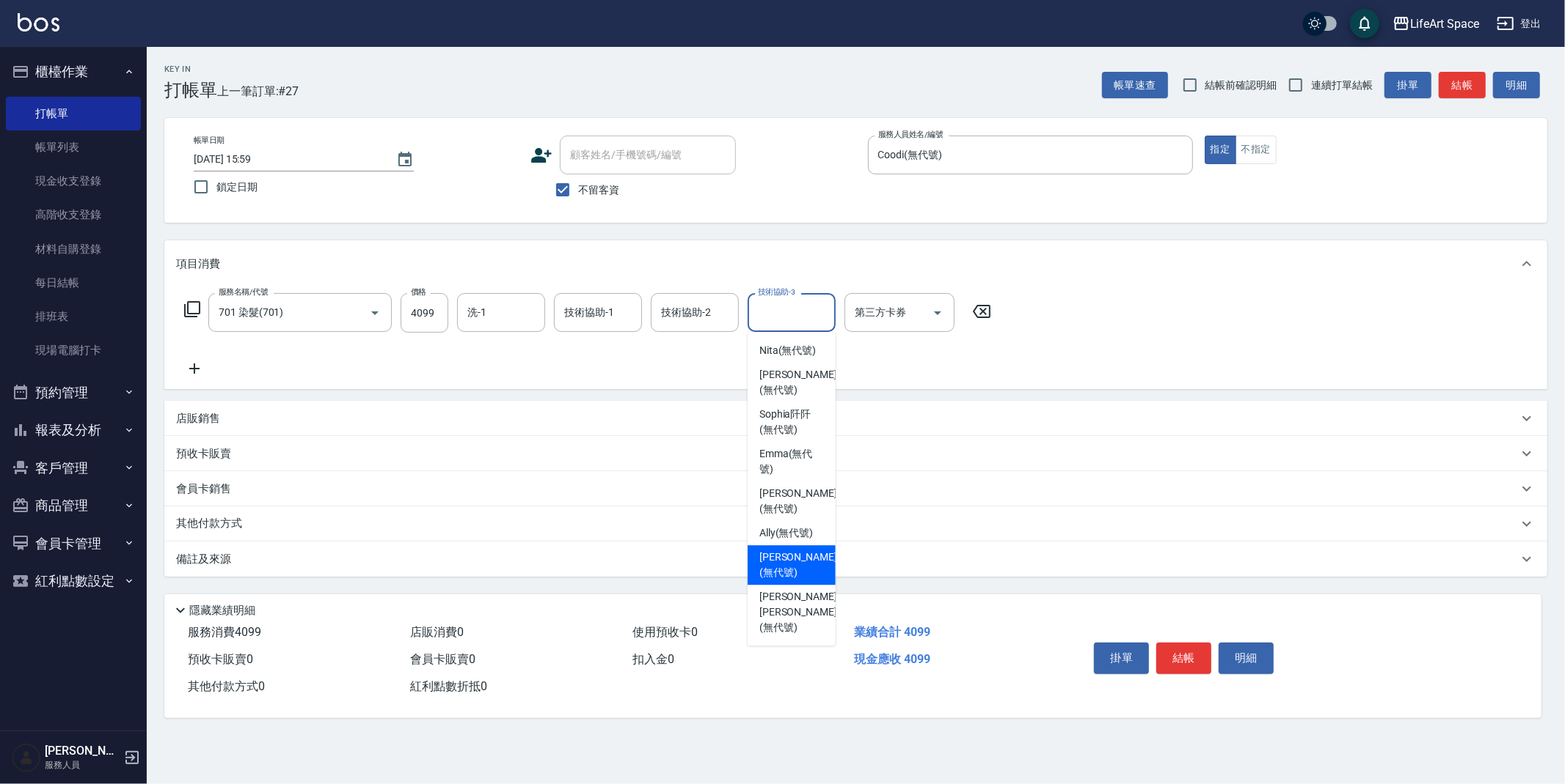
click at [793, 581] on span "[PERSON_NAME] (無代號)" at bounding box center [798, 565] width 77 height 31
type input "[PERSON_NAME](無代號)"
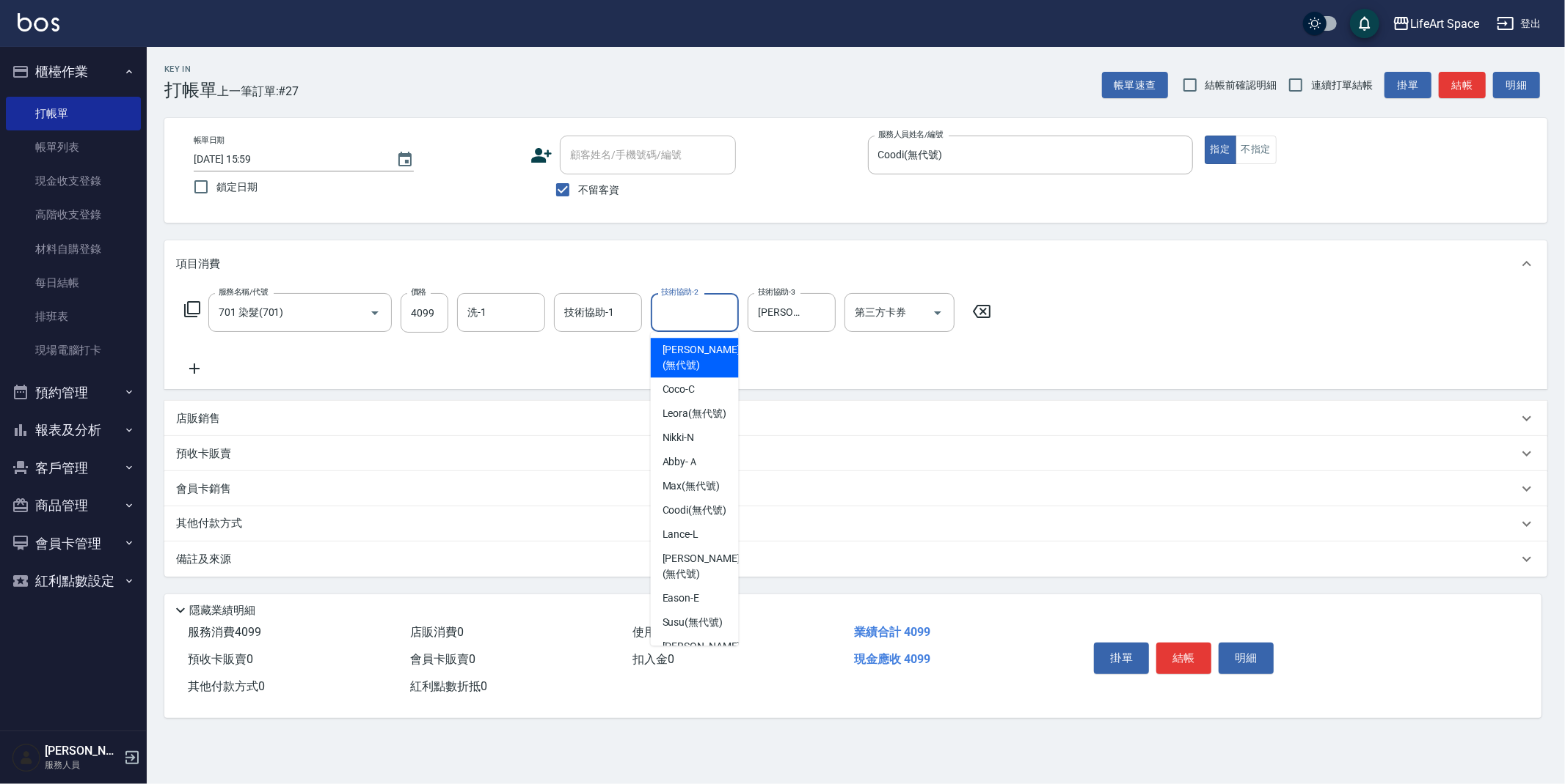
click at [686, 308] on input "技術協助-2" at bounding box center [694, 313] width 75 height 26
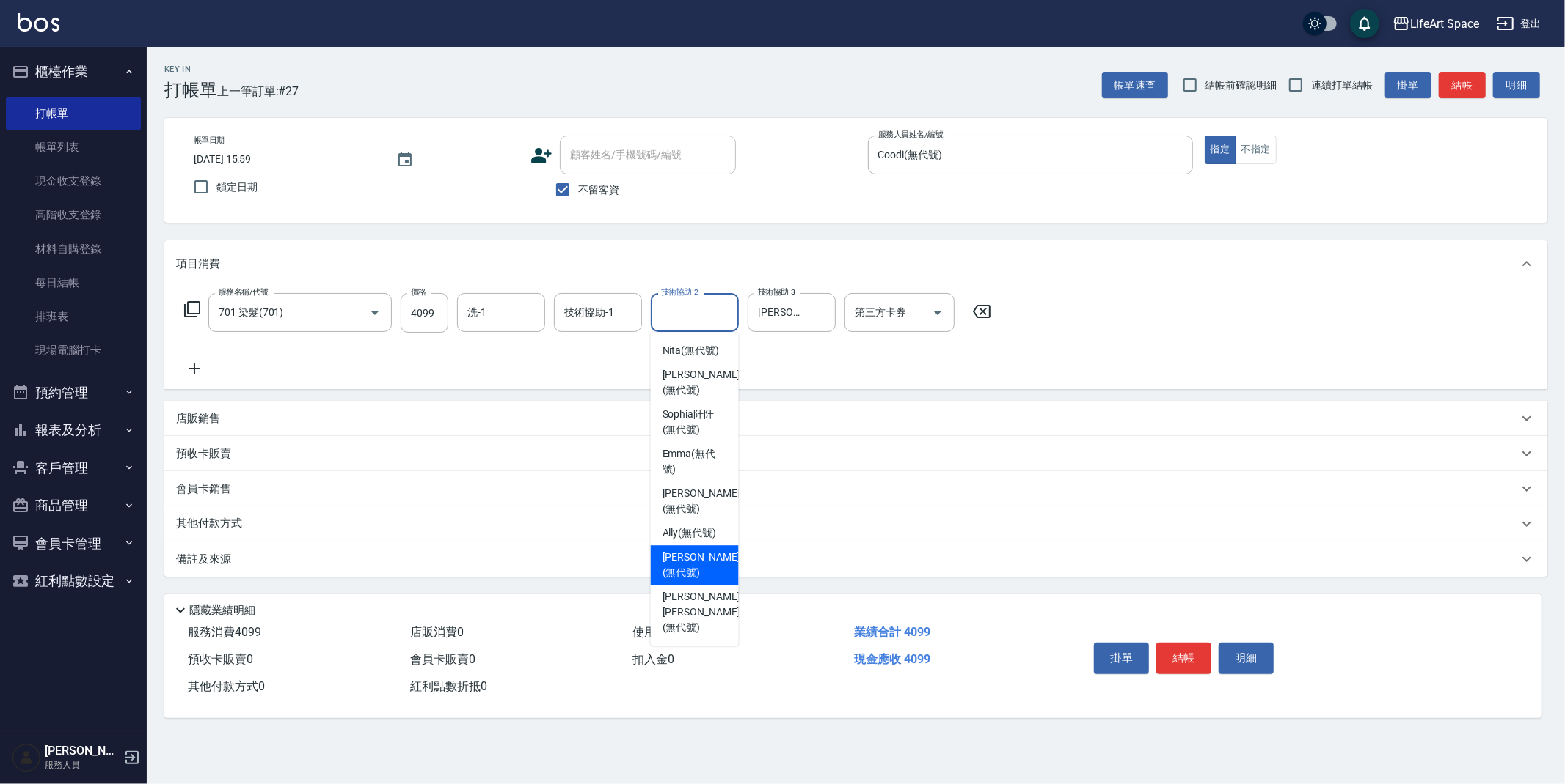
click at [693, 581] on span "[PERSON_NAME] (無代號)" at bounding box center [701, 565] width 77 height 31
type input "[PERSON_NAME](無代號)"
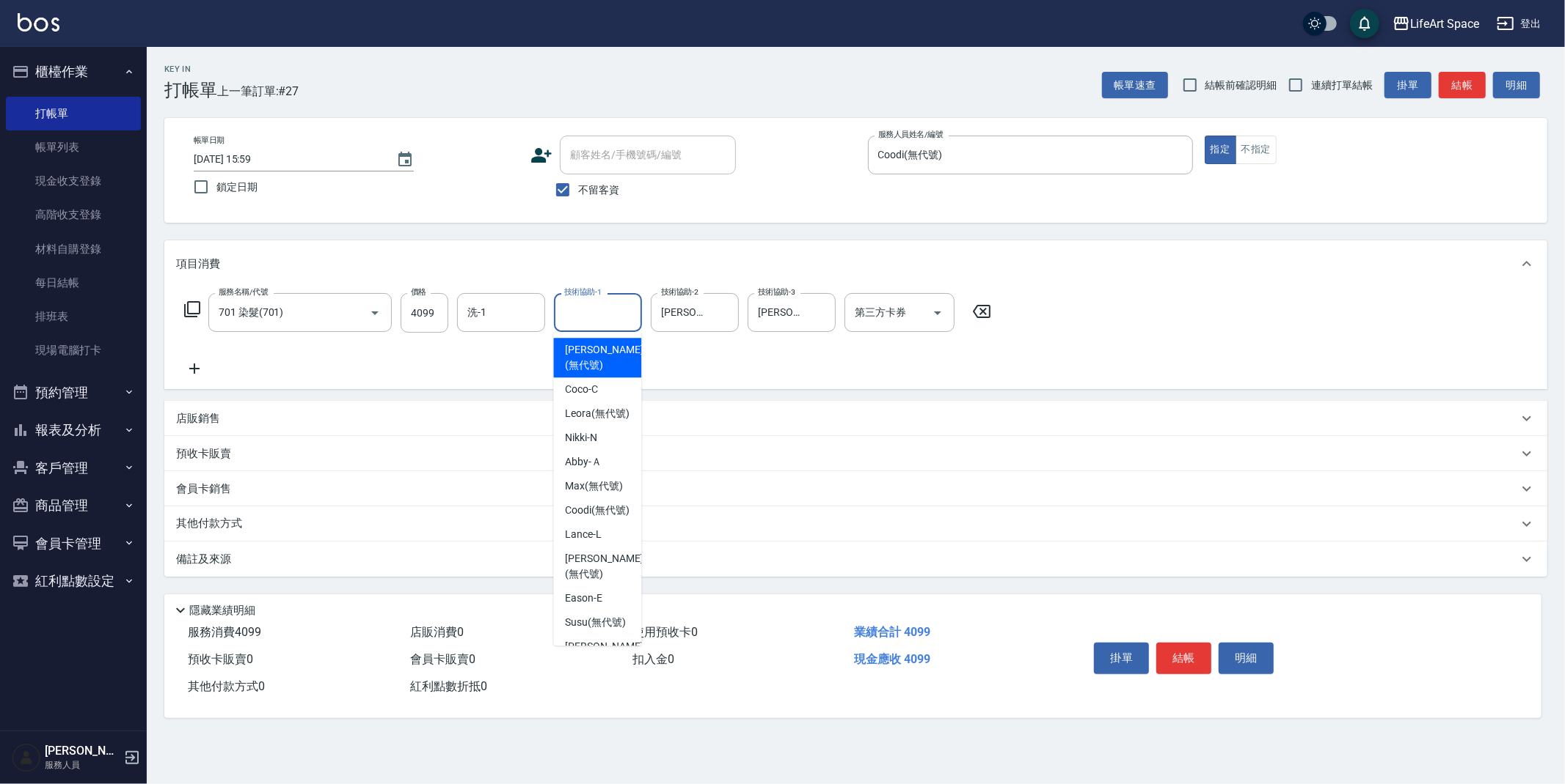
click at [594, 313] on input "技術協助-1" at bounding box center [598, 313] width 75 height 26
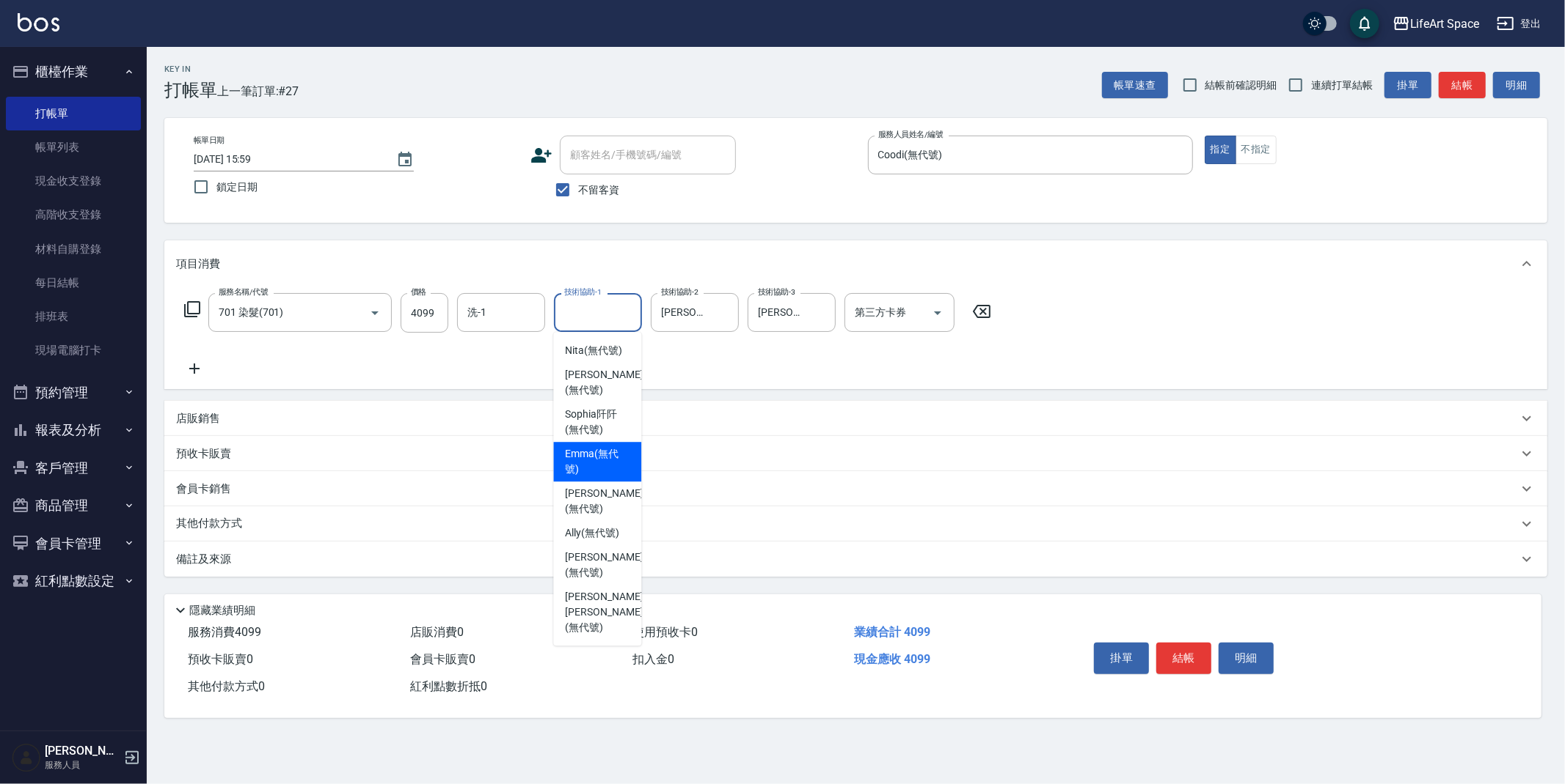
scroll to position [442, 0]
drag, startPoint x: 585, startPoint y: 595, endPoint x: 574, endPoint y: 581, distance: 17.8
click at [584, 581] on span "[PERSON_NAME] (無代號)" at bounding box center [603, 565] width 77 height 31
type input "[PERSON_NAME](無代號)"
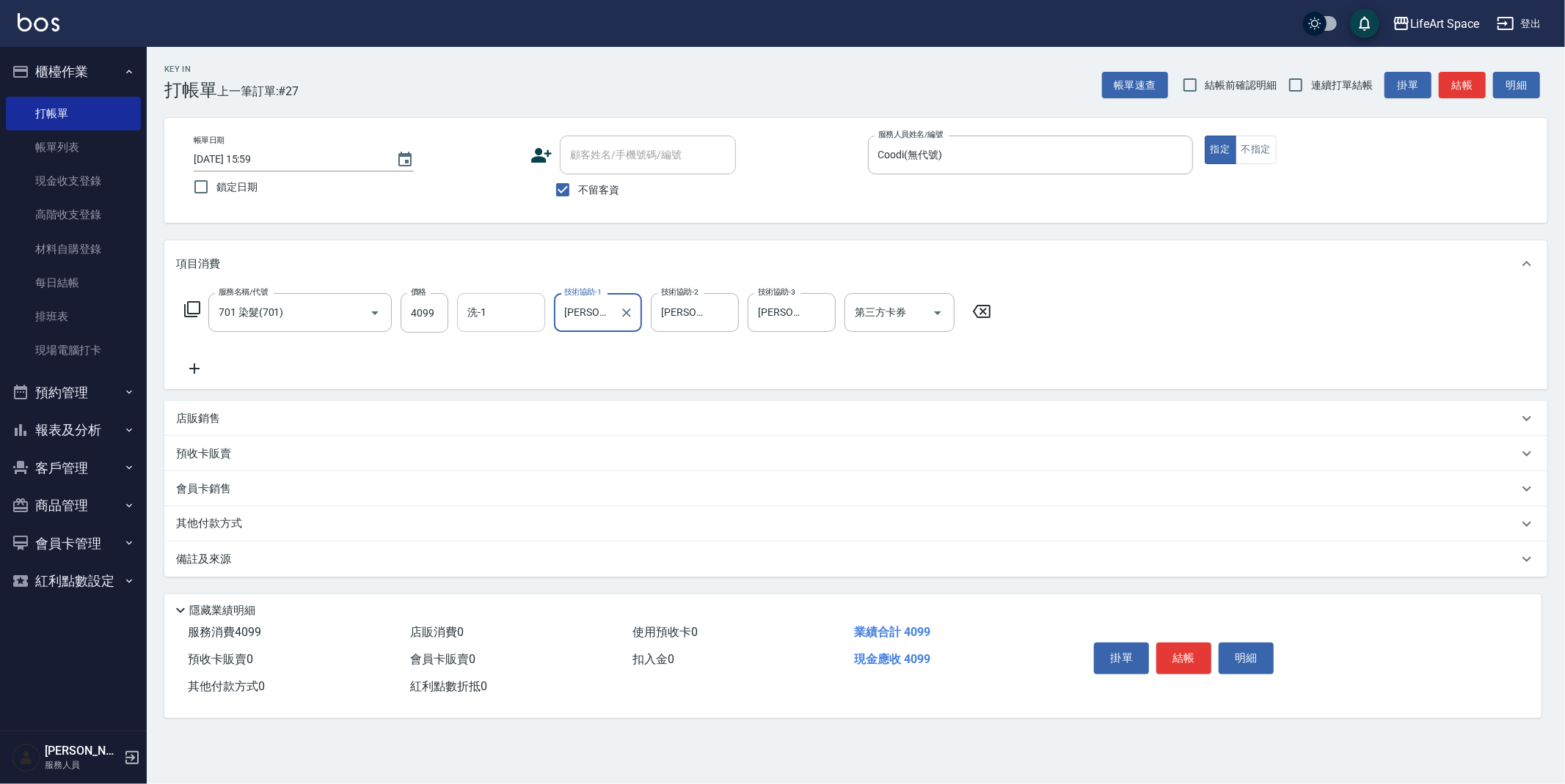
click at [500, 318] on input "洗-1" at bounding box center [501, 313] width 75 height 26
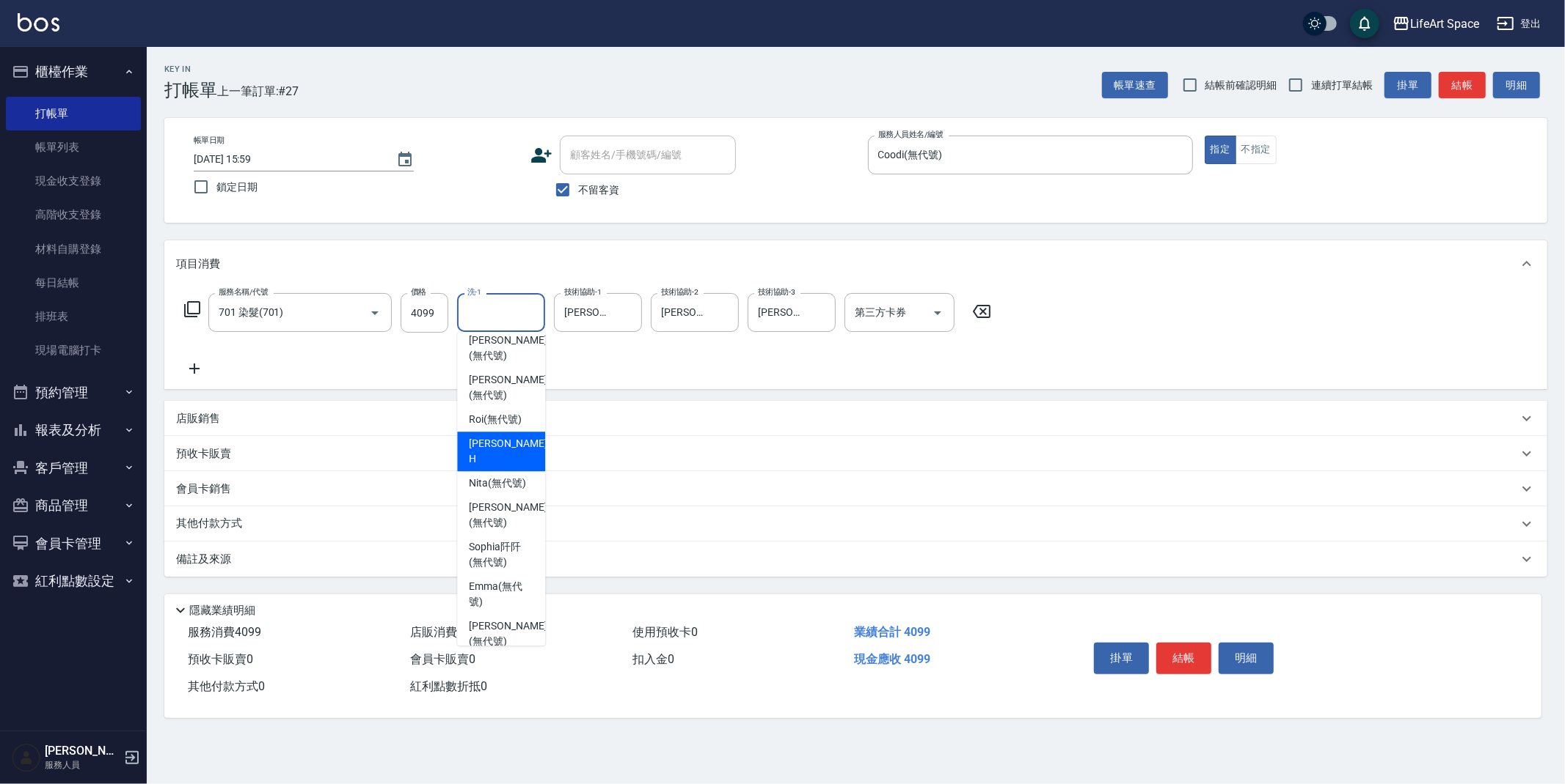
scroll to position [453, 0]
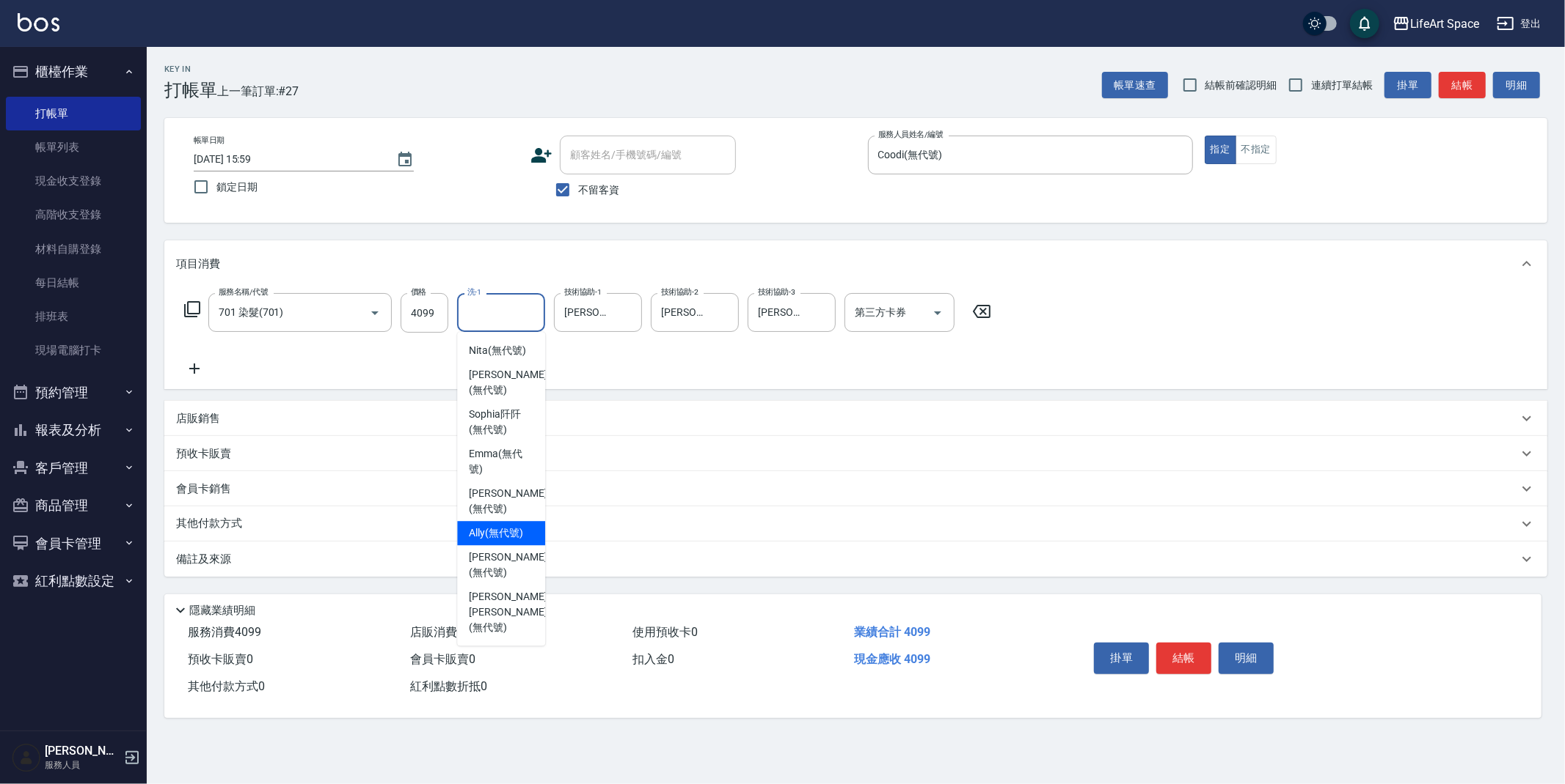
click at [501, 541] on span "Ally (無代號)" at bounding box center [496, 533] width 54 height 15
type input "Ally(無代號)"
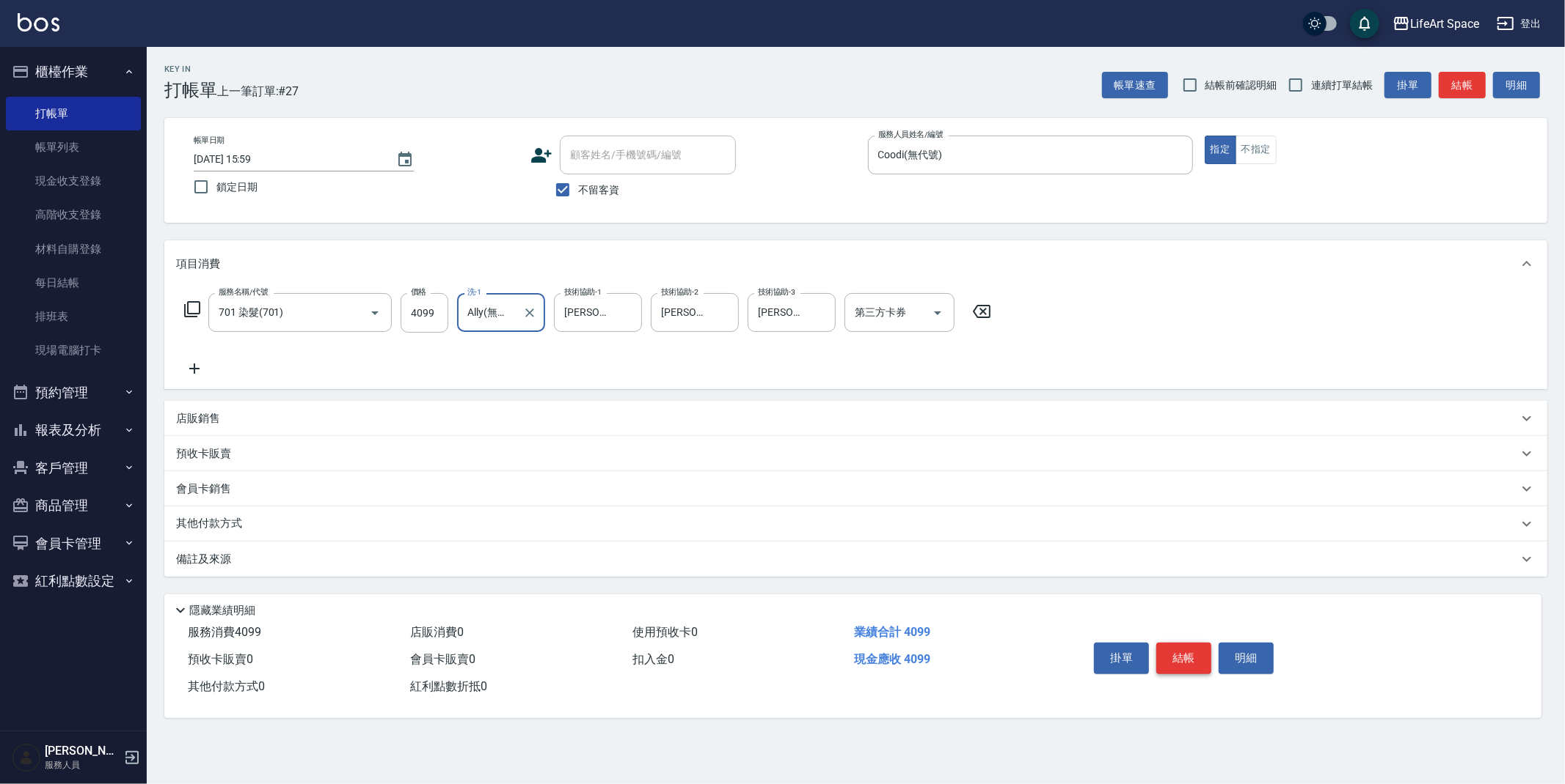
click at [1188, 661] on button "結帳" at bounding box center [1183, 658] width 55 height 31
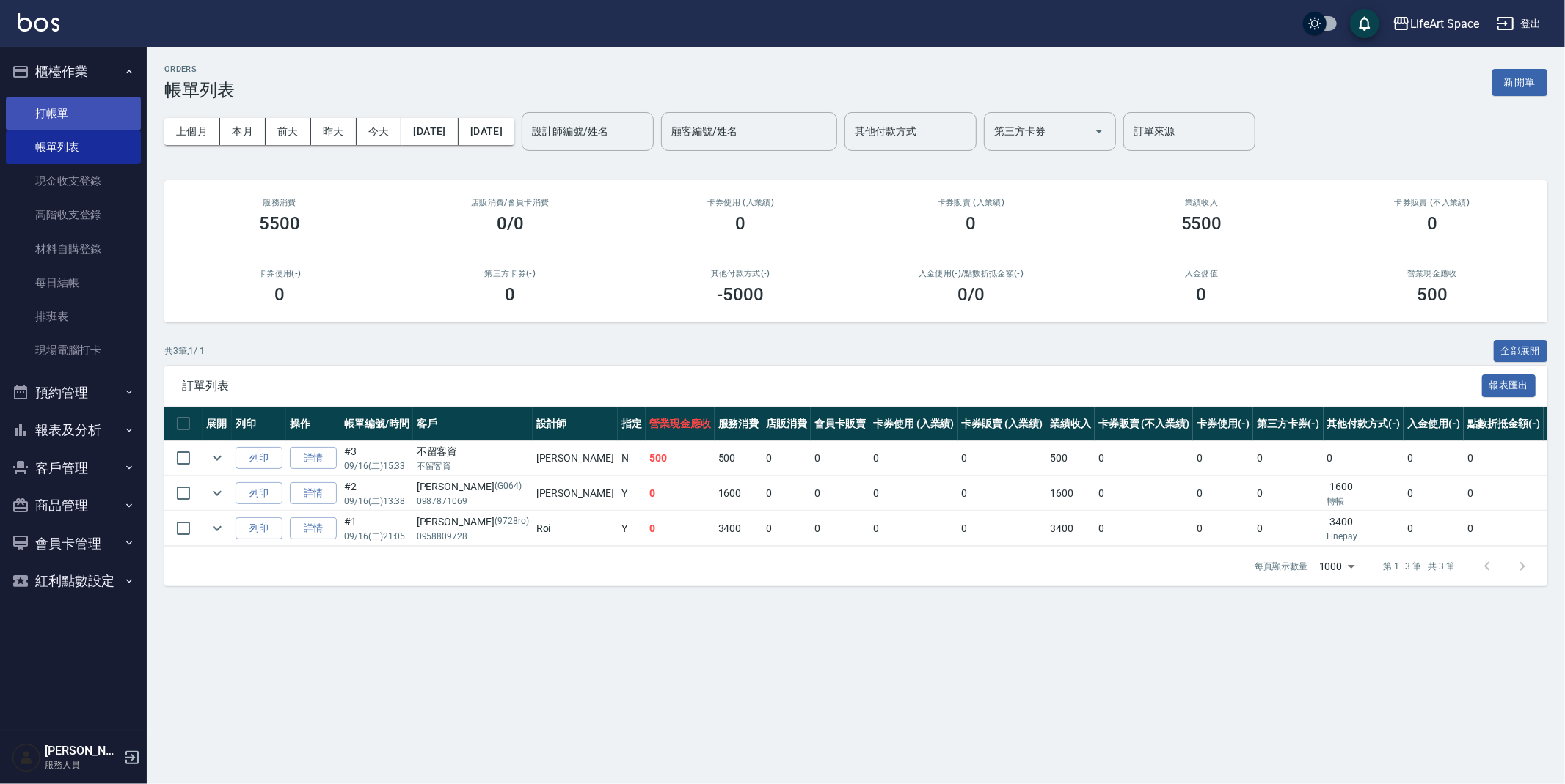
click at [65, 113] on link "打帳單" at bounding box center [73, 113] width 135 height 34
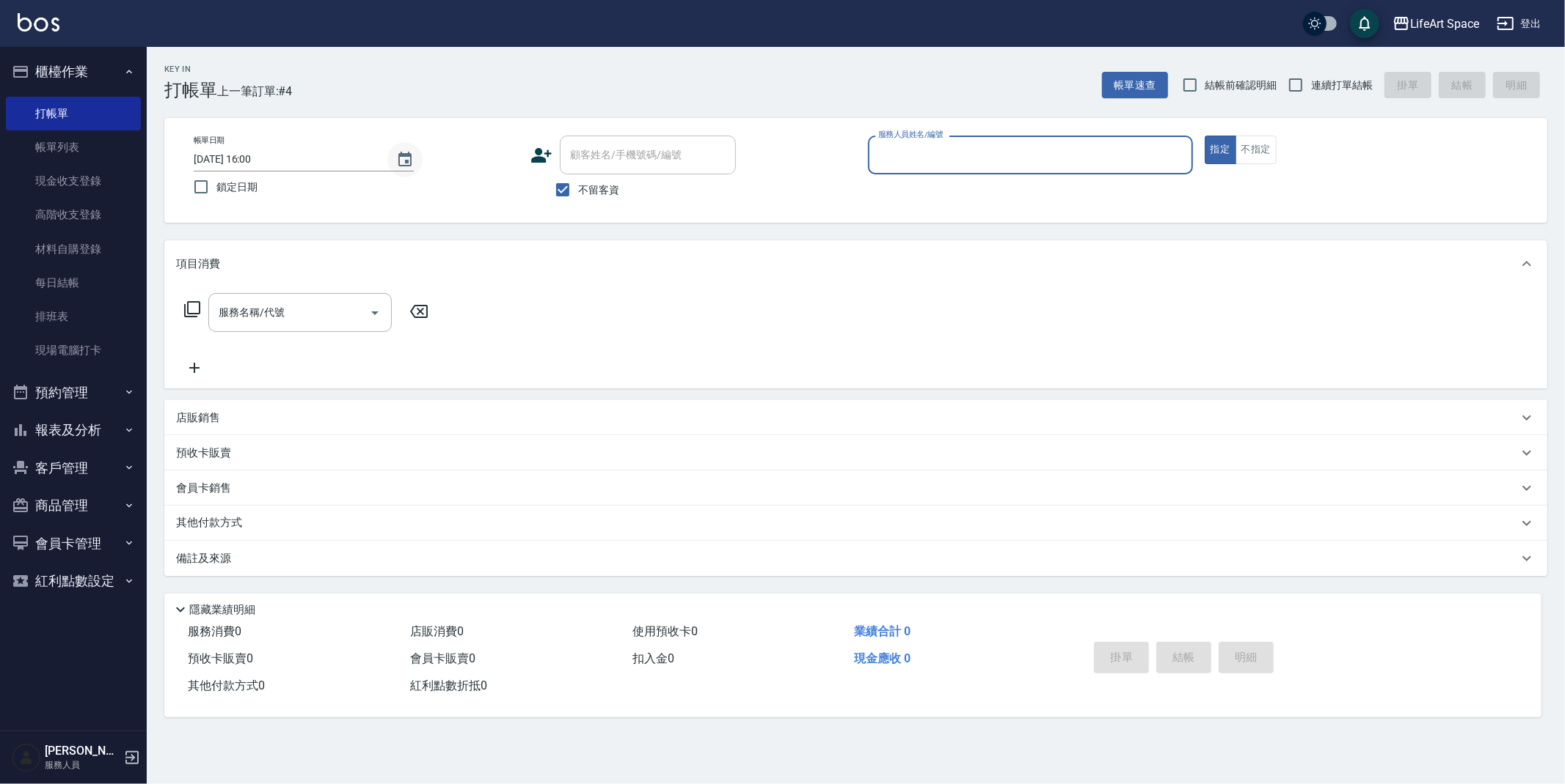
click at [412, 157] on icon "Choose date, selected date is 2025-09-16" at bounding box center [405, 160] width 17 height 17
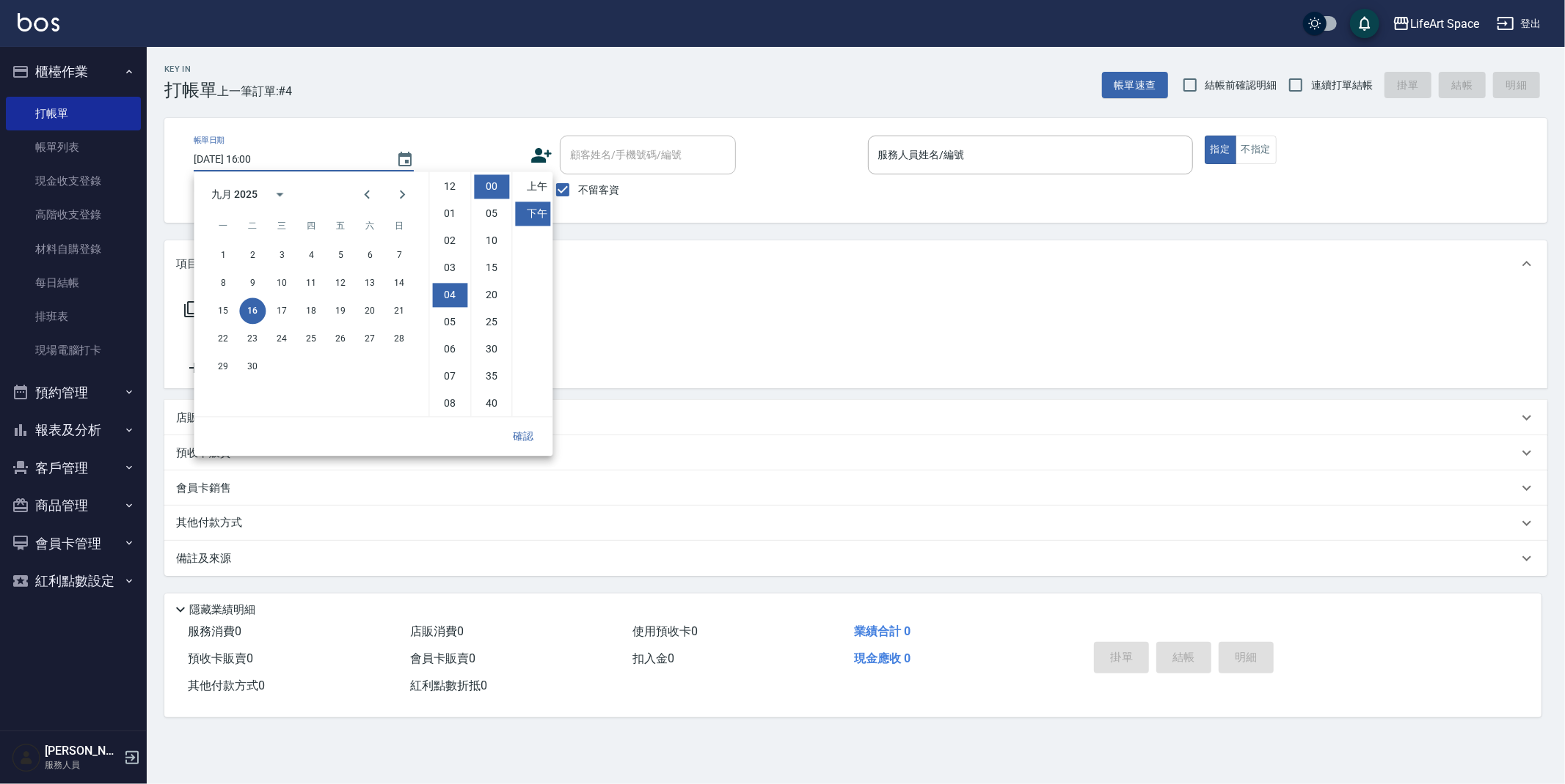
scroll to position [81, 0]
click at [339, 283] on button "12" at bounding box center [340, 283] width 26 height 26
type input "[DATE] 16:00"
click at [534, 437] on button "確認" at bounding box center [523, 437] width 46 height 27
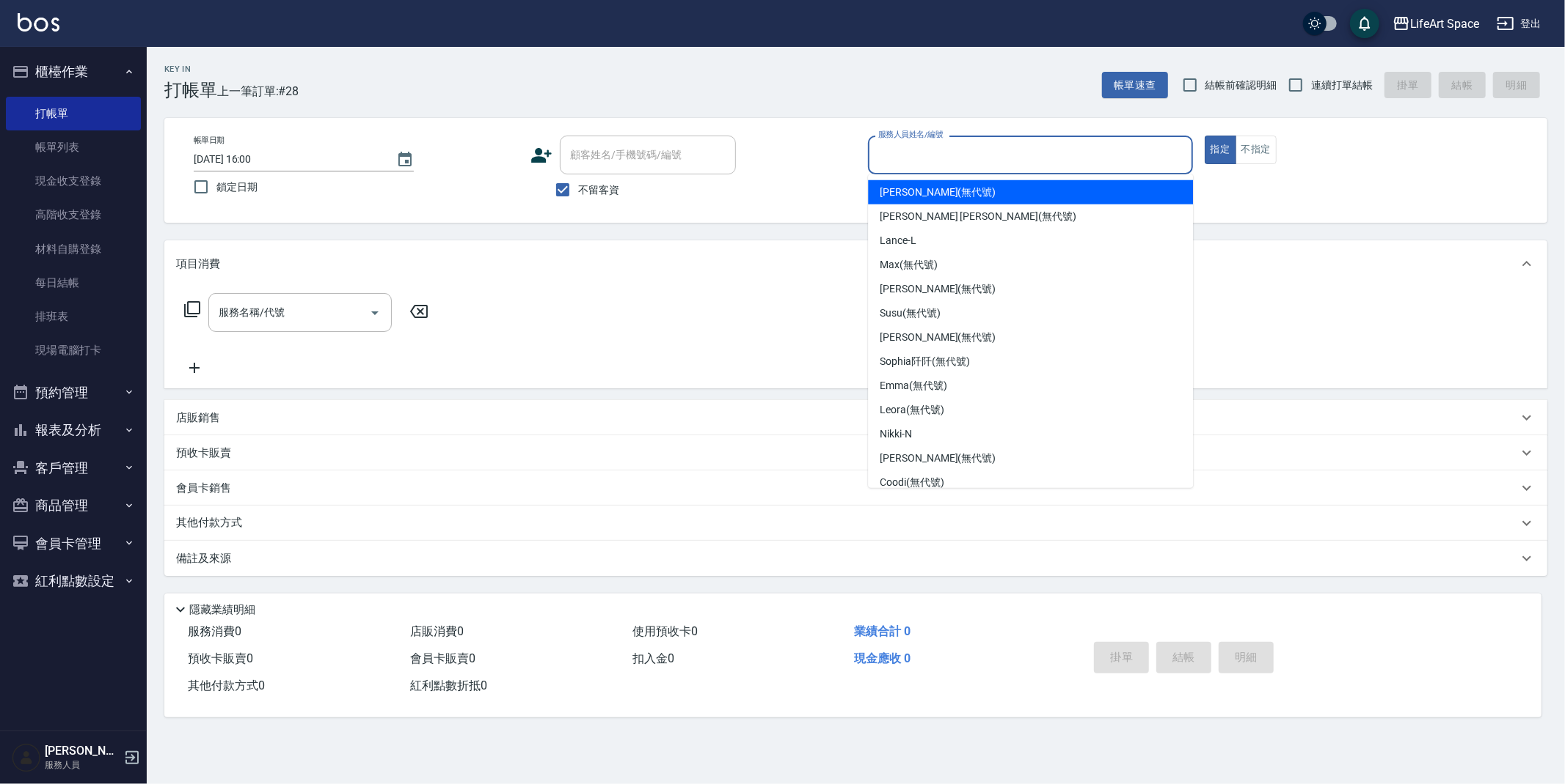
click at [930, 166] on input "服務人員姓名/編號" at bounding box center [1030, 155] width 312 height 26
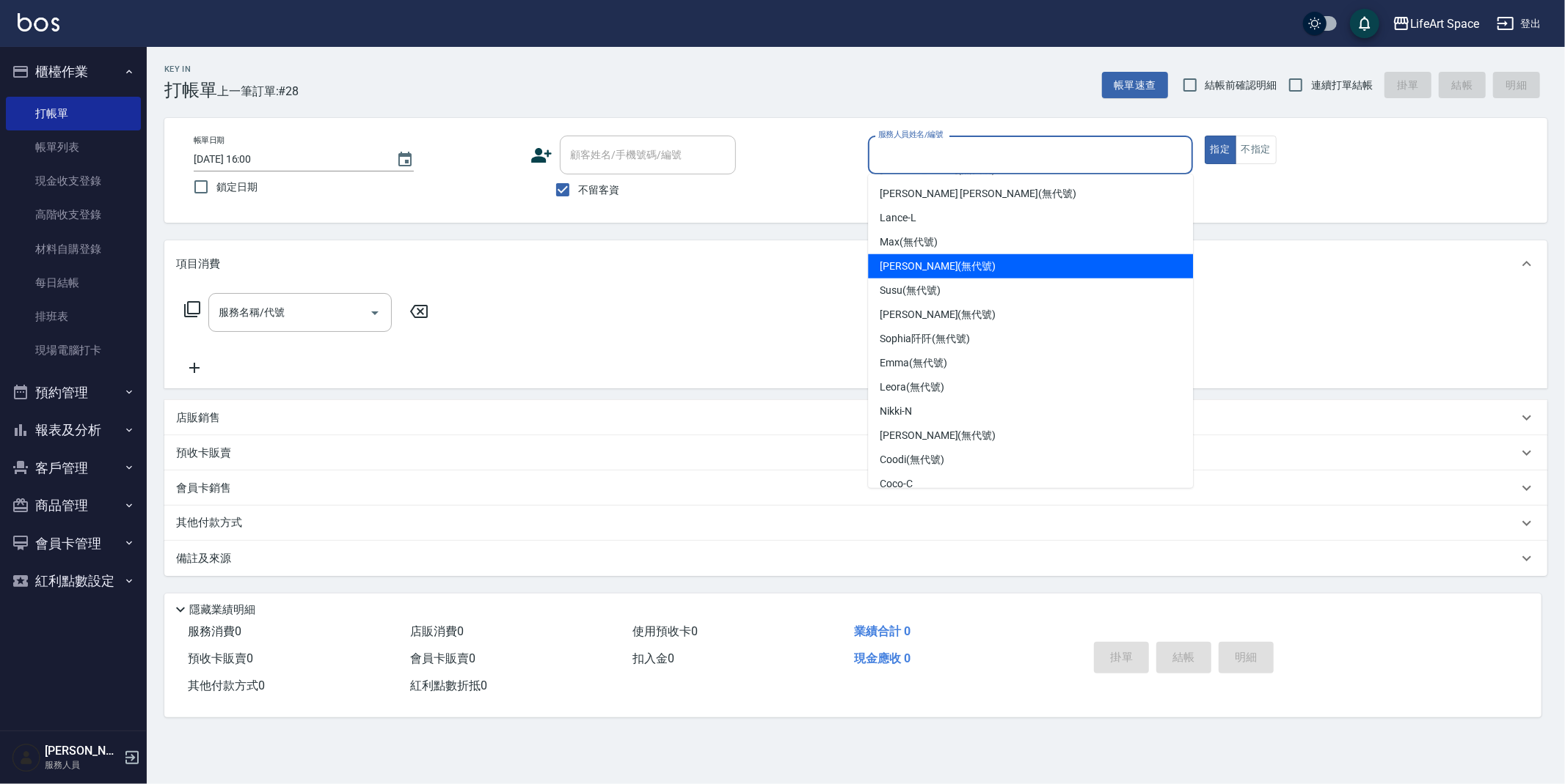
scroll to position [50, 0]
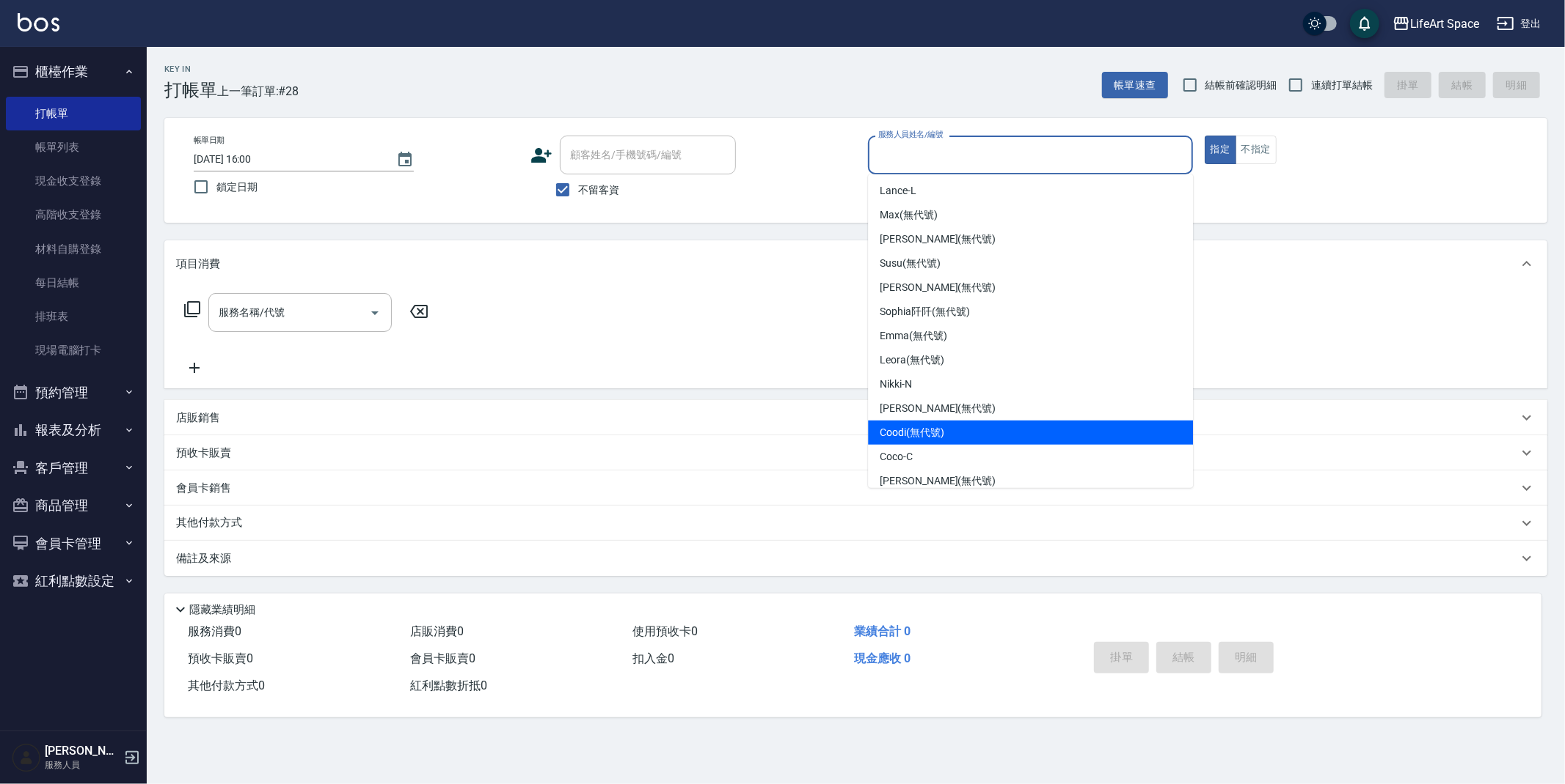
drag, startPoint x: 916, startPoint y: 431, endPoint x: 869, endPoint y: 387, distance: 64.4
click at [916, 431] on span "Coodi (無代號)" at bounding box center [911, 433] width 65 height 15
type input "Coodi(無代號)"
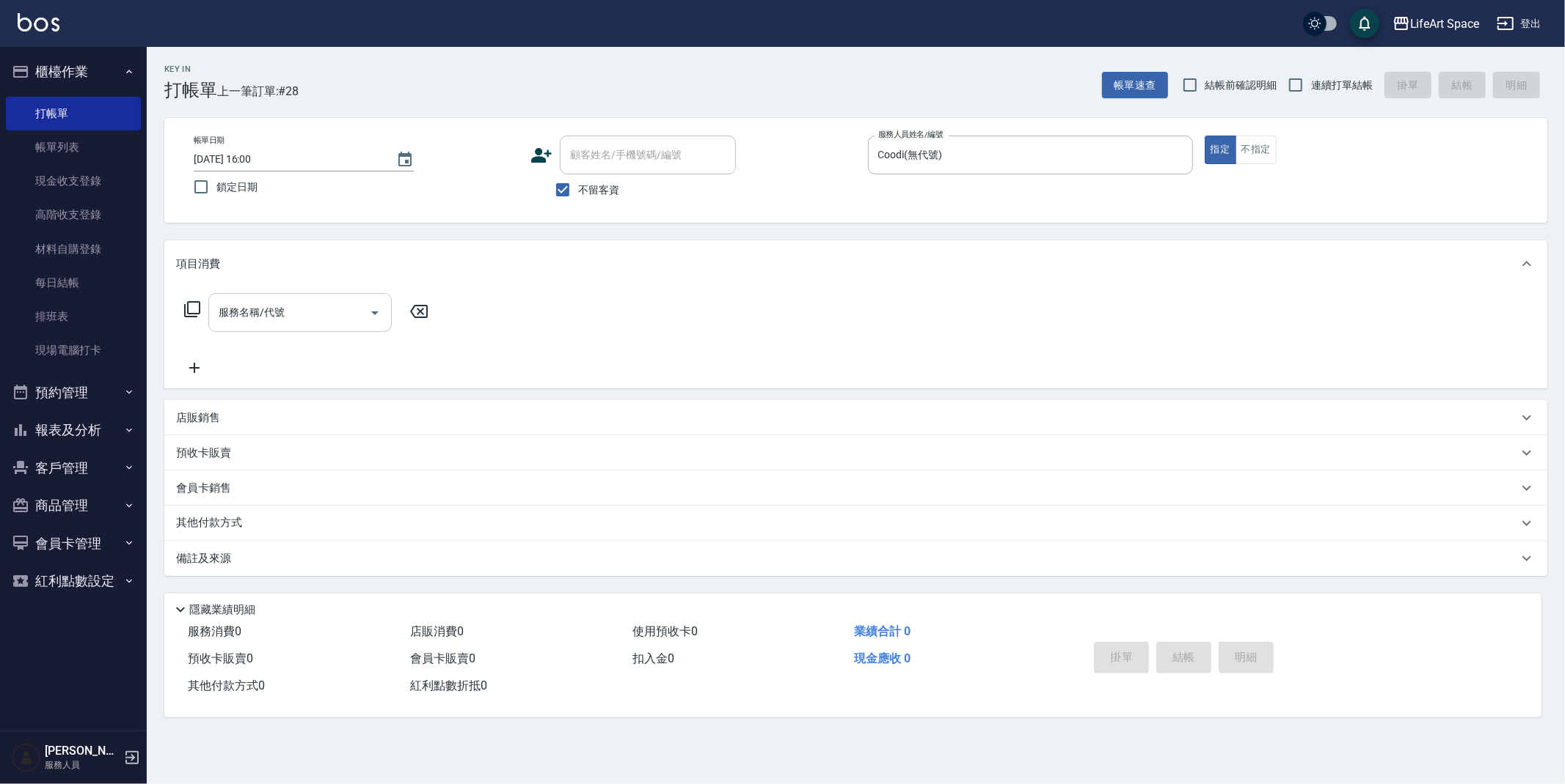
click at [374, 304] on icon "Open" at bounding box center [375, 313] width 17 height 17
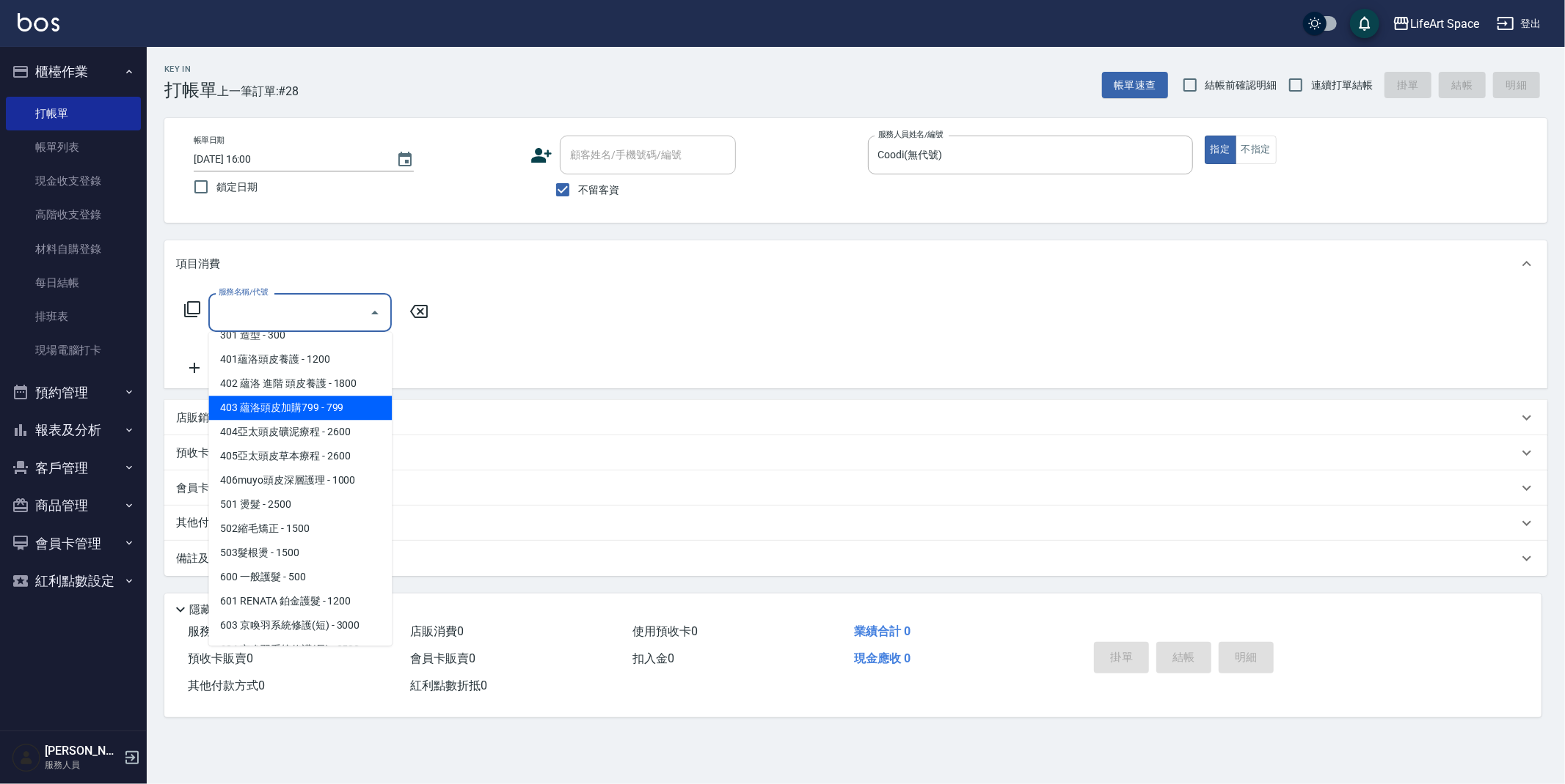
scroll to position [229, 0]
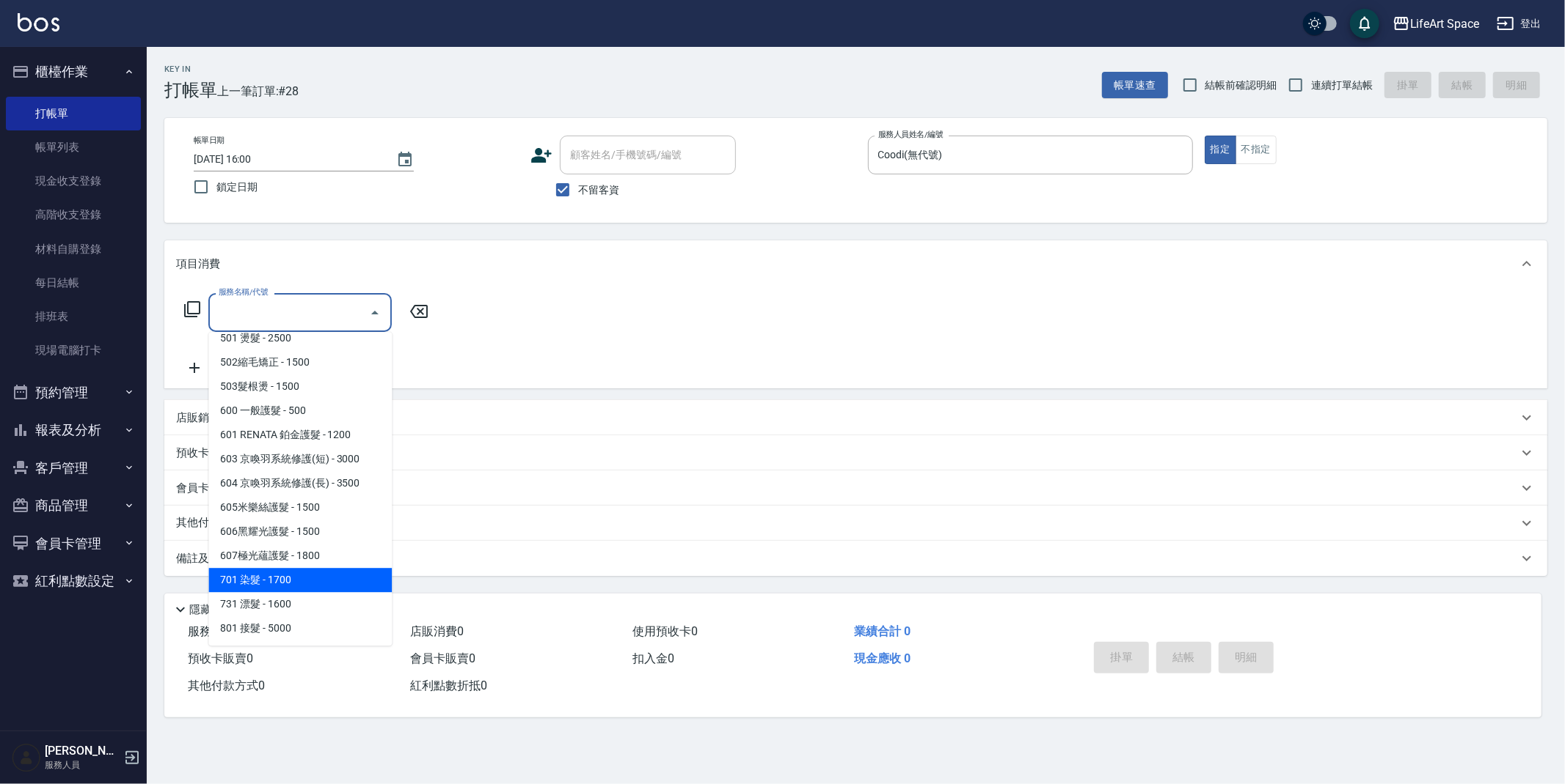
click at [314, 582] on span "701 染髮 - 1700" at bounding box center [299, 580] width 183 height 24
type input "701 染髮(701)"
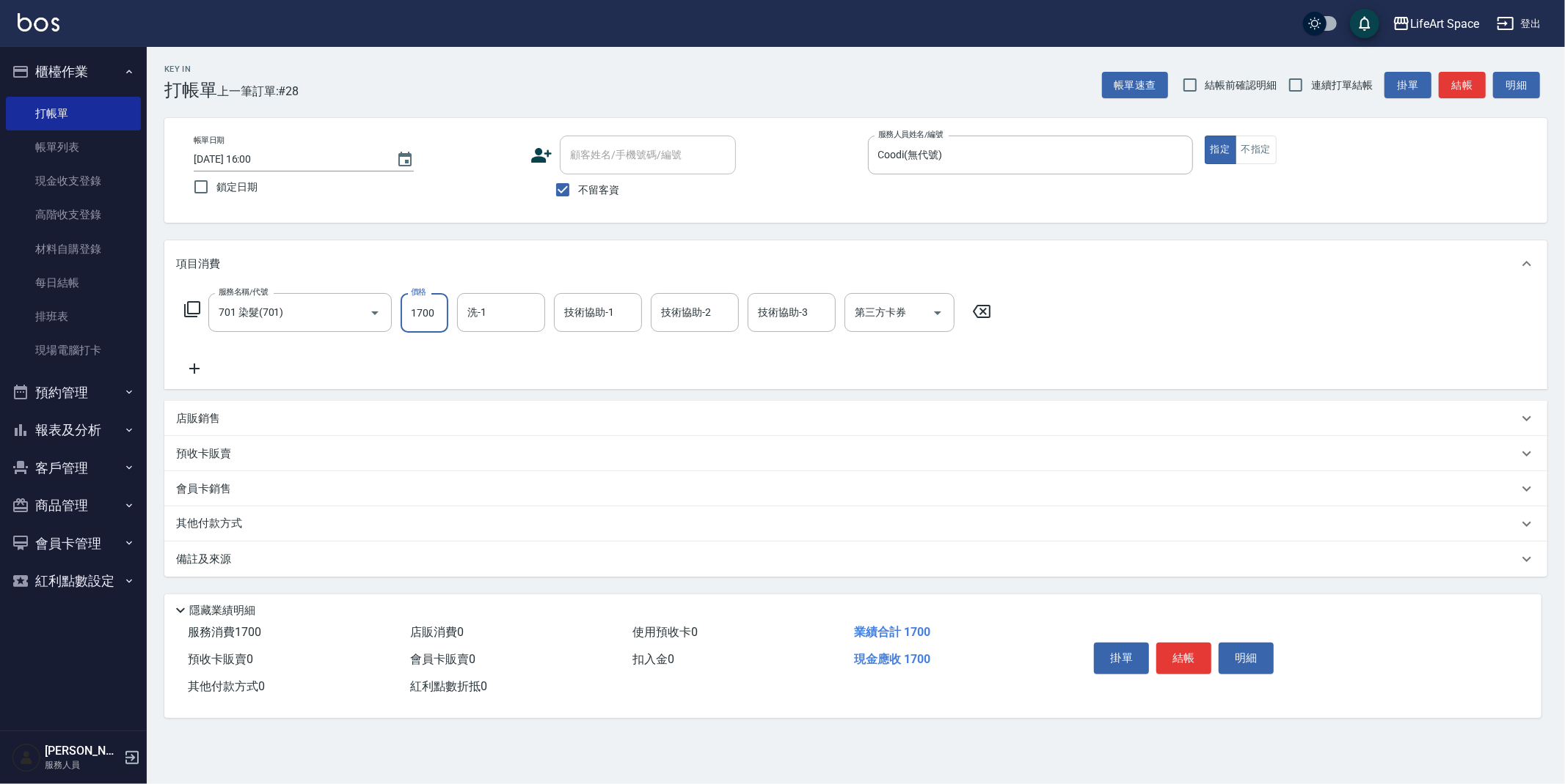
click at [436, 316] on input "1700" at bounding box center [424, 313] width 47 height 40
type input "3599"
click at [205, 522] on p "其他付款方式" at bounding box center [213, 524] width 74 height 16
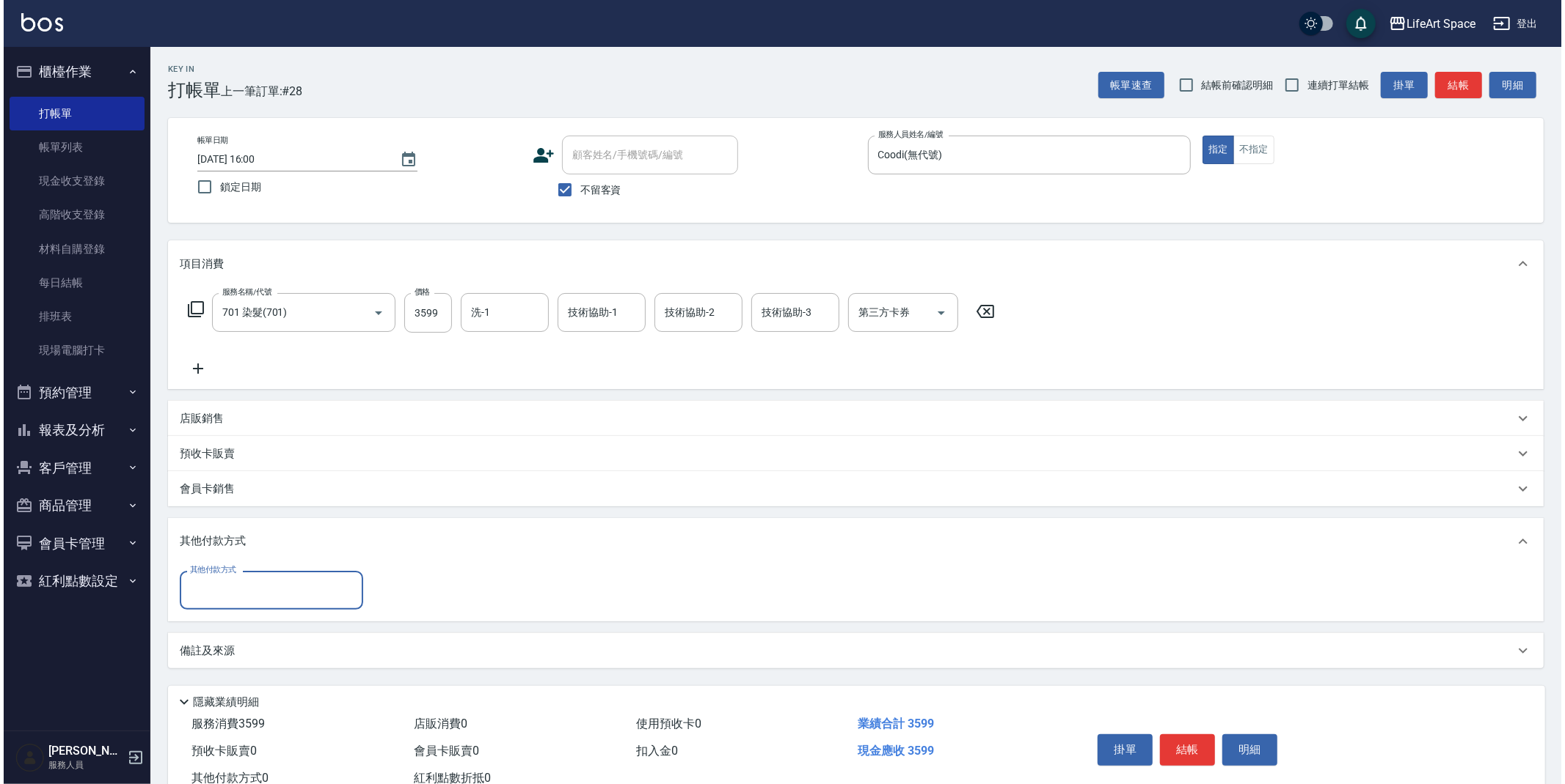
scroll to position [0, 0]
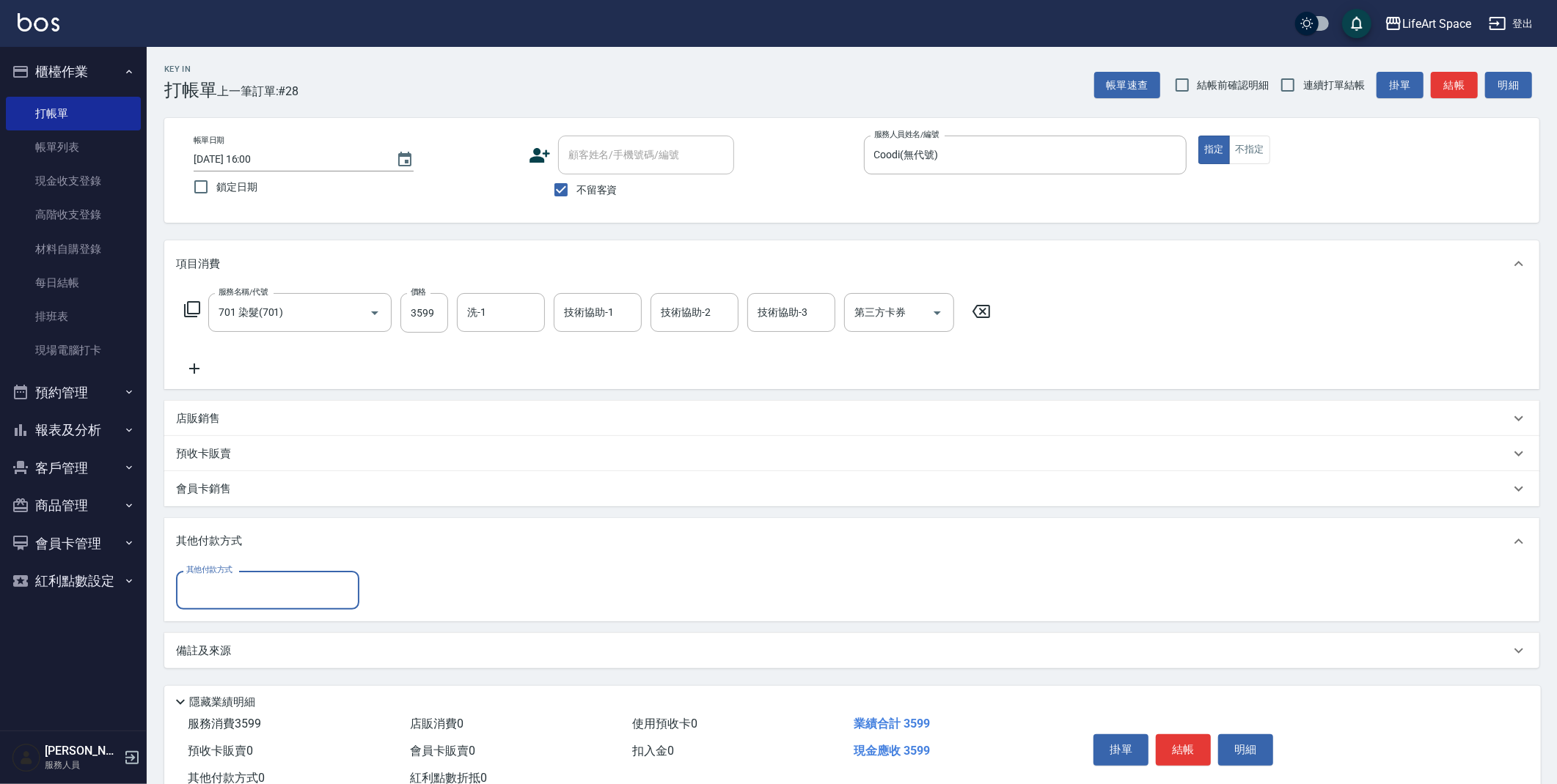
click at [293, 588] on input "其他付款方式" at bounding box center [268, 590] width 170 height 26
click at [237, 653] on span "Linepay" at bounding box center [267, 651] width 183 height 24
type input "Linepay"
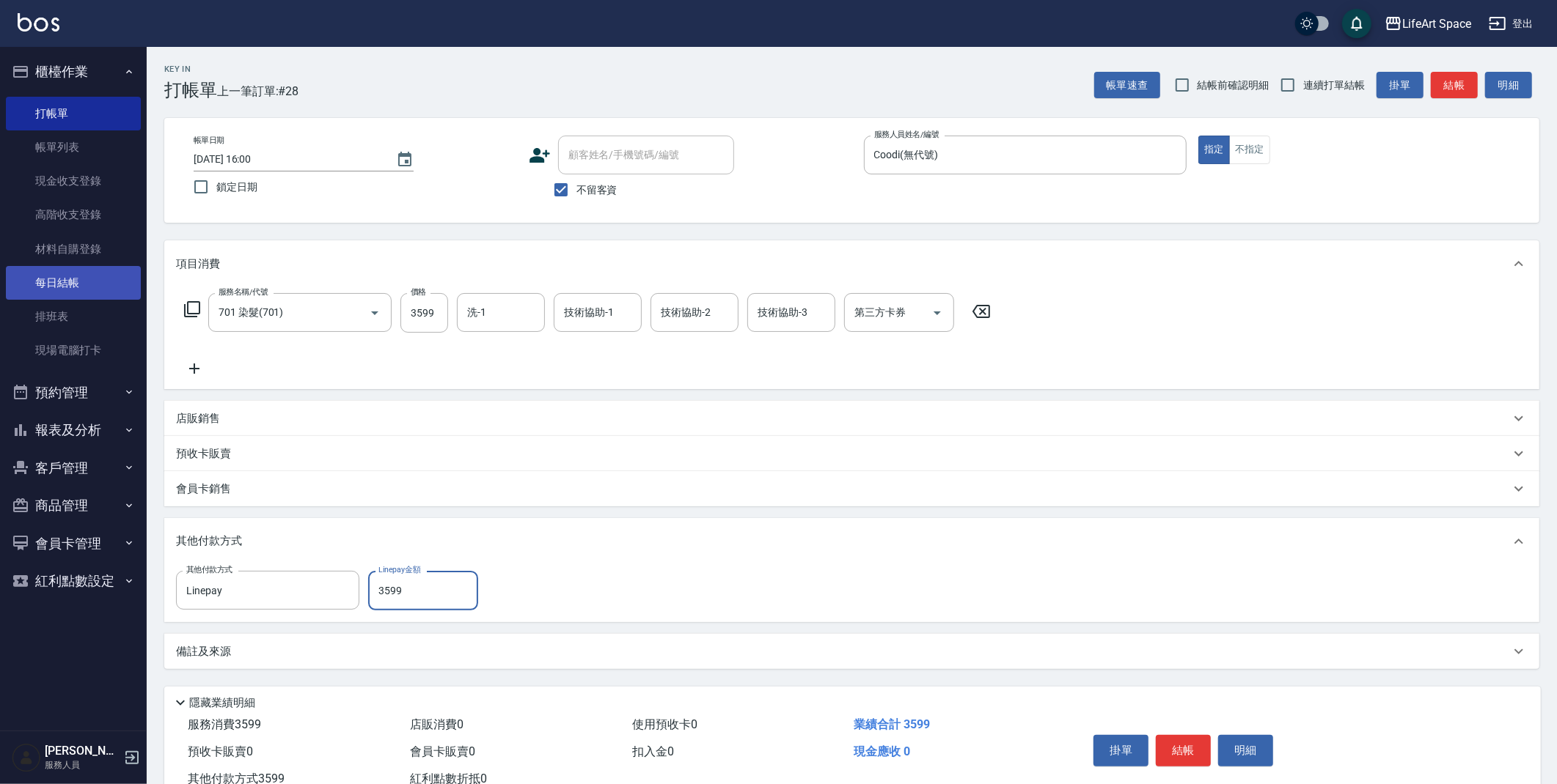
type input "3599"
click at [20, 280] on link "每日結帳" at bounding box center [73, 283] width 135 height 34
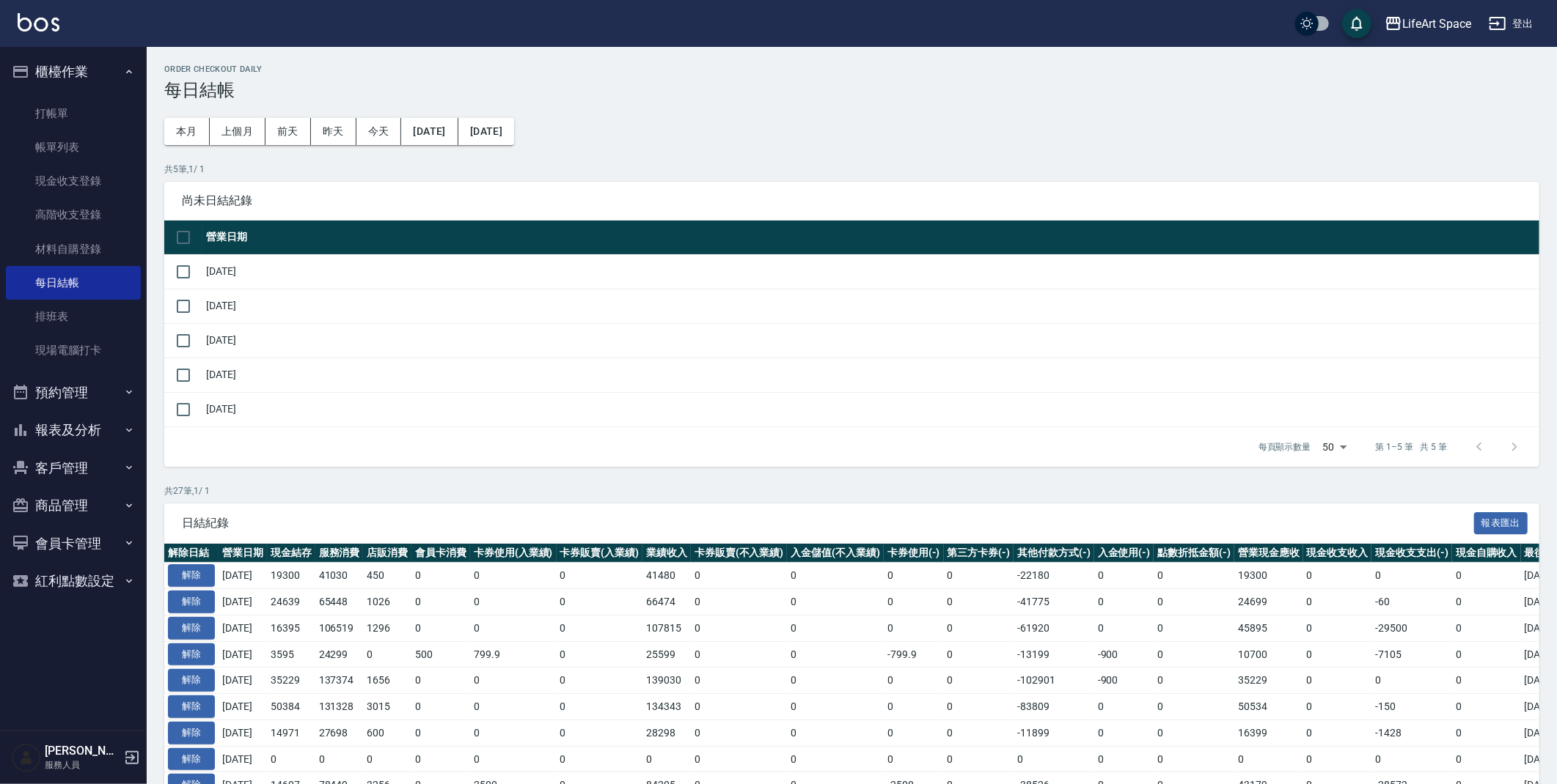
click at [110, 91] on ul "打帳單 帳單列表 現金收支登錄 高階收支登錄 材料自購登錄 每日結帳 排班表 現場電腦打卡" at bounding box center [73, 232] width 135 height 283
click at [95, 111] on link "打帳單" at bounding box center [73, 113] width 135 height 34
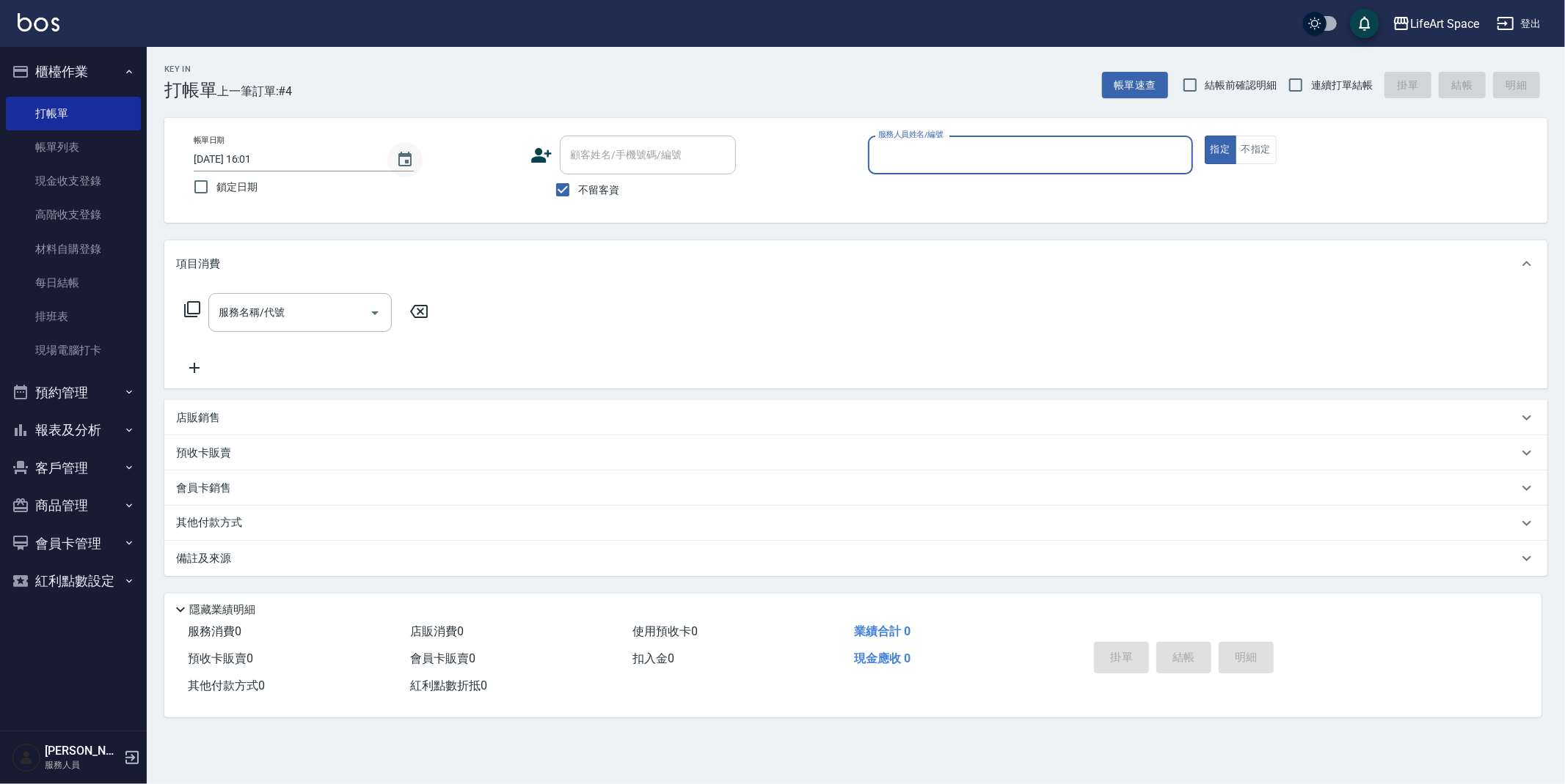
click at [405, 159] on icon "Choose date, selected date is 2025-09-16" at bounding box center [405, 160] width 17 height 17
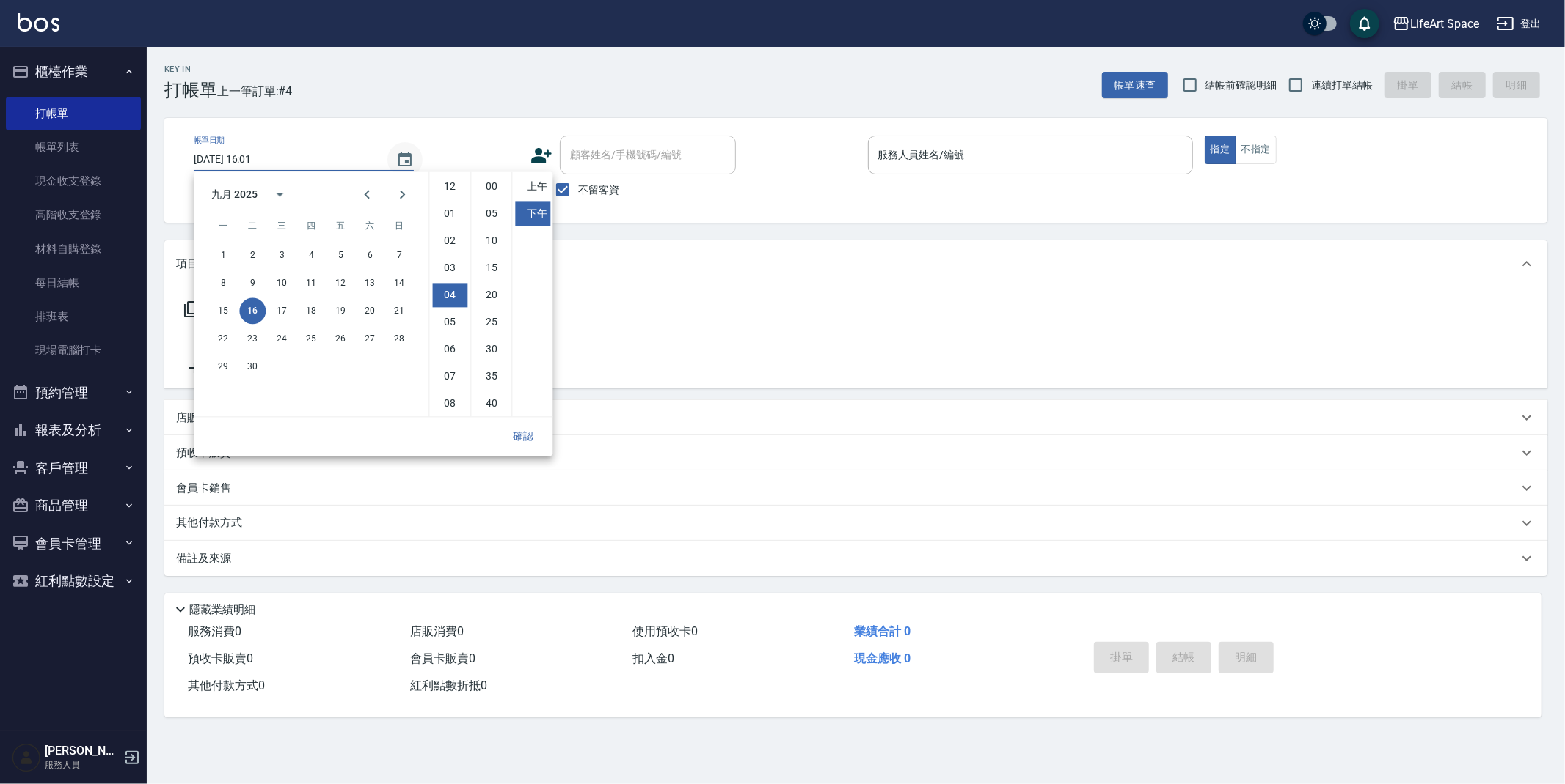
scroll to position [81, 0]
click at [342, 281] on button "12" at bounding box center [340, 283] width 26 height 26
type input "[DATE] 16:01"
click at [521, 430] on button "確認" at bounding box center [523, 437] width 46 height 27
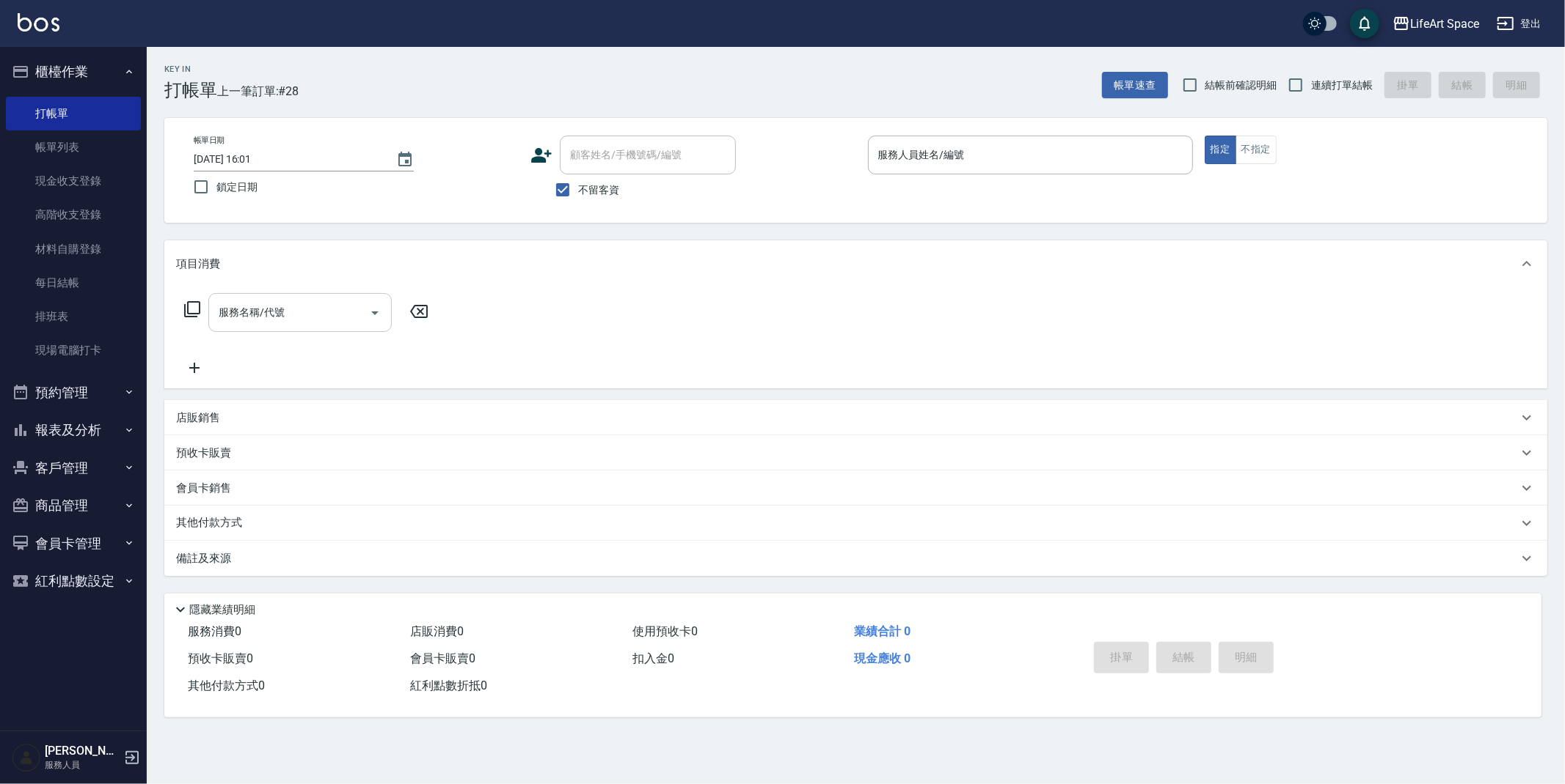
click at [305, 310] on input "服務名稱/代號" at bounding box center [289, 313] width 148 height 26
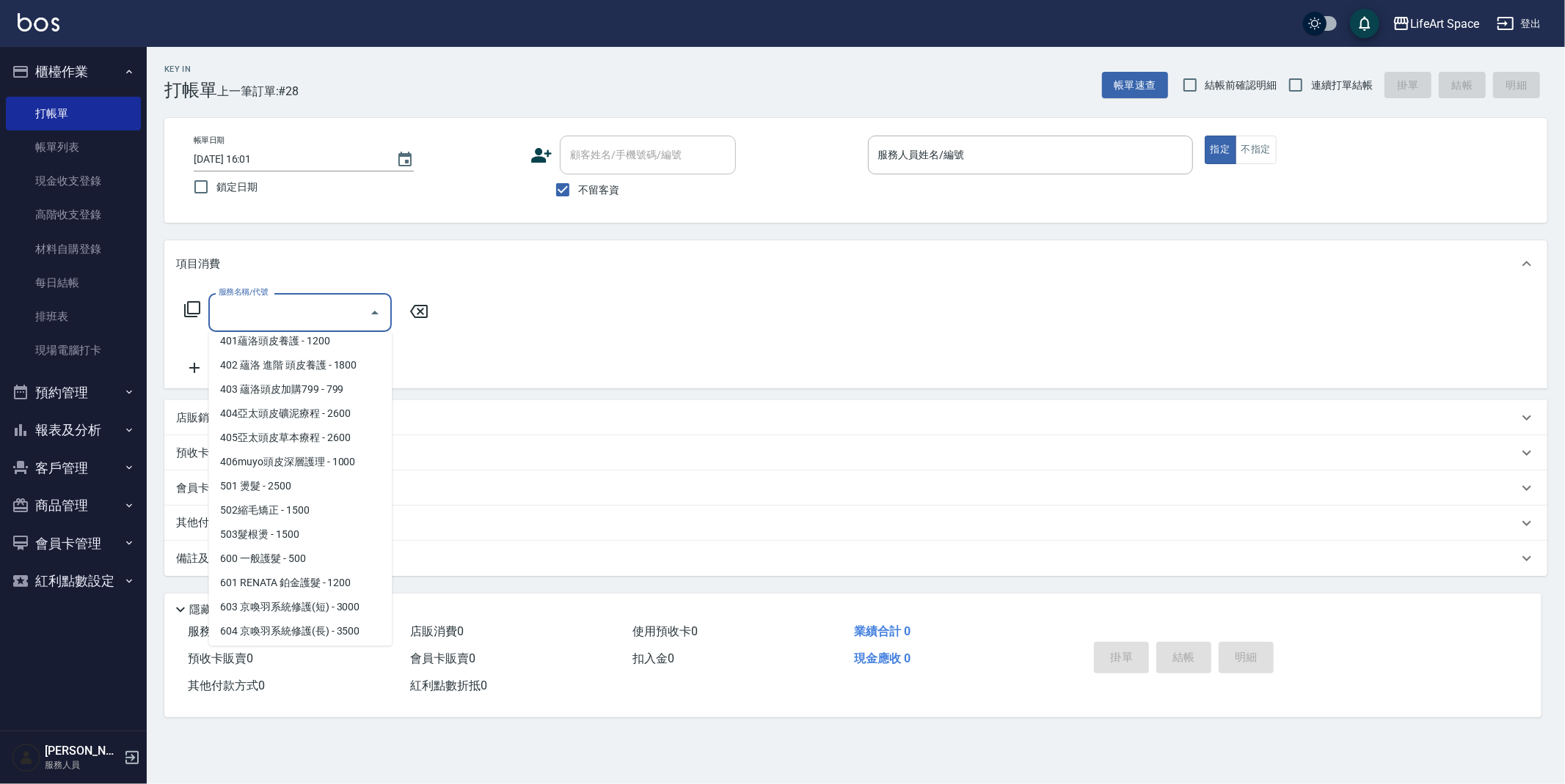
scroll to position [229, 0]
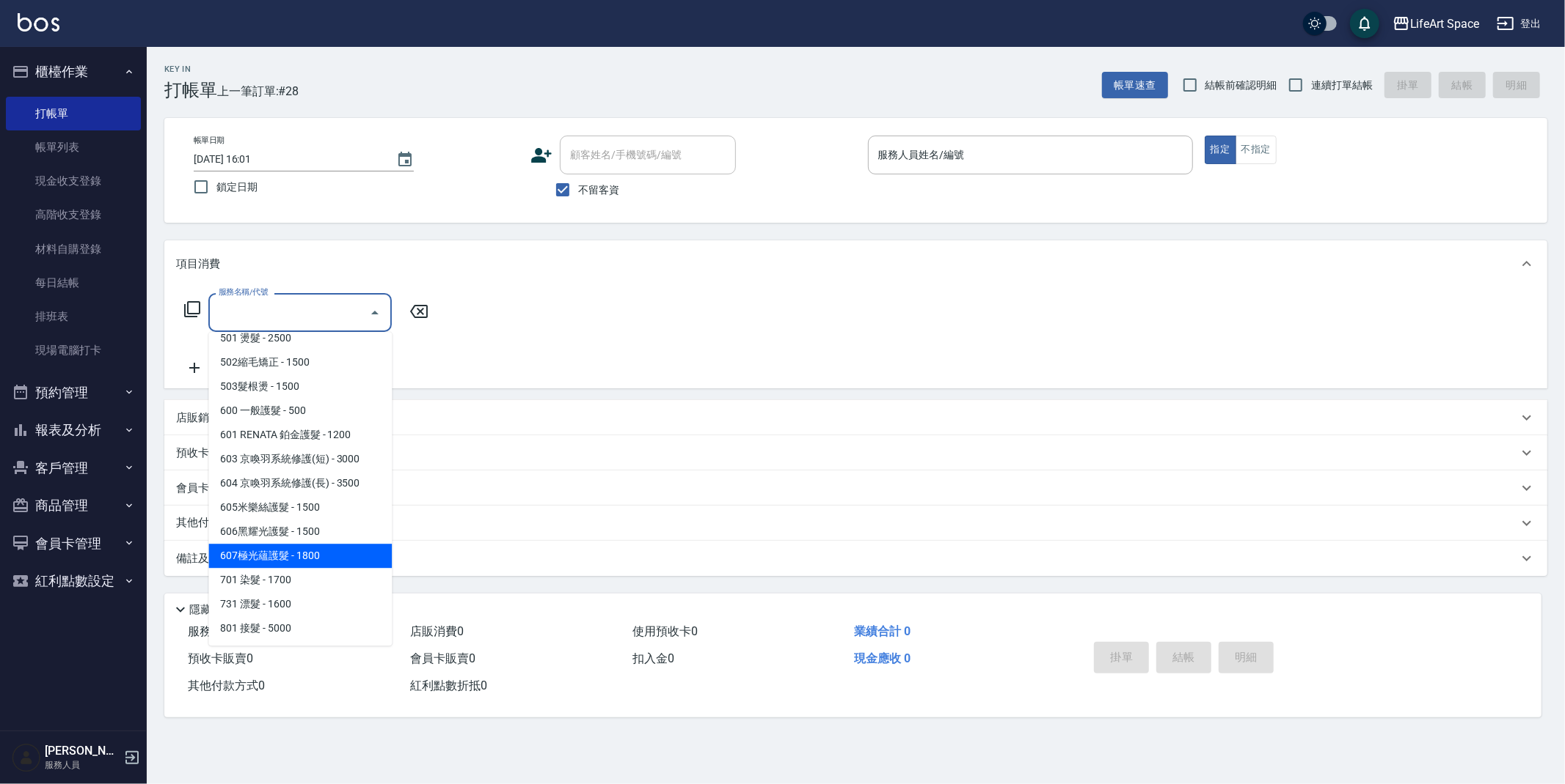
click at [346, 566] on span "607極光蘊護髮 - 1800" at bounding box center [299, 556] width 183 height 24
type input "607極光蘊護髮(607)"
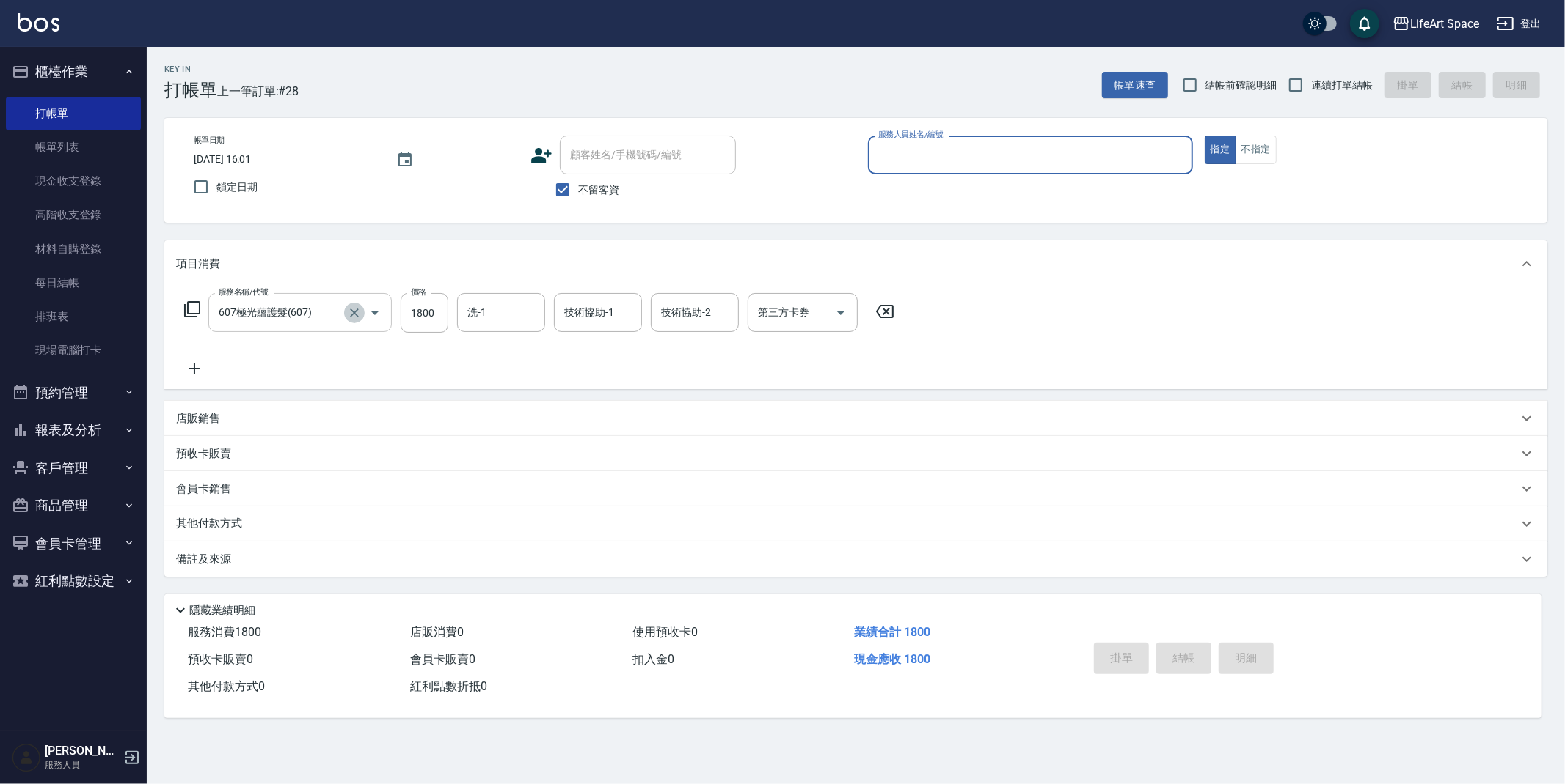
click at [352, 312] on icon "Clear" at bounding box center [353, 313] width 15 height 15
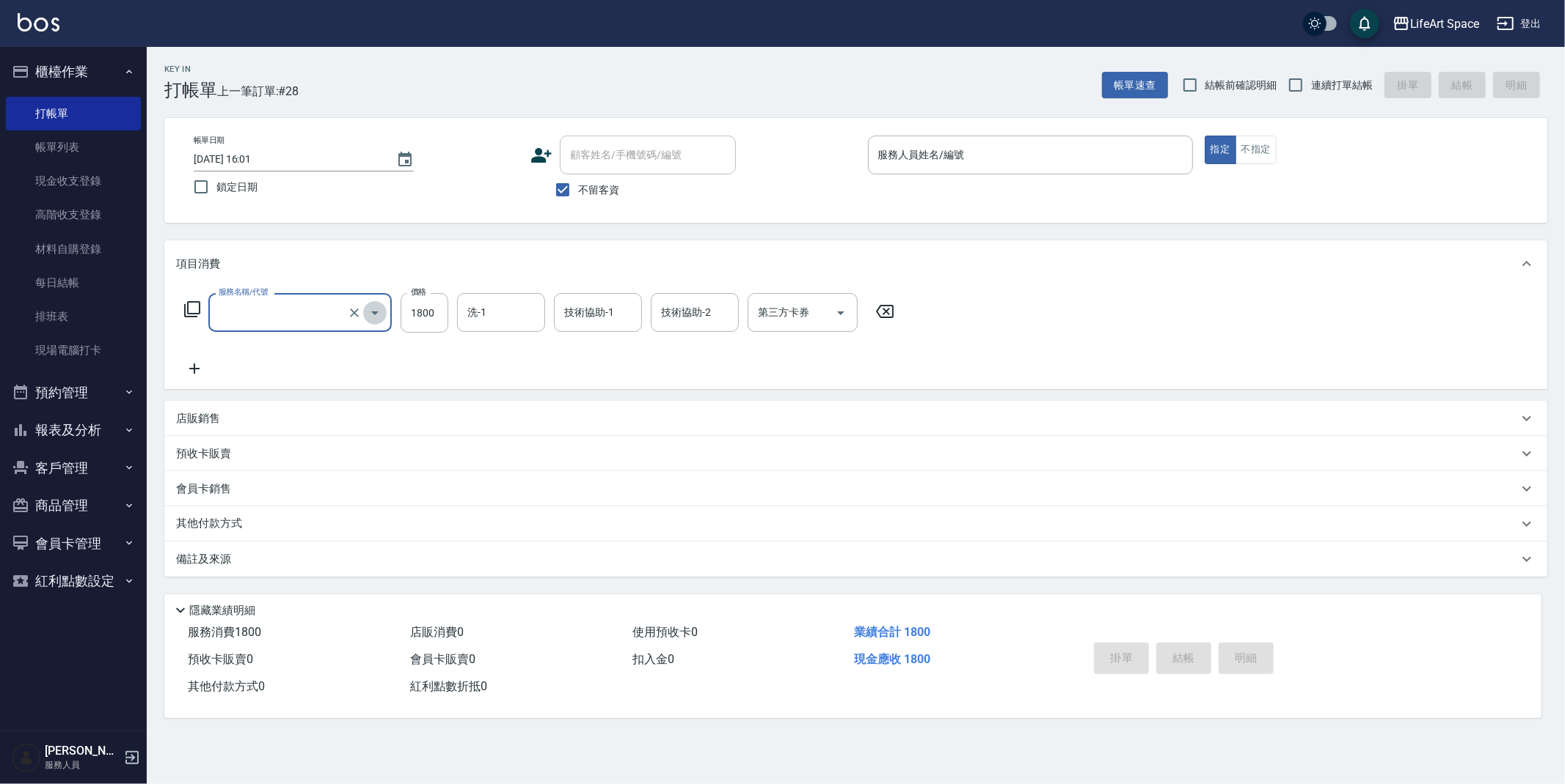
click at [371, 317] on icon "Open" at bounding box center [375, 313] width 17 height 17
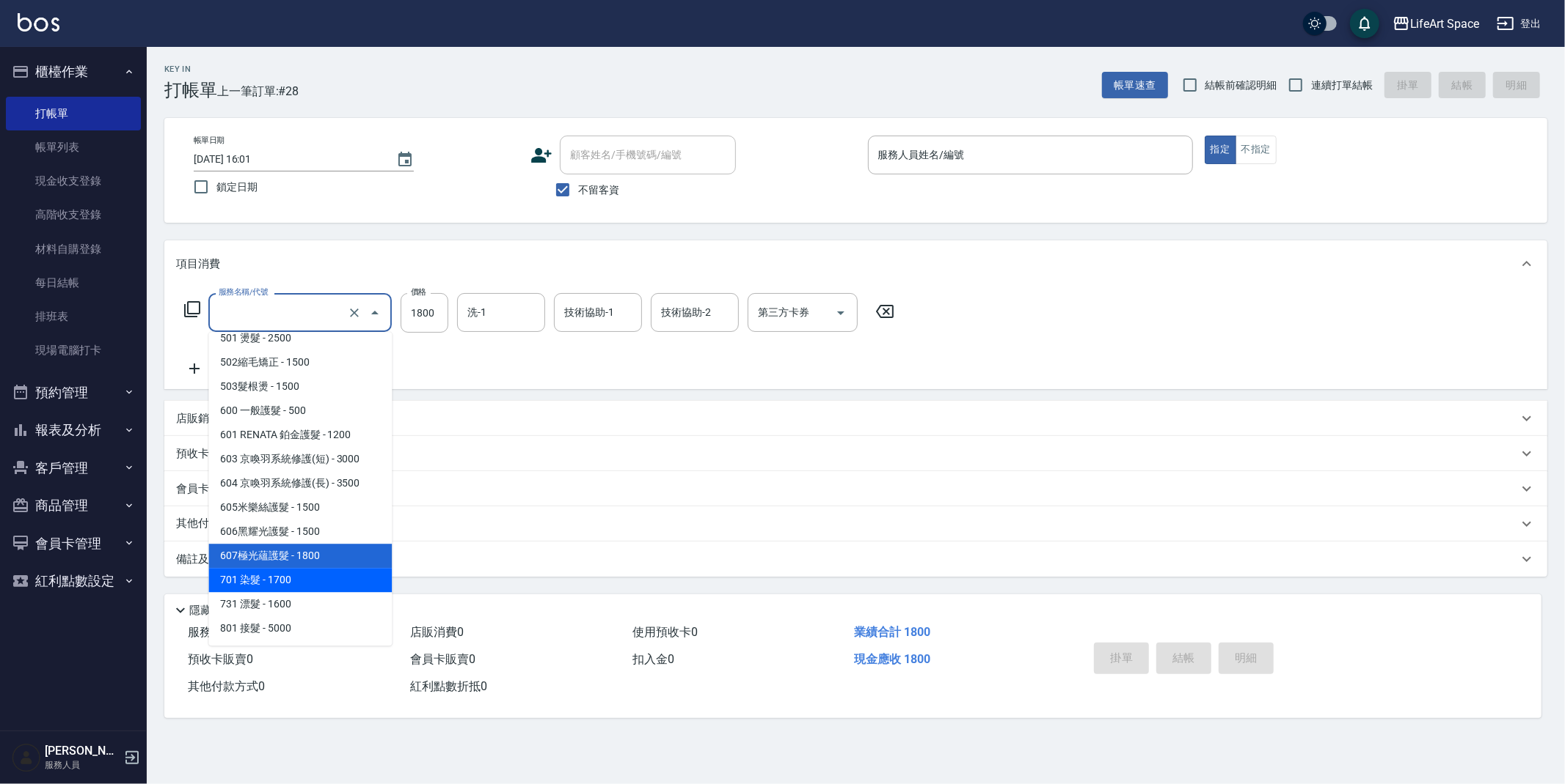
drag, startPoint x: 292, startPoint y: 580, endPoint x: 293, endPoint y: 563, distance: 17.0
click at [292, 580] on span "701 染髮 - 1700" at bounding box center [299, 580] width 183 height 24
type input "701 染髮(701)"
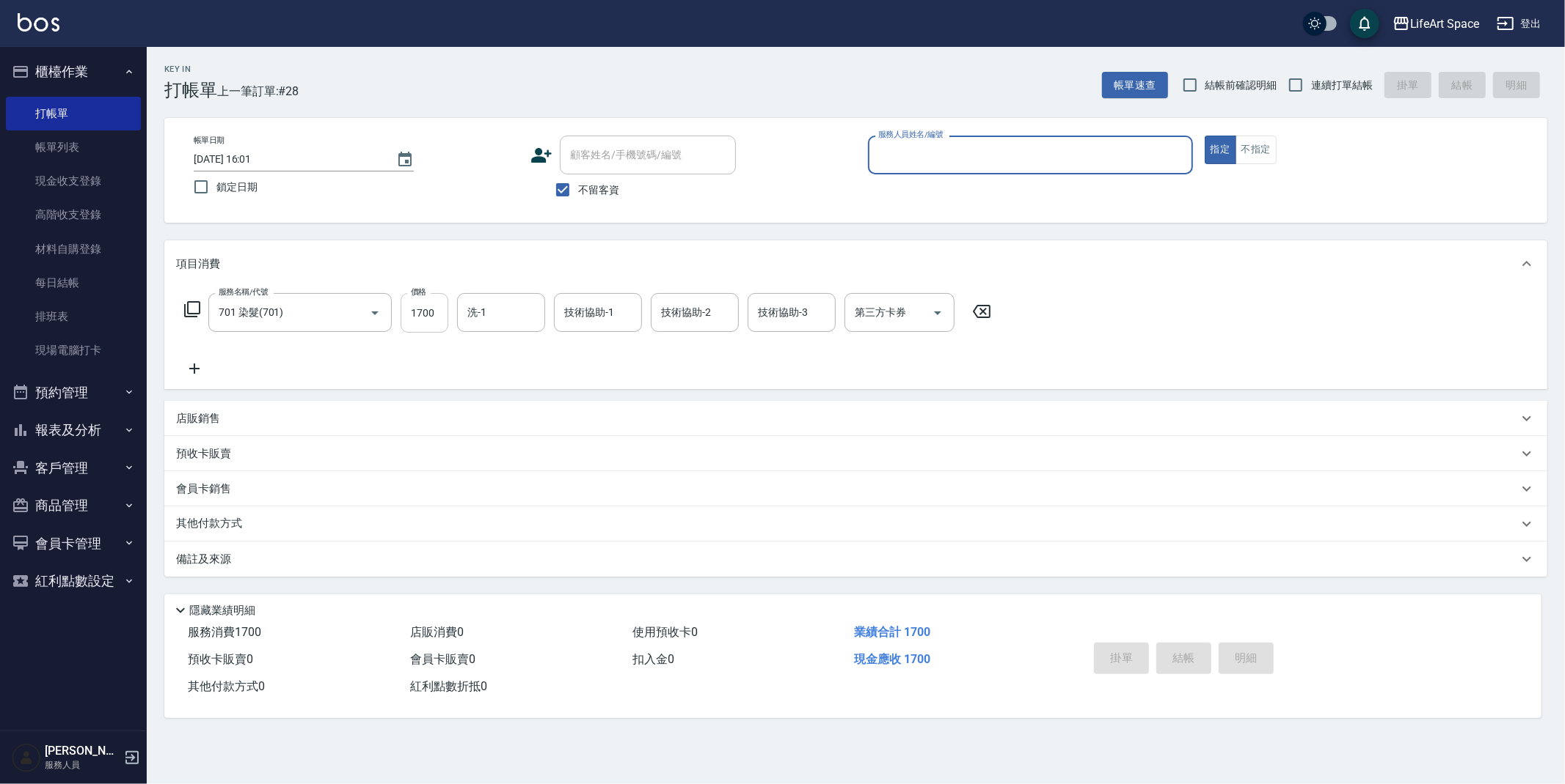
click at [445, 310] on input "1700" at bounding box center [424, 313] width 47 height 40
type input "0"
type input "3"
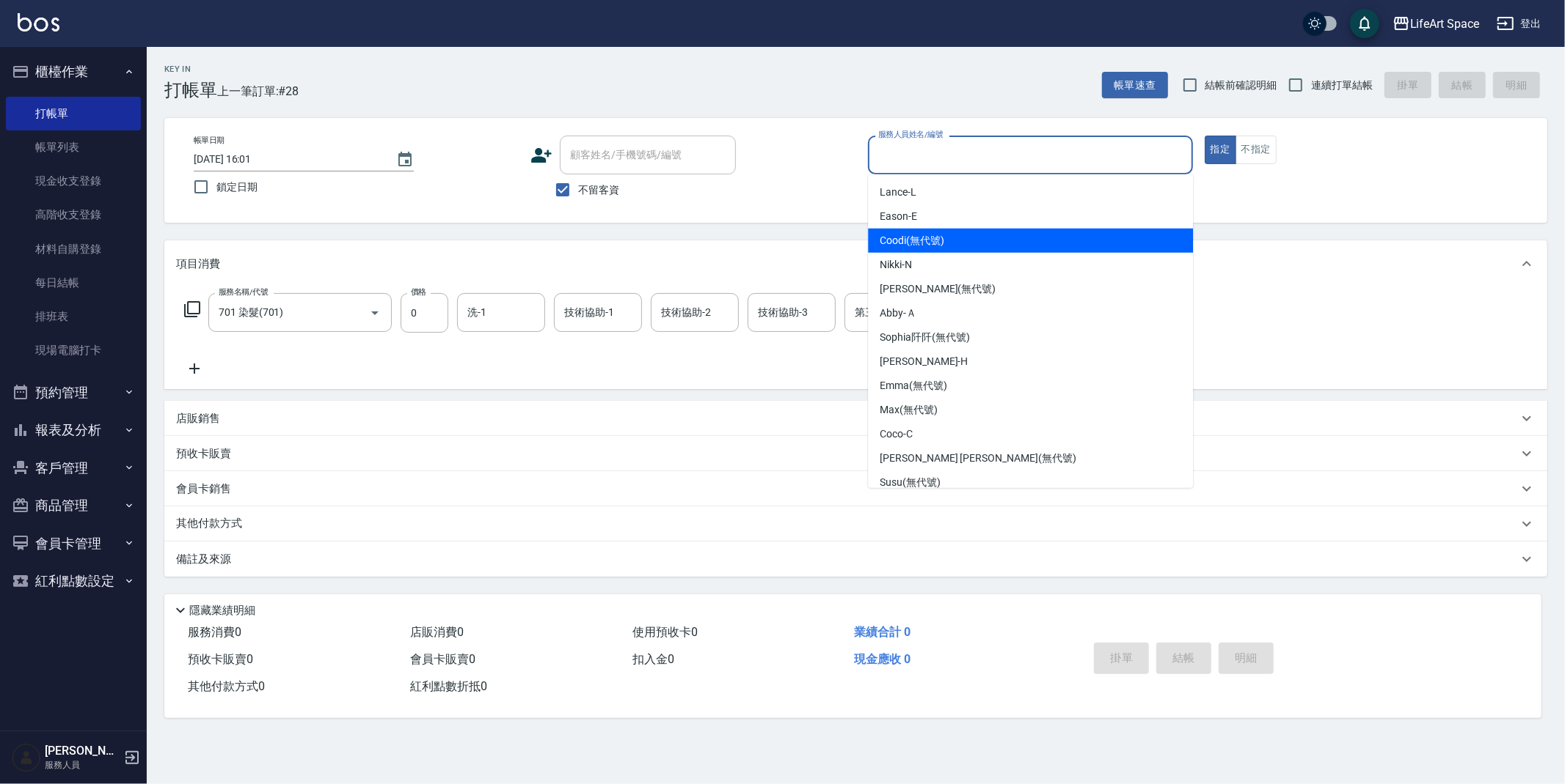
click at [908, 233] on span "Coodi (無代號)" at bounding box center [911, 241] width 65 height 15
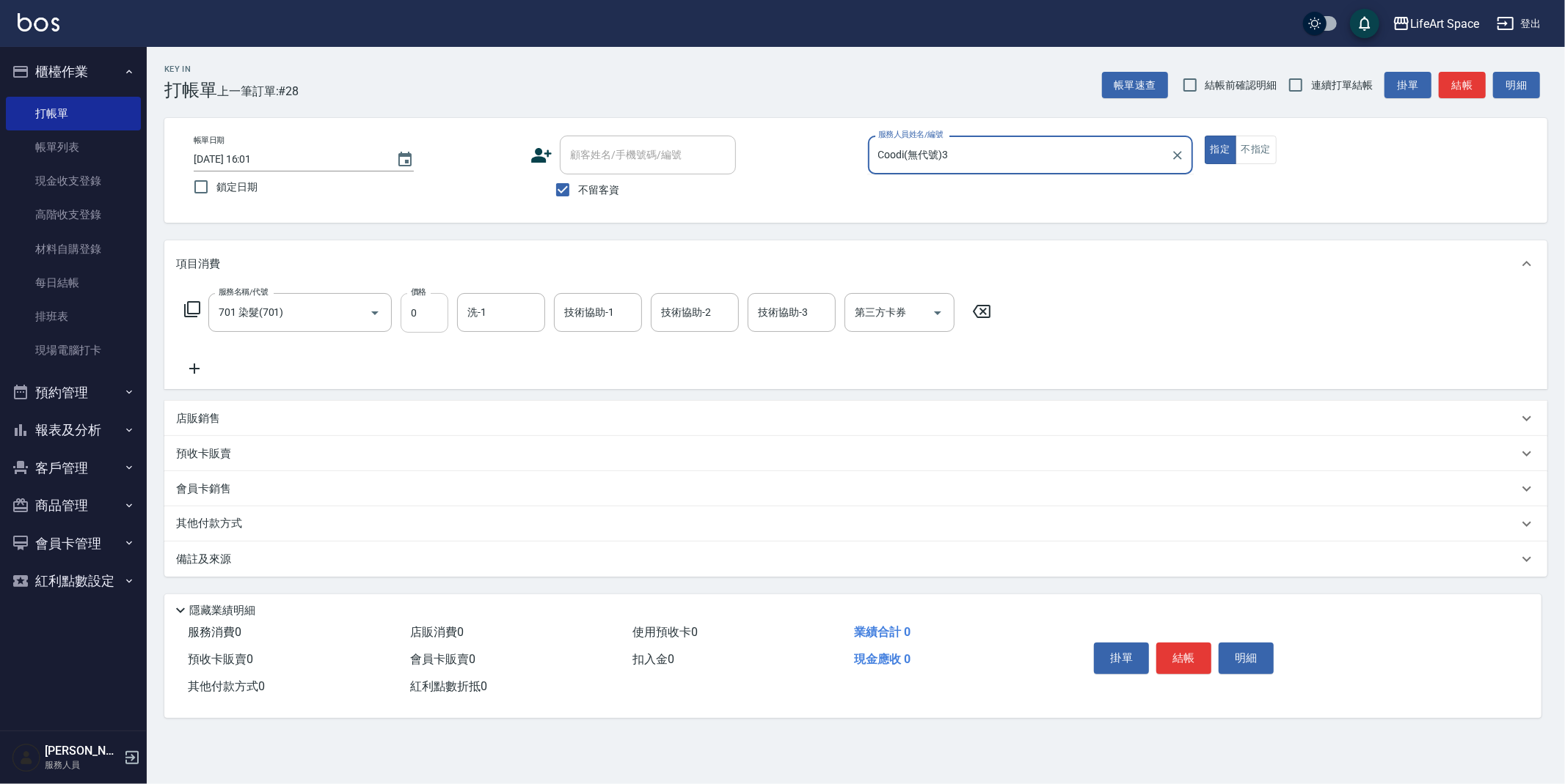
type input "Coodi(無代號)"
click at [425, 301] on input "0" at bounding box center [424, 313] width 47 height 40
click at [422, 311] on input "0" at bounding box center [424, 313] width 47 height 40
type input "3599"
click at [784, 317] on div "技術協助-3 技術協助-3" at bounding box center [791, 313] width 88 height 39
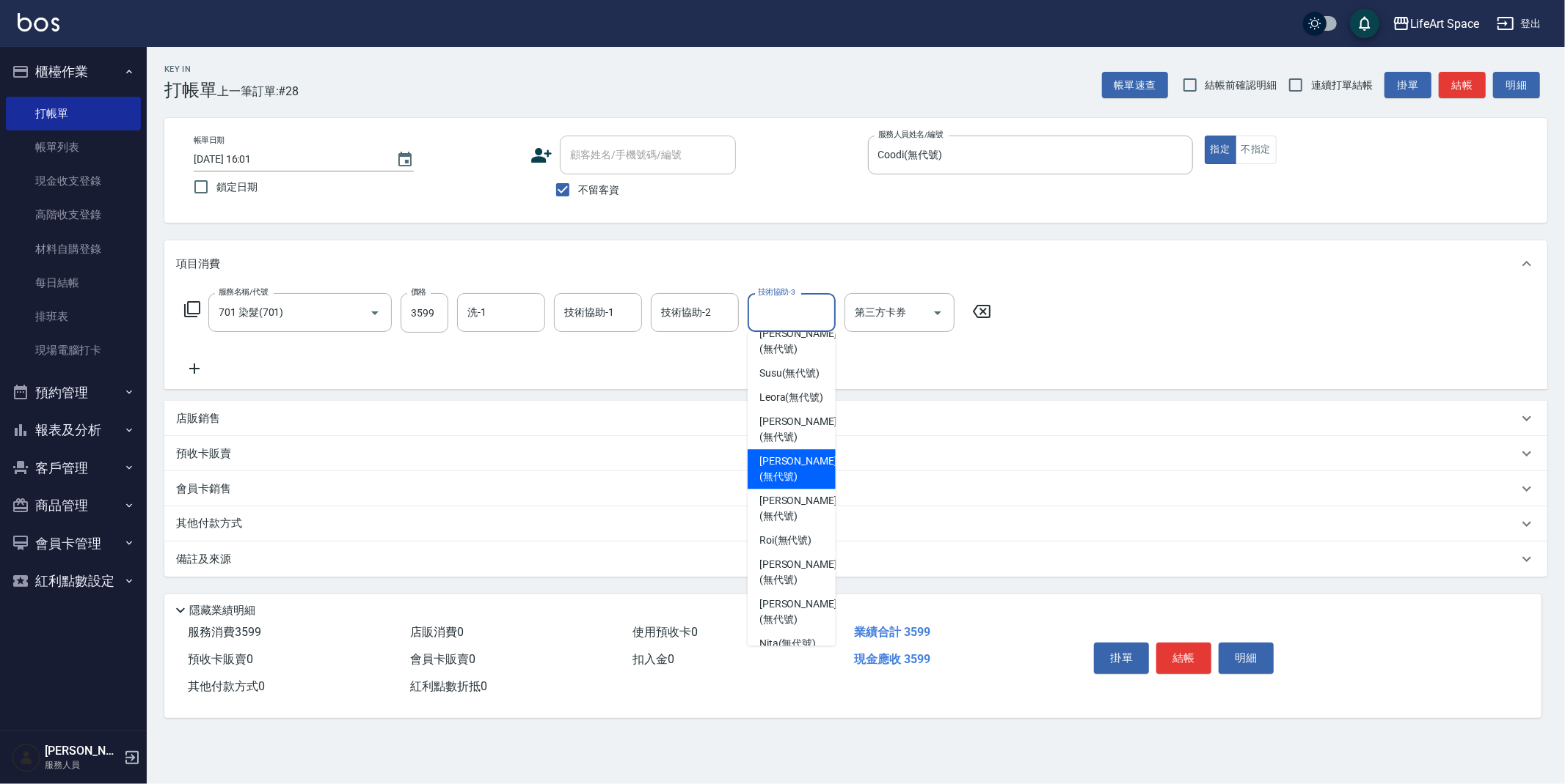
scroll to position [362, 0]
drag, startPoint x: 783, startPoint y: 573, endPoint x: 765, endPoint y: 513, distance: 62.6
click at [783, 573] on span "[PERSON_NAME] (無代號)" at bounding box center [798, 570] width 77 height 31
type input "[PERSON_NAME](無代號)"
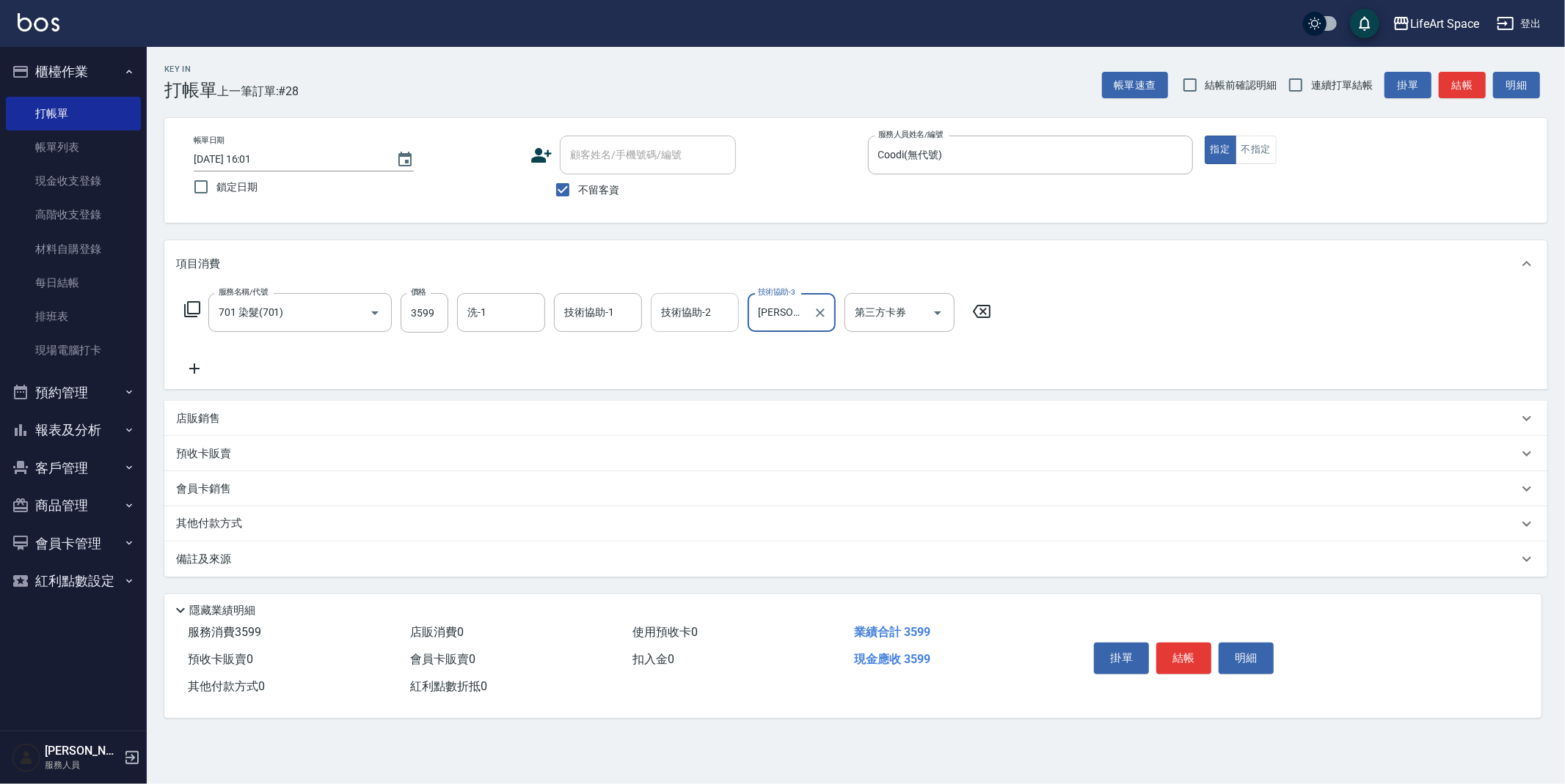
click at [713, 301] on input "技術協助-2" at bounding box center [694, 313] width 75 height 26
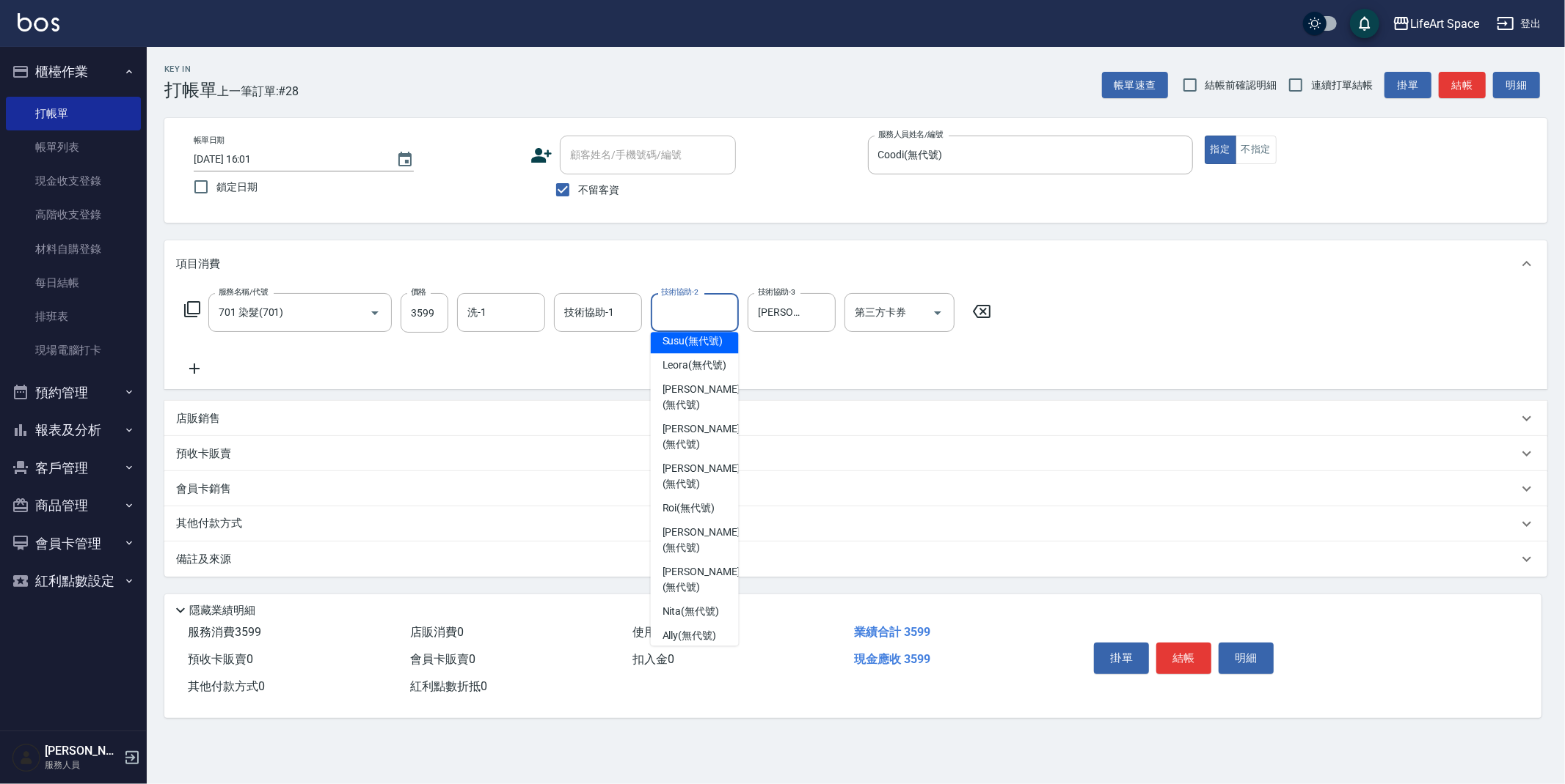
scroll to position [453, 0]
click at [673, 488] on span "[PERSON_NAME] (無代號)" at bounding box center [701, 493] width 77 height 31
type input "[PERSON_NAME](無代號)"
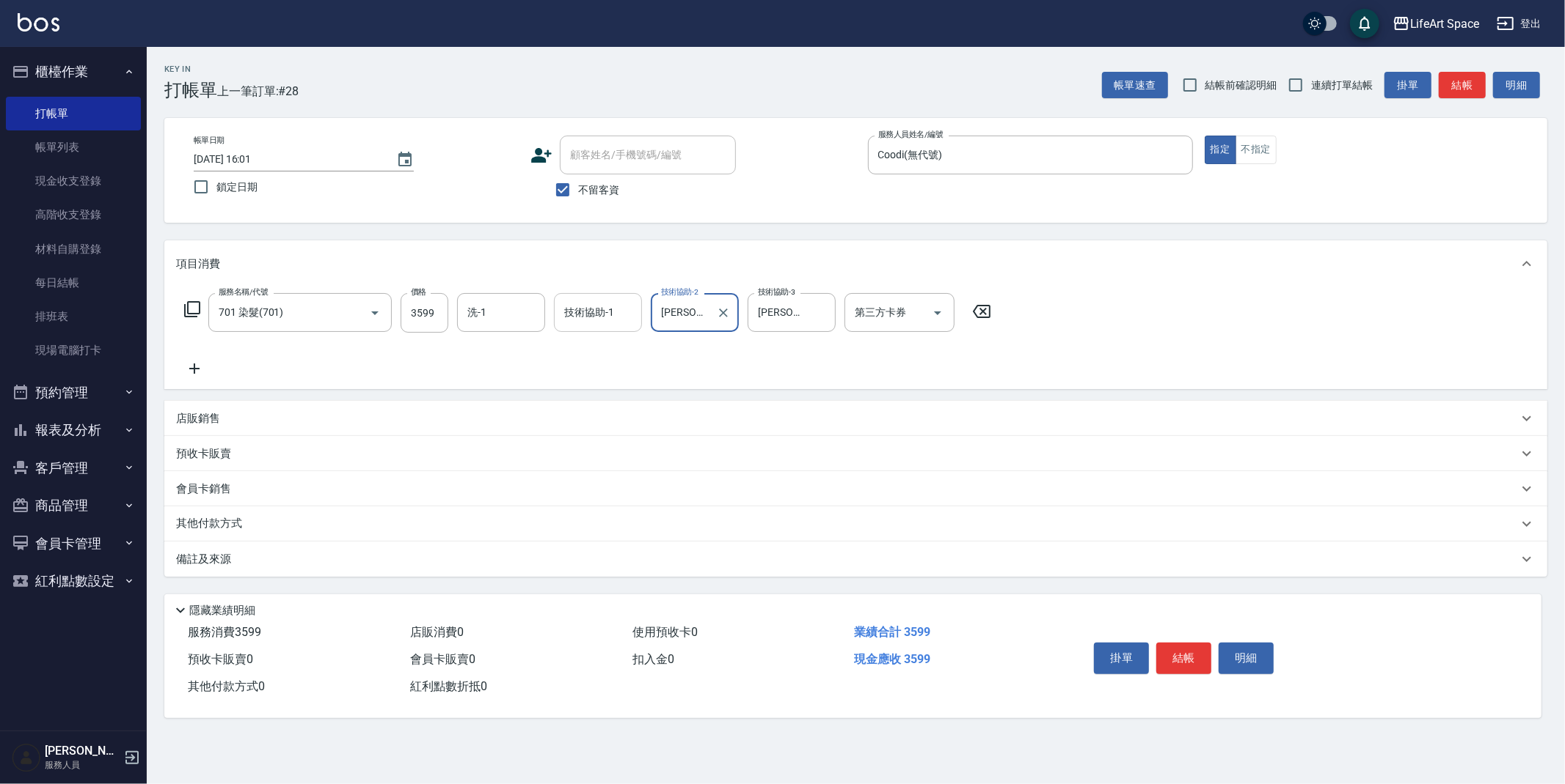
click at [589, 313] on div "技術協助-1 技術協助-1" at bounding box center [598, 313] width 88 height 39
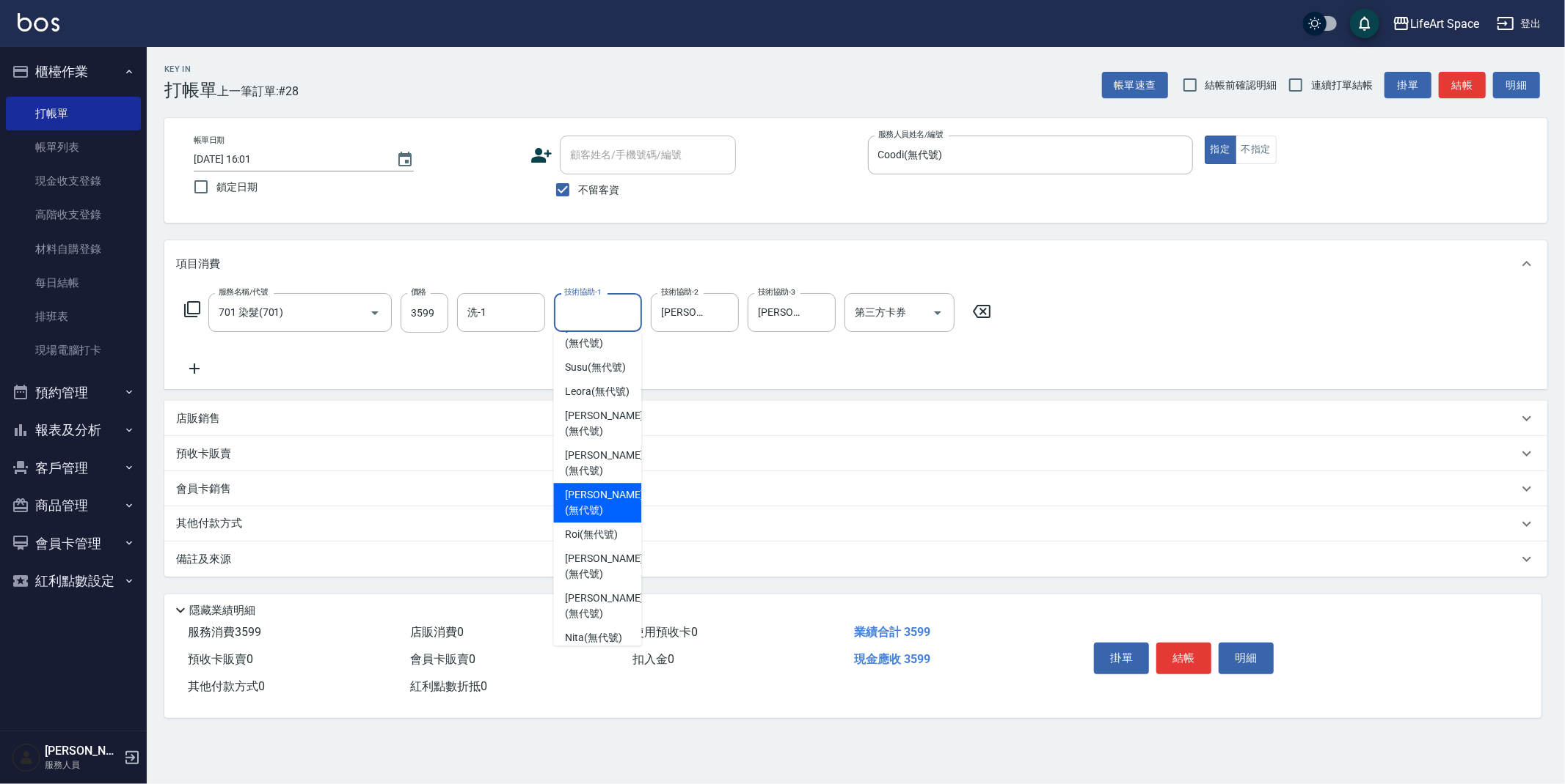
scroll to position [369, 0]
click at [597, 572] on span "[PERSON_NAME] (無代號)" at bounding box center [603, 563] width 77 height 31
type input "[PERSON_NAME](無代號)"
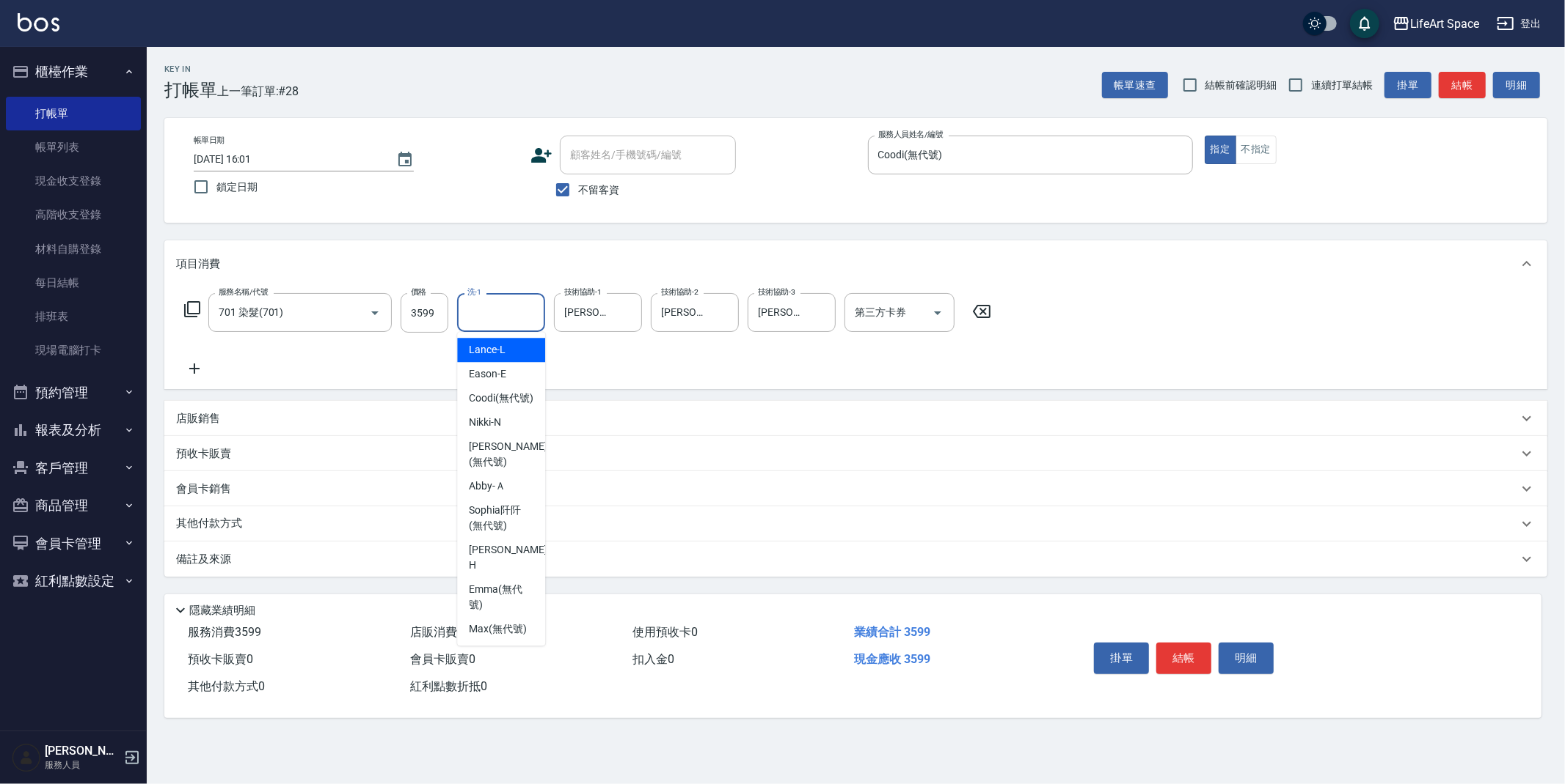
click at [502, 313] on input "洗-1" at bounding box center [501, 313] width 75 height 26
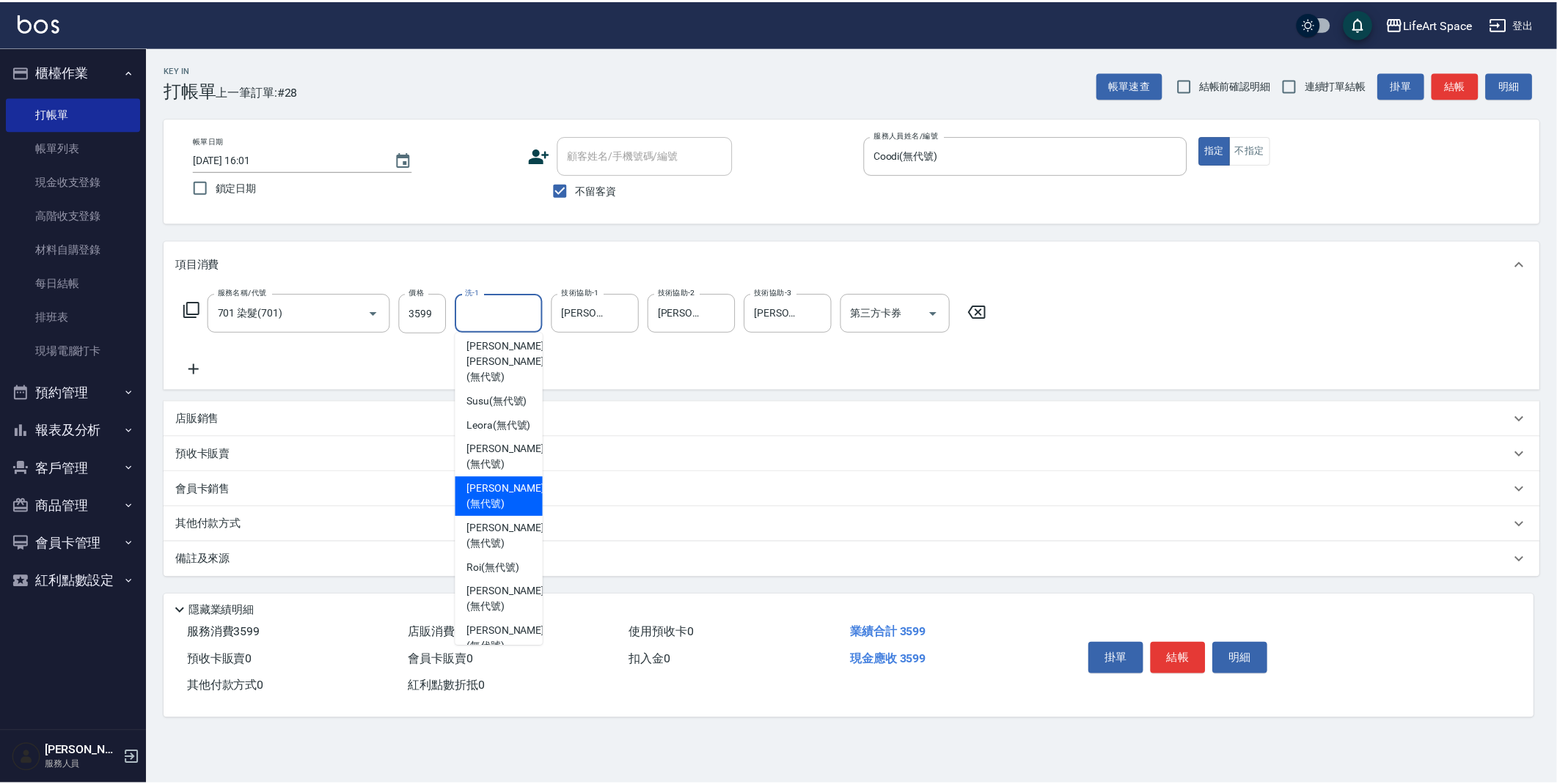
scroll to position [453, 0]
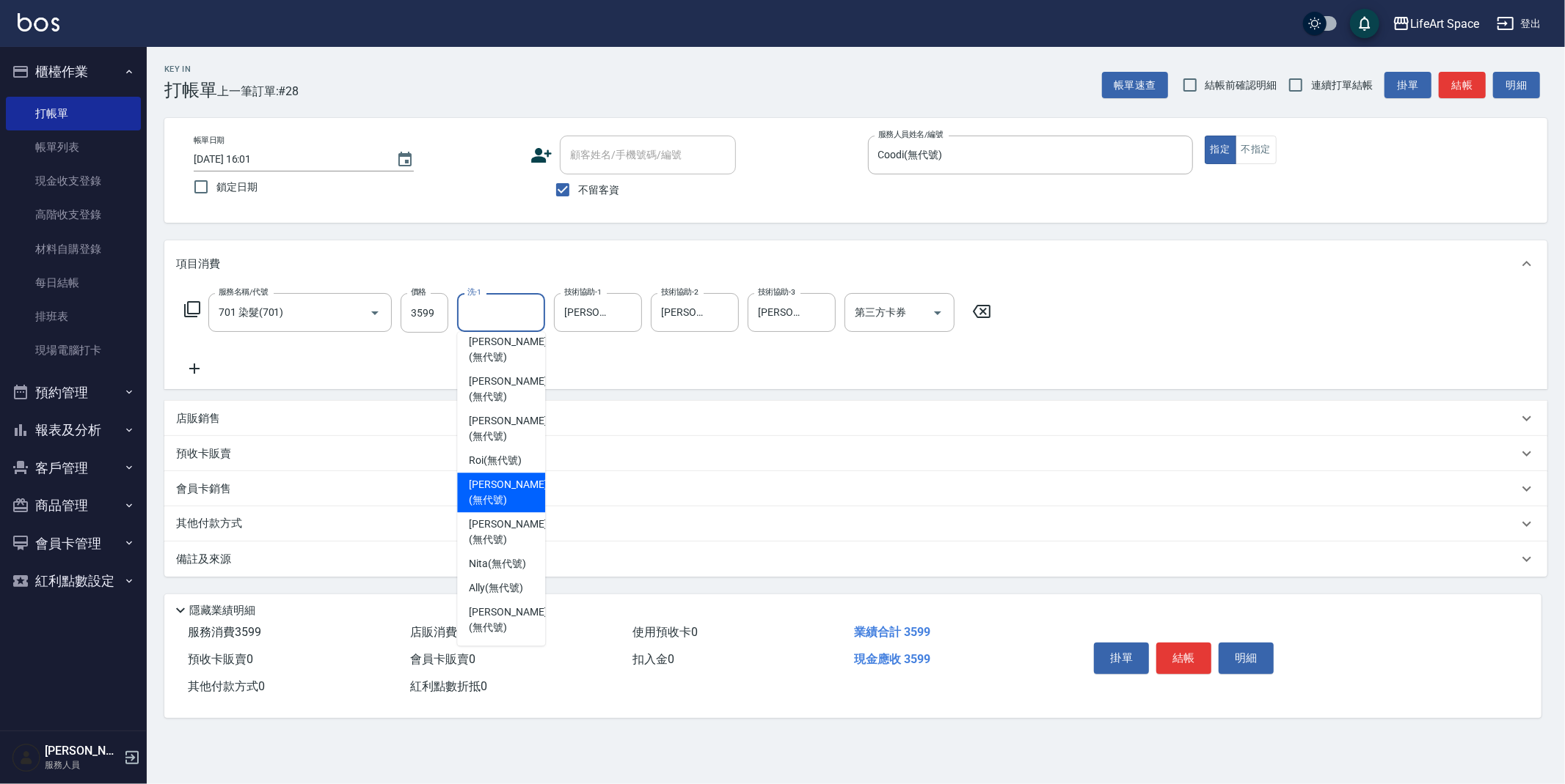
click at [488, 492] on span "[PERSON_NAME] (無代號)" at bounding box center [507, 493] width 77 height 31
type input "[PERSON_NAME](無代號)"
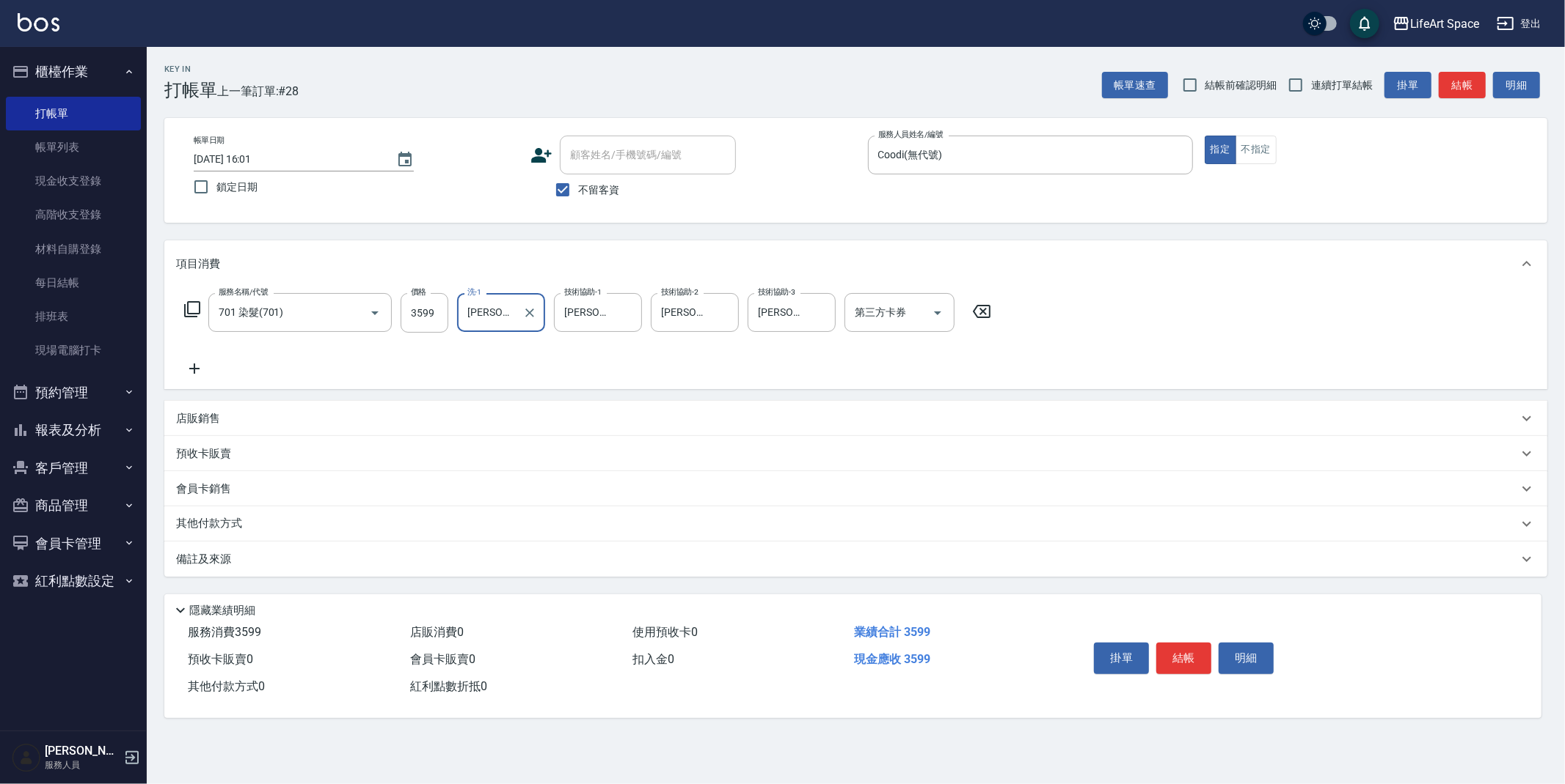
click at [180, 521] on p "其他付款方式" at bounding box center [213, 524] width 74 height 16
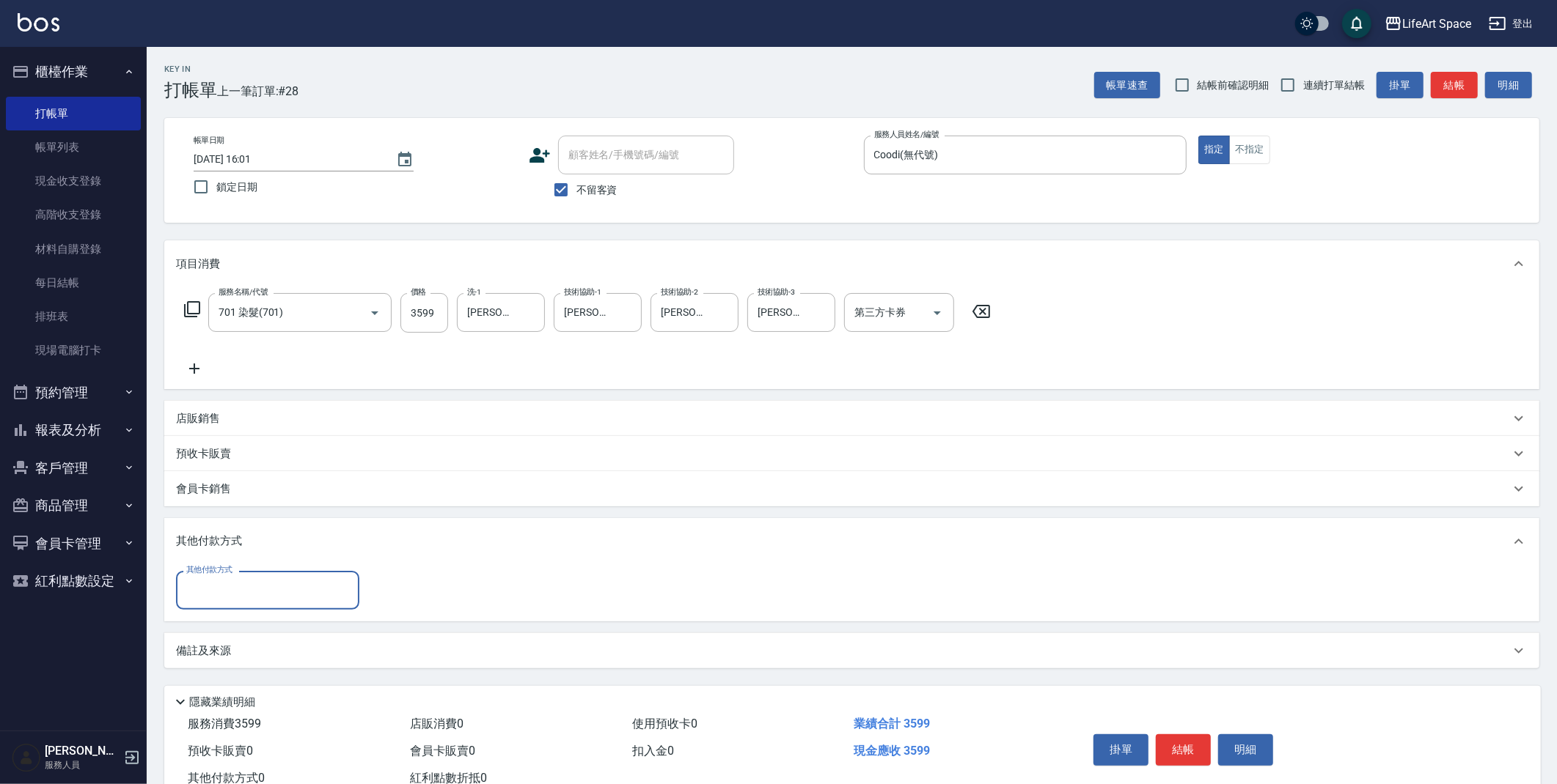
scroll to position [0, 0]
click at [216, 584] on input "其他付款方式" at bounding box center [268, 590] width 170 height 26
click at [237, 650] on span "Linepay" at bounding box center [267, 651] width 183 height 24
type input "Linepay"
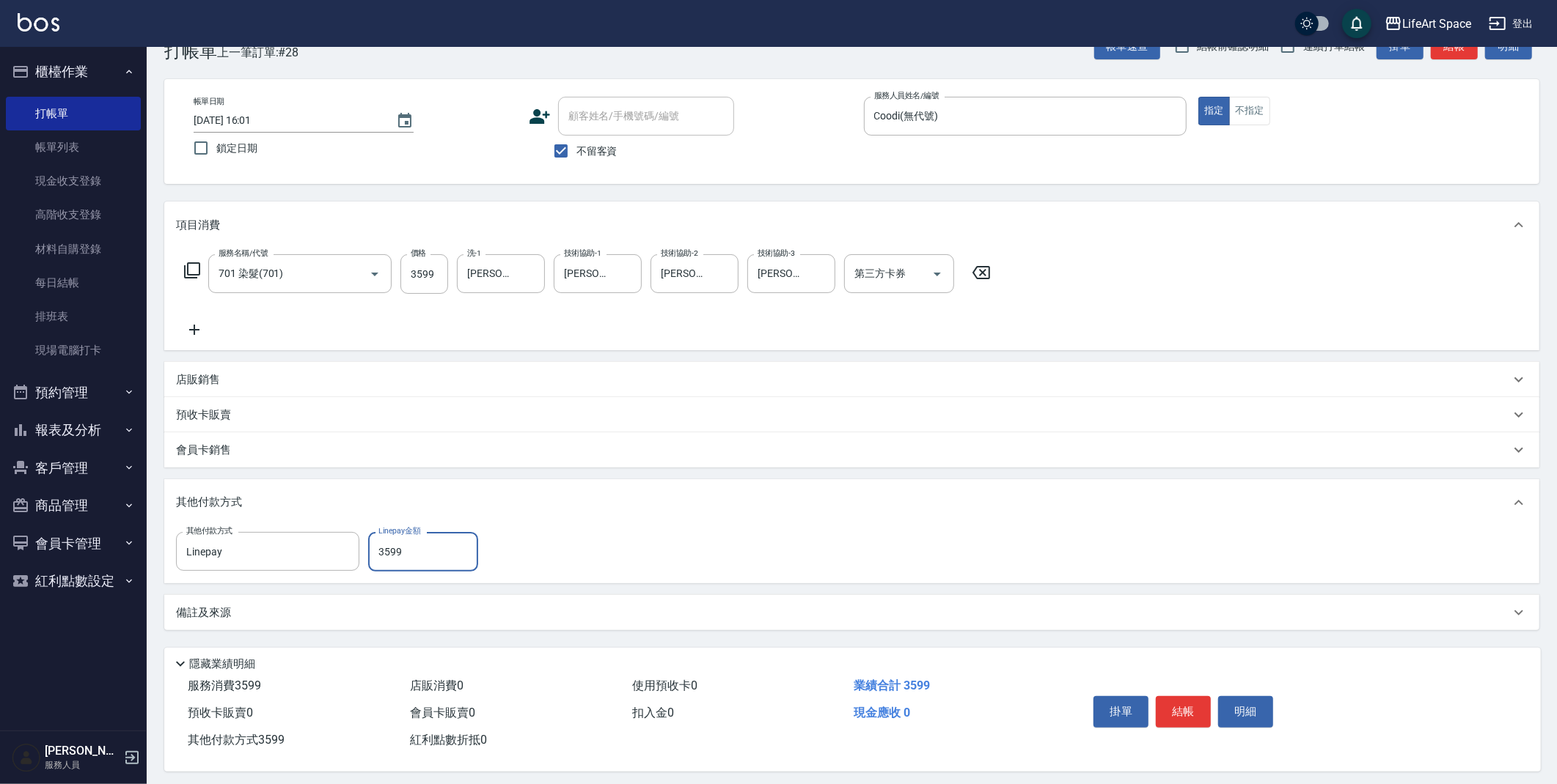
scroll to position [44, 0]
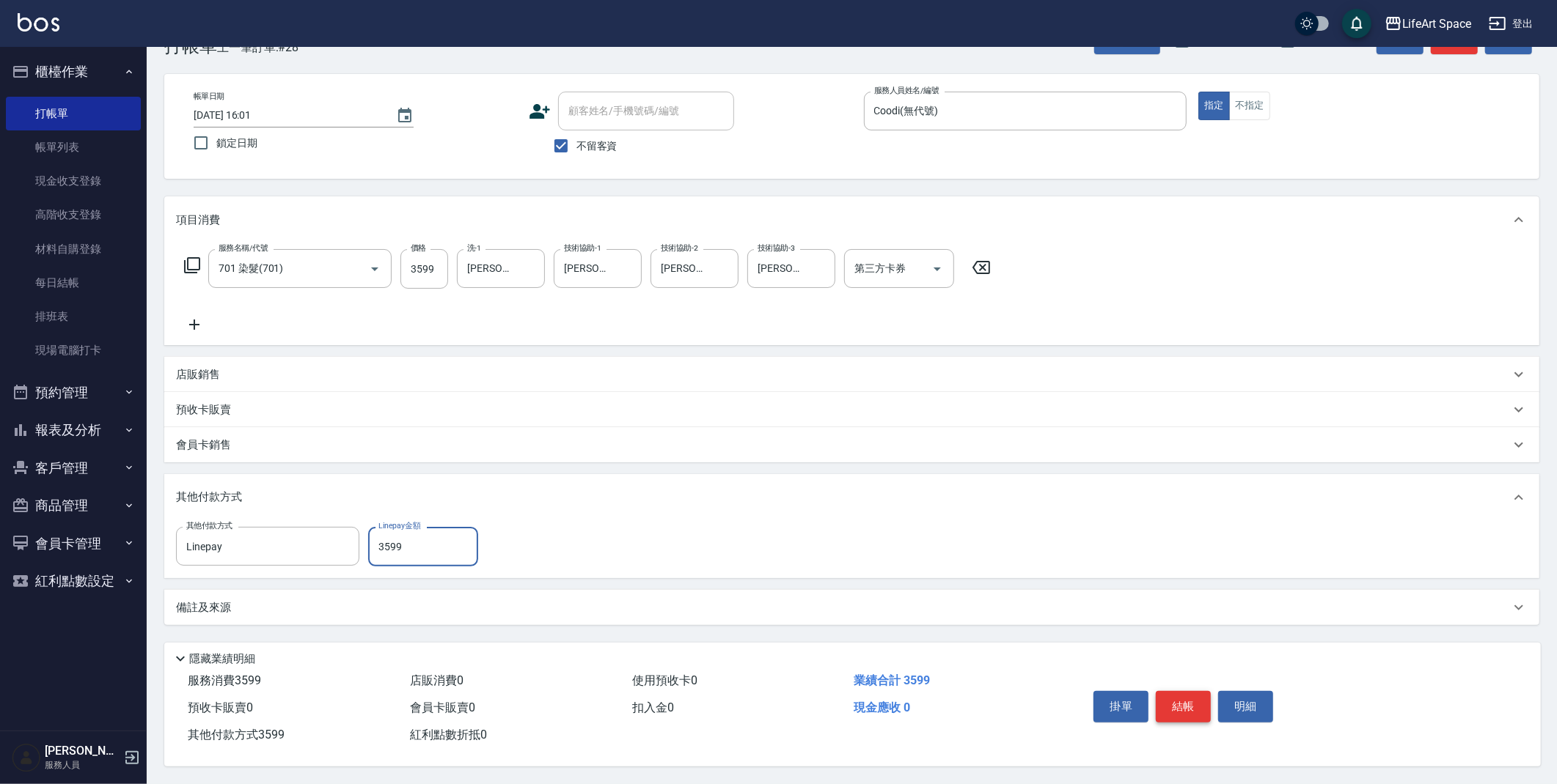
type input "3599"
click at [1183, 703] on button "結帳" at bounding box center [1183, 707] width 55 height 31
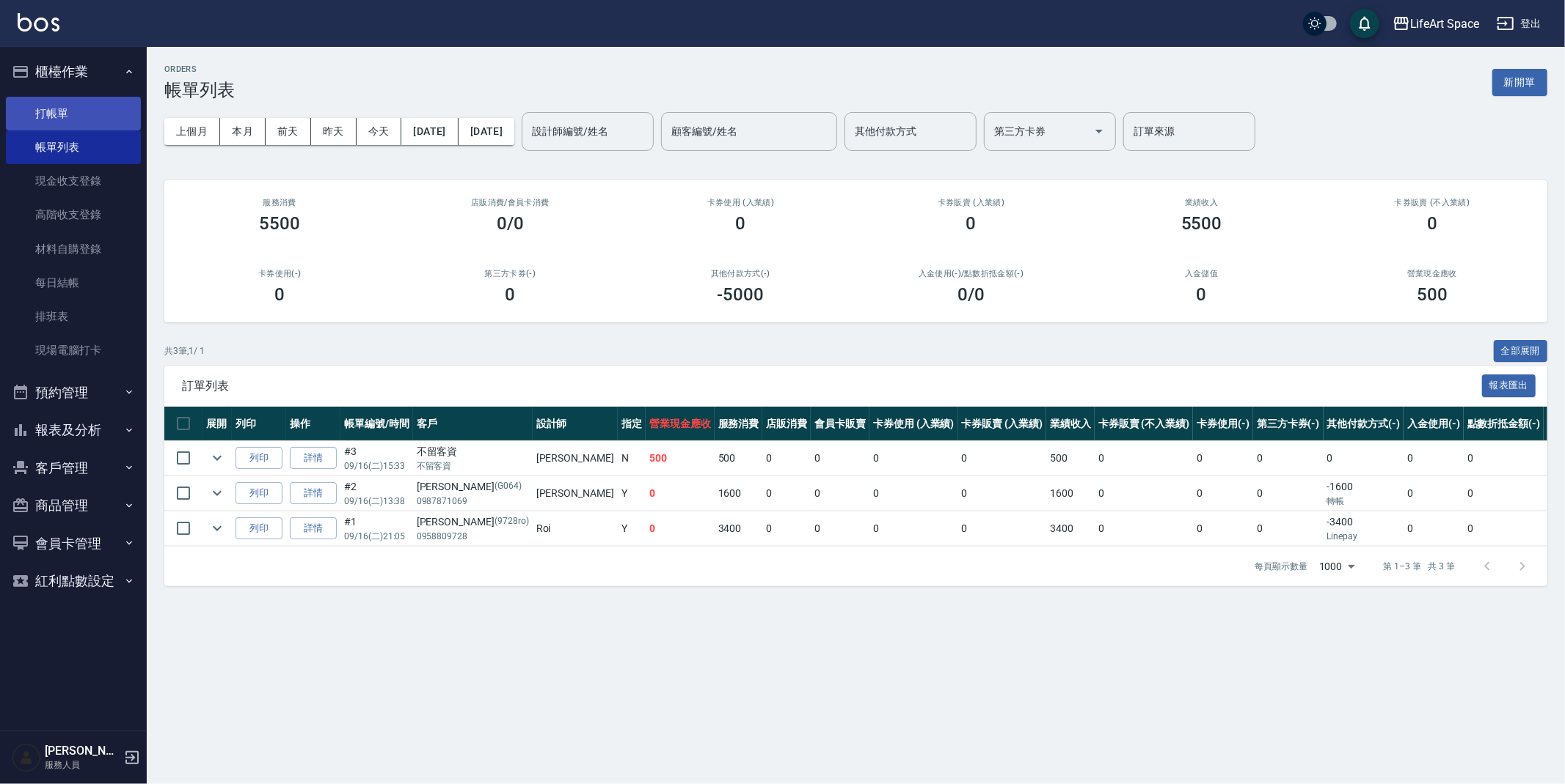
click at [46, 116] on link "打帳單" at bounding box center [73, 113] width 135 height 34
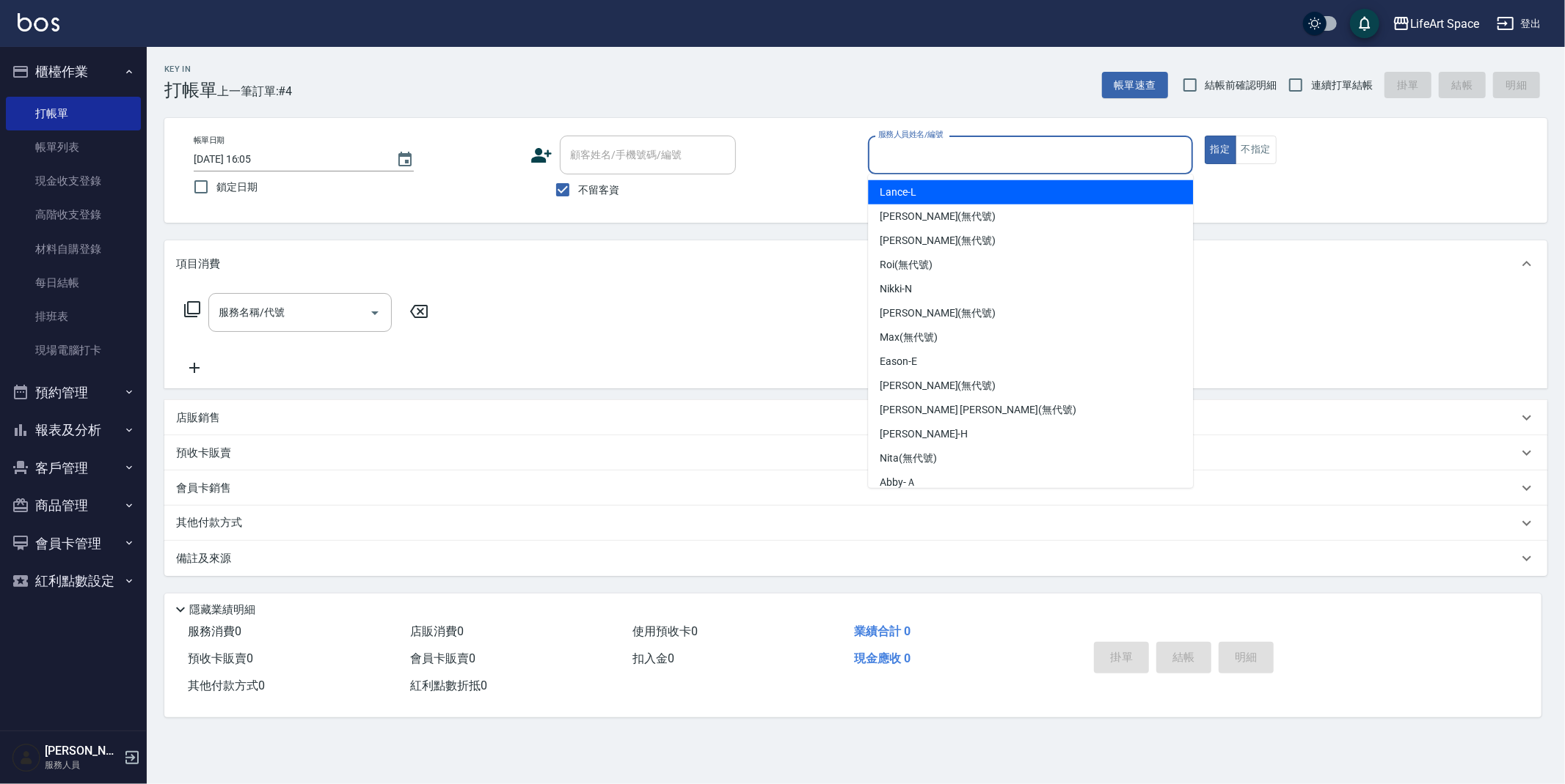
click at [994, 165] on input "服務人員姓名/編號" at bounding box center [1030, 155] width 312 height 26
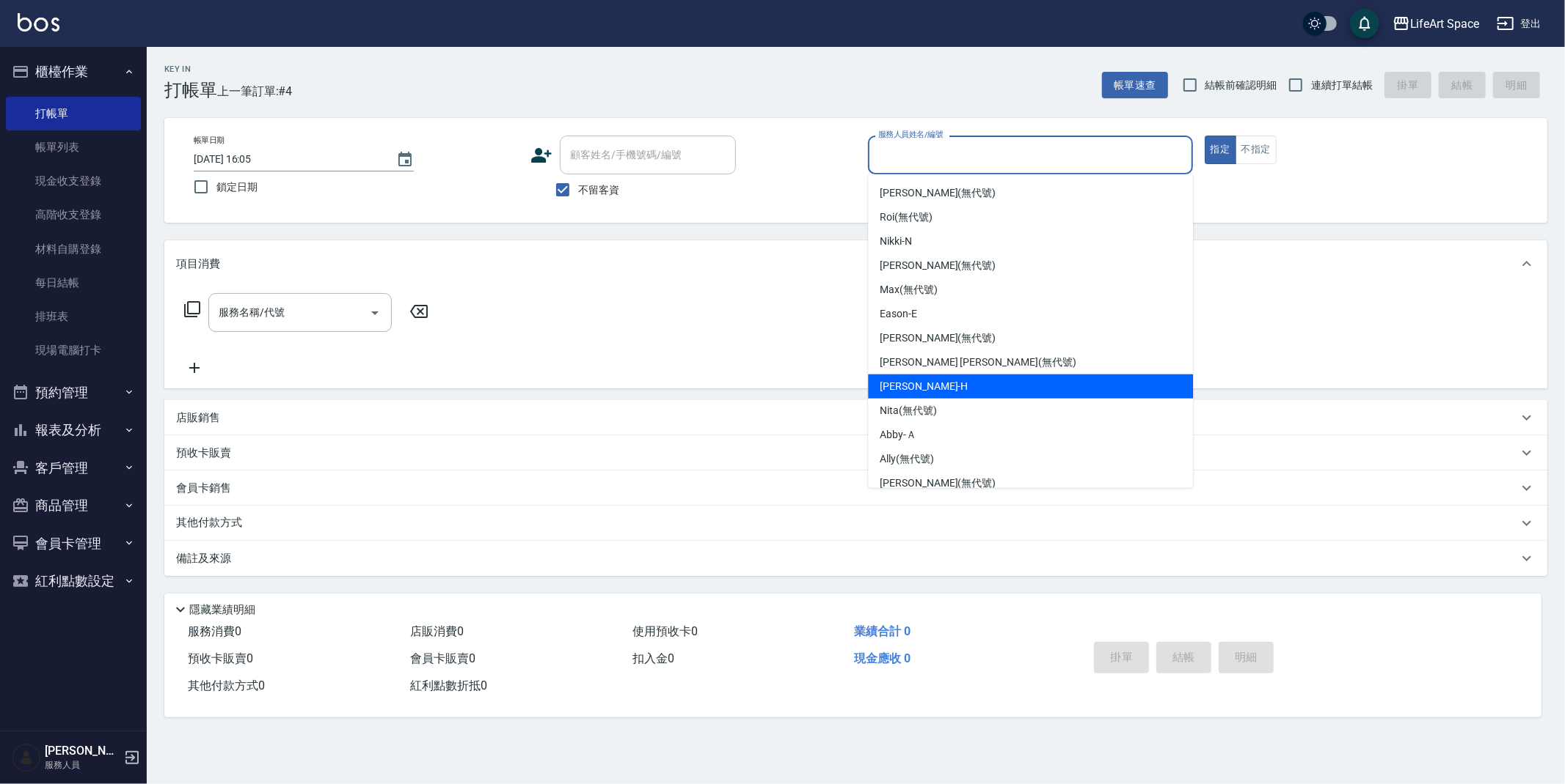
scroll to position [75, 0]
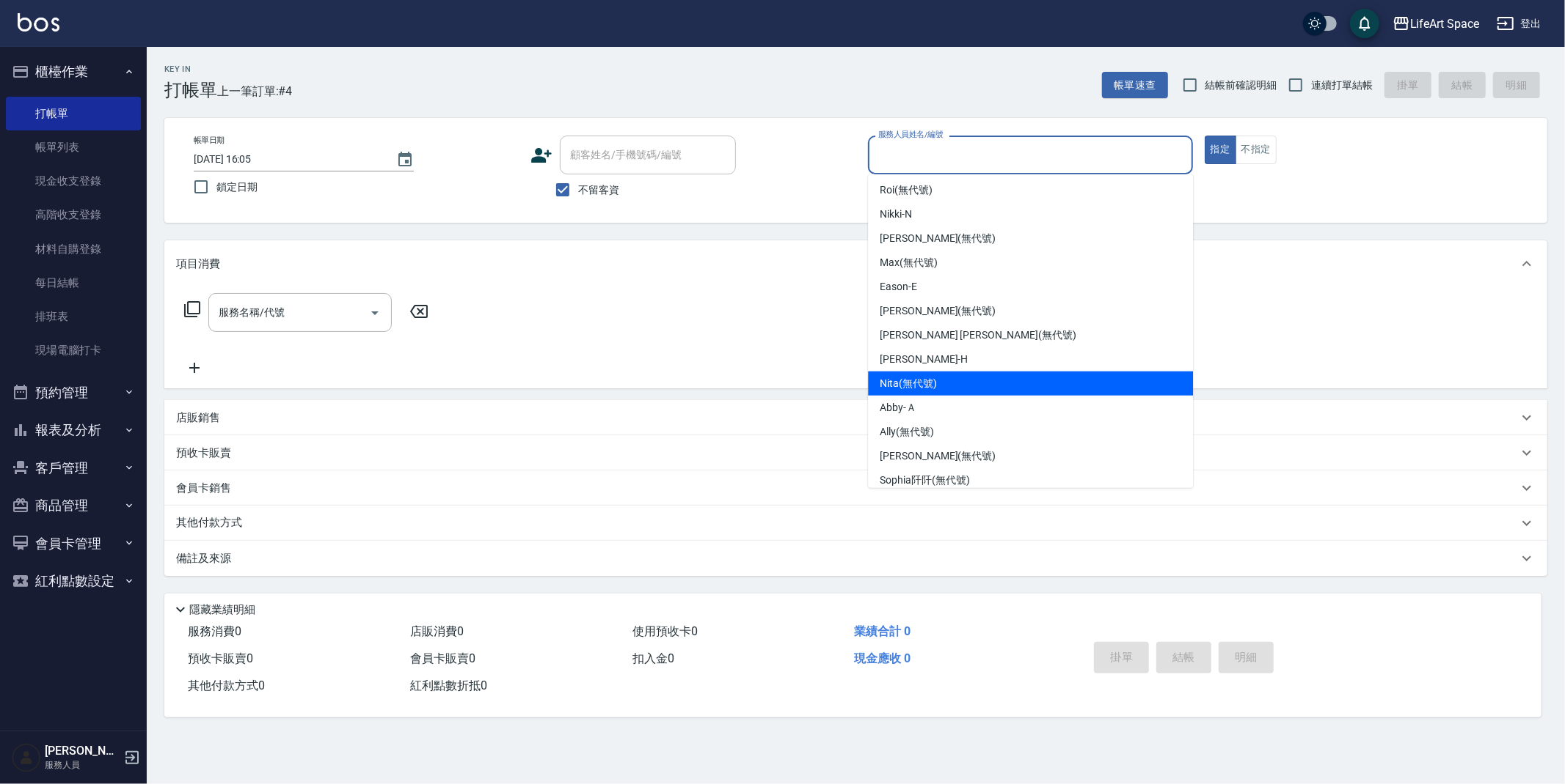
click at [981, 385] on div "Nita (無代號)" at bounding box center [1030, 383] width 325 height 24
type input "Nita (無代號)"
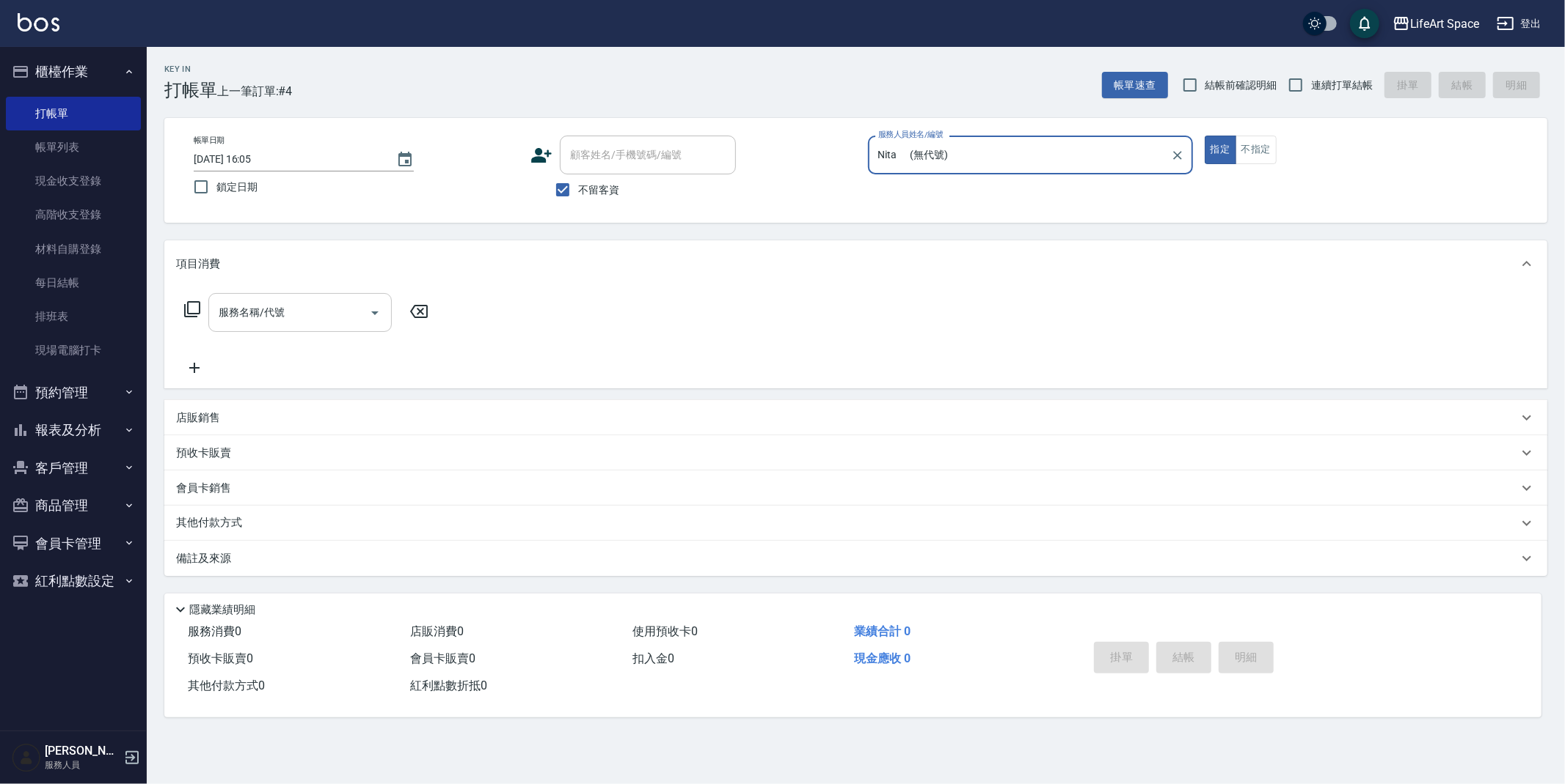
click at [306, 301] on input "服務名稱/代號" at bounding box center [289, 313] width 148 height 26
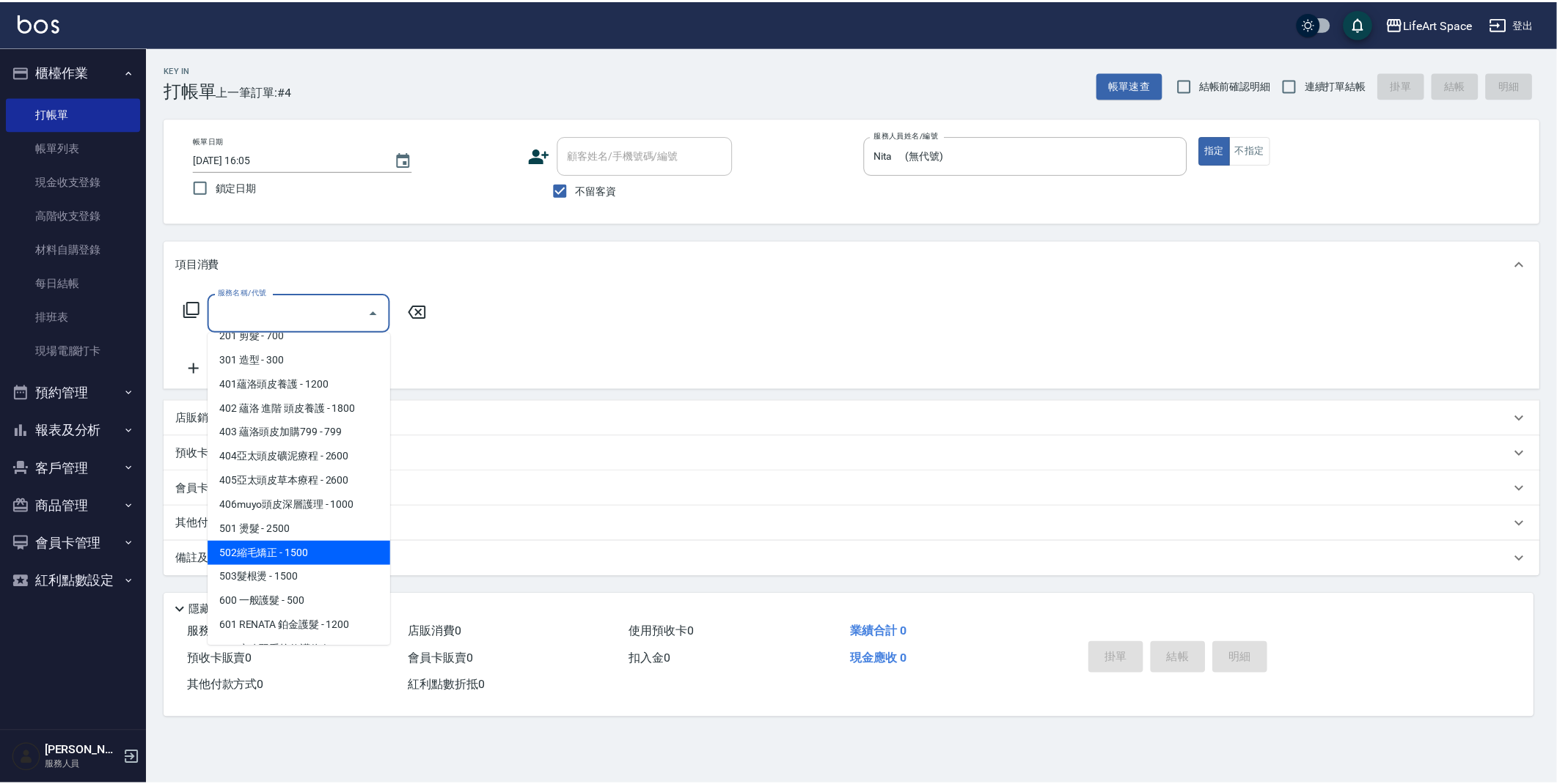
scroll to position [40, 0]
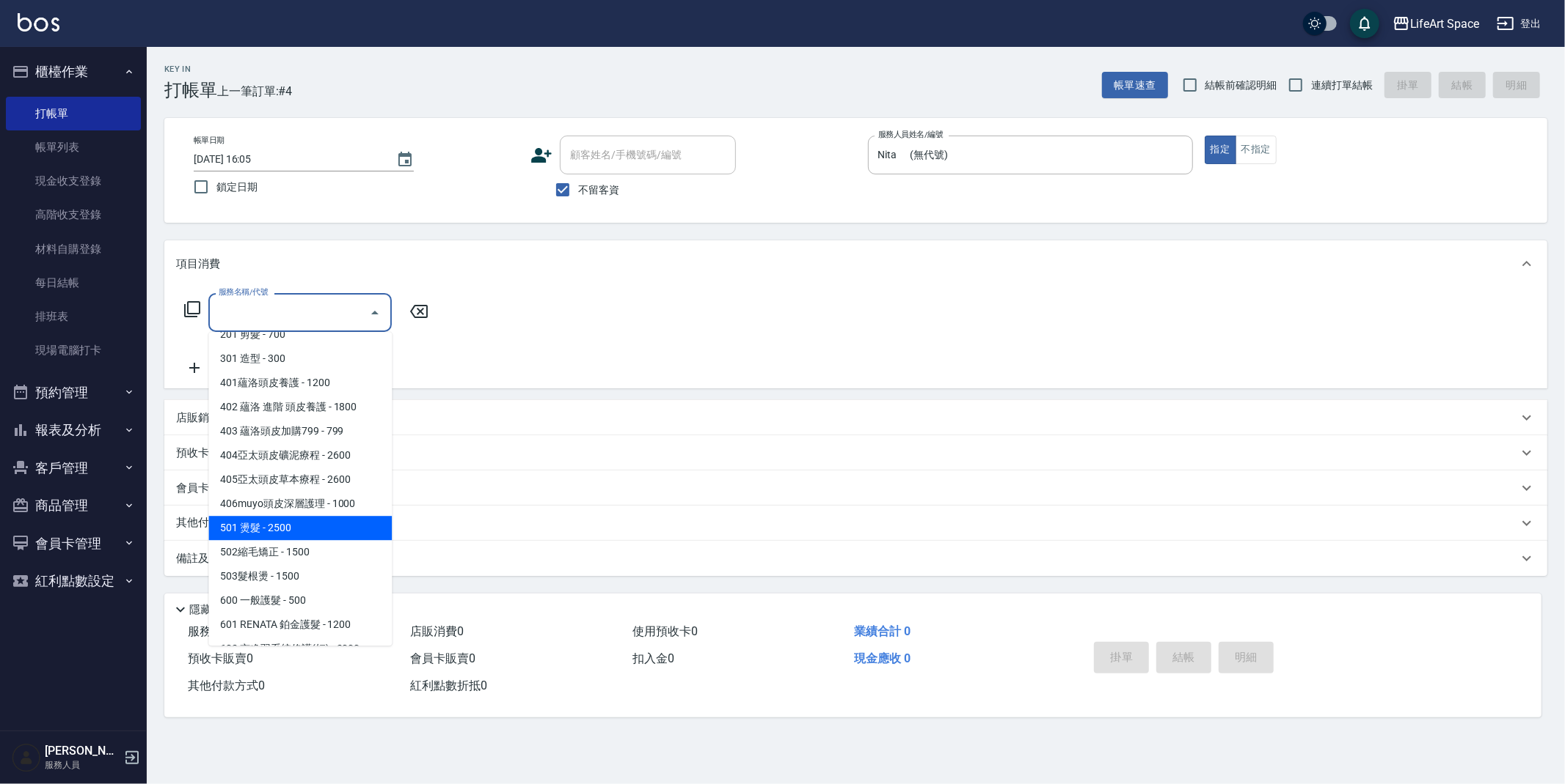
click at [310, 526] on span "501 燙髮 - 2500" at bounding box center [299, 528] width 183 height 24
type input "501 燙髮(501)"
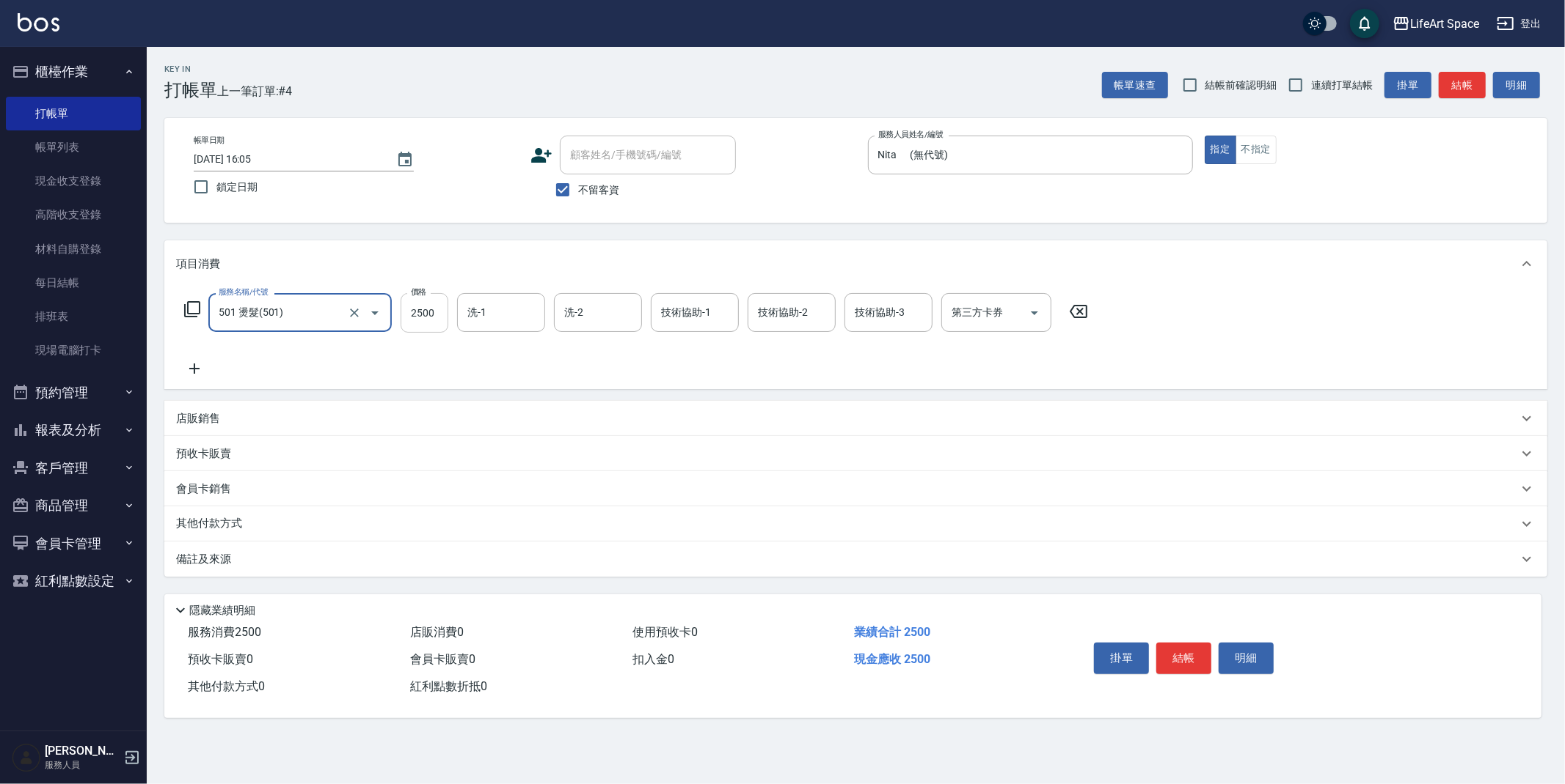
click at [424, 314] on input "2500" at bounding box center [424, 313] width 47 height 40
click at [442, 317] on input "150" at bounding box center [424, 313] width 47 height 40
type input "1500"
click at [197, 512] on div "其他付款方式" at bounding box center [856, 524] width 1383 height 35
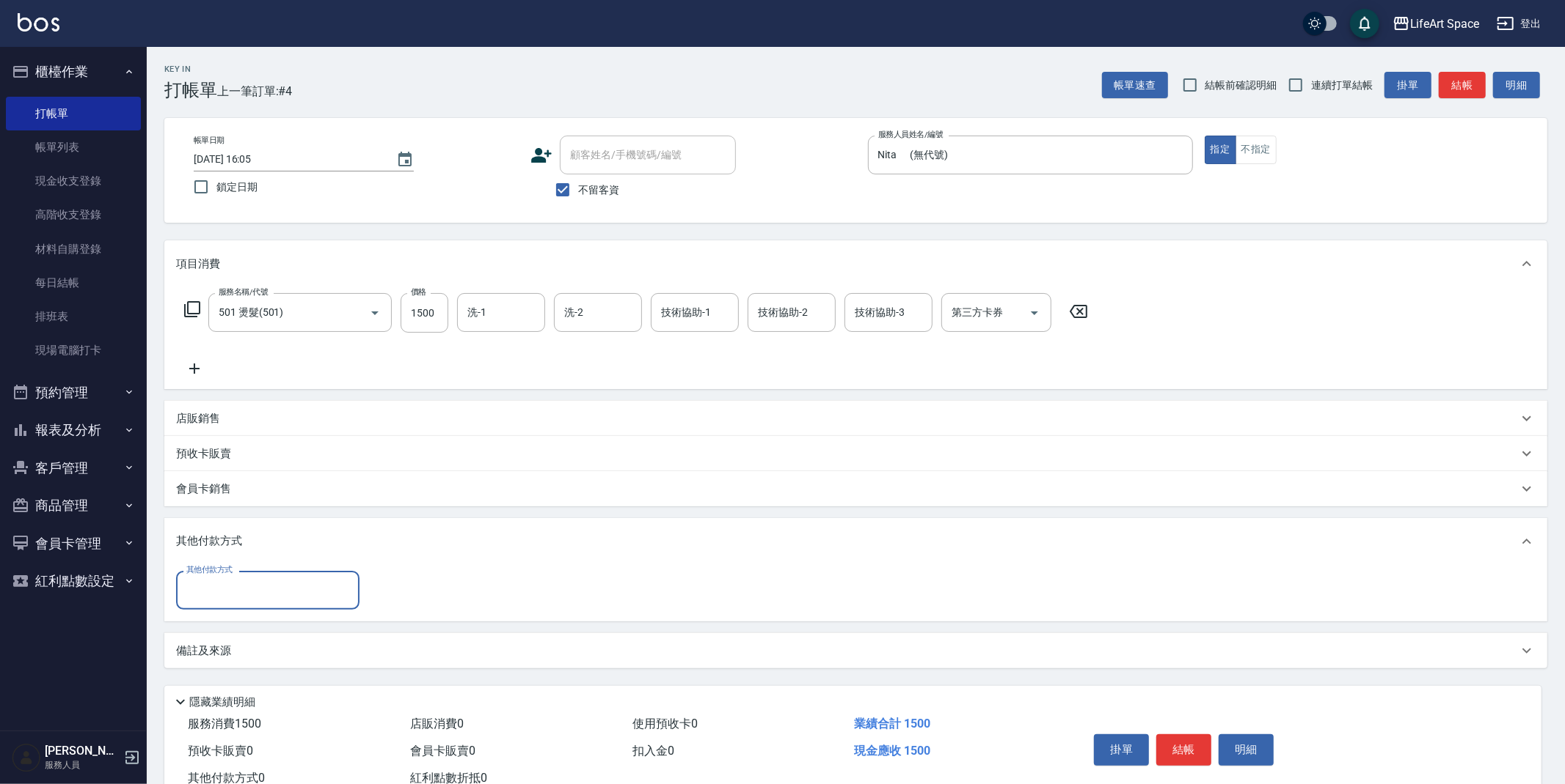
scroll to position [0, 0]
click at [231, 593] on input "其他付款方式" at bounding box center [268, 590] width 170 height 26
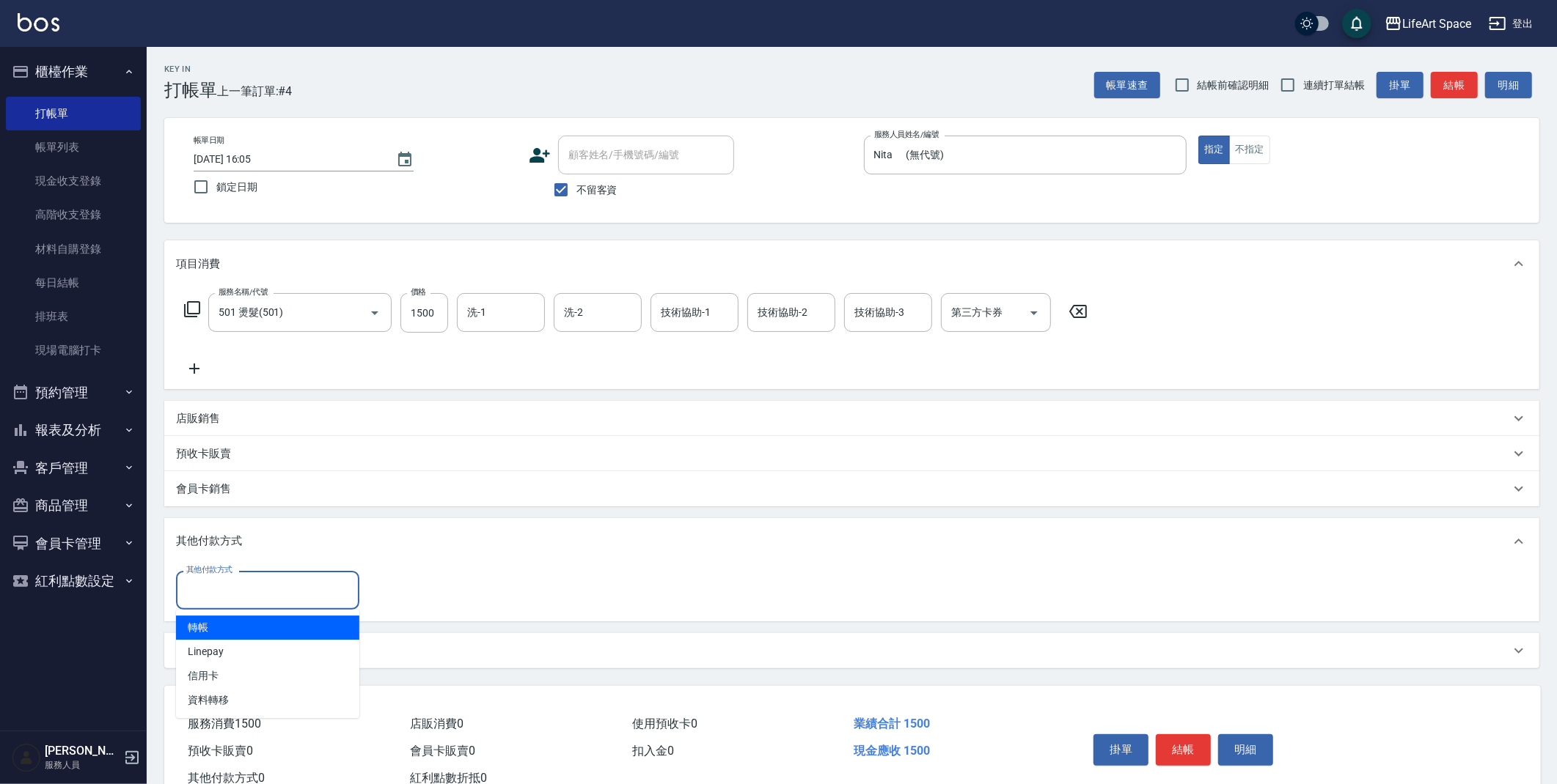
click at [236, 627] on span "轉帳" at bounding box center [267, 627] width 183 height 24
type input "轉帳"
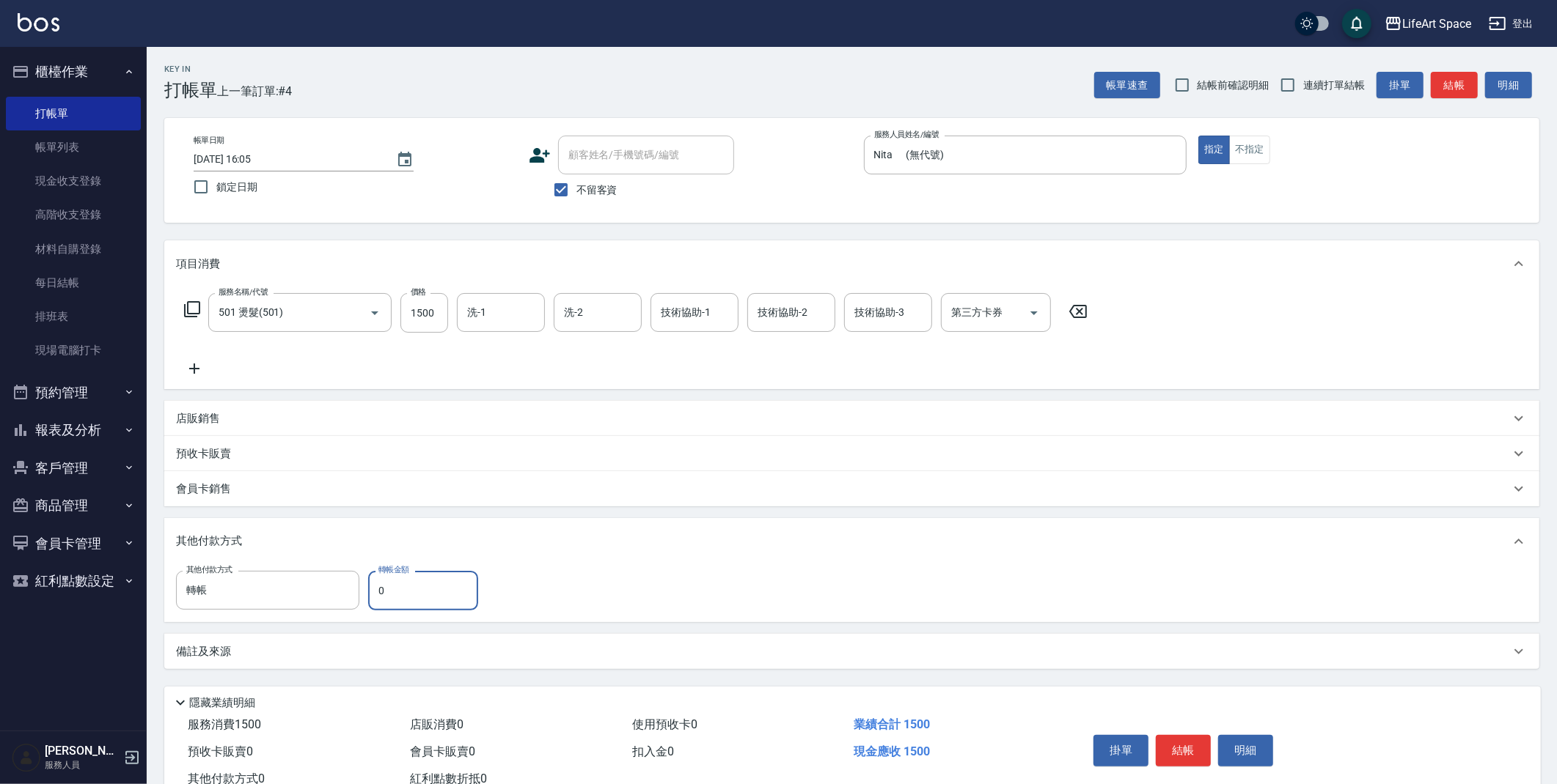
click at [375, 590] on input "0" at bounding box center [423, 590] width 110 height 40
type input "1500"
click at [1192, 752] on button "結帳" at bounding box center [1183, 751] width 55 height 31
